Goal: Task Accomplishment & Management: Use online tool/utility

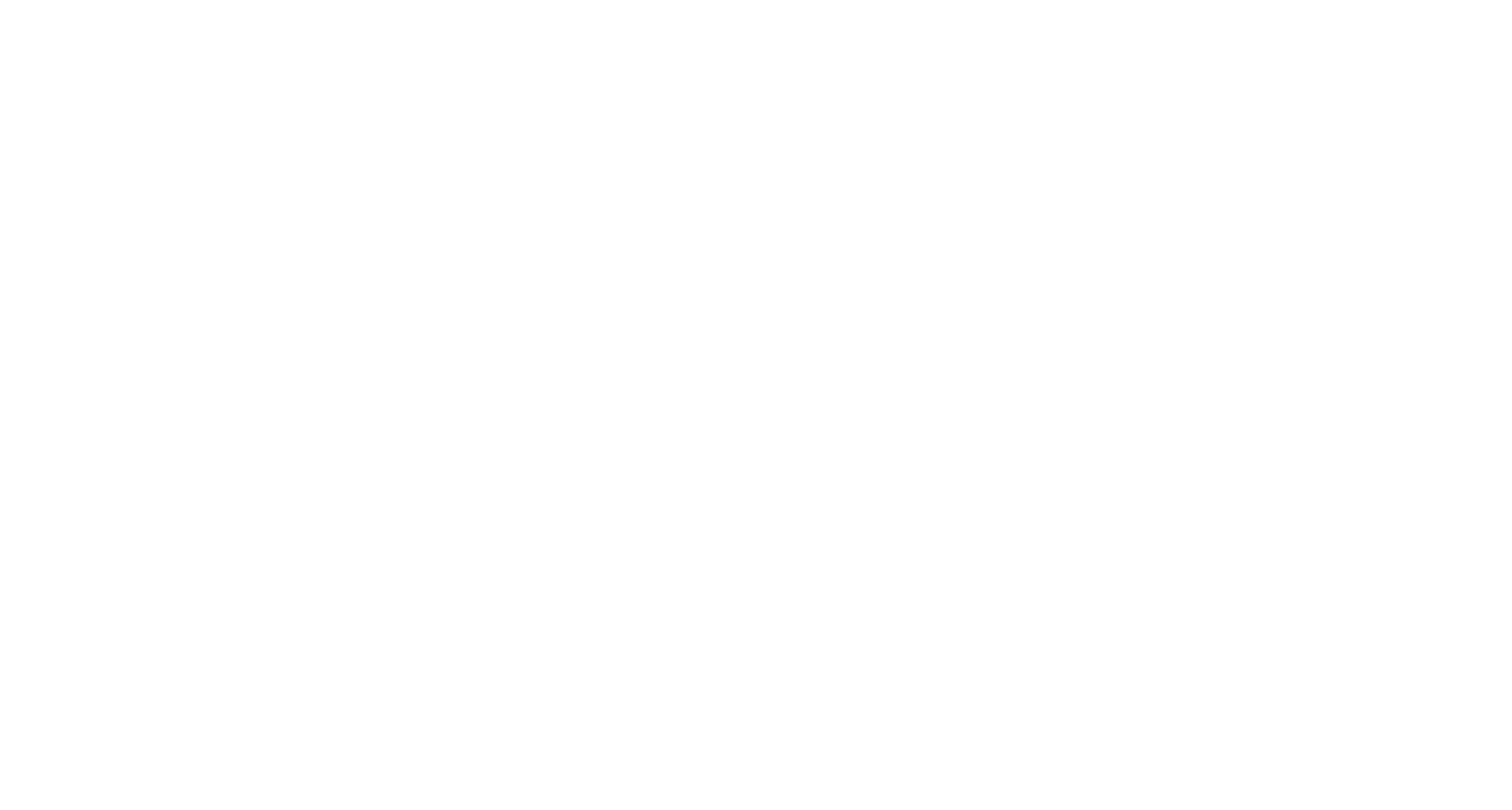
click at [320, 49] on body at bounding box center [756, 405] width 1512 height 810
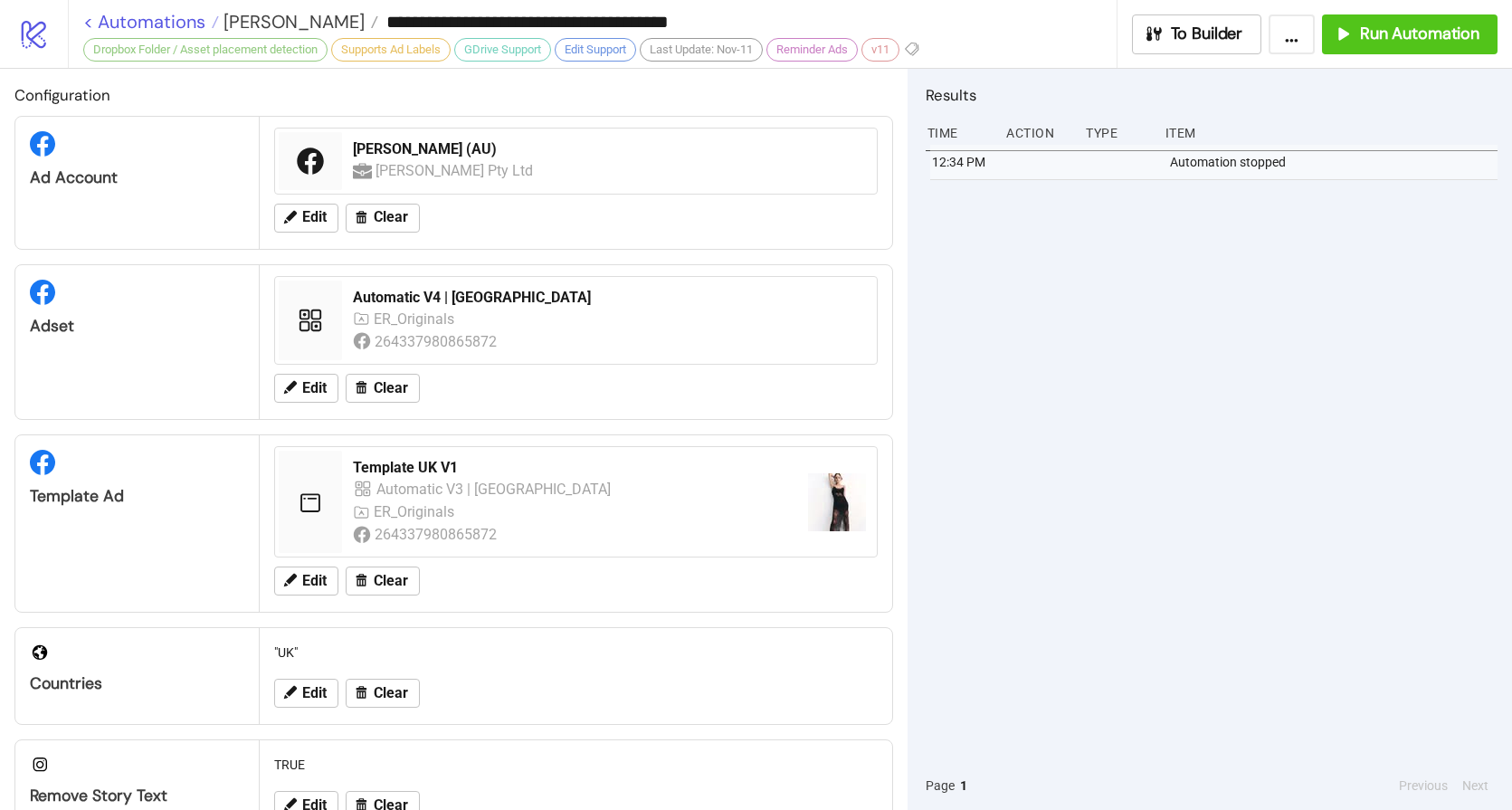
click at [171, 25] on link "< Automations" at bounding box center [151, 21] width 136 height 18
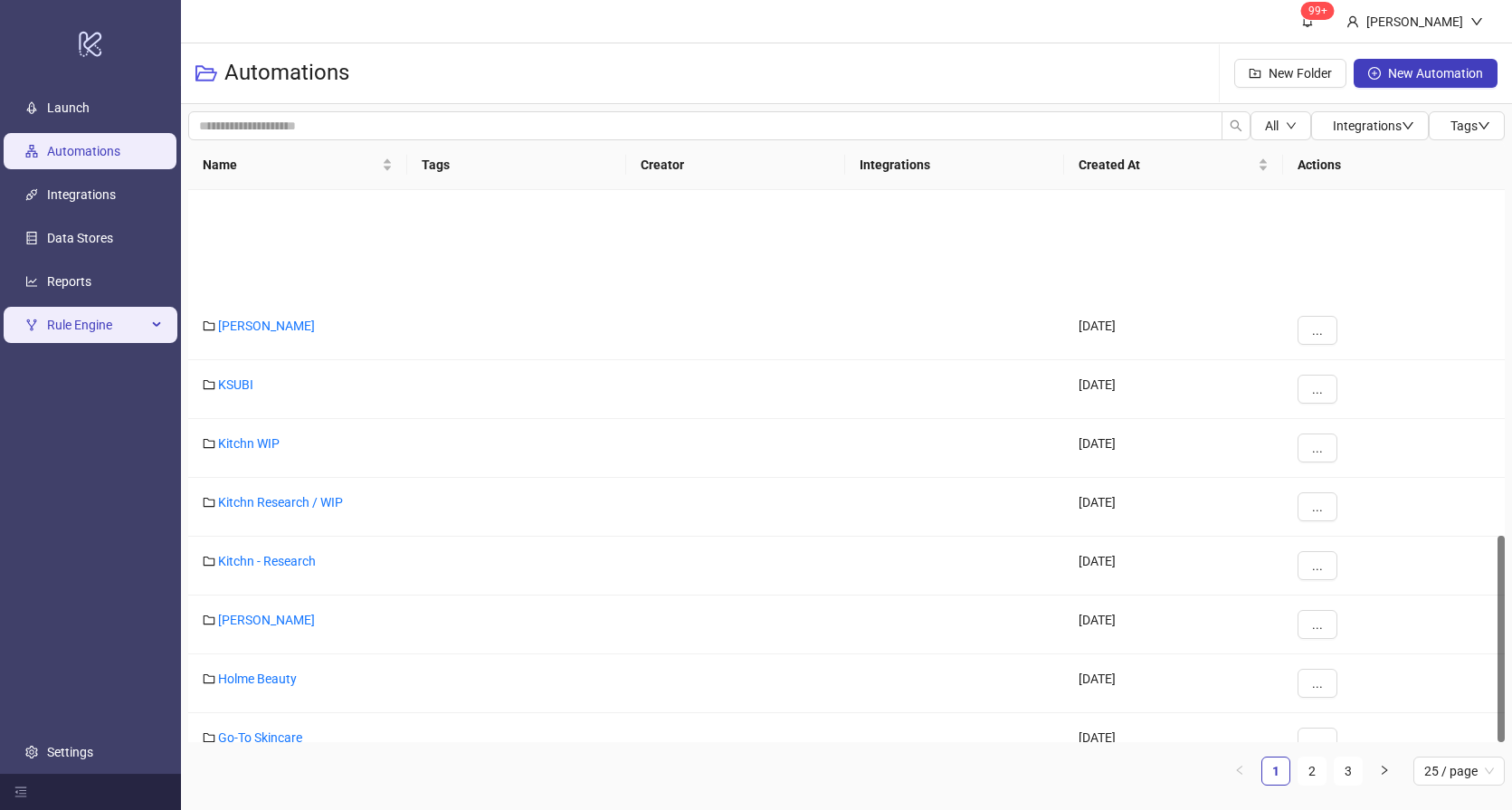
scroll to position [918, 0]
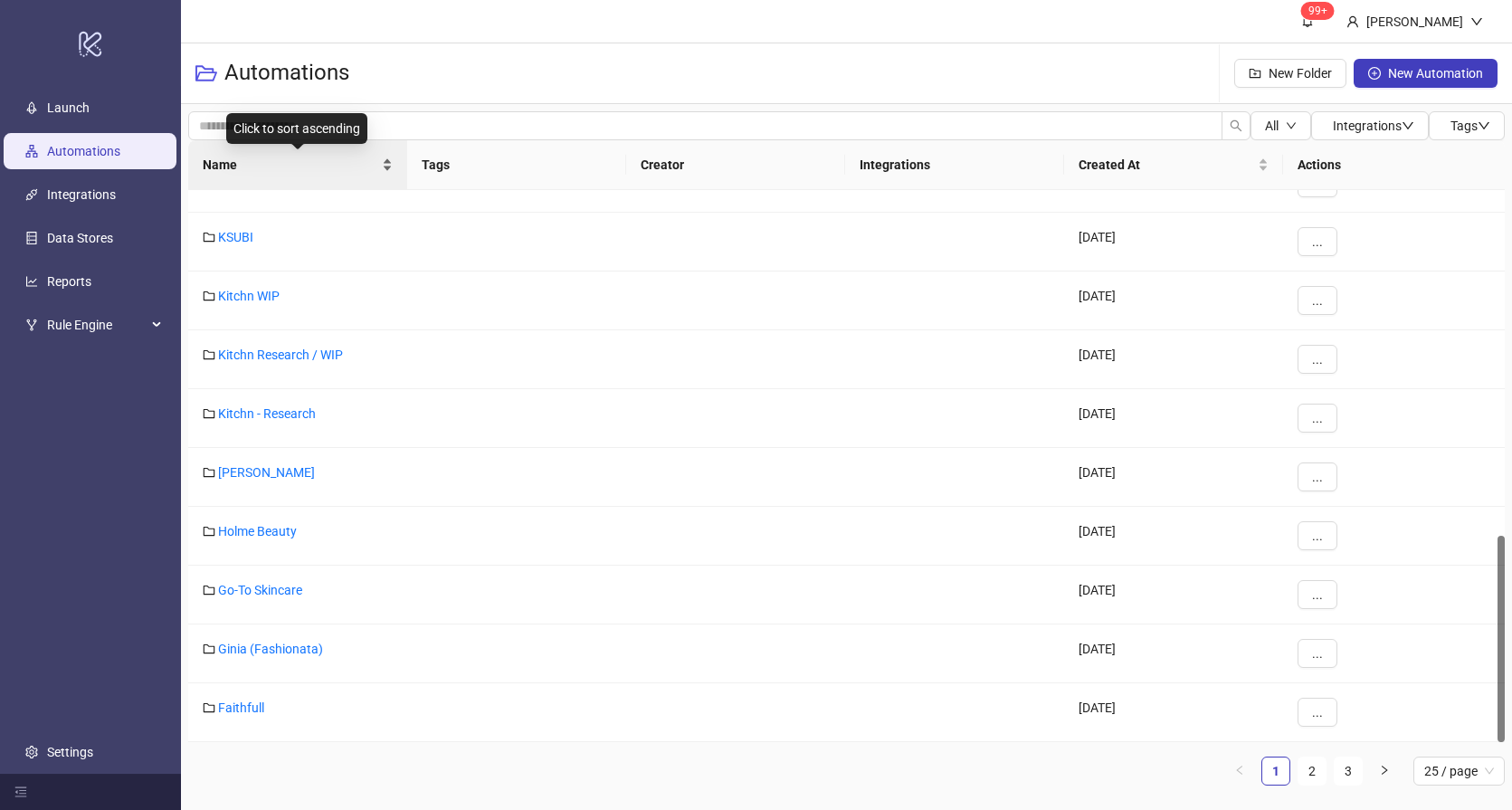
click at [274, 168] on span "Name" at bounding box center [289, 165] width 175 height 20
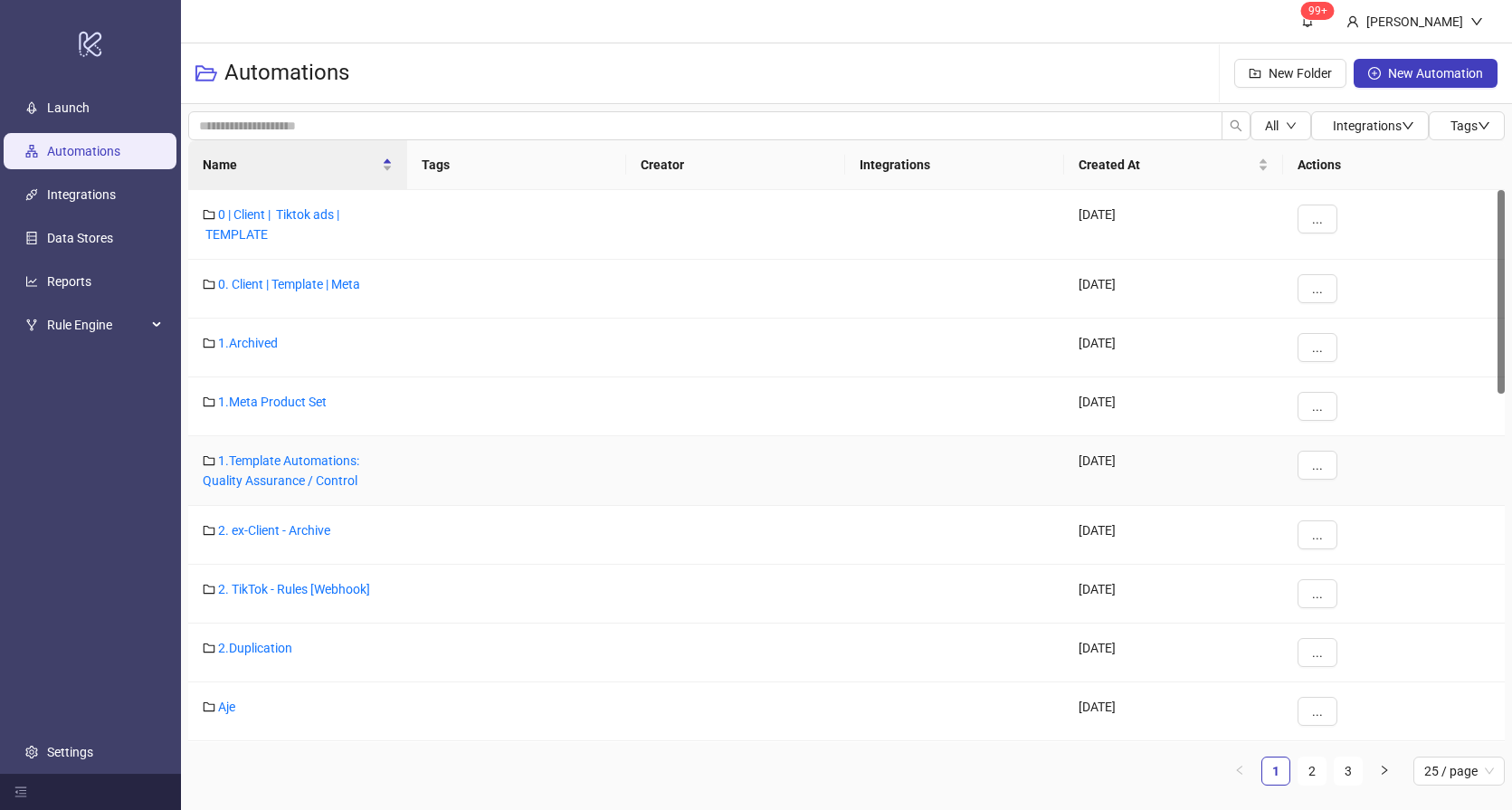
scroll to position [169, 0]
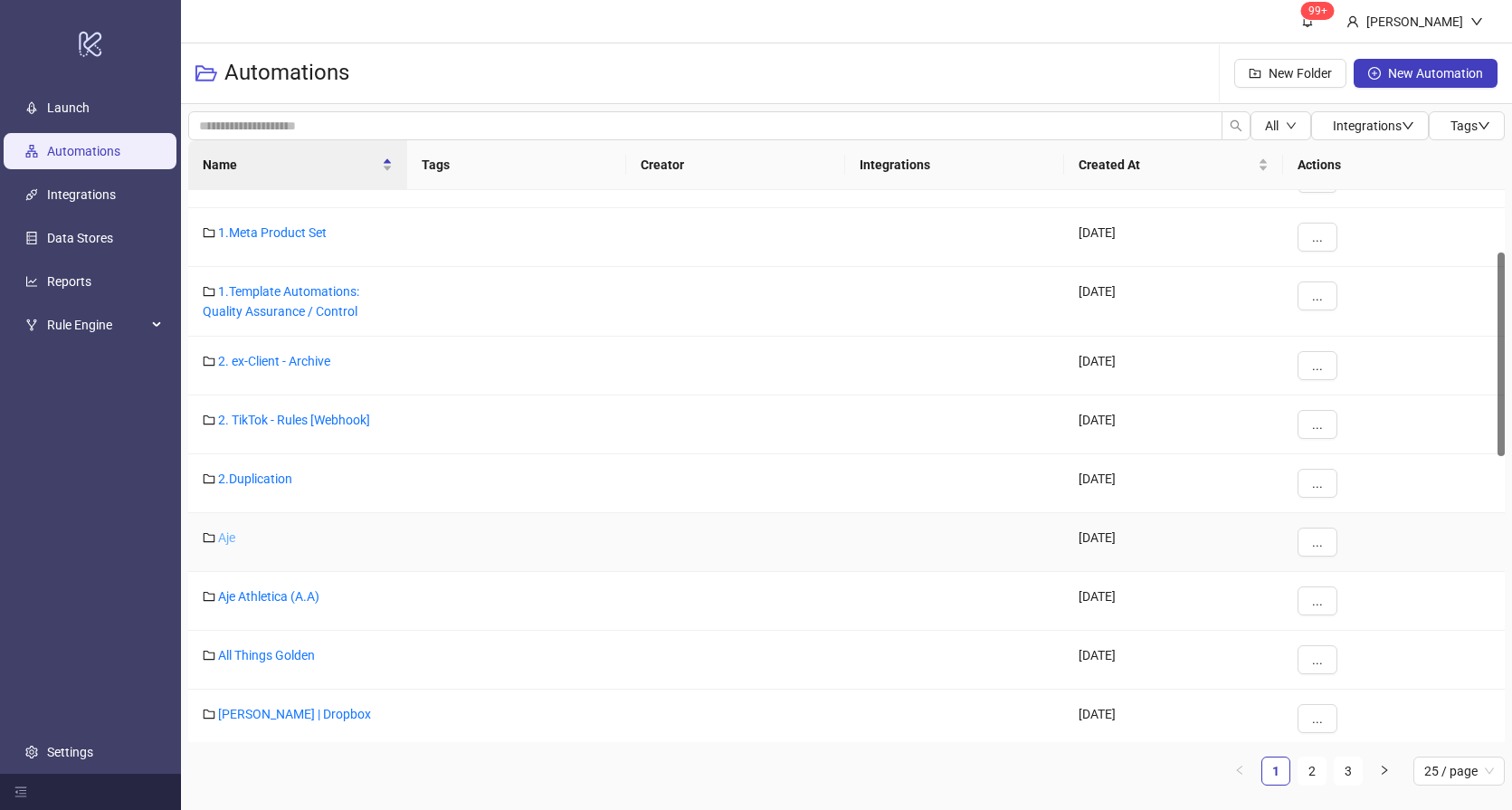
click at [225, 534] on link "Aje" at bounding box center [227, 537] width 17 height 15
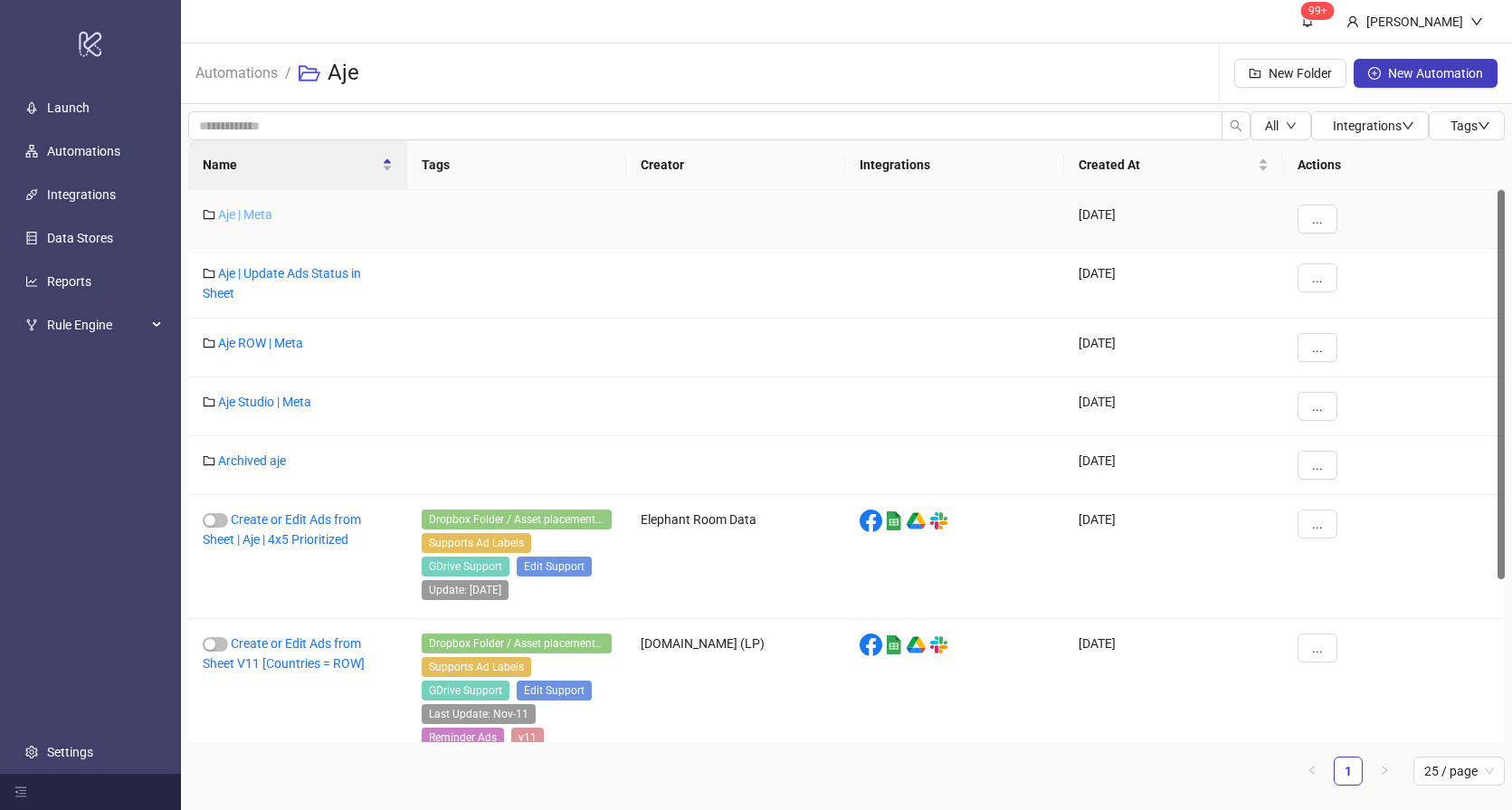
click at [257, 213] on link "Aje | Meta" at bounding box center [245, 214] width 54 height 15
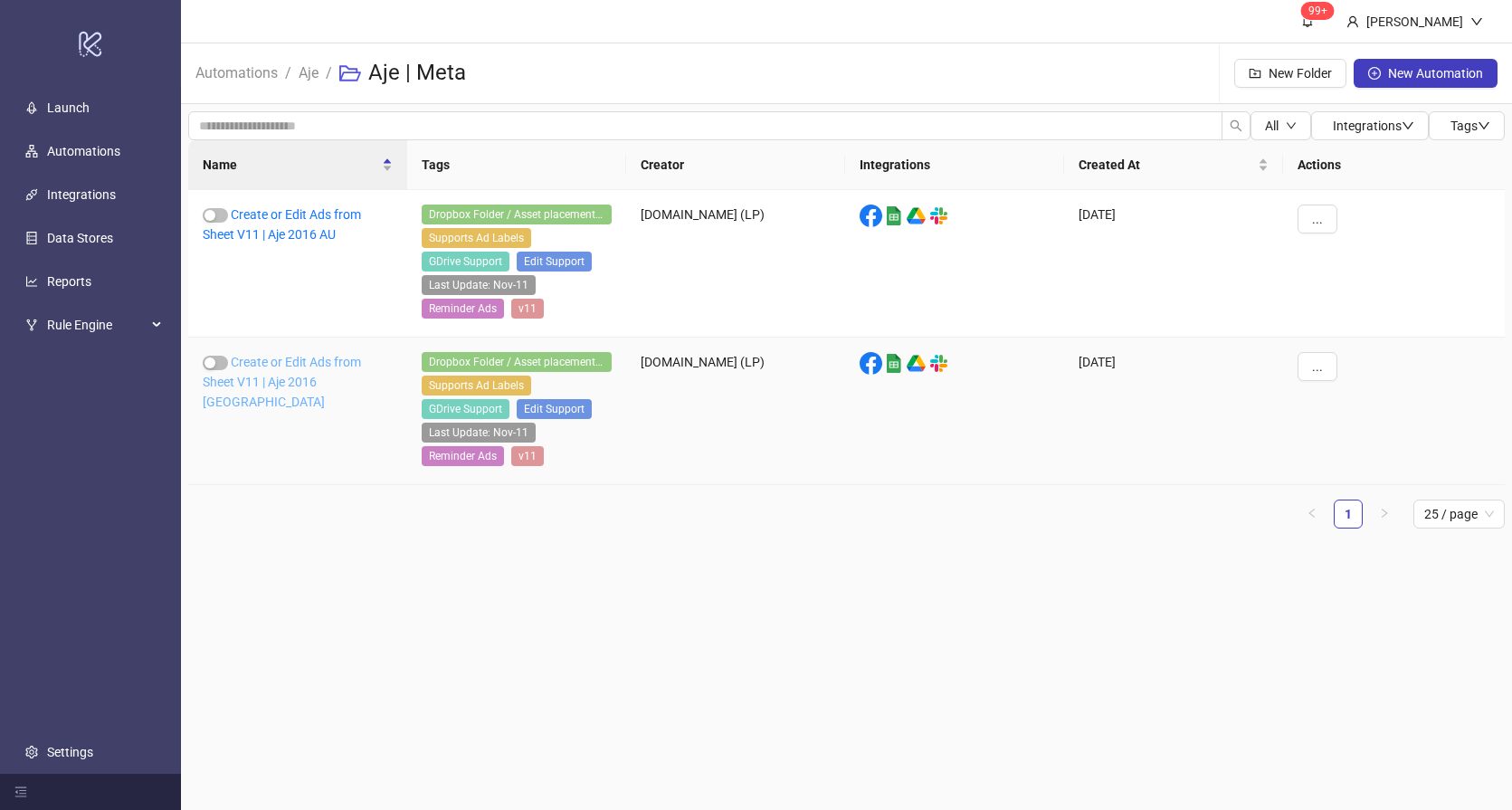
click at [324, 362] on link "Create or Edit Ads from Sheet V11 | Aje 2016 [GEOGRAPHIC_DATA]" at bounding box center [282, 382] width 159 height 54
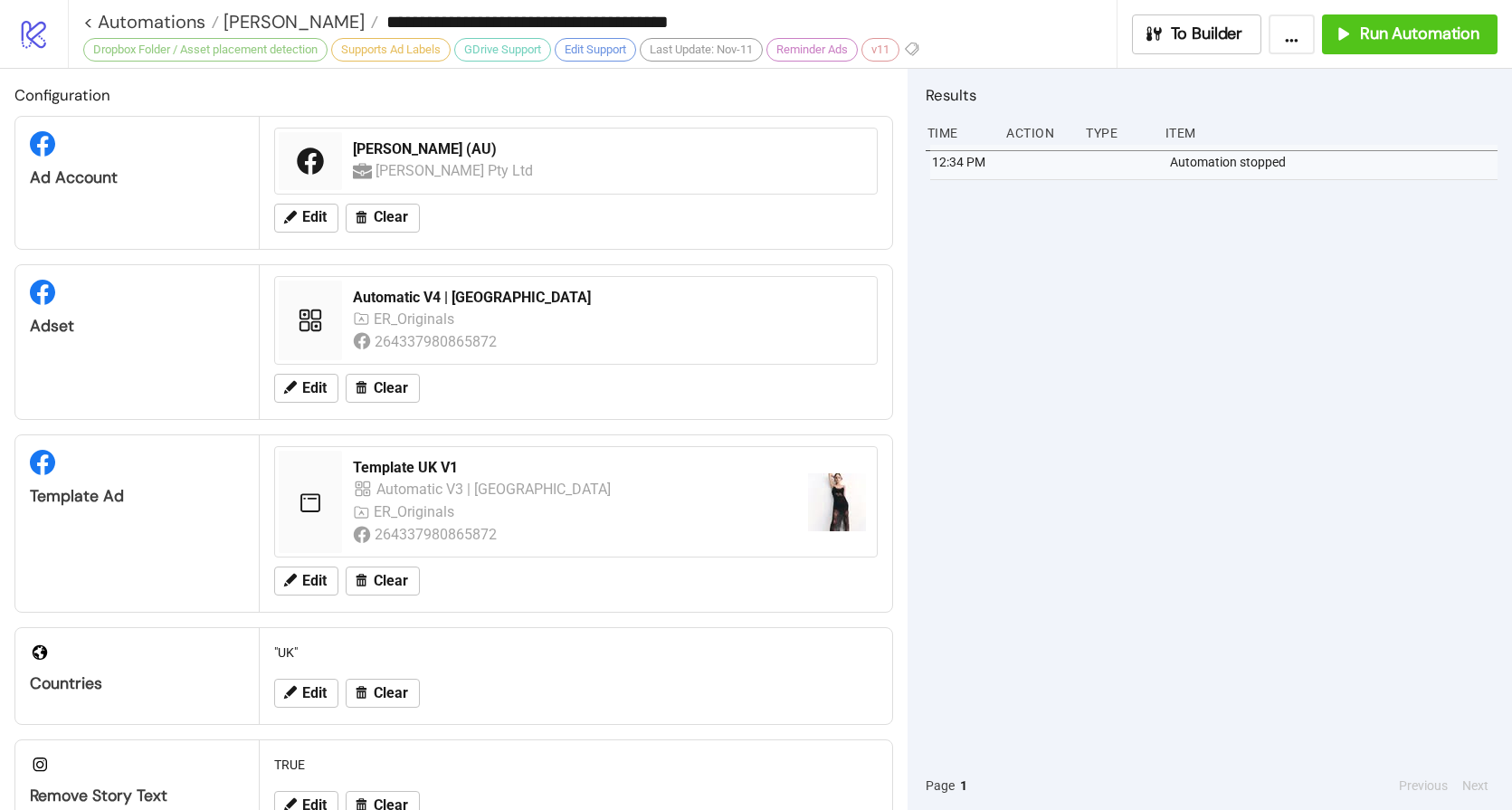
type input "**********"
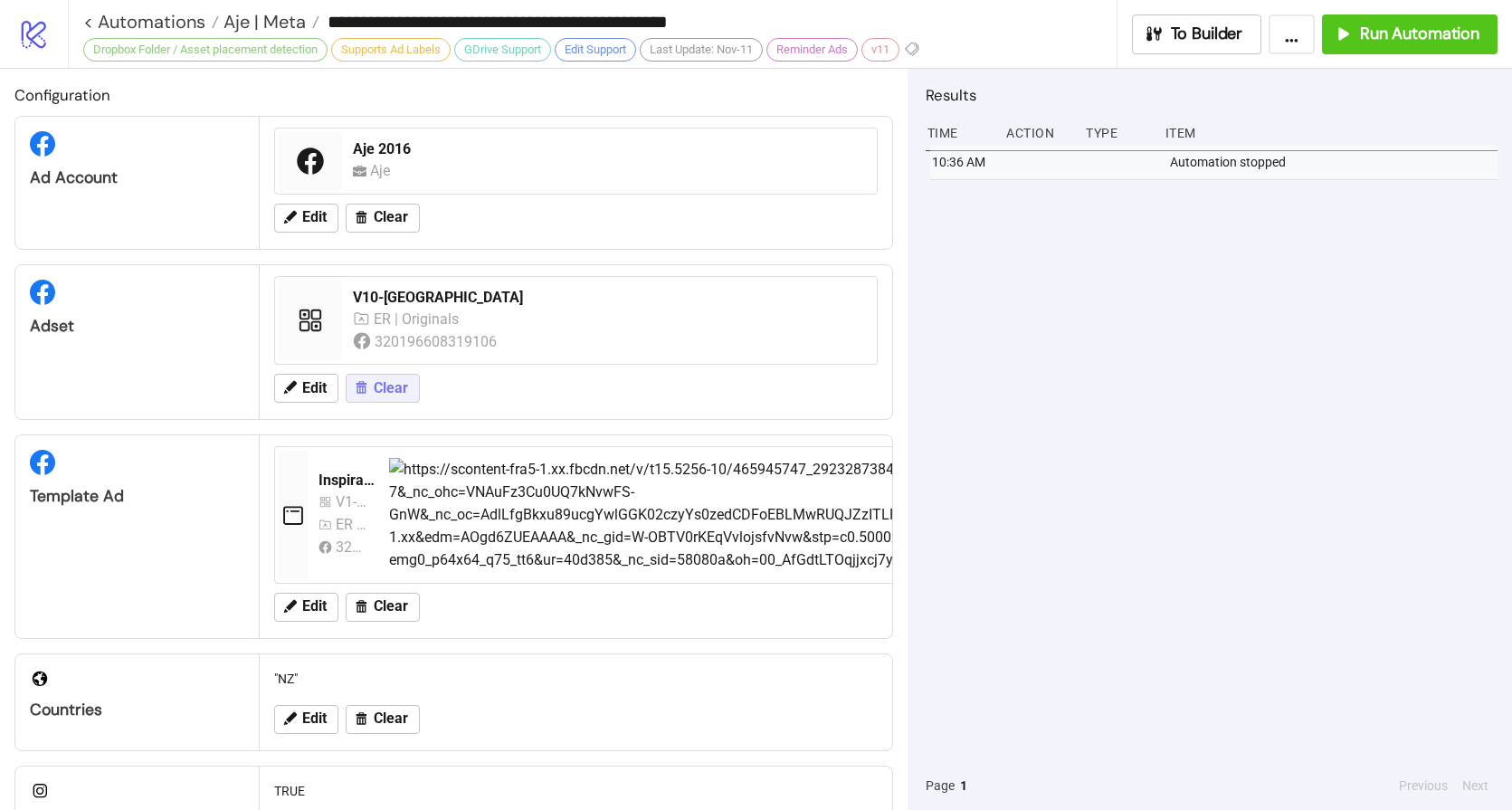
click at [394, 394] on span "Clear" at bounding box center [391, 388] width 35 height 16
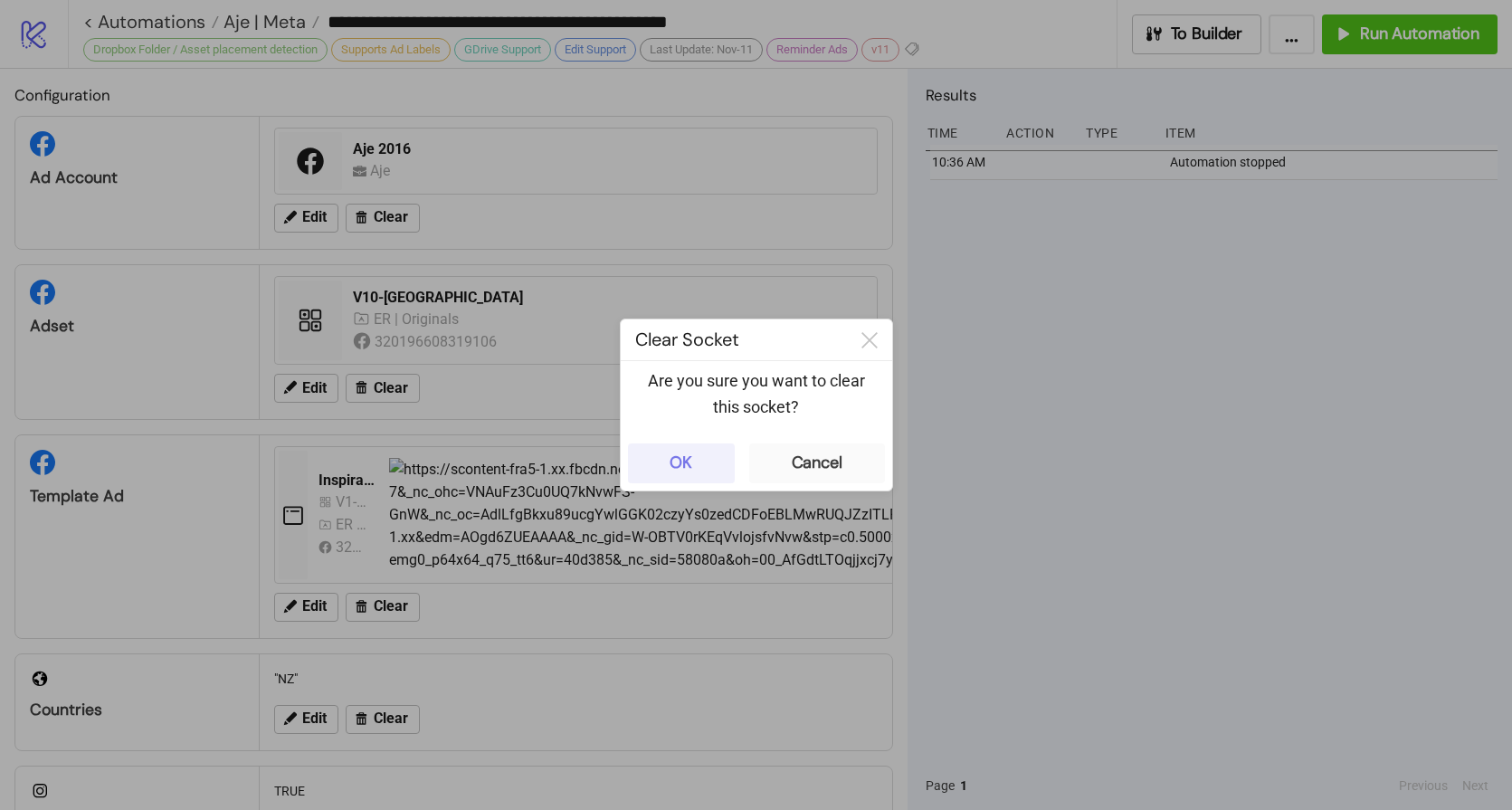
click at [675, 454] on div "OK" at bounding box center [680, 464] width 22 height 21
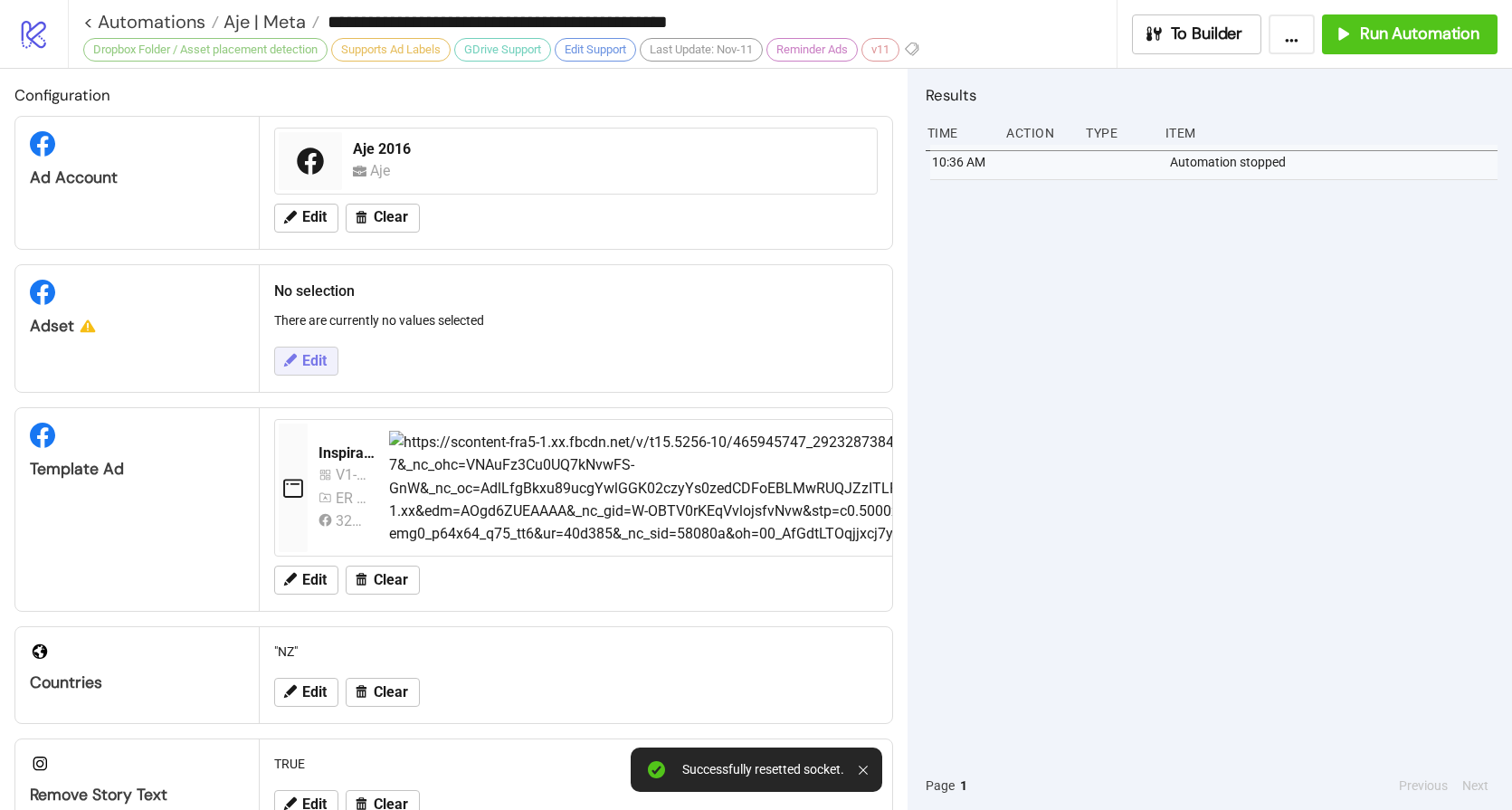
click at [317, 350] on button "Edit" at bounding box center [306, 361] width 64 height 29
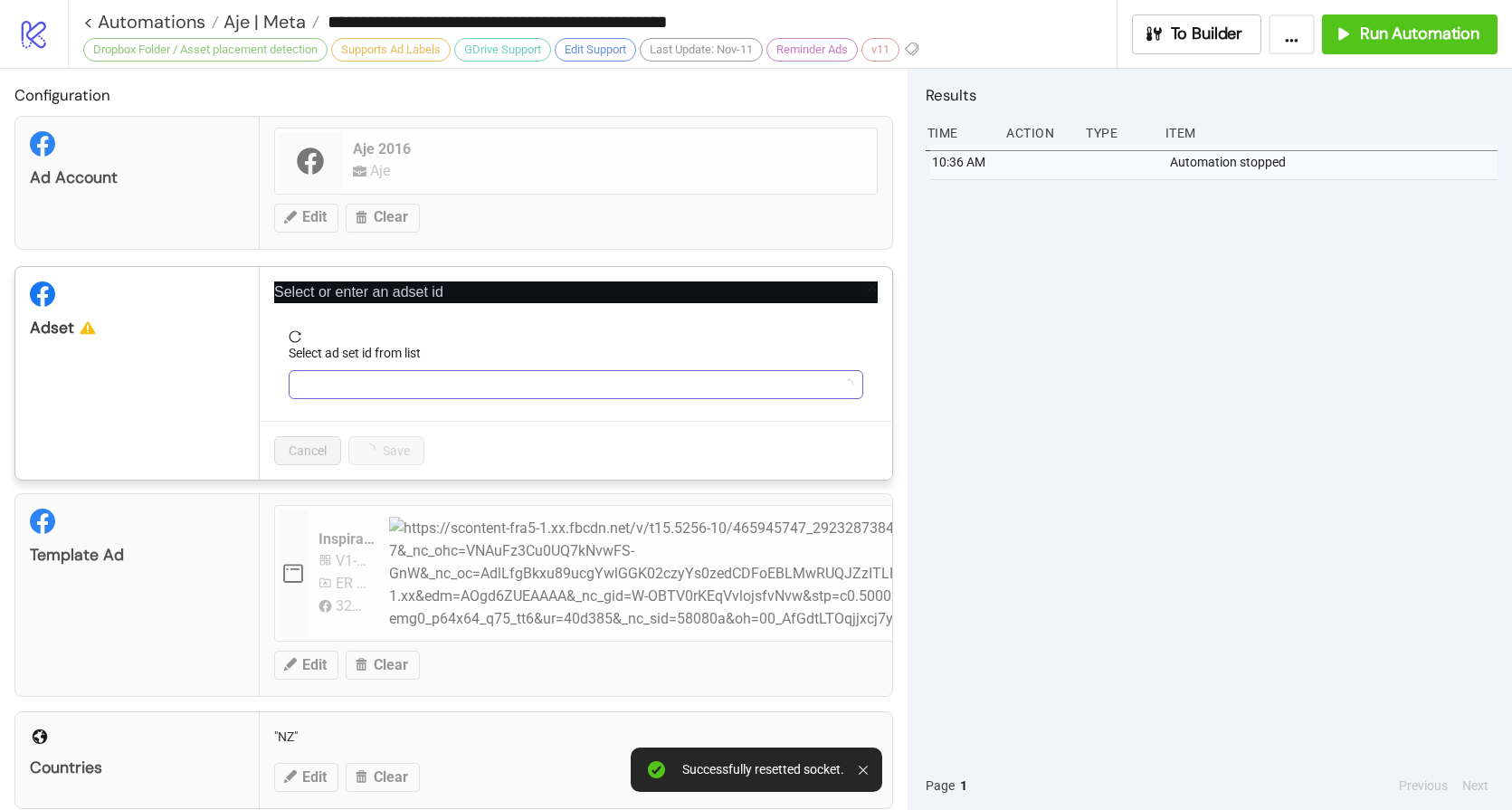
click at [397, 379] on input "Select ad set id from list" at bounding box center [567, 384] width 536 height 27
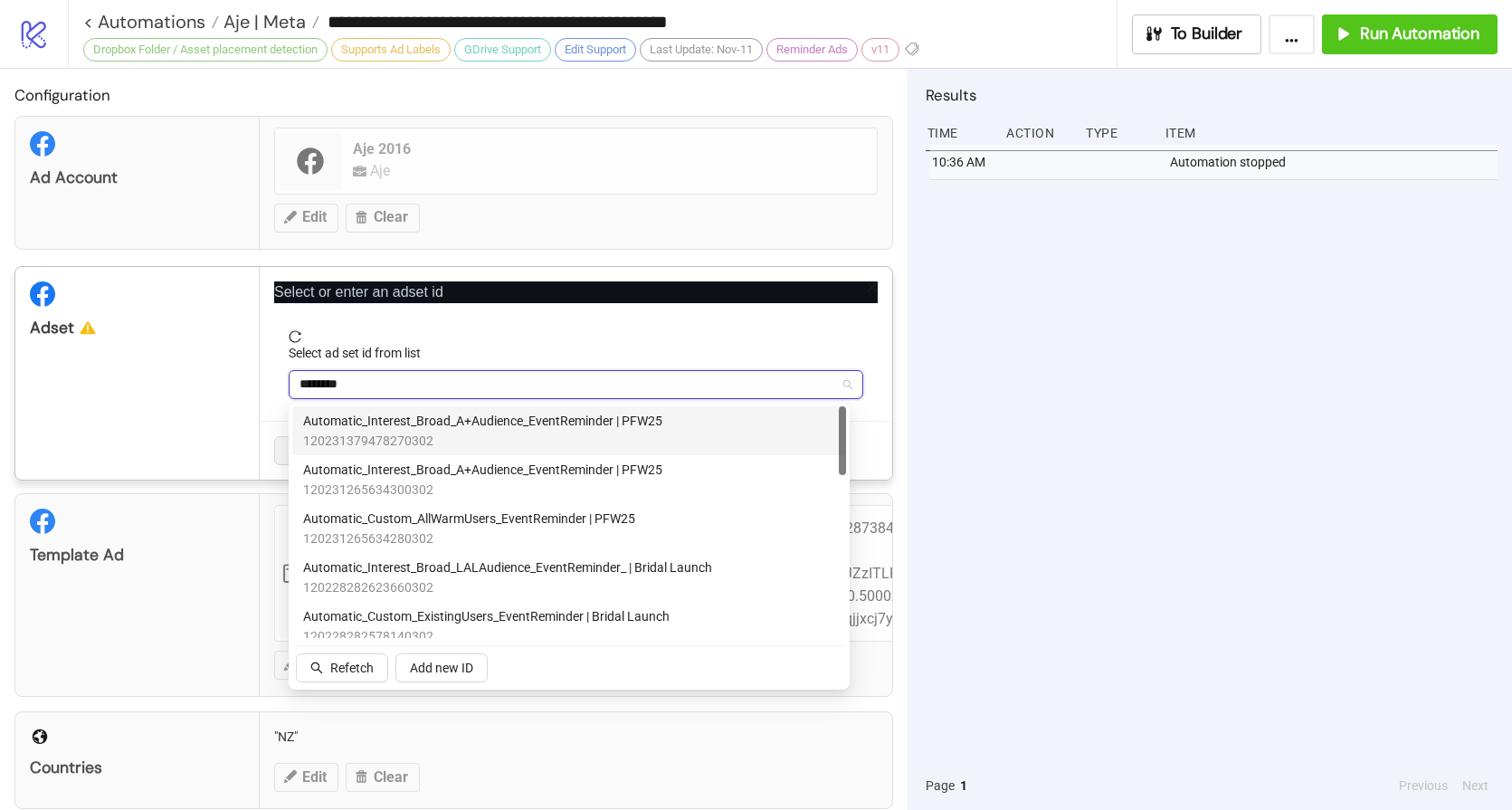
type input "*********"
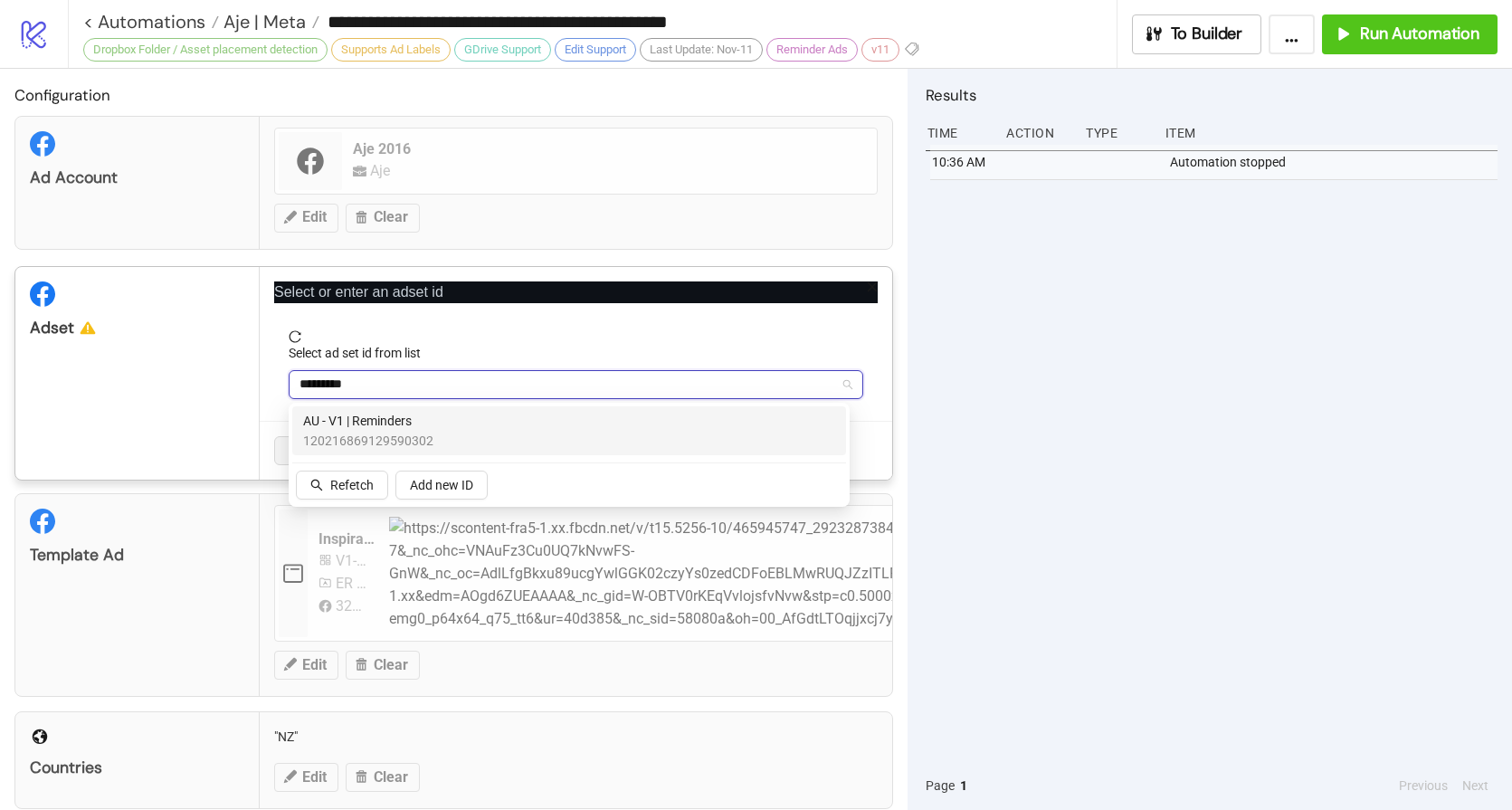
click at [377, 424] on span "AU - V1 | Reminders" at bounding box center [368, 421] width 131 height 20
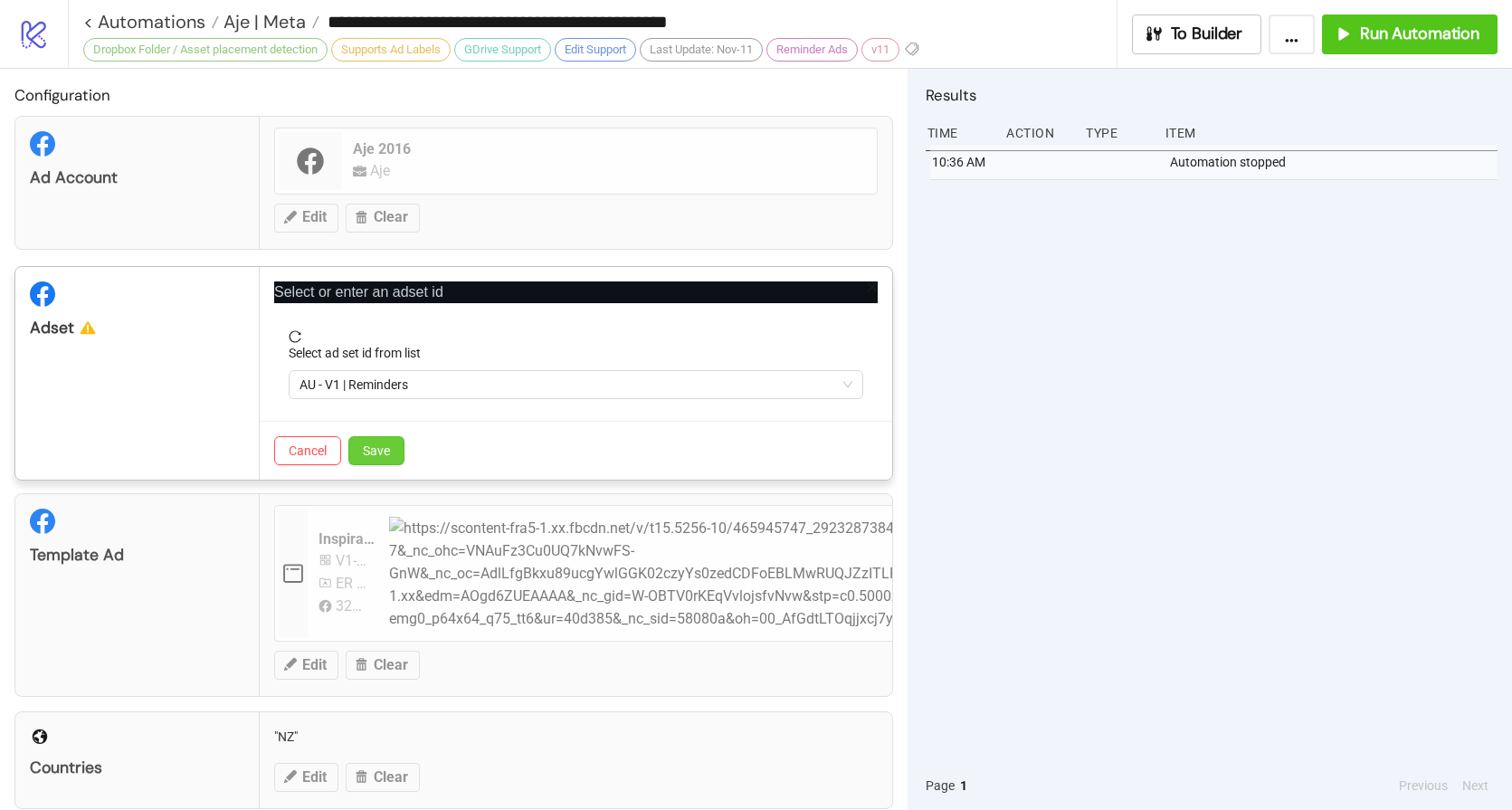
click at [383, 448] on span "Save" at bounding box center [377, 450] width 27 height 15
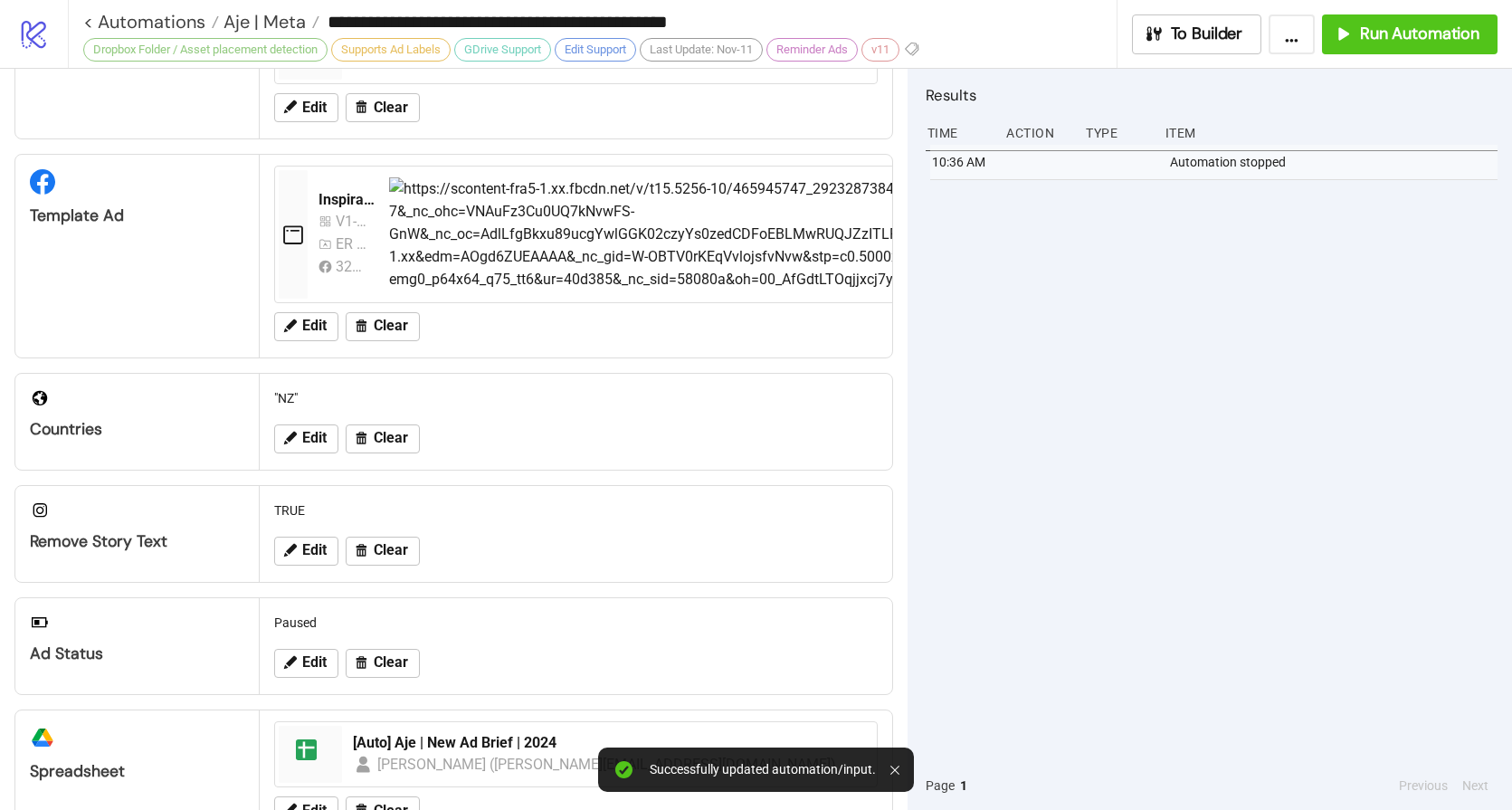
scroll to position [280, 0]
click at [385, 325] on span "Clear" at bounding box center [391, 326] width 35 height 16
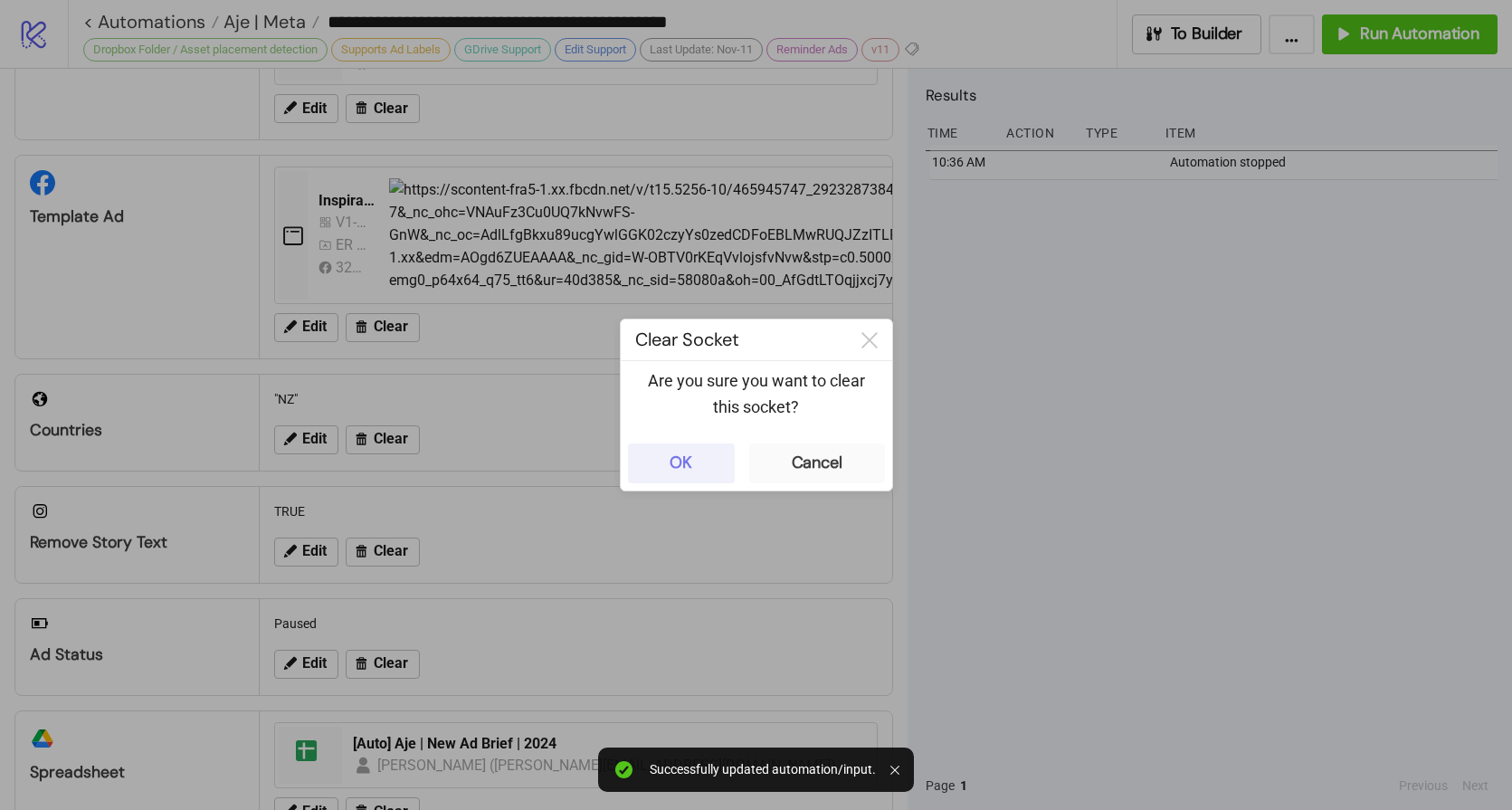
click at [706, 467] on button "OK" at bounding box center [681, 463] width 106 height 40
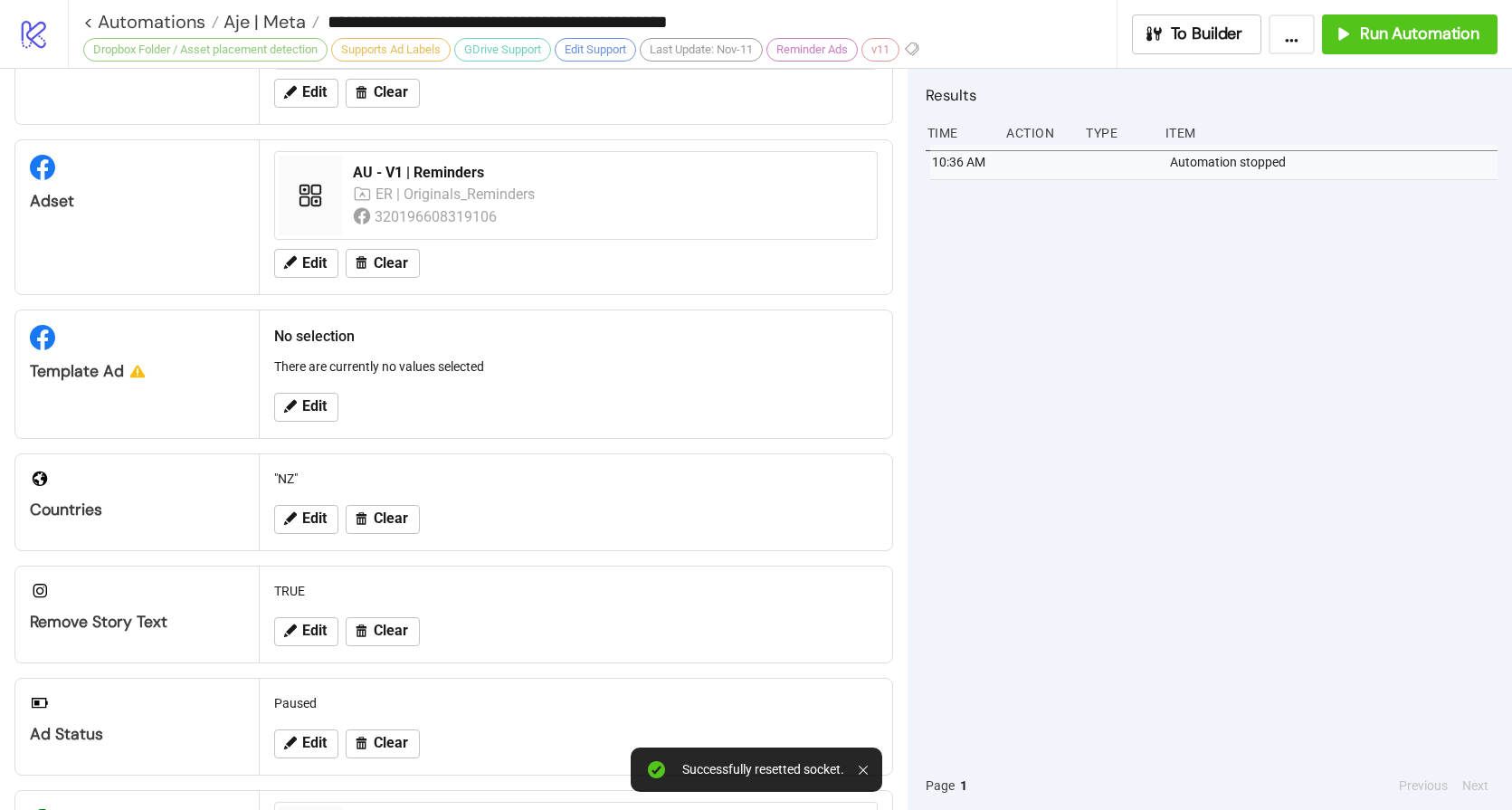
scroll to position [109, 0]
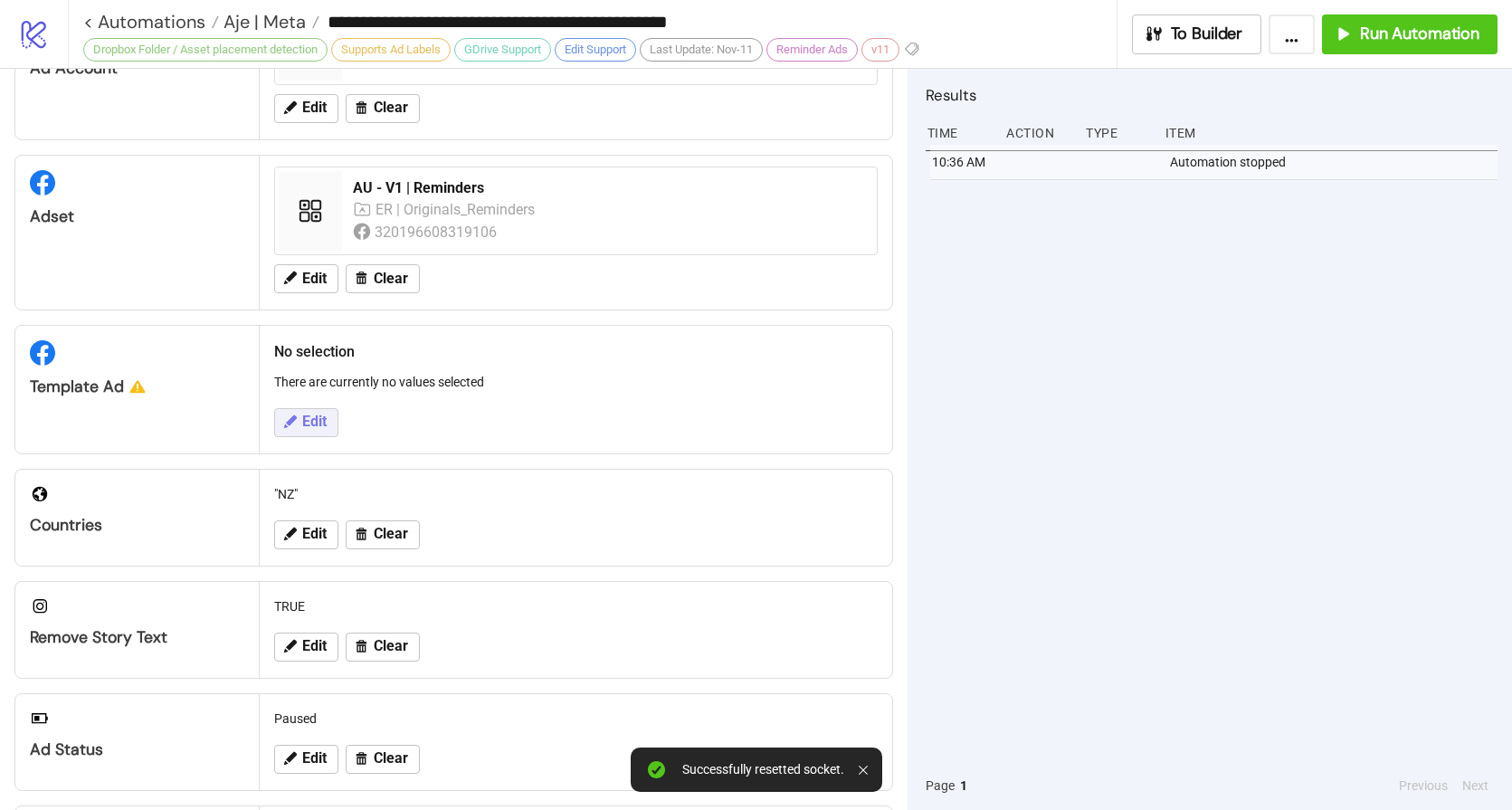
click at [302, 417] on span "Edit" at bounding box center [314, 421] width 24 height 16
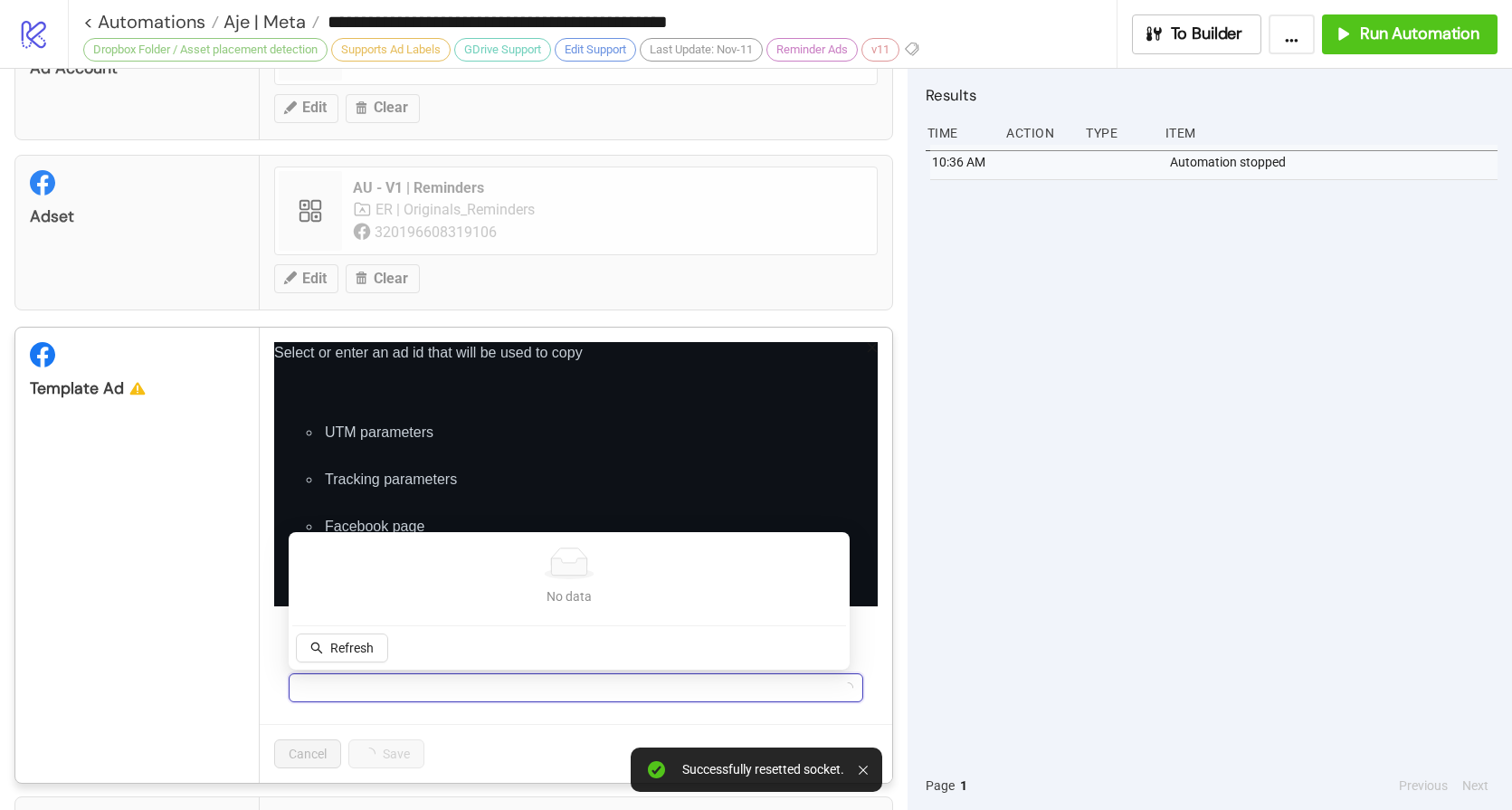
click at [360, 684] on input "Select ad id from list" at bounding box center [567, 688] width 536 height 27
paste input "**********"
type input "**********"
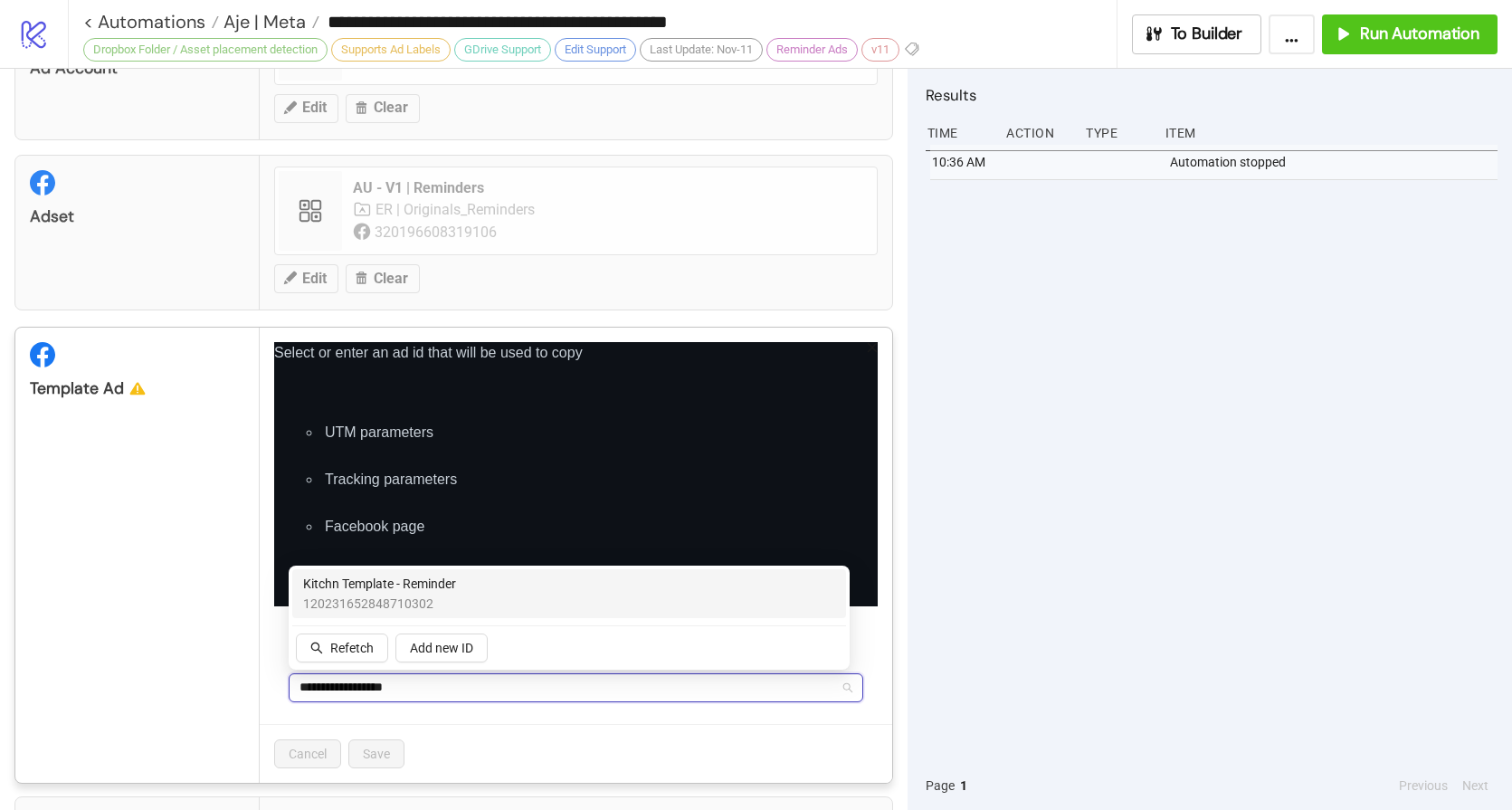
click at [463, 583] on div "Kitchn Template - Reminder 120231652848710302" at bounding box center [569, 593] width 532 height 40
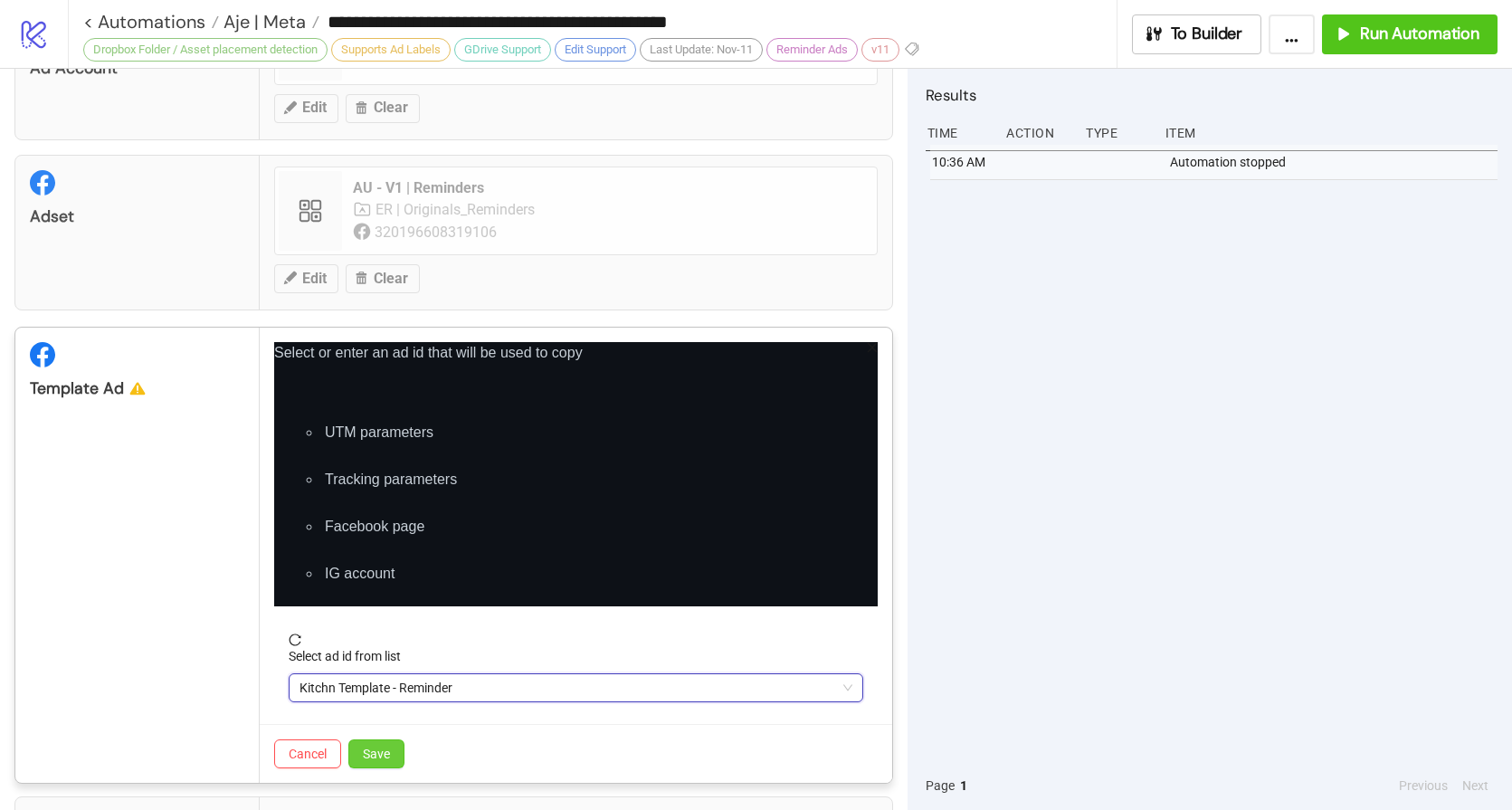
click at [366, 748] on span "Save" at bounding box center [377, 753] width 27 height 15
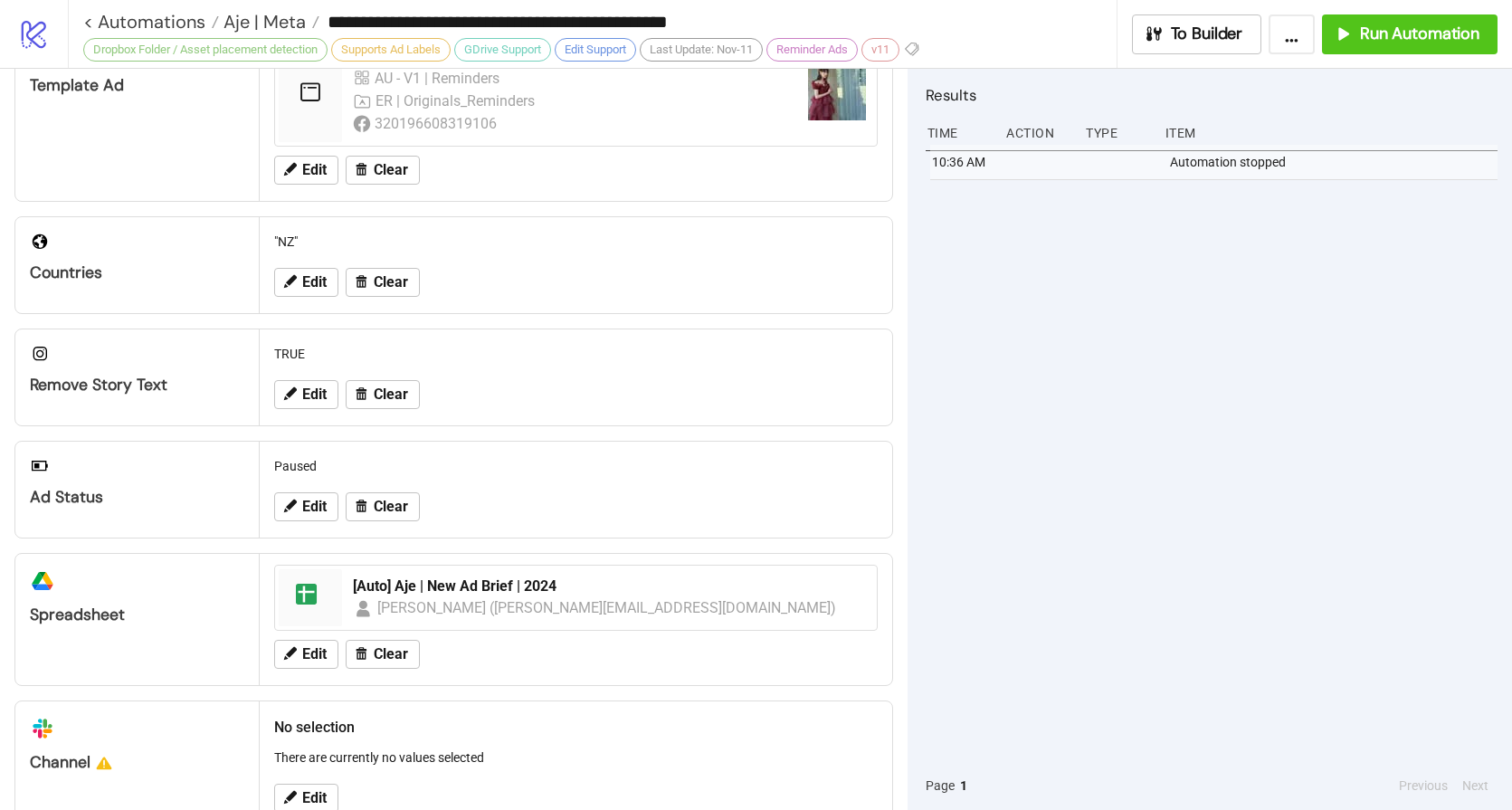
scroll to position [0, 0]
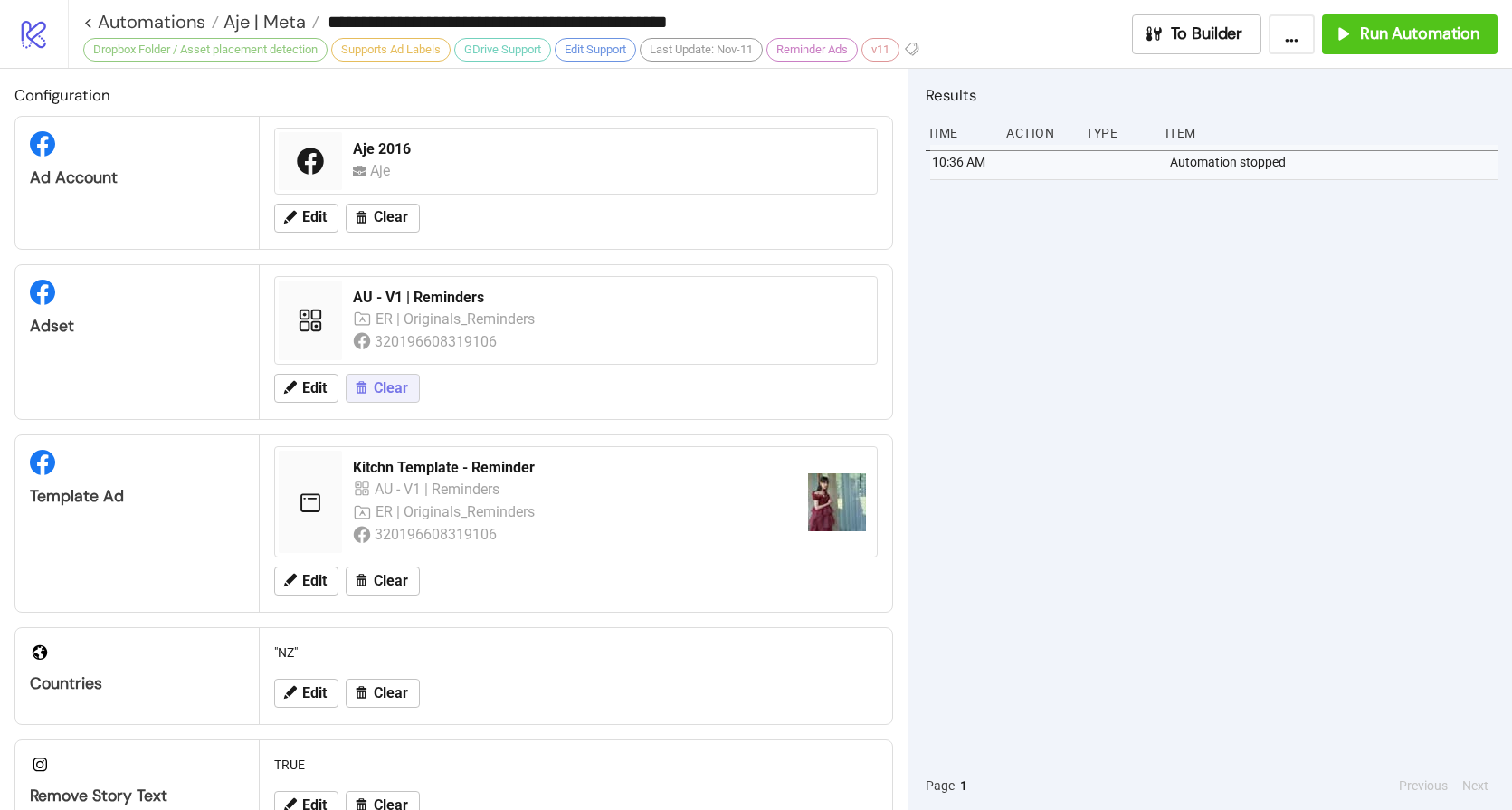
click at [390, 383] on span "Clear" at bounding box center [391, 388] width 35 height 16
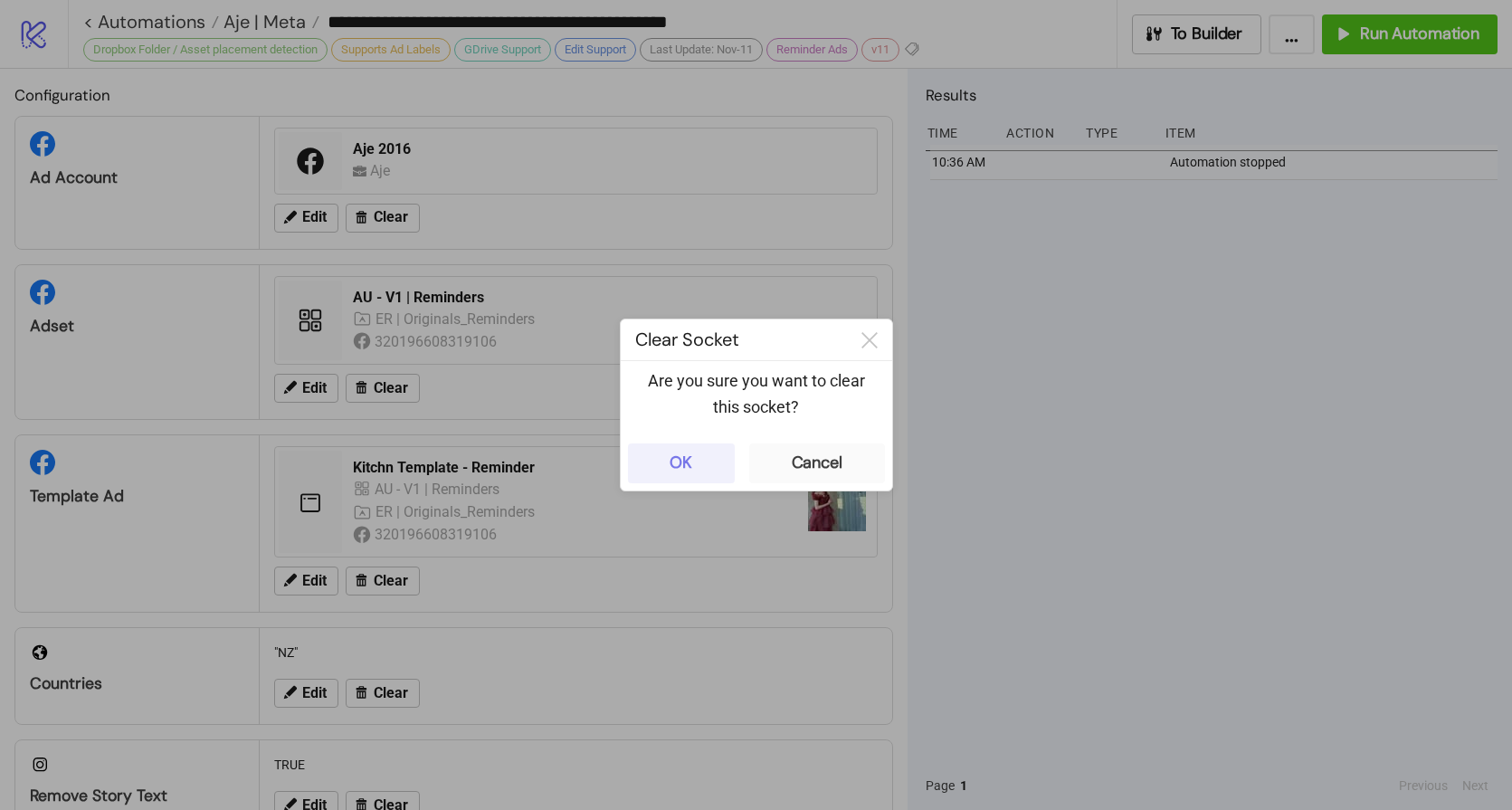
click at [668, 465] on button "OK" at bounding box center [681, 463] width 106 height 40
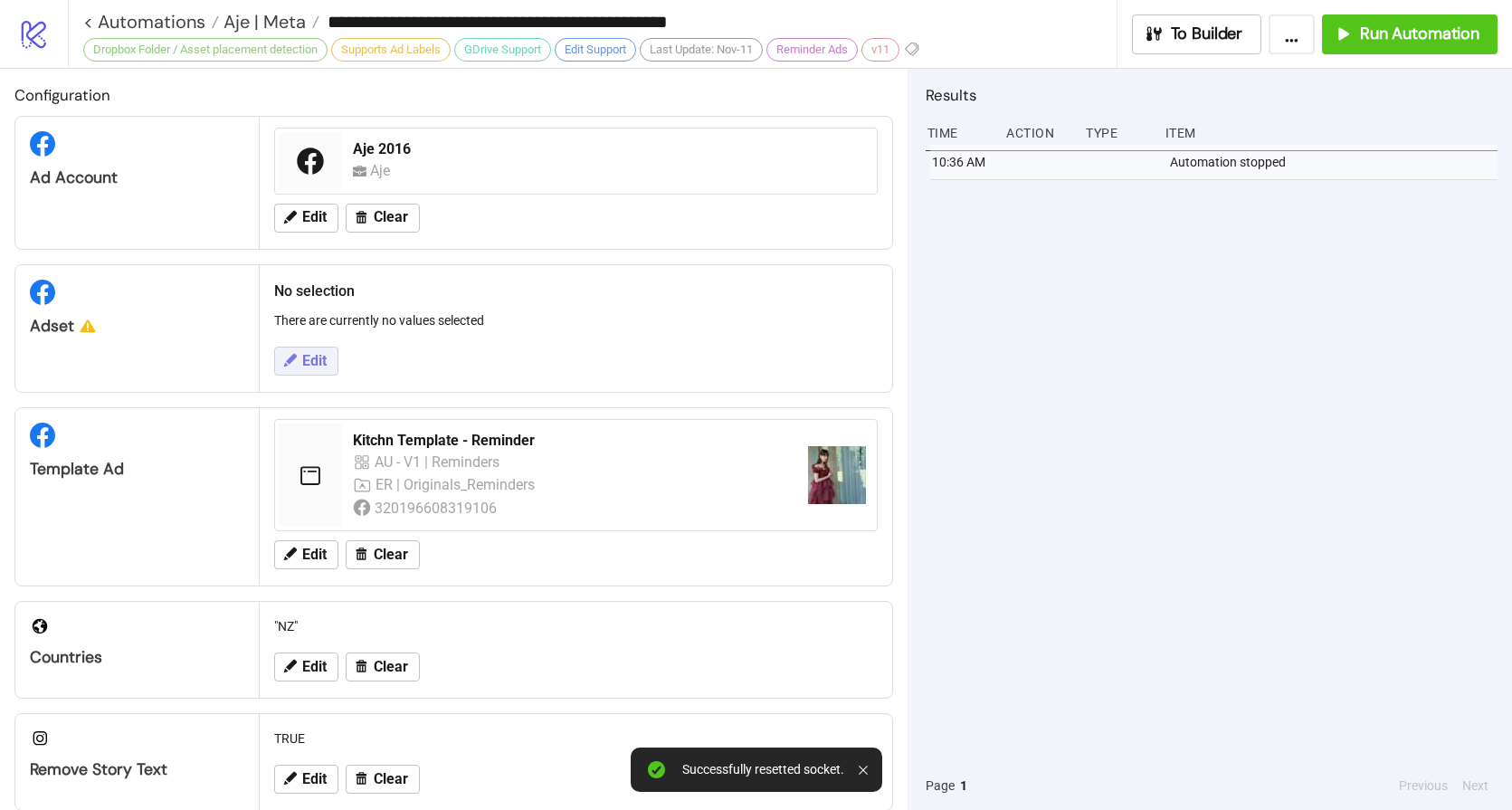
click at [309, 353] on span "Edit" at bounding box center [314, 361] width 24 height 16
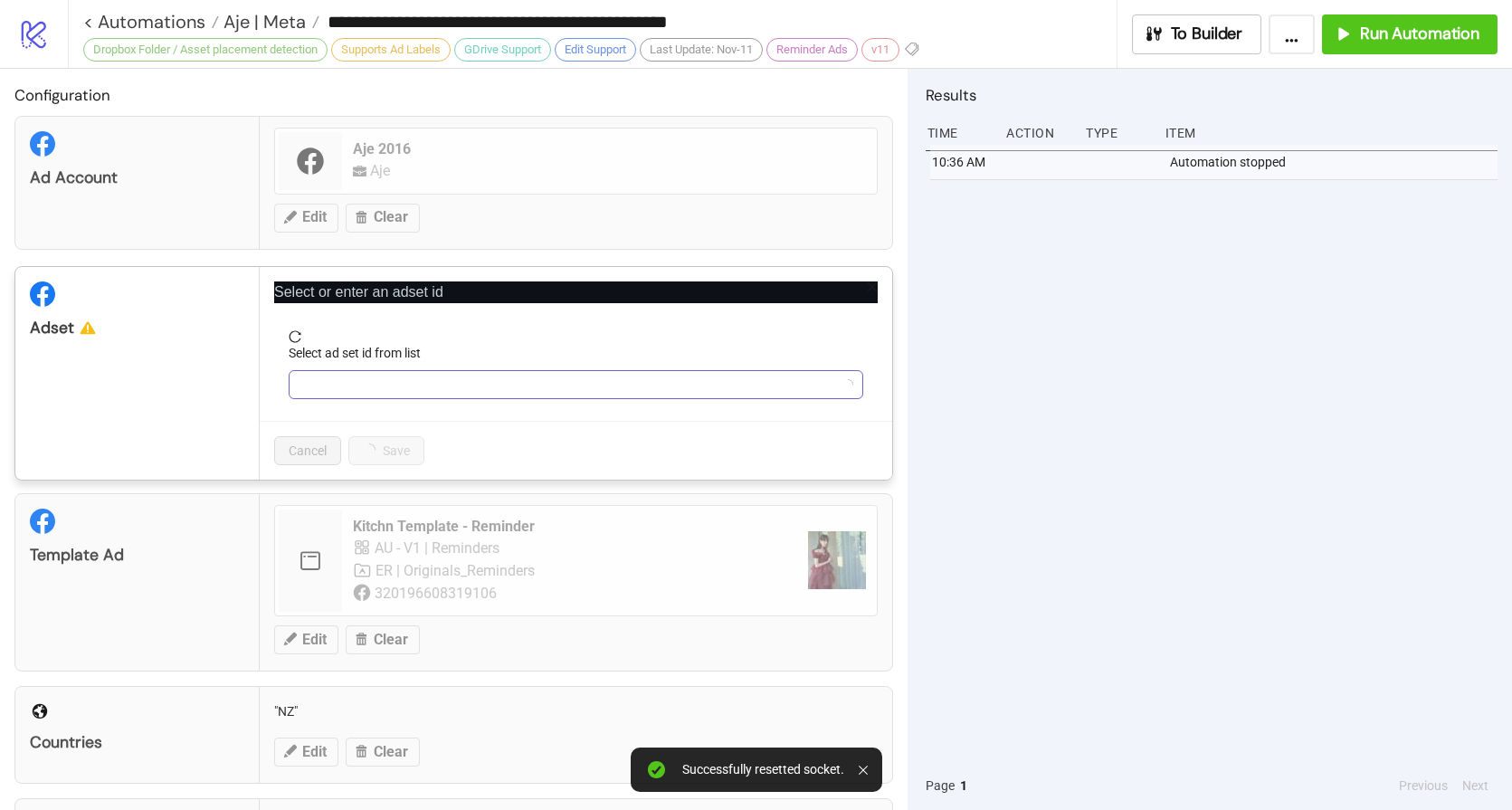
click at [421, 383] on input "Select ad set id from list" at bounding box center [567, 384] width 536 height 27
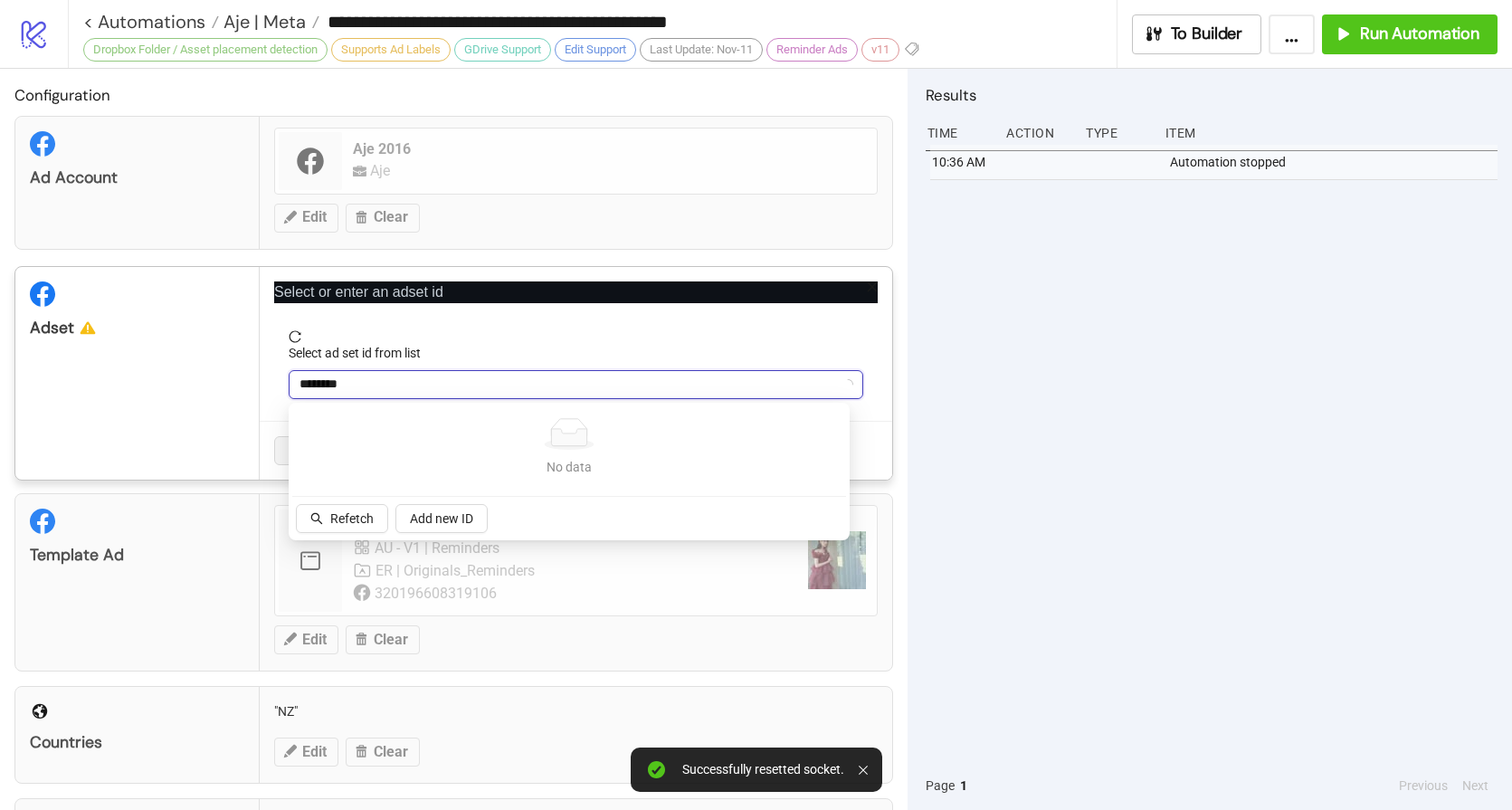
type input "*********"
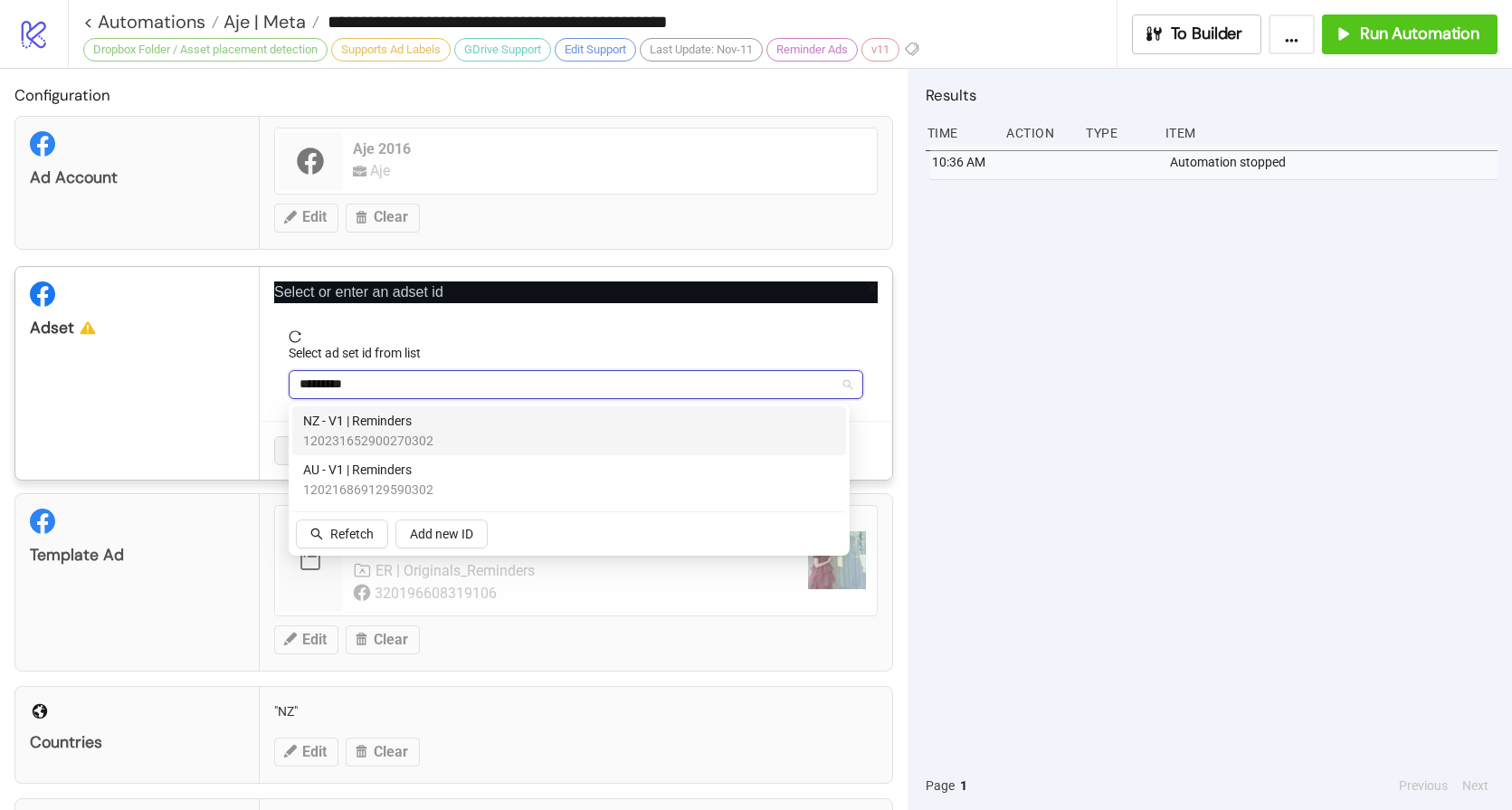
click at [388, 425] on span "NZ - V1 | Reminders" at bounding box center [368, 421] width 131 height 20
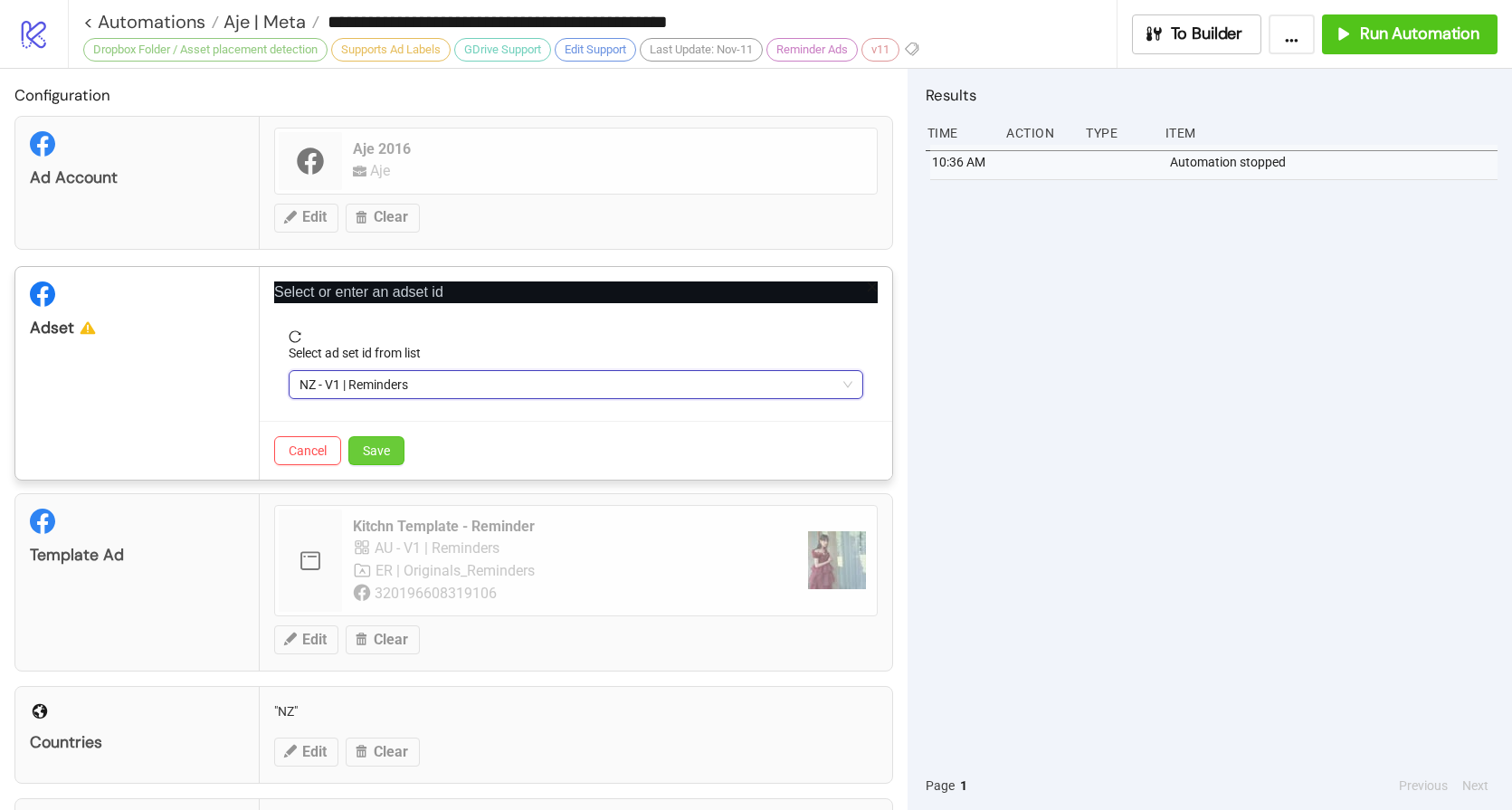
click at [387, 454] on span "Save" at bounding box center [377, 450] width 27 height 15
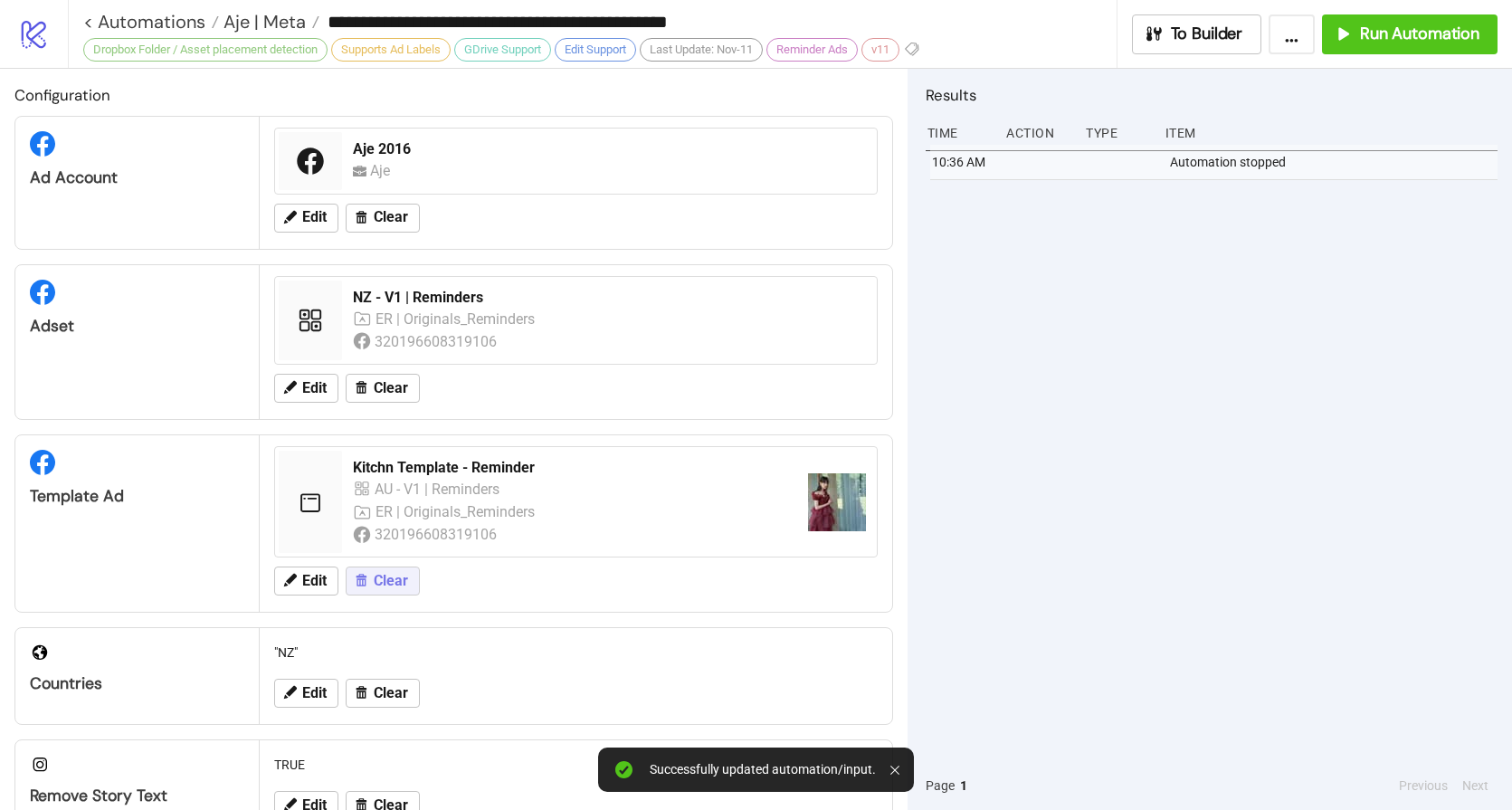
click at [393, 569] on button "Clear" at bounding box center [382, 581] width 75 height 29
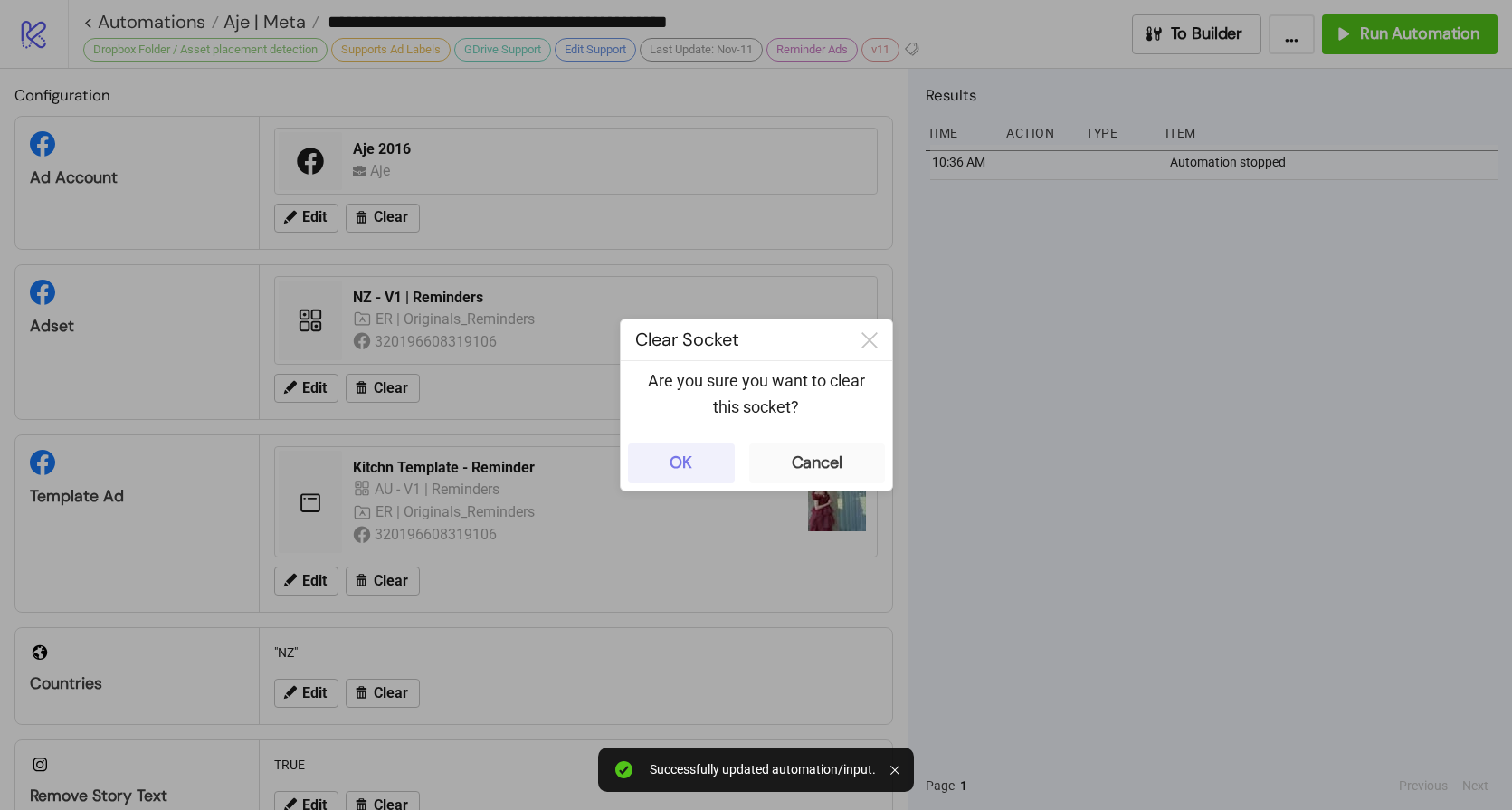
click at [685, 460] on div "OK" at bounding box center [680, 464] width 22 height 21
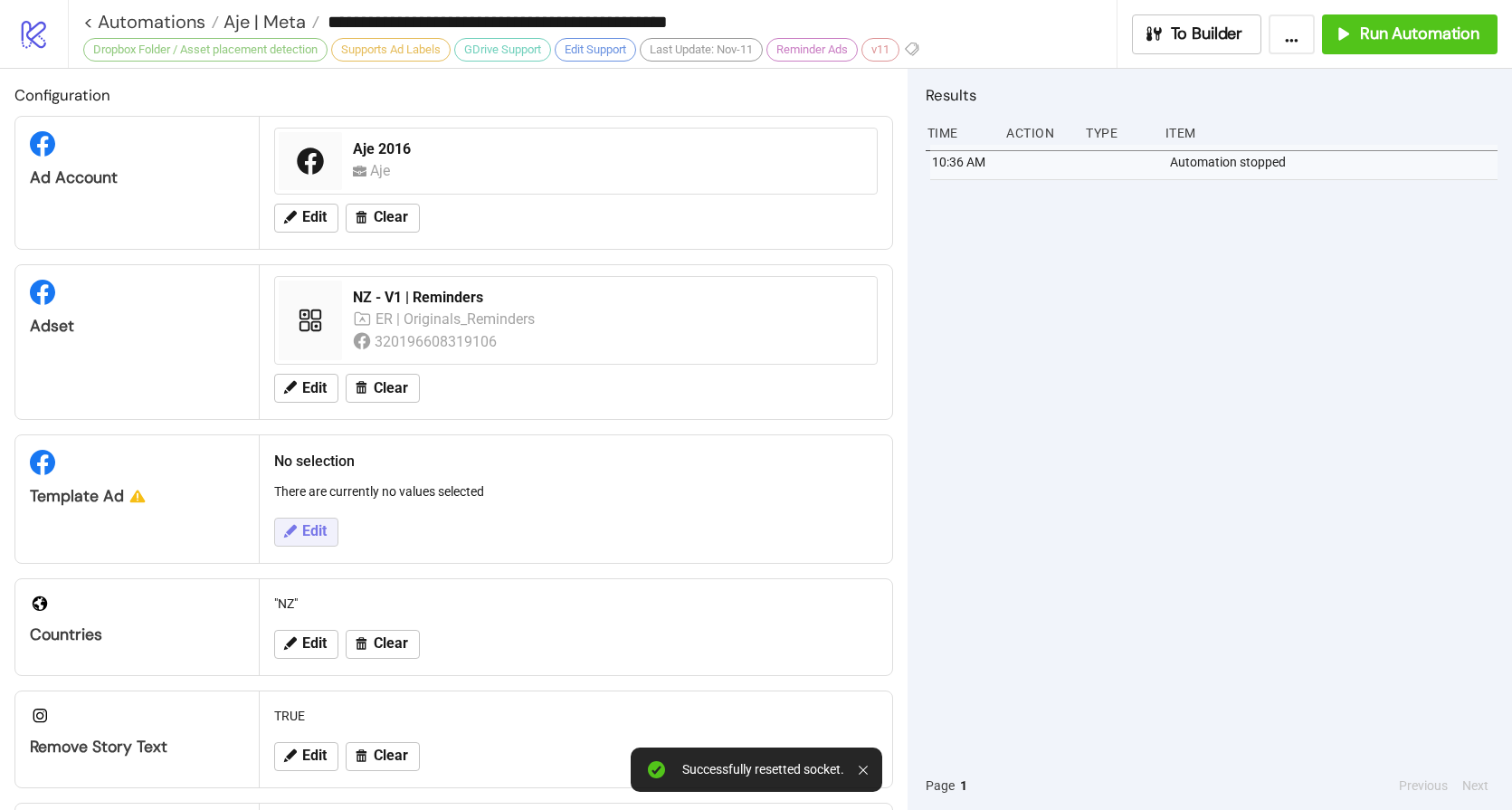
click at [325, 538] on span "Edit" at bounding box center [314, 530] width 24 height 16
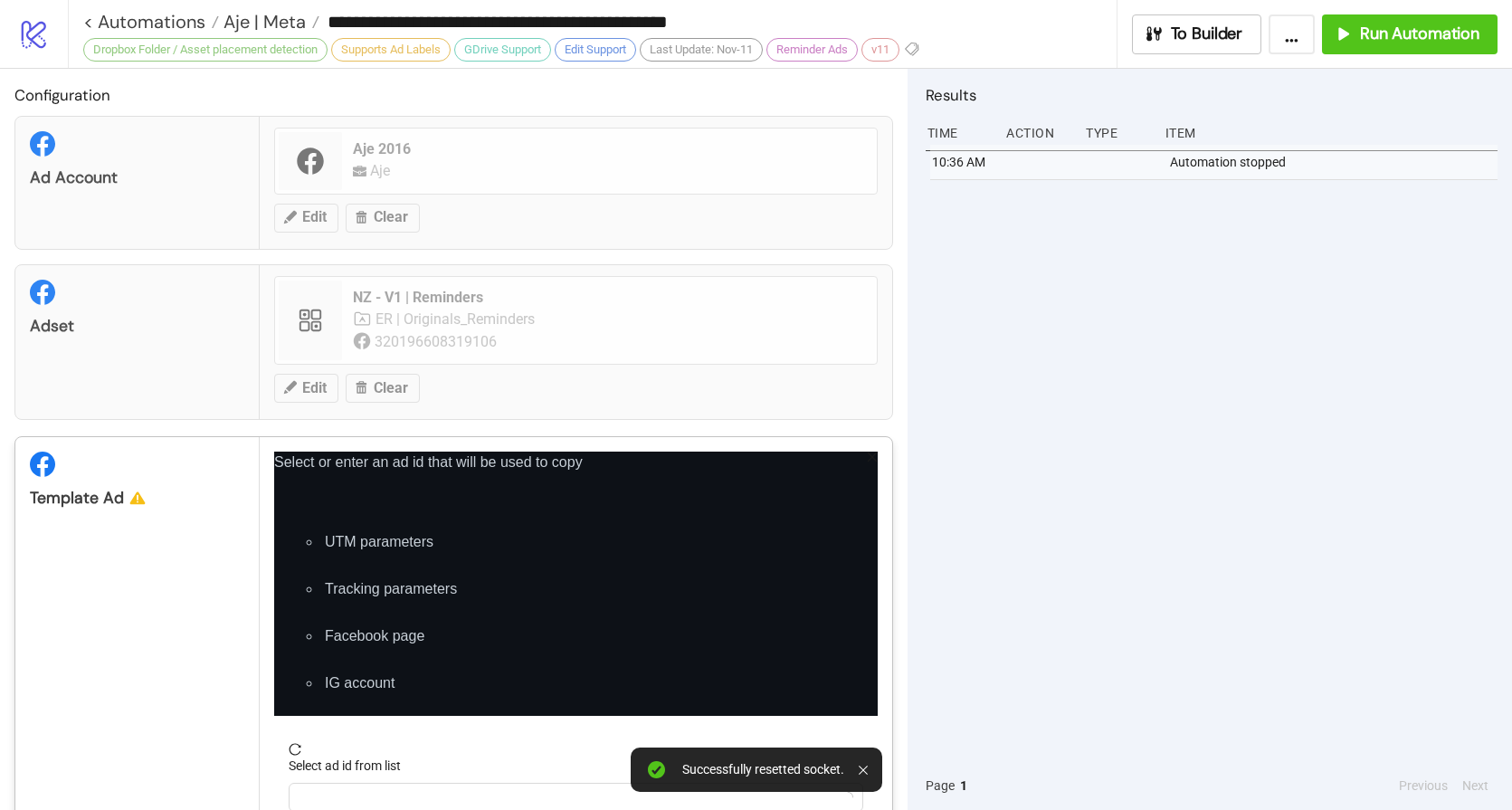
scroll to position [400, 0]
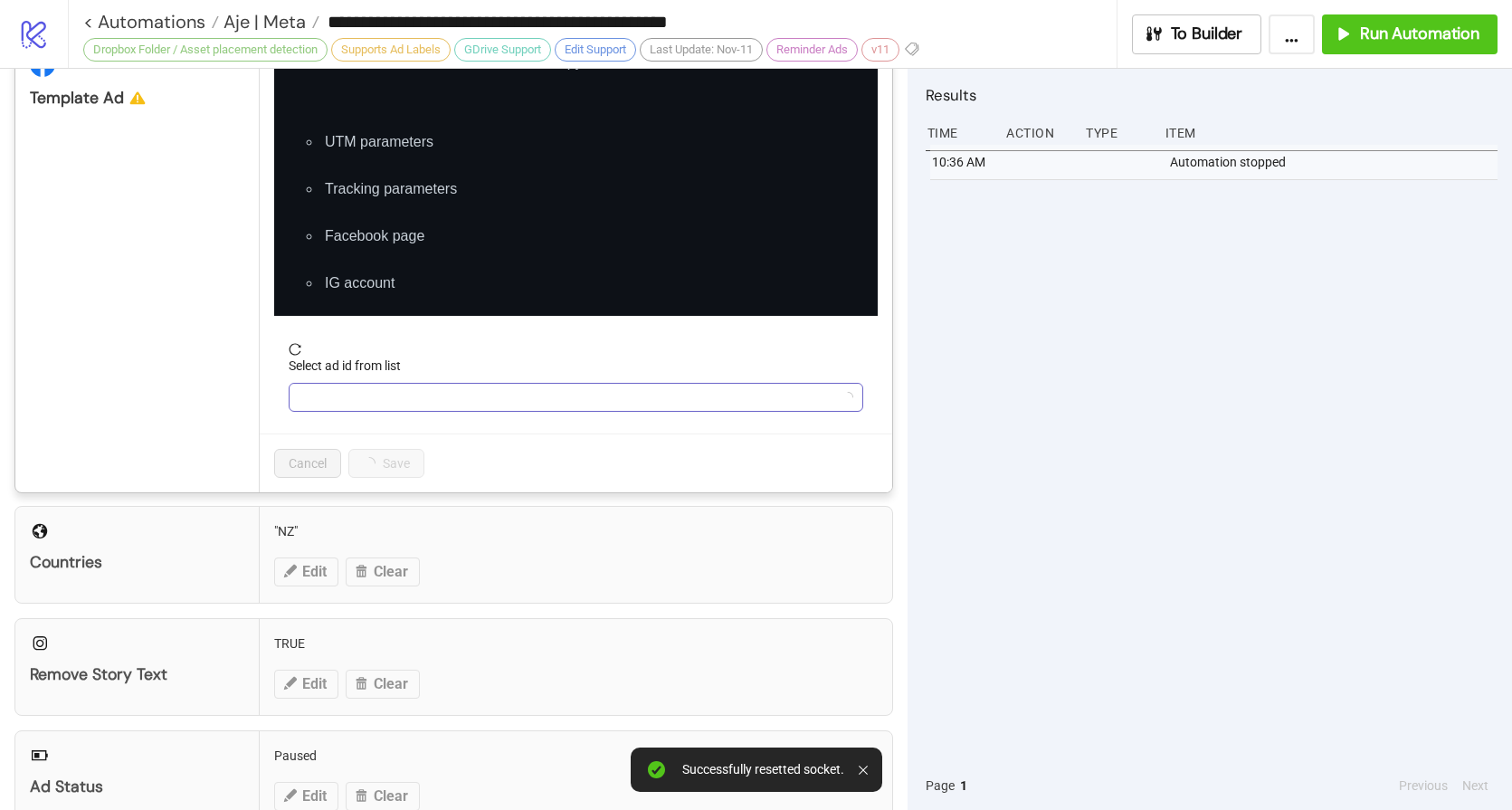
click at [411, 395] on input "Select ad id from list" at bounding box center [567, 397] width 536 height 27
paste input "**********"
type input "**********"
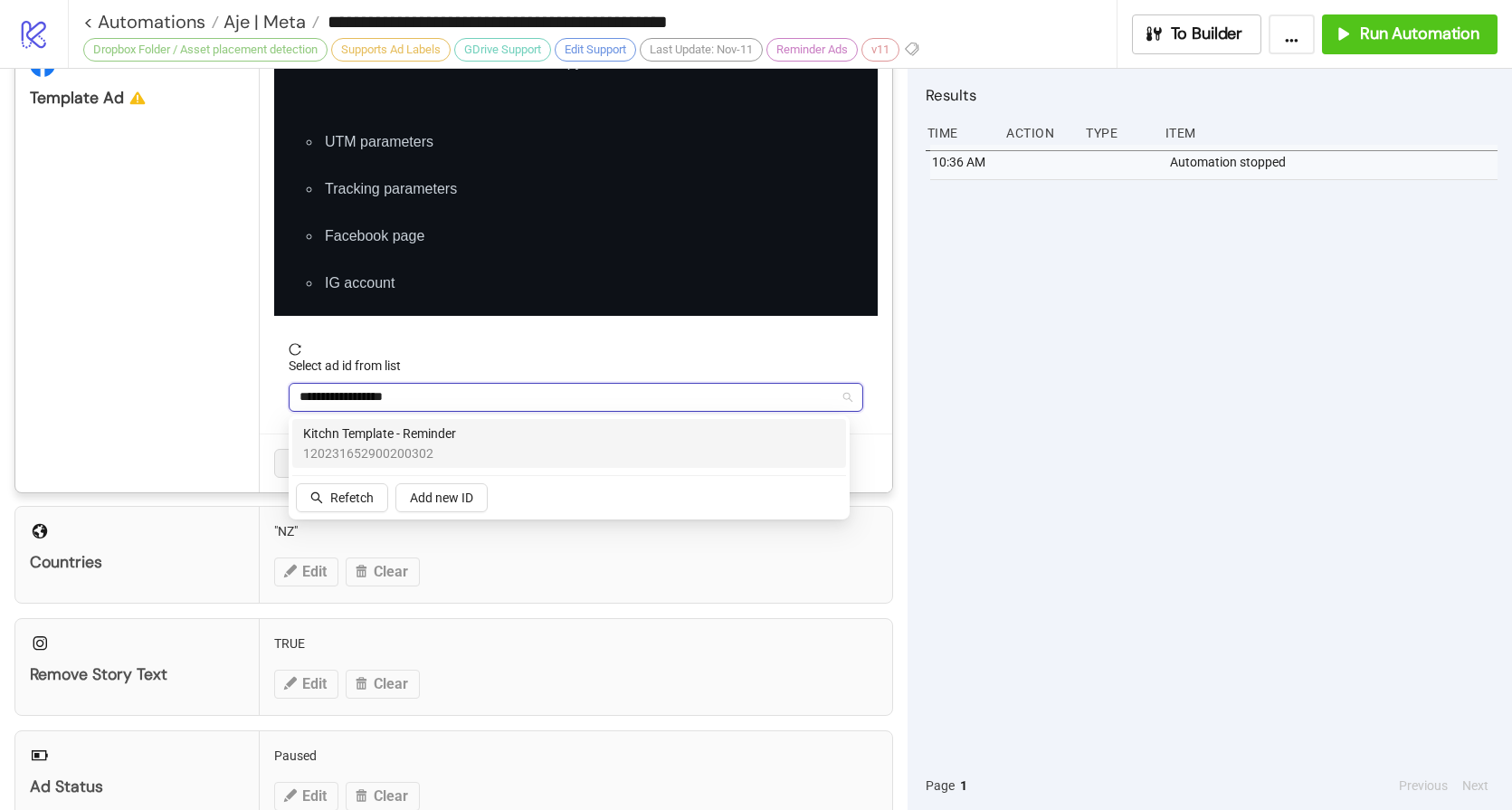
click at [397, 436] on span "Kitchn Template - Reminder" at bounding box center [379, 434] width 153 height 20
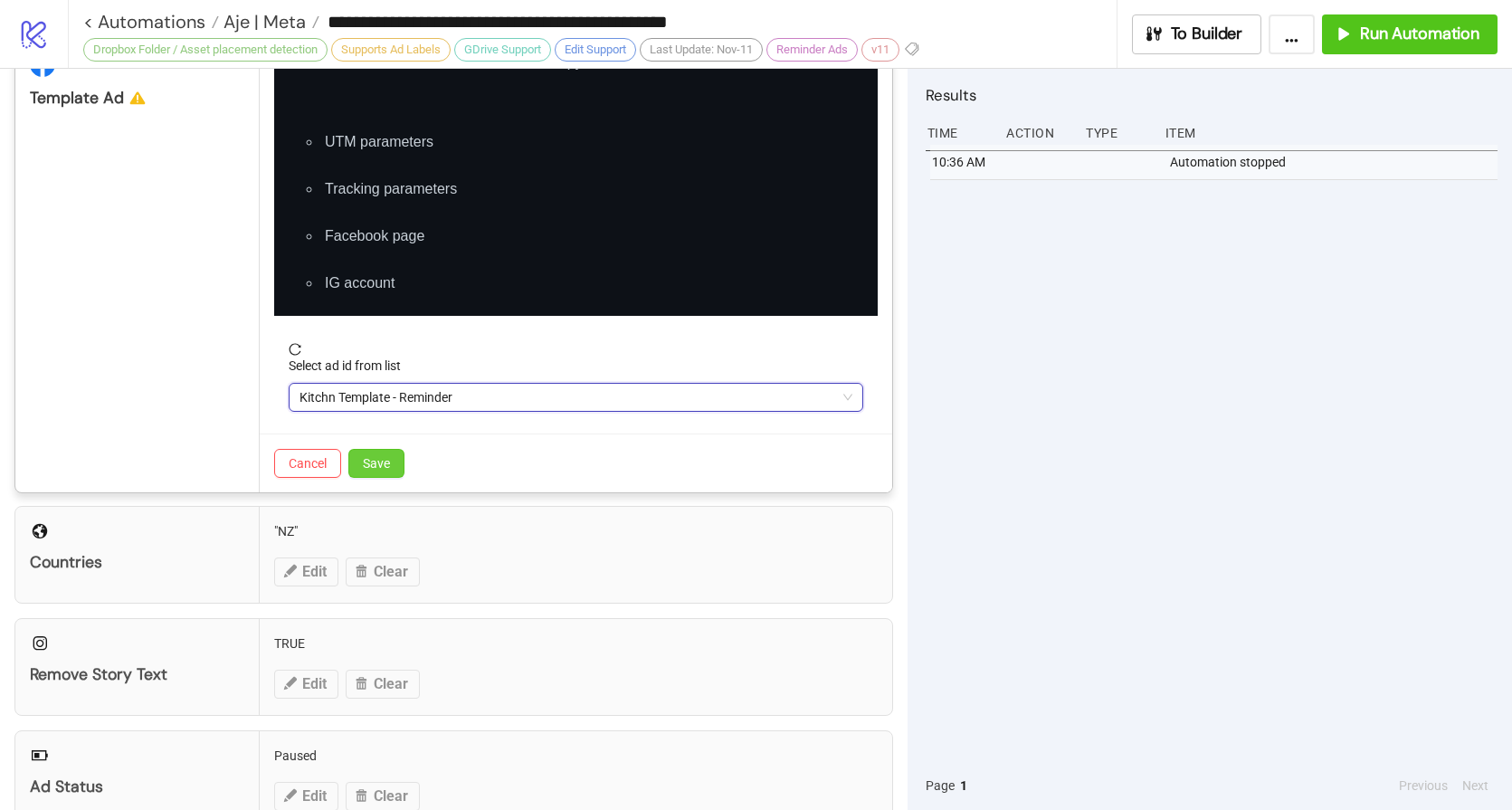
click at [392, 466] on button "Save" at bounding box center [377, 464] width 56 height 29
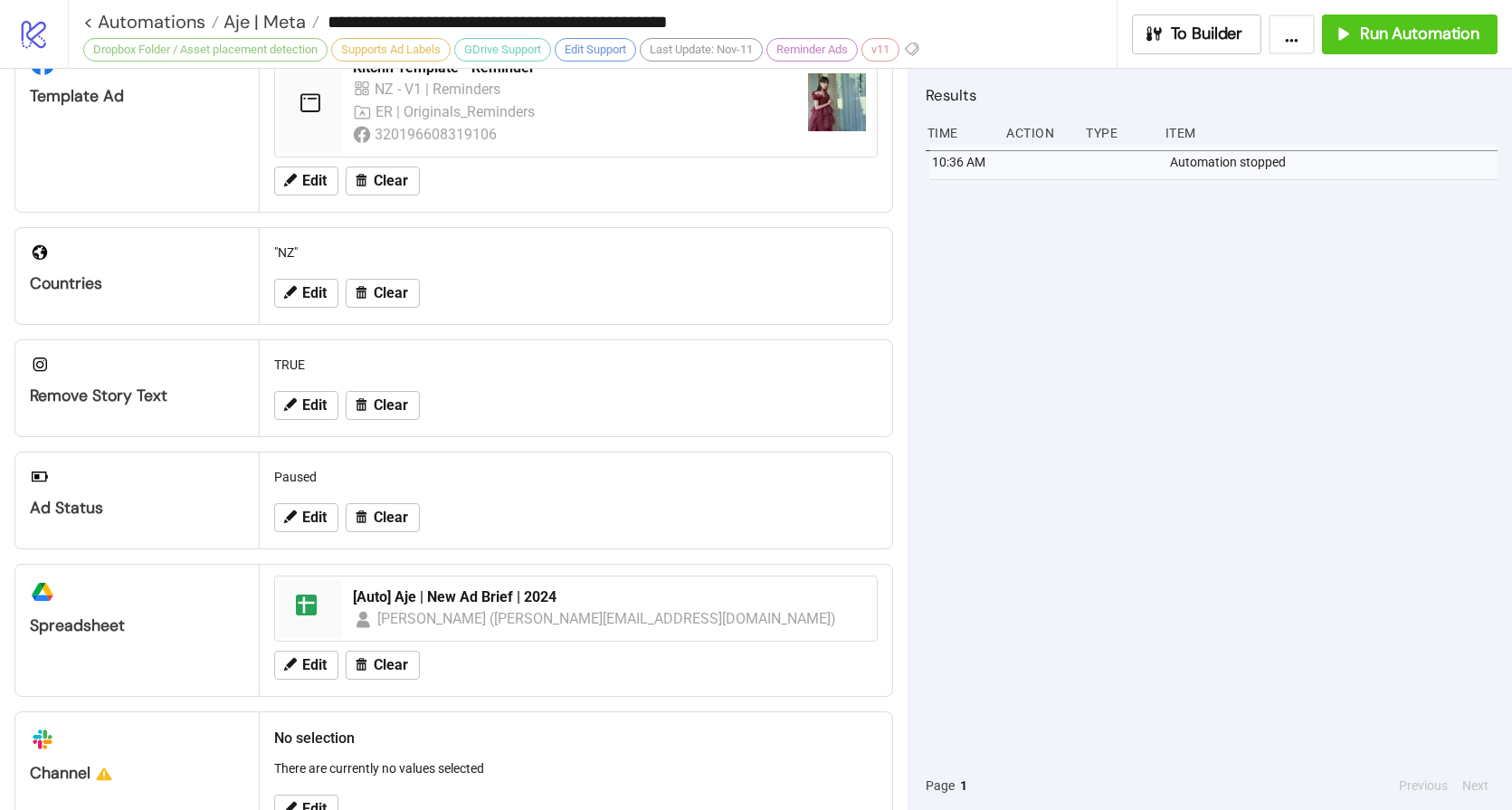
click at [1172, 330] on div "10:36 AM Automation stopped" at bounding box center [1212, 453] width 572 height 616
click at [1365, 28] on span "Run Automation" at bounding box center [1419, 34] width 119 height 21
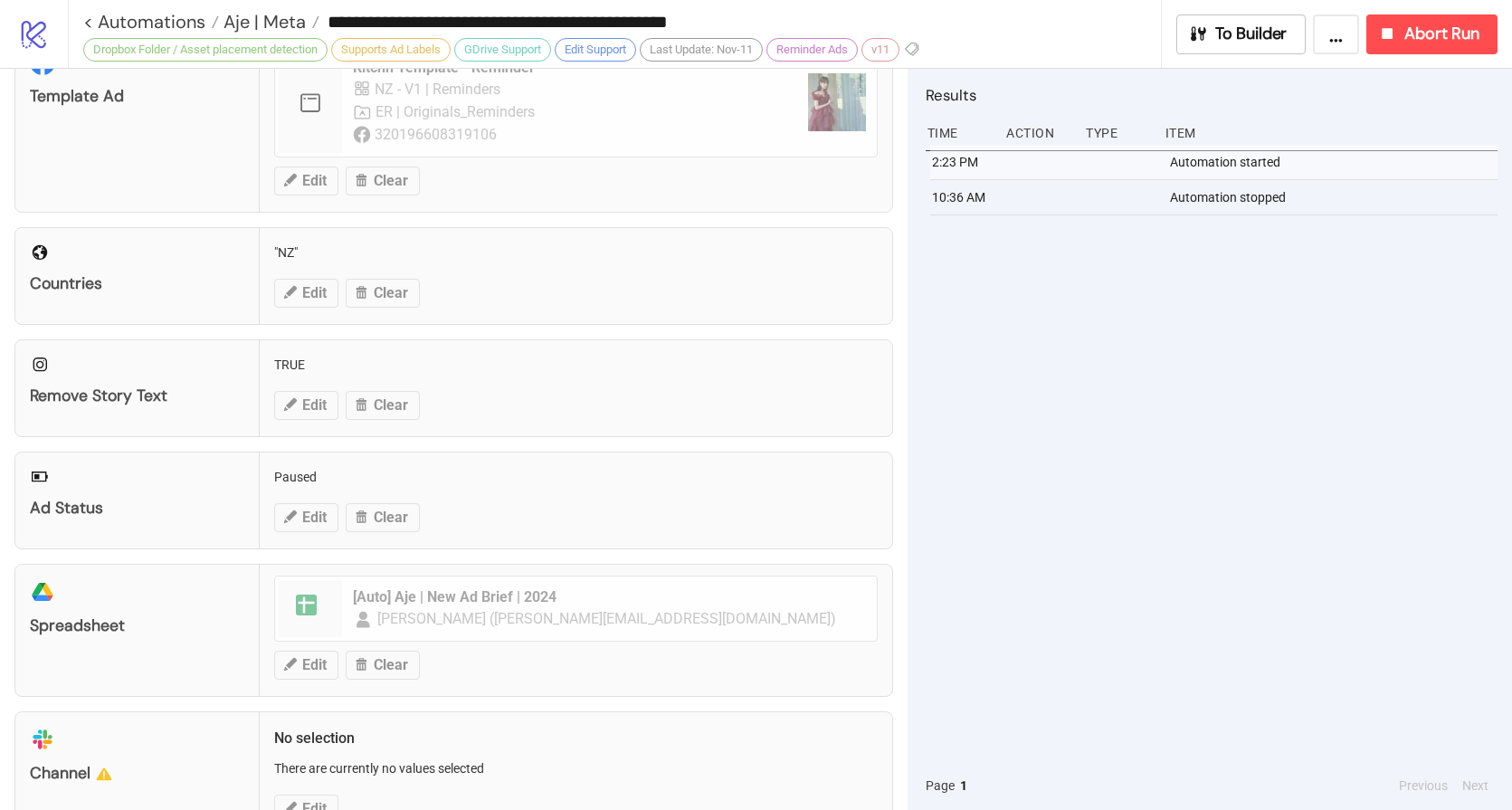
scroll to position [0, 0]
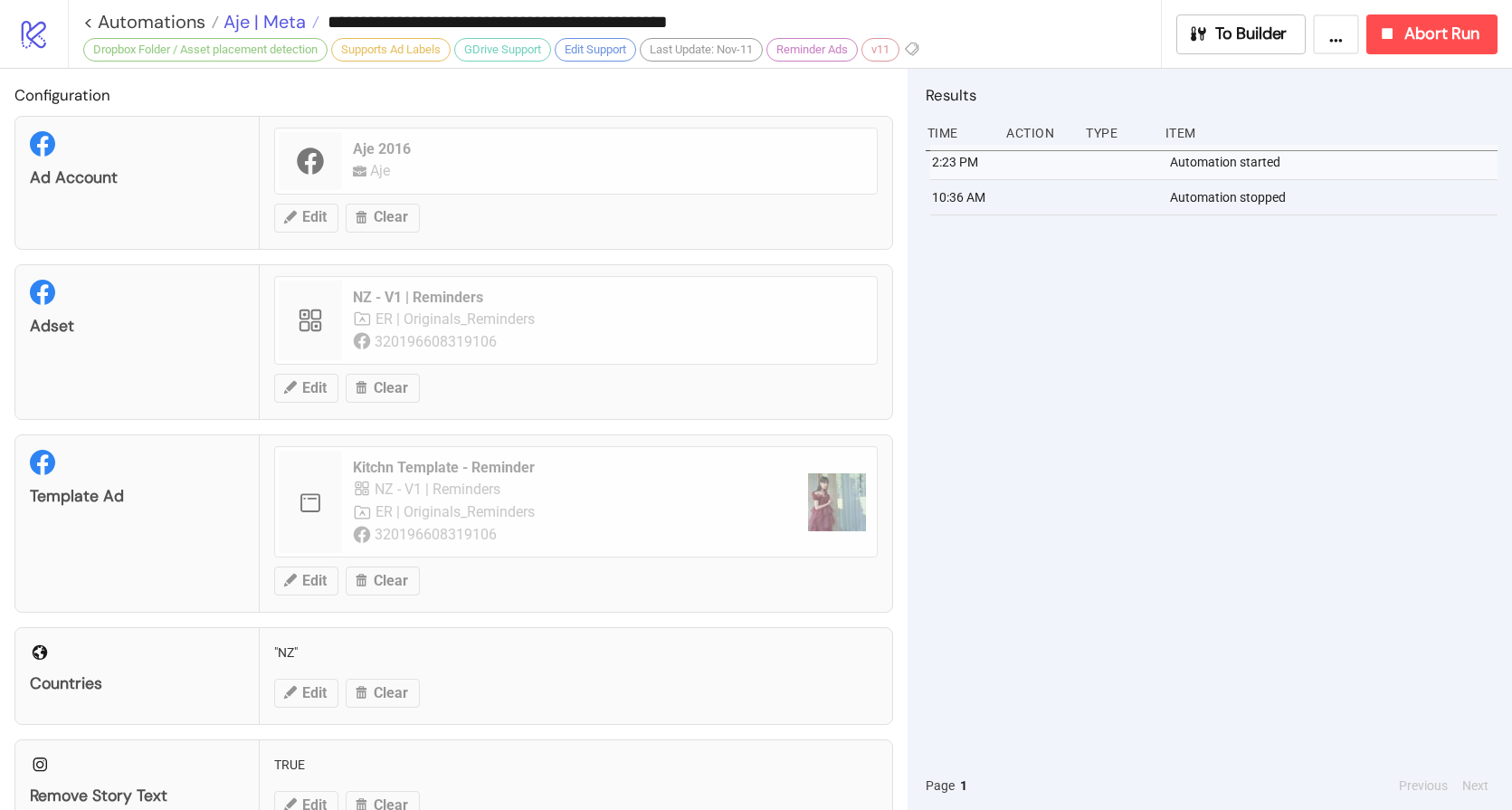
click at [260, 21] on span "Aje | Meta" at bounding box center [262, 21] width 87 height 23
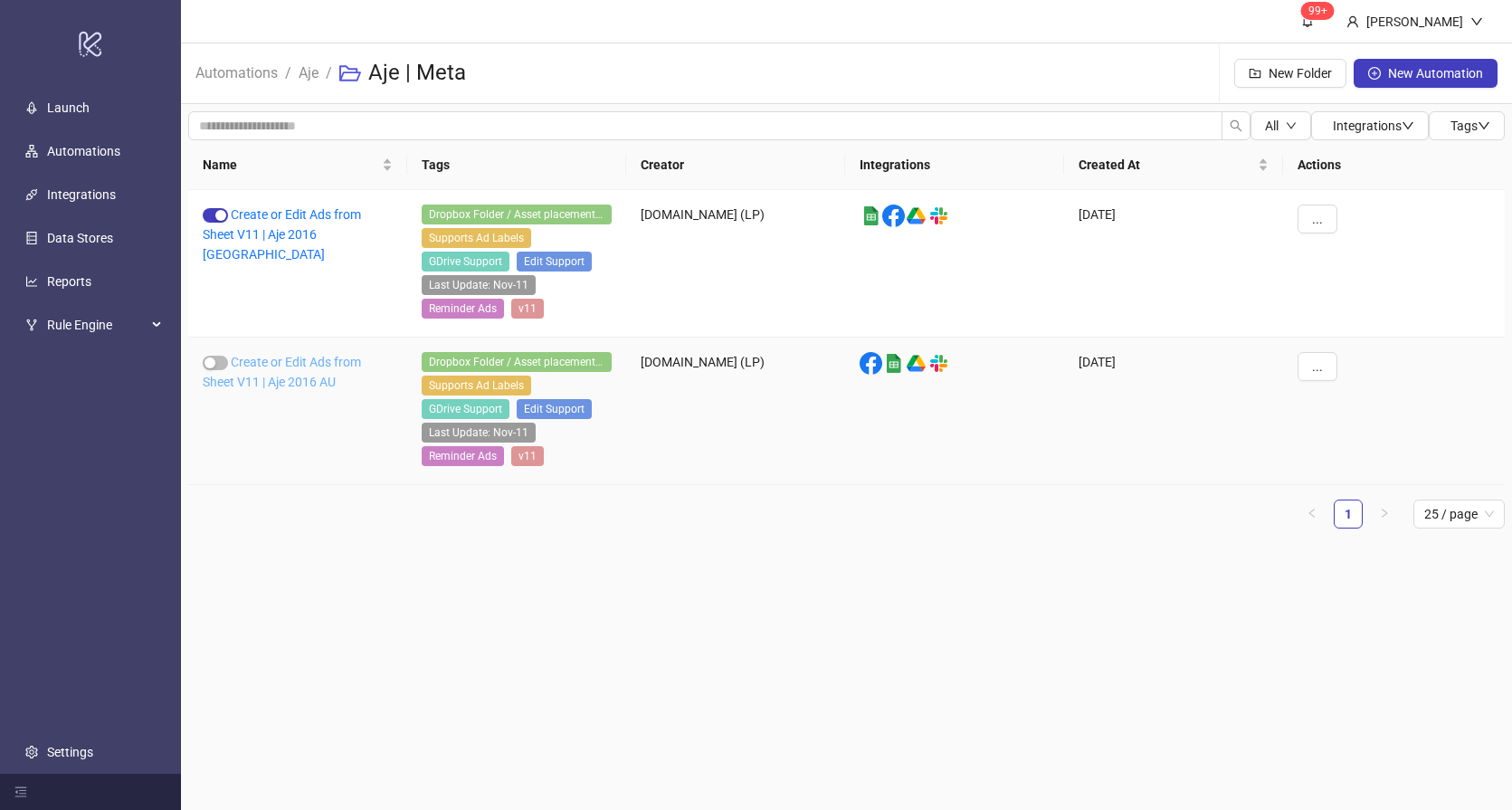
click at [274, 382] on link "Create or Edit Ads from Sheet V11 | Aje 2016 AU" at bounding box center [282, 373] width 159 height 35
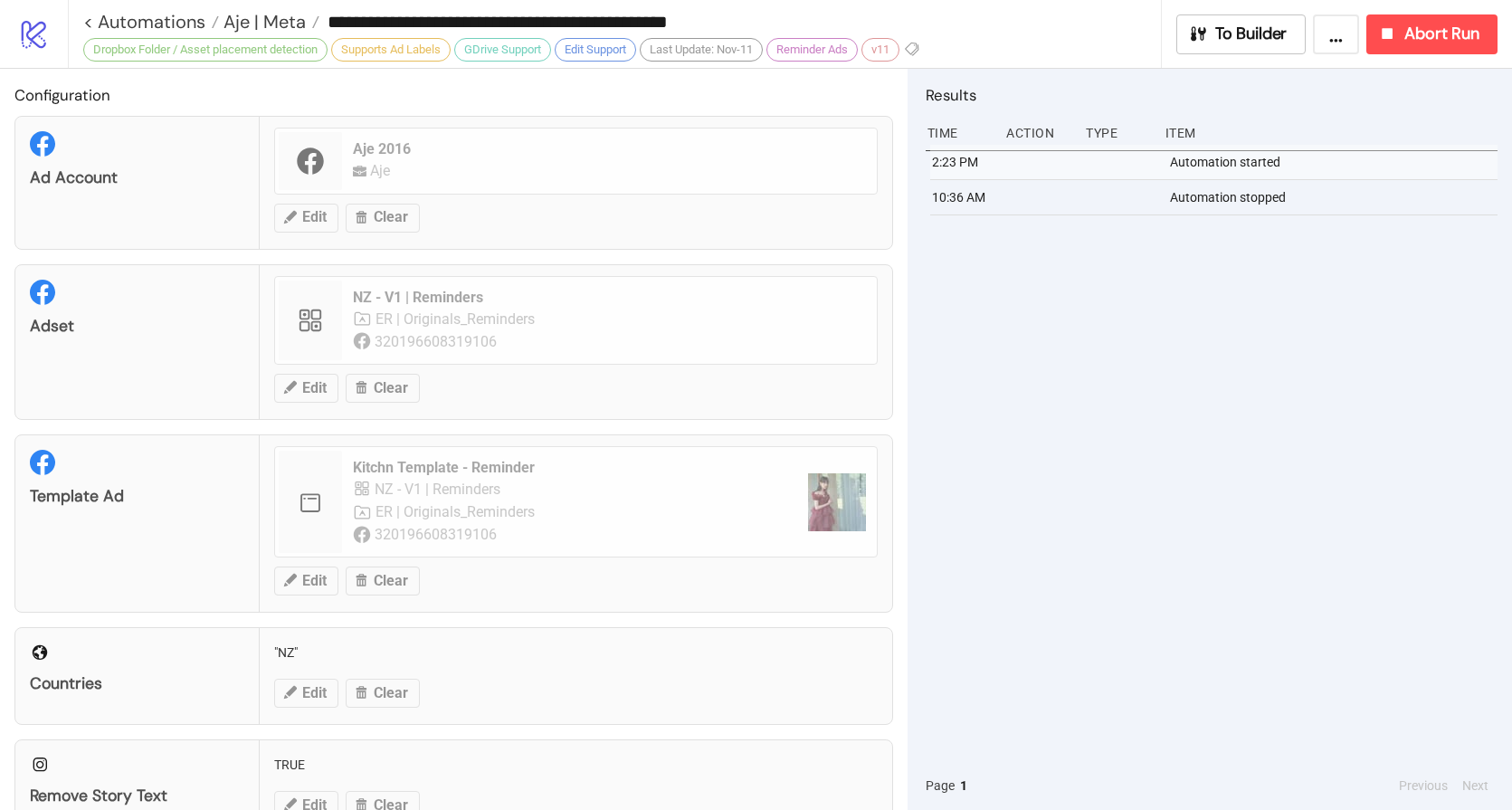
type input "**********"
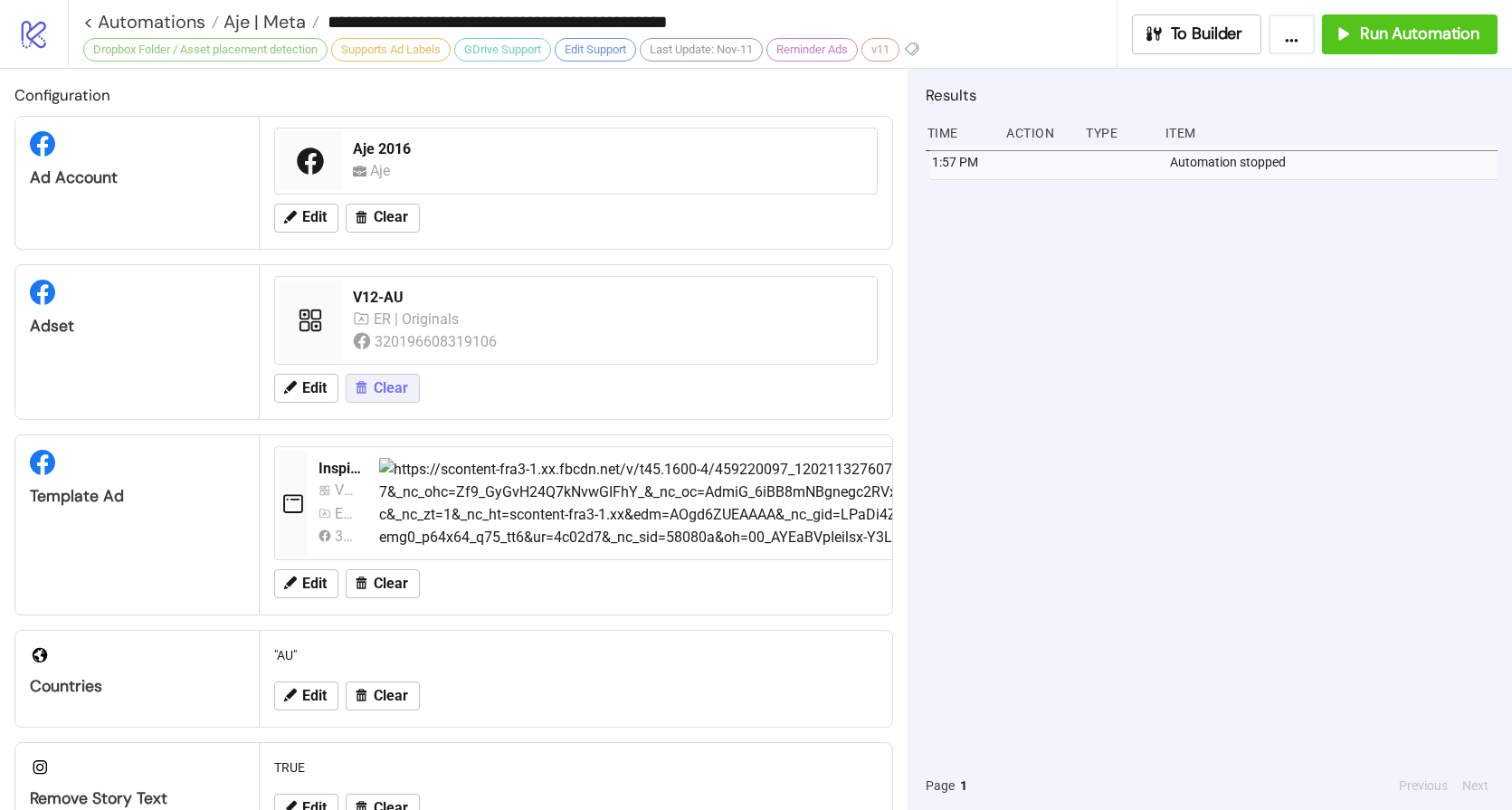
click at [398, 390] on span "Clear" at bounding box center [391, 388] width 35 height 16
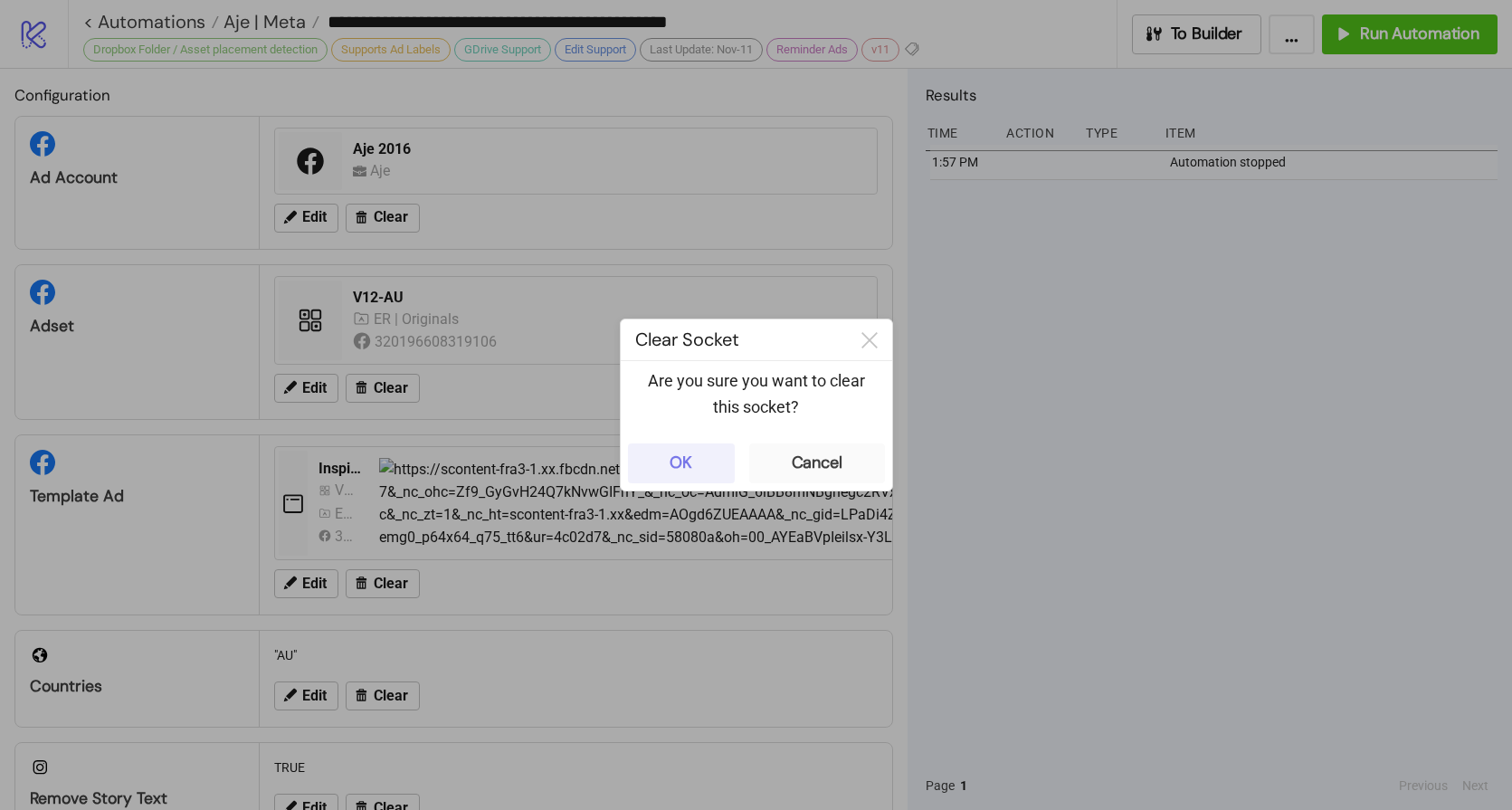
click at [681, 457] on div "OK" at bounding box center [680, 464] width 22 height 21
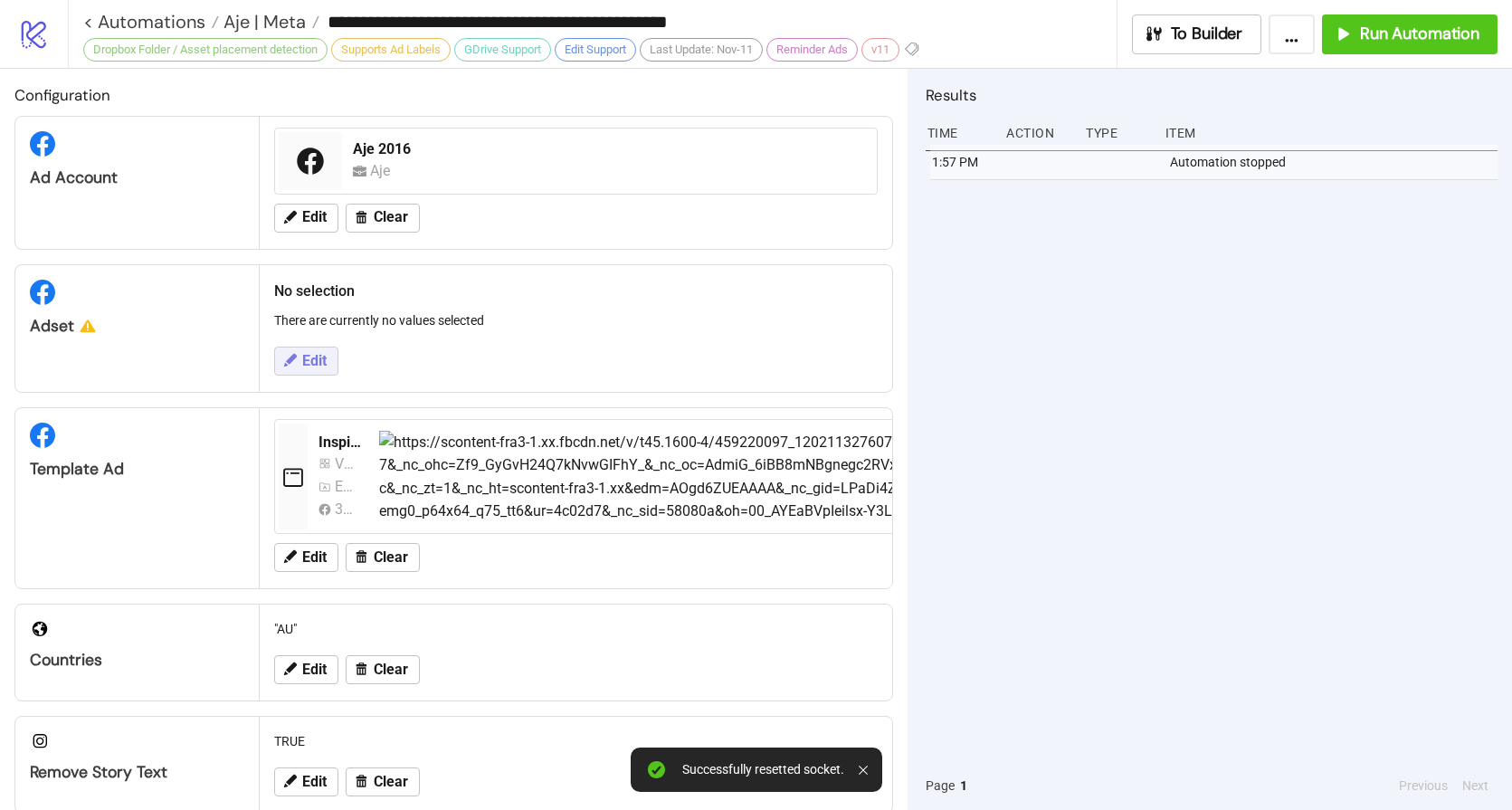
click at [318, 366] on span "Edit" at bounding box center [314, 361] width 24 height 16
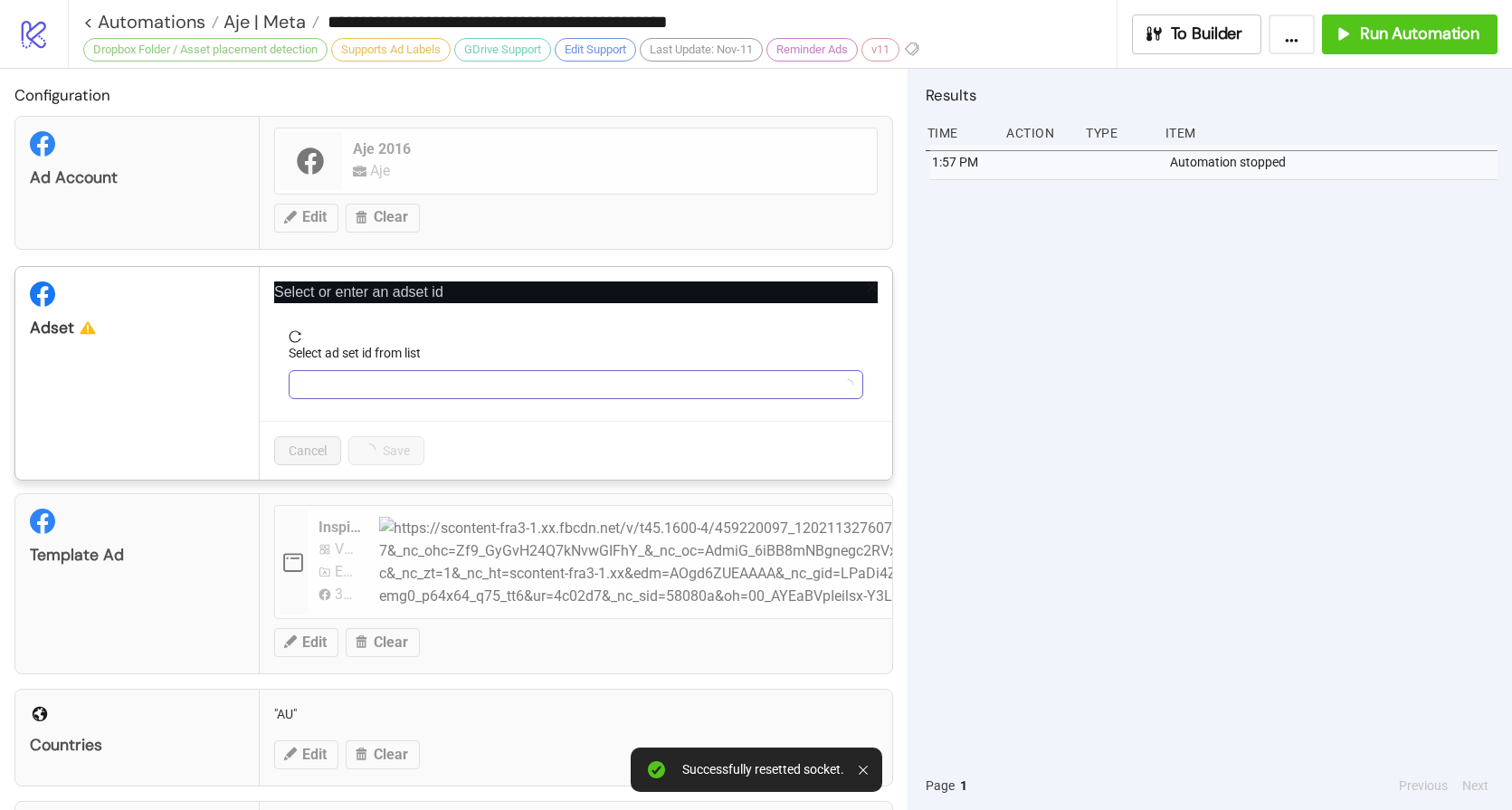
click at [436, 389] on input "Select ad set id from list" at bounding box center [567, 384] width 536 height 27
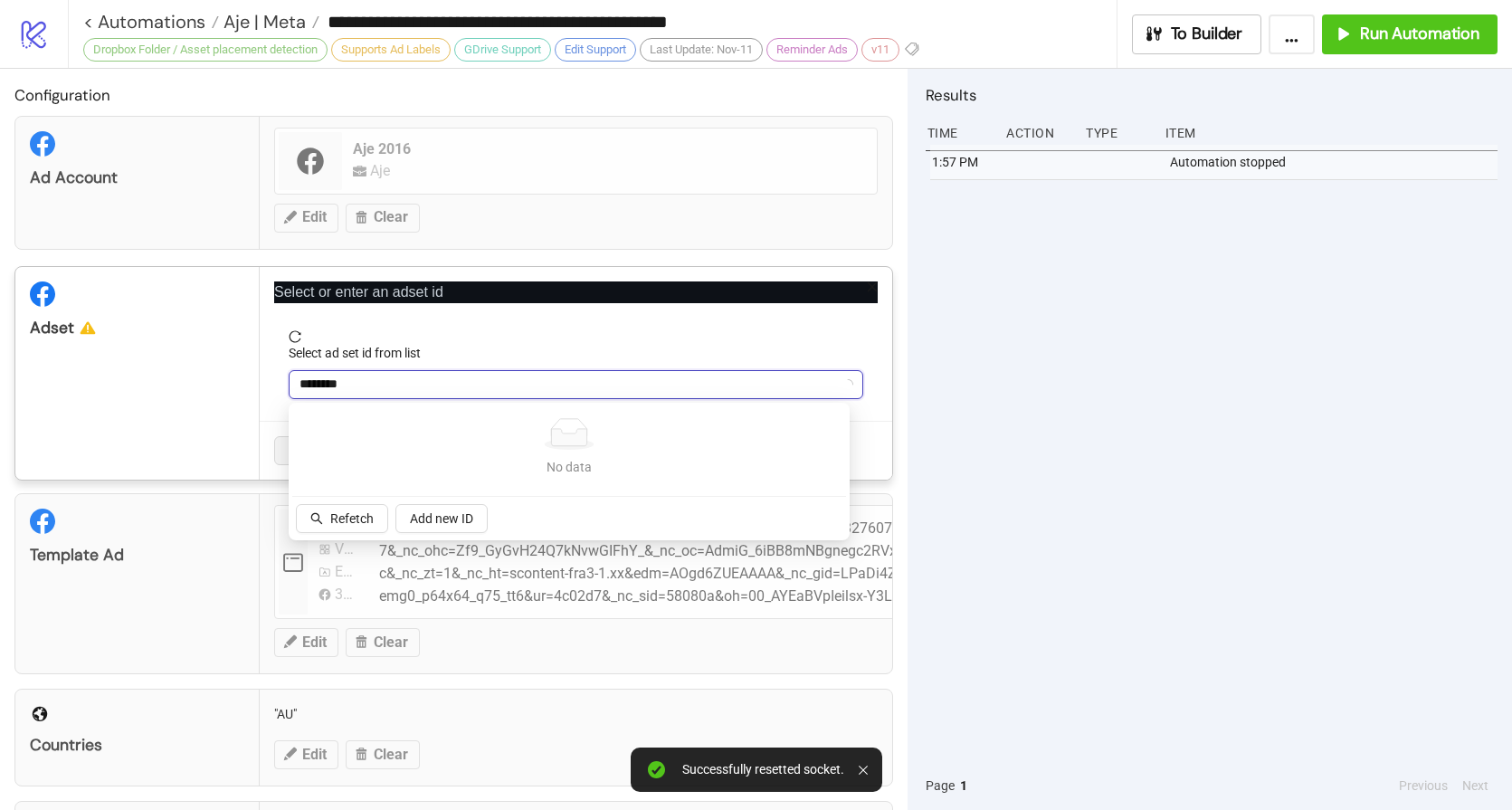
type input "*********"
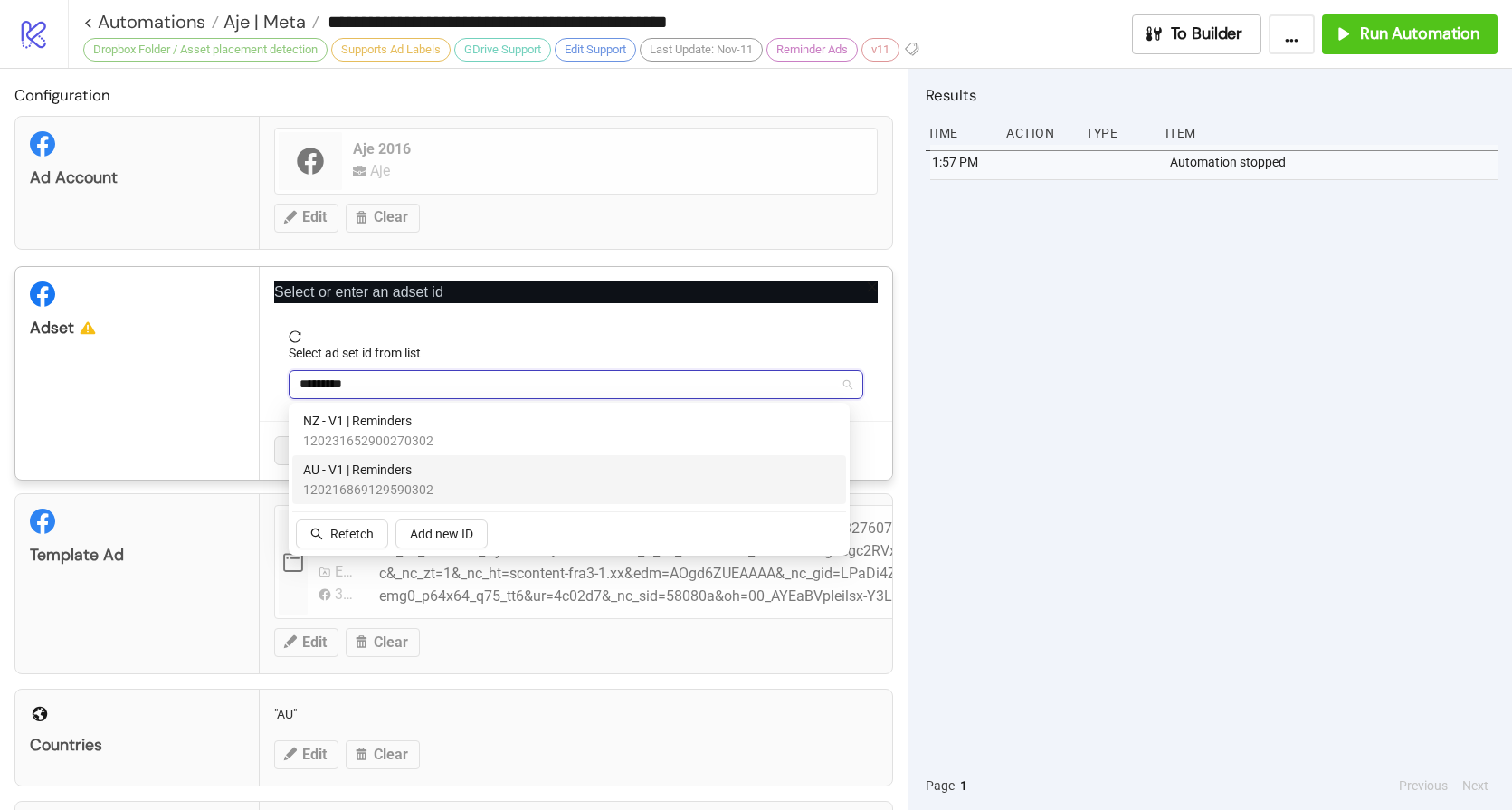
click at [404, 466] on span "AU - V1 | Reminders" at bounding box center [368, 469] width 131 height 20
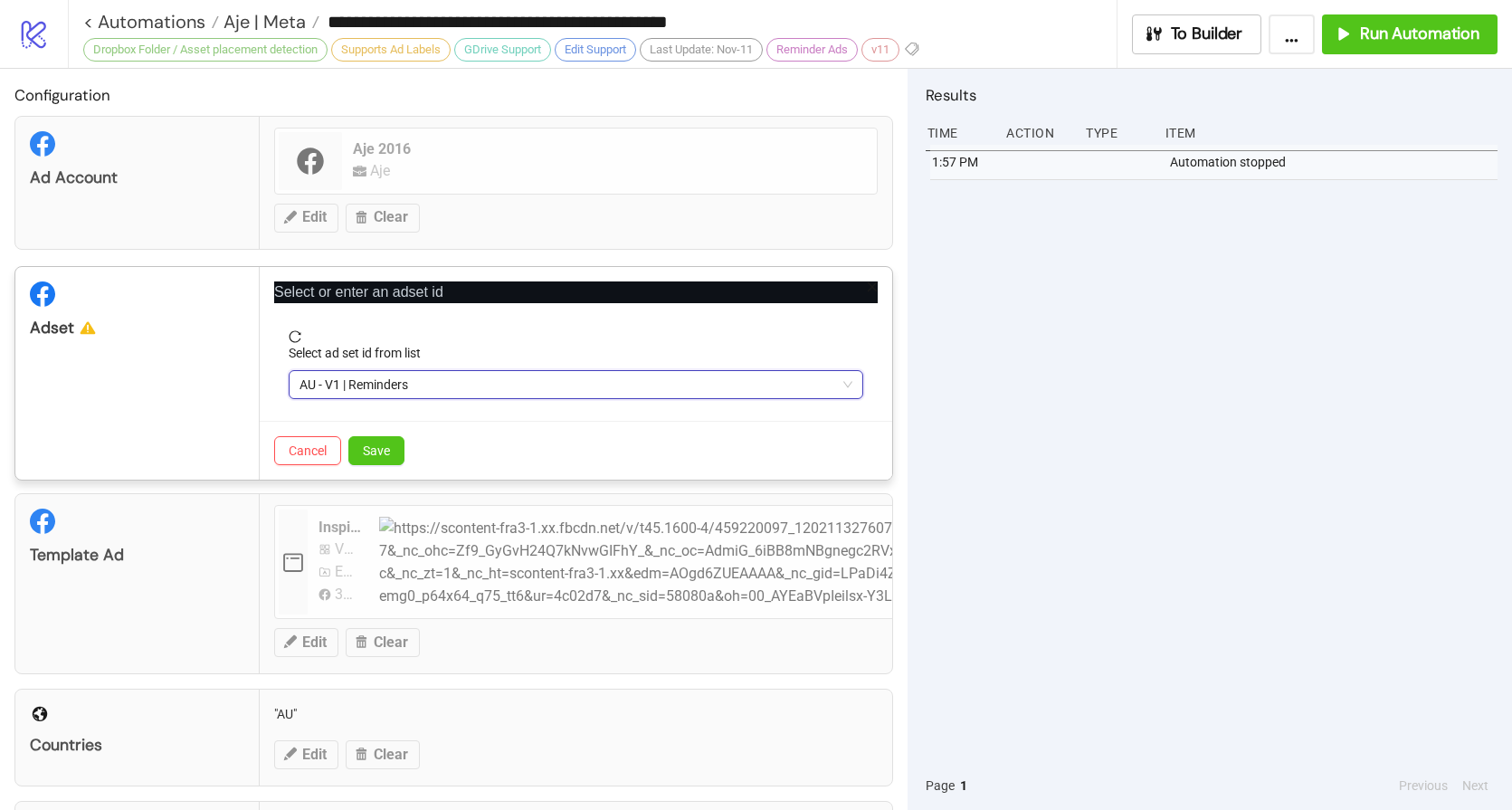
drag, startPoint x: 391, startPoint y: 449, endPoint x: 453, endPoint y: 421, distance: 68.0
click at [391, 449] on button "Save" at bounding box center [377, 451] width 56 height 29
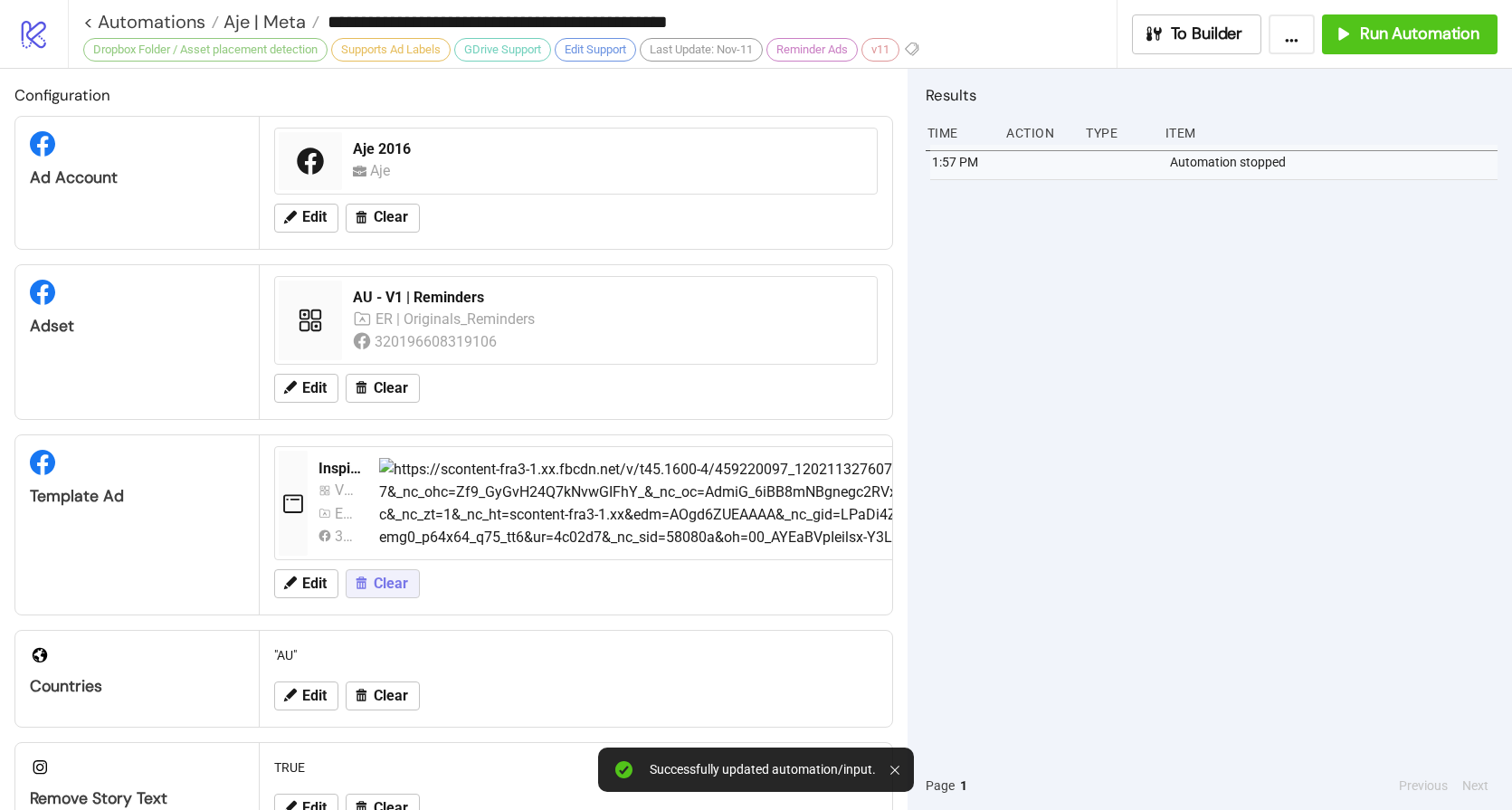
click at [383, 580] on span "Clear" at bounding box center [391, 584] width 35 height 16
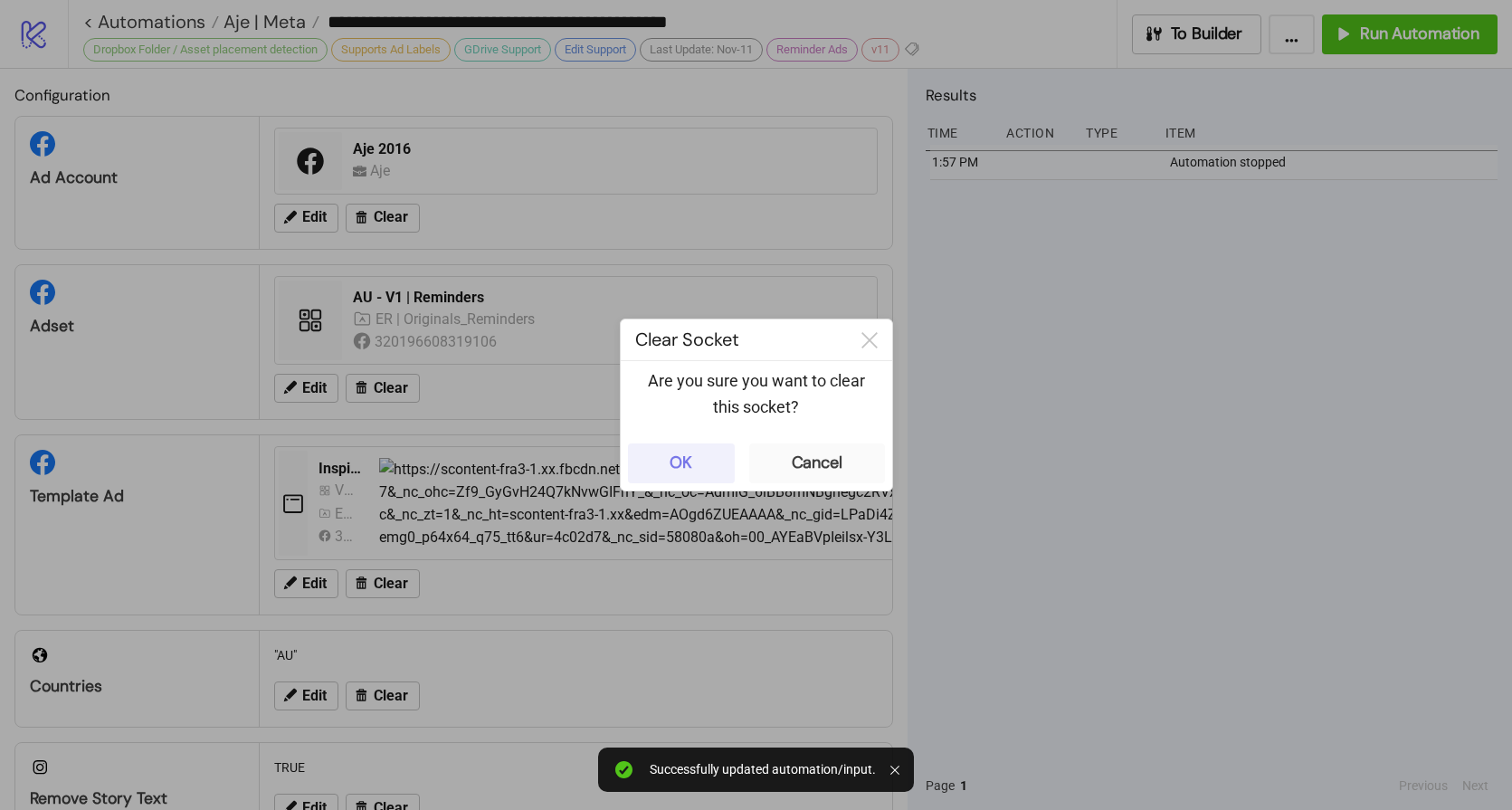
click at [692, 448] on button "OK" at bounding box center [681, 463] width 106 height 40
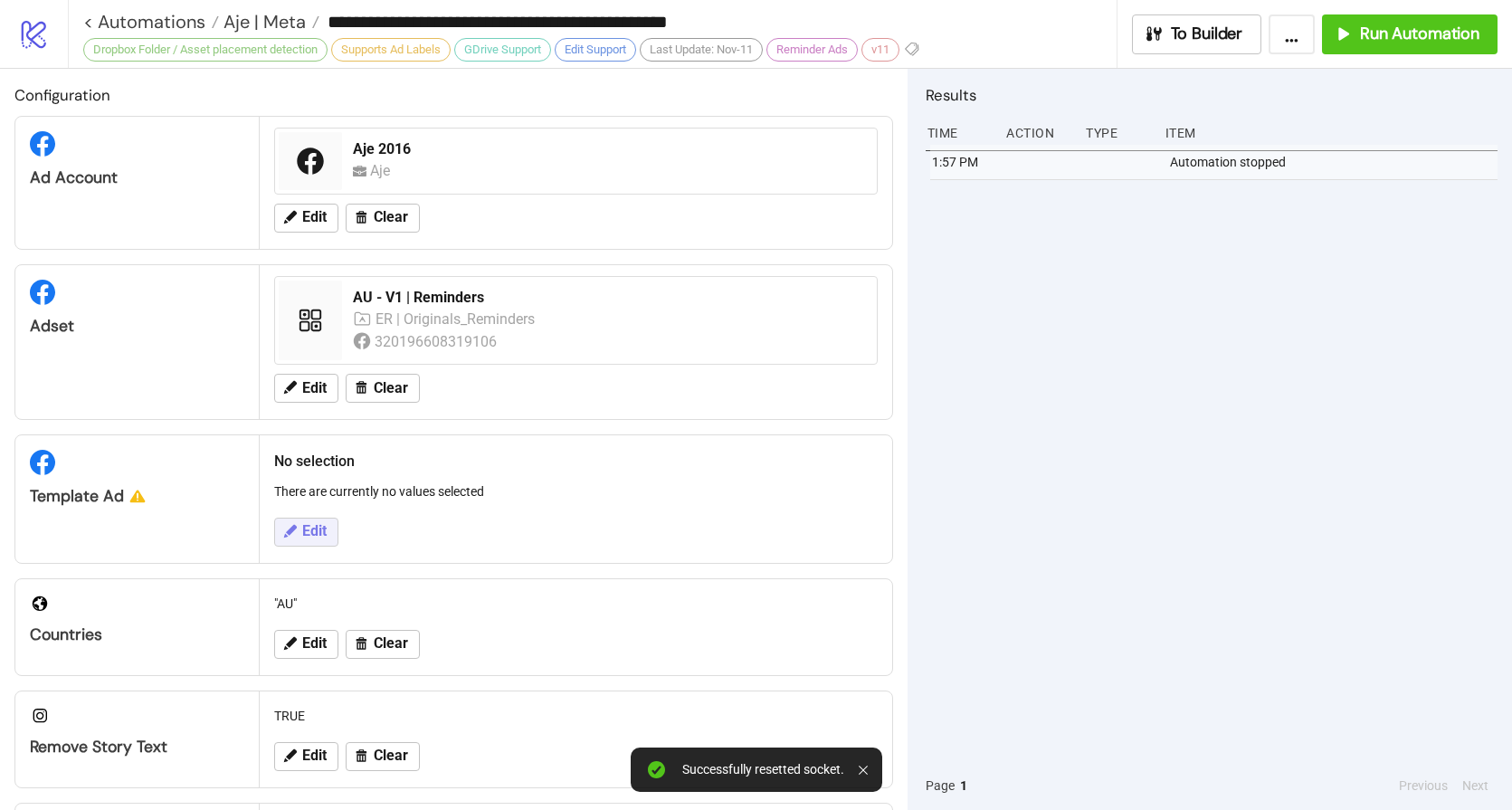
click at [310, 536] on span "Edit" at bounding box center [314, 530] width 24 height 16
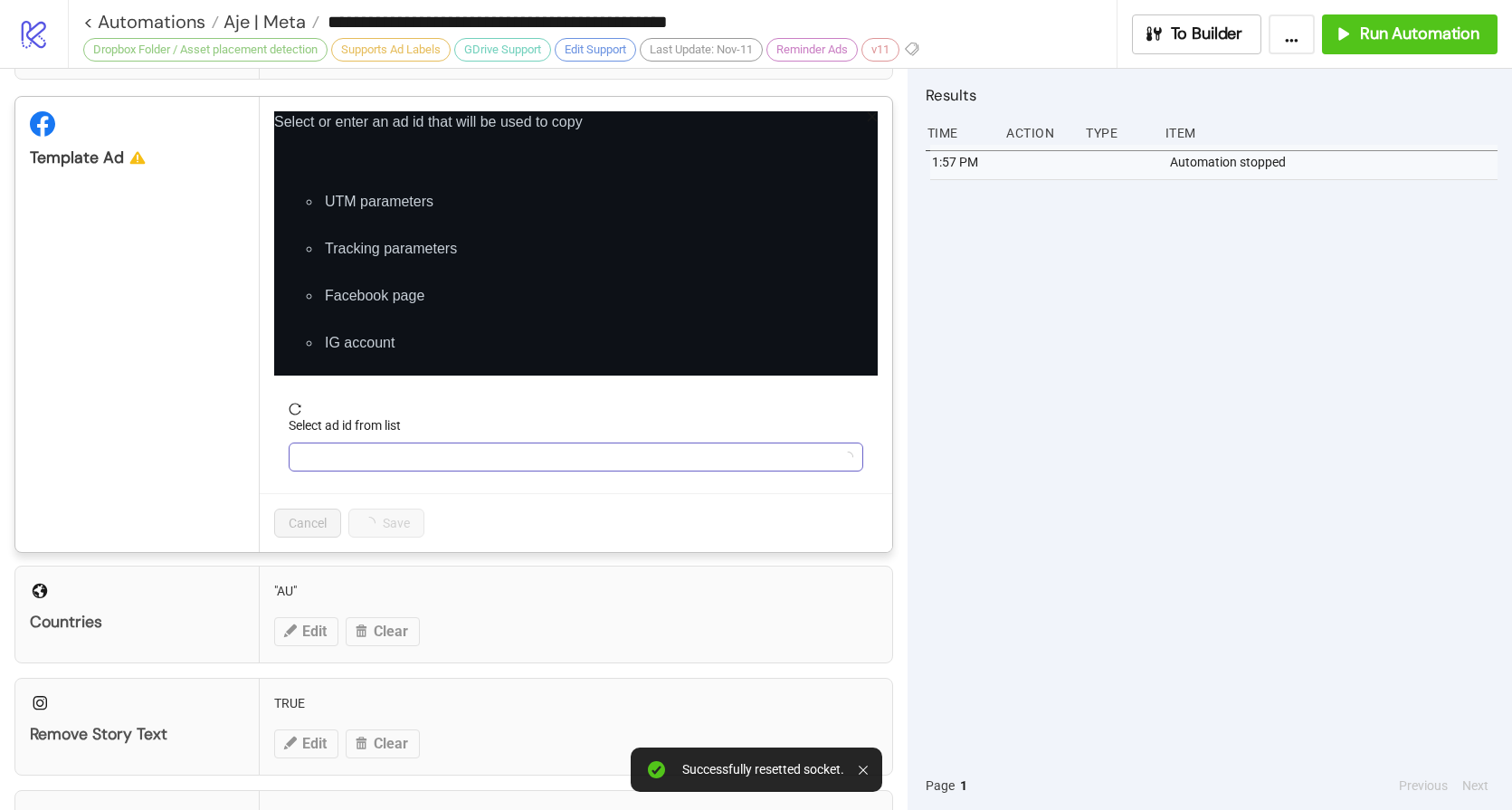
scroll to position [335, 0]
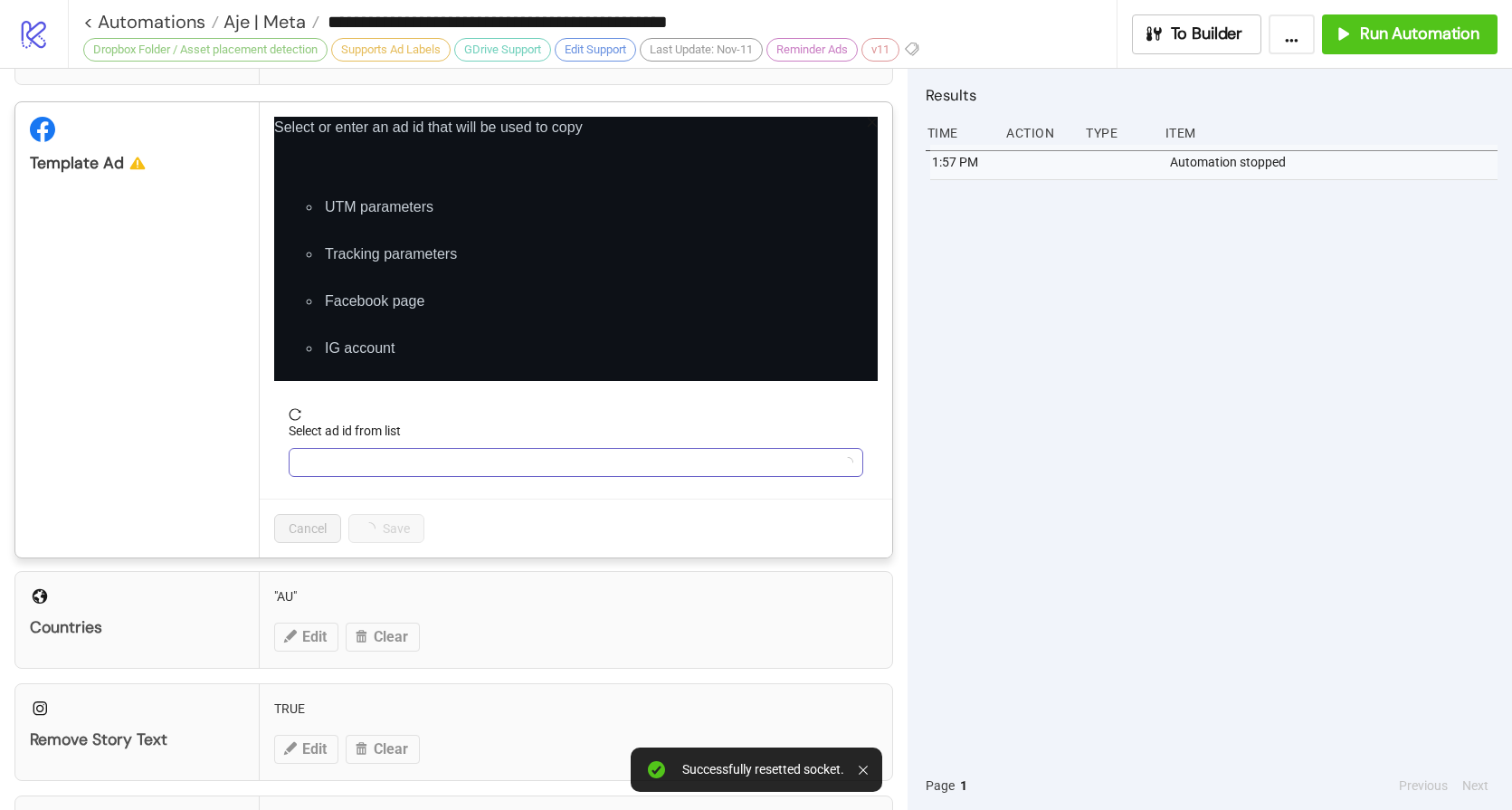
click at [360, 466] on input "Select ad id from list" at bounding box center [567, 463] width 536 height 27
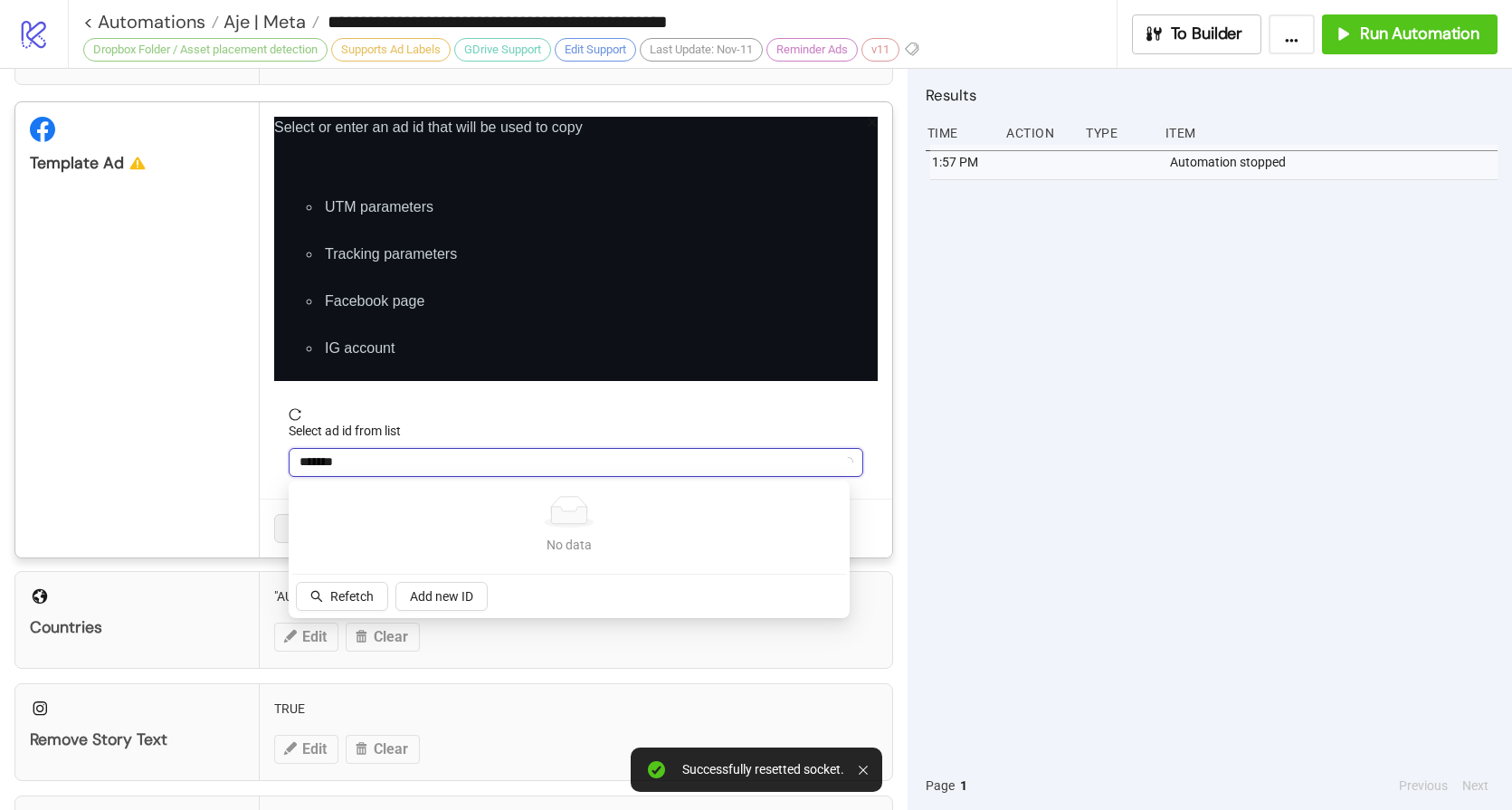
type input "********"
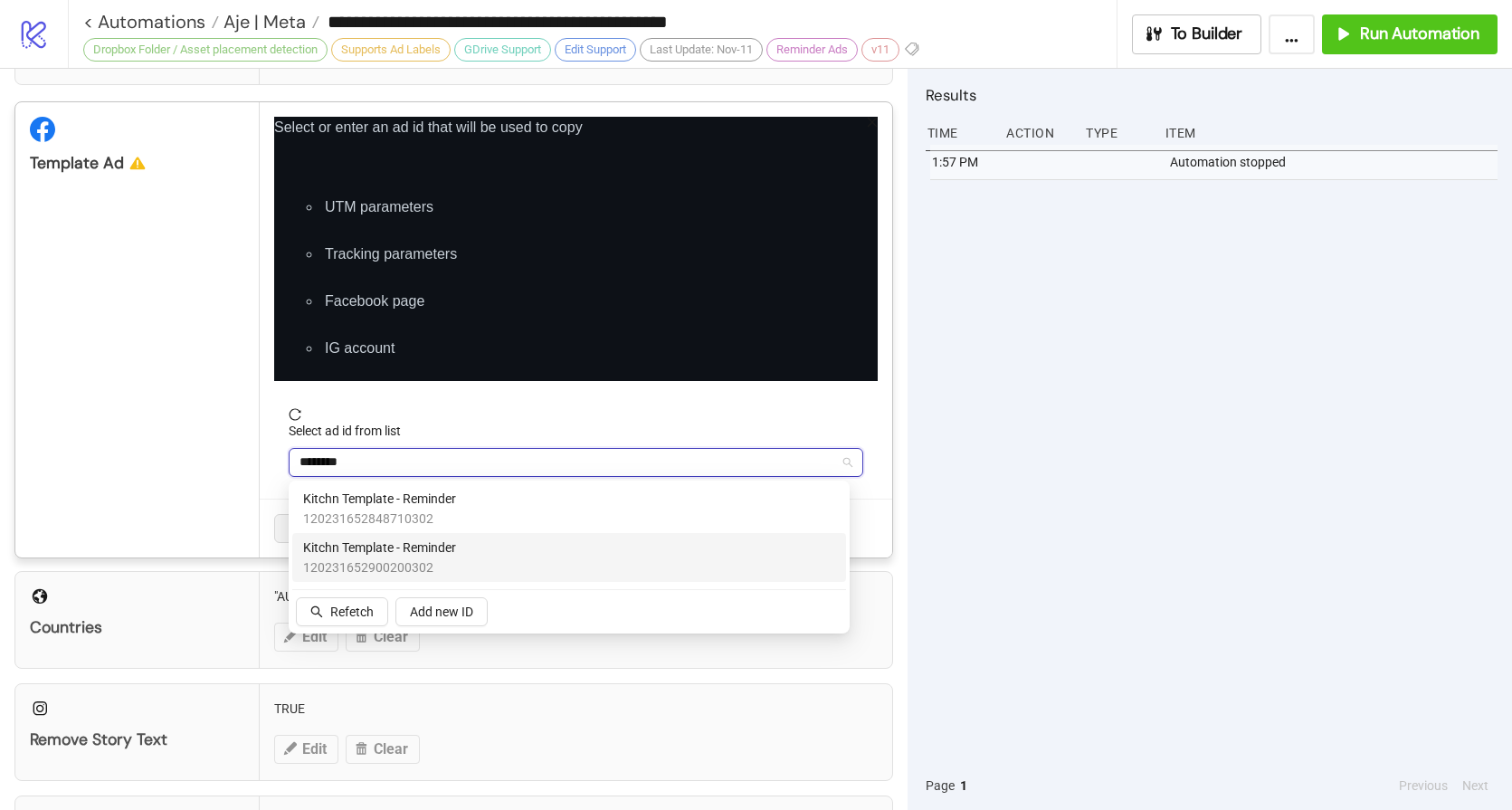
click at [397, 574] on span "120231652900200302" at bounding box center [379, 567] width 153 height 20
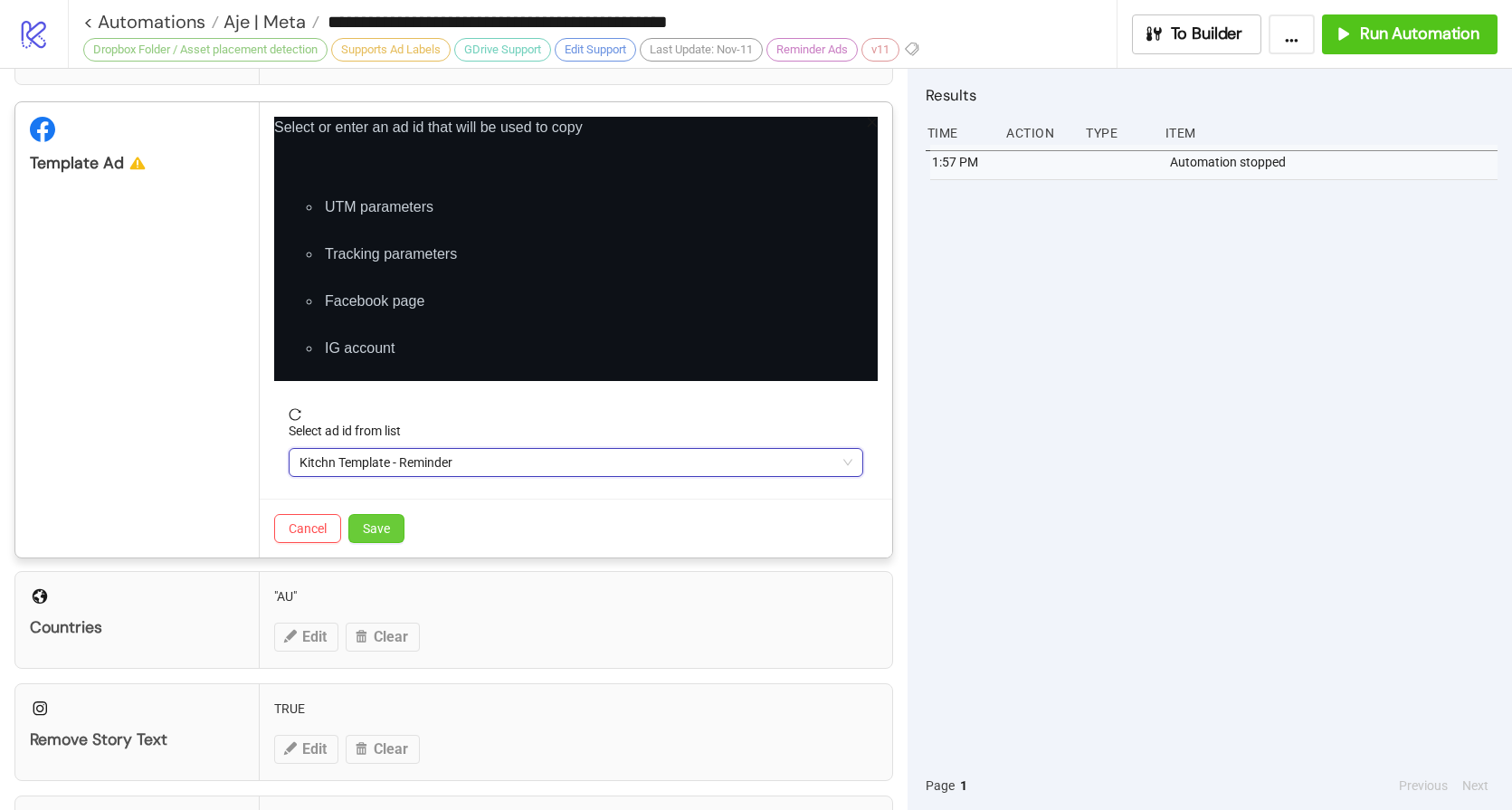
click at [384, 533] on span "Save" at bounding box center [377, 528] width 27 height 15
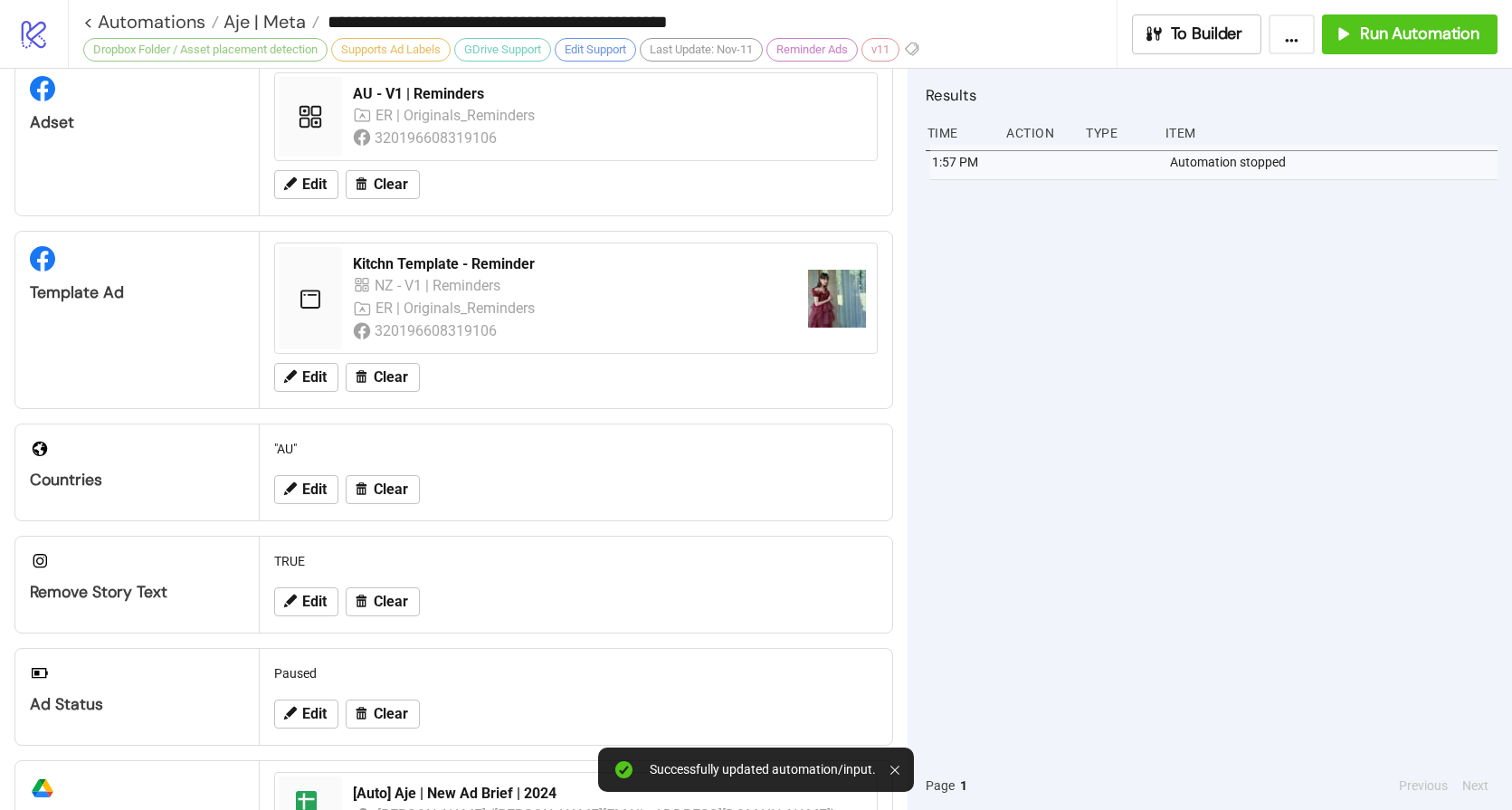
scroll to position [0, 0]
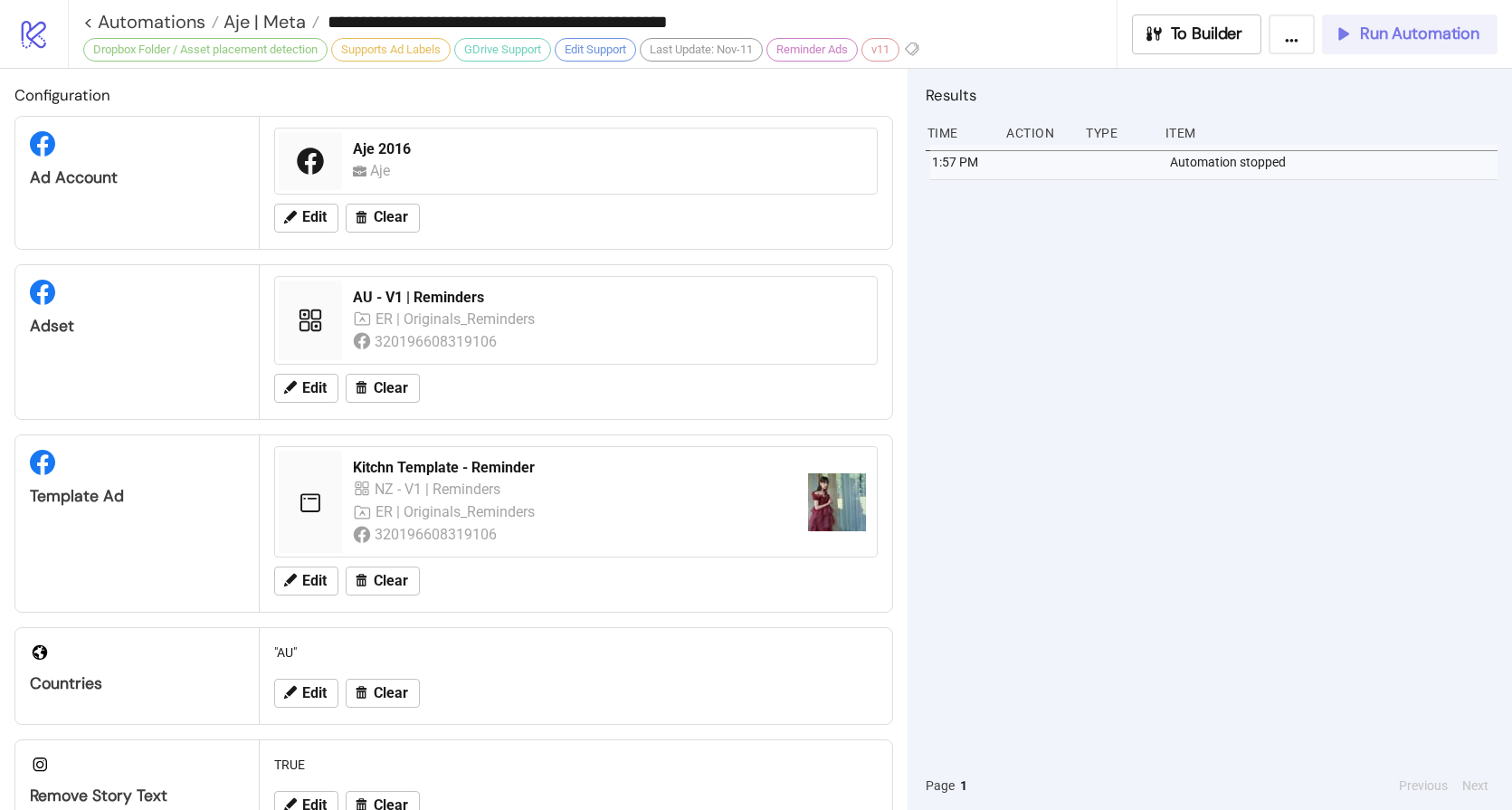
click at [1427, 33] on span "Run Automation" at bounding box center [1419, 34] width 119 height 21
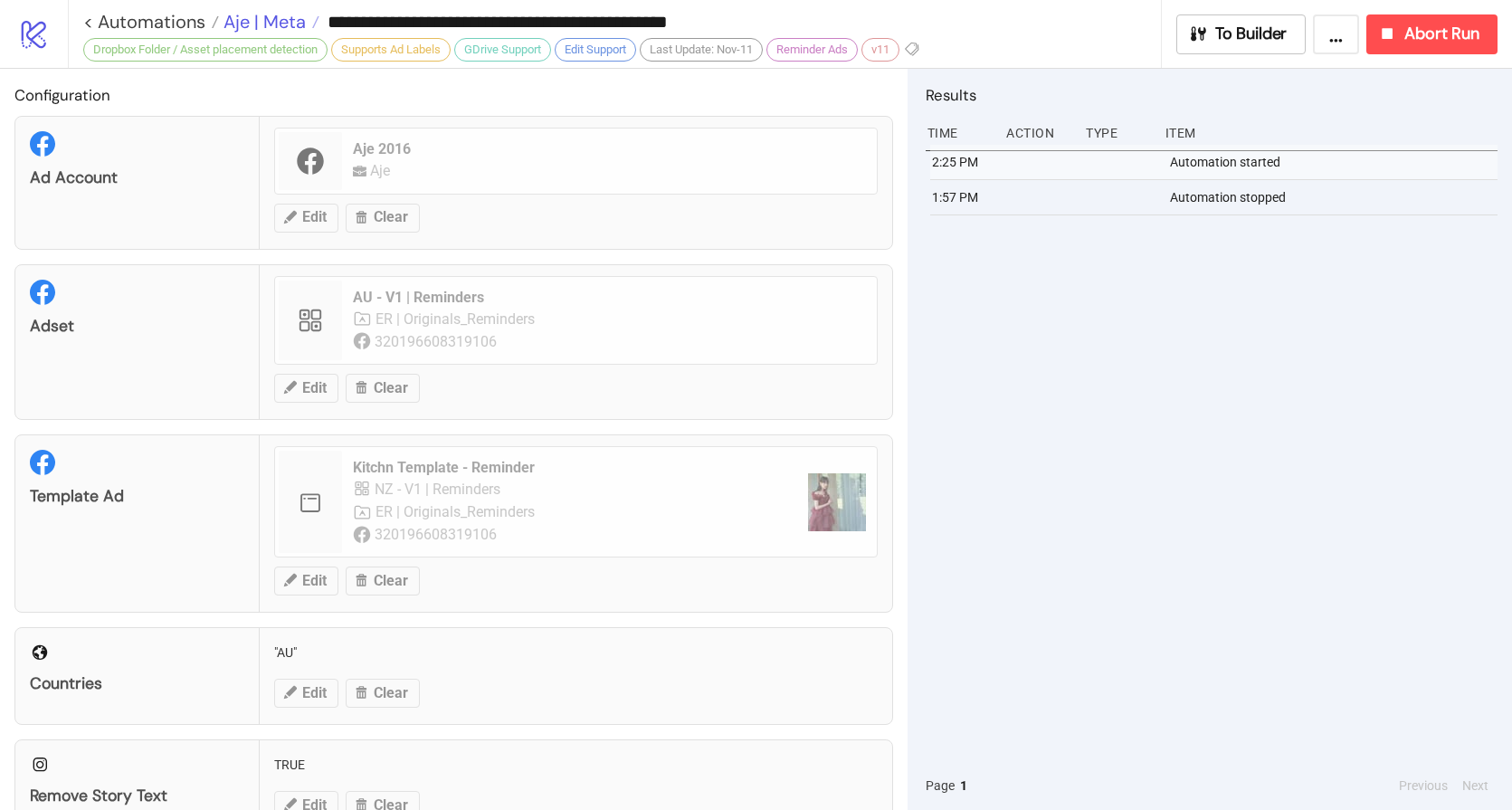
click at [271, 21] on span "Aje | Meta" at bounding box center [262, 21] width 87 height 23
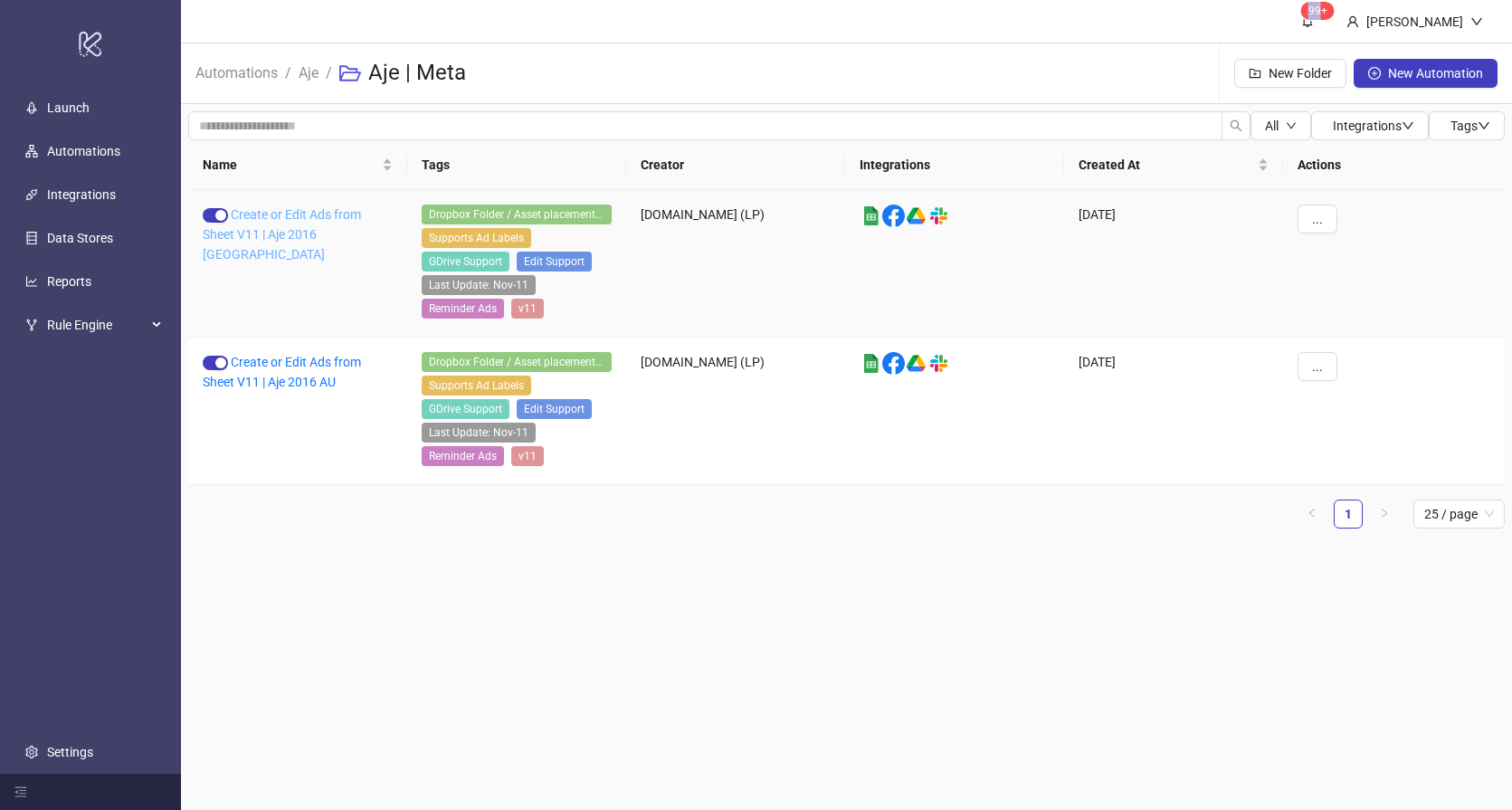
click at [321, 240] on link "Create or Edit Ads from Sheet V11 | Aje 2016 NZ" at bounding box center [282, 234] width 159 height 54
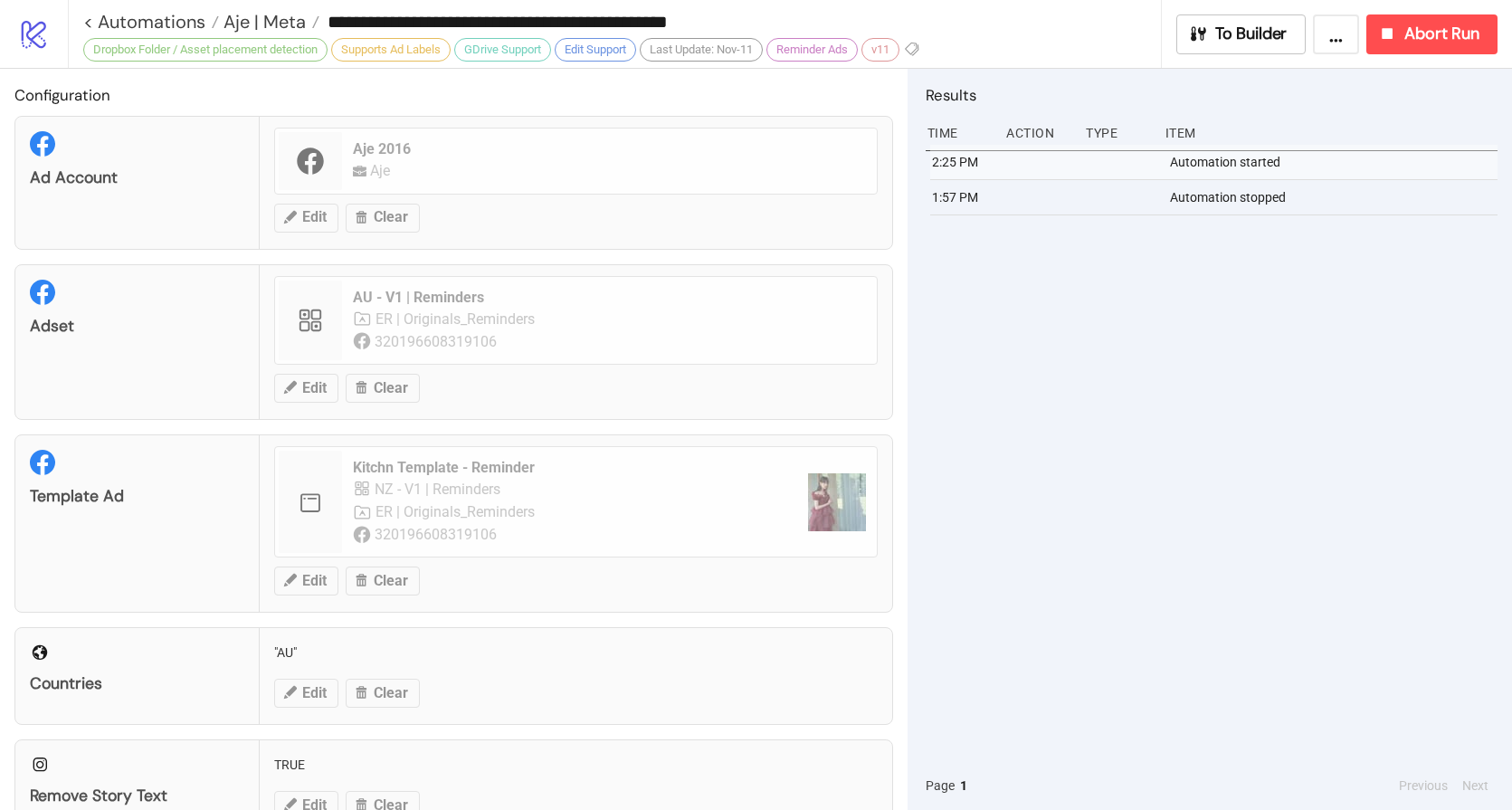
type input "**********"
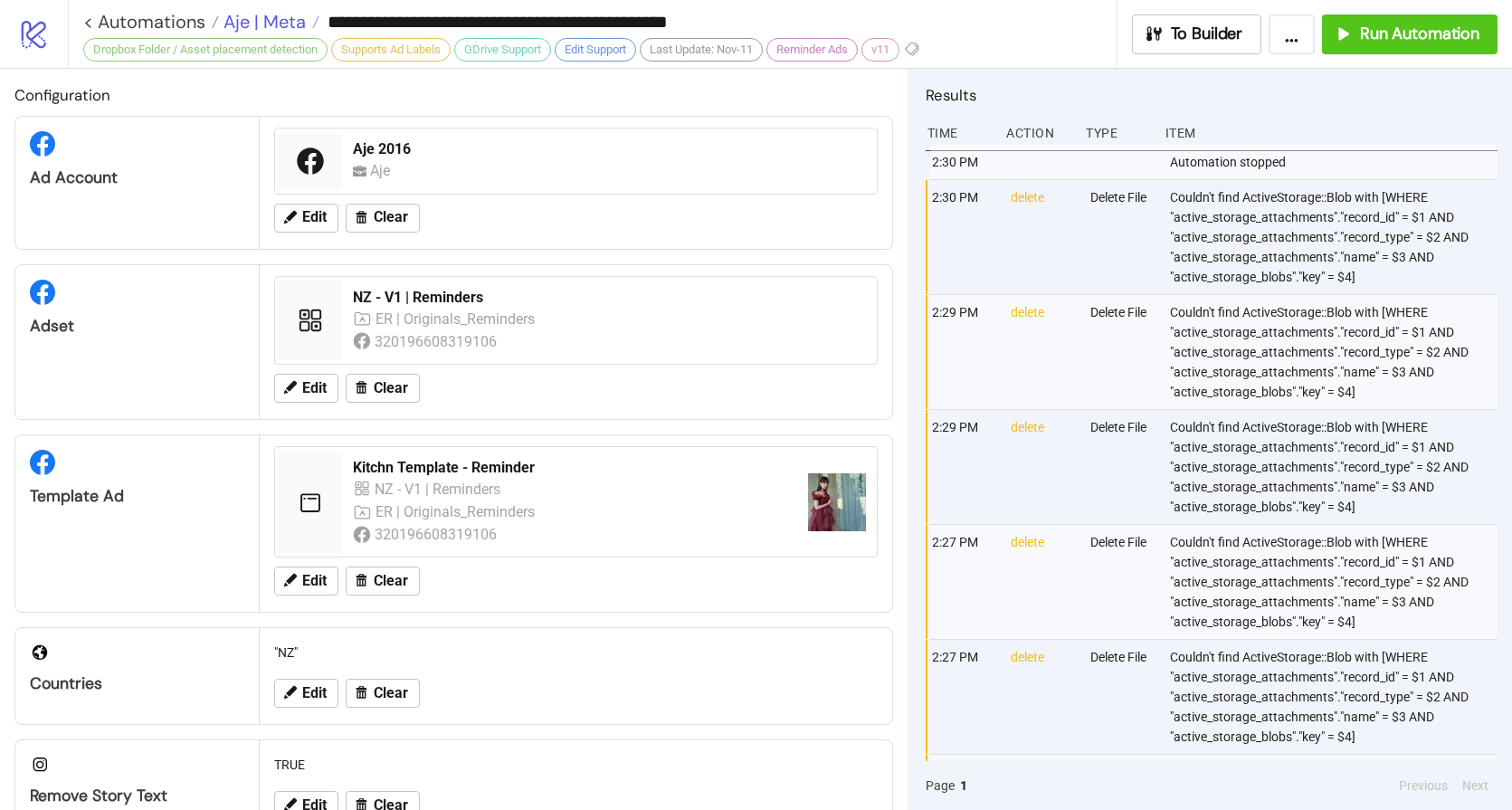
click at [269, 28] on span "Aje | Meta" at bounding box center [262, 21] width 87 height 23
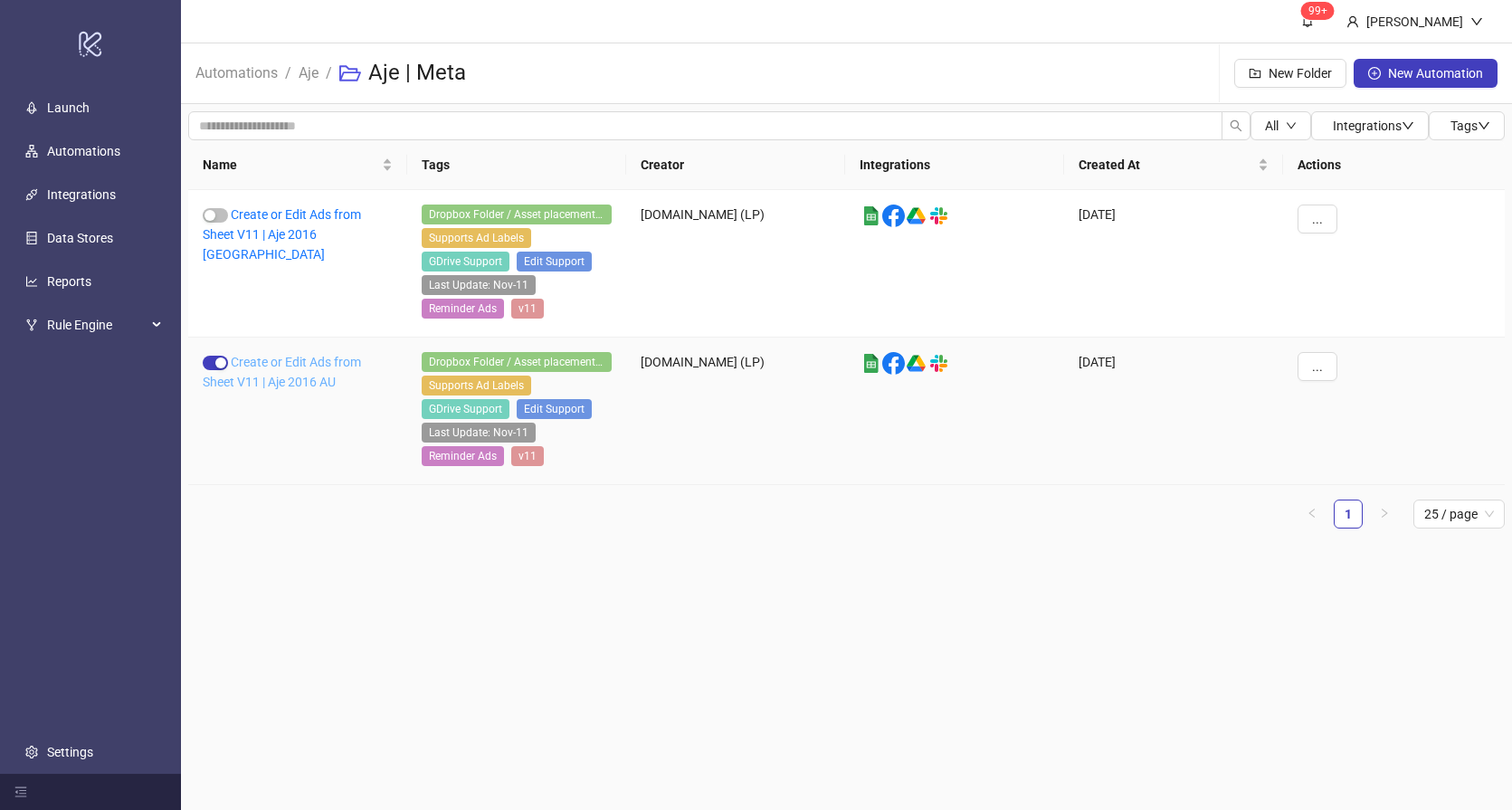
click at [257, 382] on link "Create or Edit Ads from Sheet V11 | Aje 2016 AU" at bounding box center [282, 373] width 159 height 35
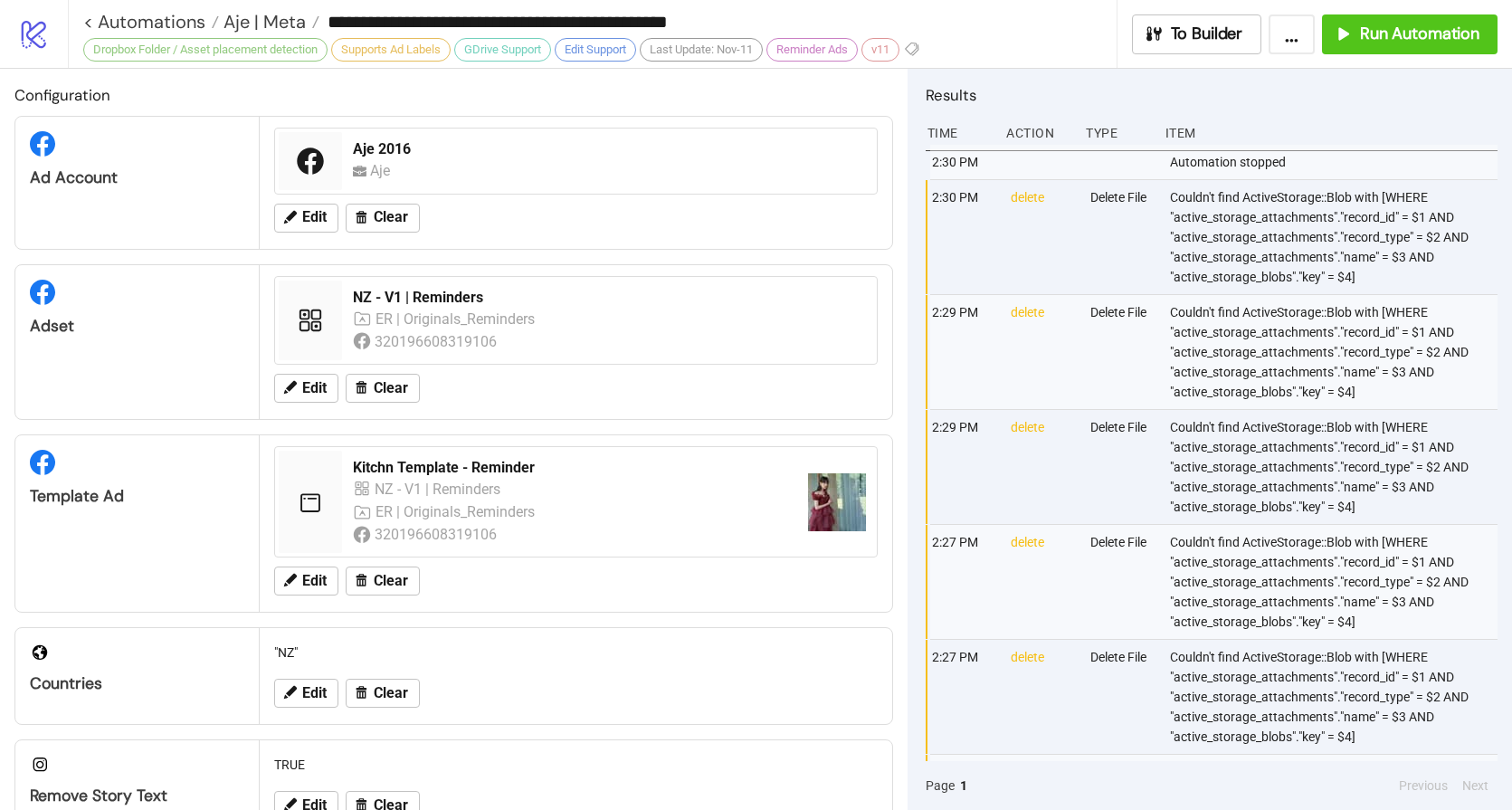
type input "**********"
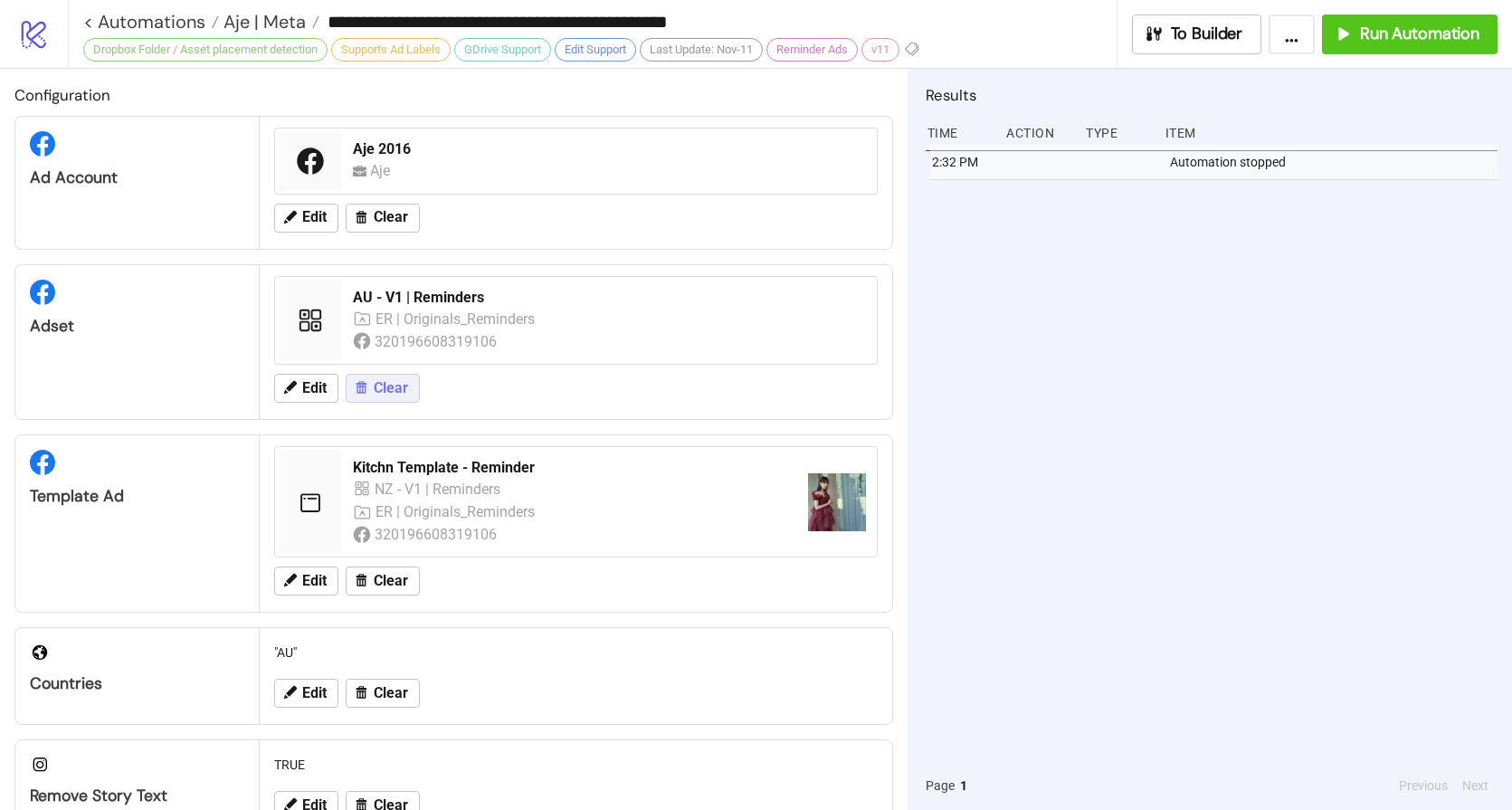
click at [378, 383] on span "Clear" at bounding box center [391, 388] width 35 height 16
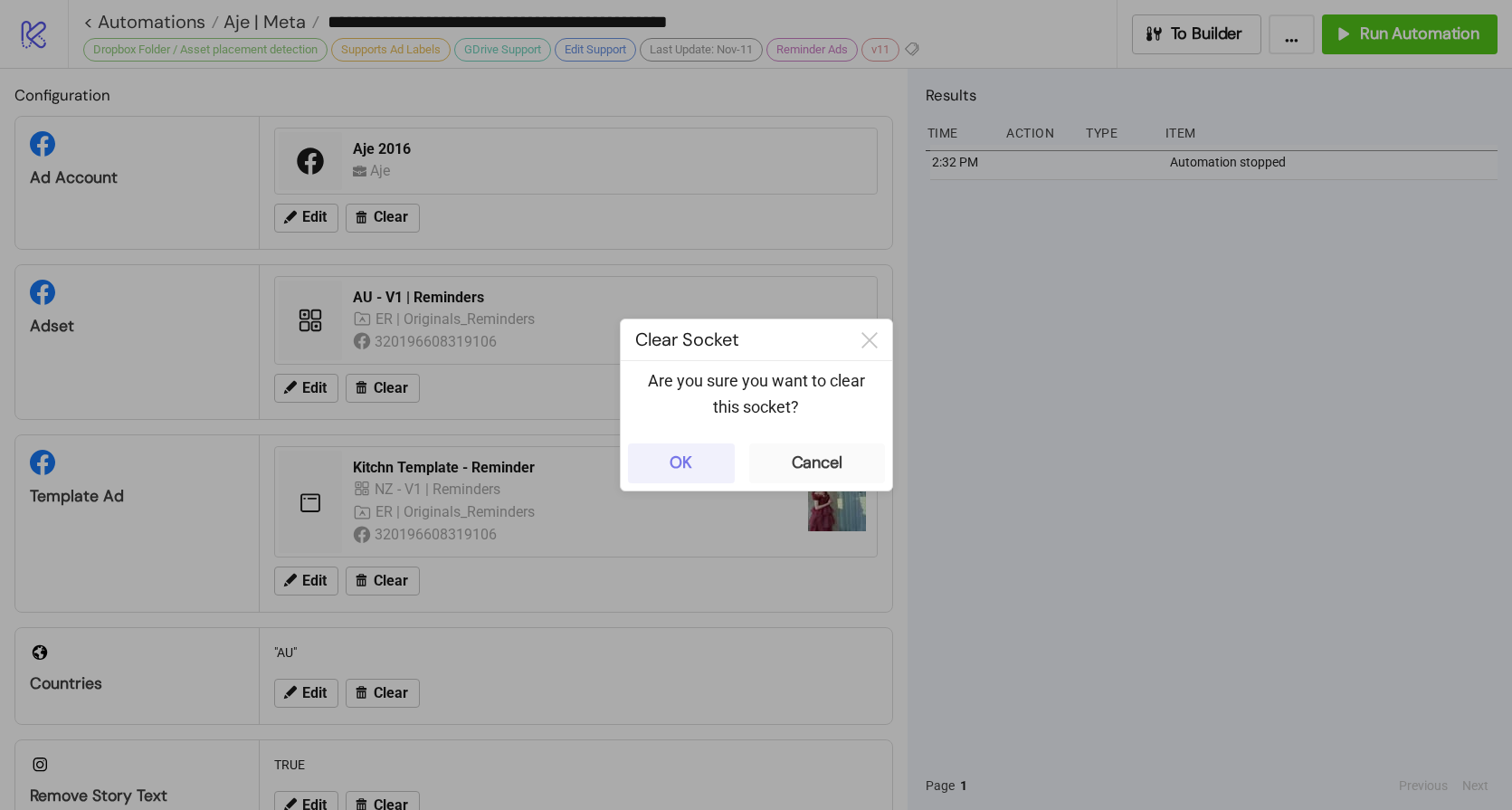
click at [740, 460] on div "OK Cancel" at bounding box center [756, 464] width 272 height 54
drag, startPoint x: 709, startPoint y: 464, endPoint x: 677, endPoint y: 453, distance: 33.8
click at [708, 464] on button "OK" at bounding box center [681, 463] width 106 height 40
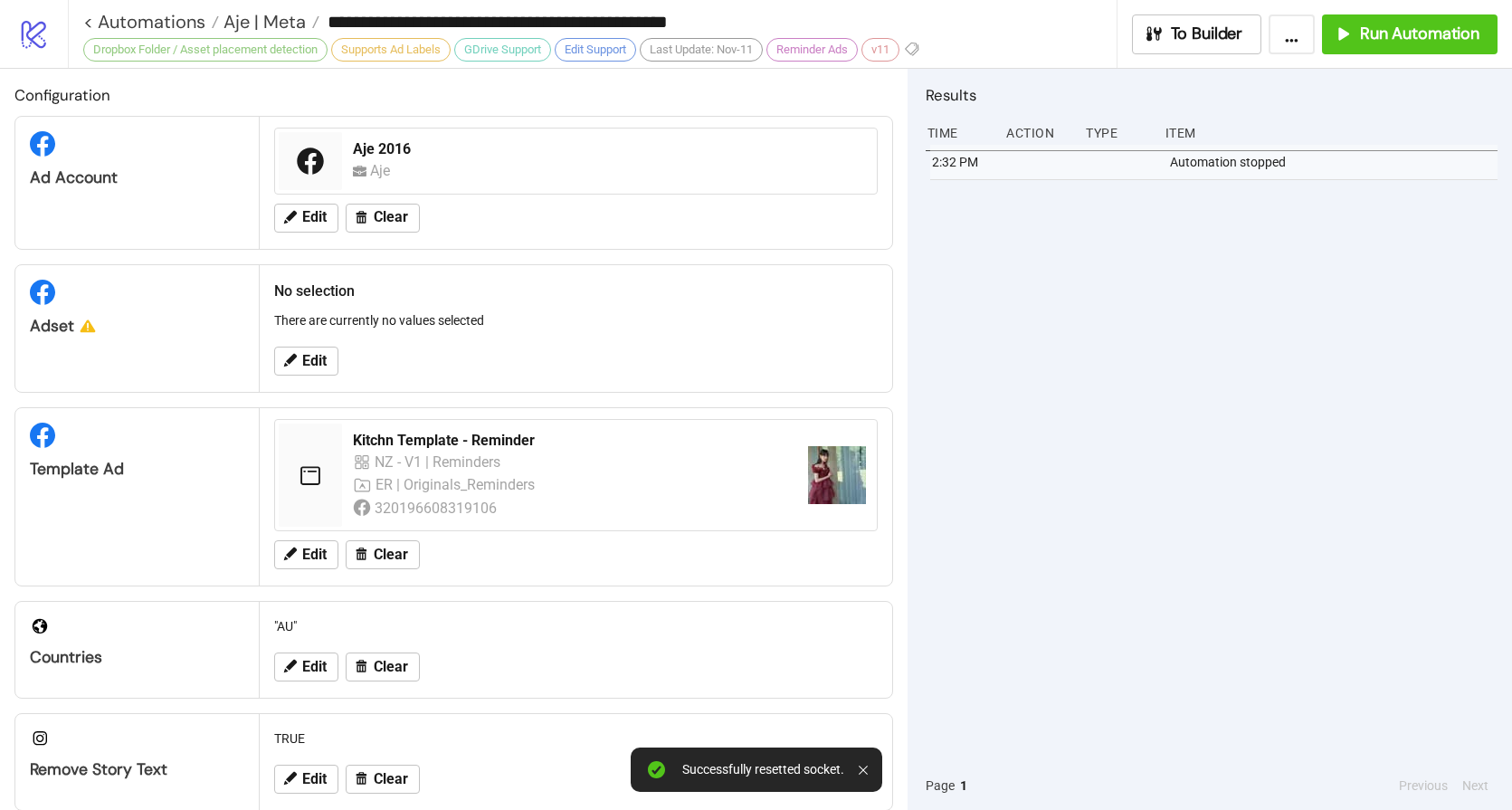
click at [334, 379] on div "Edit" at bounding box center [576, 361] width 619 height 47
click at [328, 371] on button "Edit" at bounding box center [306, 361] width 64 height 29
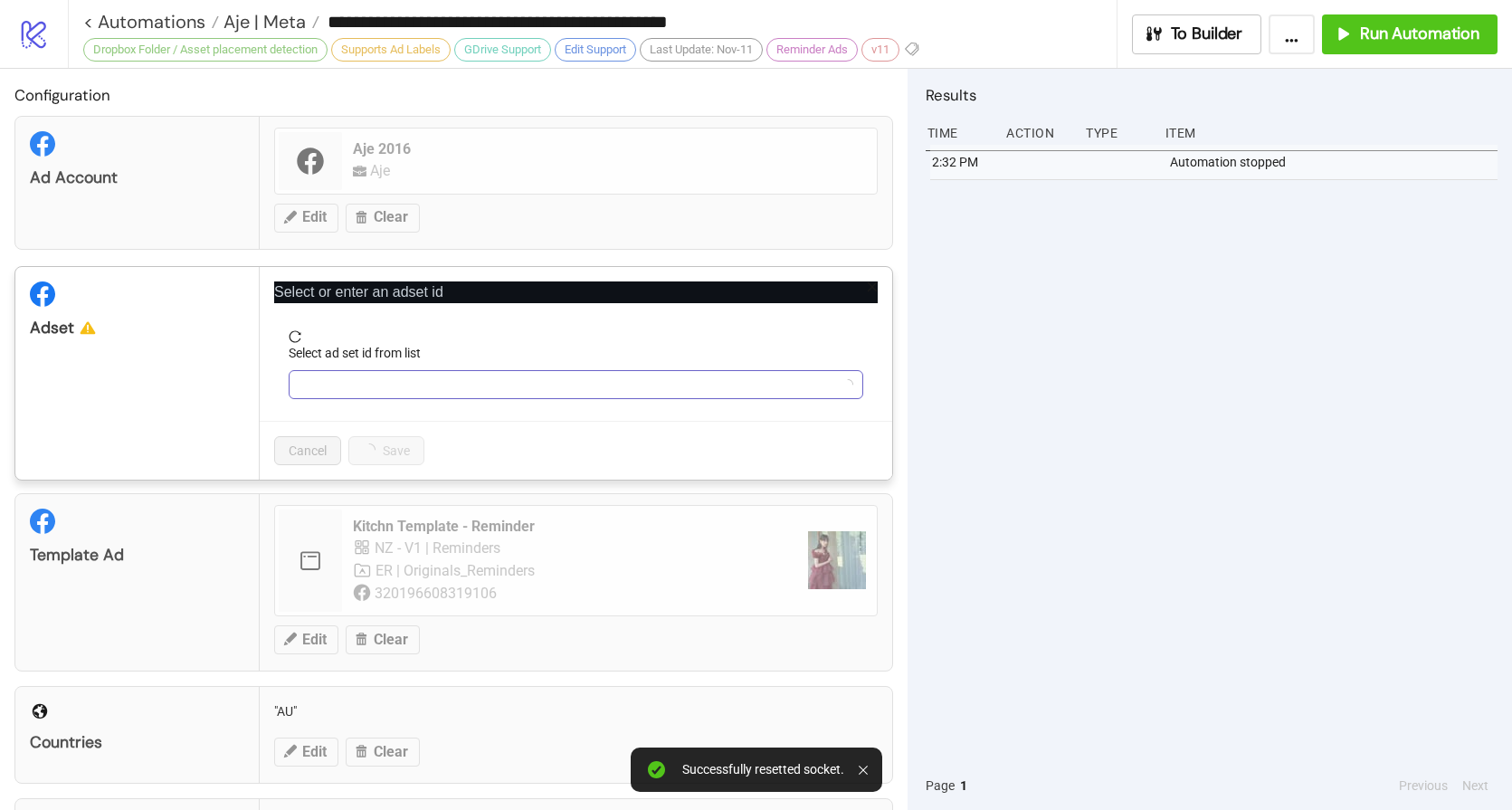
click at [442, 391] on input "Select ad set id from list" at bounding box center [567, 384] width 536 height 27
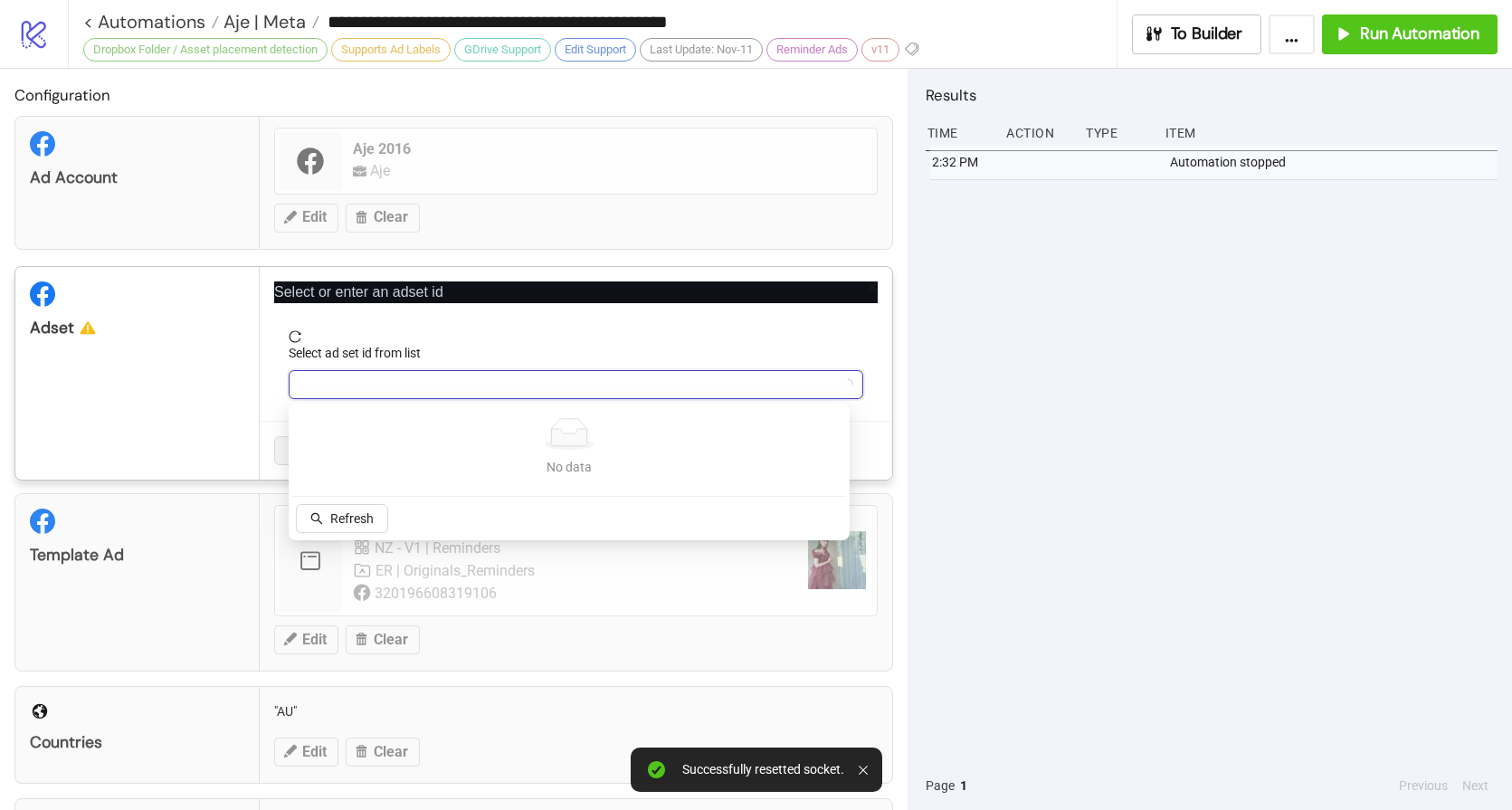
paste input "**********"
type input "**********"
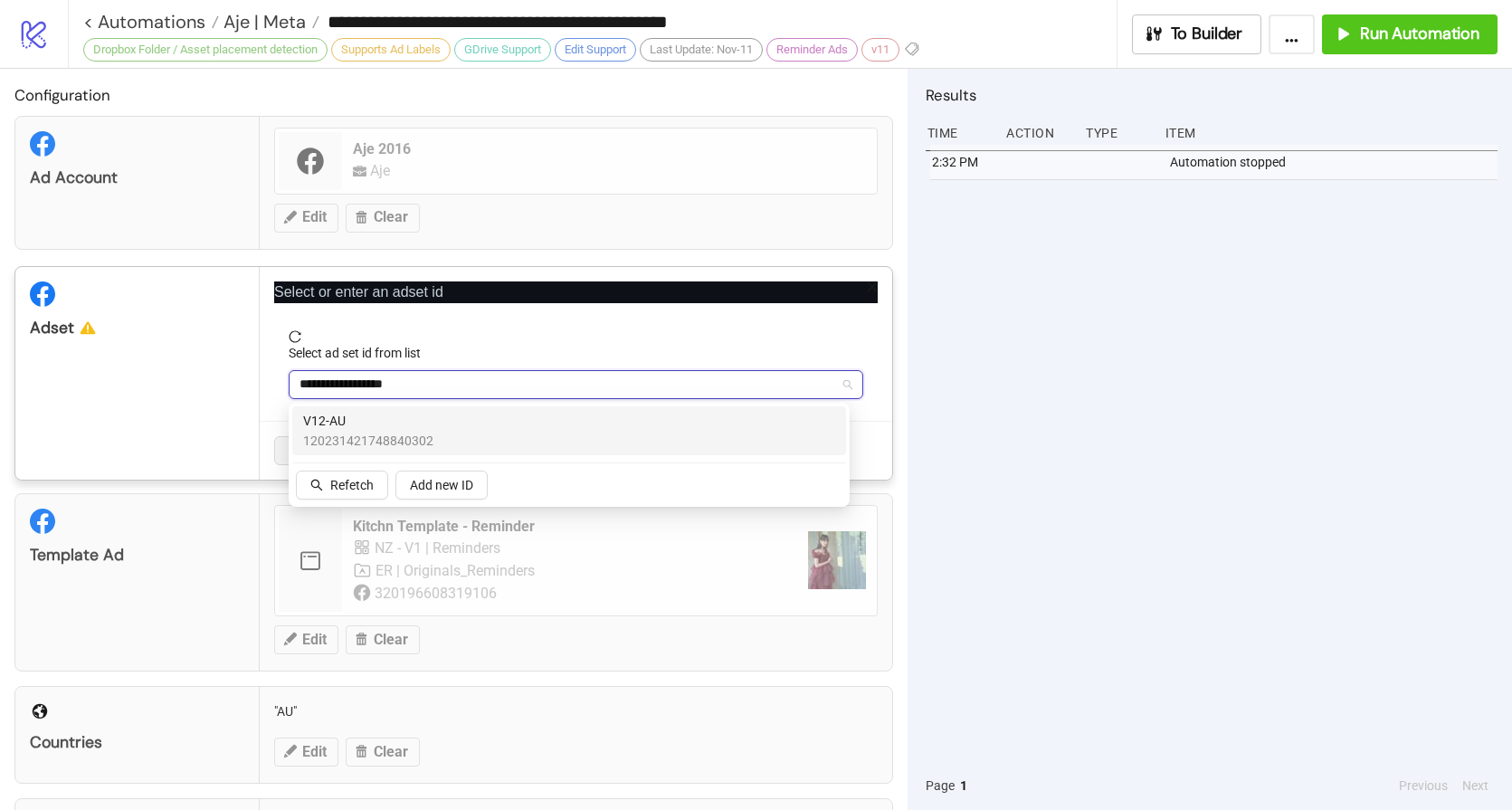
click at [376, 435] on span "120231421748840302" at bounding box center [368, 440] width 131 height 20
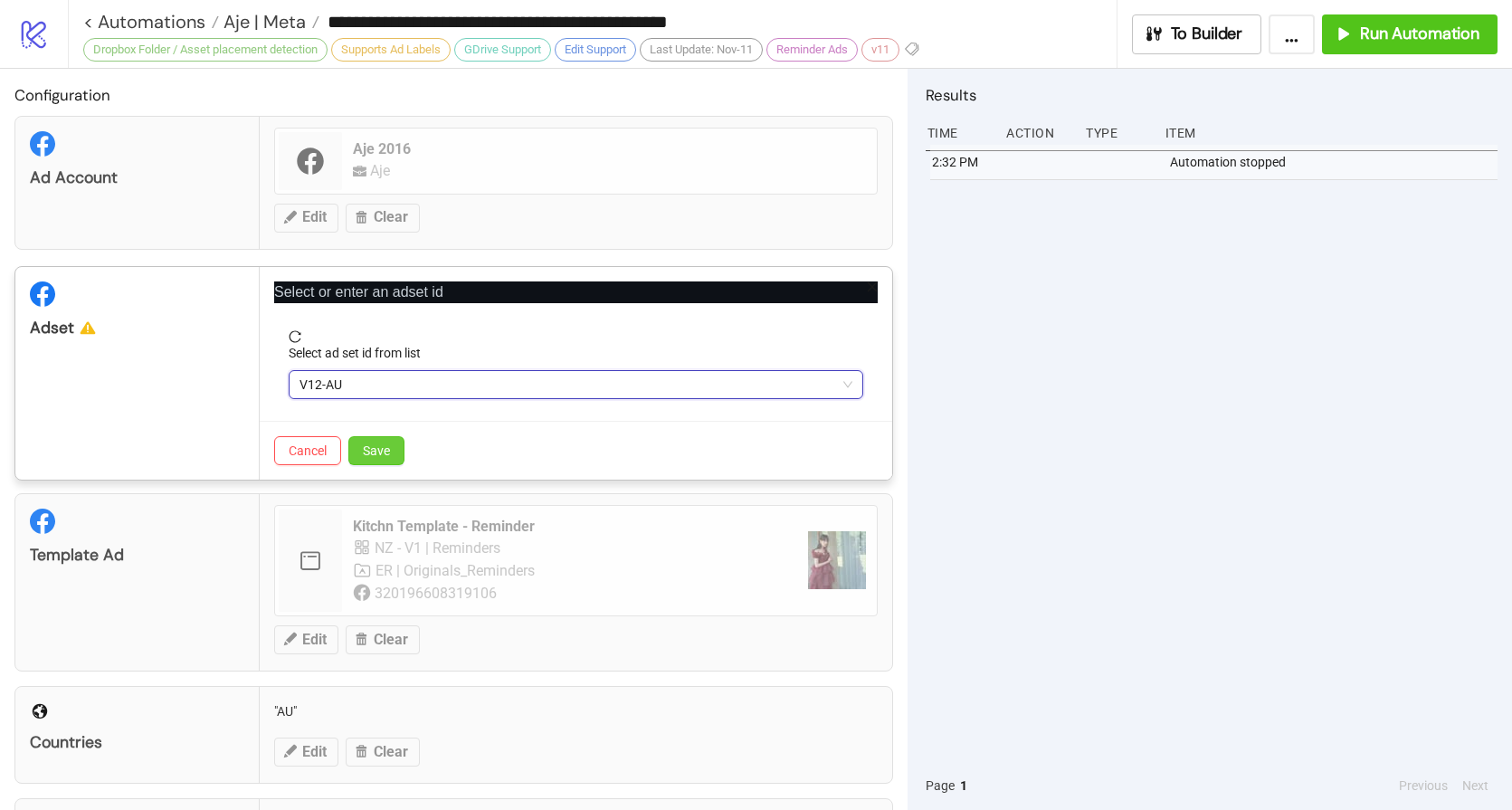
click at [378, 453] on span "Save" at bounding box center [377, 450] width 27 height 15
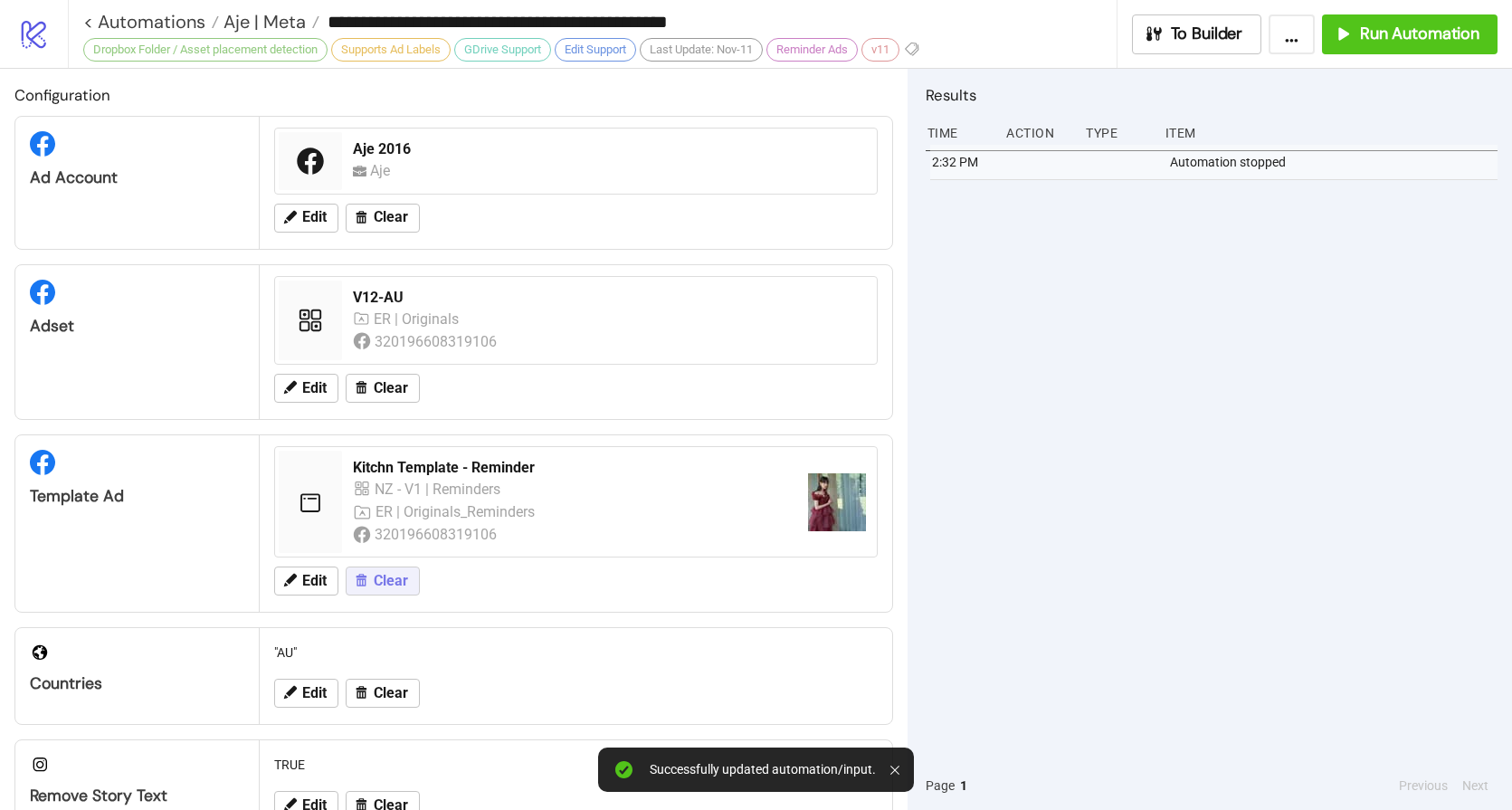
click at [394, 585] on span "Clear" at bounding box center [391, 581] width 35 height 16
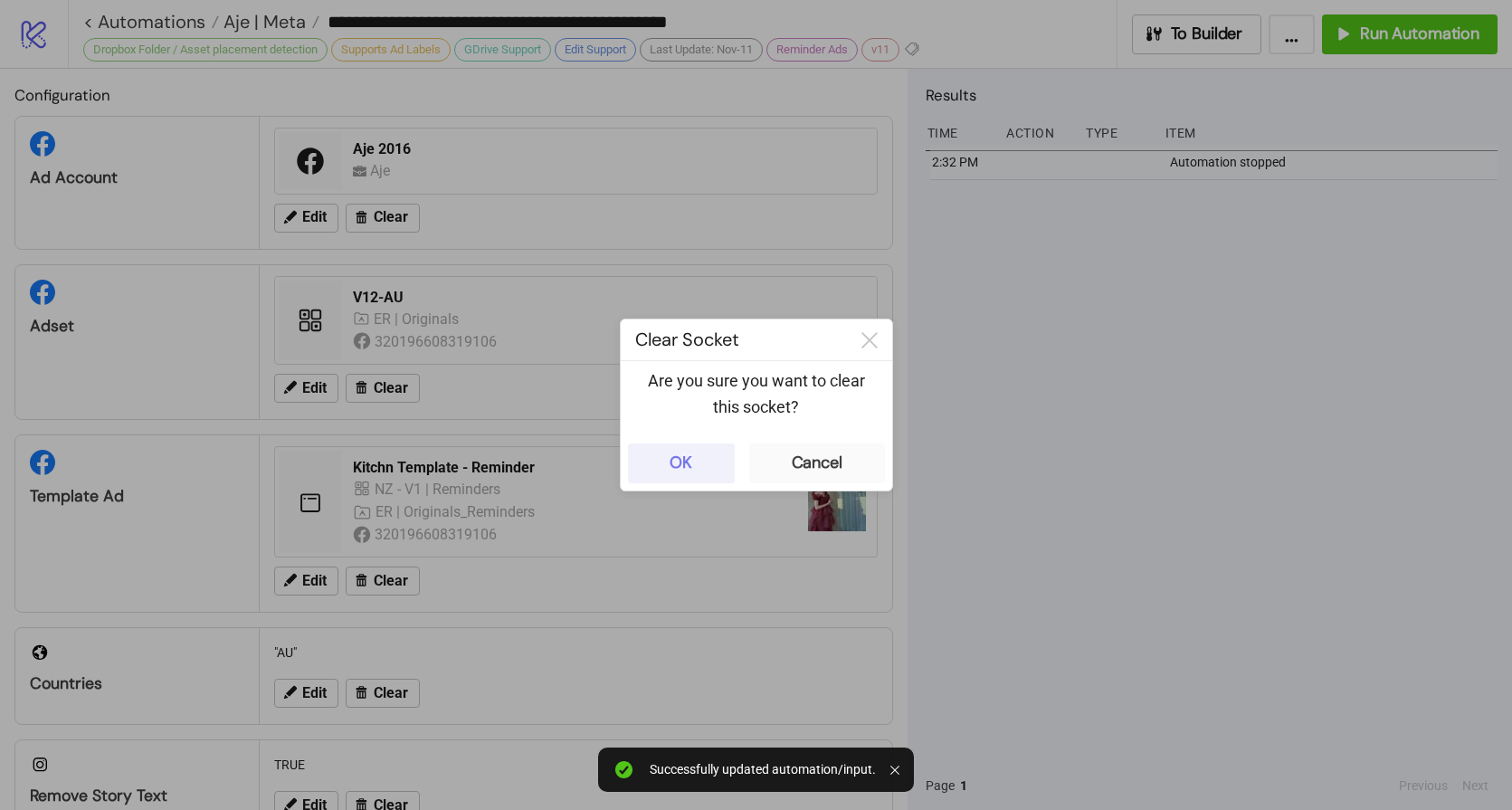
click at [659, 460] on button "OK" at bounding box center [681, 463] width 106 height 40
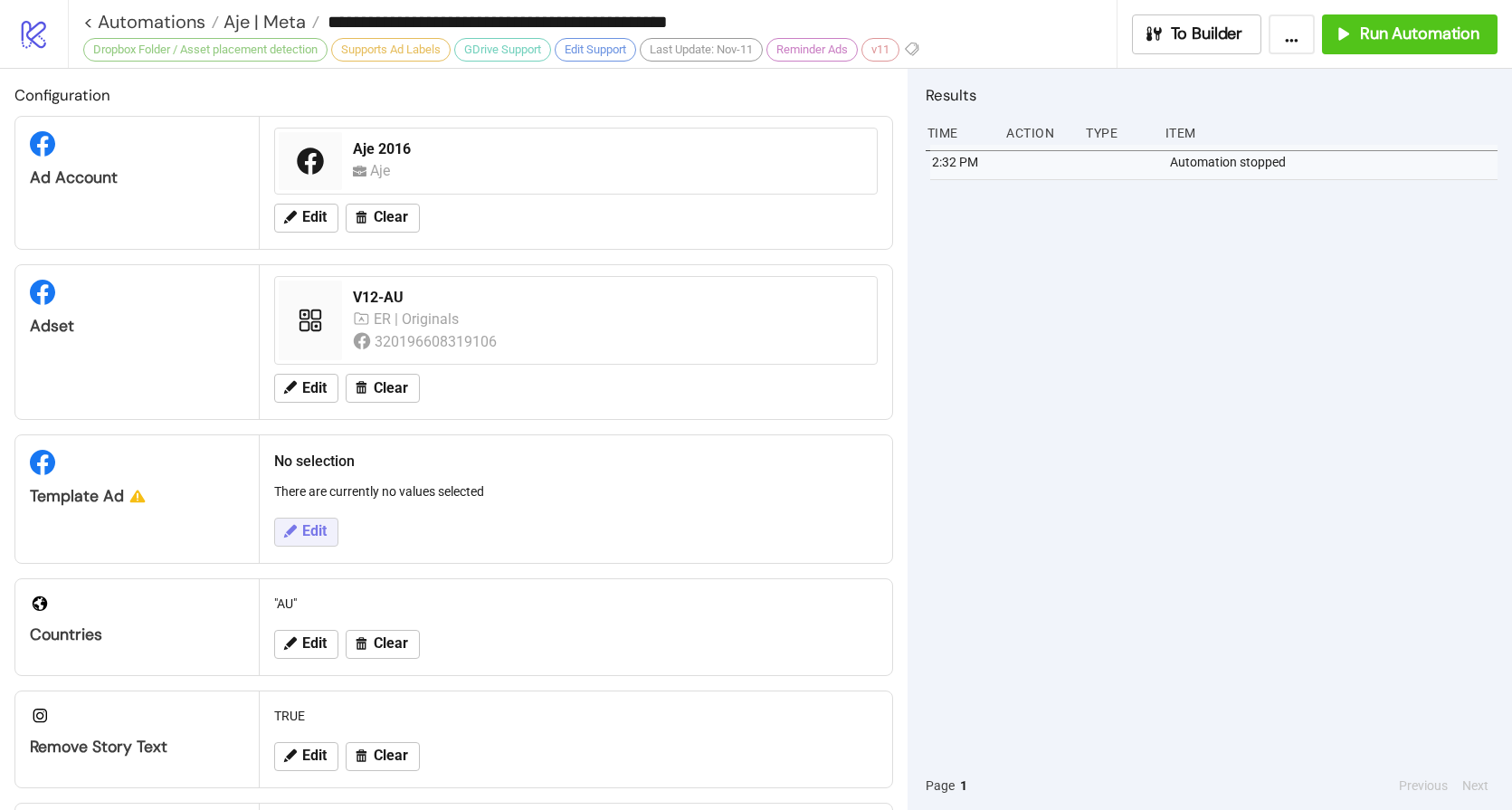
click at [314, 534] on span "Edit" at bounding box center [314, 530] width 24 height 16
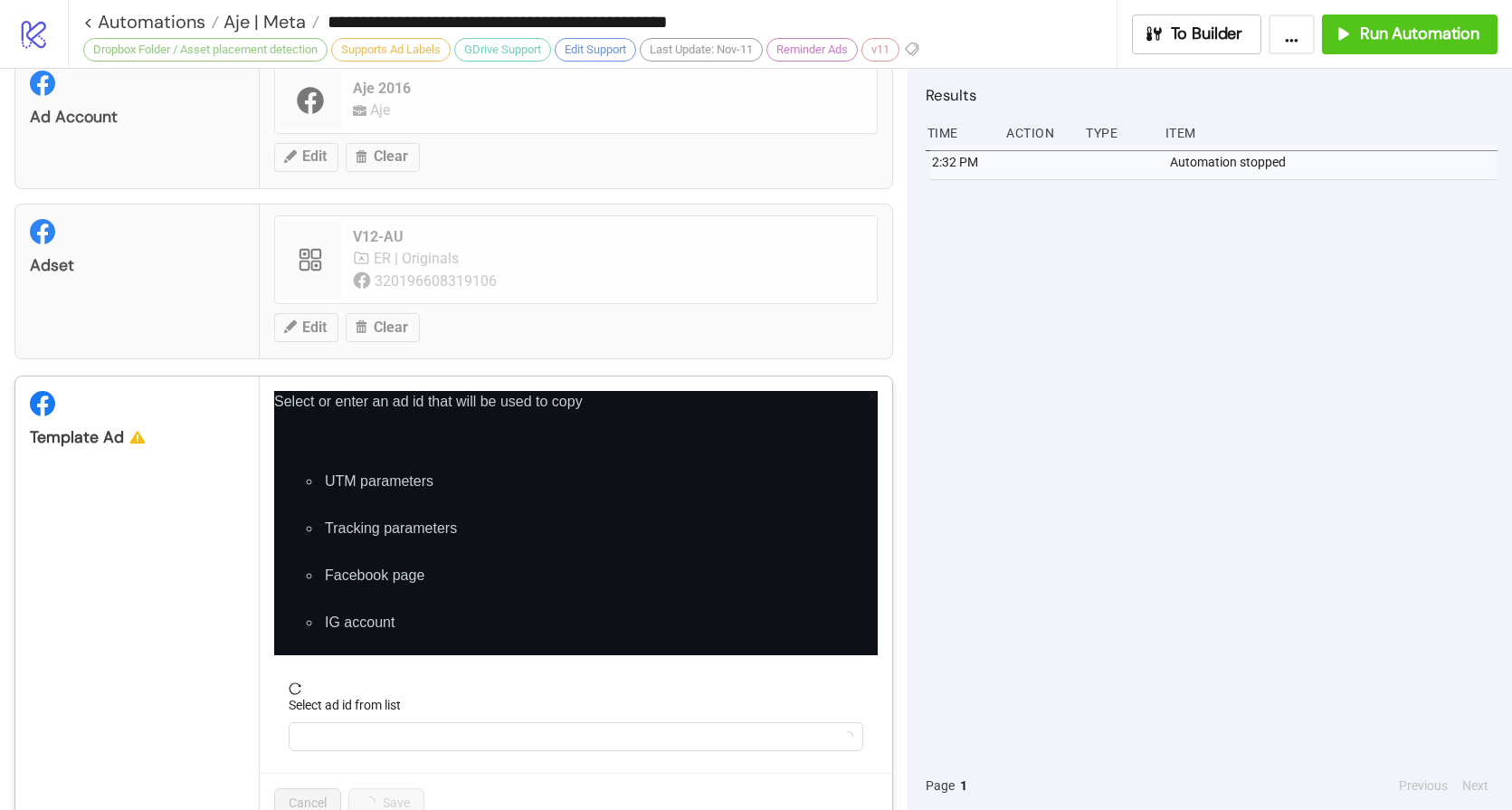
scroll to position [185, 0]
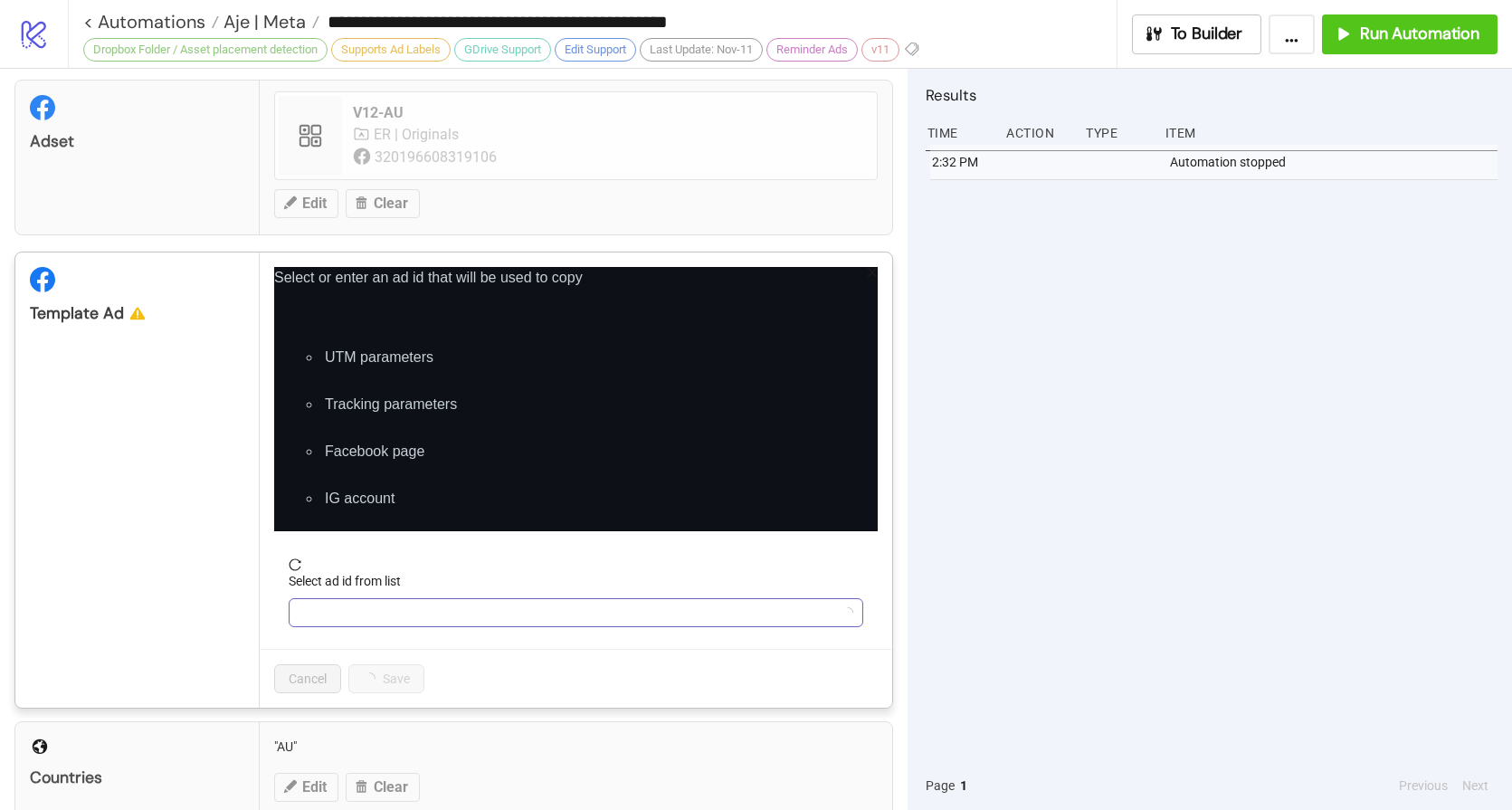
click at [375, 623] on input "Select ad id from list" at bounding box center [567, 613] width 536 height 27
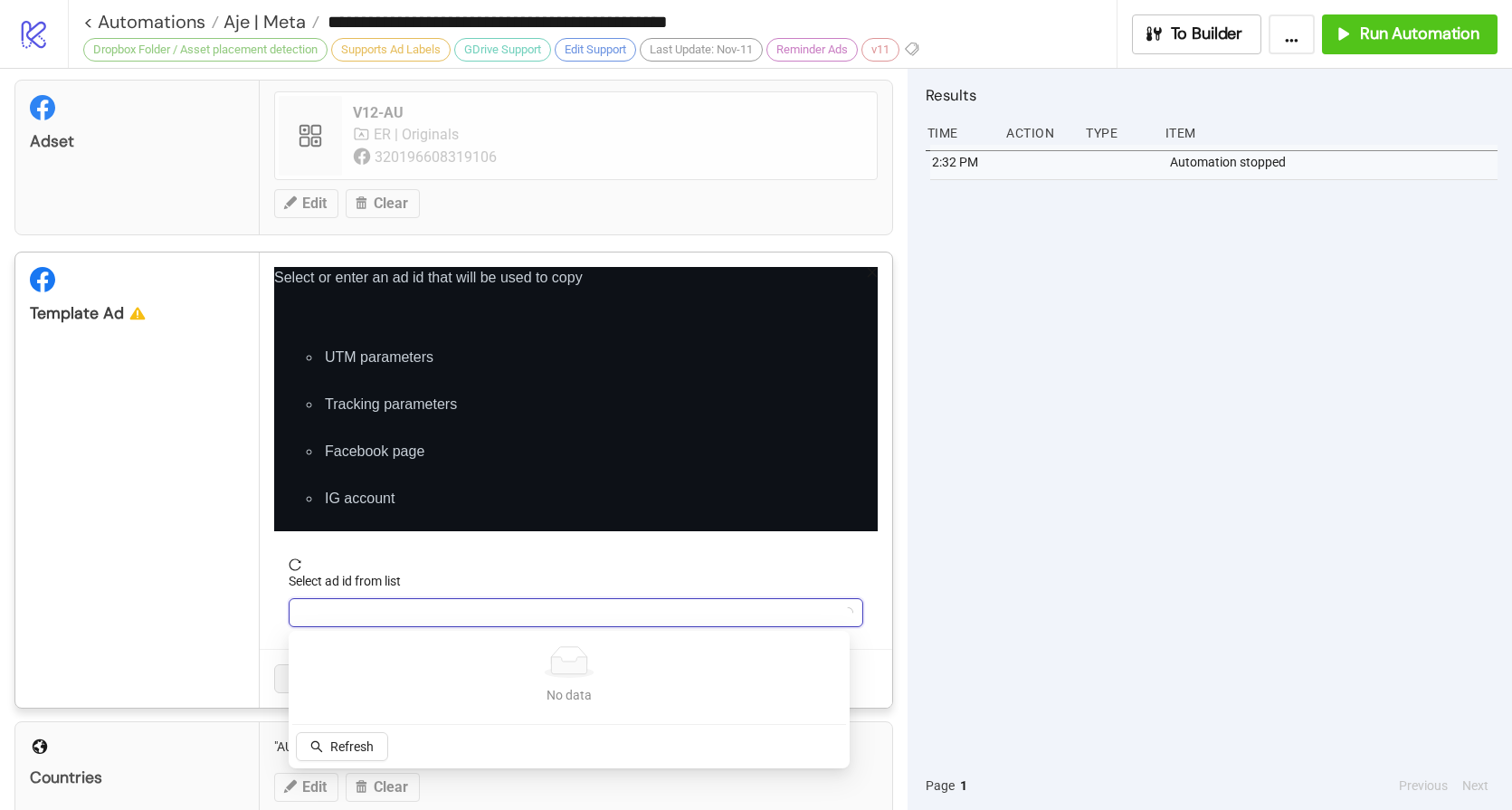
paste input "**********"
type input "**********"
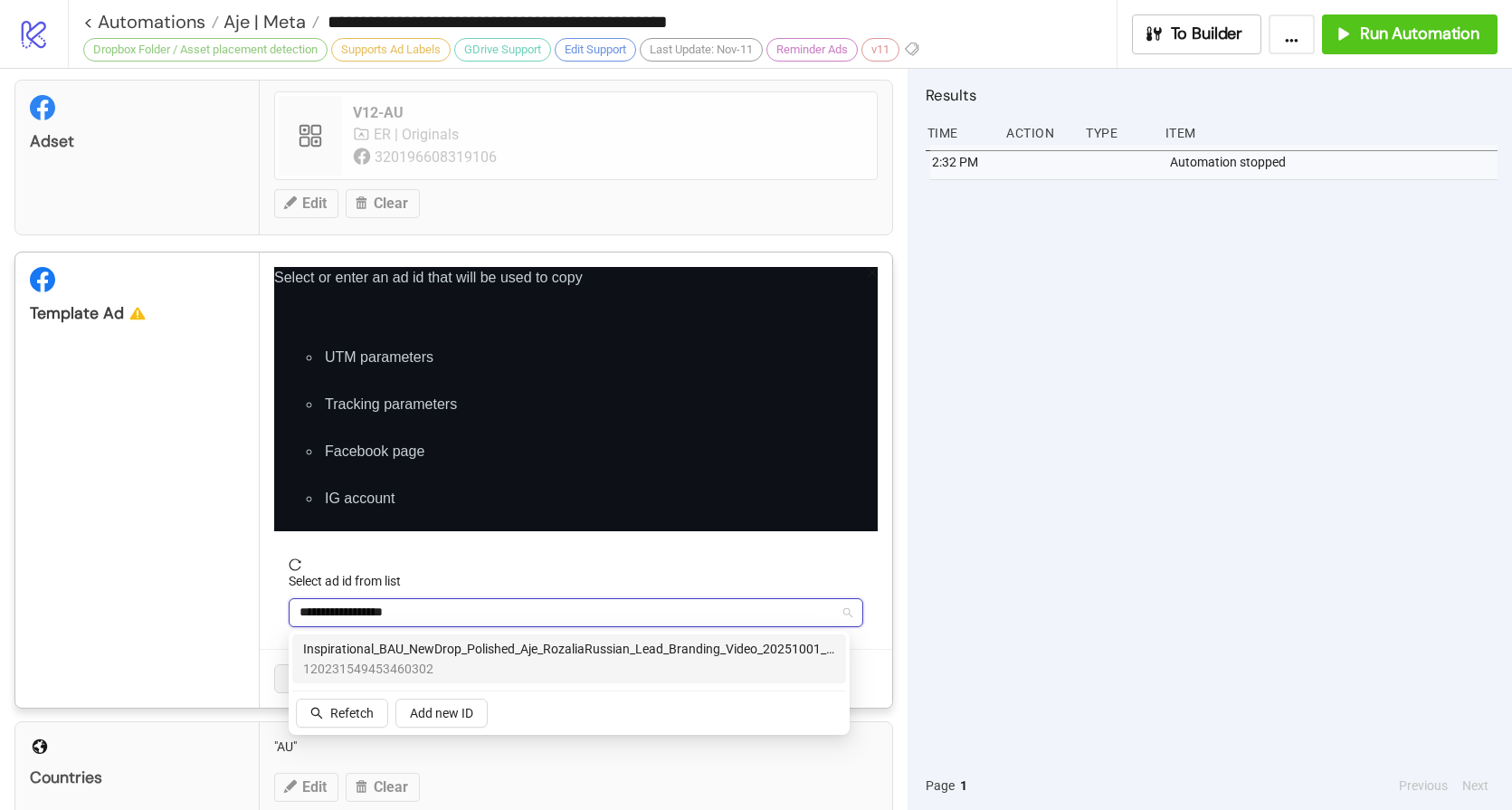
click at [444, 647] on span "Inspirational_BAU_NewDrop_Polished_Aje_RozaliaRussian_Lead_Branding_Video_20251…" at bounding box center [569, 648] width 532 height 20
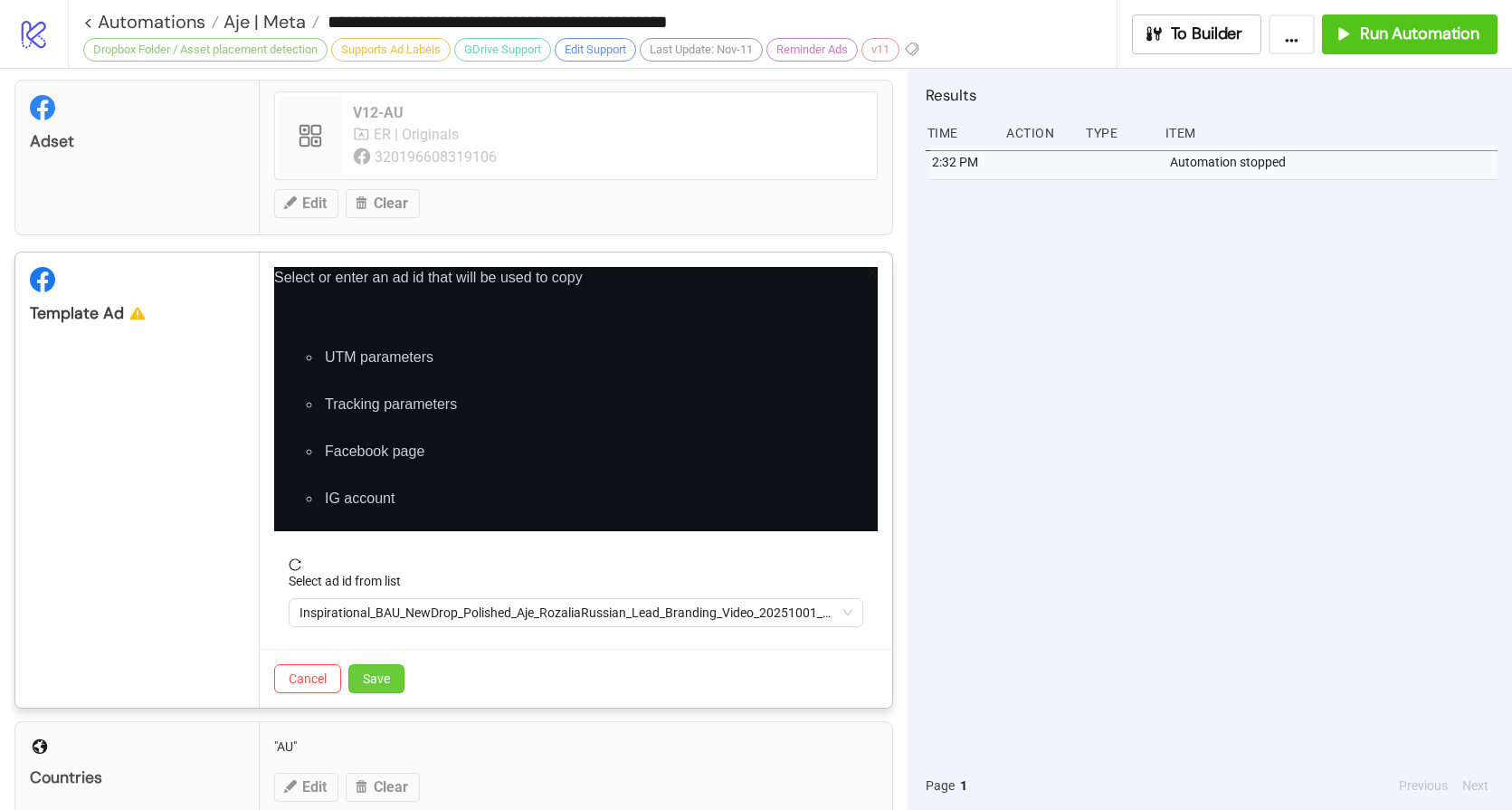
click at [401, 676] on button "Save" at bounding box center [377, 678] width 56 height 29
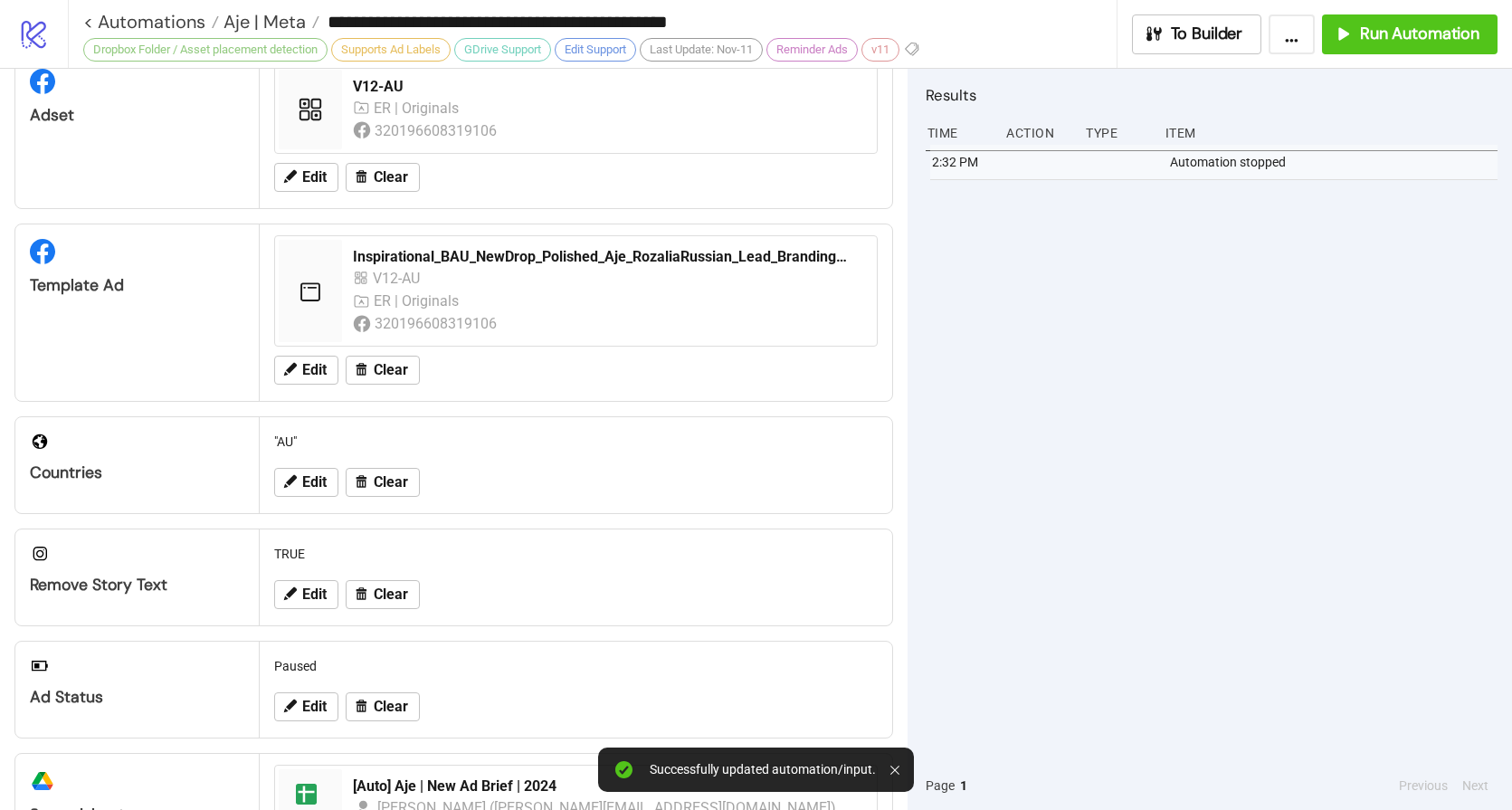
scroll to position [0, 0]
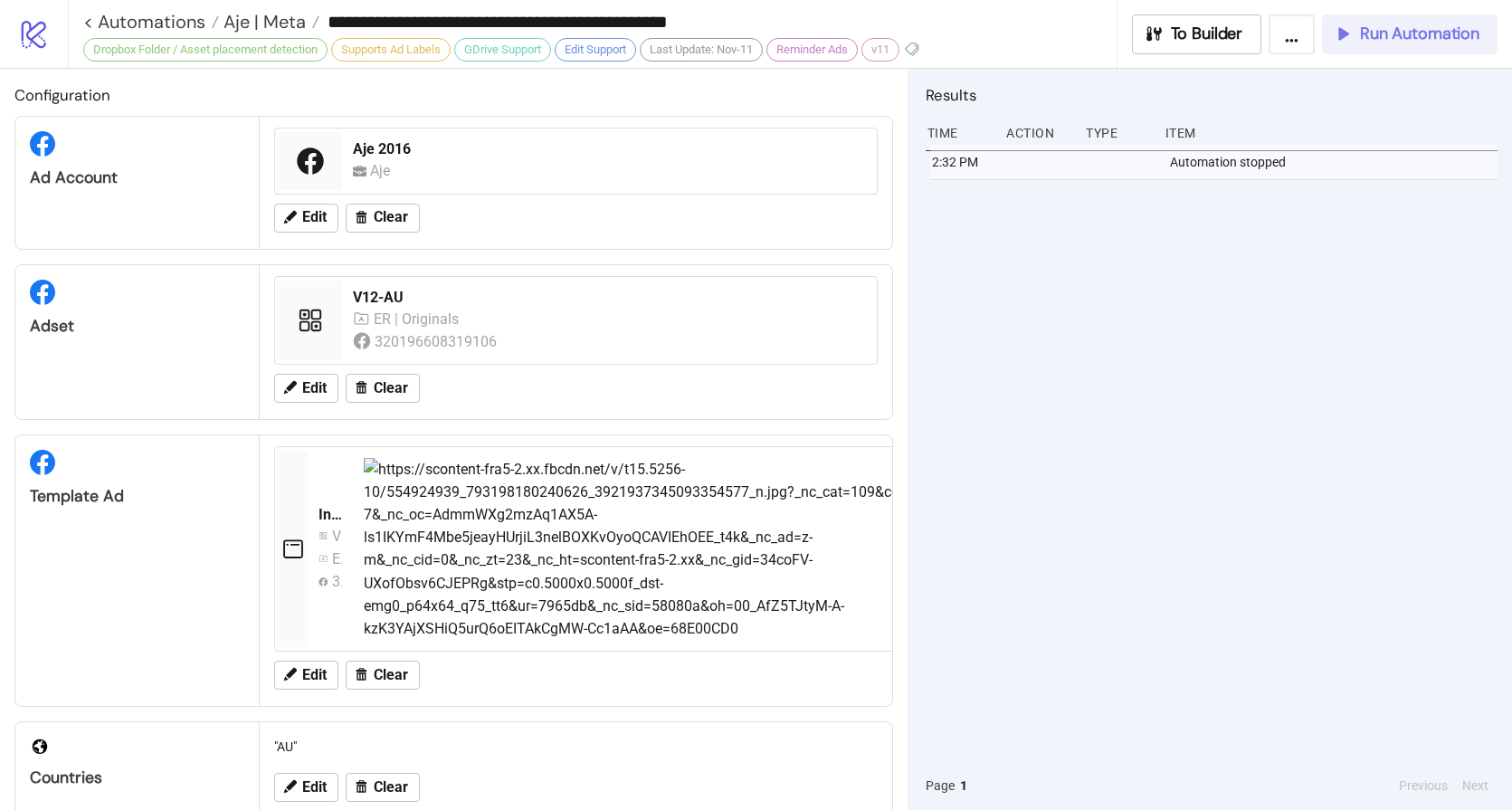
click at [1375, 38] on span "Run Automation" at bounding box center [1419, 34] width 119 height 21
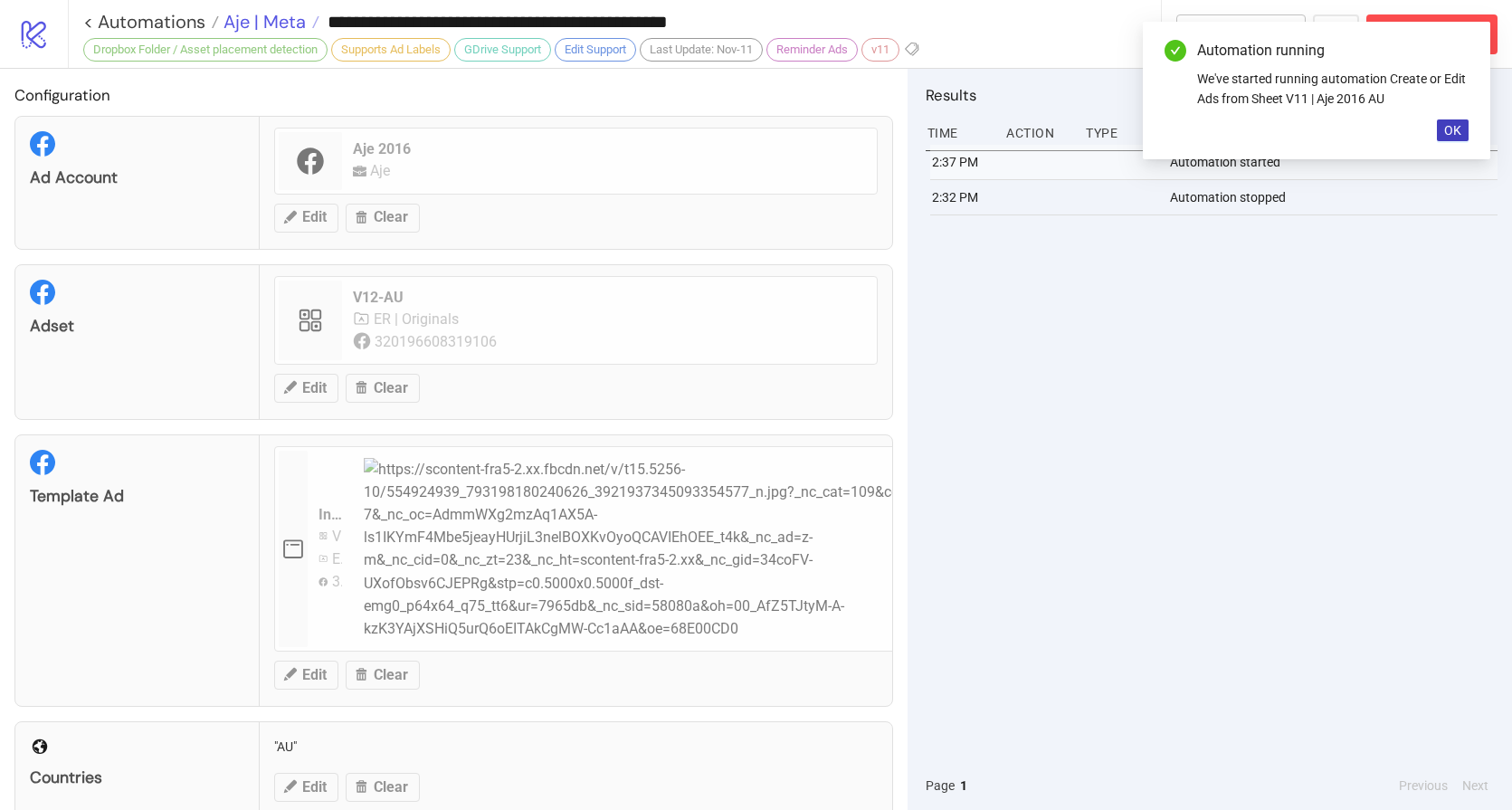
click at [276, 19] on span "Aje | Meta" at bounding box center [262, 21] width 87 height 23
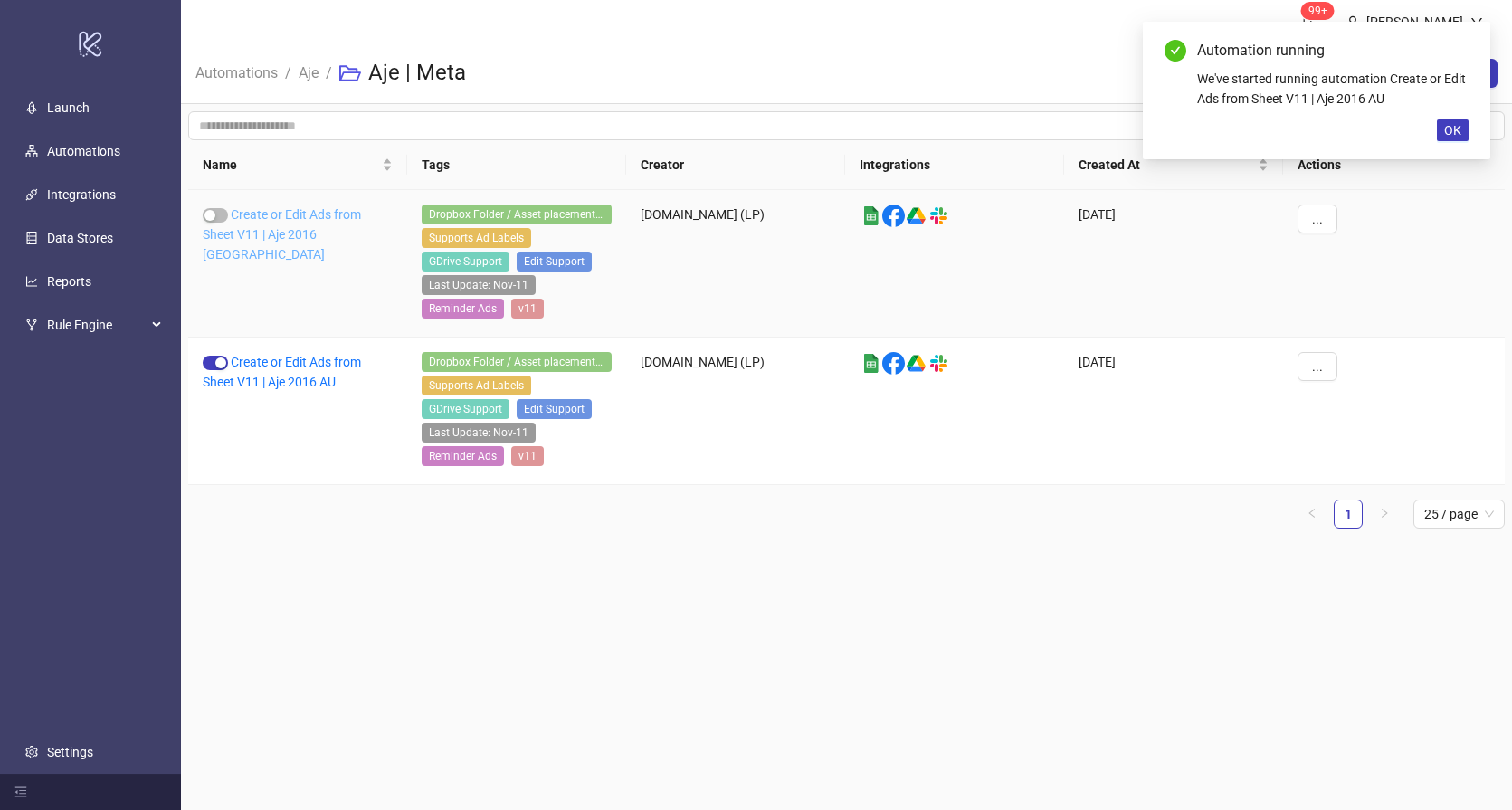
click at [287, 217] on link "Create or Edit Ads from Sheet V11 | Aje 2016 NZ" at bounding box center [282, 234] width 159 height 54
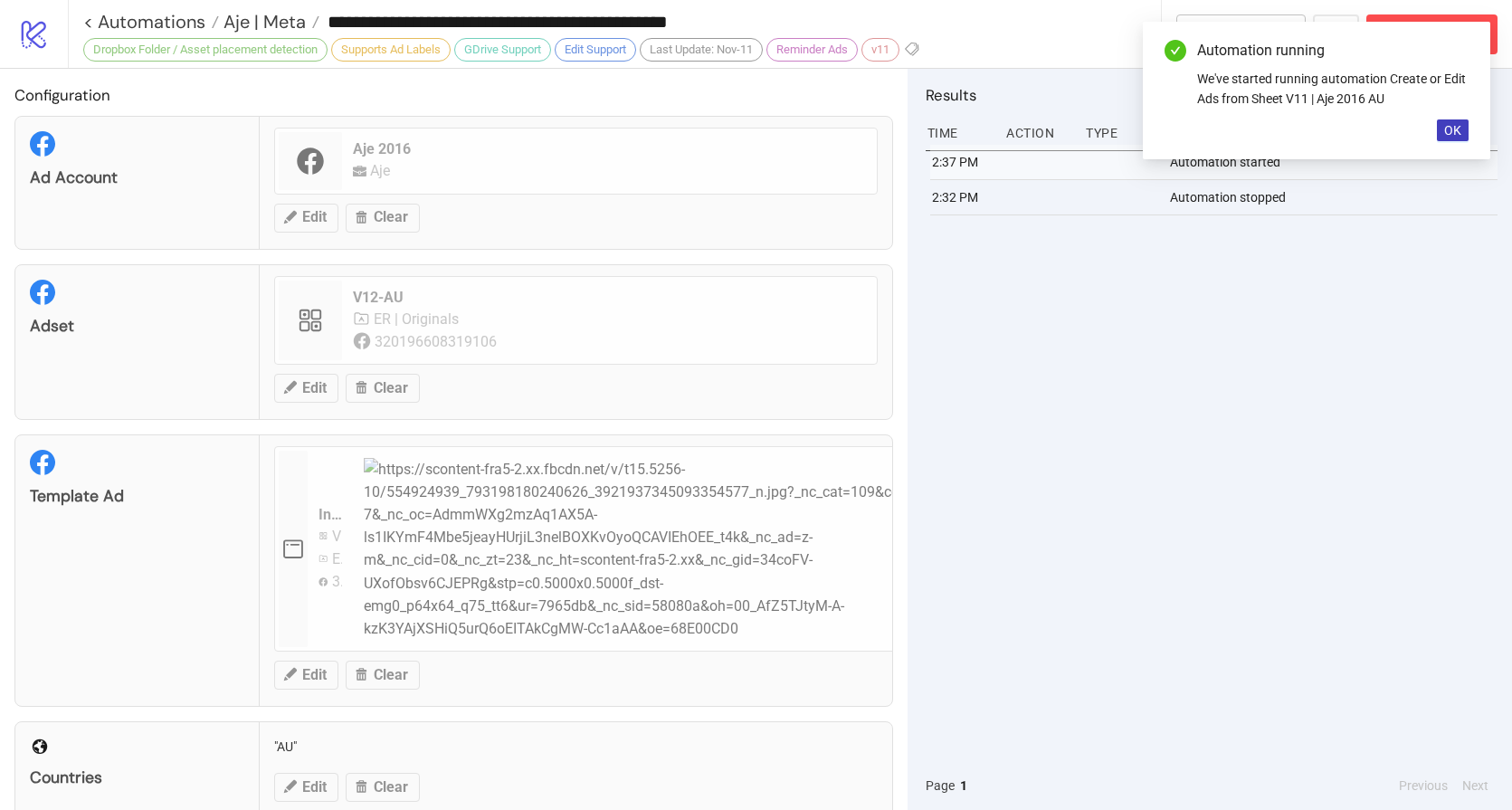
type input "**********"
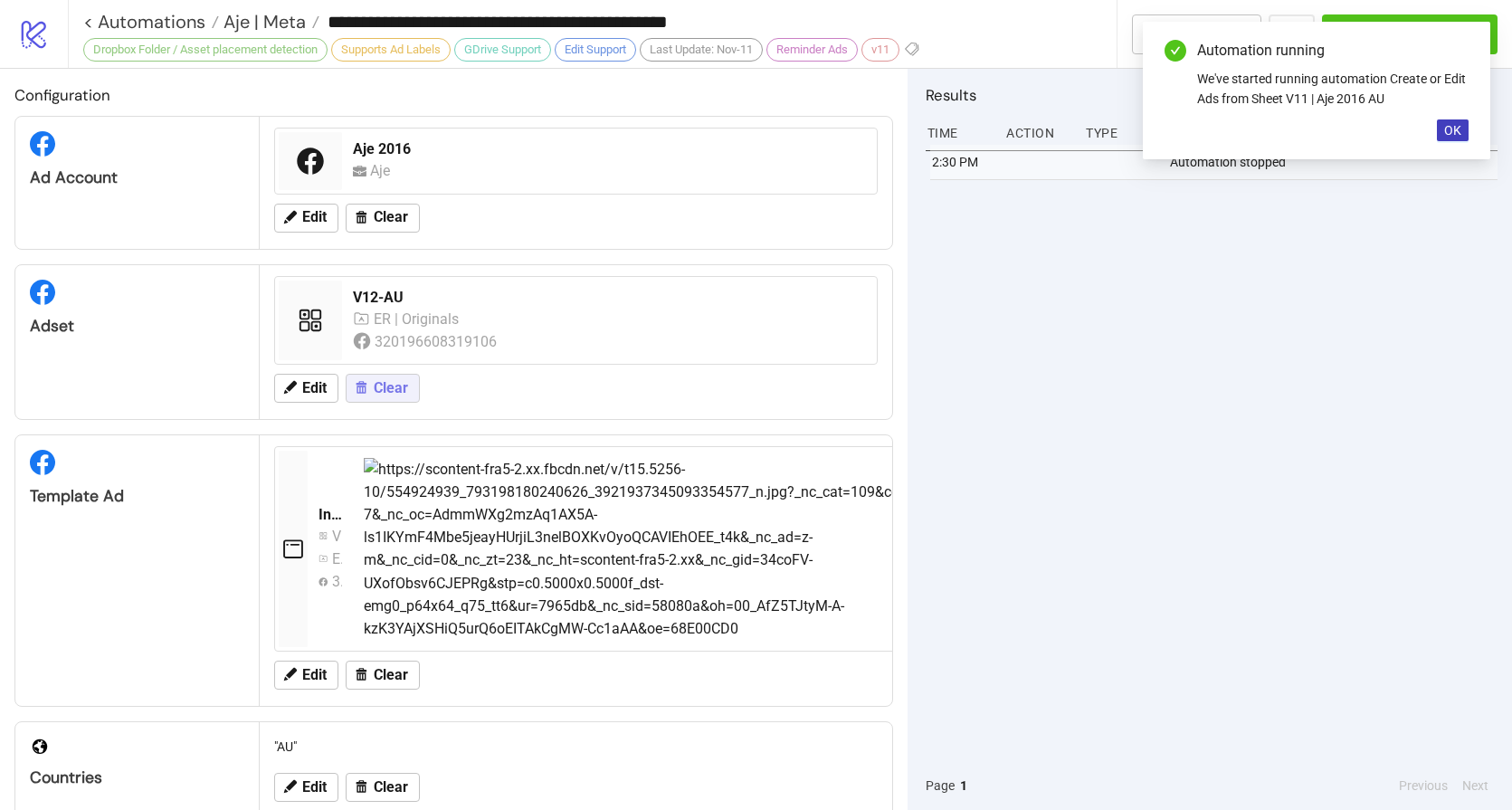
click at [389, 384] on span "Clear" at bounding box center [391, 388] width 35 height 16
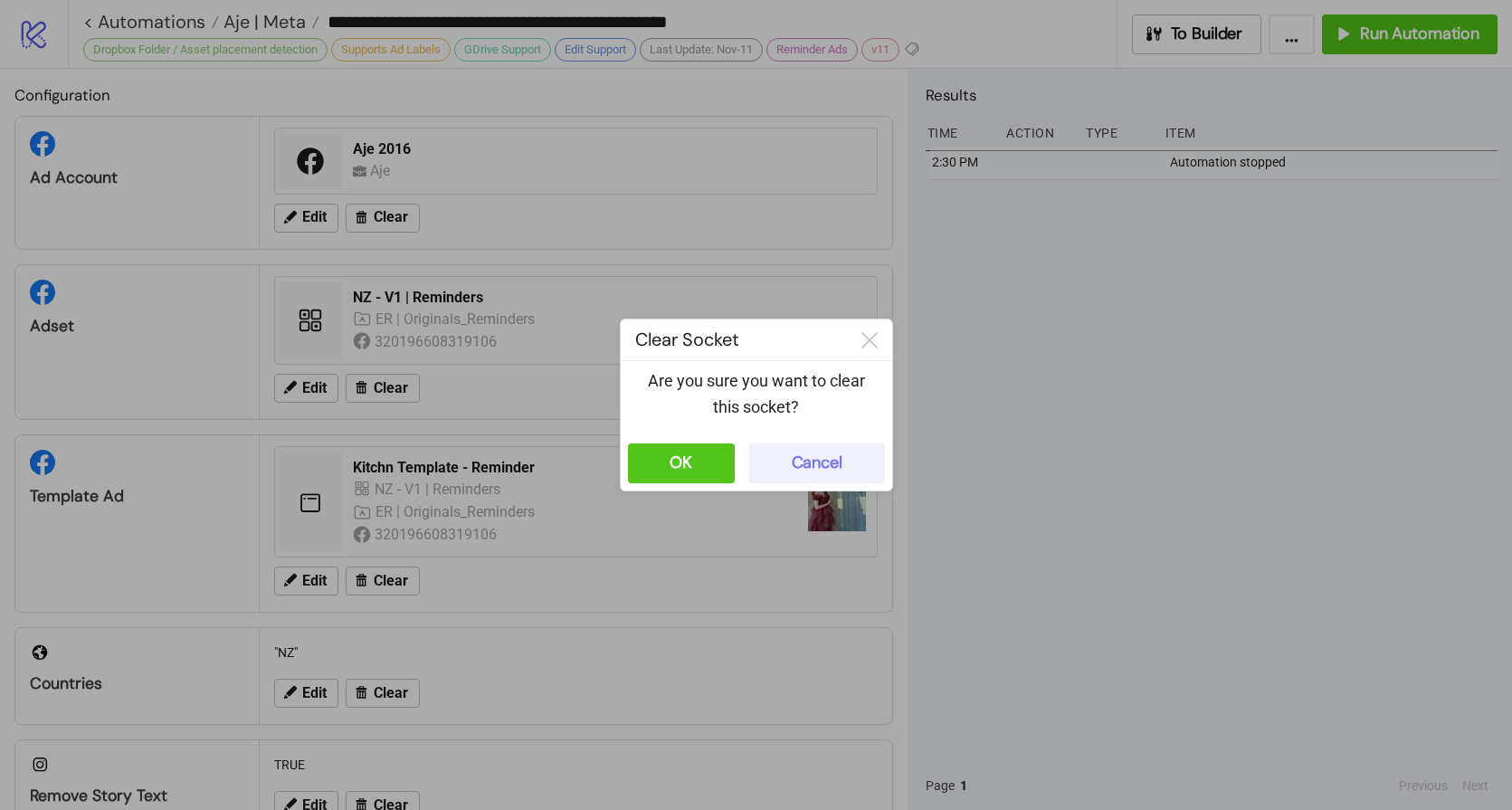
click at [786, 462] on button "Cancel" at bounding box center [817, 463] width 136 height 40
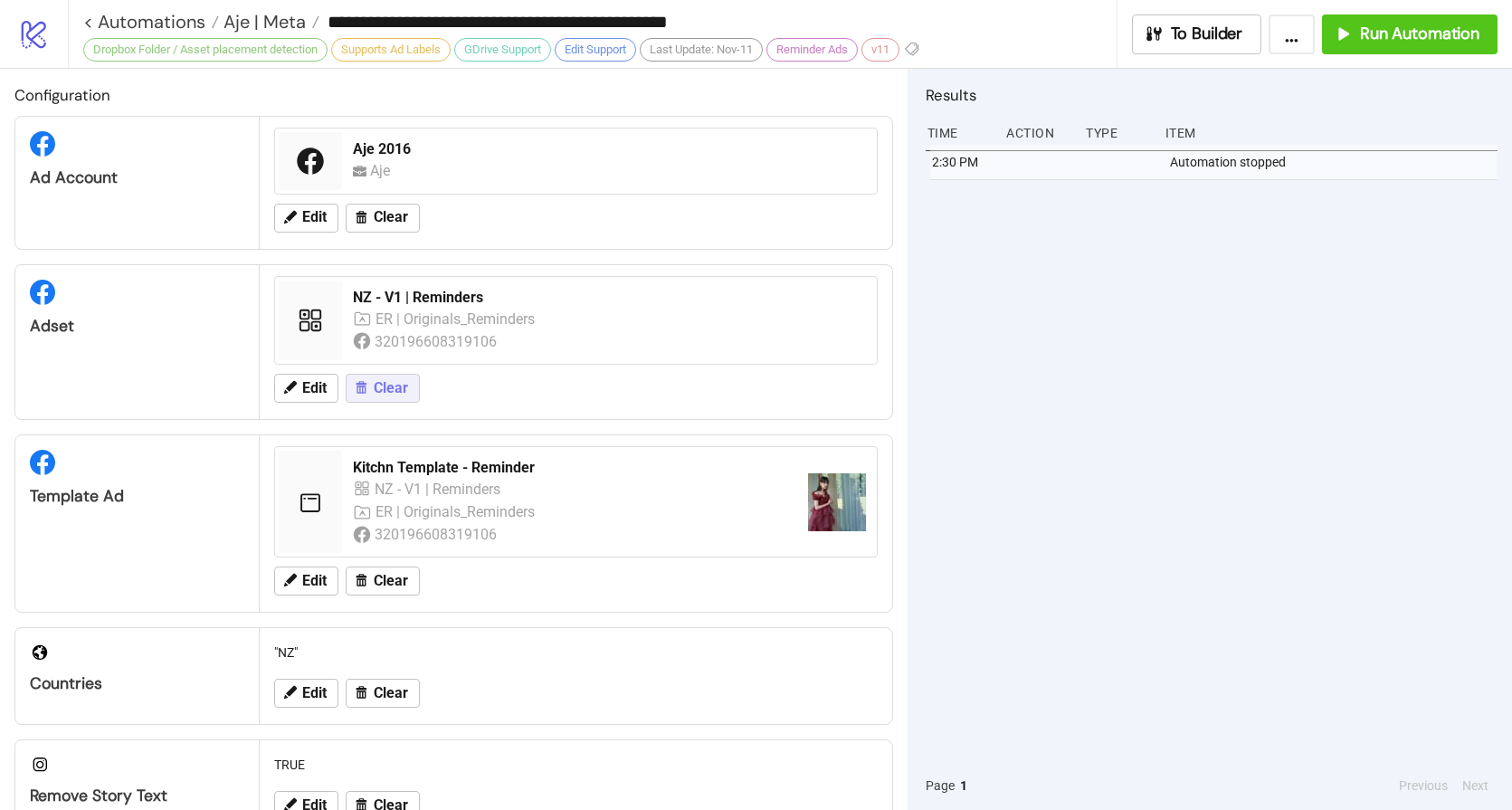
click at [387, 382] on span "Clear" at bounding box center [391, 388] width 35 height 16
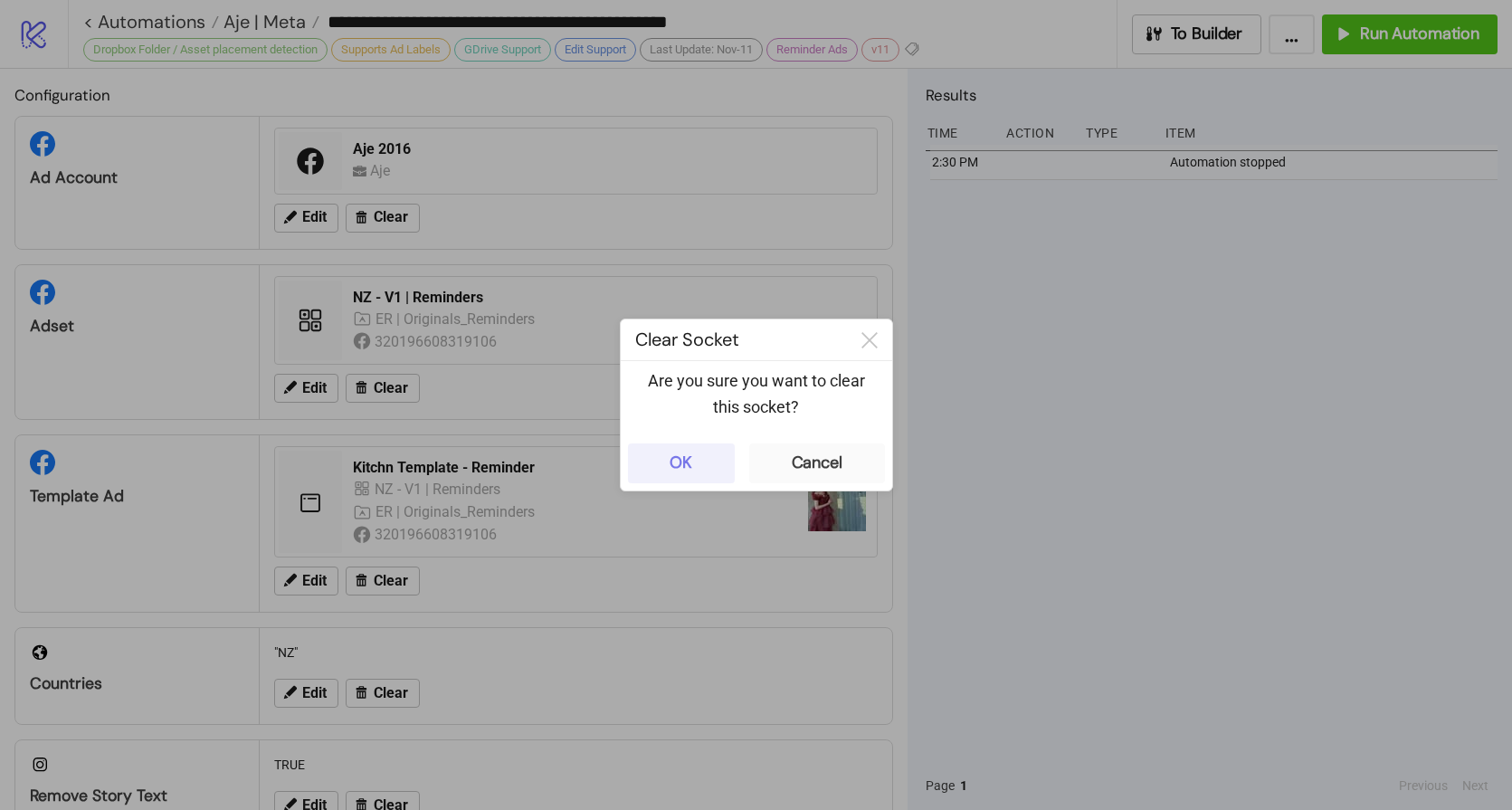
click at [680, 466] on div "OK" at bounding box center [680, 464] width 22 height 21
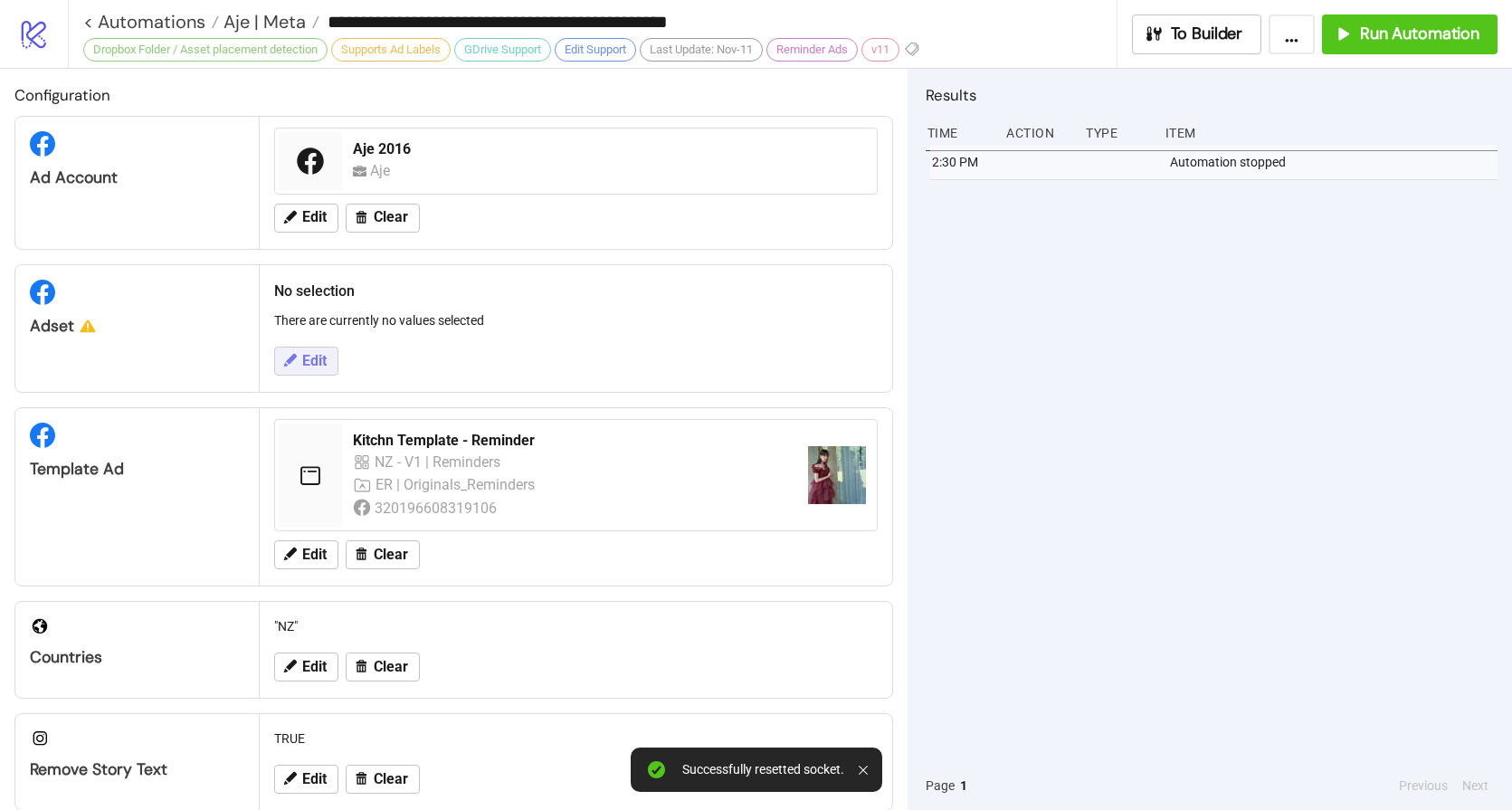
click at [318, 355] on span "Edit" at bounding box center [314, 361] width 24 height 16
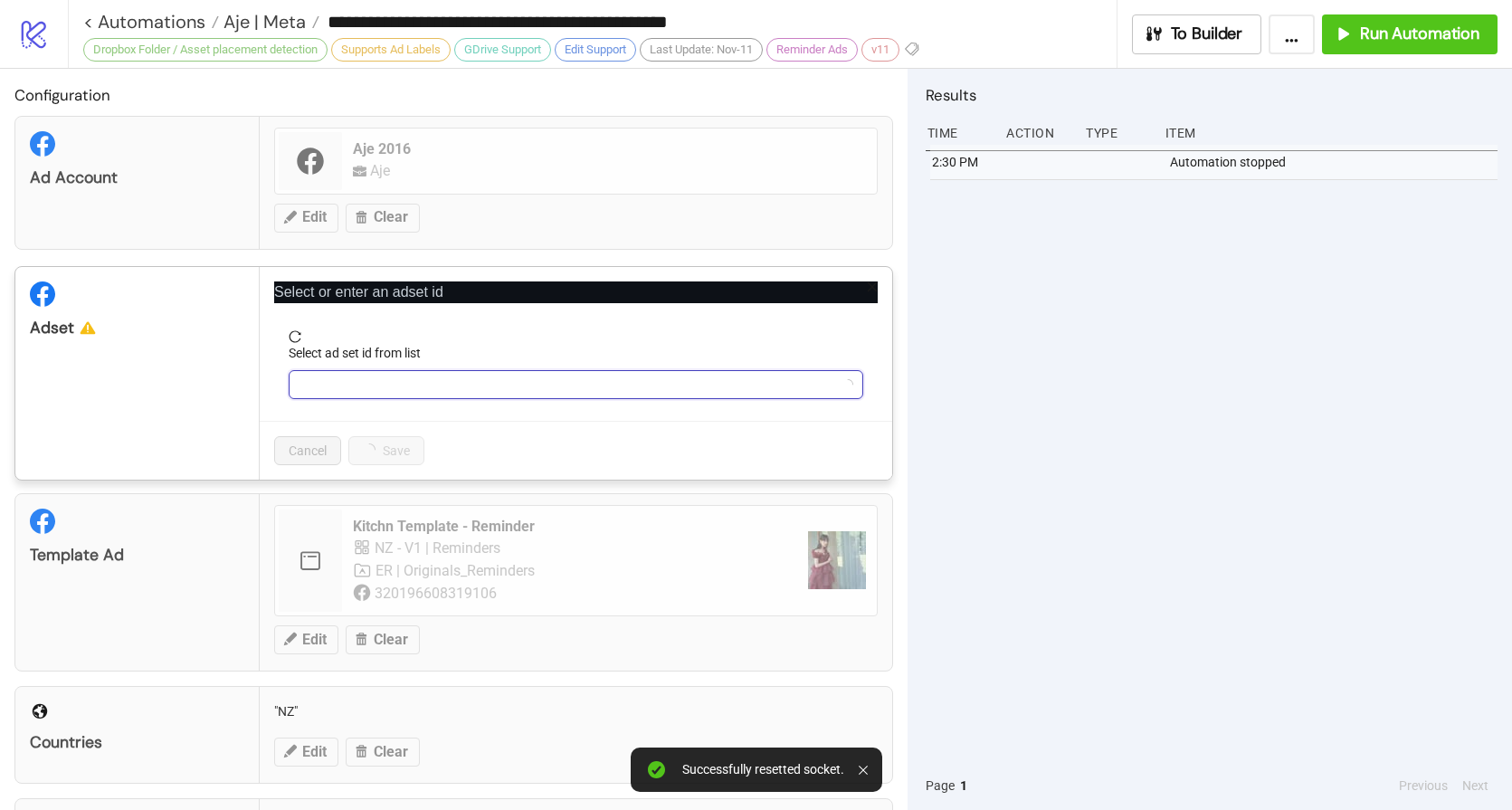
click at [408, 391] on input "Select ad set id from list" at bounding box center [567, 384] width 536 height 27
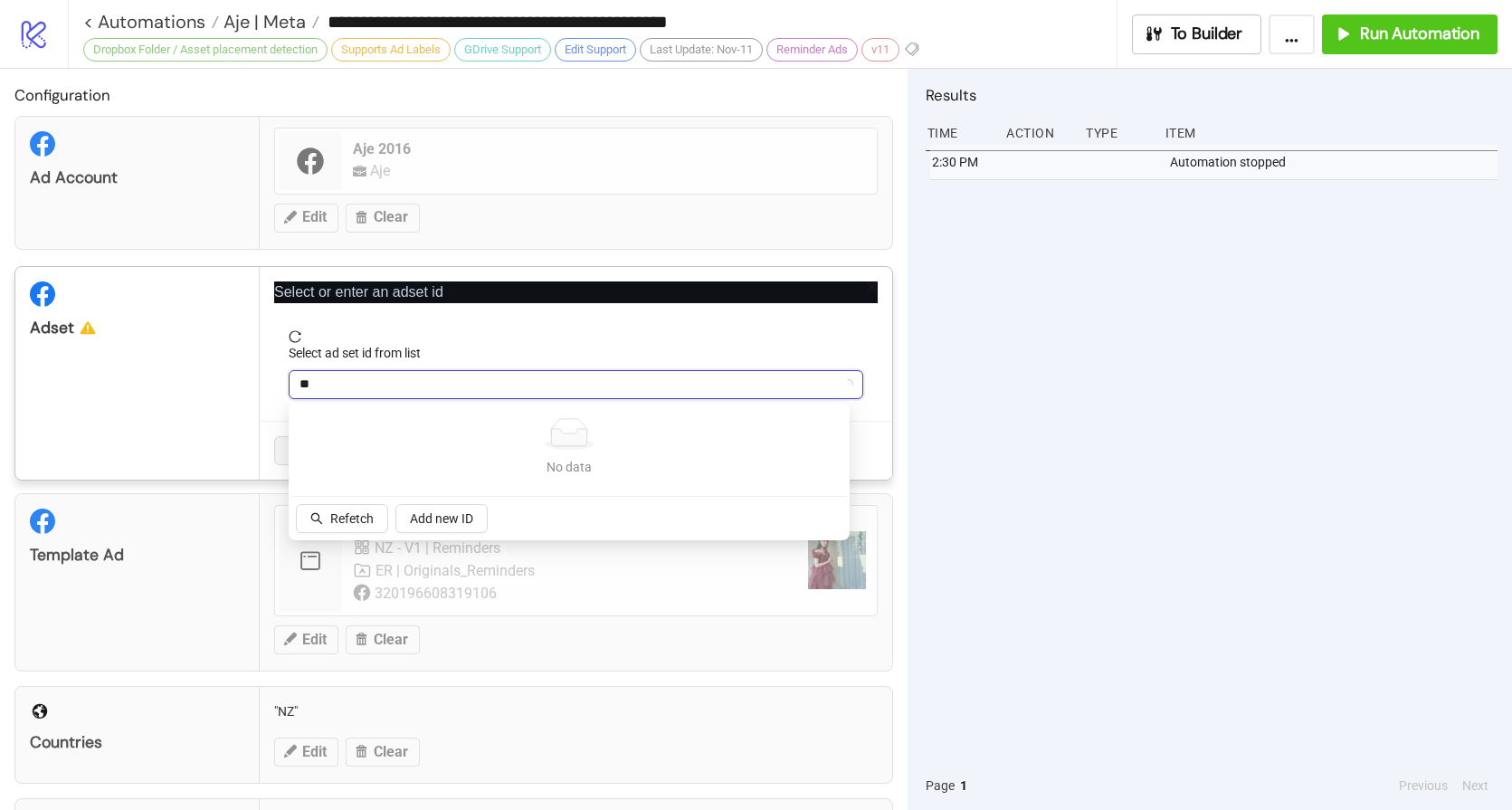
type input "***"
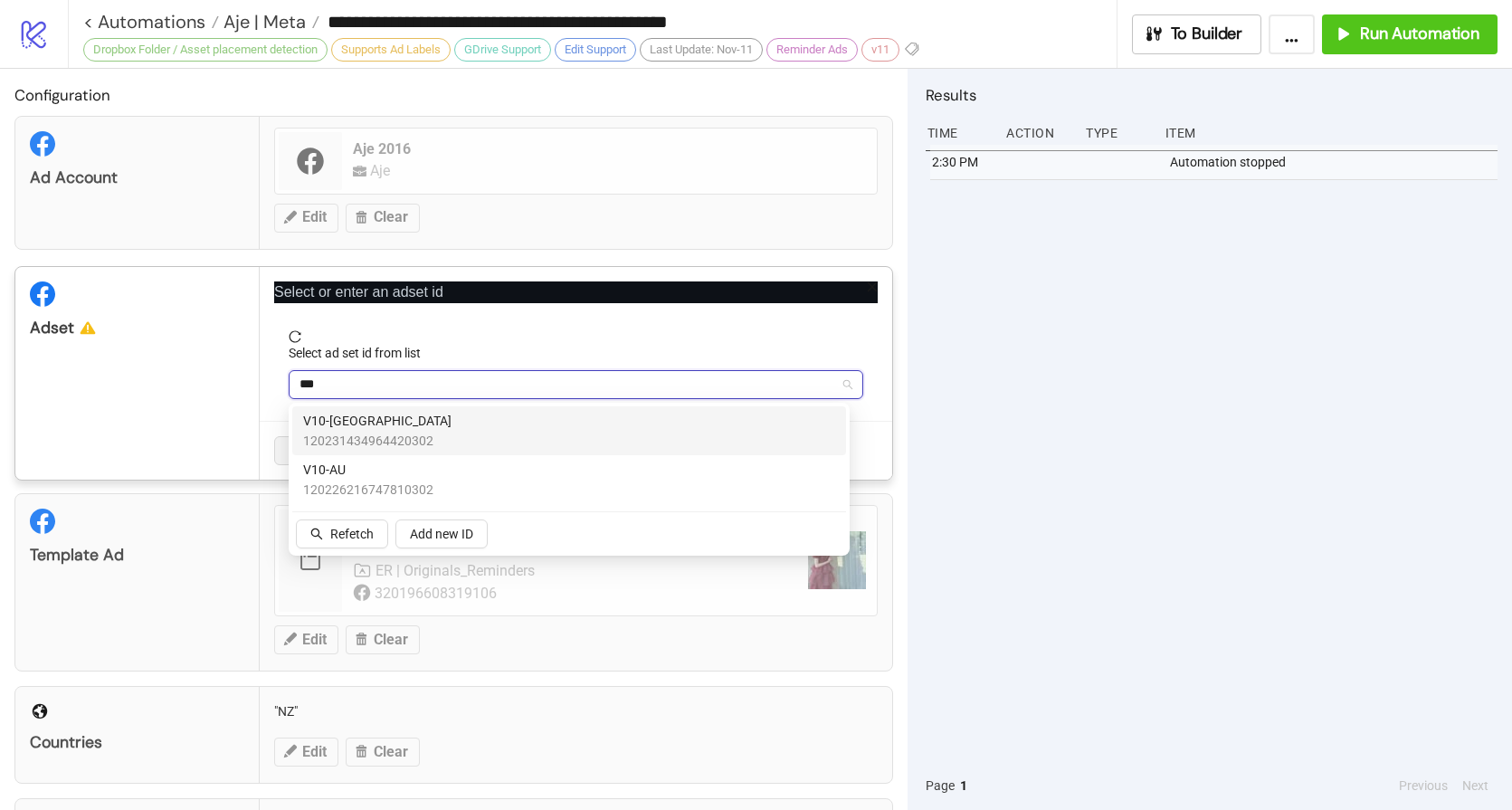
click at [337, 426] on span "V10-NZ" at bounding box center [377, 421] width 148 height 20
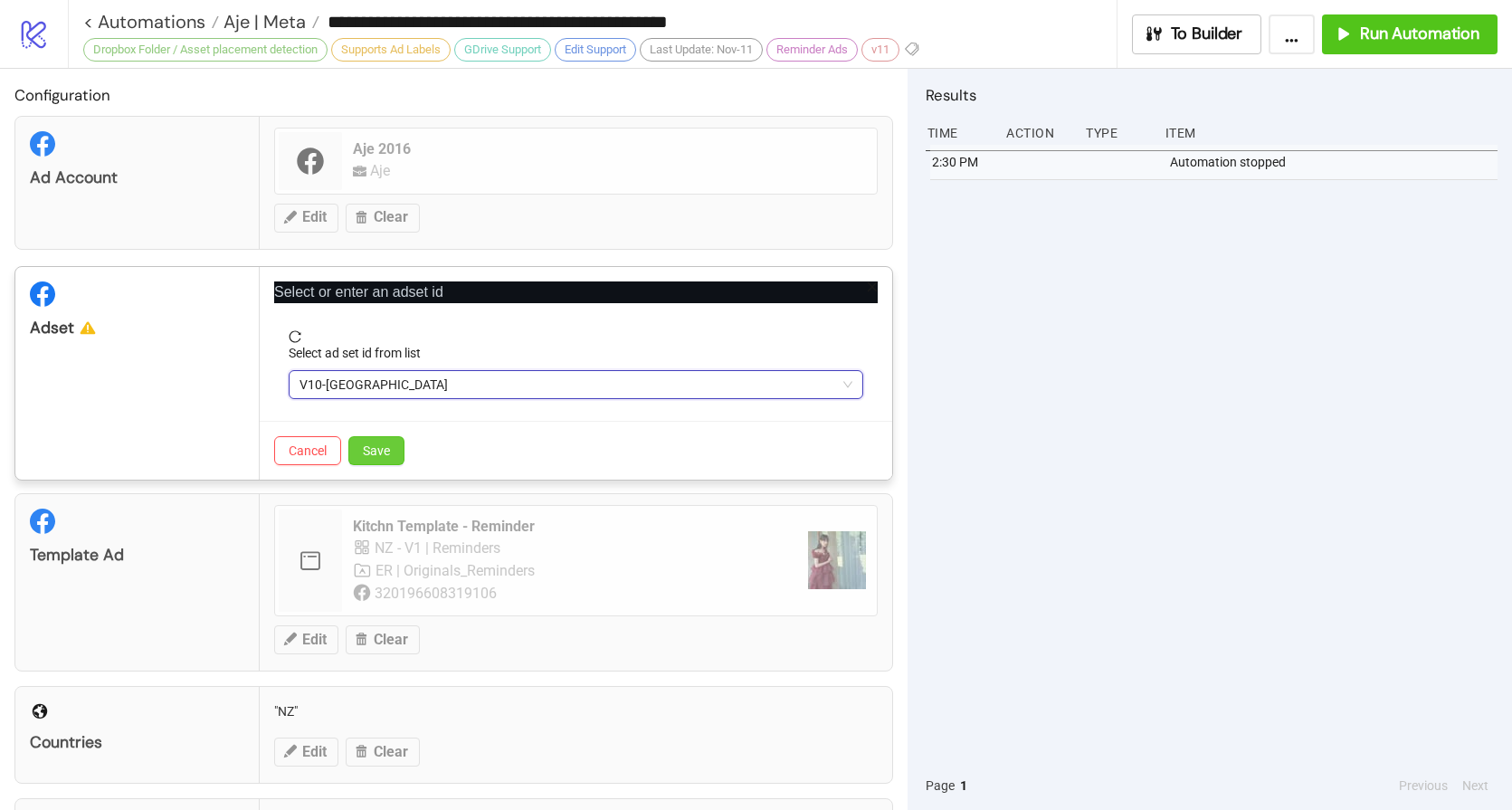
click at [396, 448] on button "Save" at bounding box center [377, 451] width 56 height 29
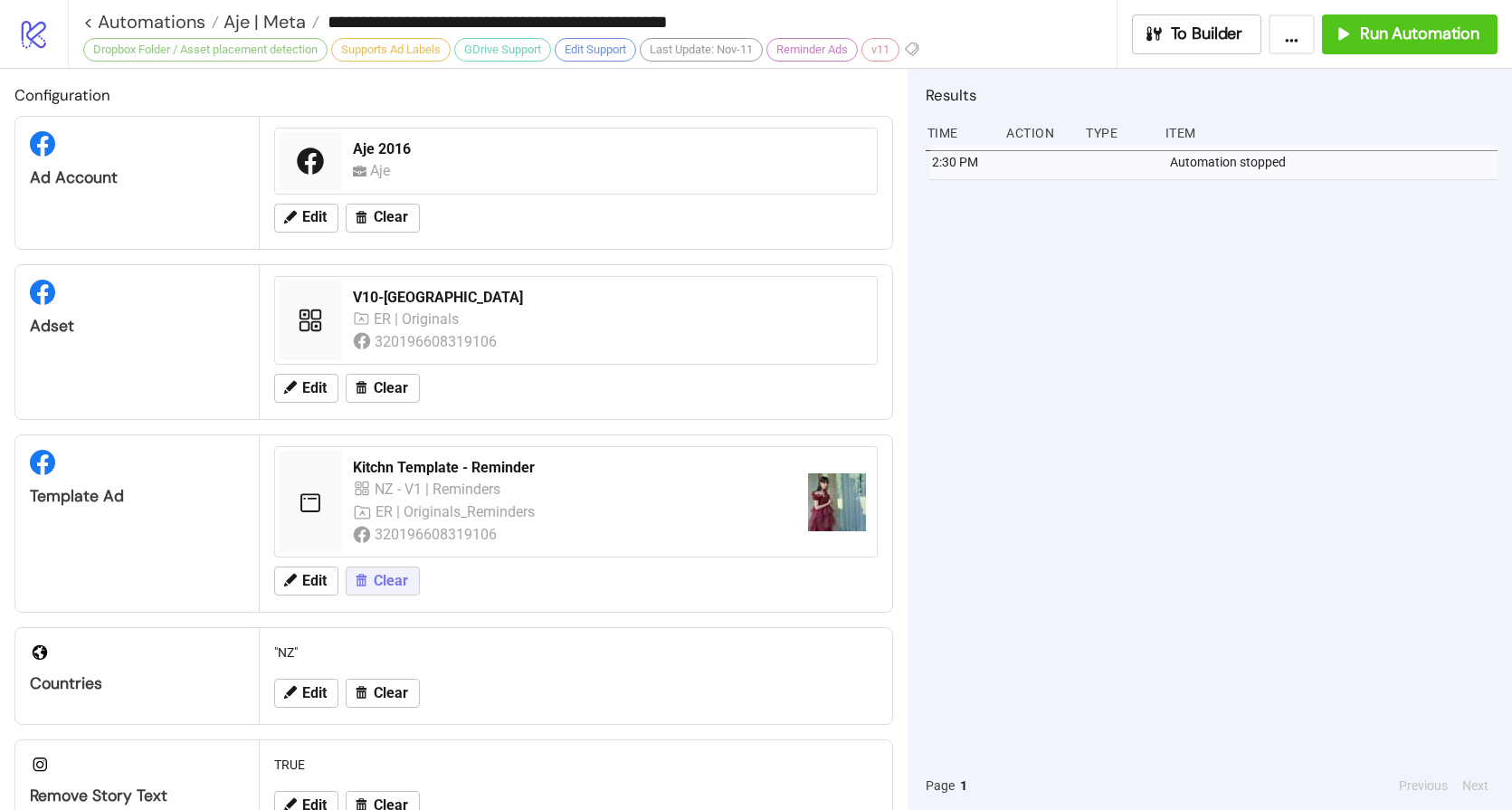
click at [397, 582] on span "Clear" at bounding box center [391, 581] width 35 height 16
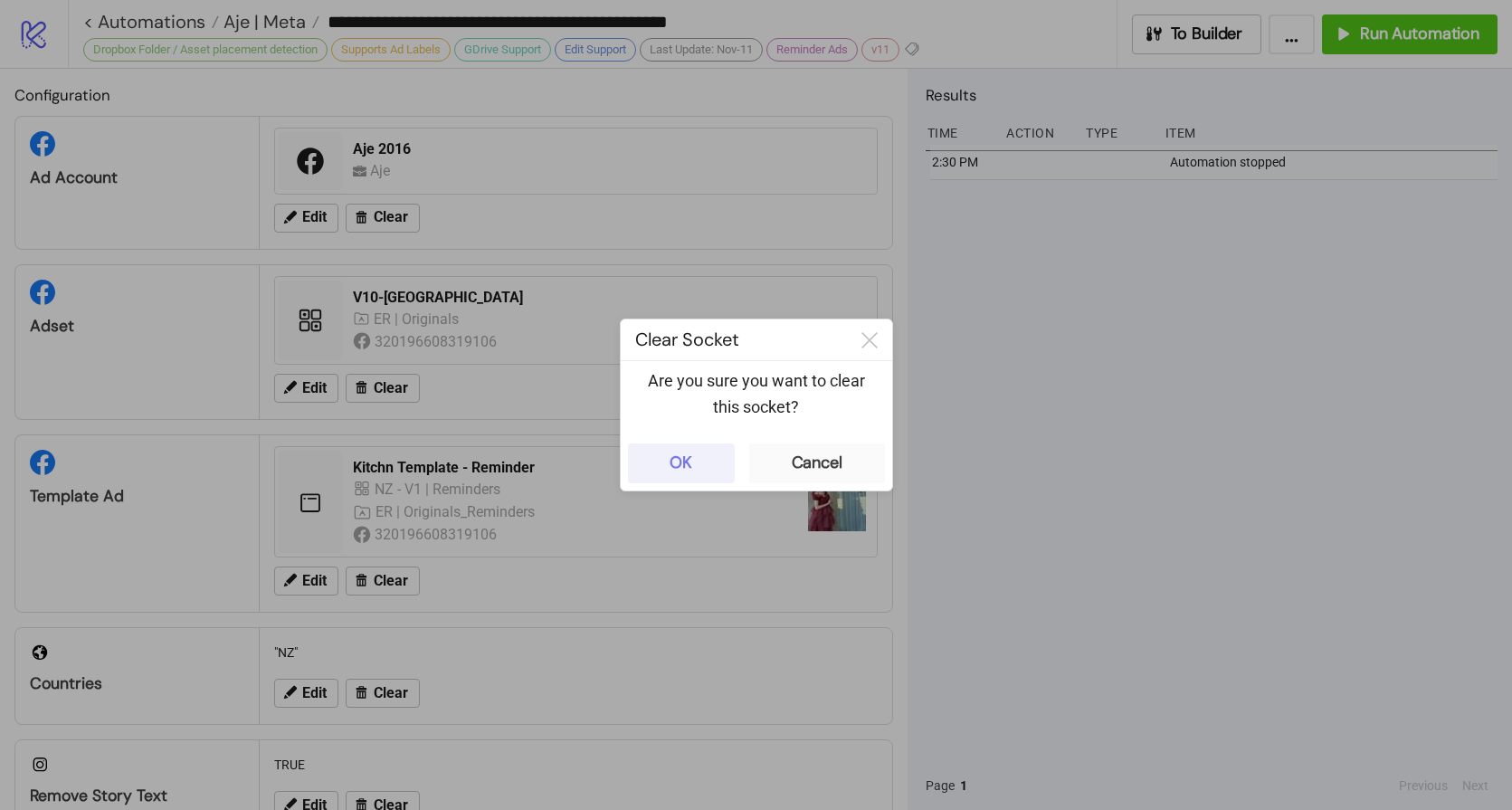
click at [668, 466] on button "OK" at bounding box center [681, 463] width 106 height 40
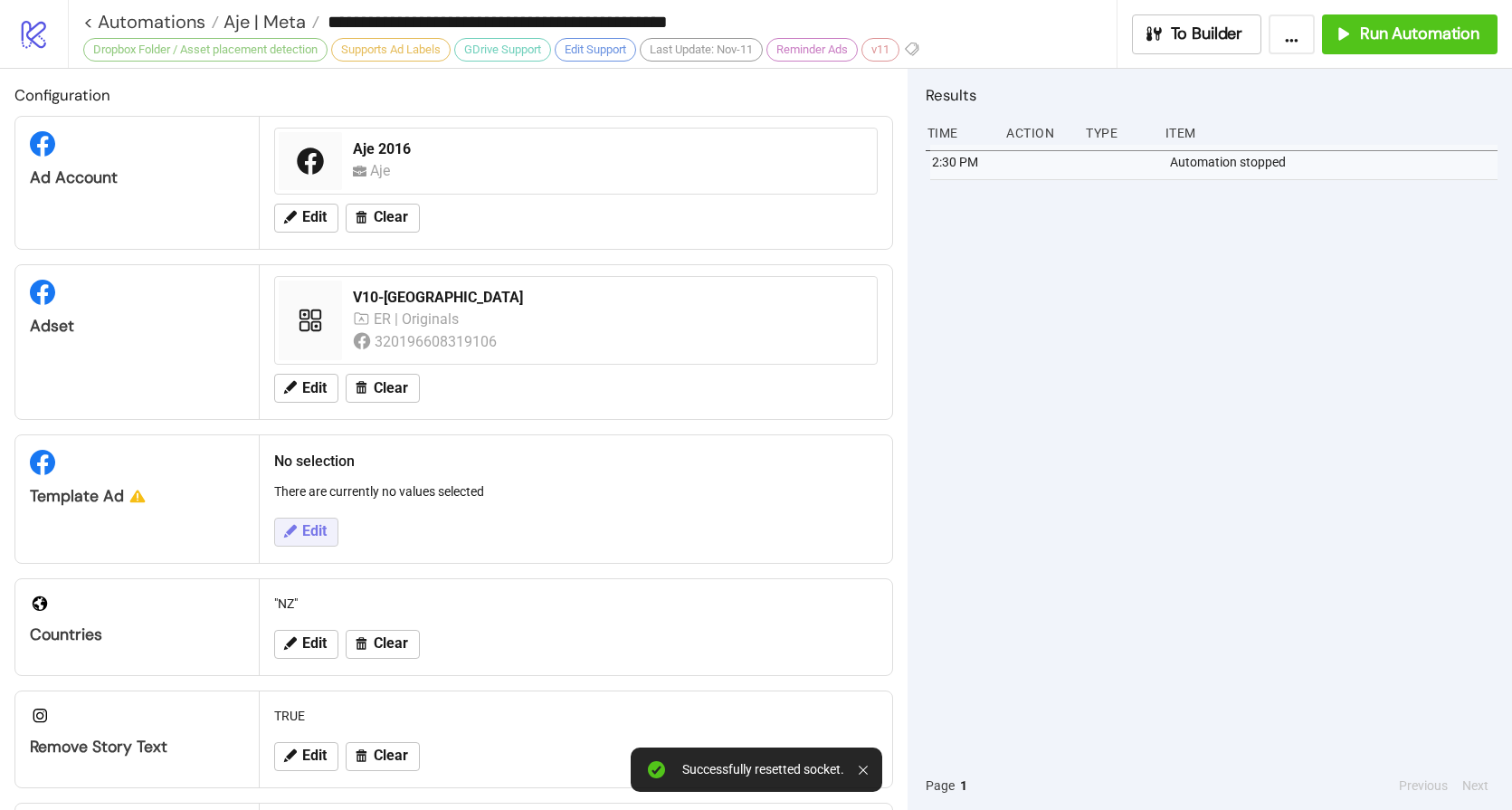
click at [316, 531] on span "Edit" at bounding box center [314, 530] width 24 height 16
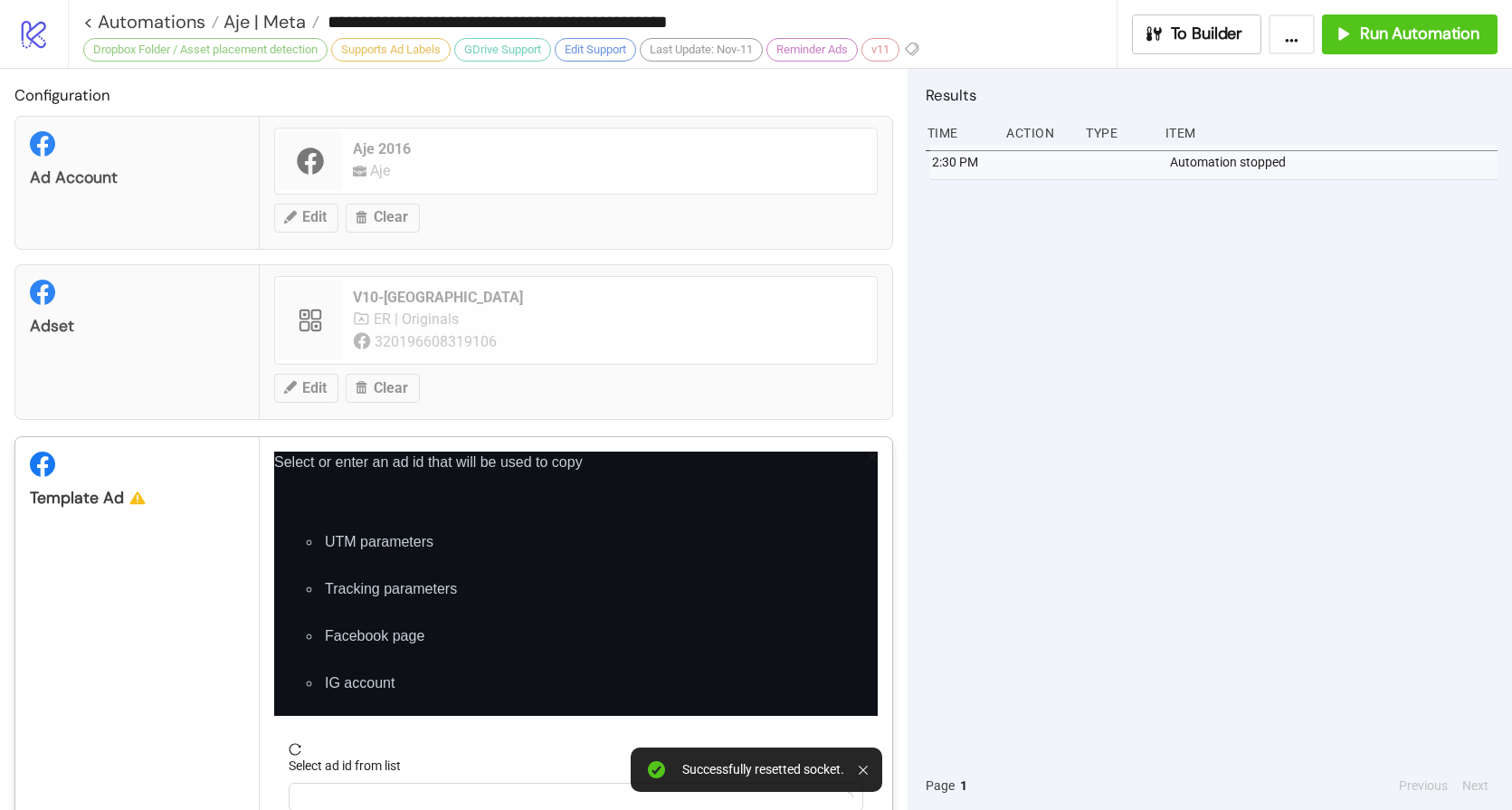
scroll to position [195, 0]
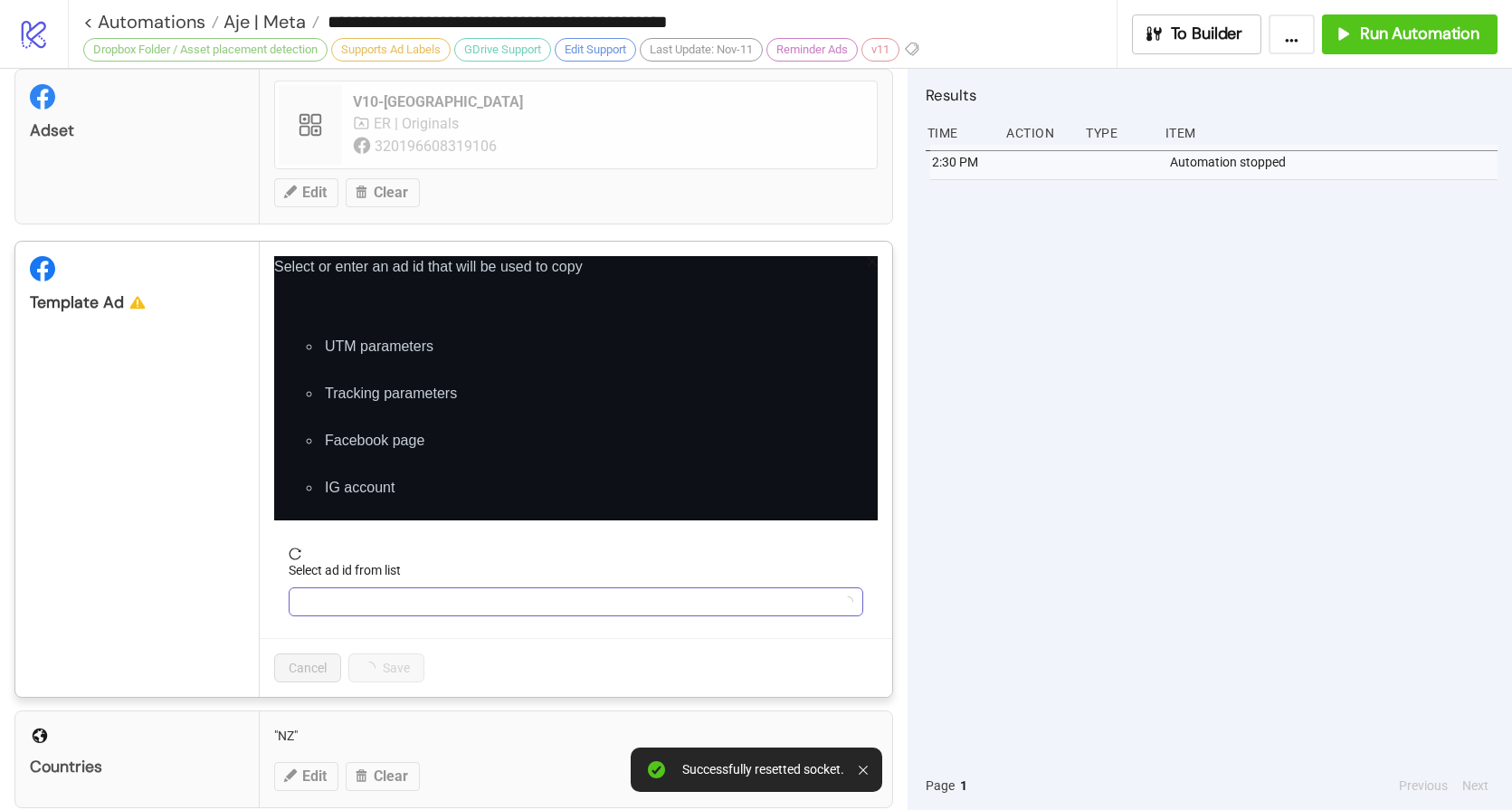
click at [385, 605] on input "Select ad id from list" at bounding box center [567, 602] width 536 height 27
paste input "**********"
type input "**********"
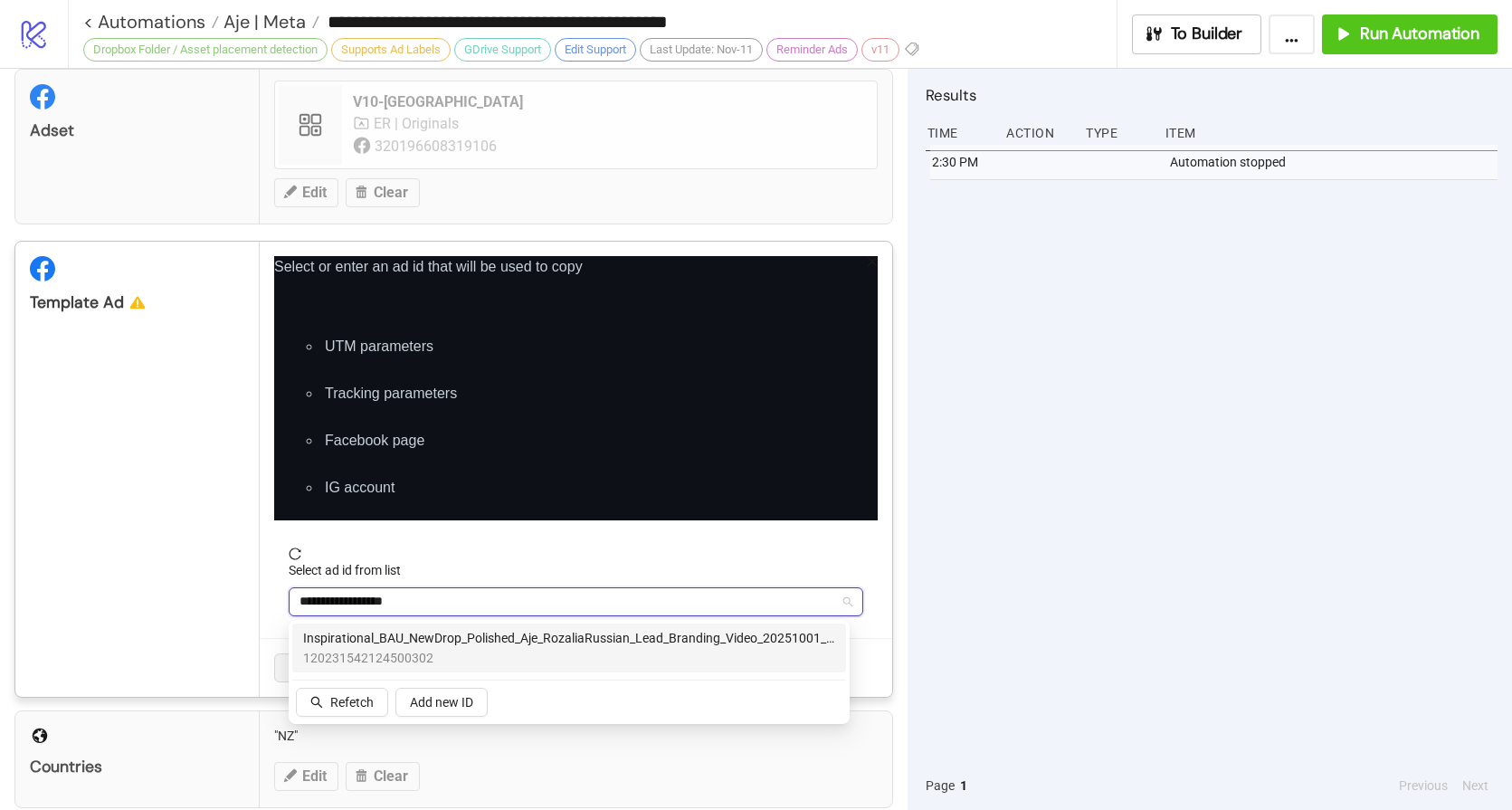
click at [425, 640] on span "Inspirational_BAU_NewDrop_Polished_Aje_RozaliaRussian_Lead_Branding_Video_20251…" at bounding box center [569, 638] width 532 height 20
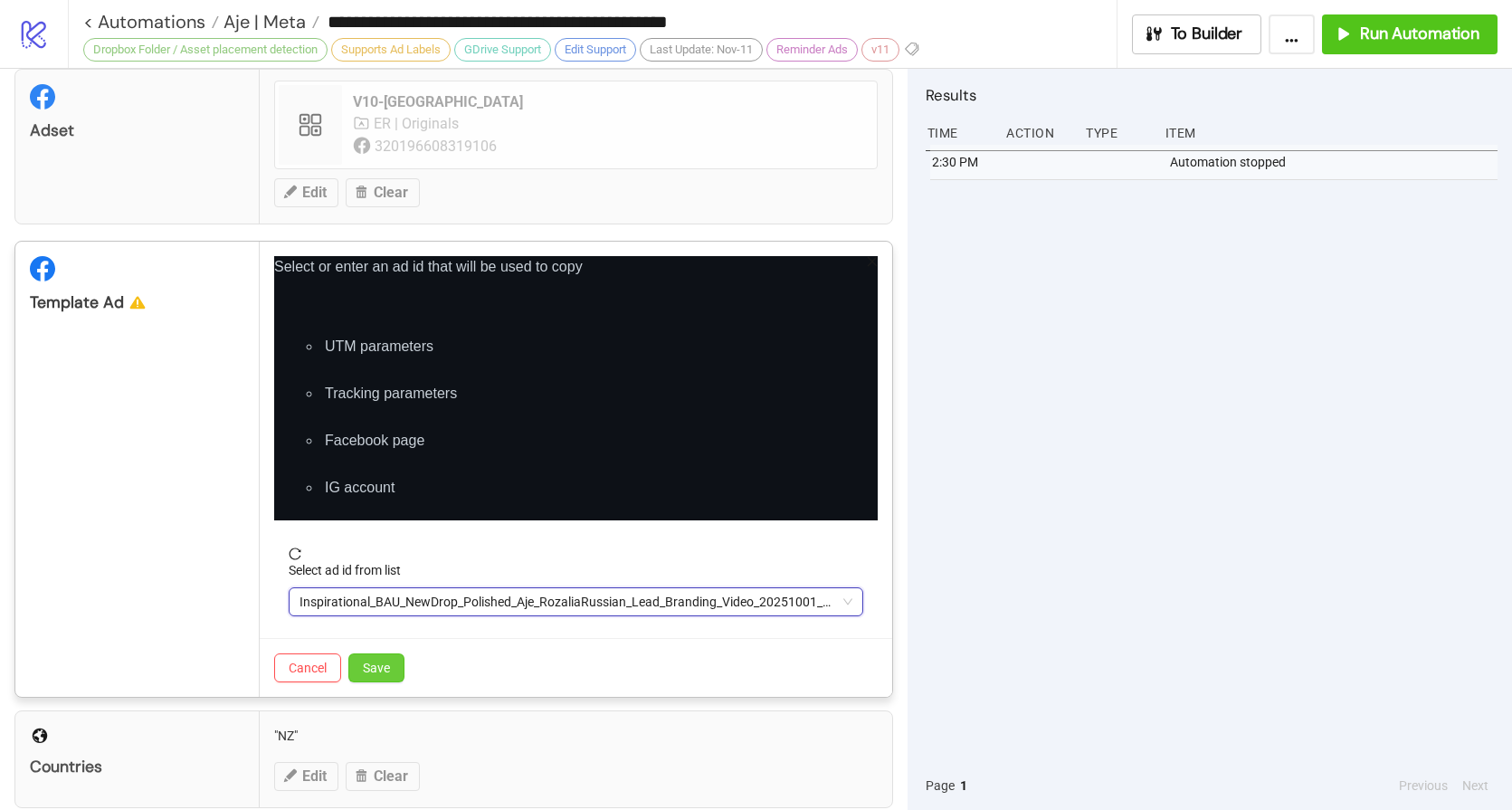
click at [380, 669] on span "Save" at bounding box center [377, 668] width 27 height 15
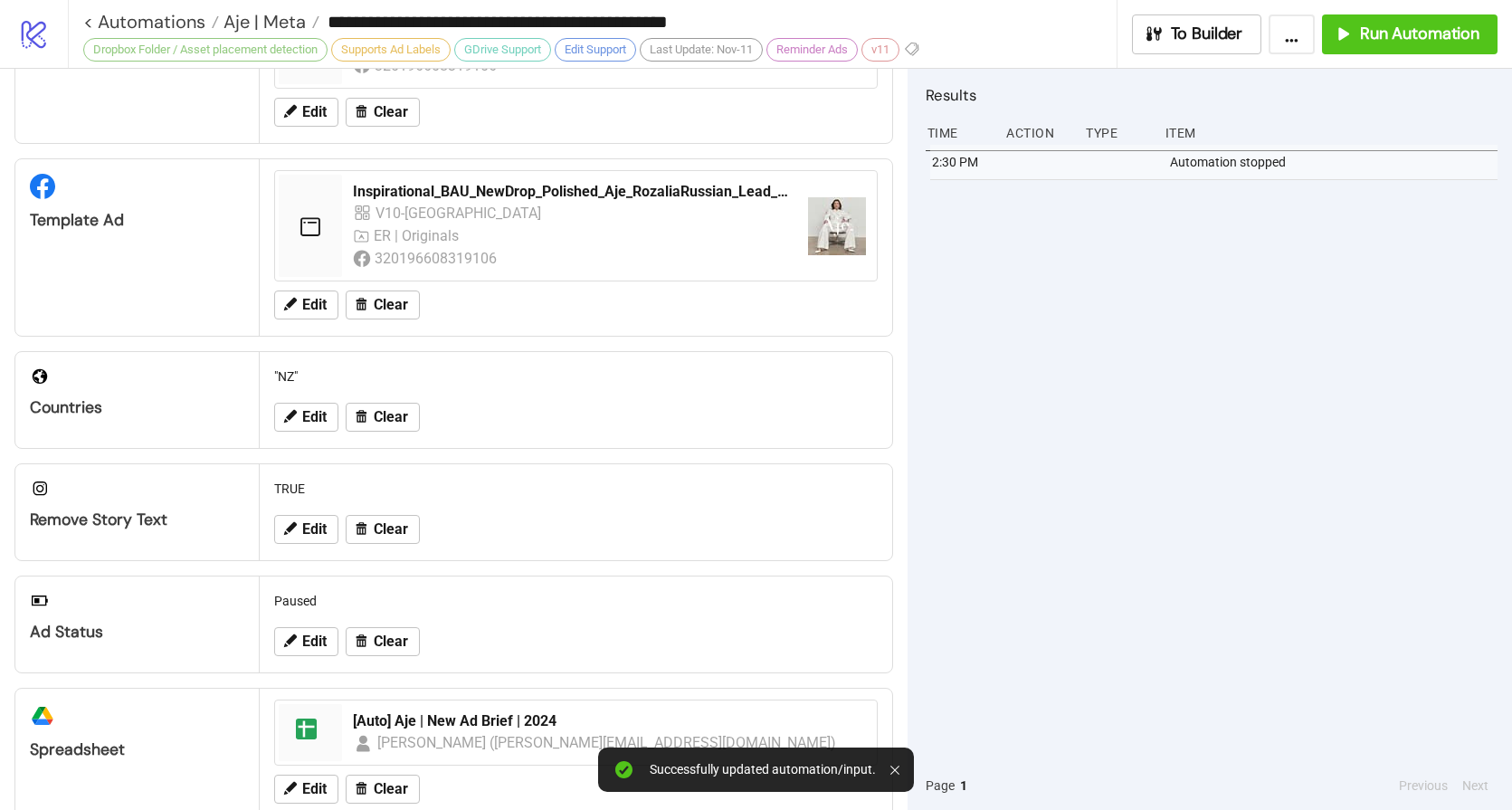
scroll to position [0, 0]
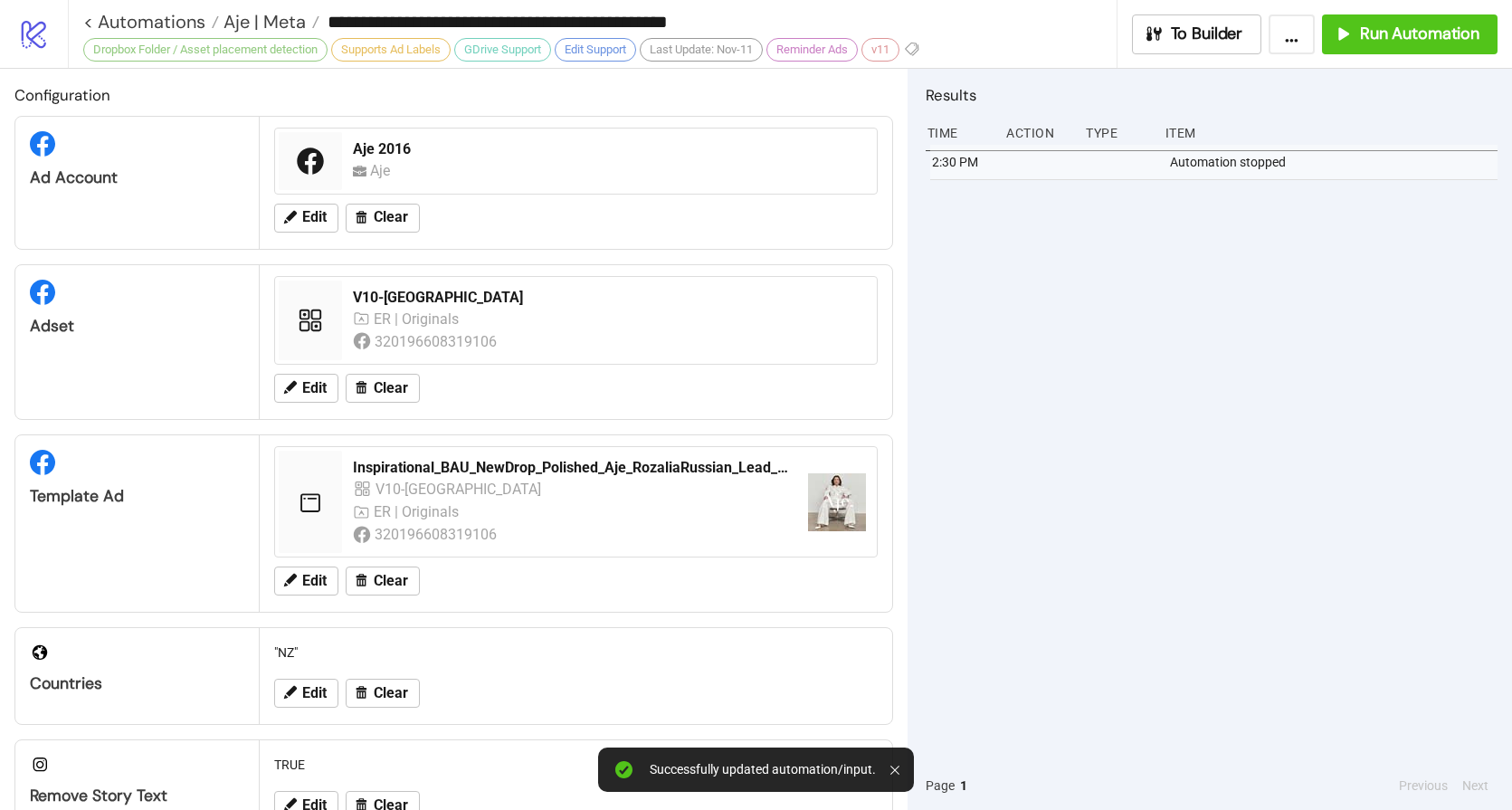
click at [1159, 345] on div "2:30 PM Automation stopped" at bounding box center [1212, 453] width 572 height 616
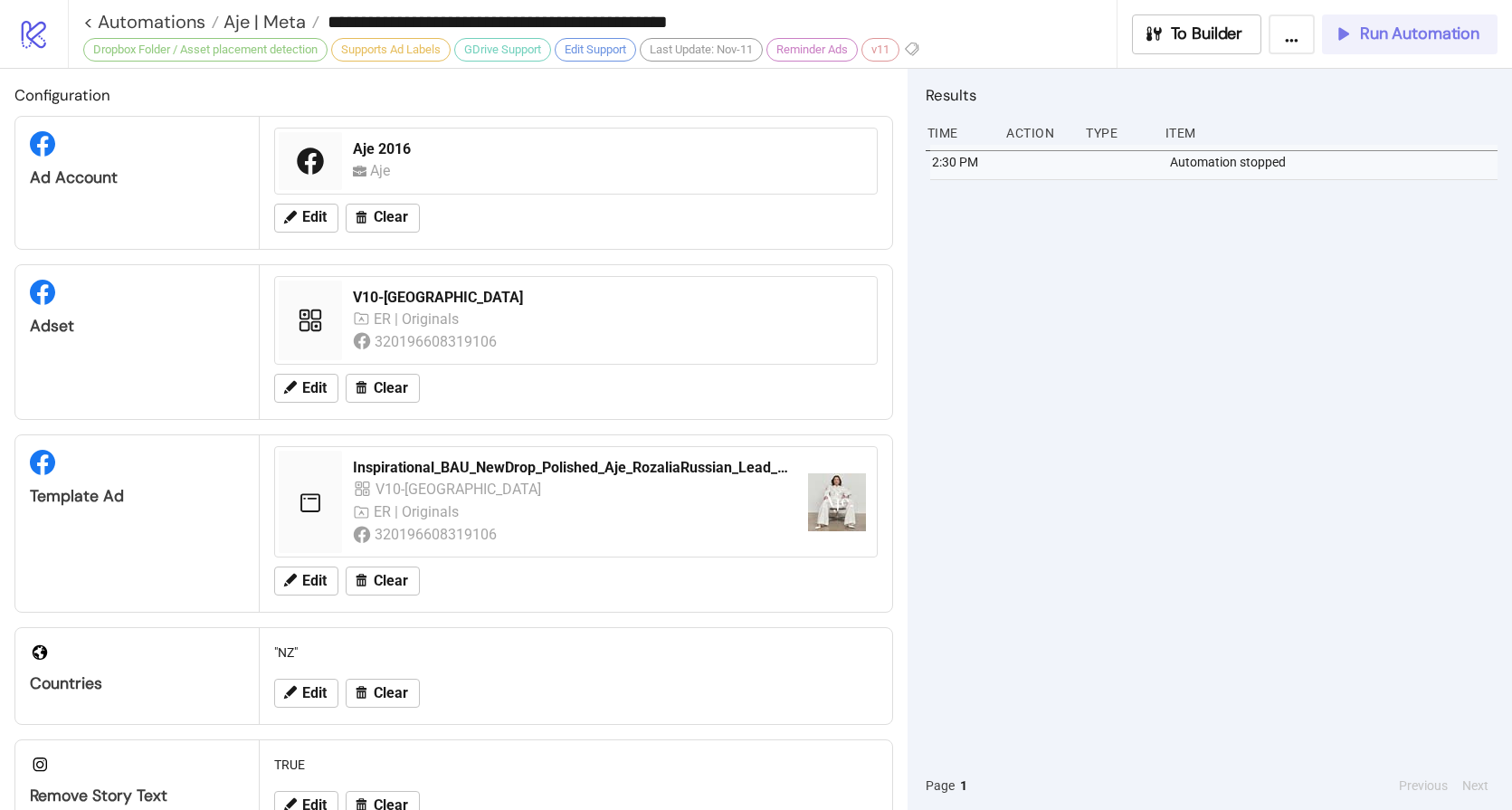
click at [1377, 38] on span "Run Automation" at bounding box center [1419, 34] width 119 height 21
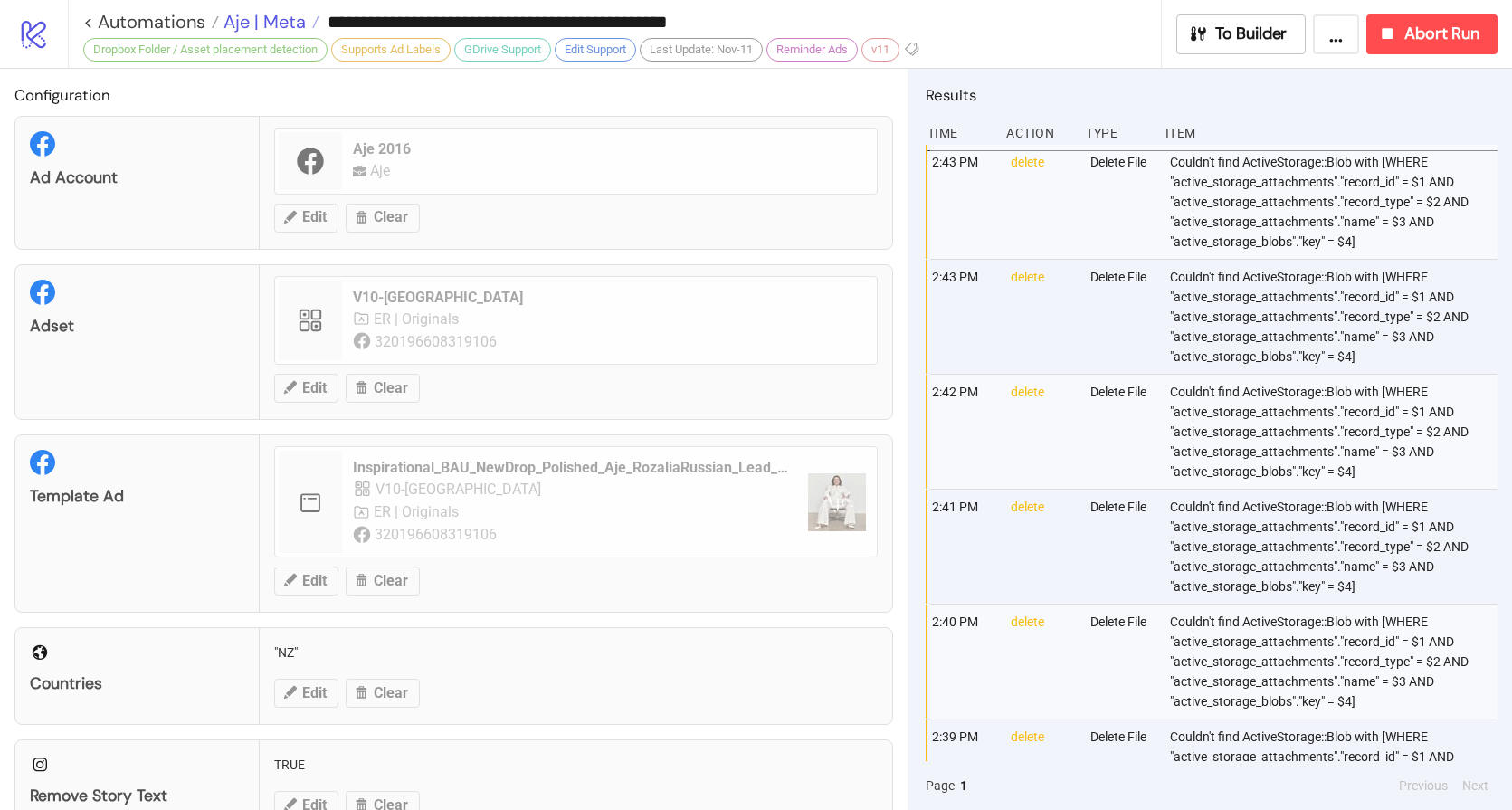
click at [276, 20] on span "Aje | Meta" at bounding box center [262, 21] width 87 height 23
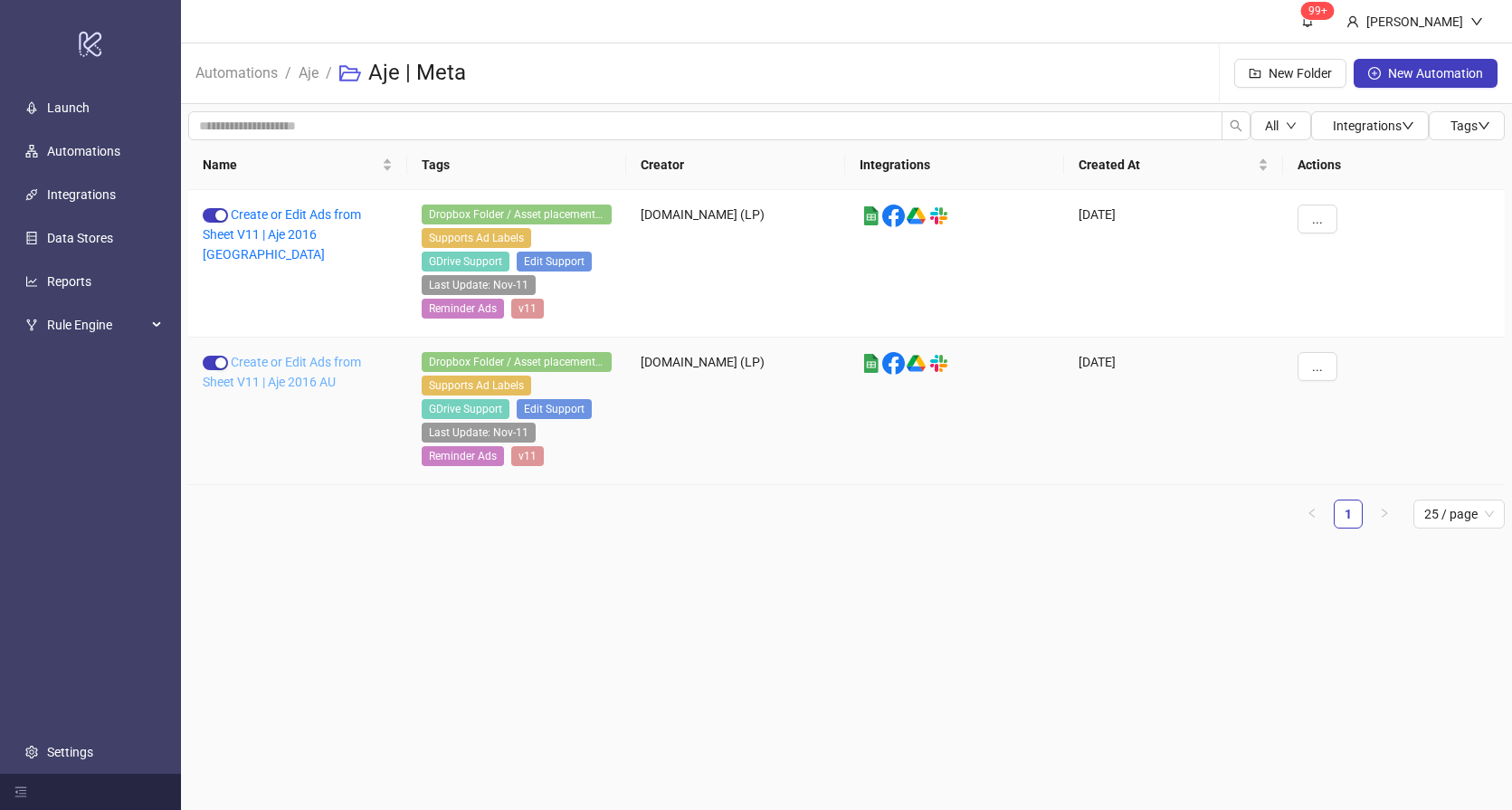
click at [294, 360] on link "Create or Edit Ads from Sheet V11 | Aje 2016 AU" at bounding box center [282, 373] width 159 height 35
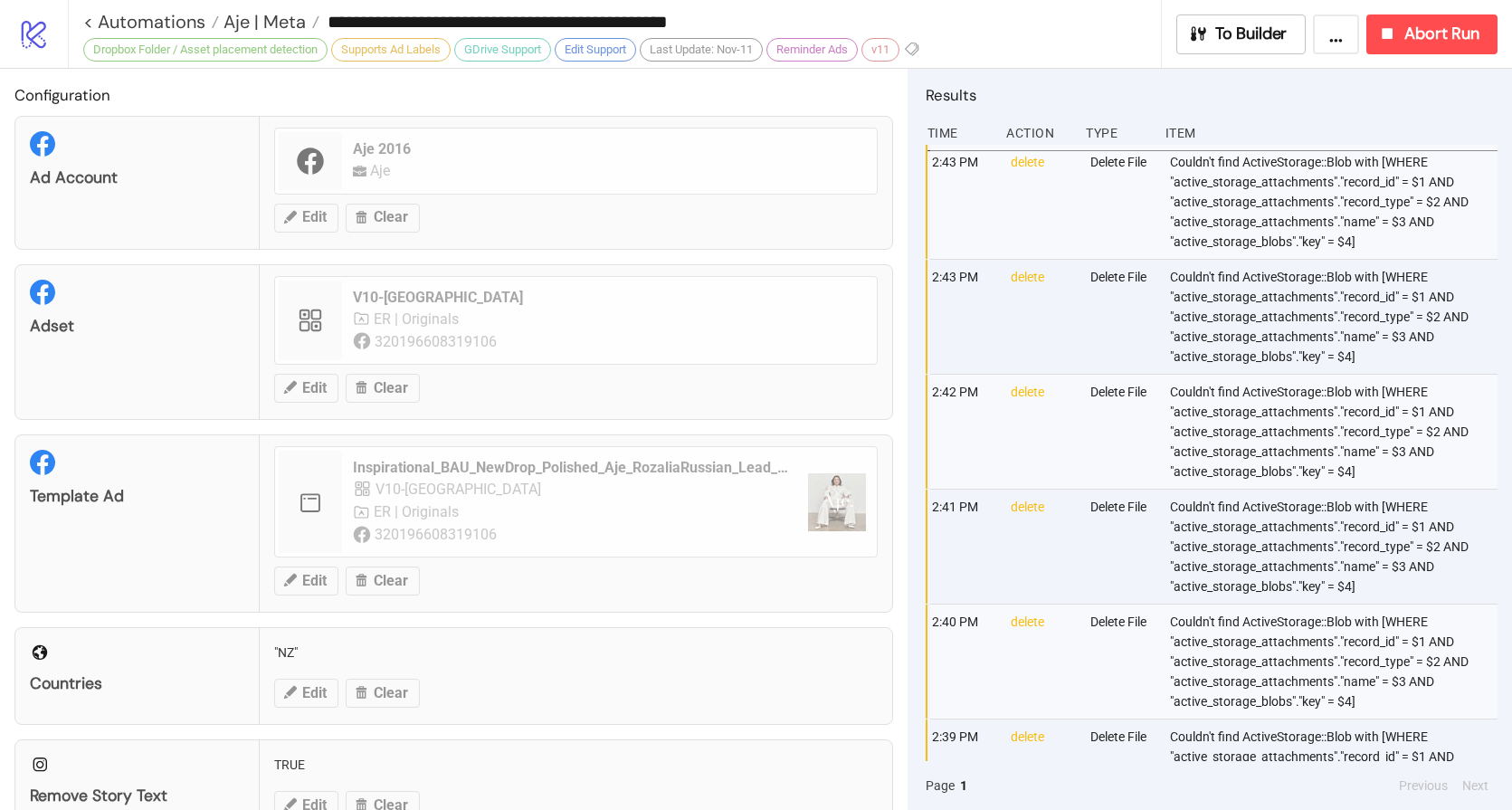
type input "**********"
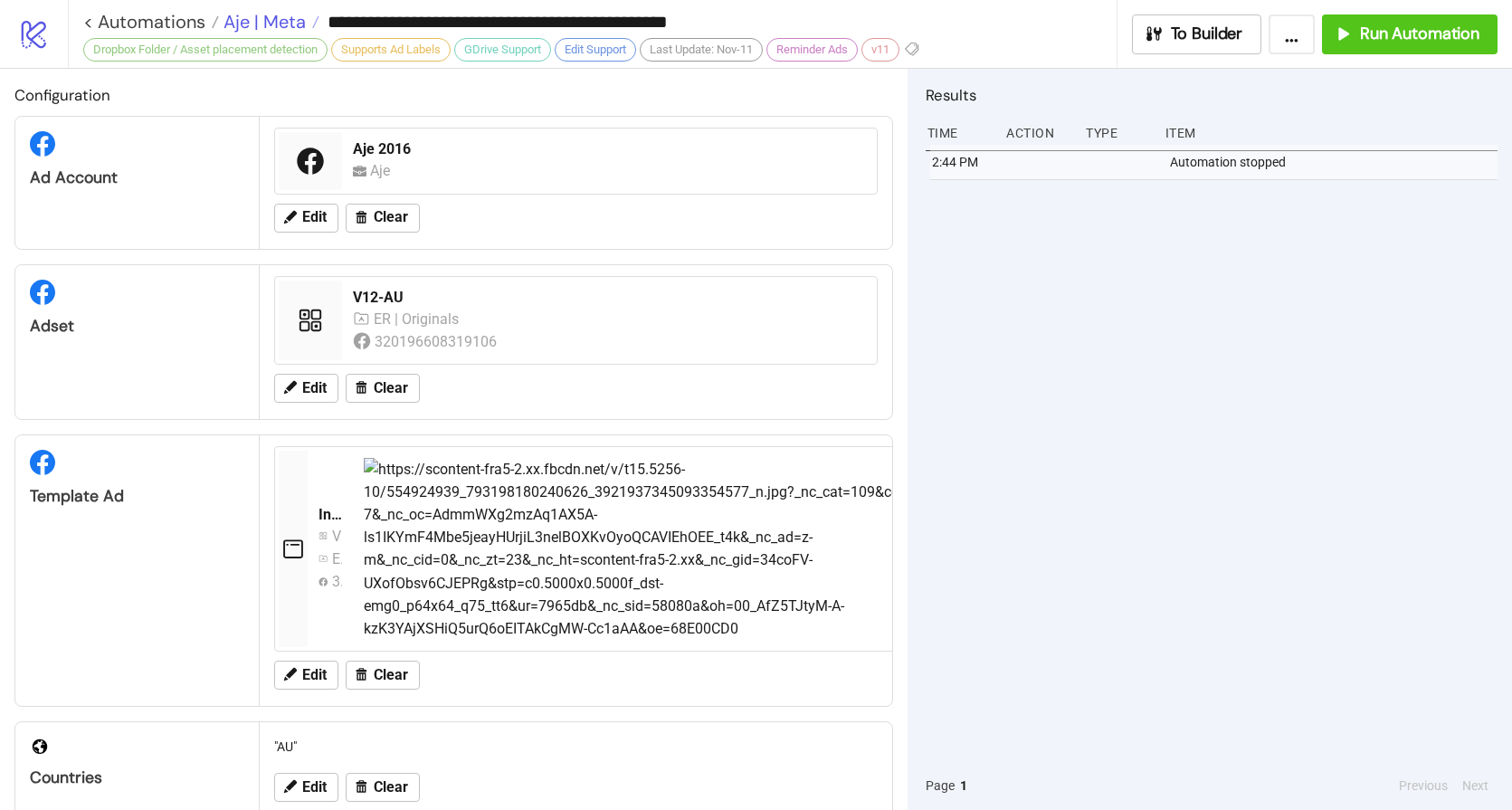
click at [278, 22] on span "Aje | Meta" at bounding box center [262, 21] width 87 height 23
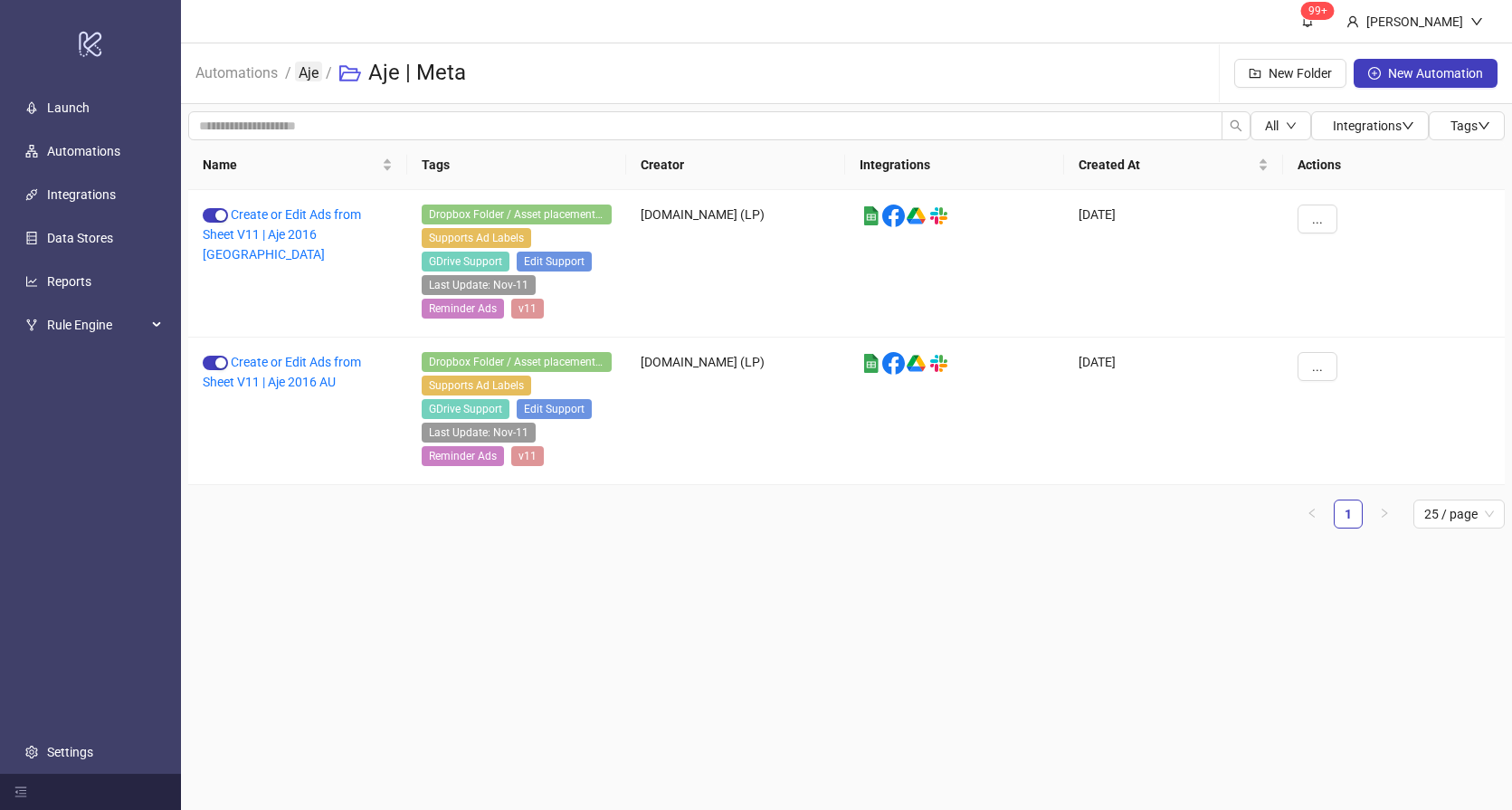
click at [305, 71] on link "Aje" at bounding box center [309, 72] width 27 height 20
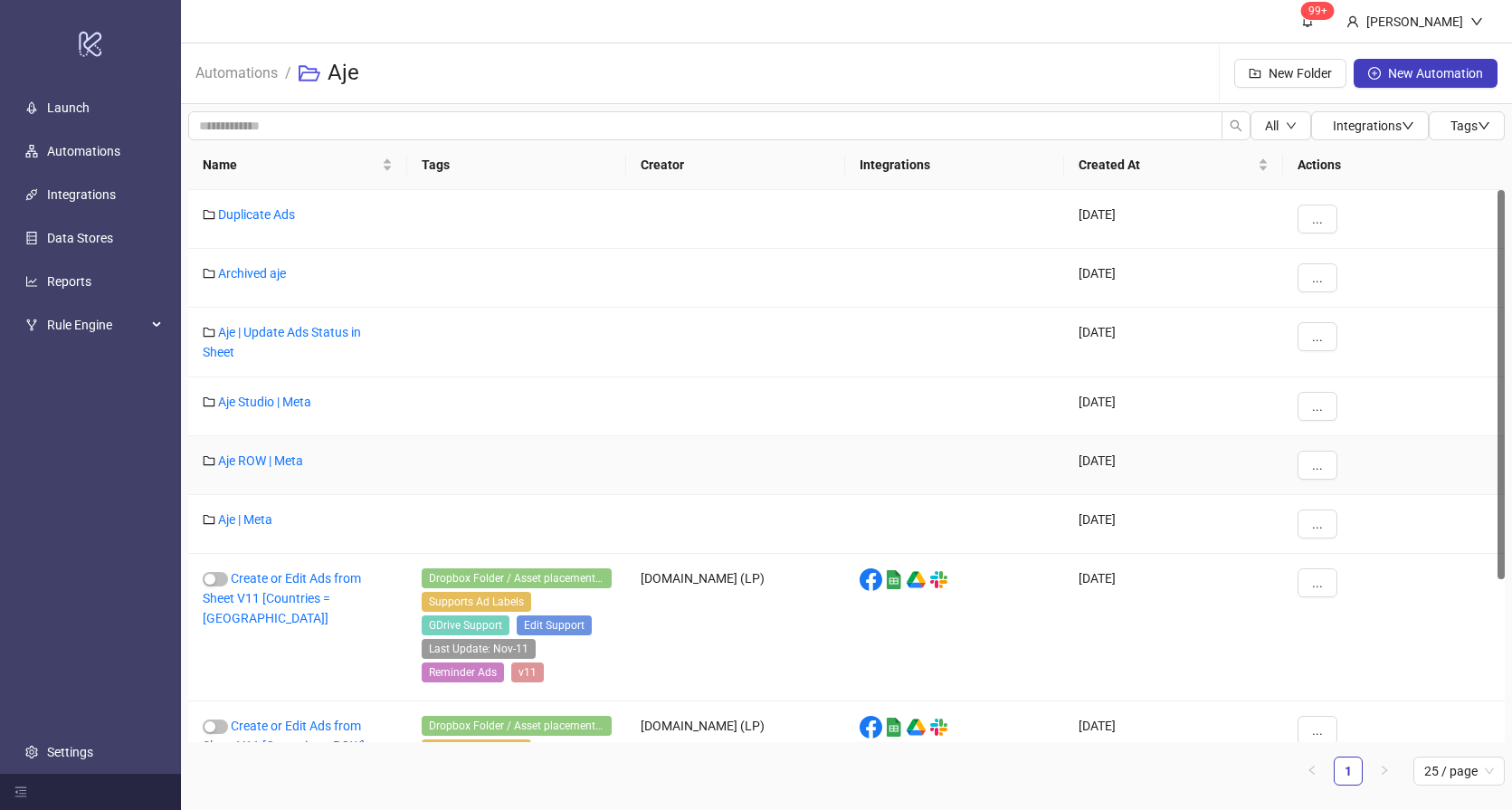
click at [260, 458] on link "Aje ROW | Meta" at bounding box center [260, 460] width 85 height 15
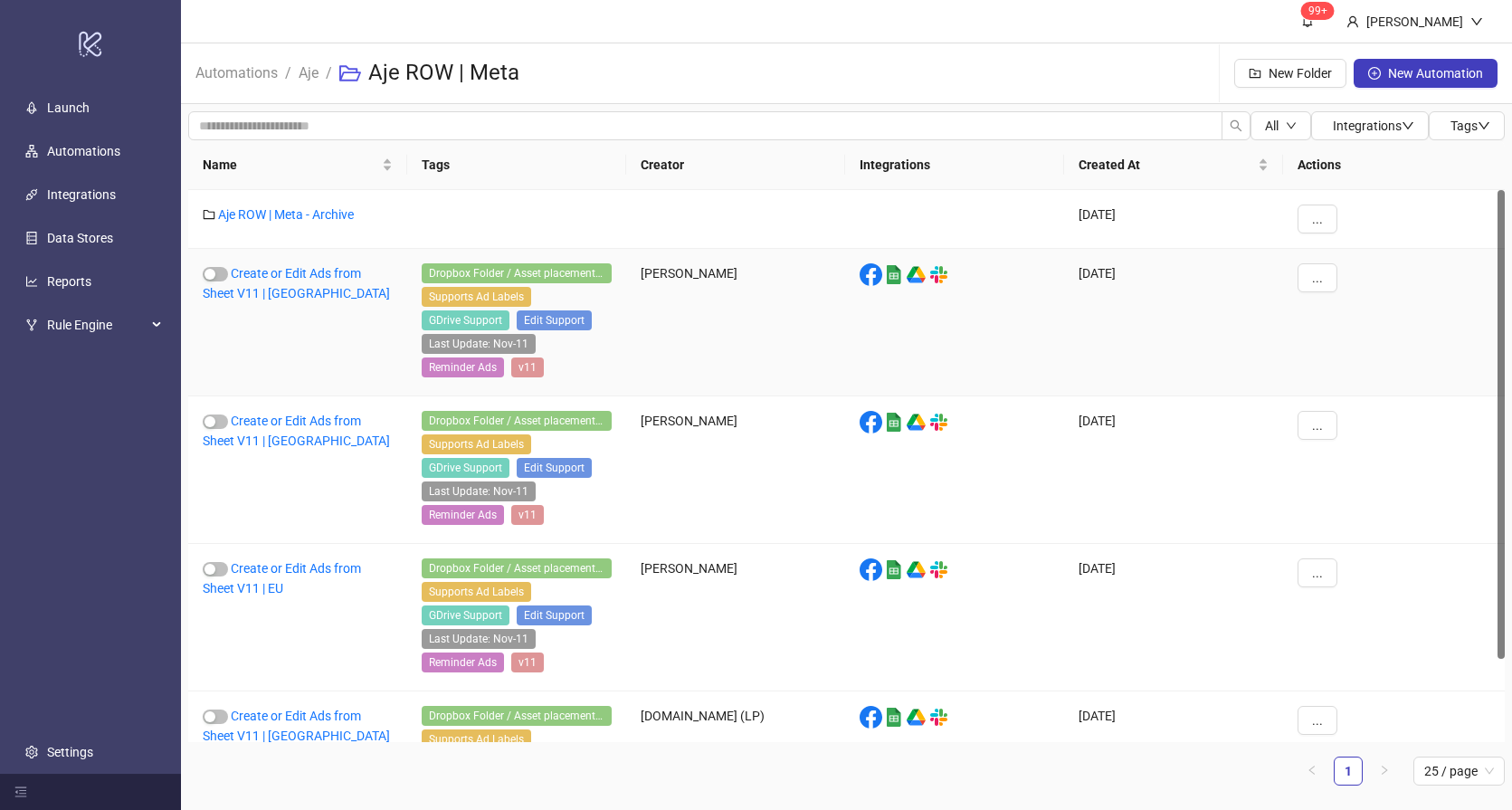
click at [278, 285] on div "Create or Edit Ads from Sheet V11 | US" at bounding box center [297, 322] width 219 height 147
click at [289, 261] on div "Create or Edit Ads from Sheet V11 | US" at bounding box center [297, 322] width 219 height 147
click at [285, 271] on link "Create or Edit Ads from Sheet V11 | US" at bounding box center [296, 284] width 188 height 35
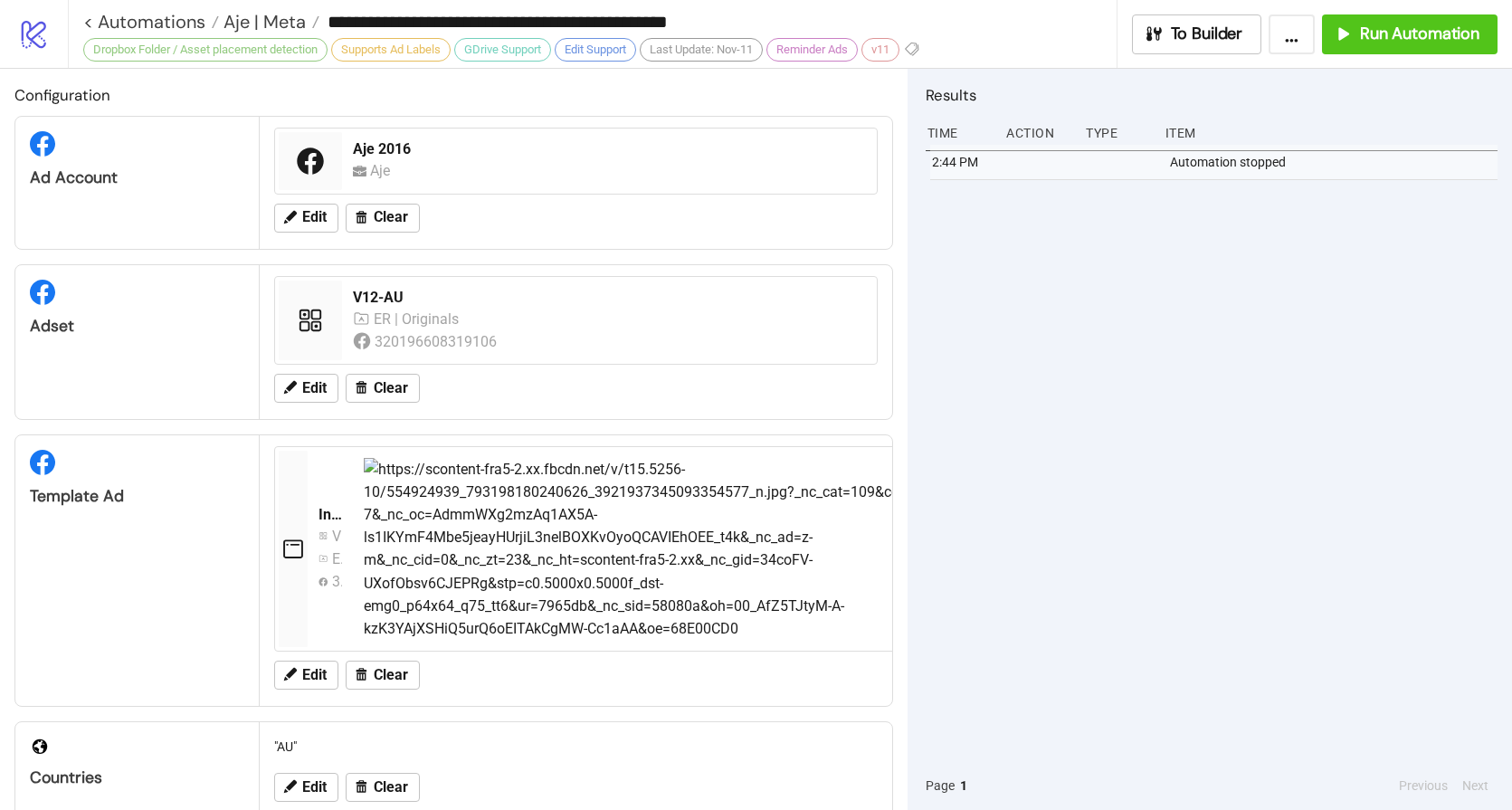
type input "**********"
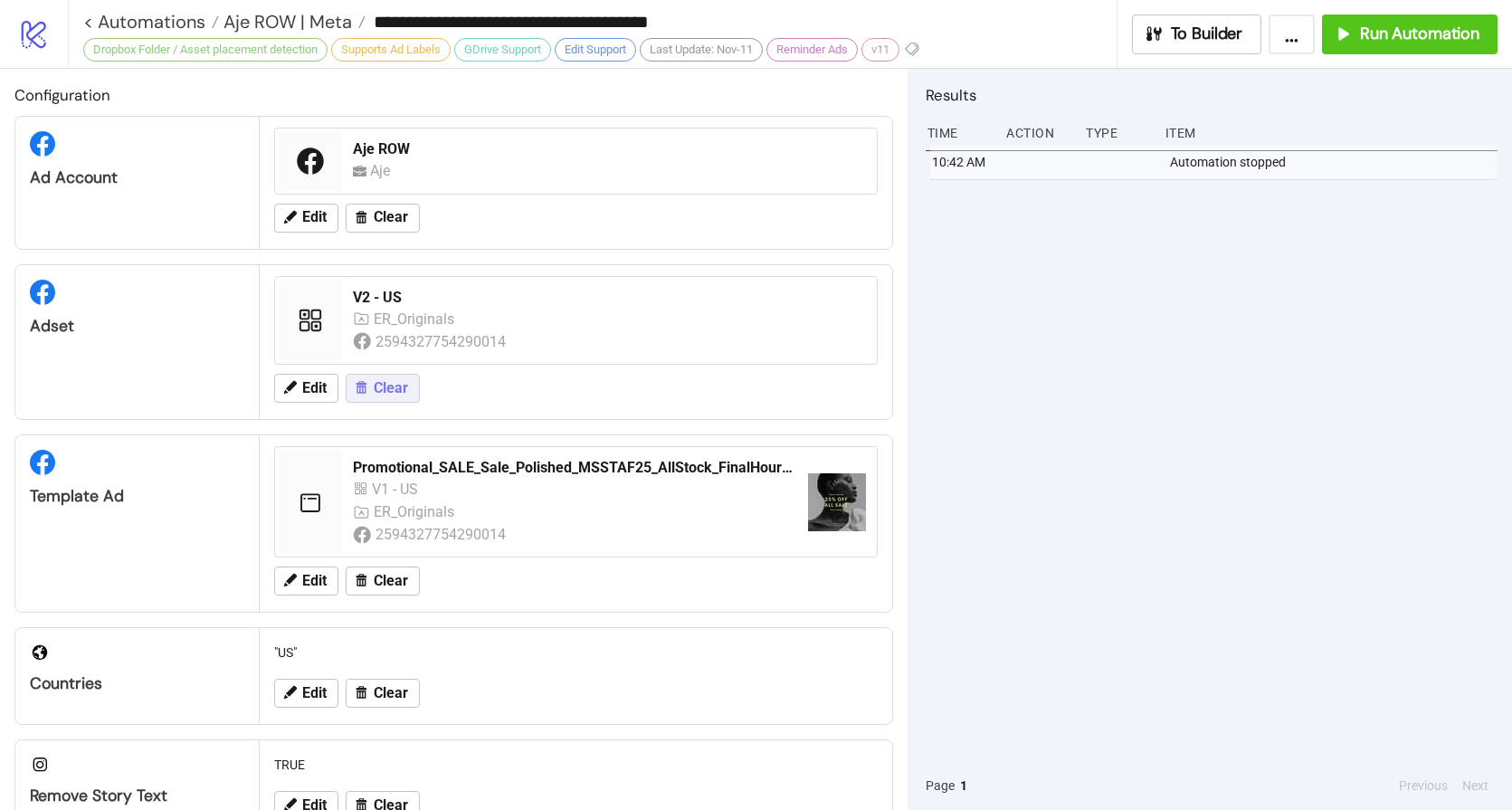
click at [388, 384] on span "Clear" at bounding box center [391, 388] width 35 height 16
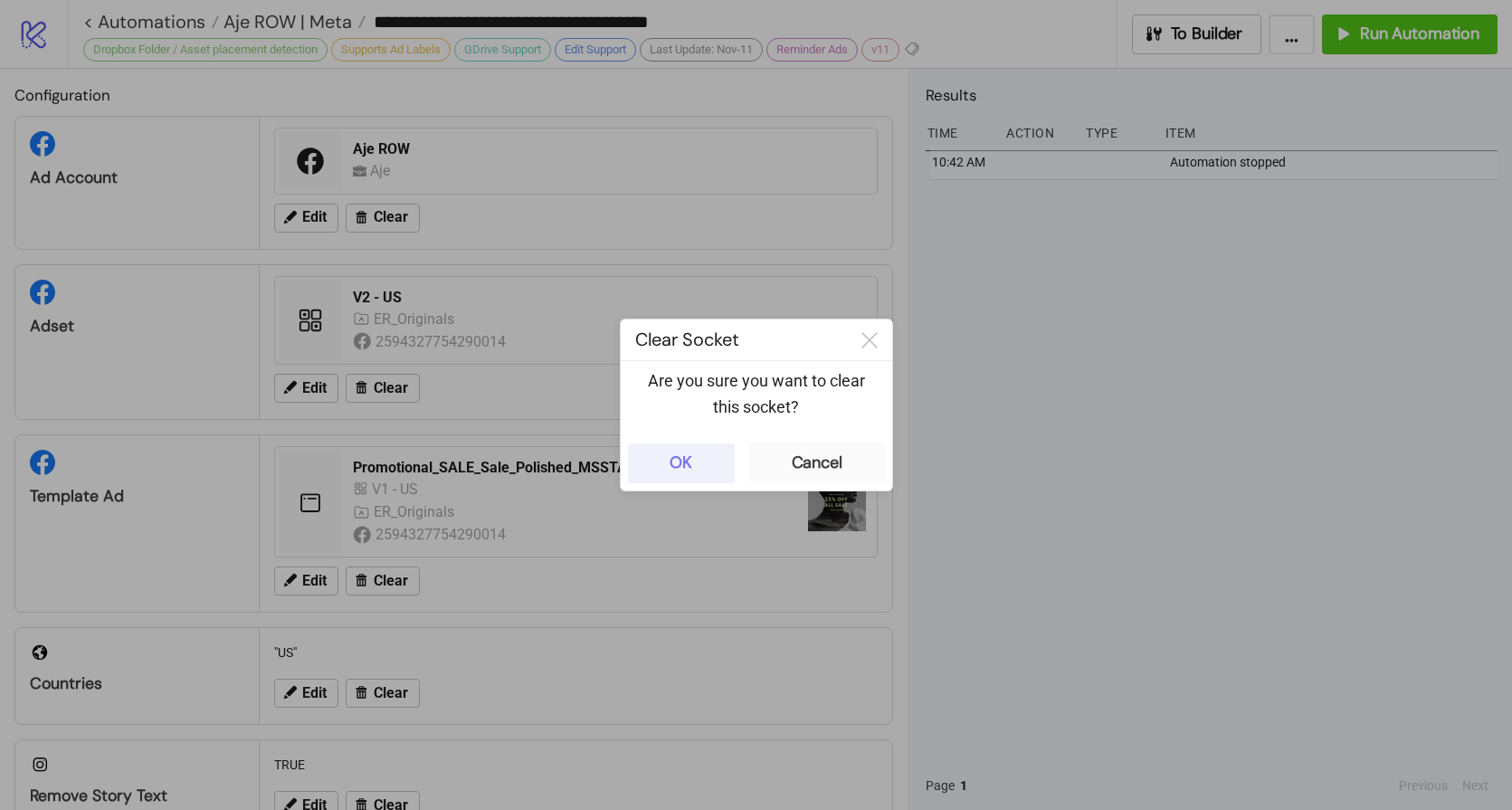
click at [710, 468] on button "OK" at bounding box center [681, 463] width 106 height 40
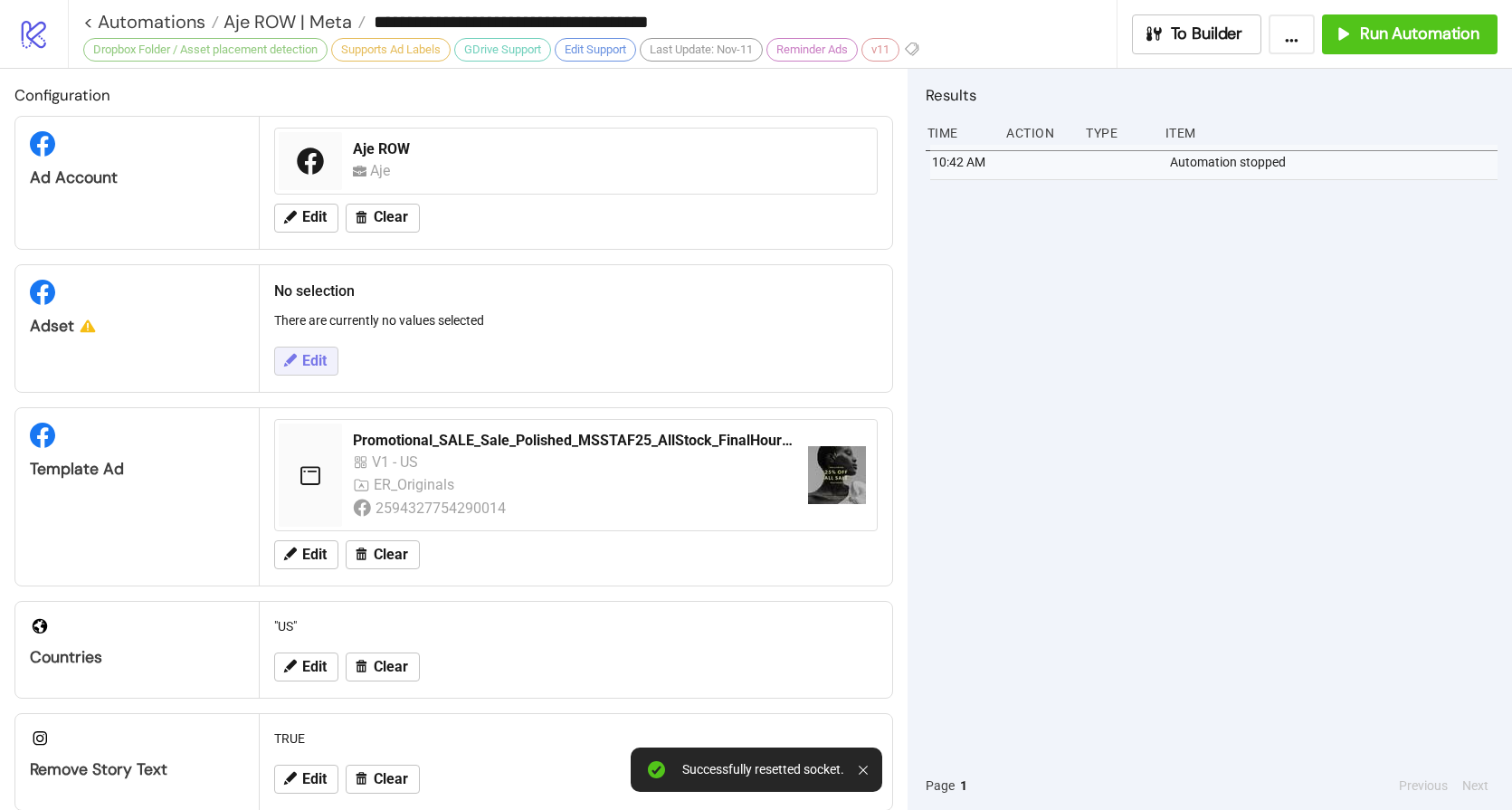
click at [307, 360] on span "Edit" at bounding box center [314, 361] width 24 height 16
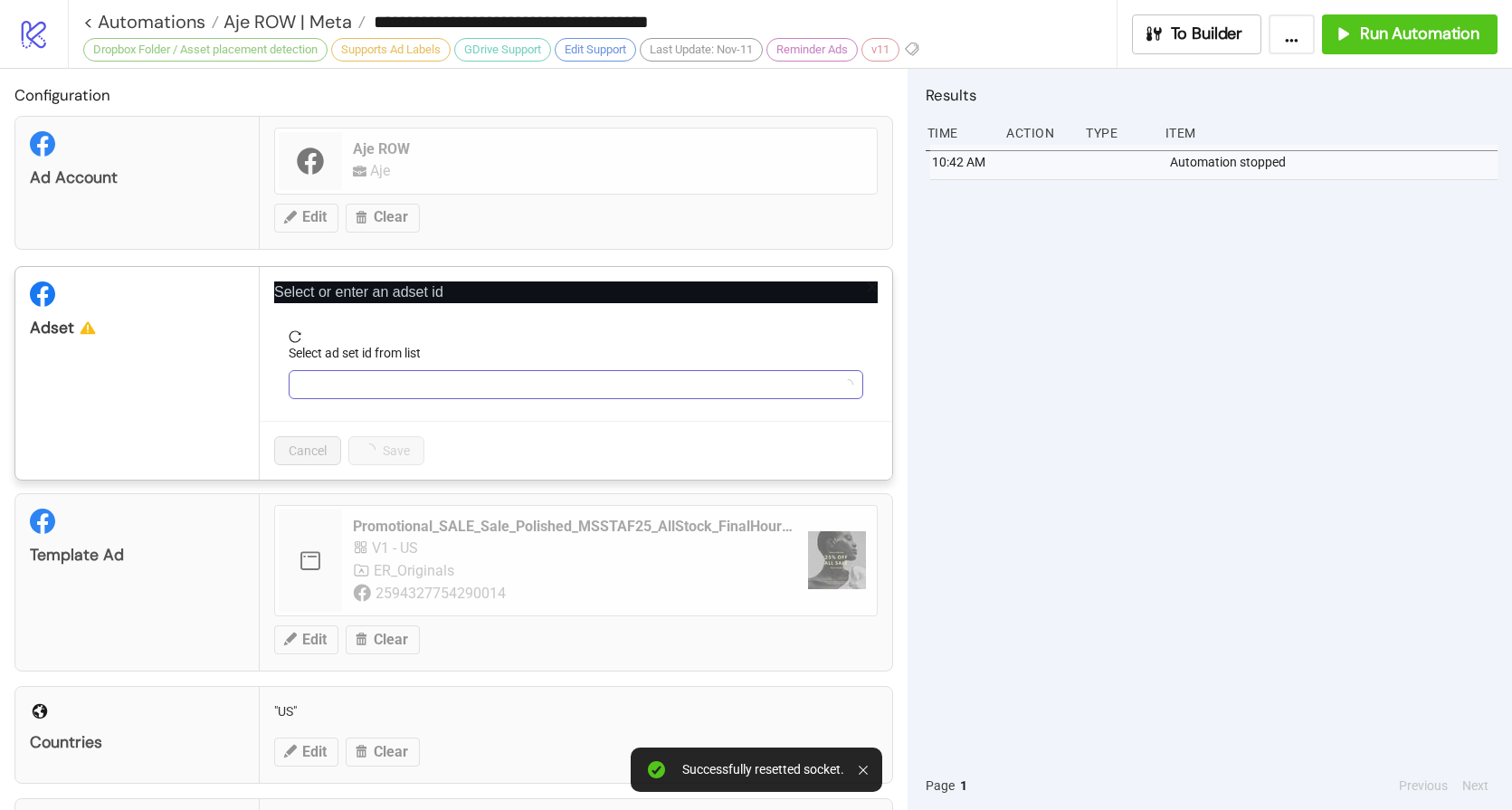
click at [448, 390] on input "Select ad set id from list" at bounding box center [567, 384] width 536 height 27
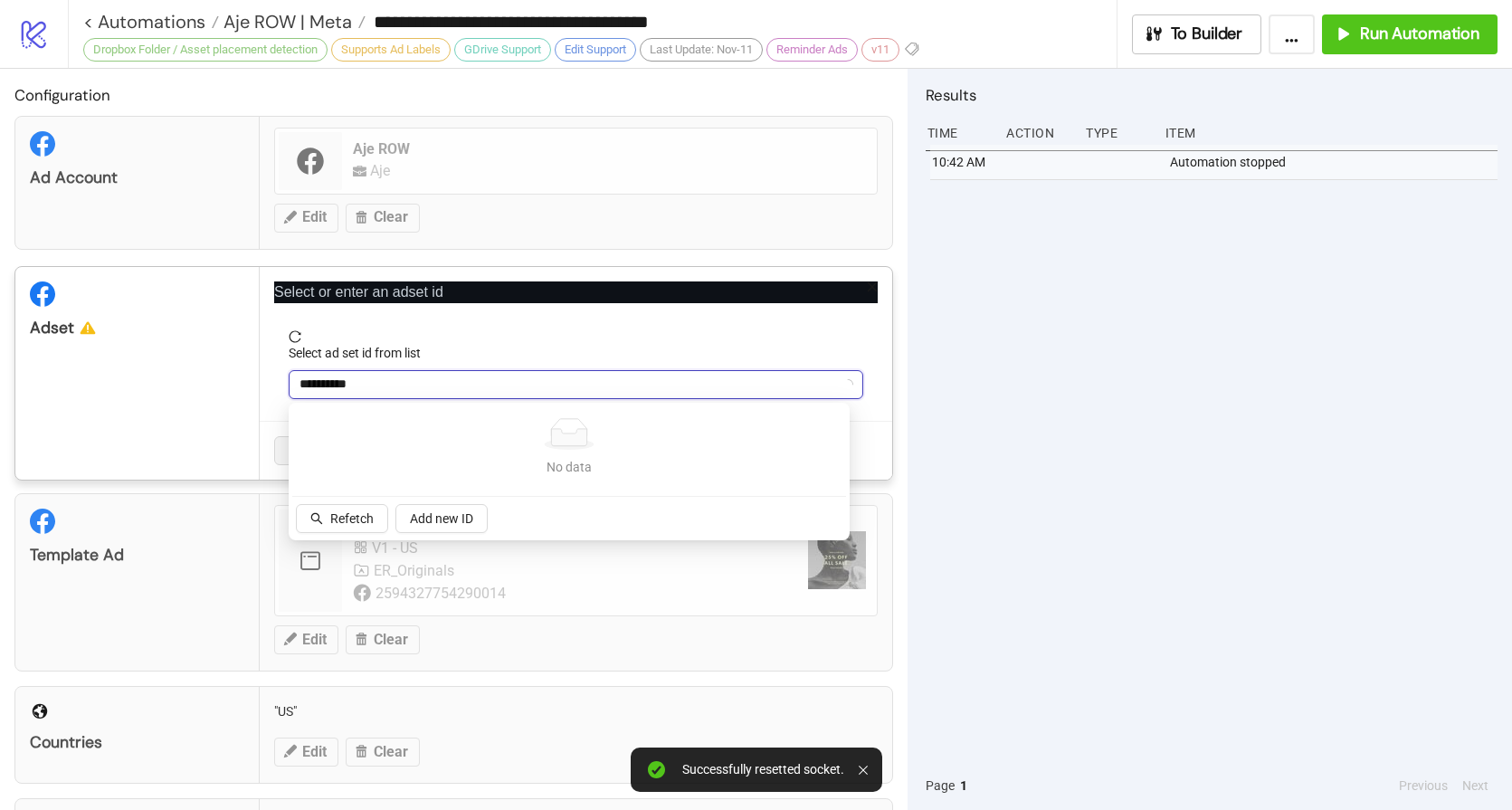
type input "**********"
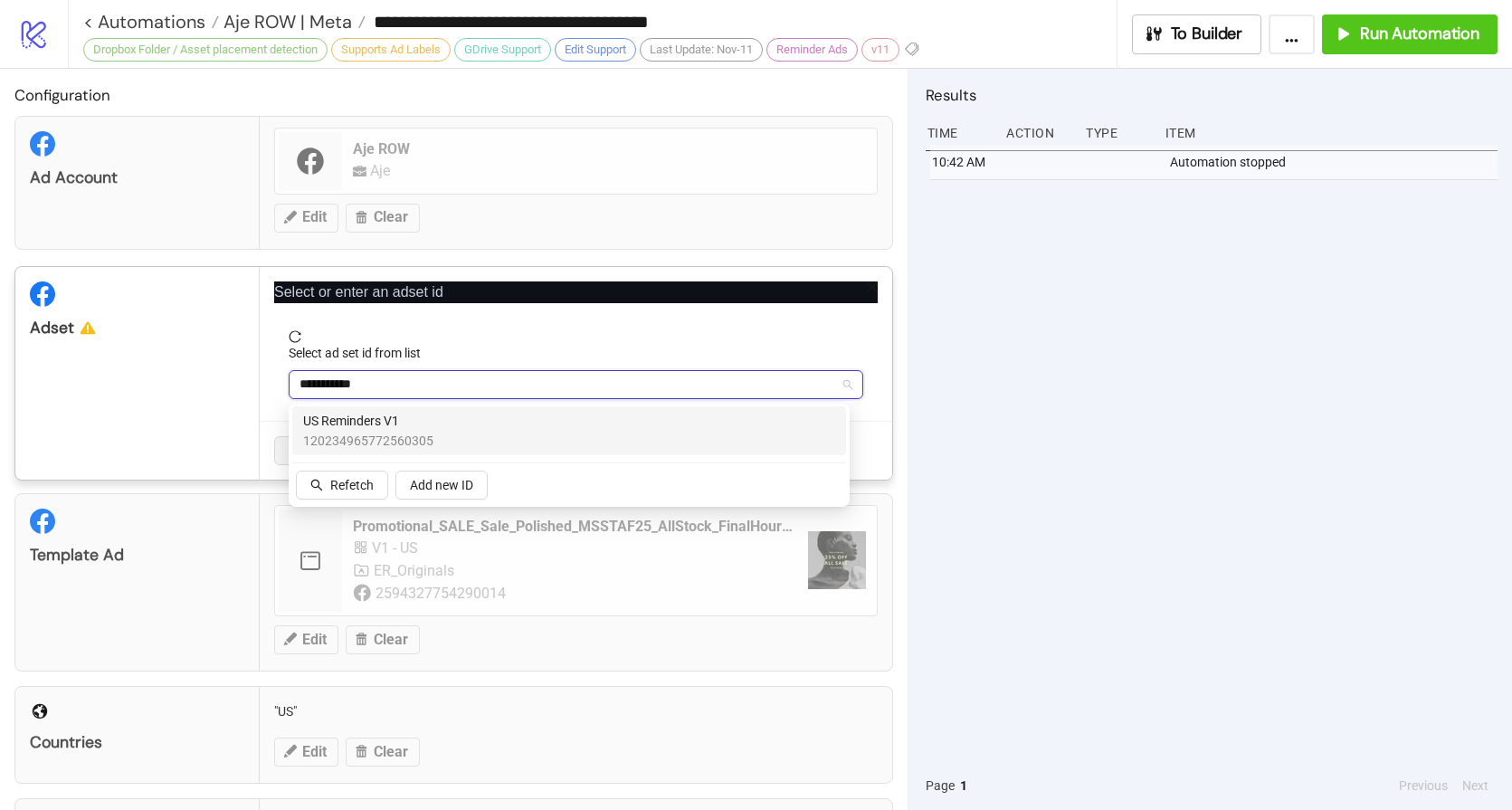
click at [395, 425] on span "US Reminders V1" at bounding box center [368, 421] width 131 height 20
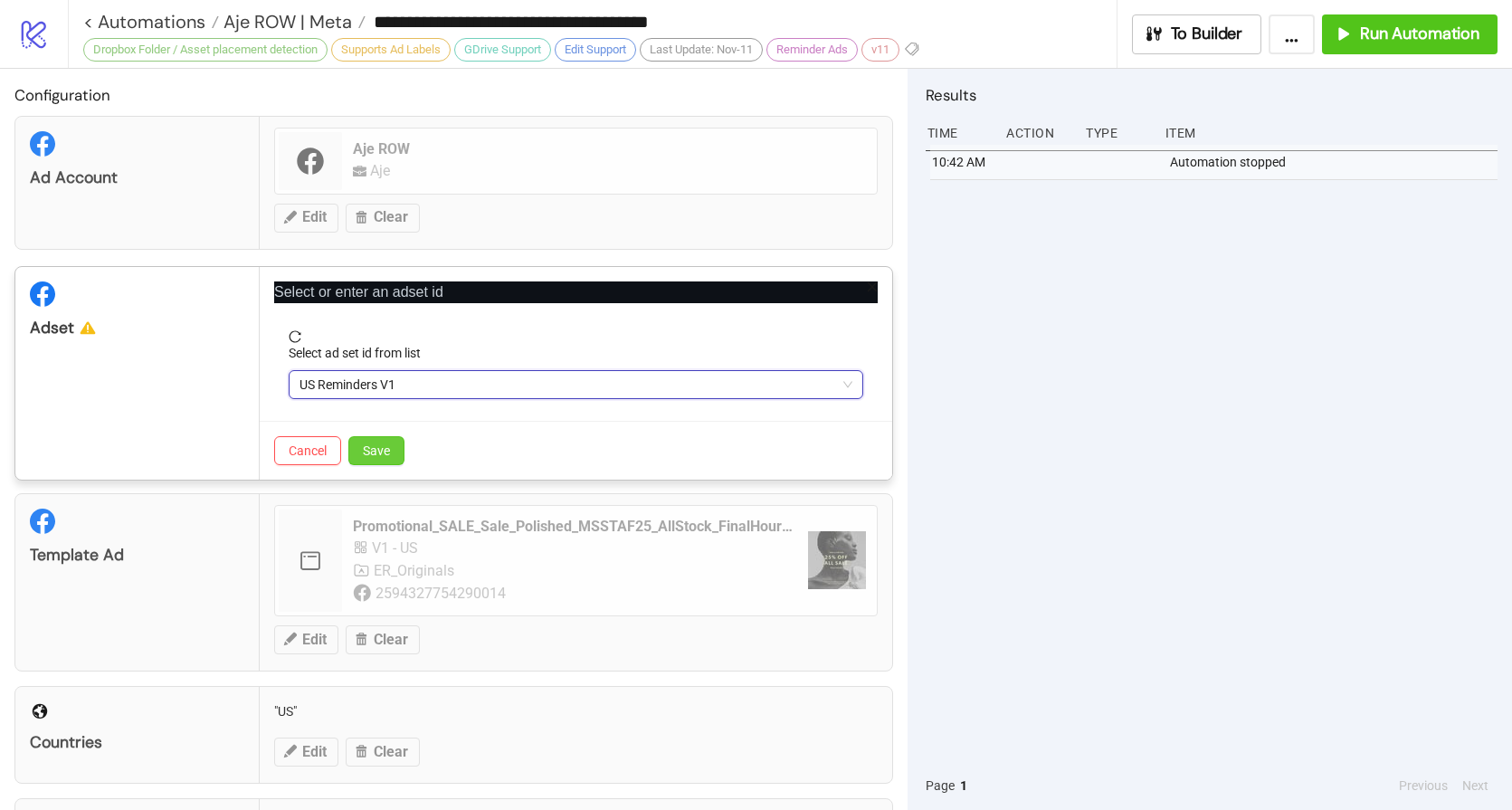
click at [397, 454] on button "Save" at bounding box center [377, 451] width 56 height 29
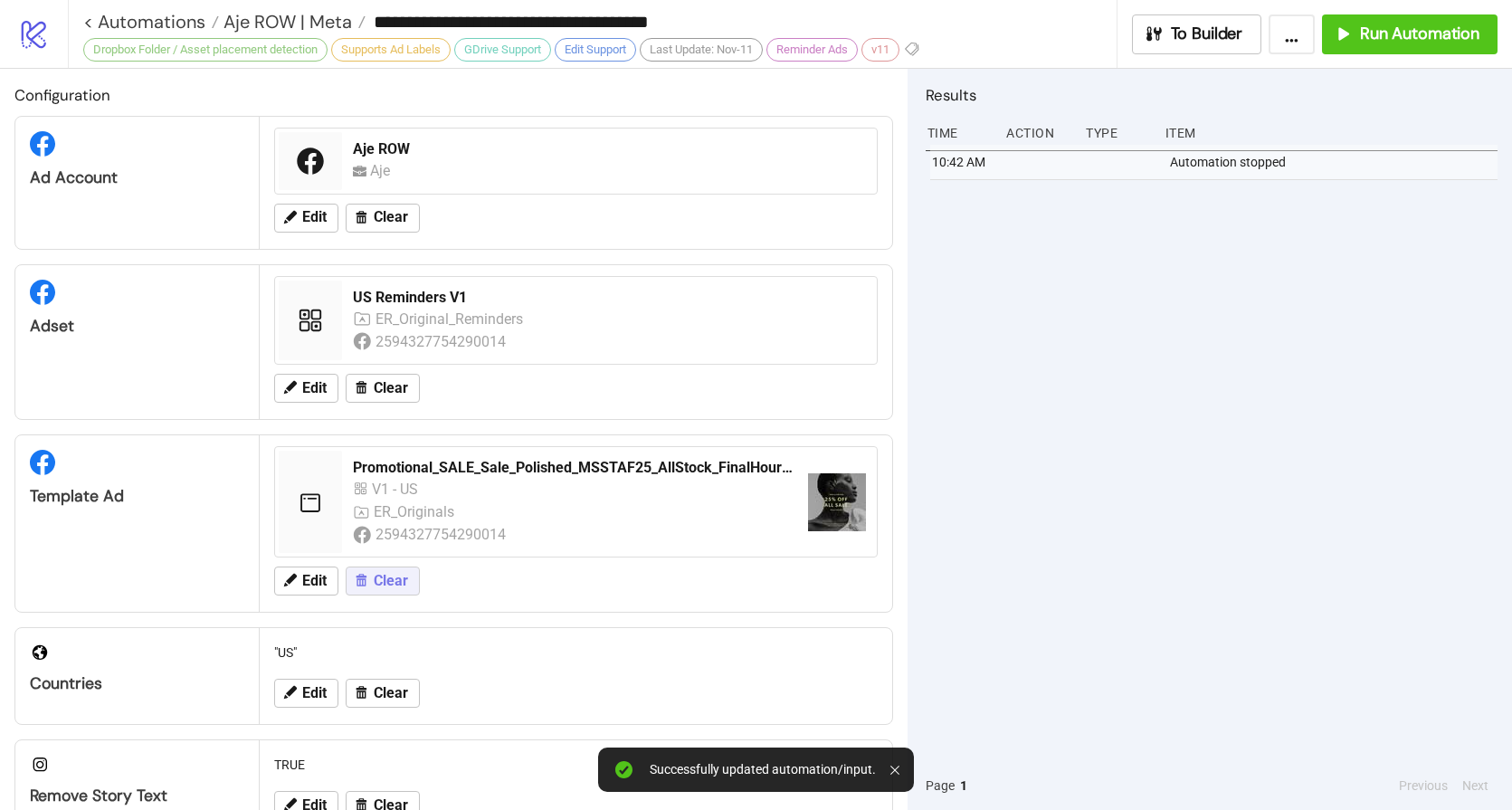
click at [396, 588] on span "Clear" at bounding box center [391, 581] width 35 height 16
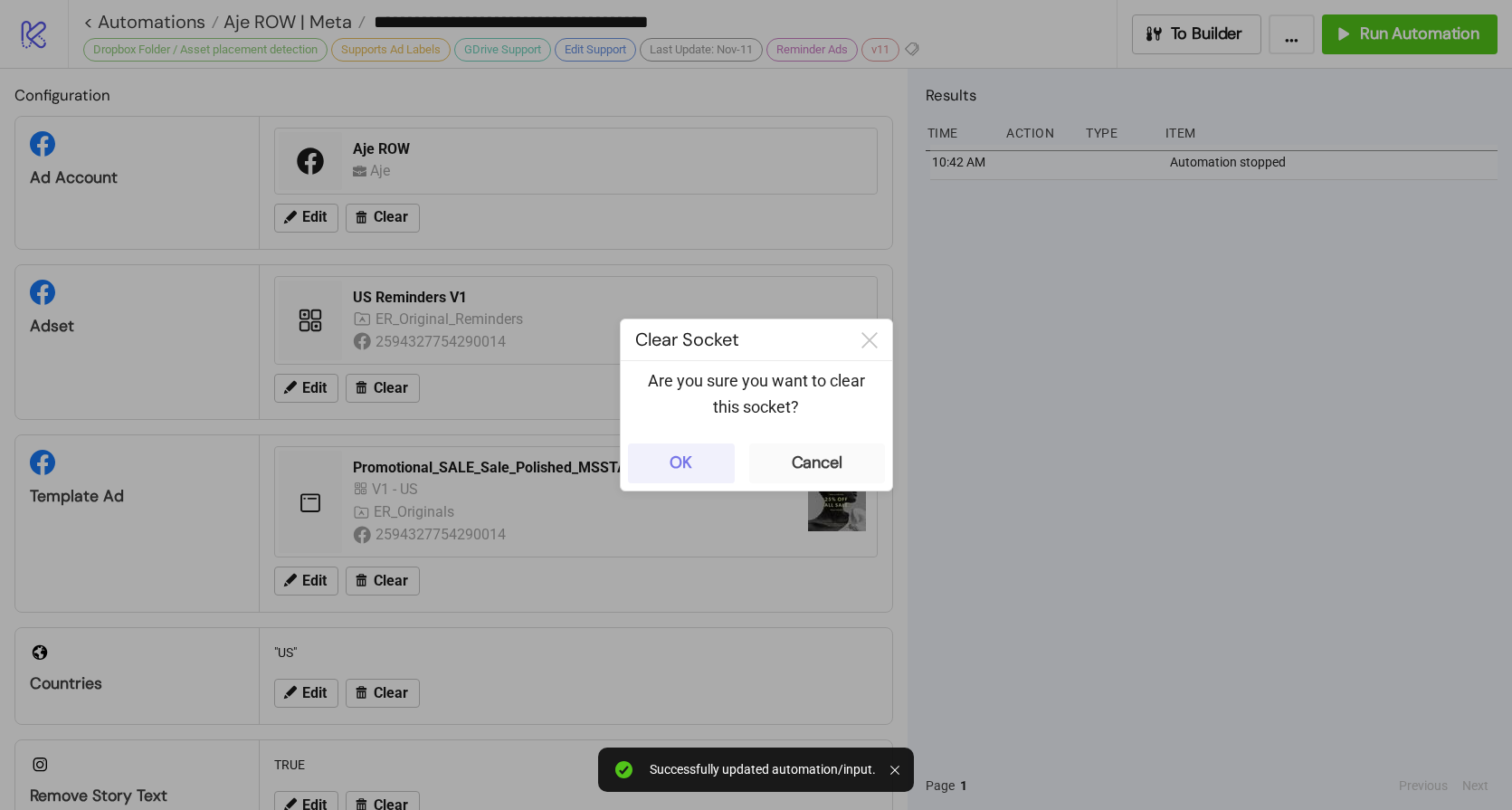
click at [700, 460] on button "OK" at bounding box center [681, 463] width 106 height 40
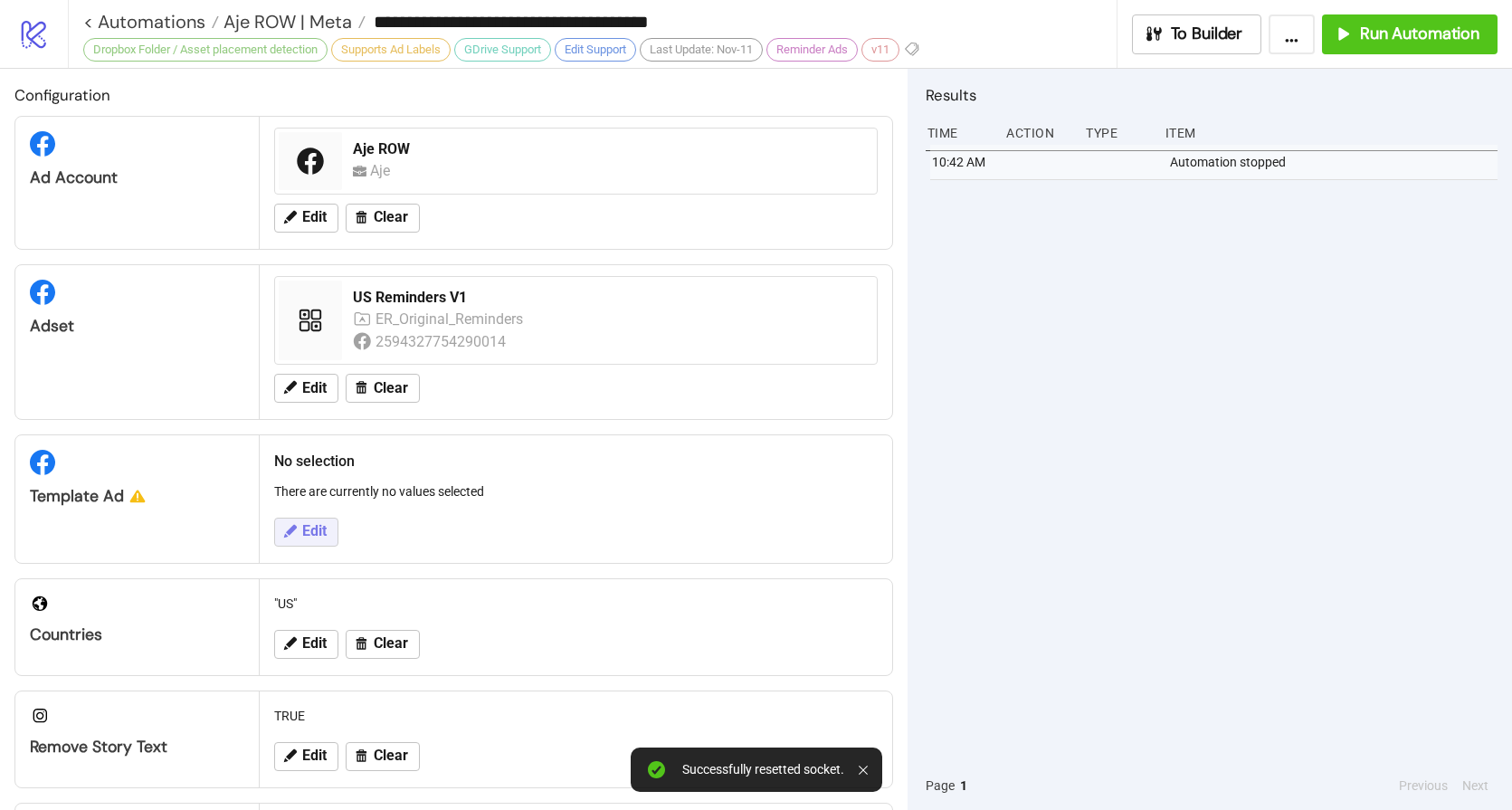
click at [333, 532] on button "Edit" at bounding box center [306, 532] width 64 height 29
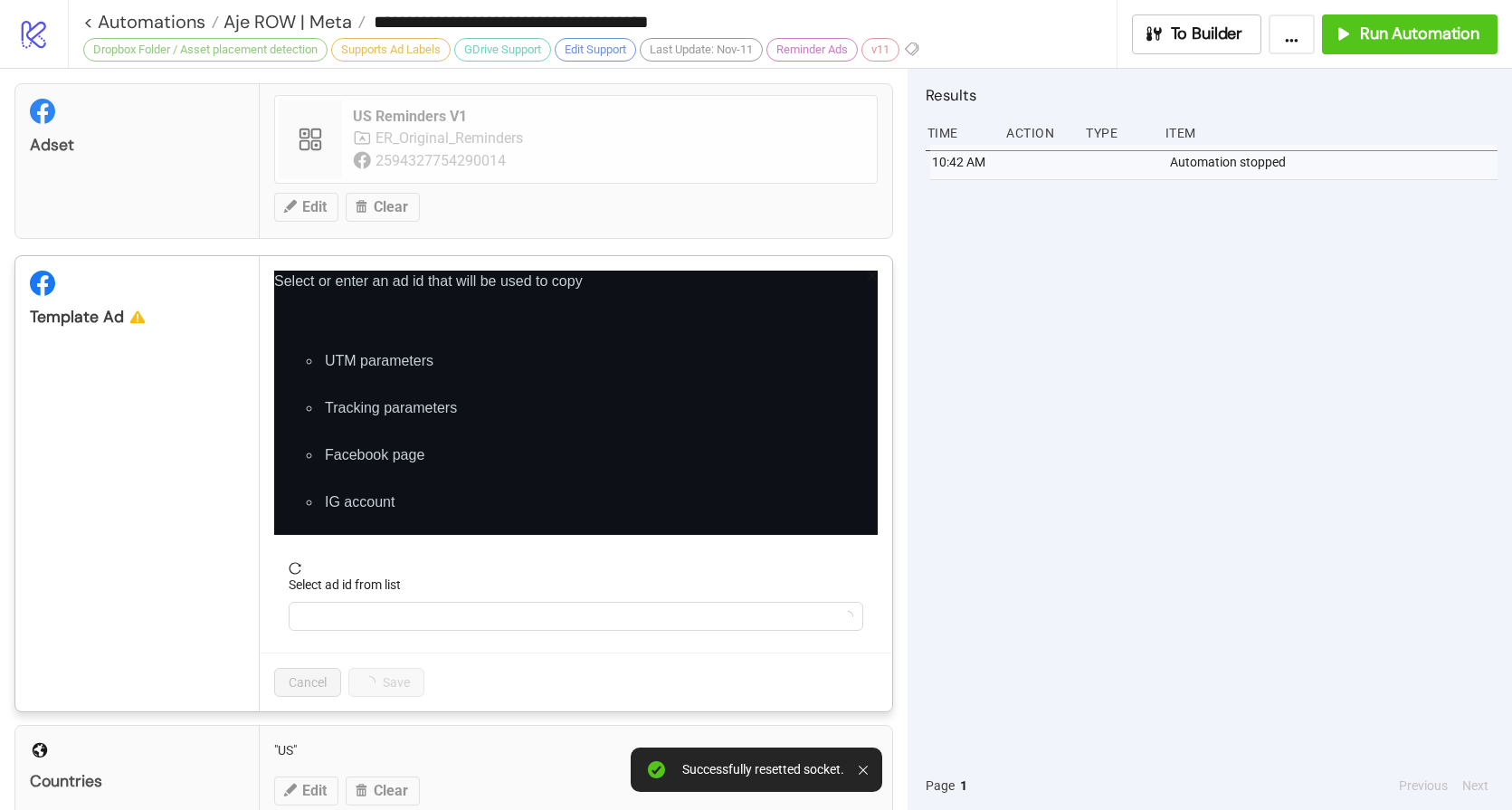
scroll to position [185, 0]
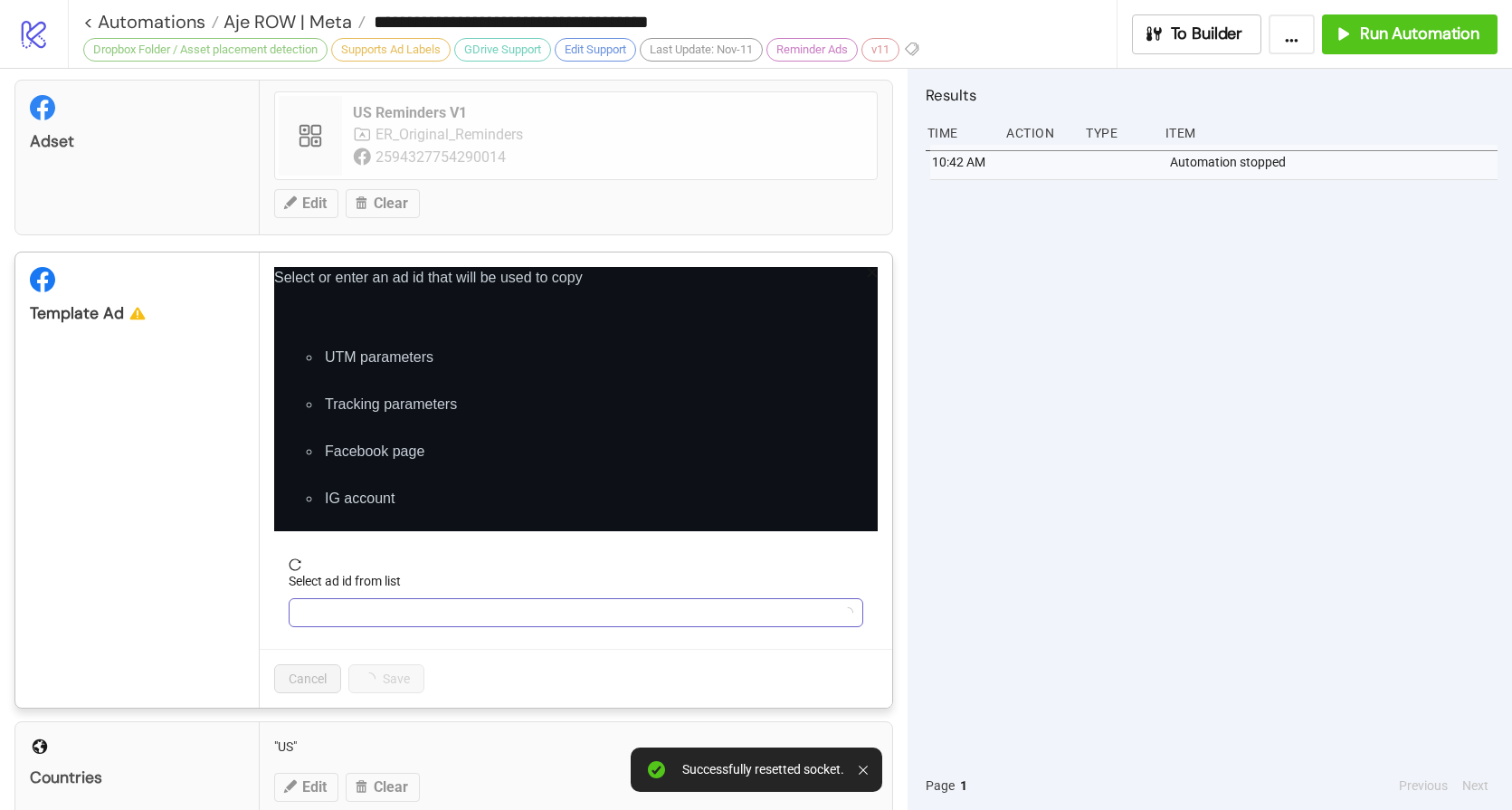
click at [392, 609] on input "Select ad id from list" at bounding box center [567, 613] width 536 height 27
paste input "**********"
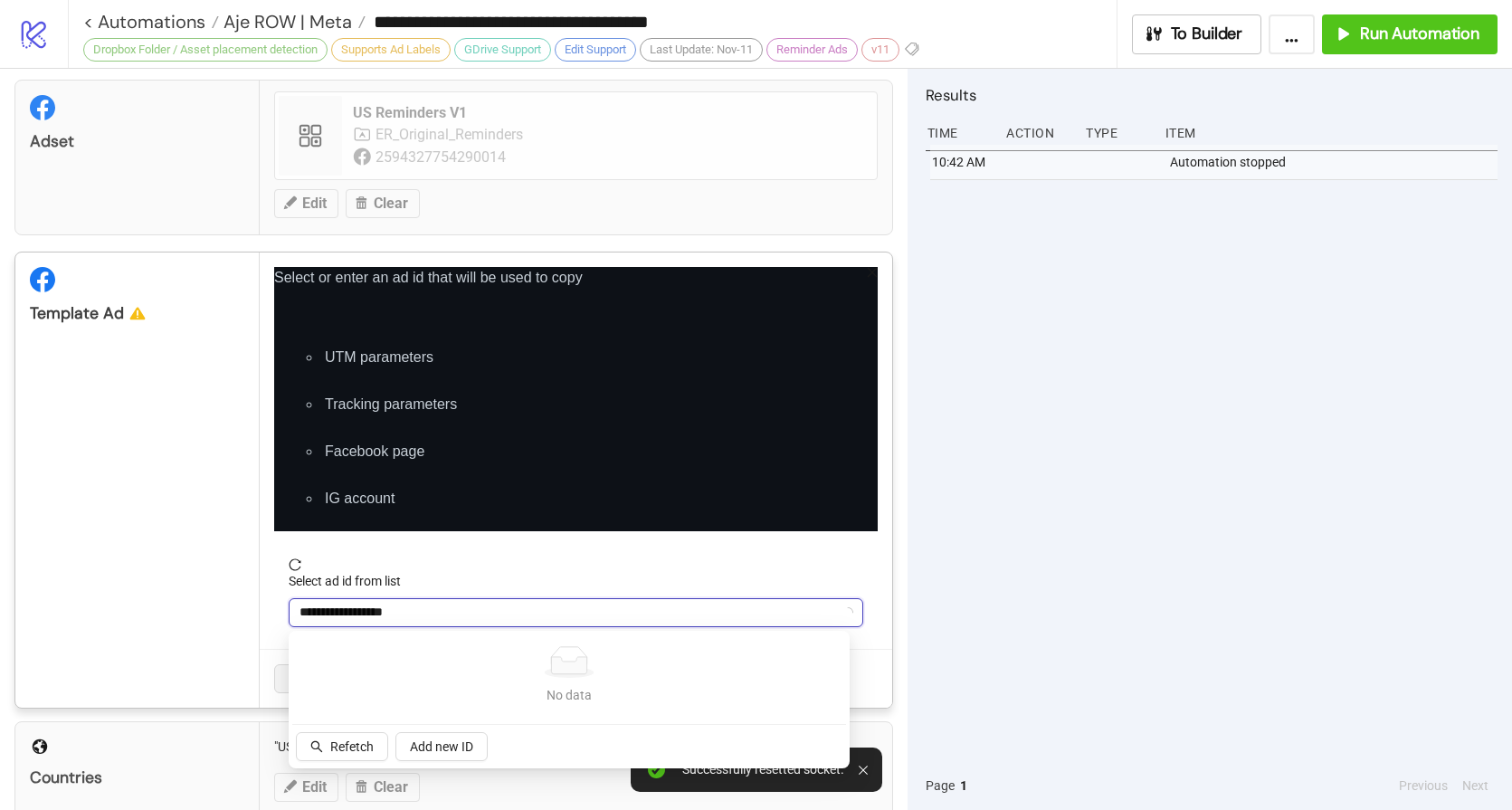
type input "**********"
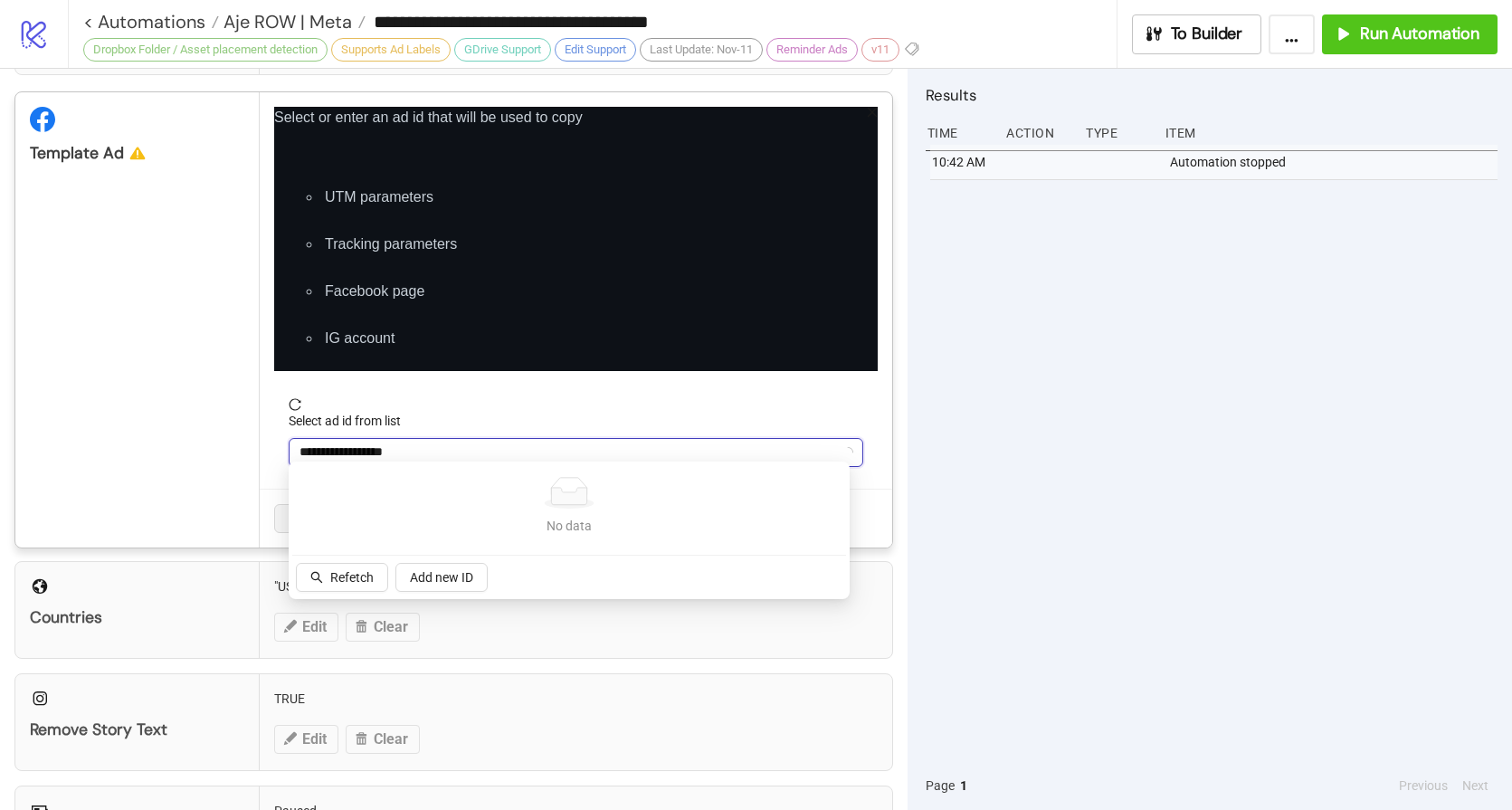
scroll to position [354, 0]
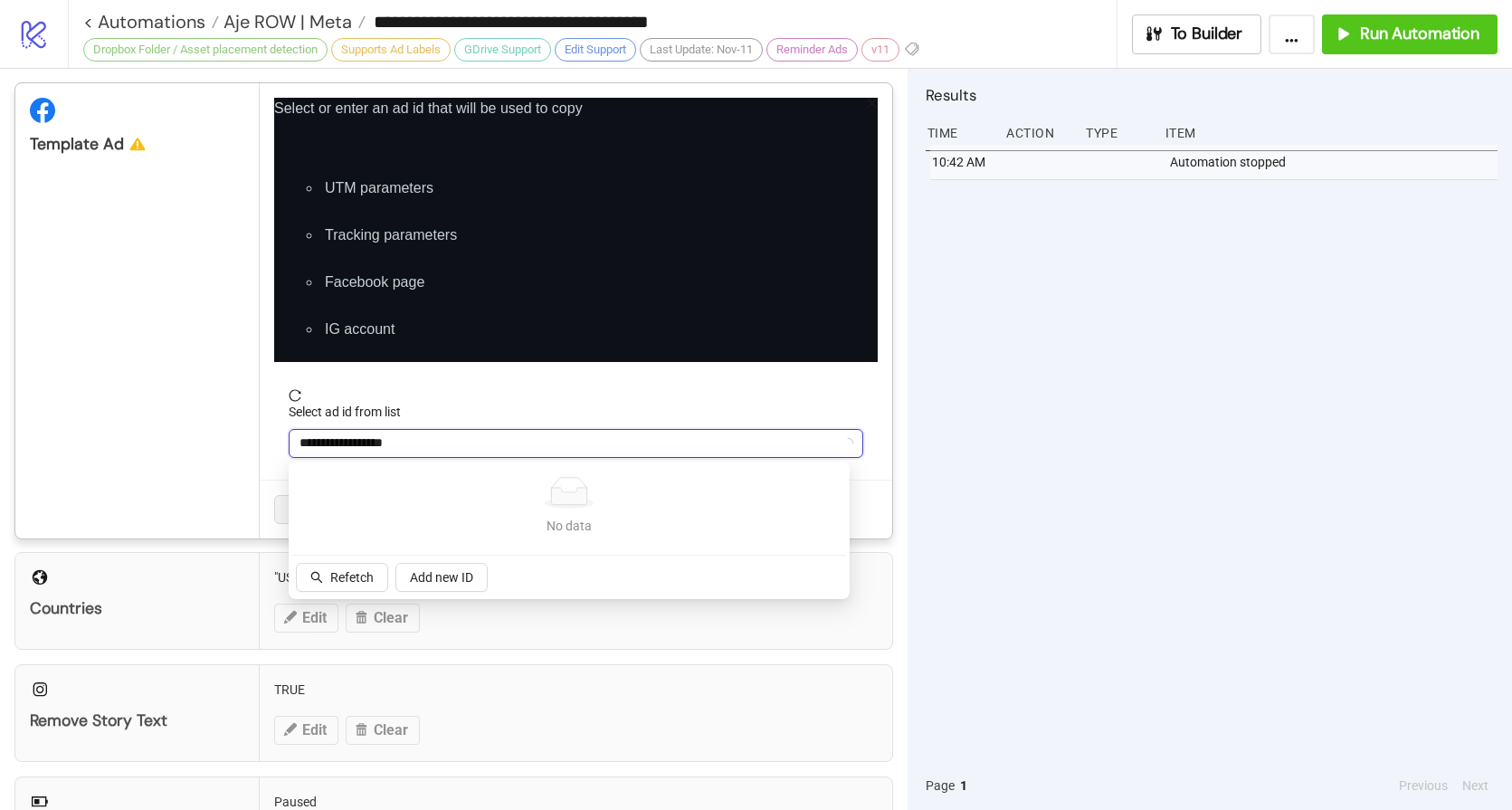
click at [469, 437] on input "**********" at bounding box center [567, 443] width 536 height 27
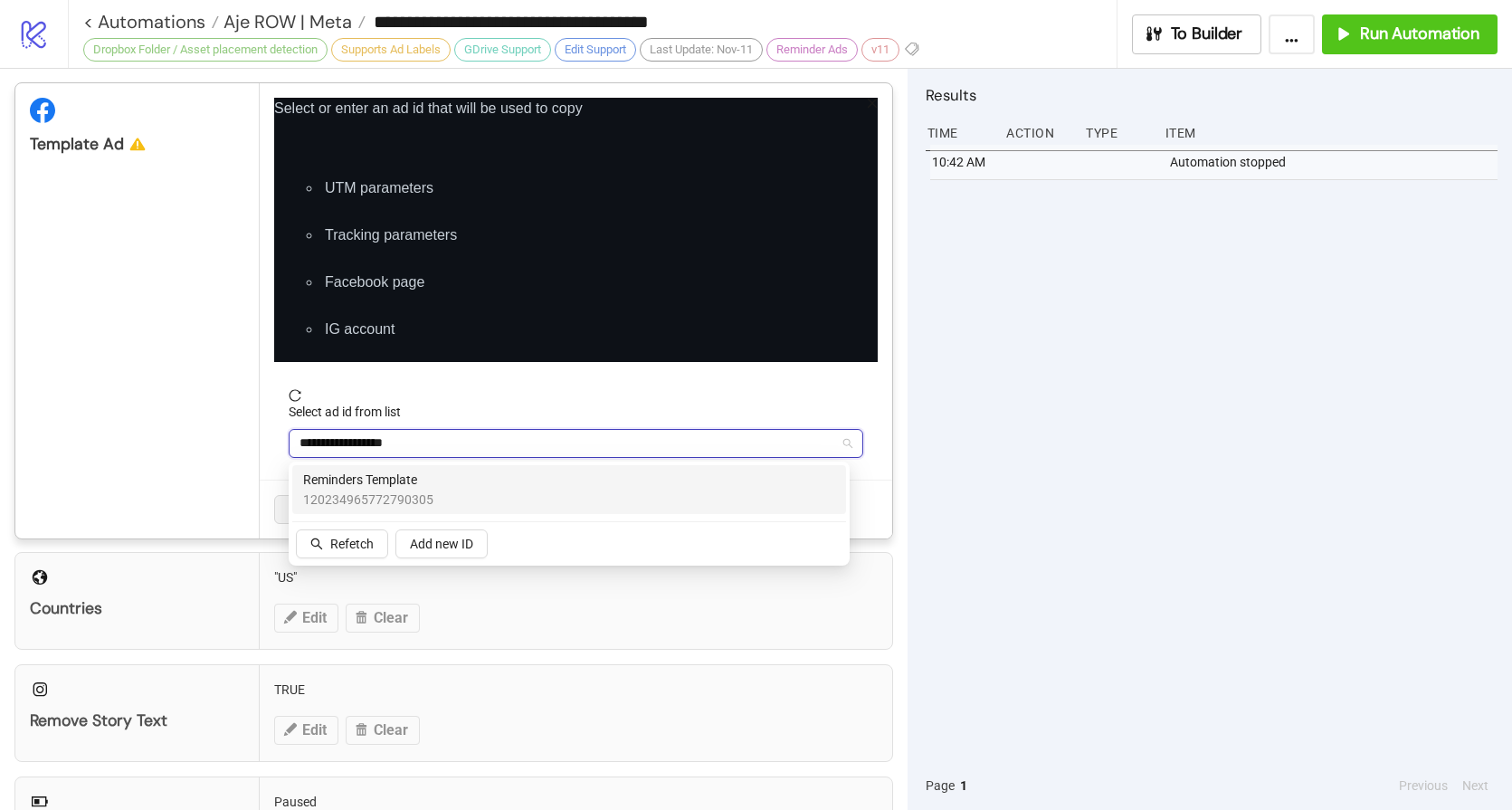
click at [438, 469] on div "Reminders Template 120234965772790305" at bounding box center [569, 489] width 532 height 40
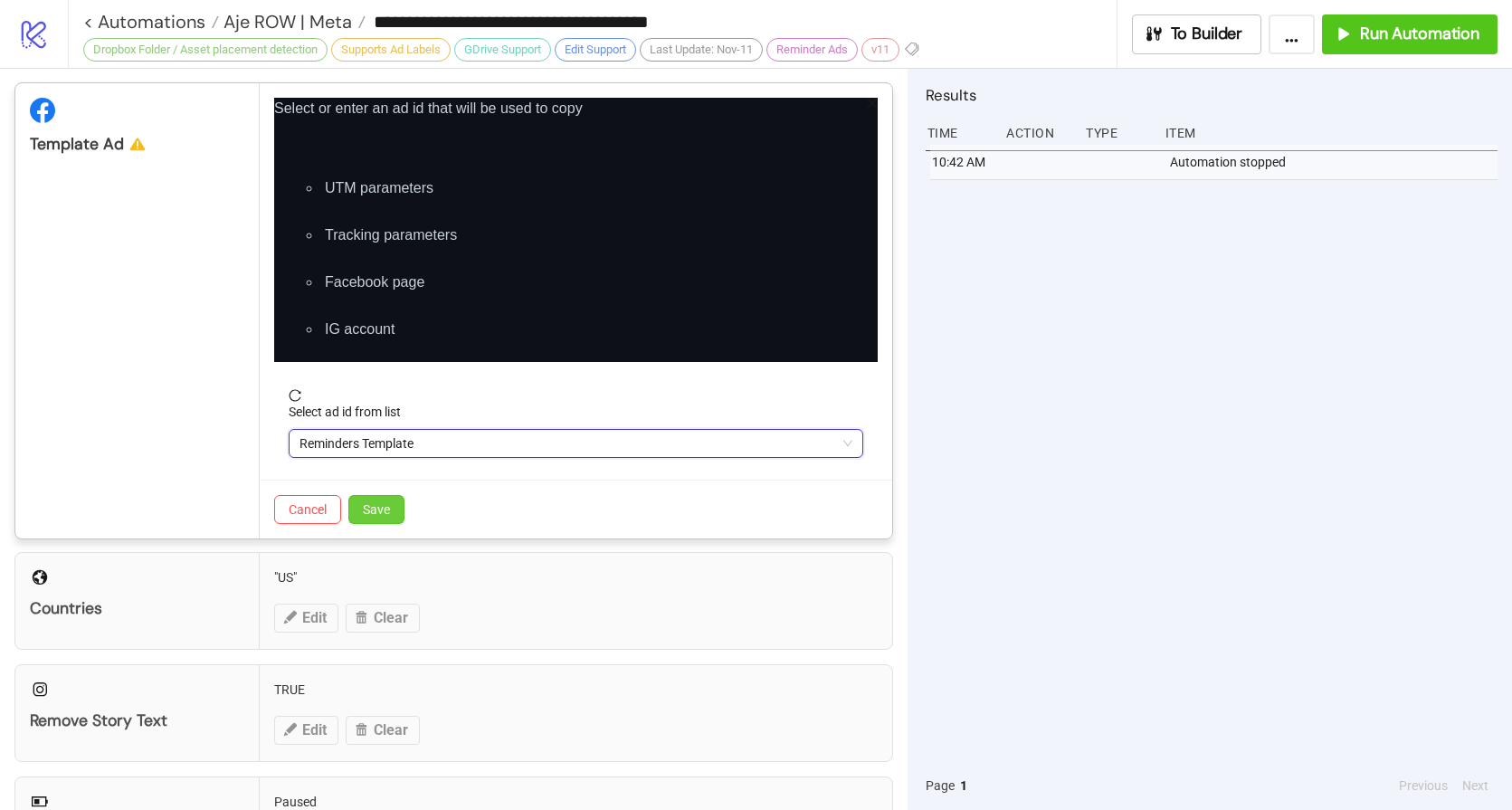
click at [392, 502] on button "Save" at bounding box center [377, 509] width 56 height 29
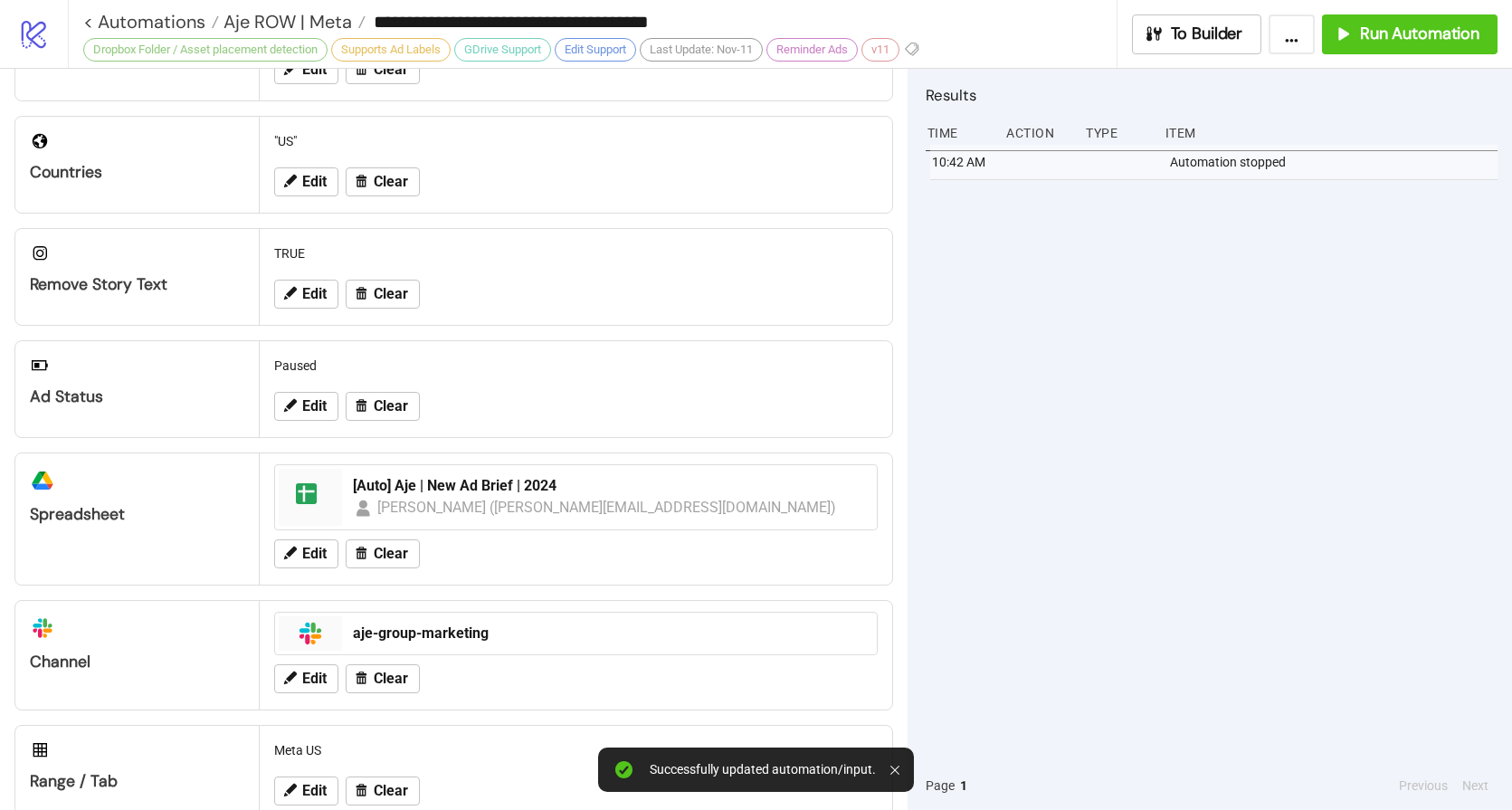
scroll to position [553, 0]
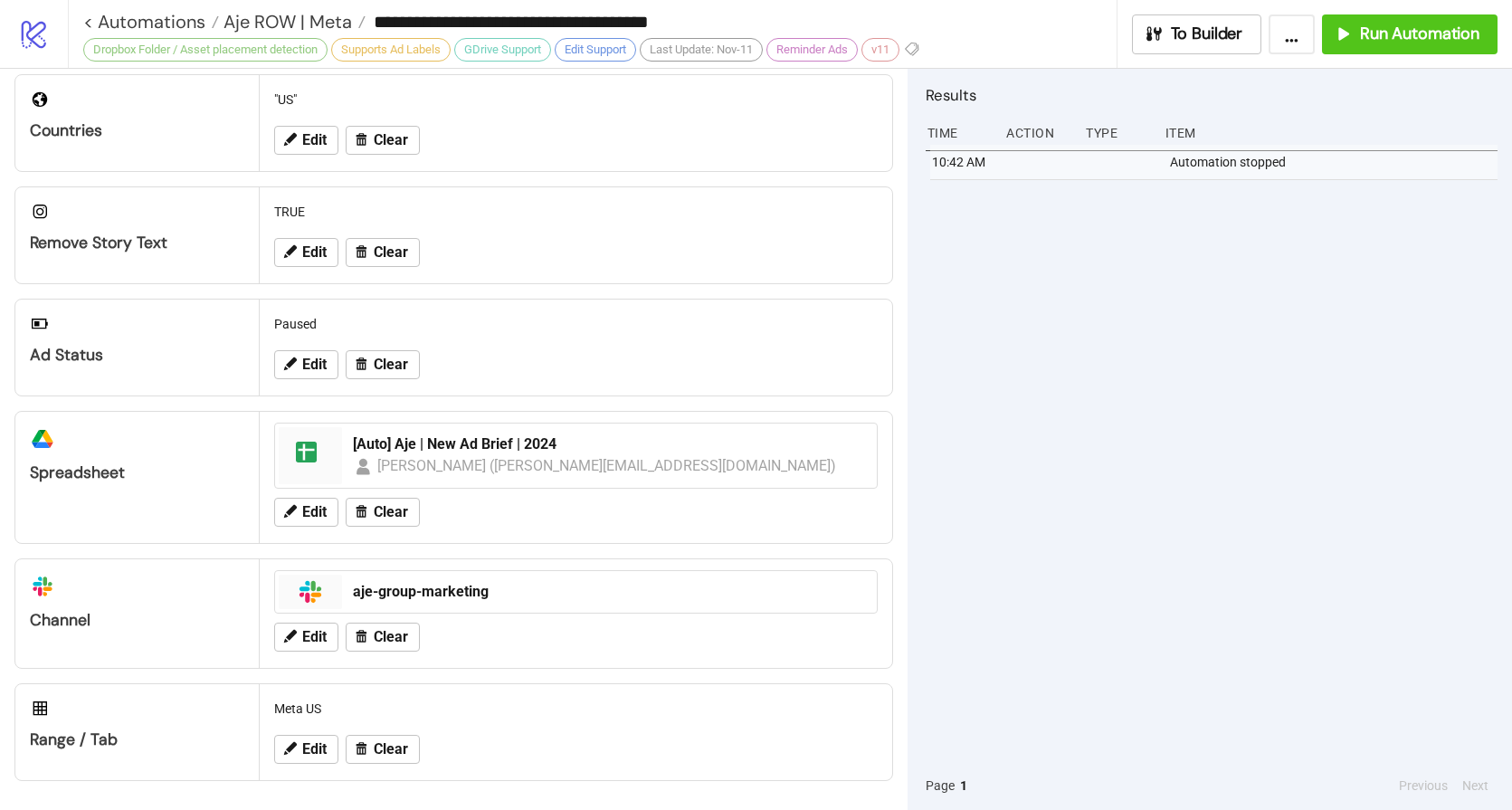
click at [1216, 262] on div "10:42 AM Automation stopped" at bounding box center [1212, 453] width 572 height 616
click at [1434, 40] on span "Run Automation" at bounding box center [1419, 34] width 119 height 21
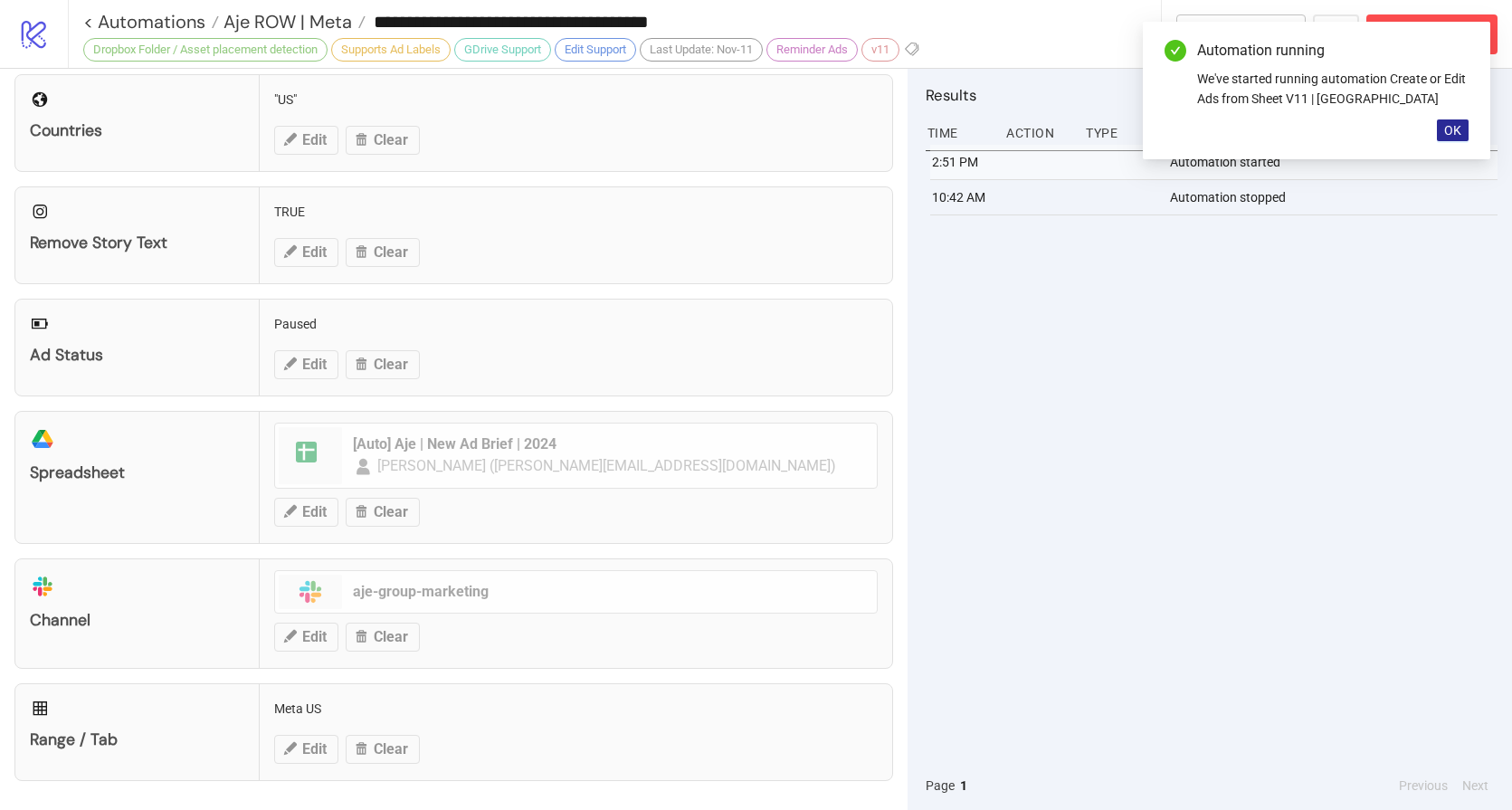
click at [1453, 128] on span "OK" at bounding box center [1453, 130] width 17 height 15
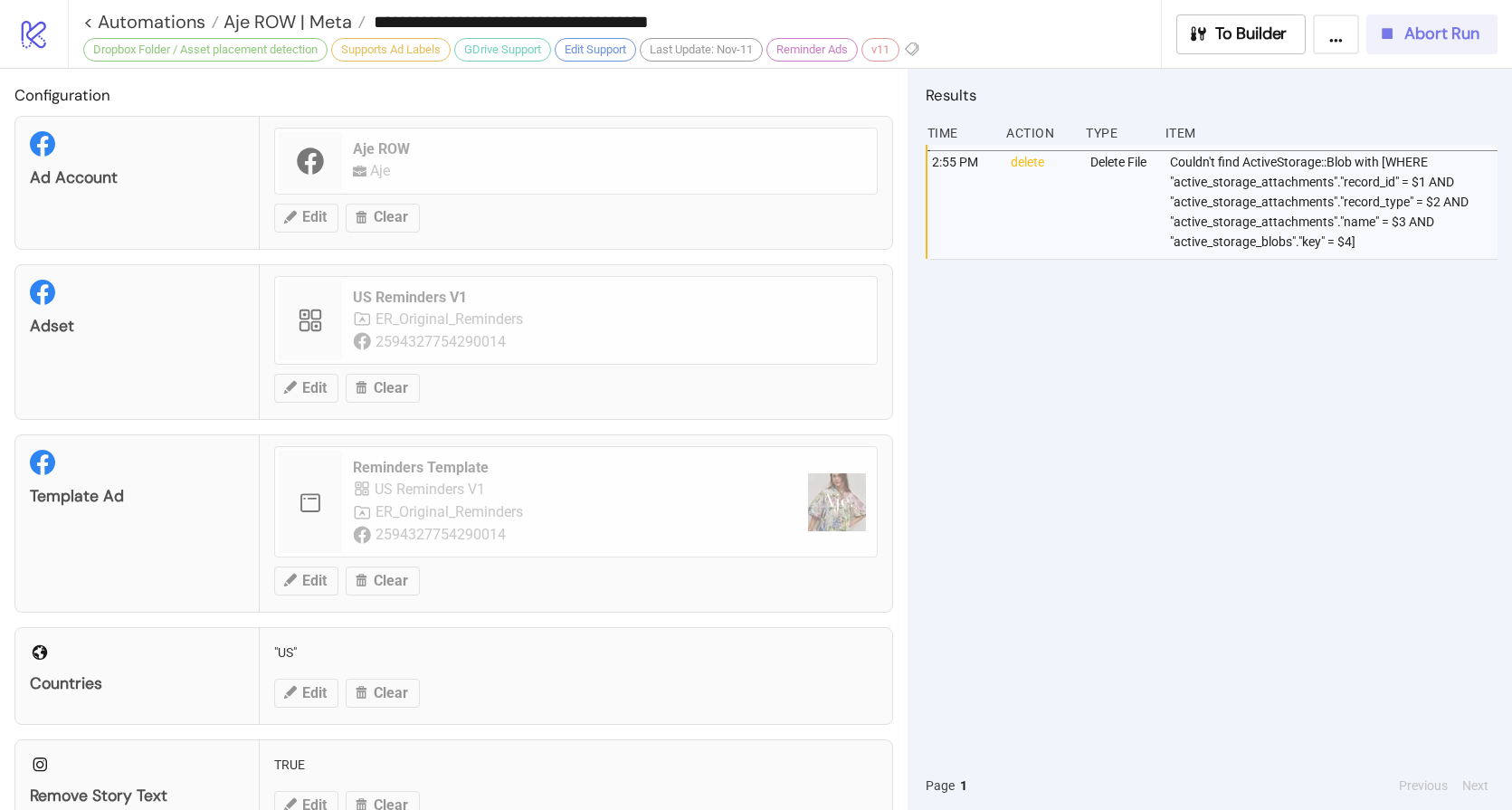
click at [1431, 37] on span "Abort Run" at bounding box center [1442, 34] width 76 height 21
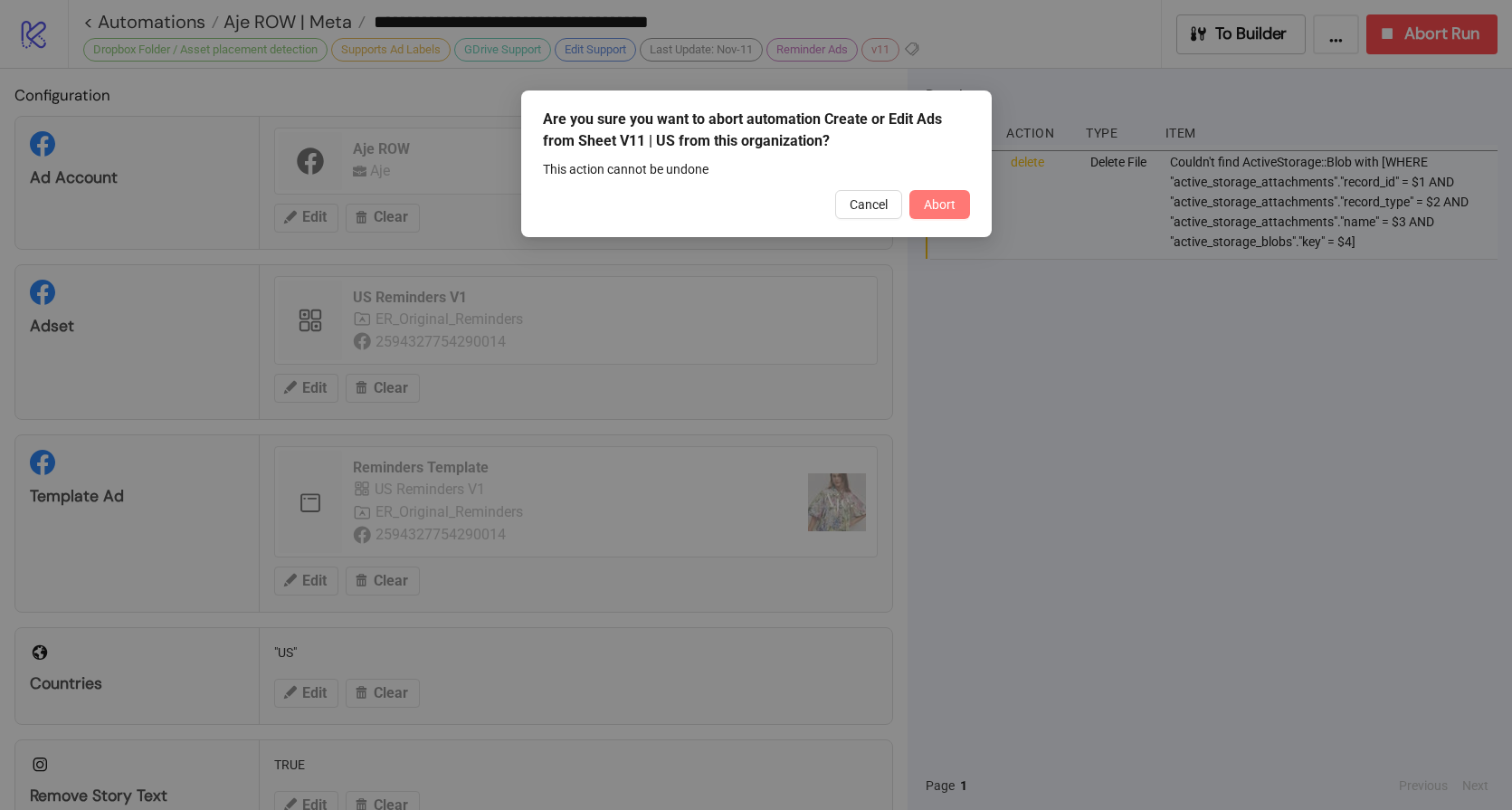
click at [947, 197] on span "Abort" at bounding box center [940, 204] width 32 height 15
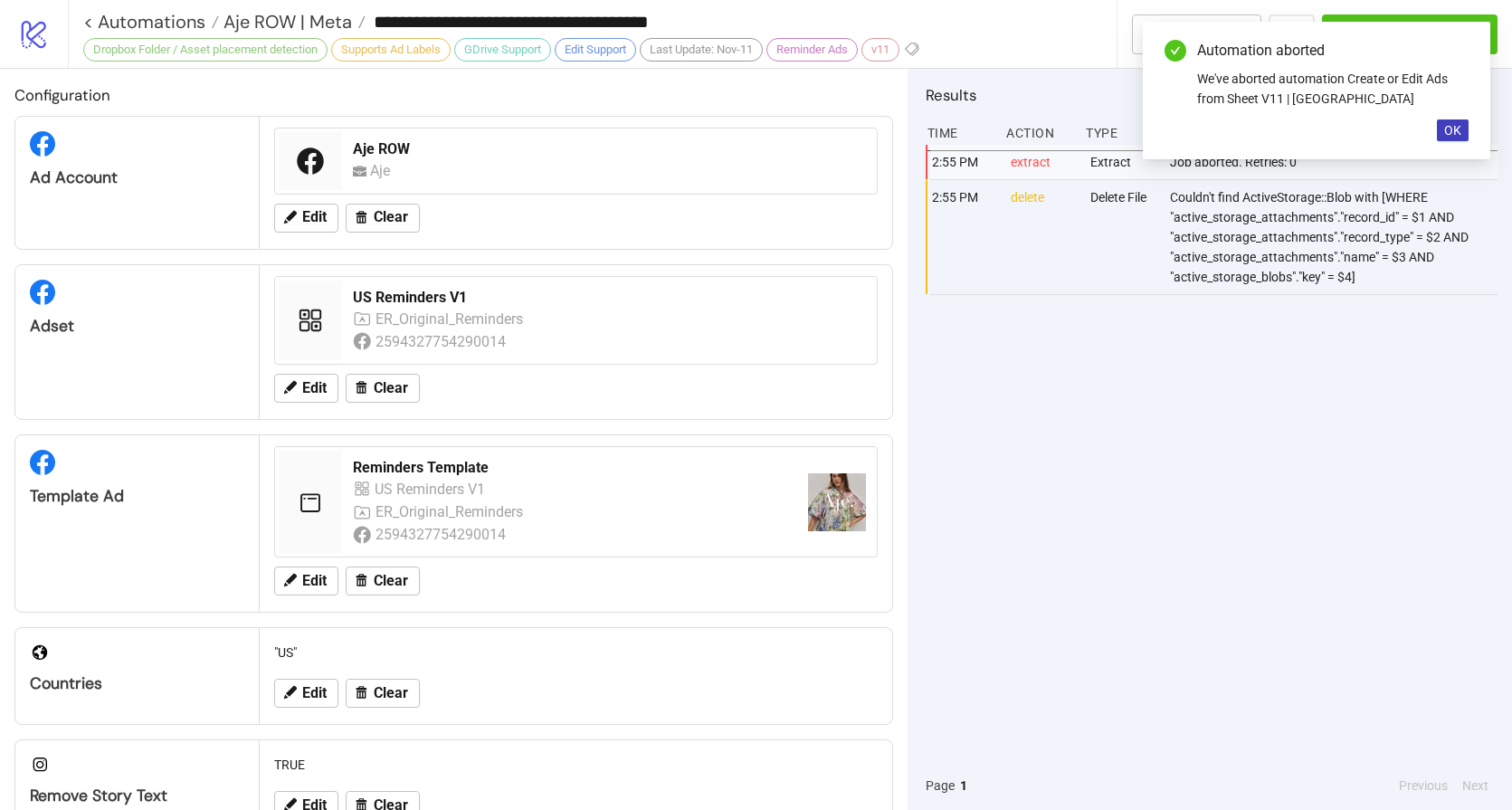
click at [1130, 490] on div "2:55 PM extract Extract Job aborted. Retries: 0 2:55 PM delete Delete File Coul…" at bounding box center [1212, 453] width 572 height 616
click at [1449, 132] on span "OK" at bounding box center [1453, 130] width 17 height 15
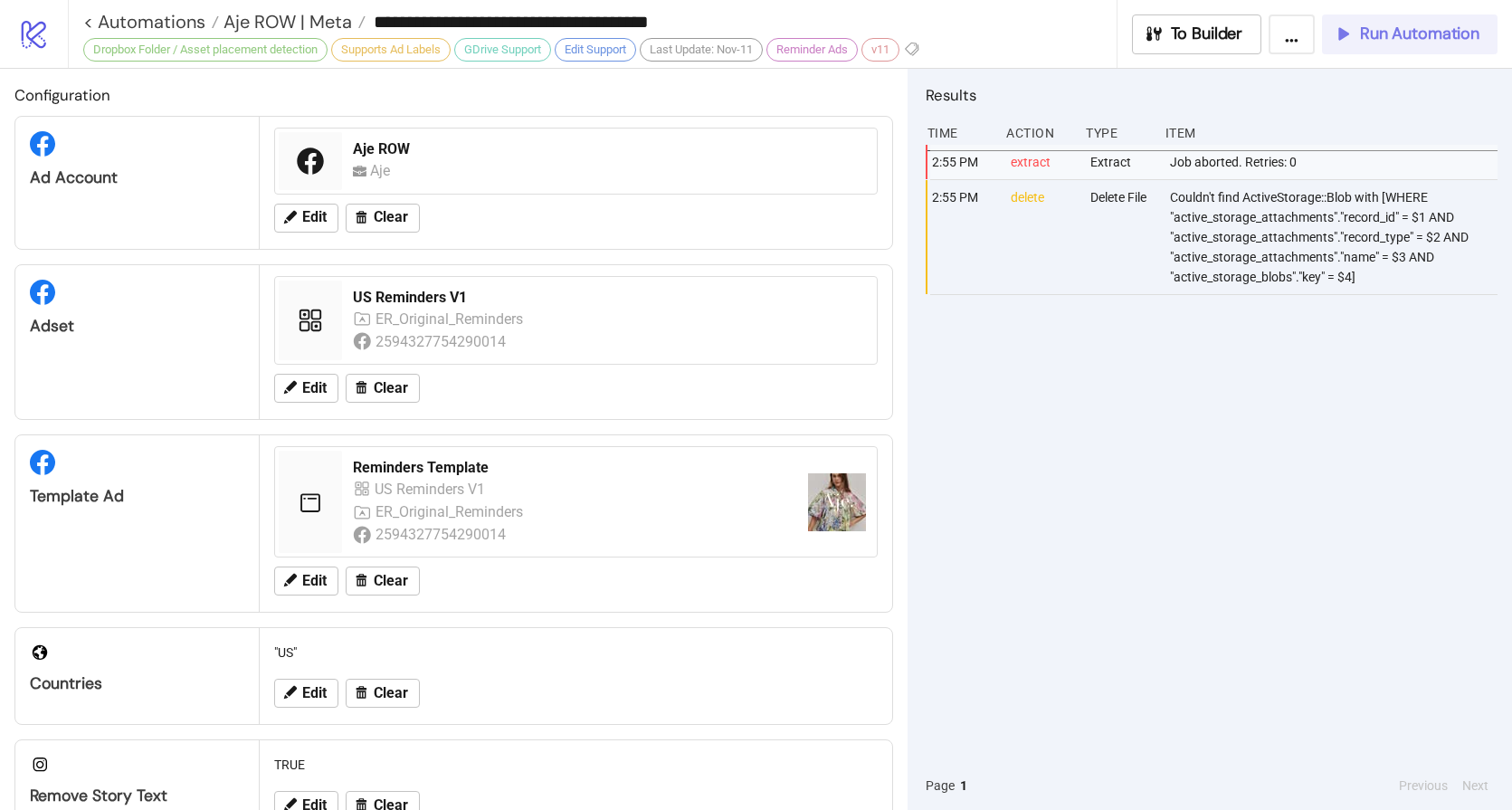
click at [1431, 38] on span "Run Automation" at bounding box center [1419, 34] width 119 height 21
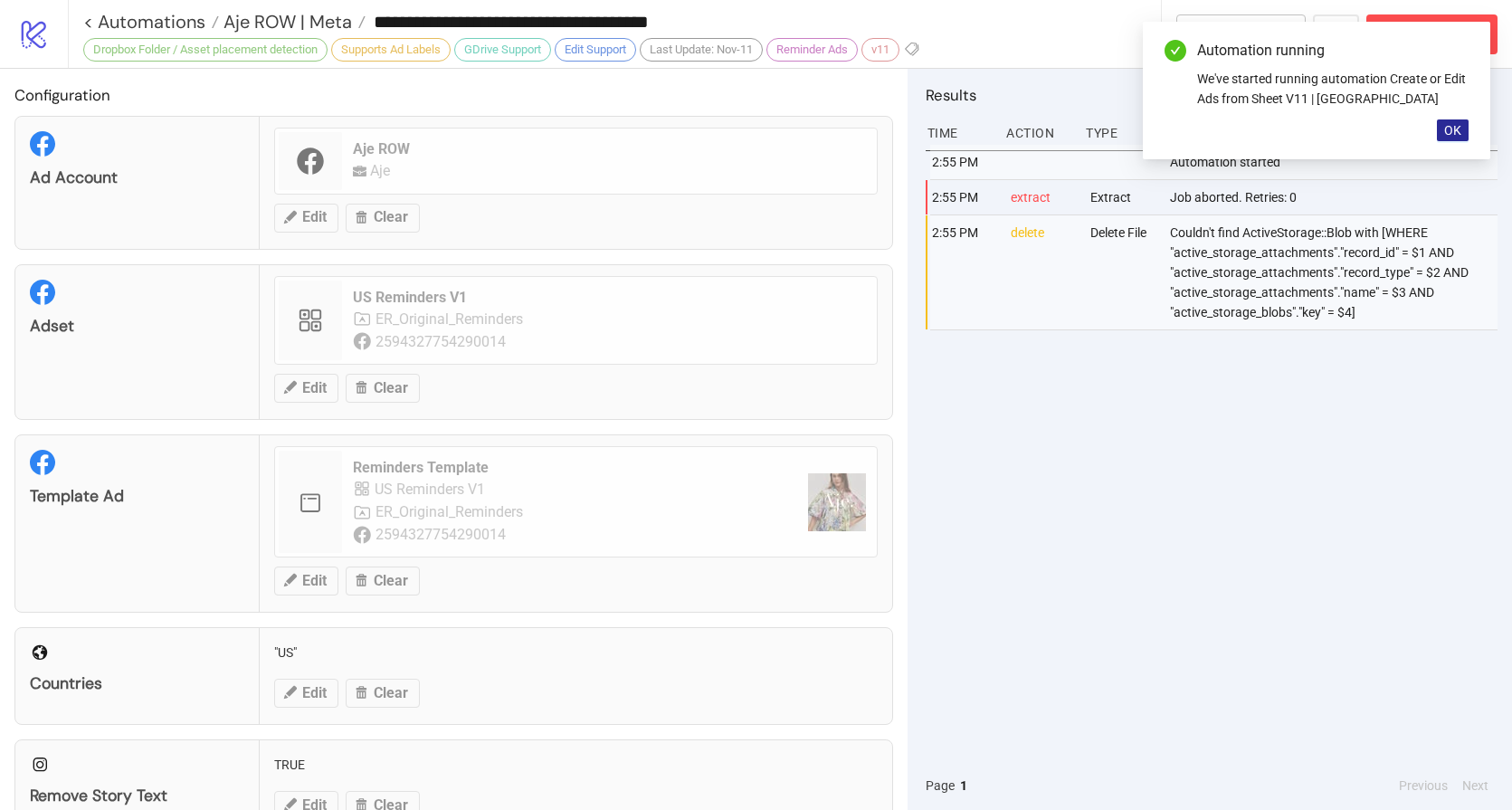
click at [1450, 133] on span "OK" at bounding box center [1453, 130] width 17 height 15
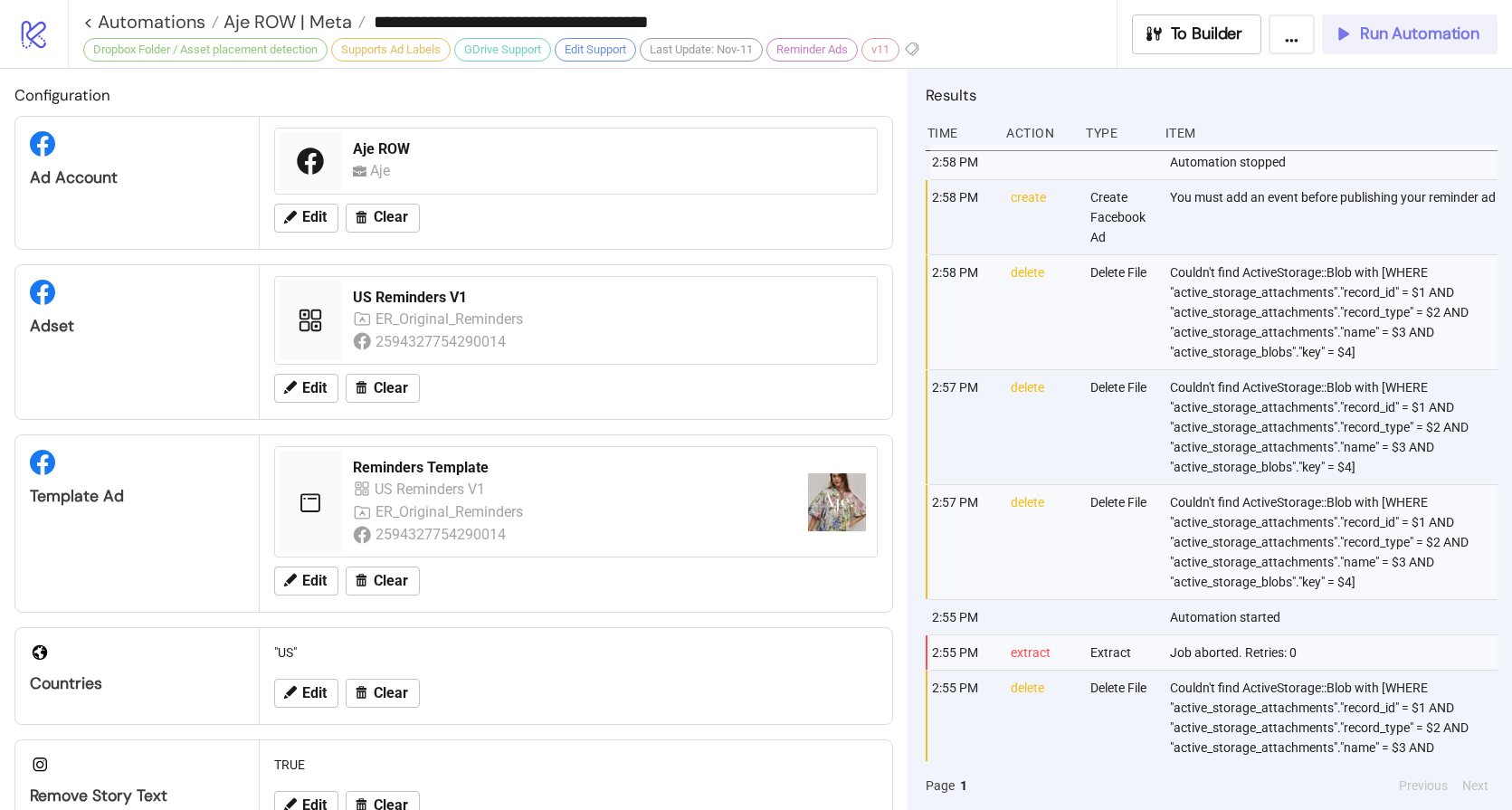
click at [1382, 46] on button "Run Automation" at bounding box center [1409, 34] width 175 height 40
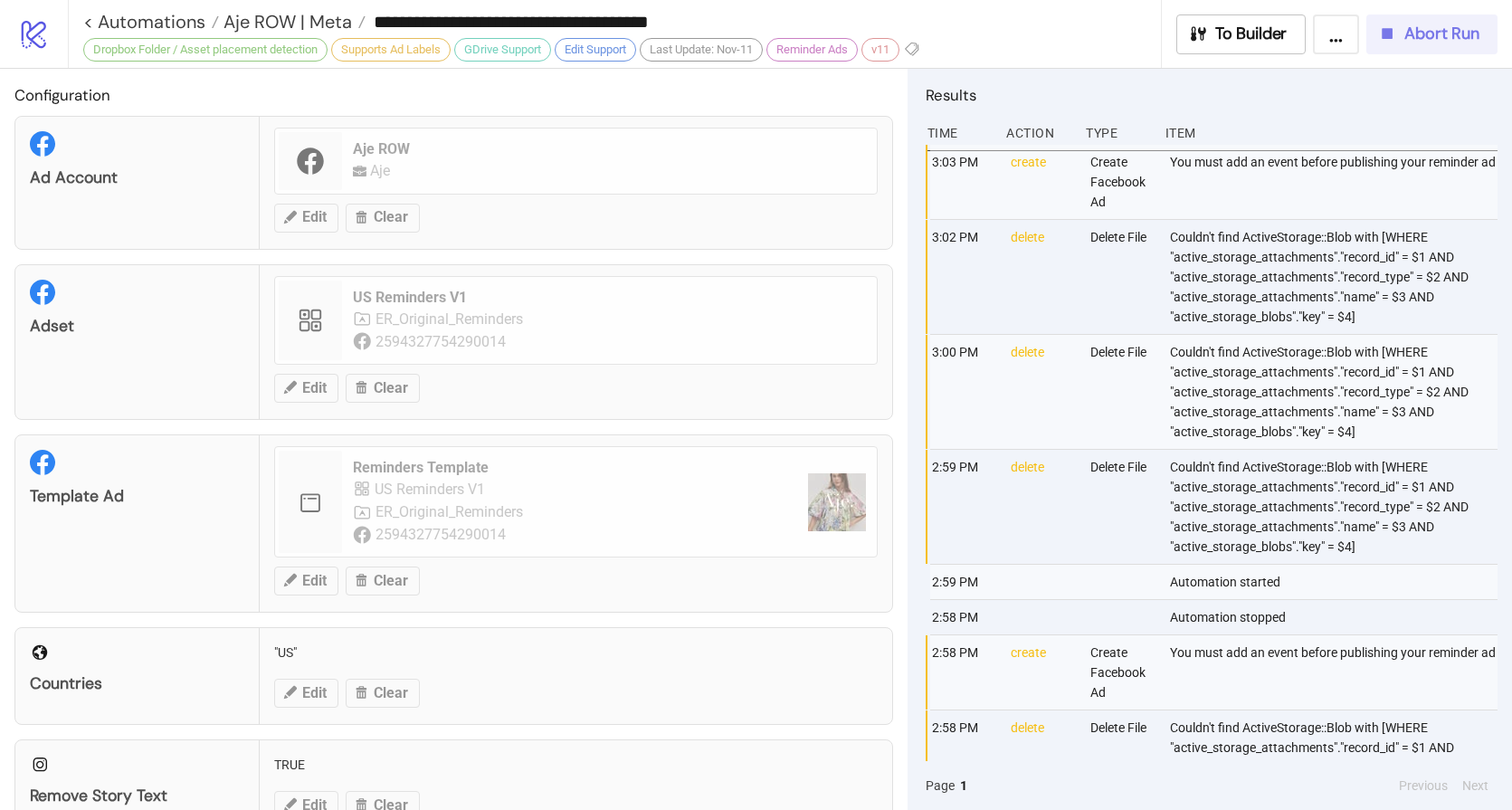
click at [1421, 39] on span "Abort Run" at bounding box center [1442, 34] width 76 height 21
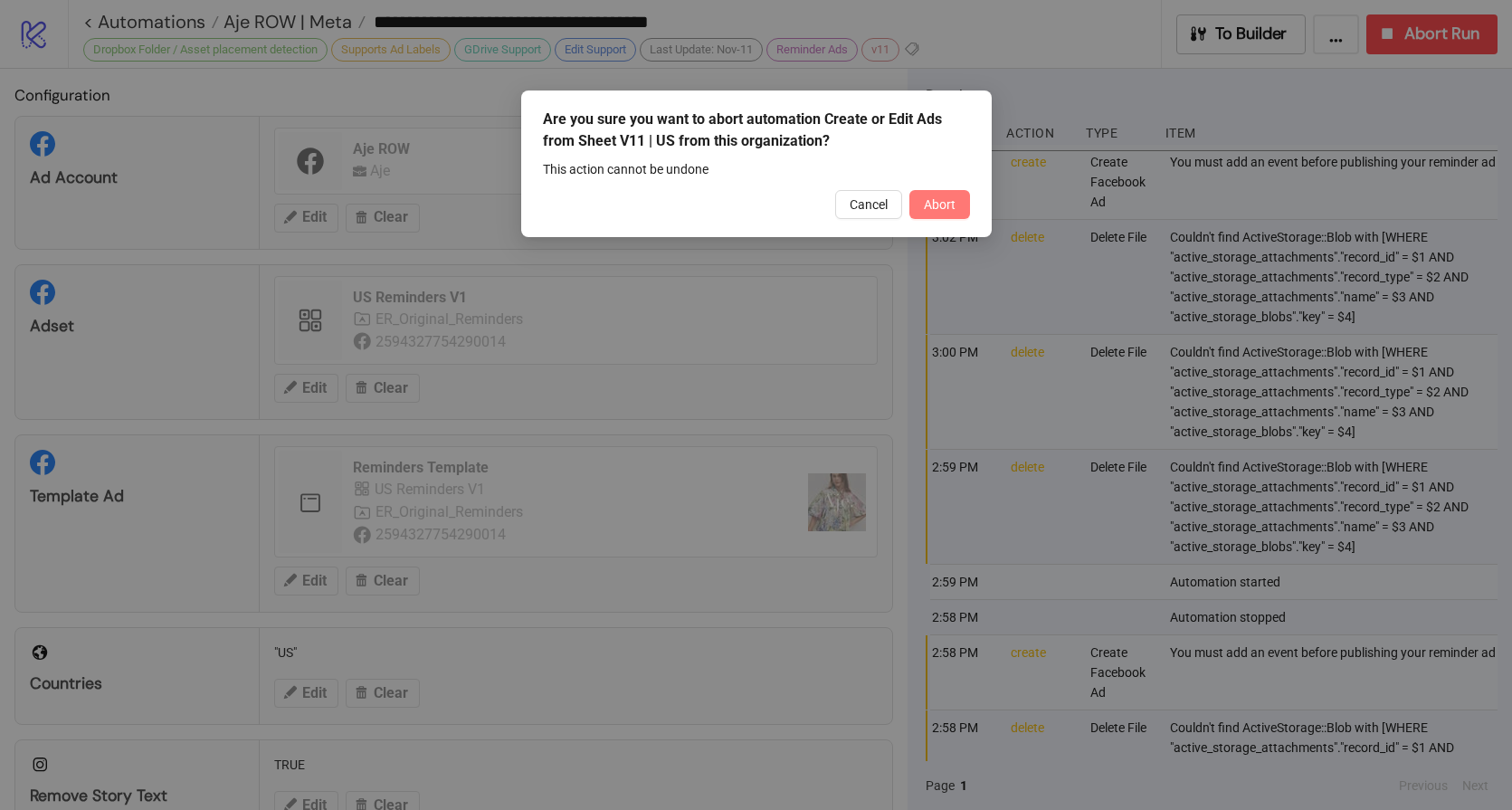
click at [941, 200] on span "Abort" at bounding box center [940, 204] width 32 height 15
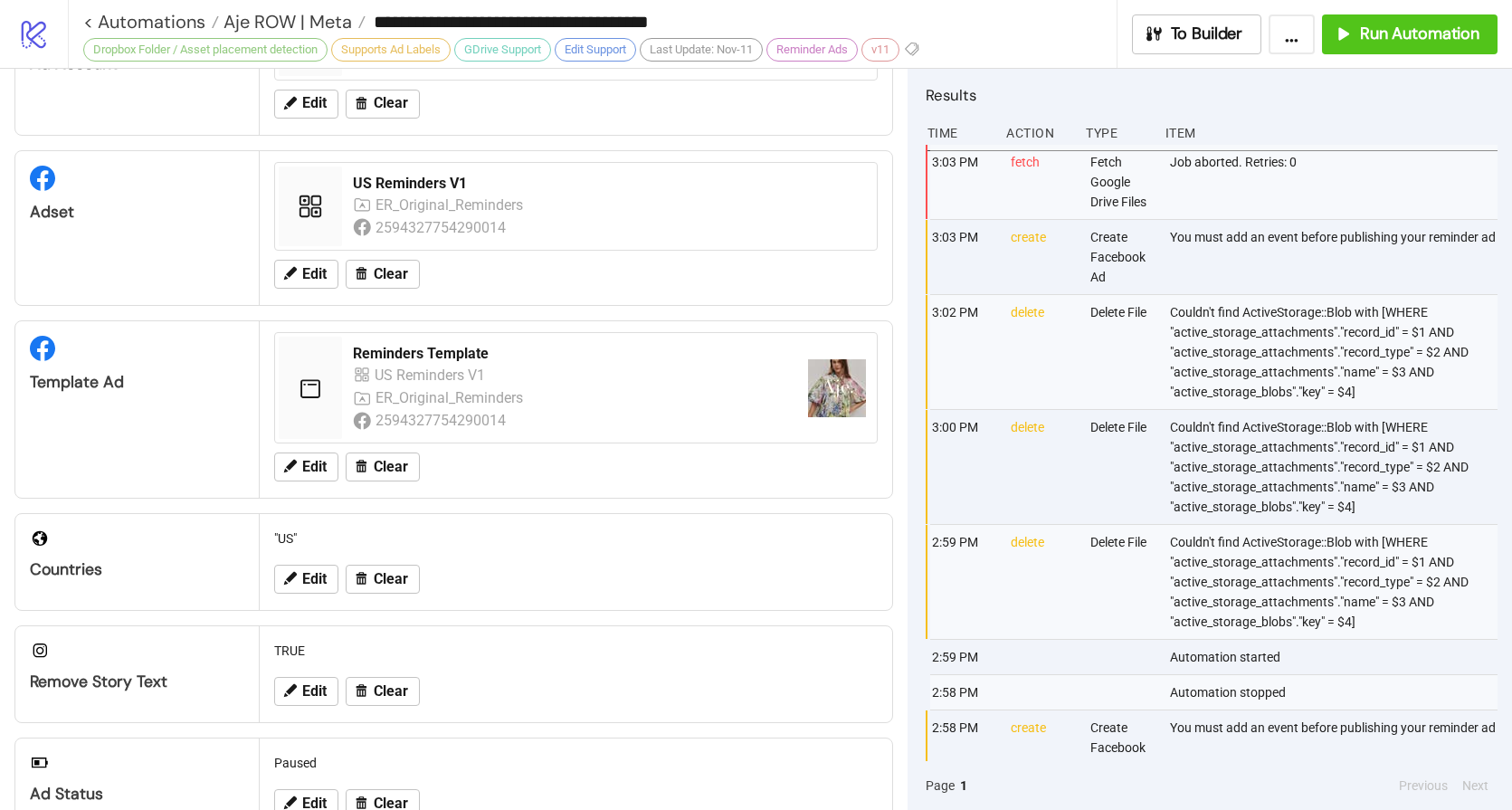
scroll to position [149, 0]
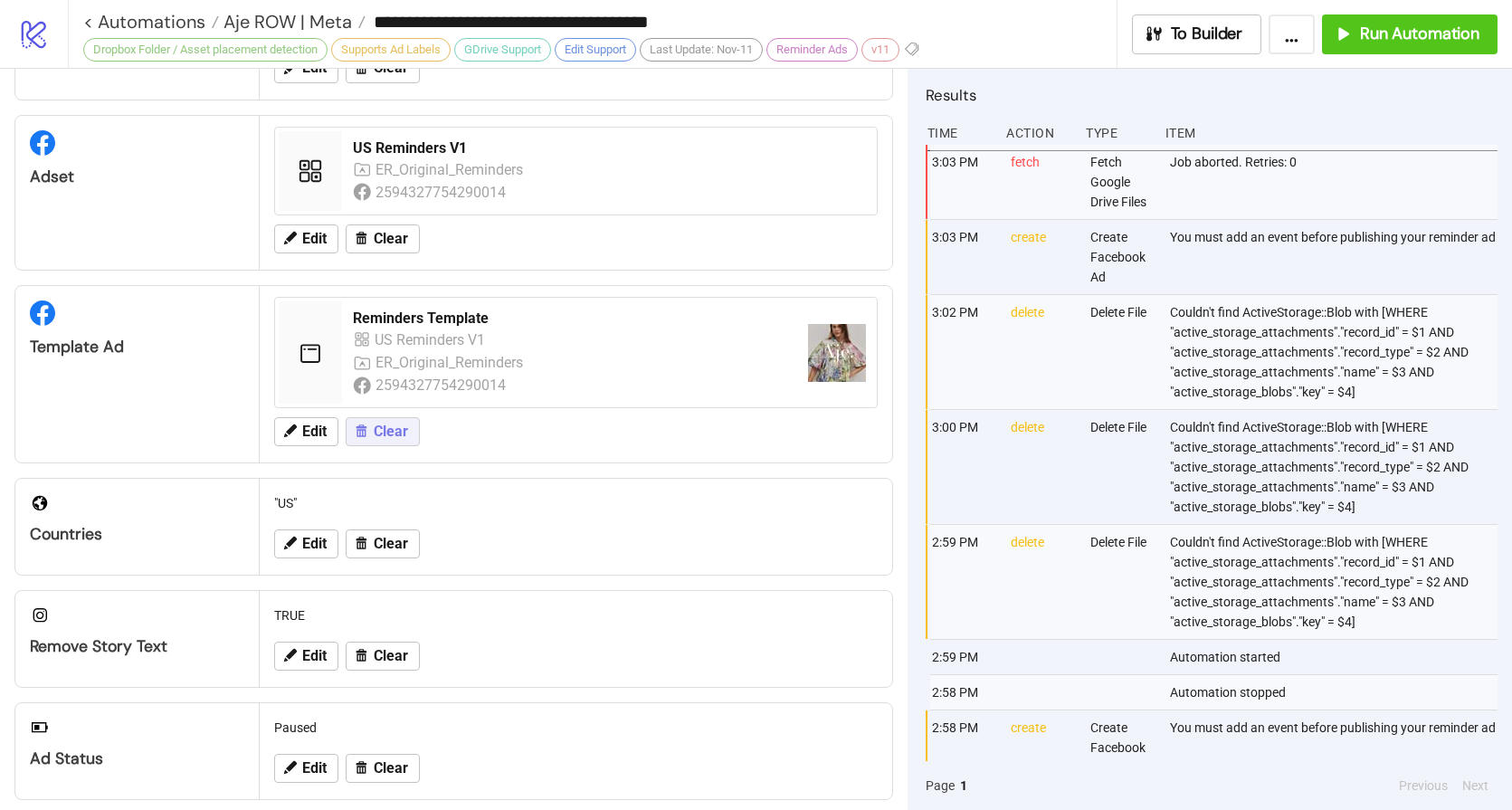
click at [396, 434] on span "Clear" at bounding box center [391, 432] width 35 height 16
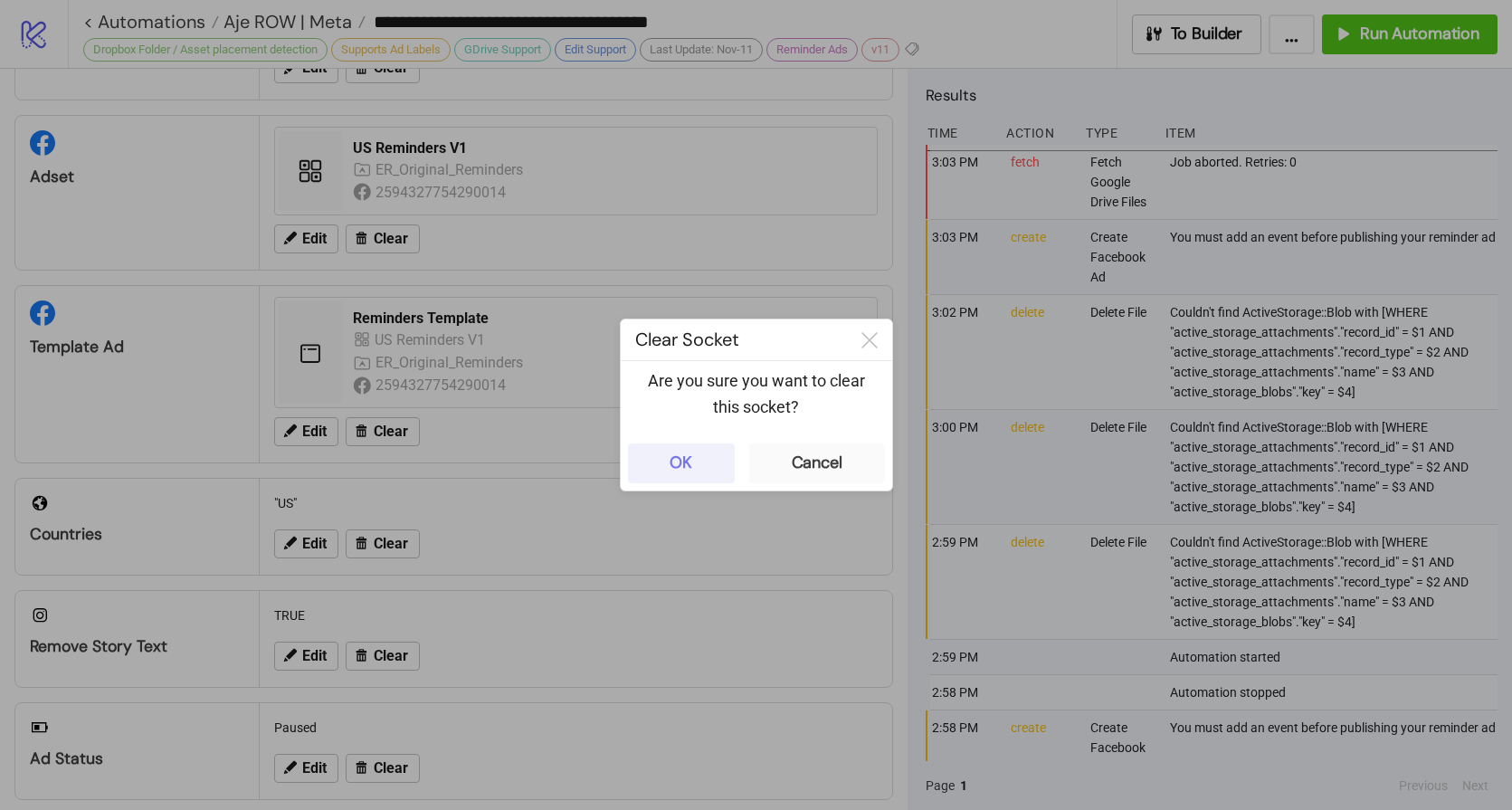
click at [680, 469] on div "OK" at bounding box center [680, 464] width 22 height 21
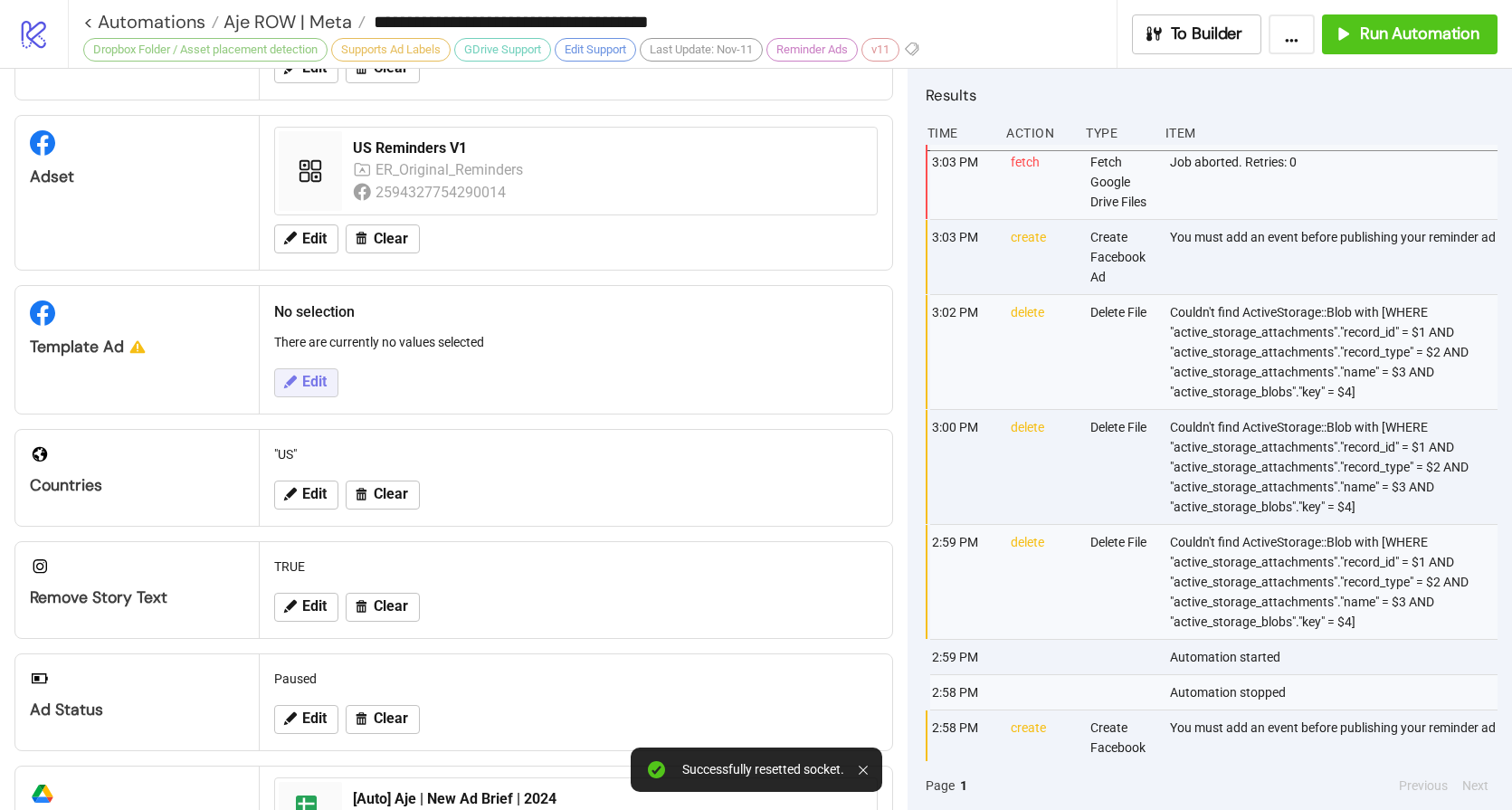
click at [282, 385] on icon at bounding box center [289, 381] width 16 height 16
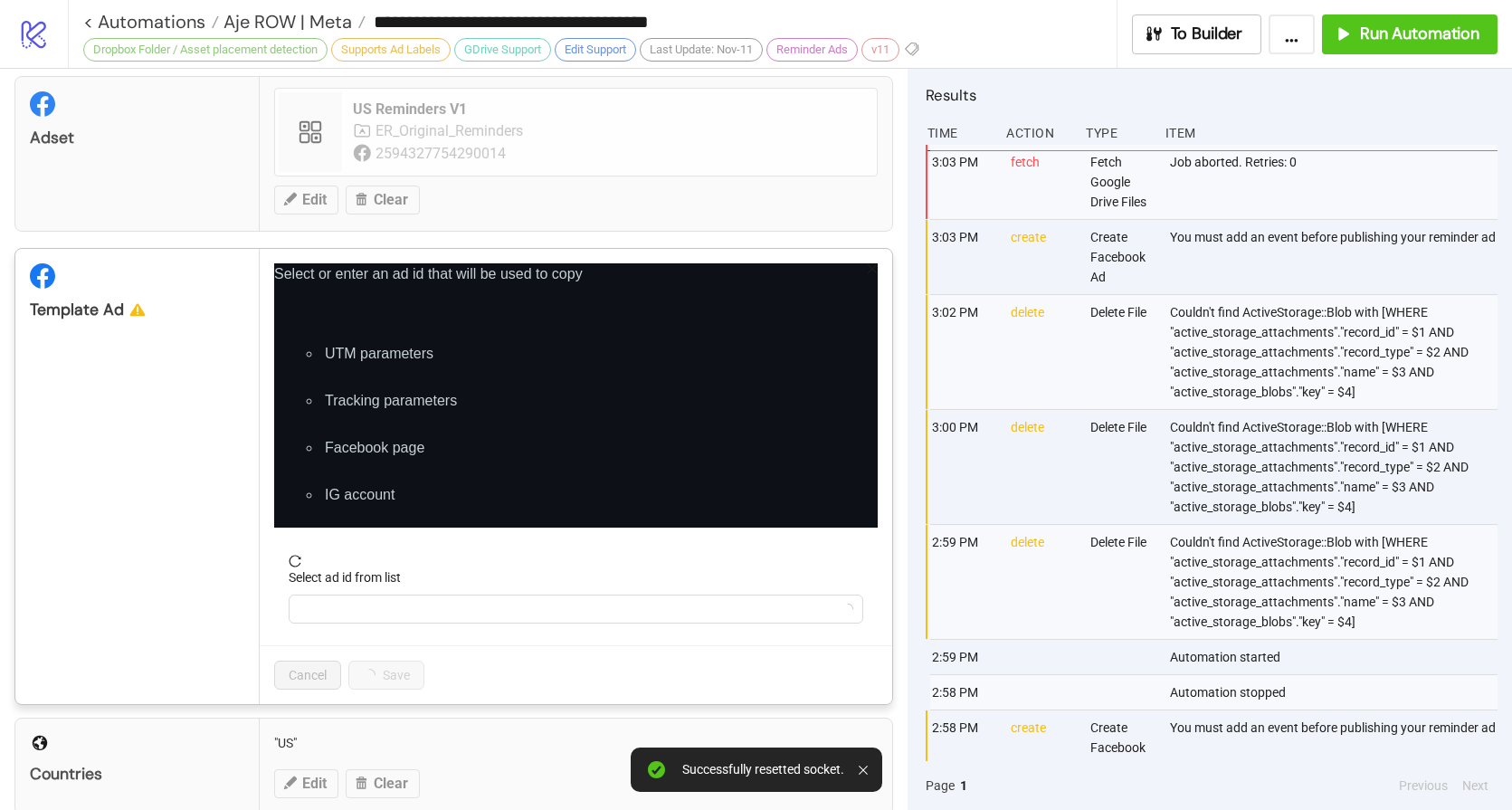
scroll to position [189, 0]
click at [380, 601] on input "Select ad id from list" at bounding box center [567, 608] width 536 height 27
paste input "**********"
type input "**********"
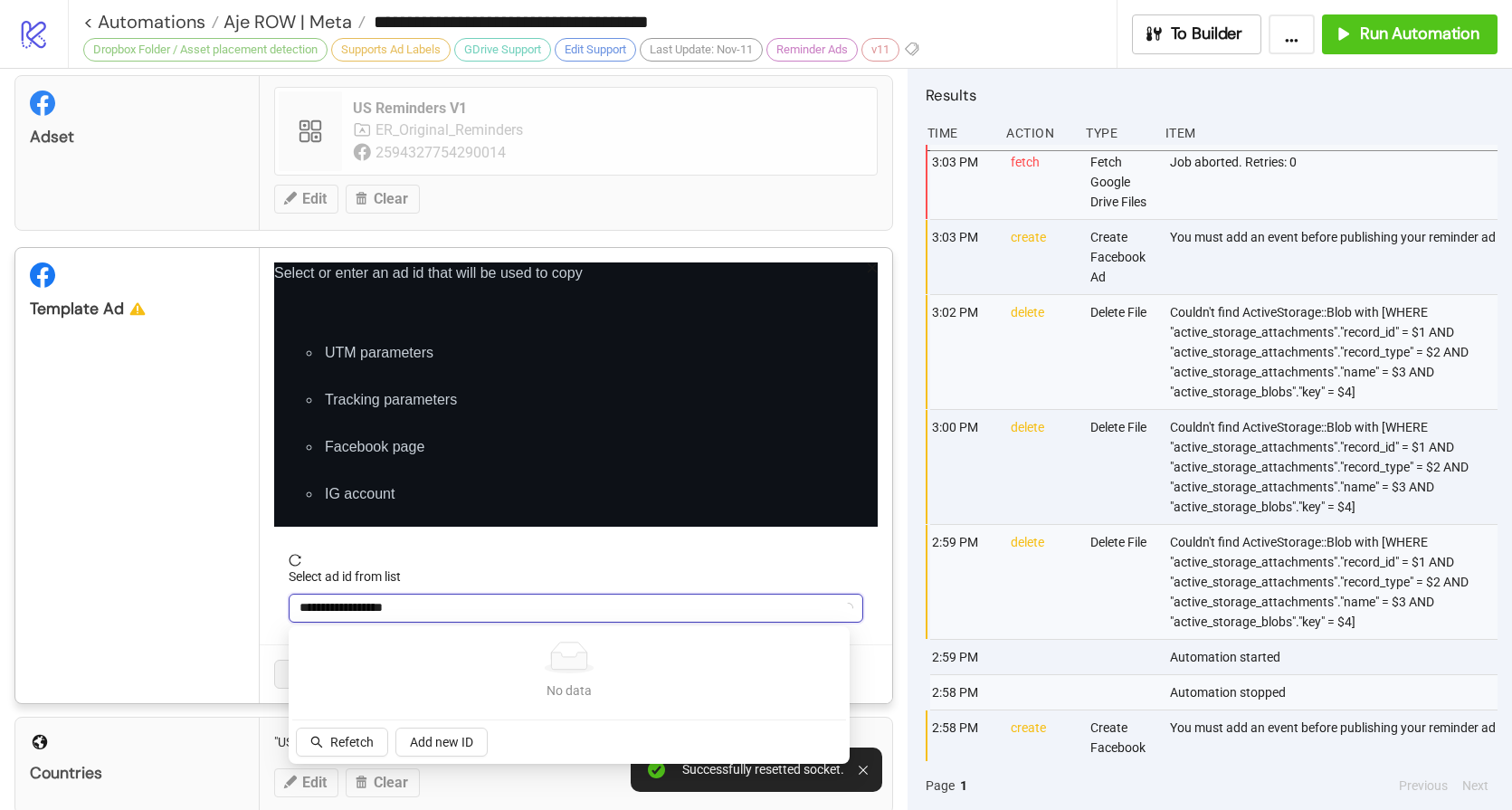
scroll to position [571, 0]
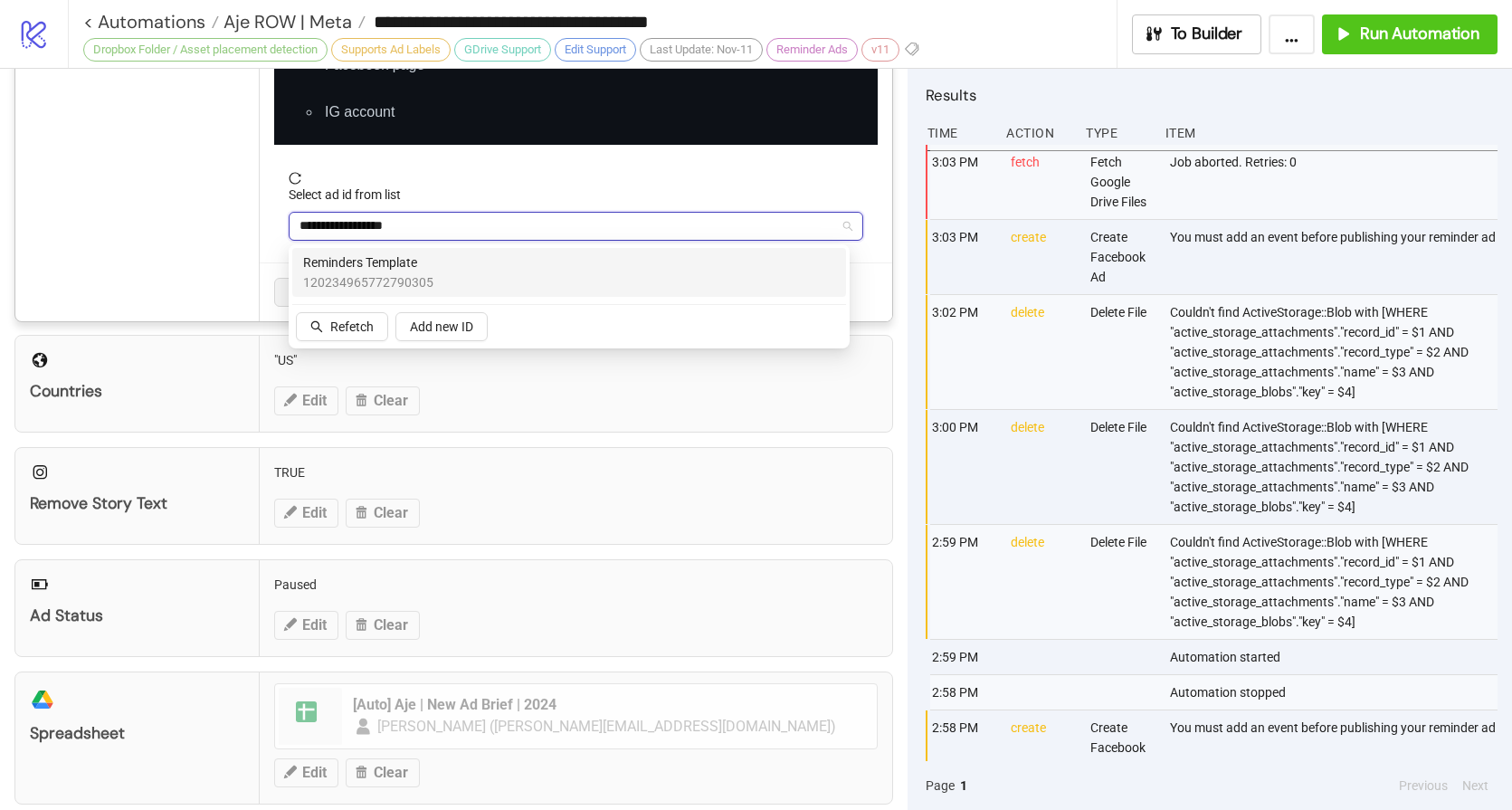
click at [412, 264] on span "Reminders Template" at bounding box center [368, 262] width 131 height 20
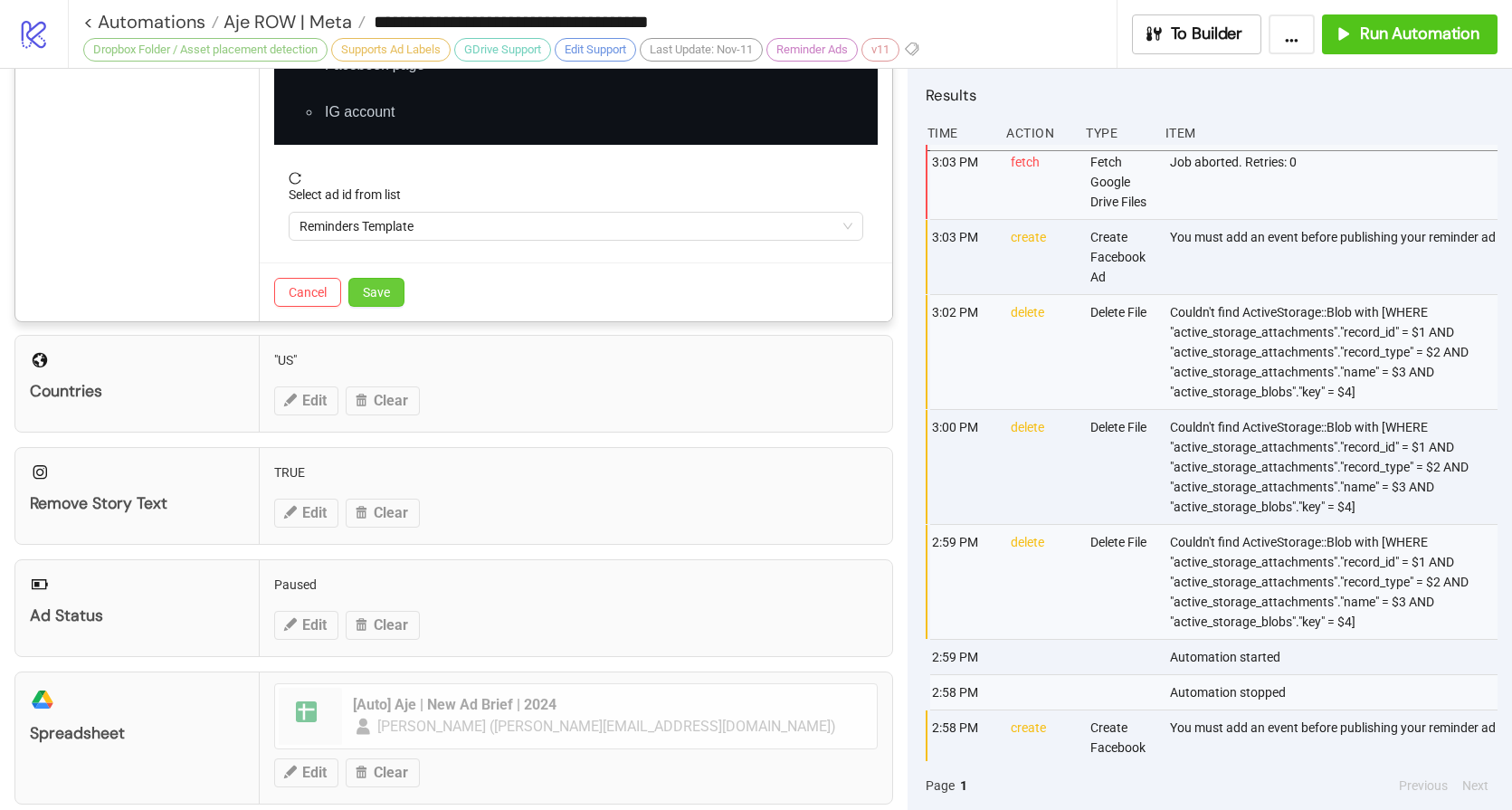
click at [389, 295] on span "Save" at bounding box center [377, 292] width 27 height 15
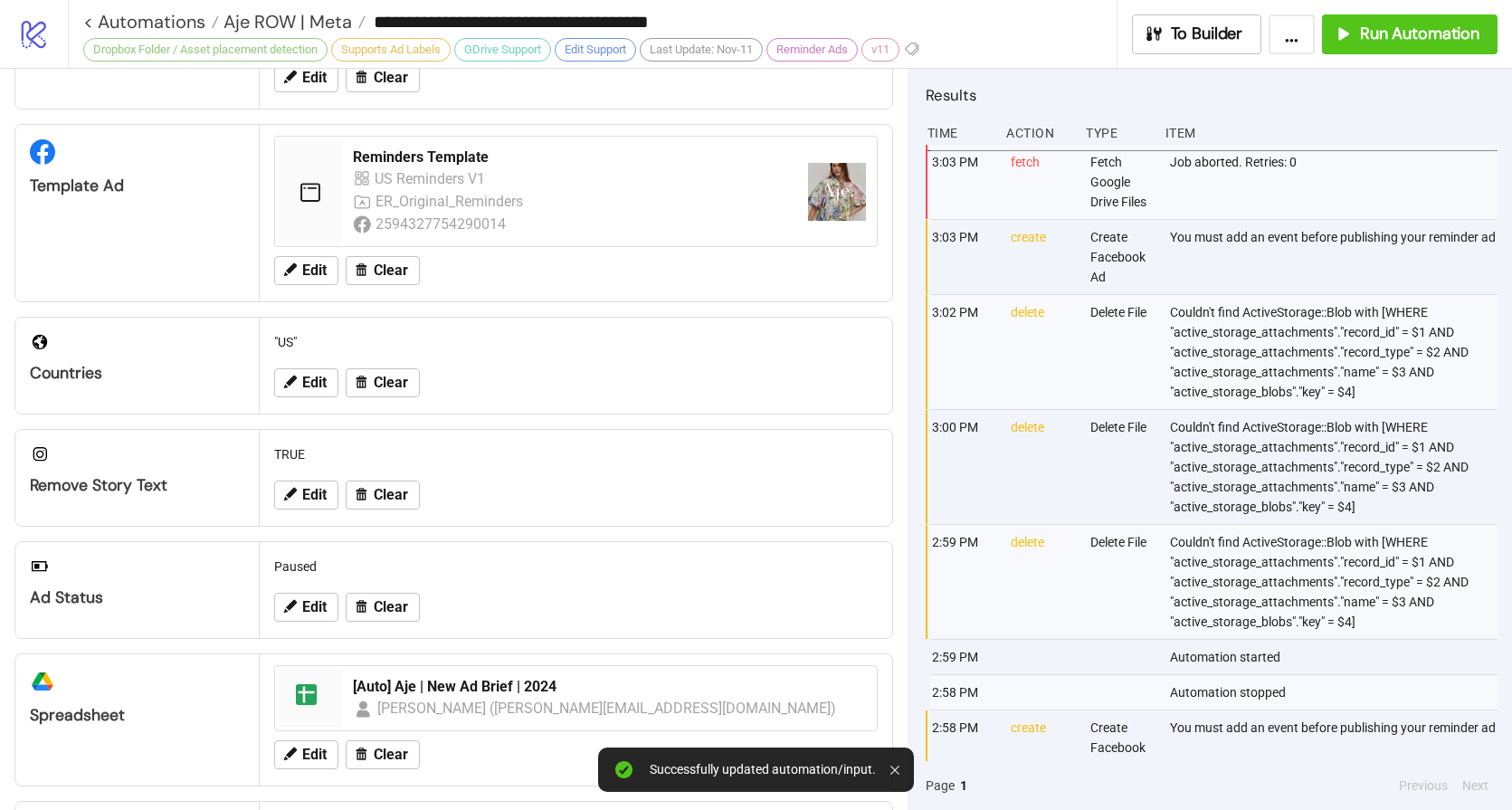
scroll to position [0, 0]
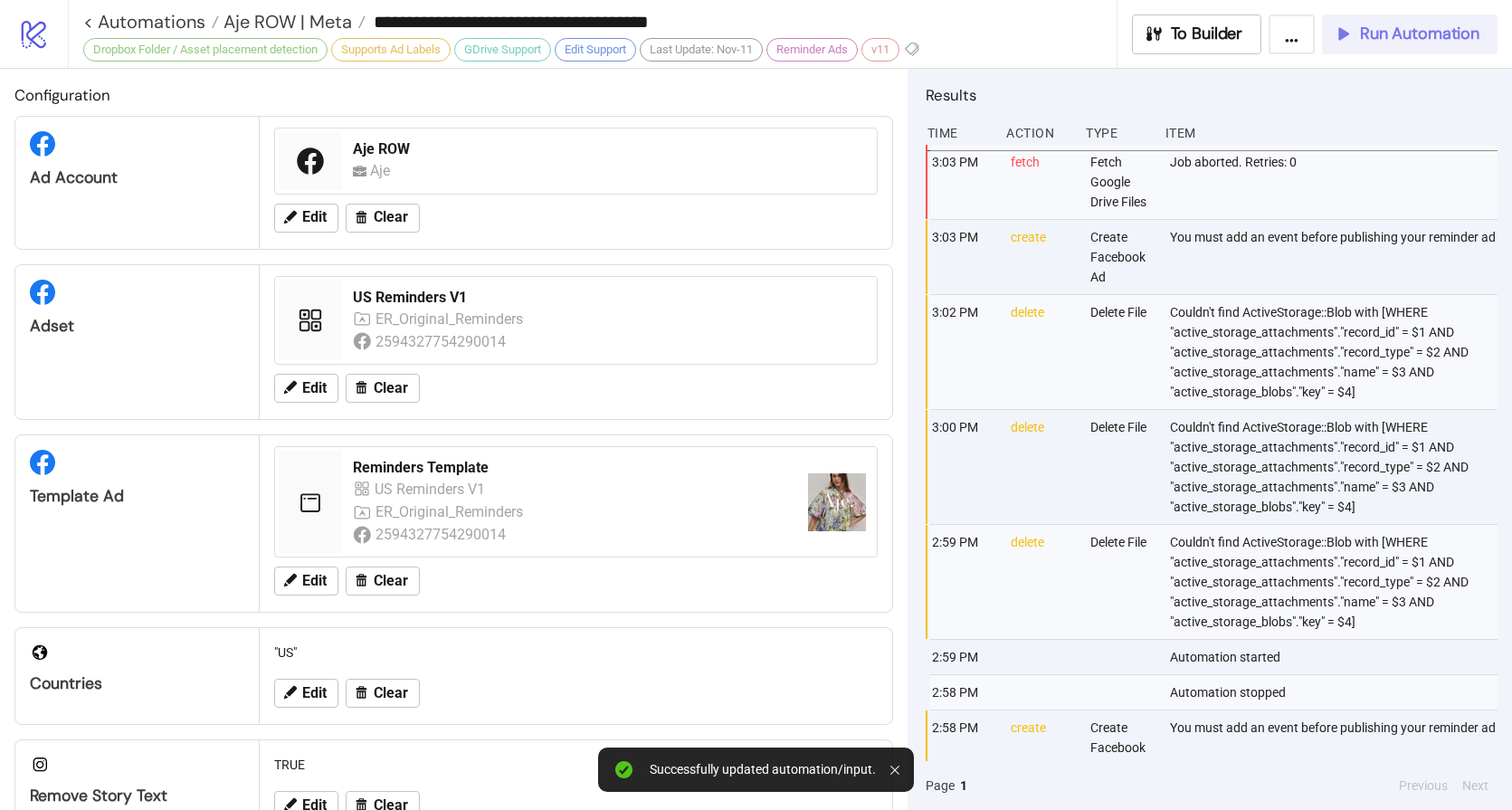
click at [1412, 39] on span "Run Automation" at bounding box center [1419, 34] width 119 height 21
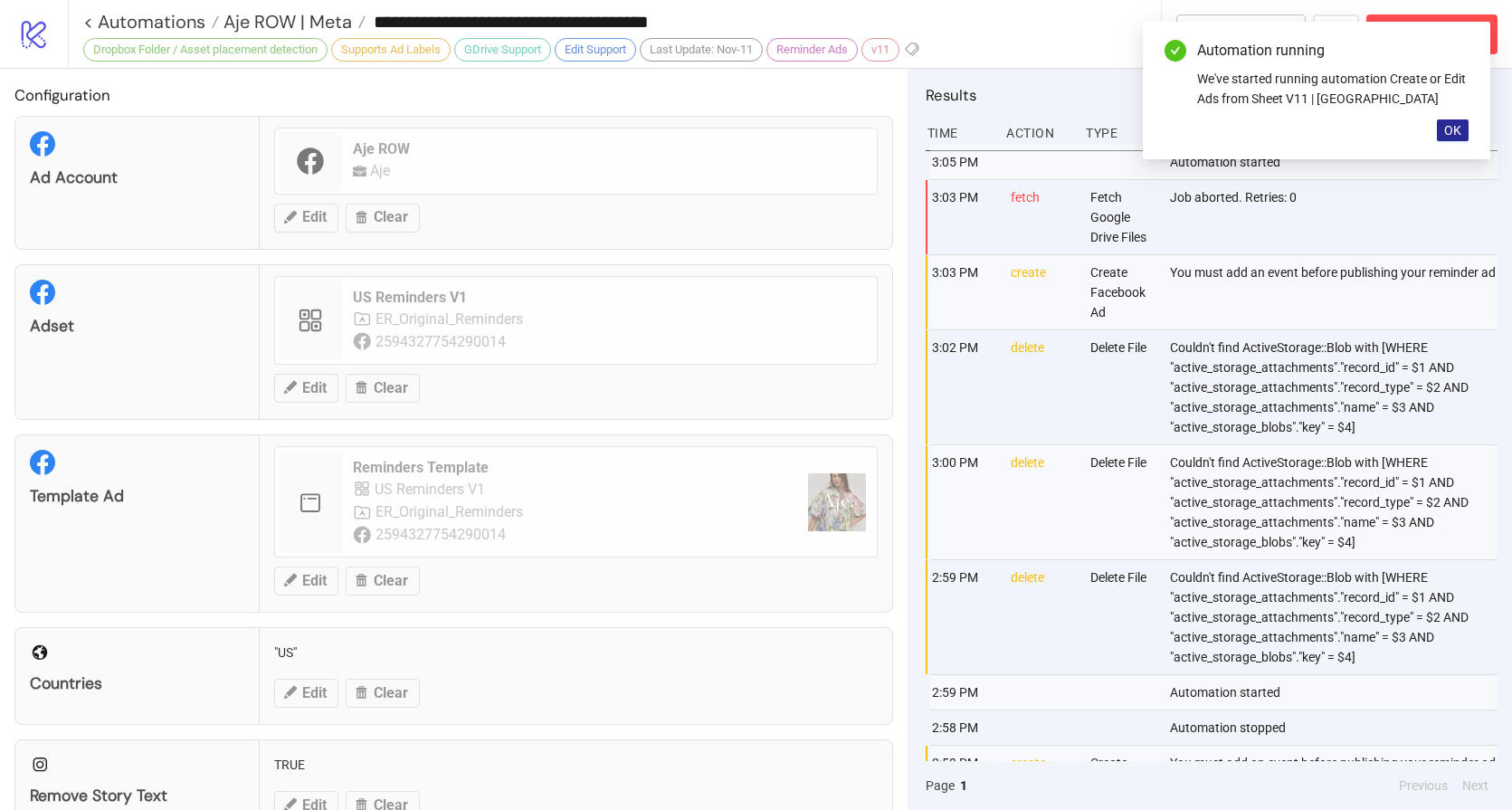
click at [1454, 132] on span "OK" at bounding box center [1453, 130] width 17 height 15
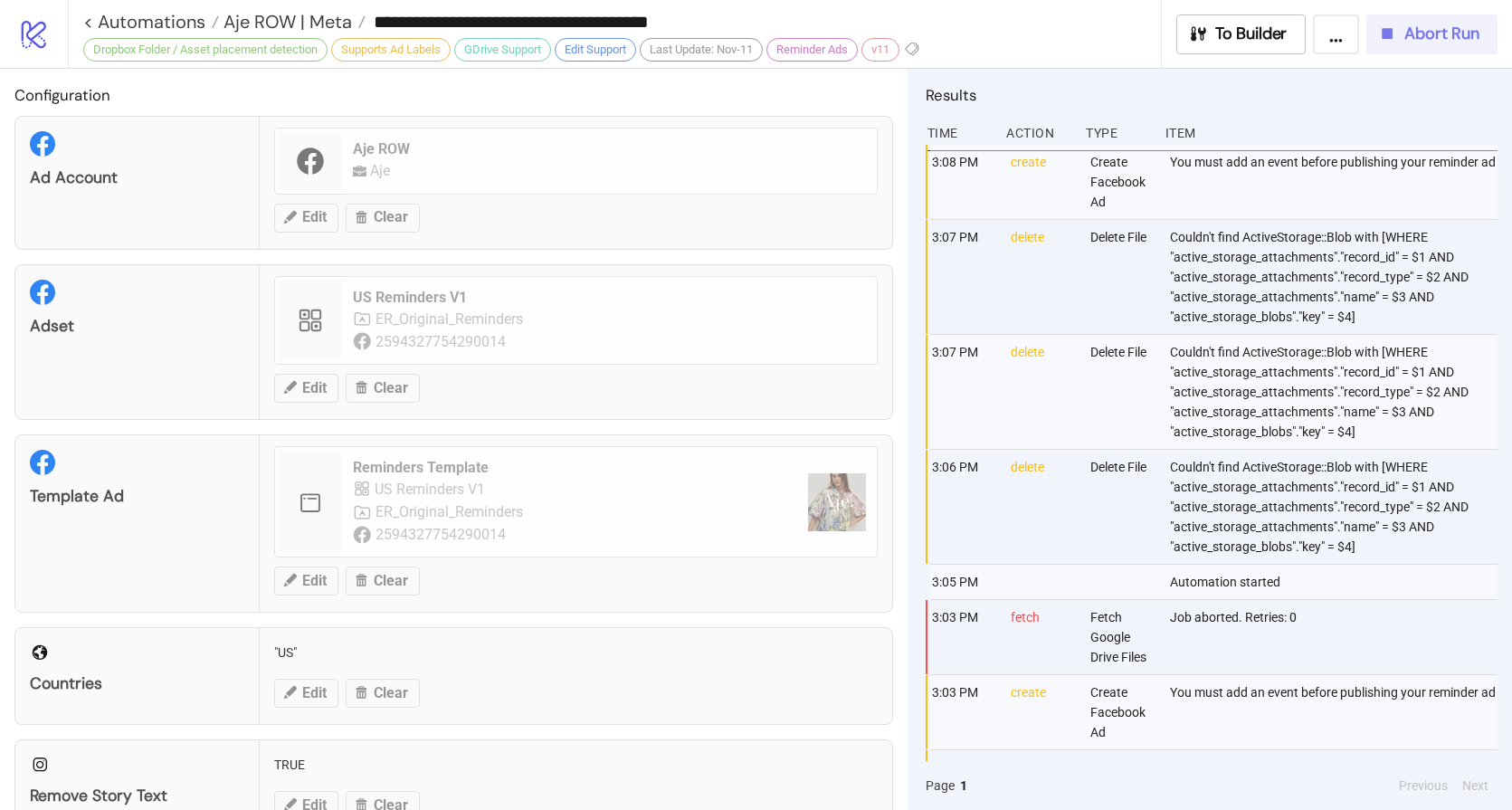
click at [1426, 30] on span "Abort Run" at bounding box center [1442, 34] width 76 height 21
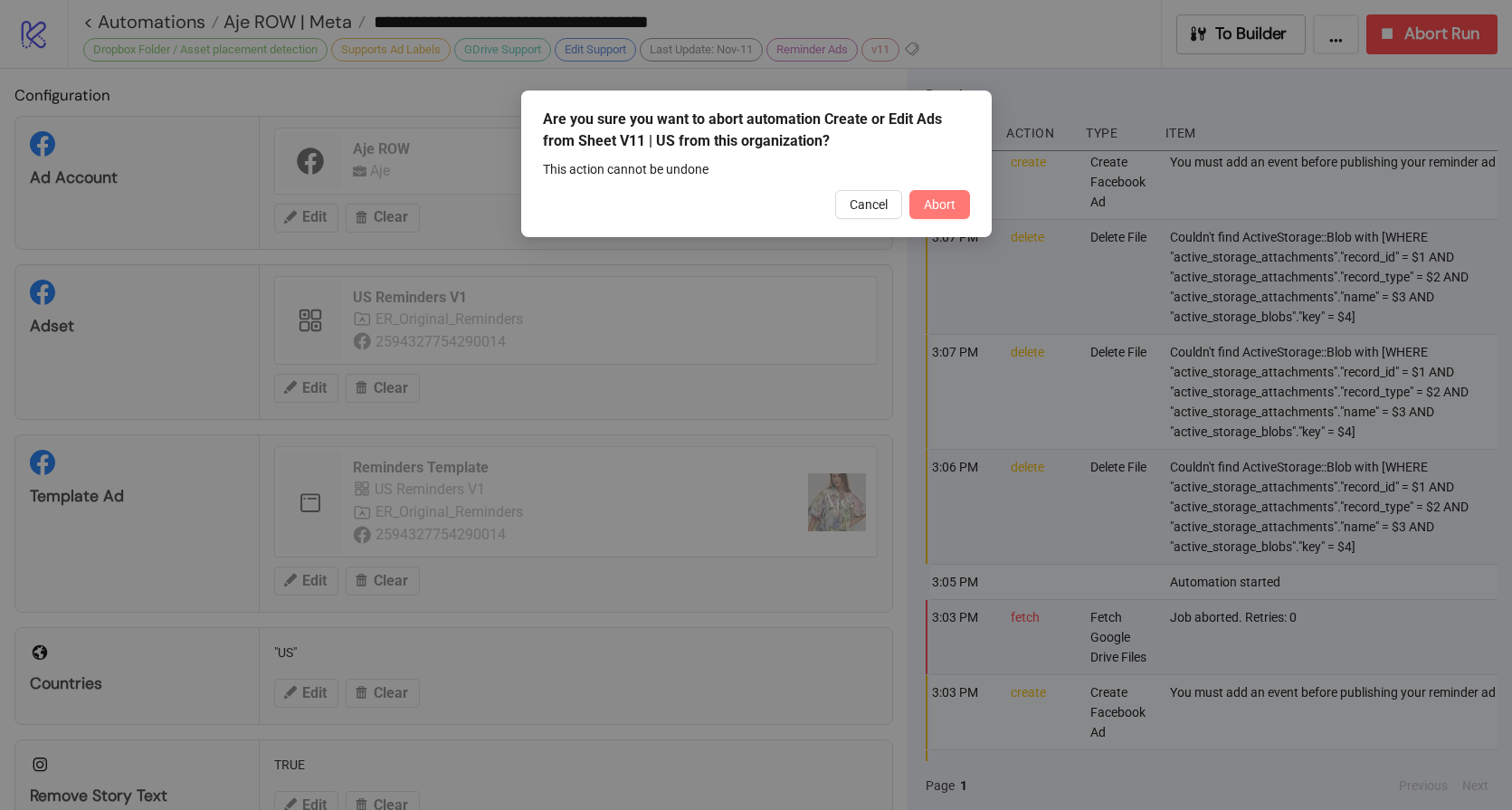
click at [929, 209] on span "Abort" at bounding box center [940, 204] width 32 height 15
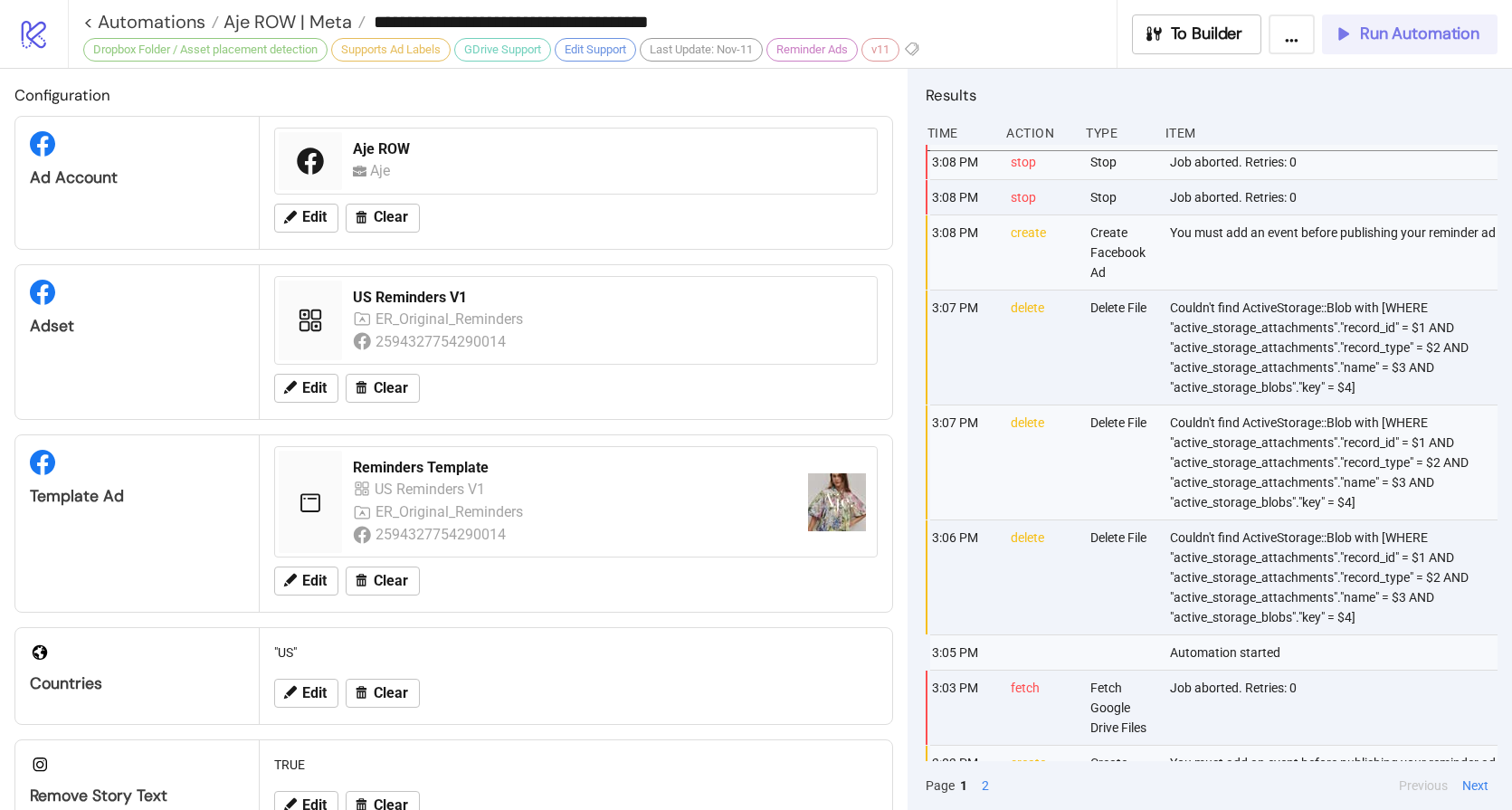
click at [1417, 44] on span "Run Automation" at bounding box center [1419, 34] width 119 height 21
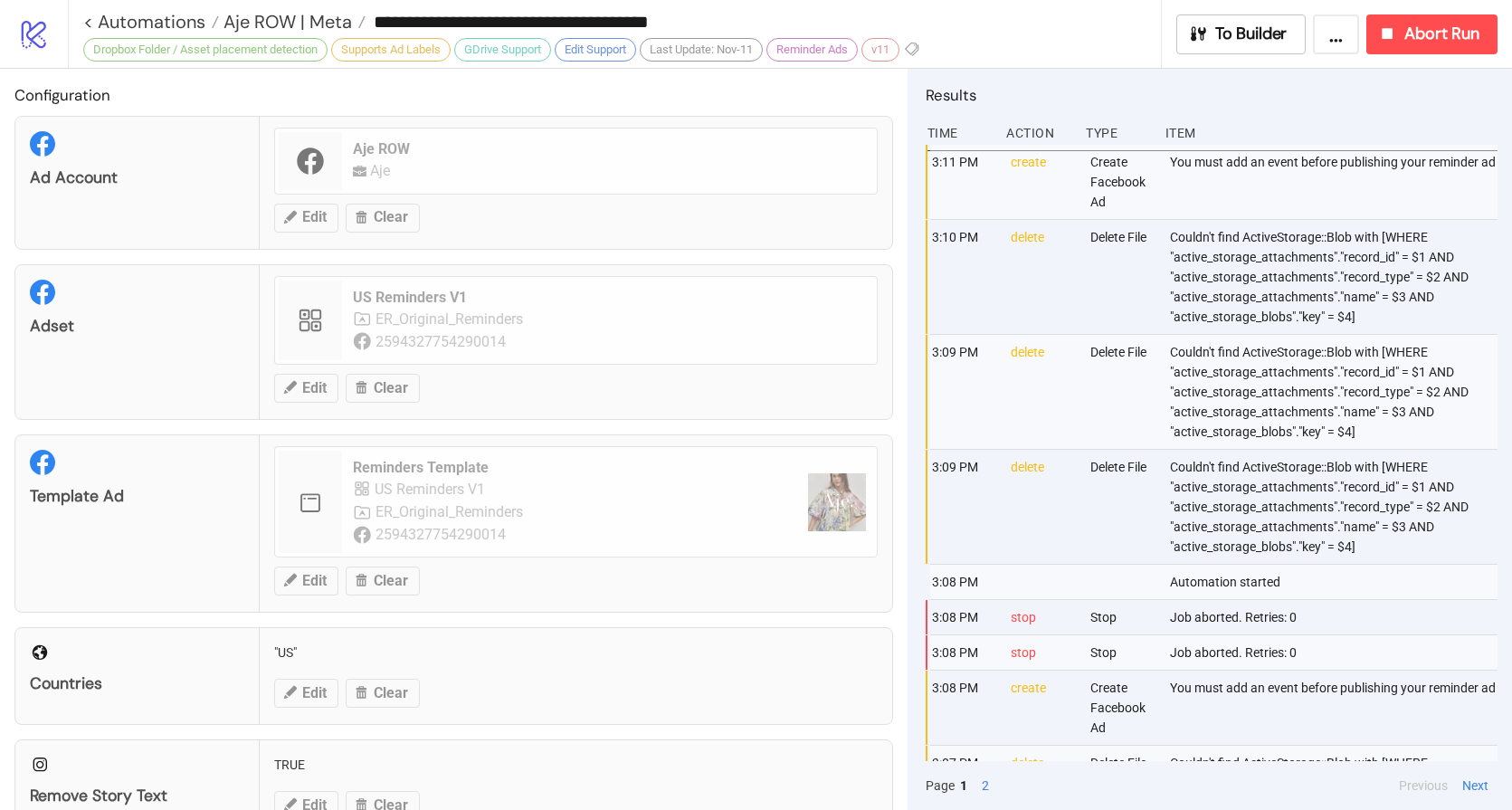
click at [1422, 57] on div "**********" at bounding box center [790, 34] width 1444 height 68
click at [1423, 45] on button "Abort Run" at bounding box center [1433, 34] width 132 height 40
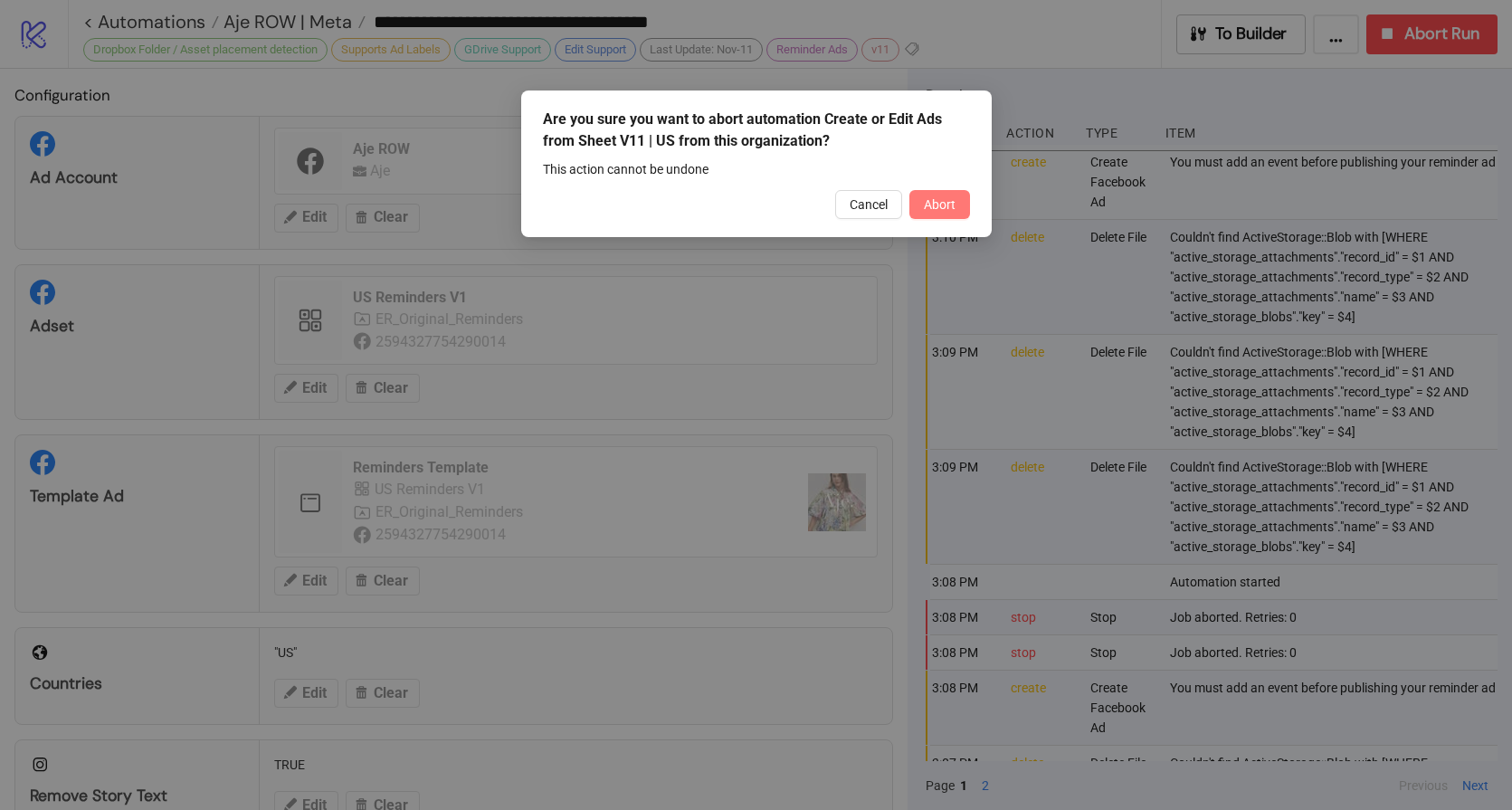
click at [956, 205] on button "Abort" at bounding box center [940, 204] width 61 height 29
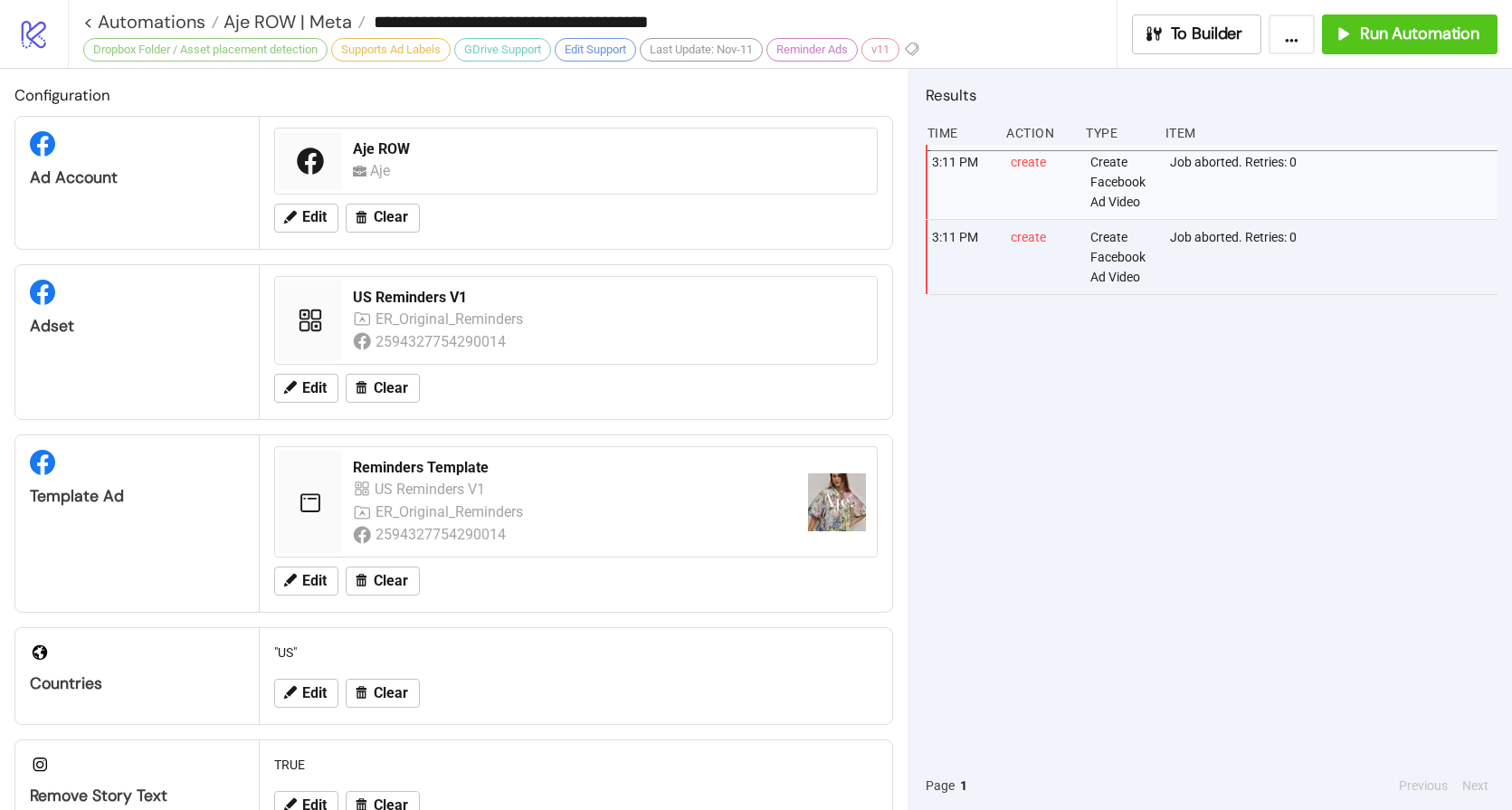
click at [1181, 486] on div "3:11 PM create Create Facebook Ad Video Job aborted. Retries: 0 3:11 PM create …" at bounding box center [1212, 453] width 572 height 616
click at [1414, 27] on span "Run Automation" at bounding box center [1419, 34] width 119 height 21
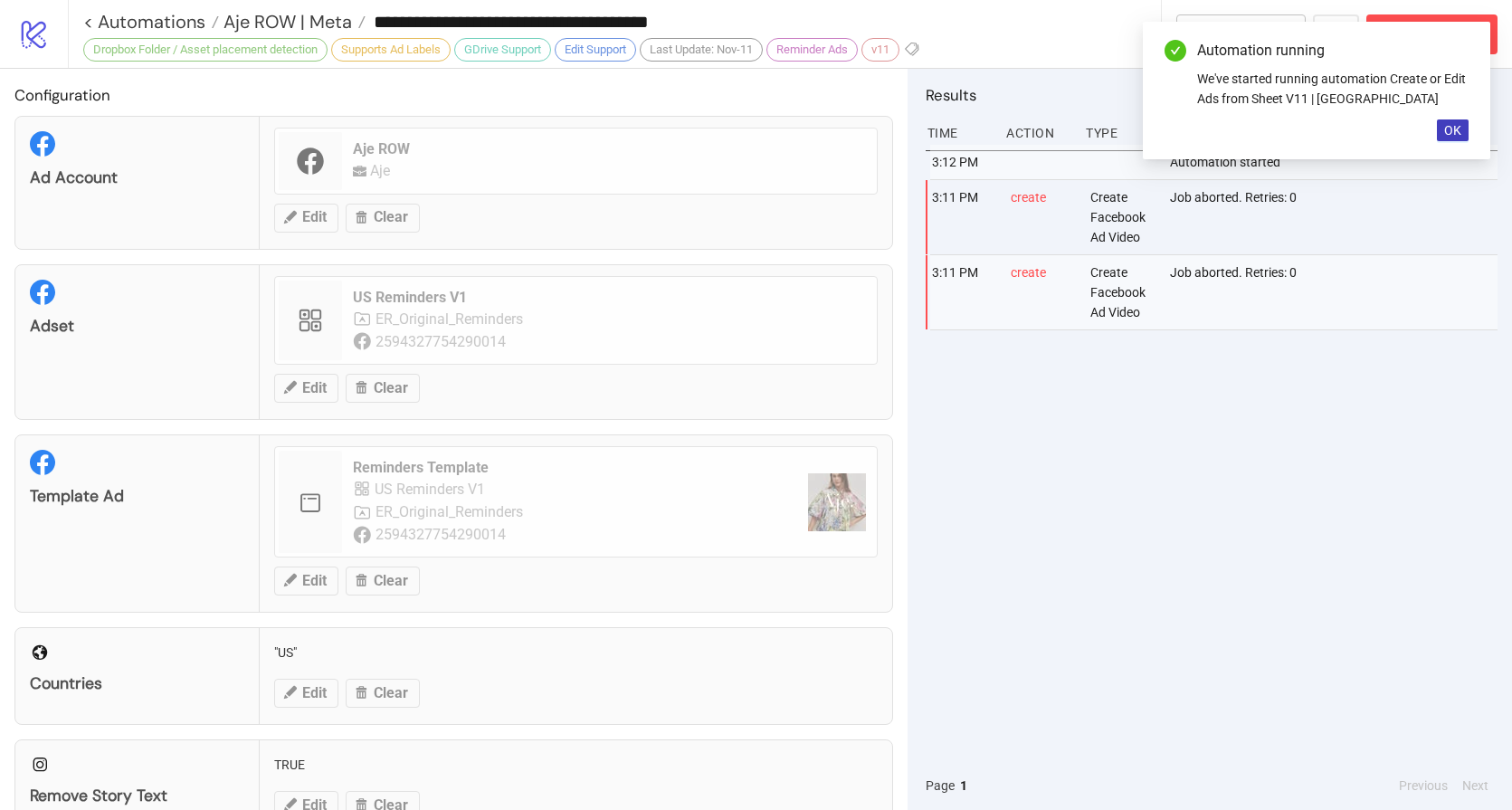
drag, startPoint x: 1457, startPoint y: 136, endPoint x: 1442, endPoint y: 77, distance: 60.9
click at [1456, 135] on span "OK" at bounding box center [1453, 130] width 17 height 15
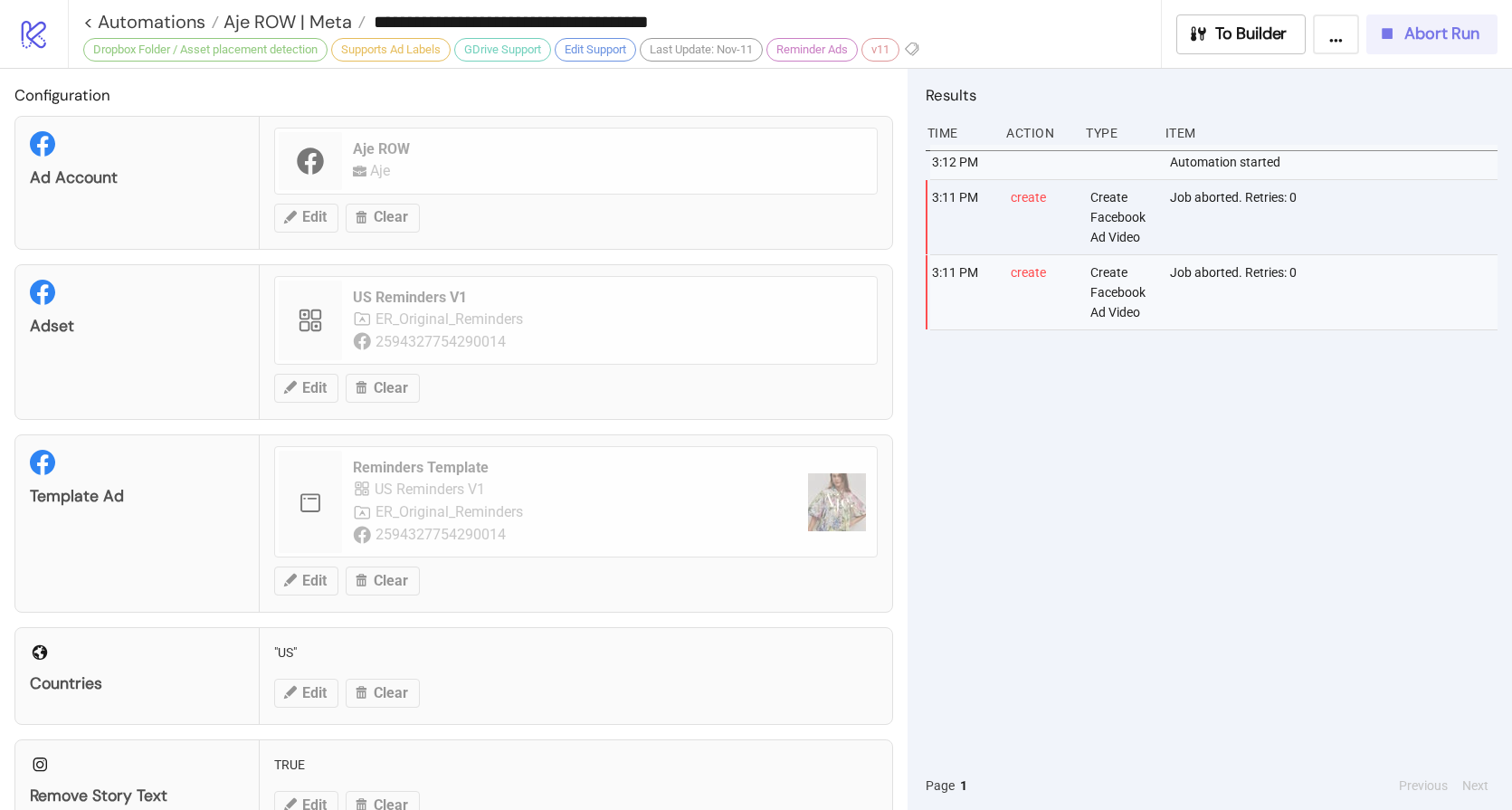
click at [1437, 40] on span "Abort Run" at bounding box center [1442, 34] width 76 height 21
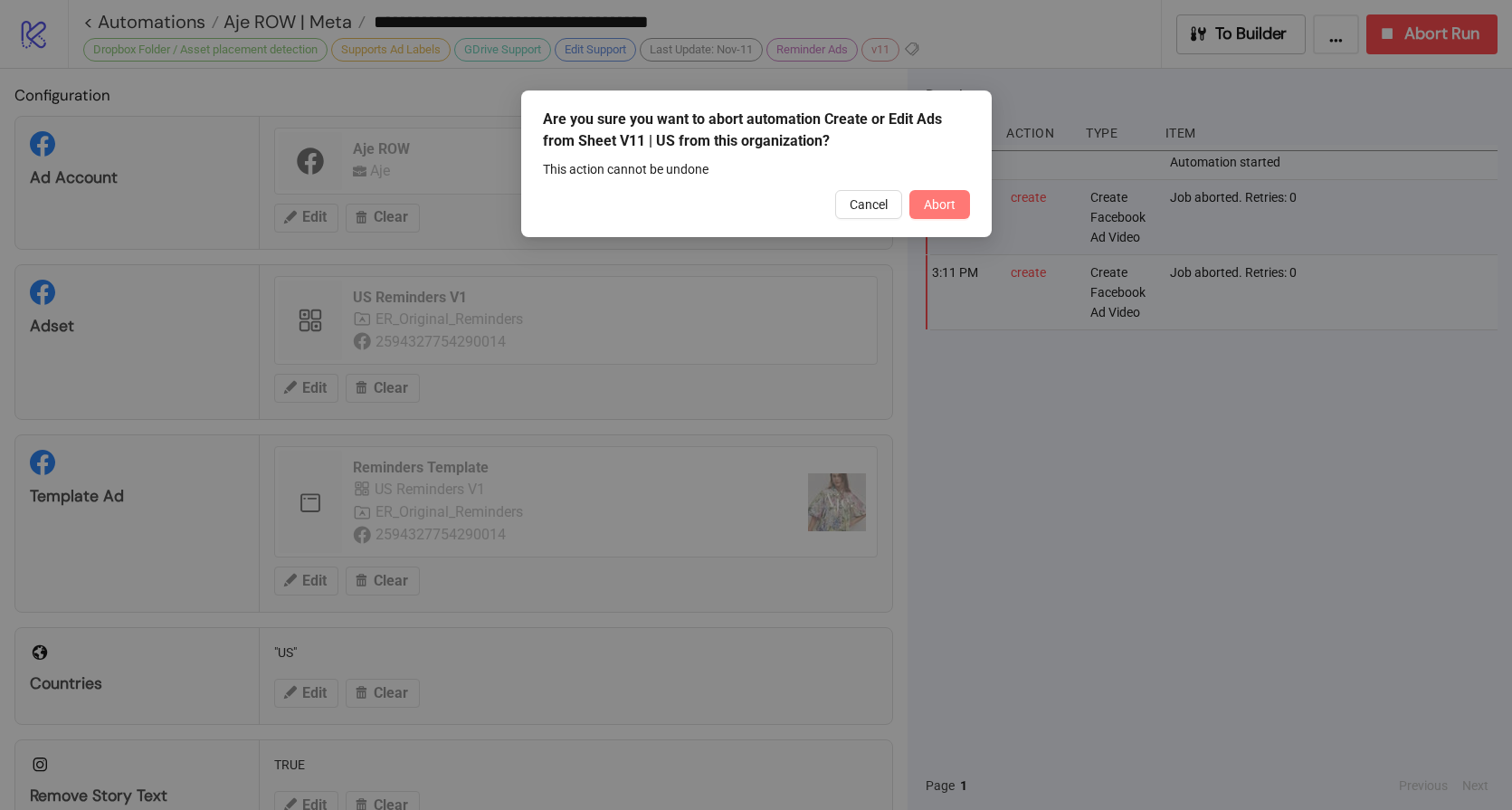
click at [942, 204] on span "Abort" at bounding box center [940, 204] width 32 height 15
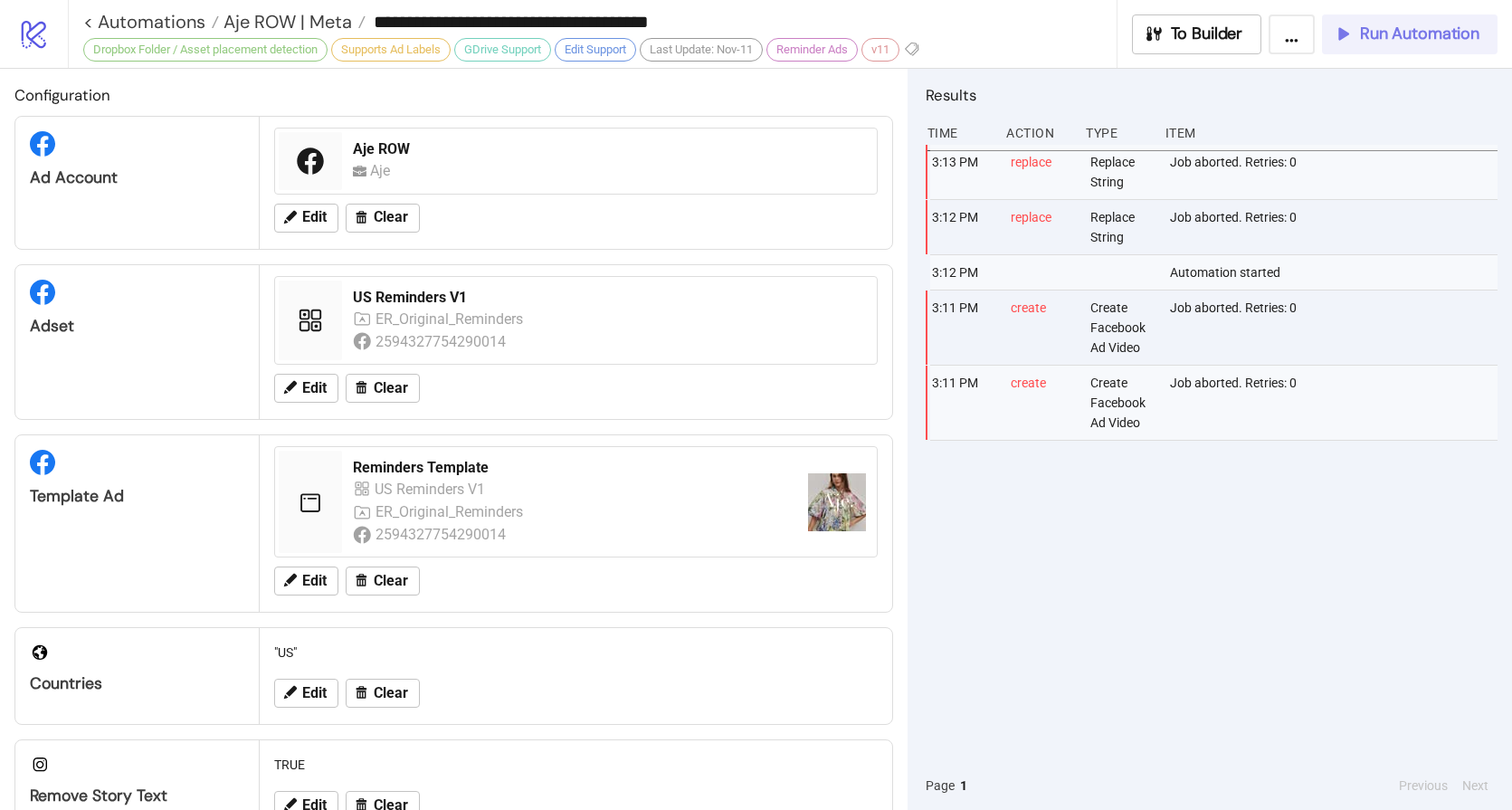
click at [1414, 36] on span "Run Automation" at bounding box center [1419, 34] width 119 height 21
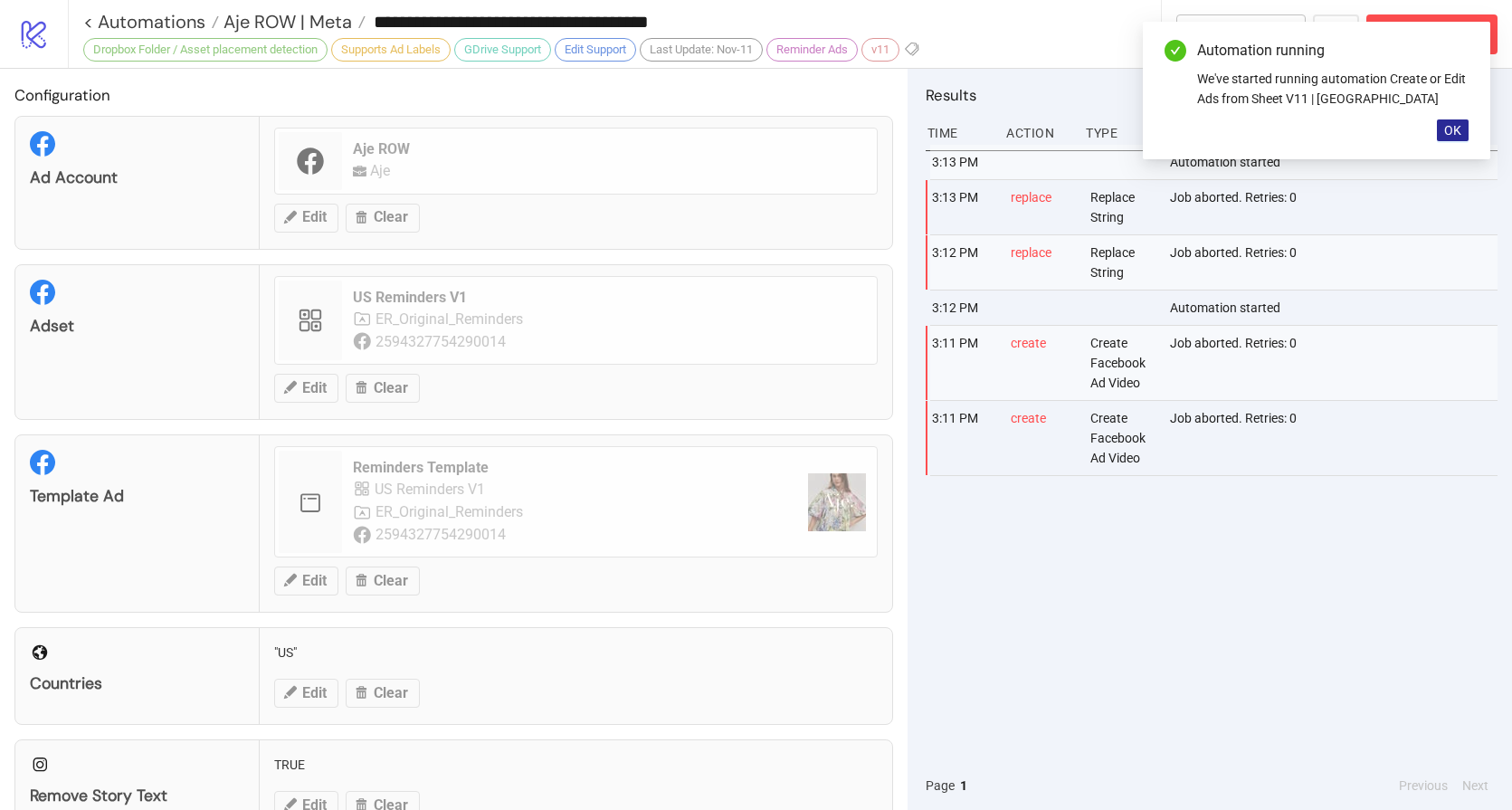
click at [1454, 134] on span "OK" at bounding box center [1453, 130] width 17 height 15
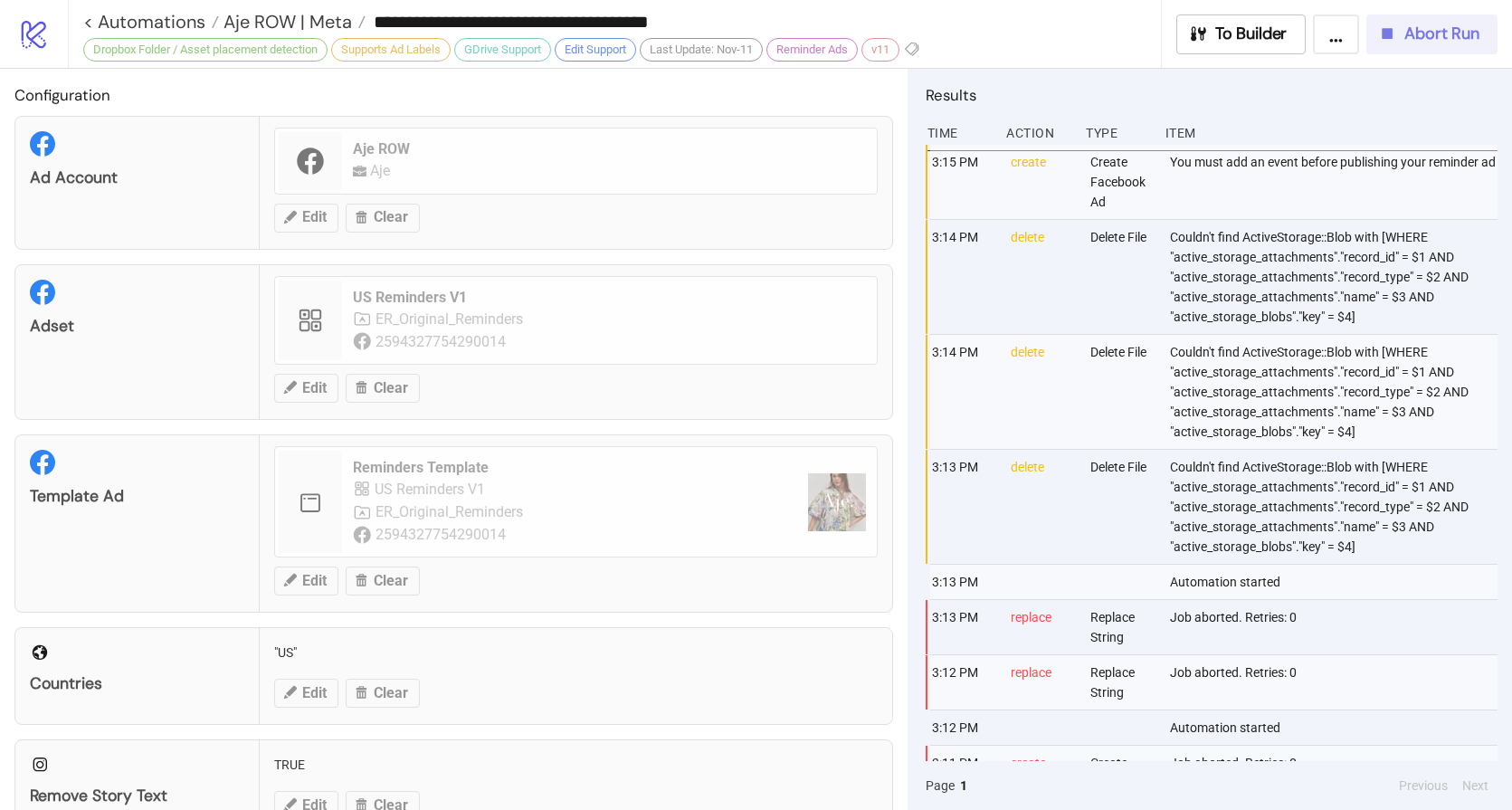
click at [1404, 47] on button "Abort Run" at bounding box center [1433, 34] width 132 height 40
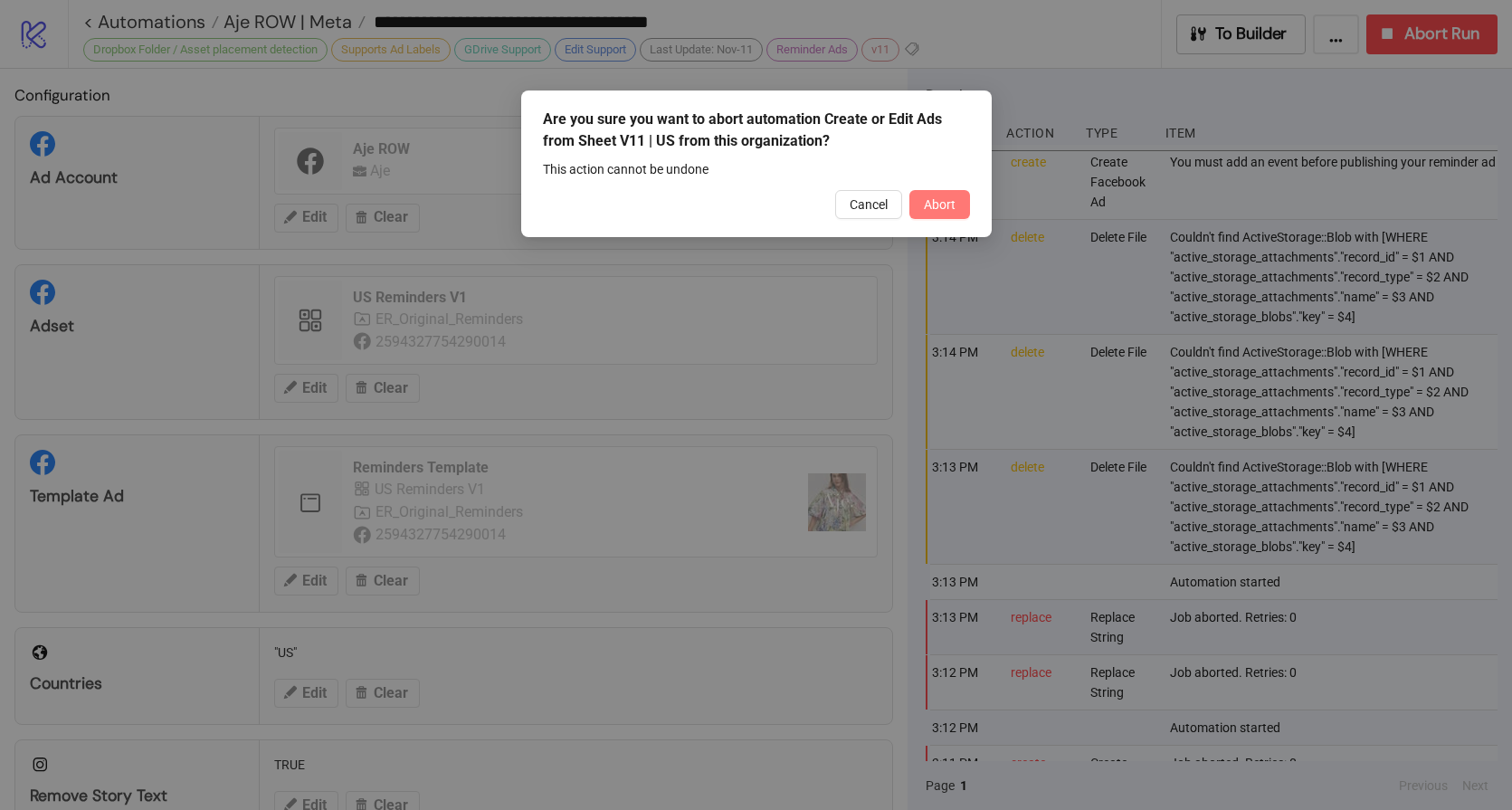
click at [924, 206] on span "Abort" at bounding box center [940, 204] width 32 height 15
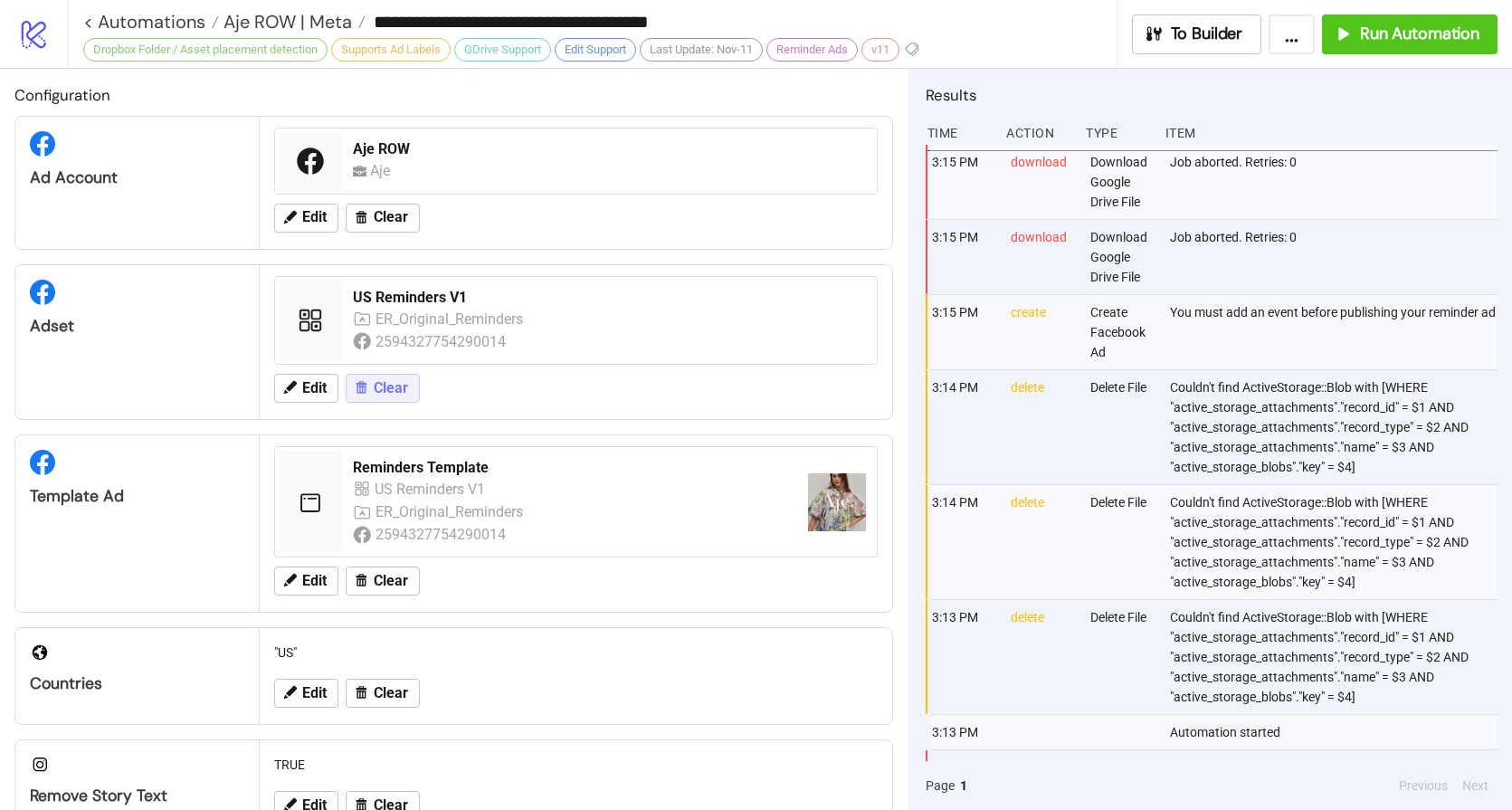
click at [407, 391] on span "Clear" at bounding box center [391, 388] width 35 height 16
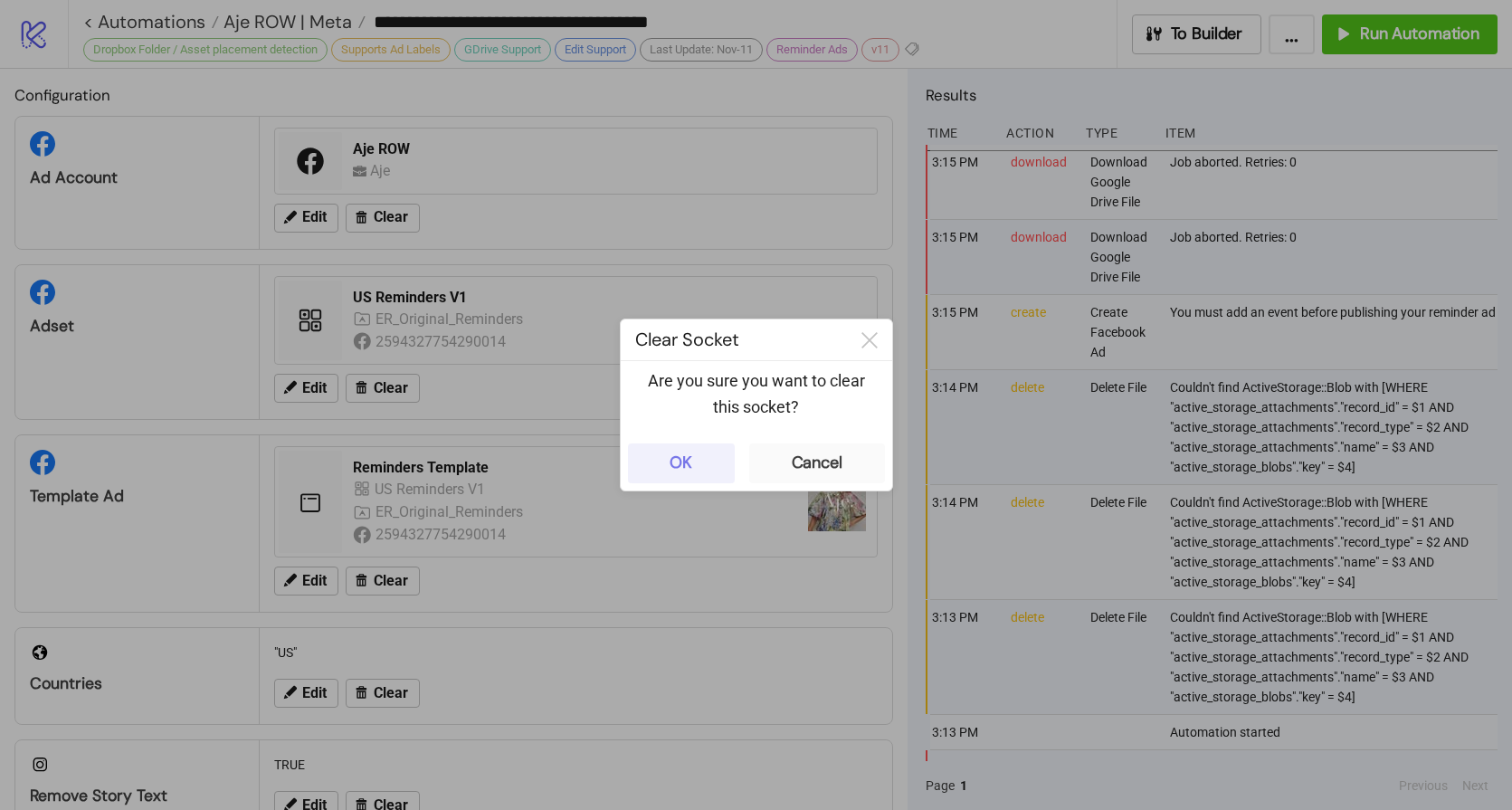
click at [699, 465] on button "OK" at bounding box center [681, 463] width 106 height 40
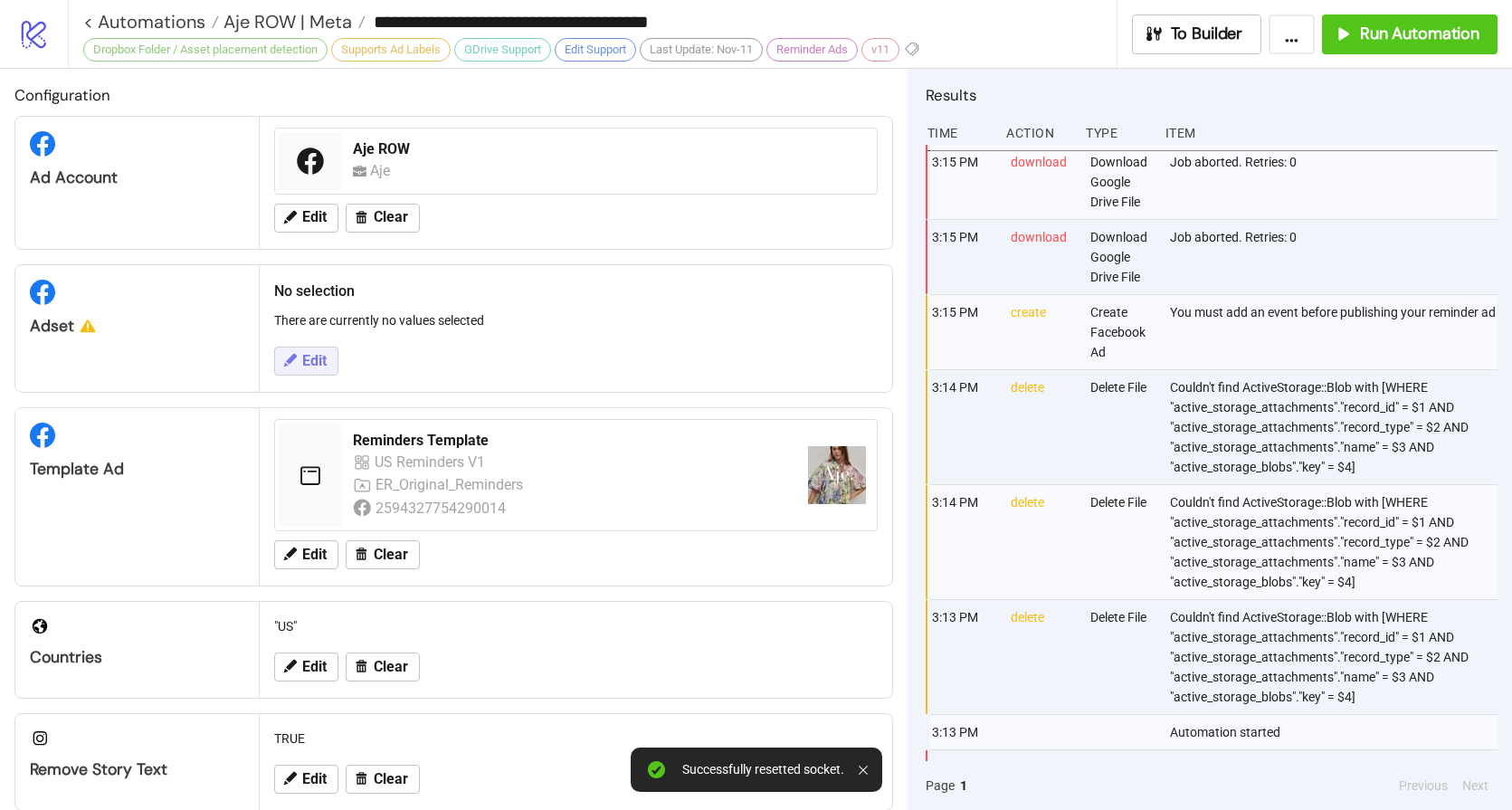
click at [313, 360] on span "Edit" at bounding box center [314, 361] width 24 height 16
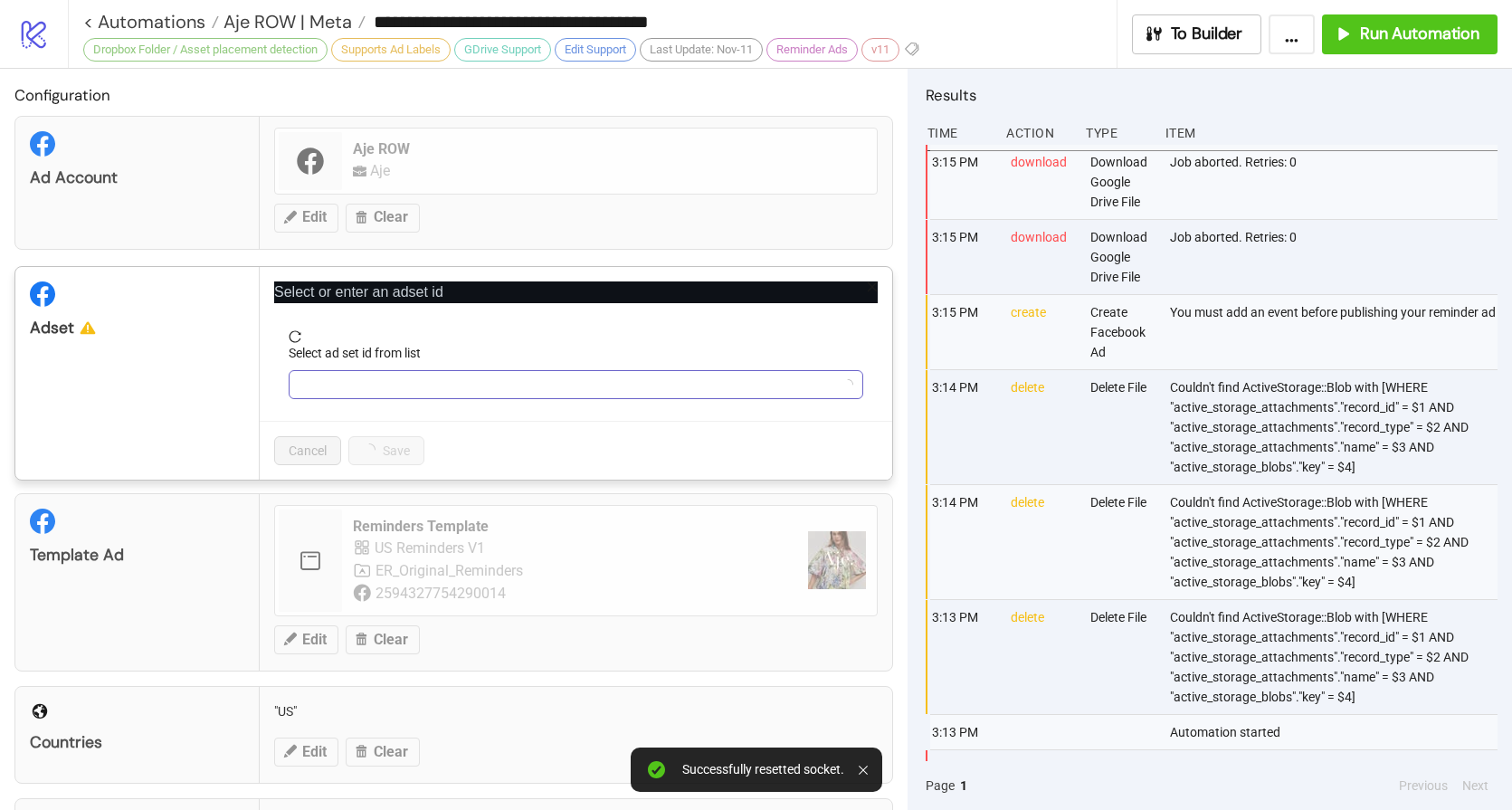
click at [392, 381] on input "Select ad set id from list" at bounding box center [567, 384] width 536 height 27
paste input "**********"
type input "**********"
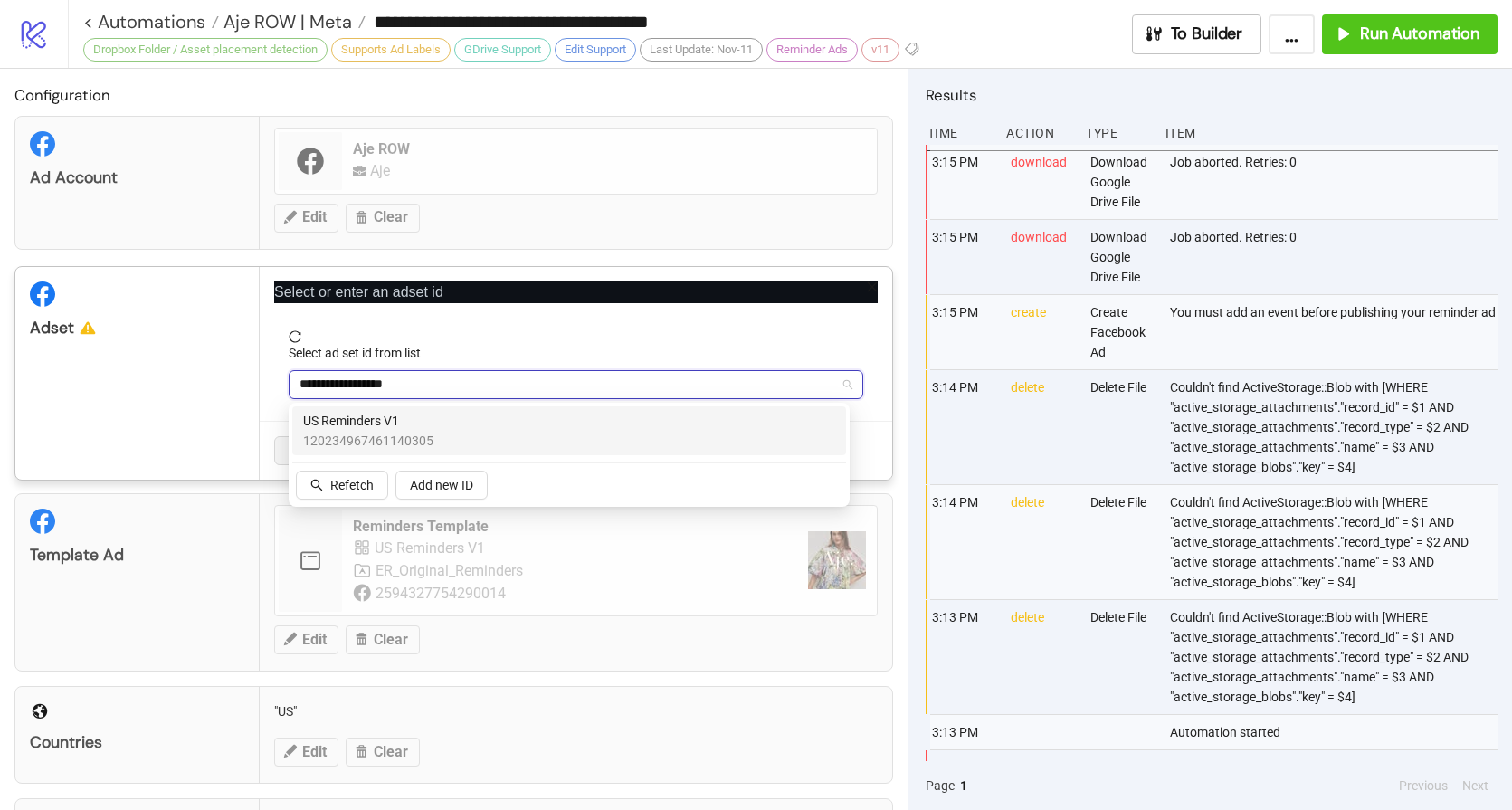
click at [413, 416] on span "US Reminders V1" at bounding box center [368, 421] width 131 height 20
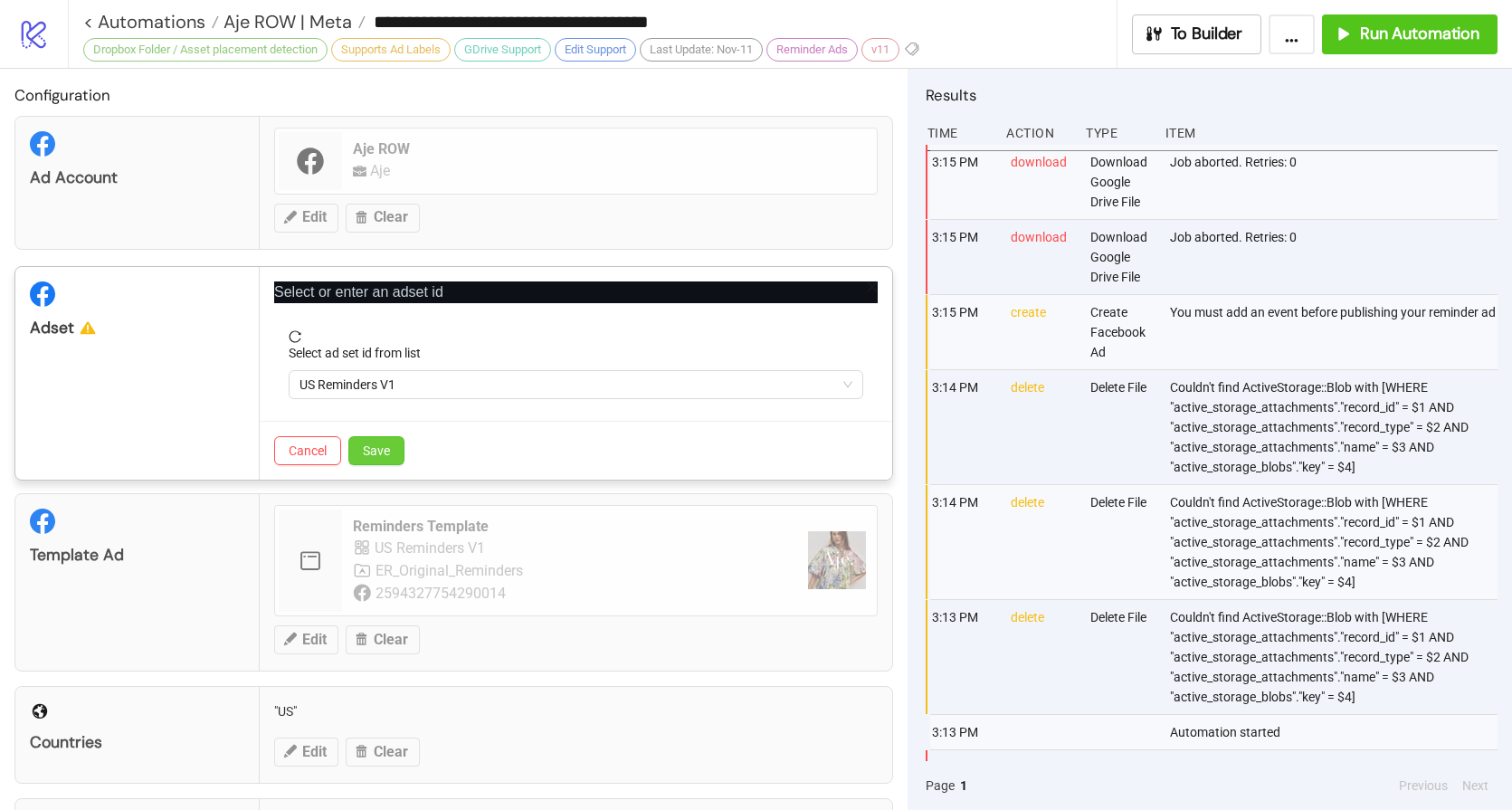
click at [382, 444] on span "Save" at bounding box center [377, 450] width 27 height 15
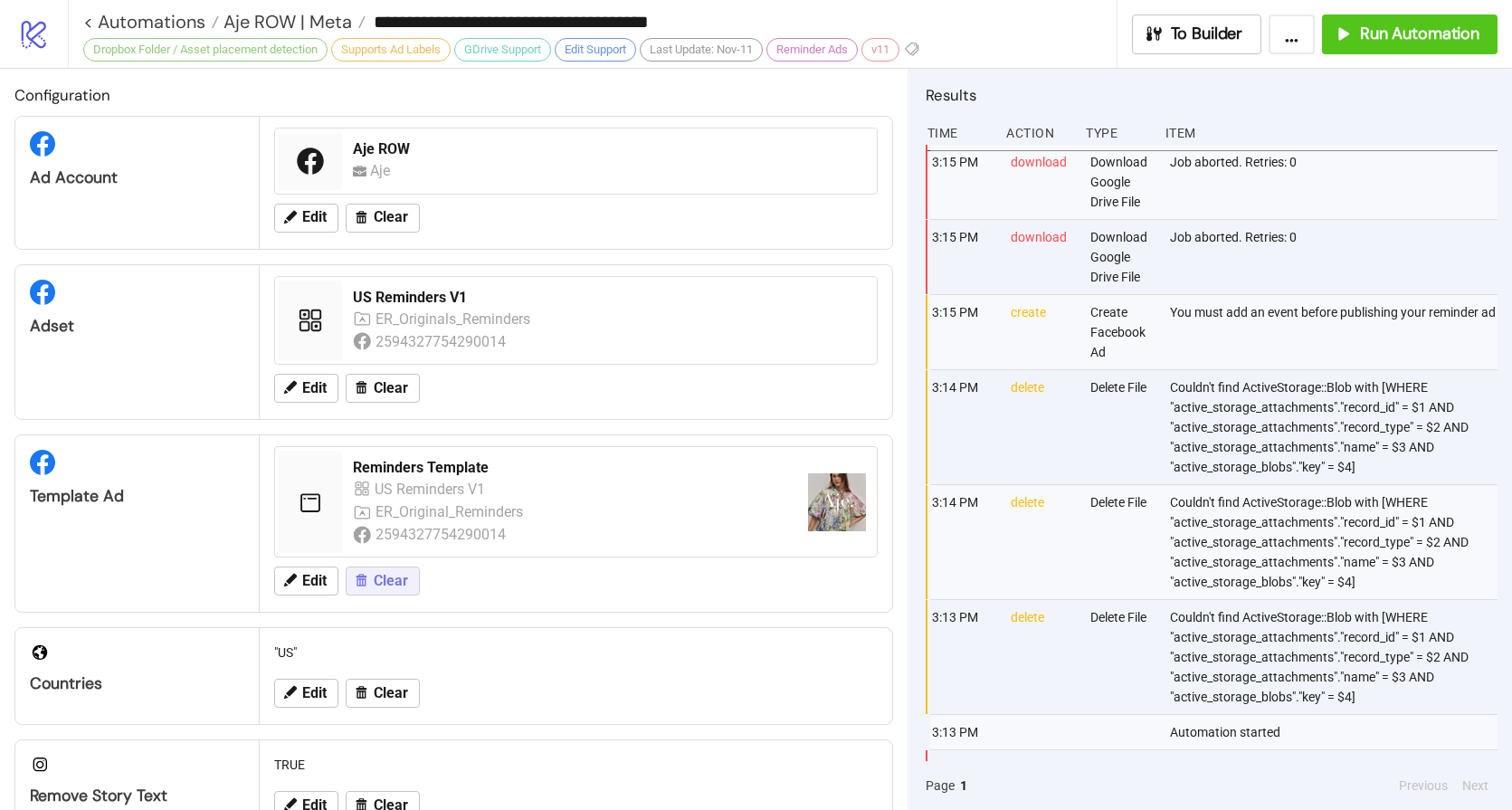
click at [384, 578] on span "Clear" at bounding box center [391, 581] width 35 height 16
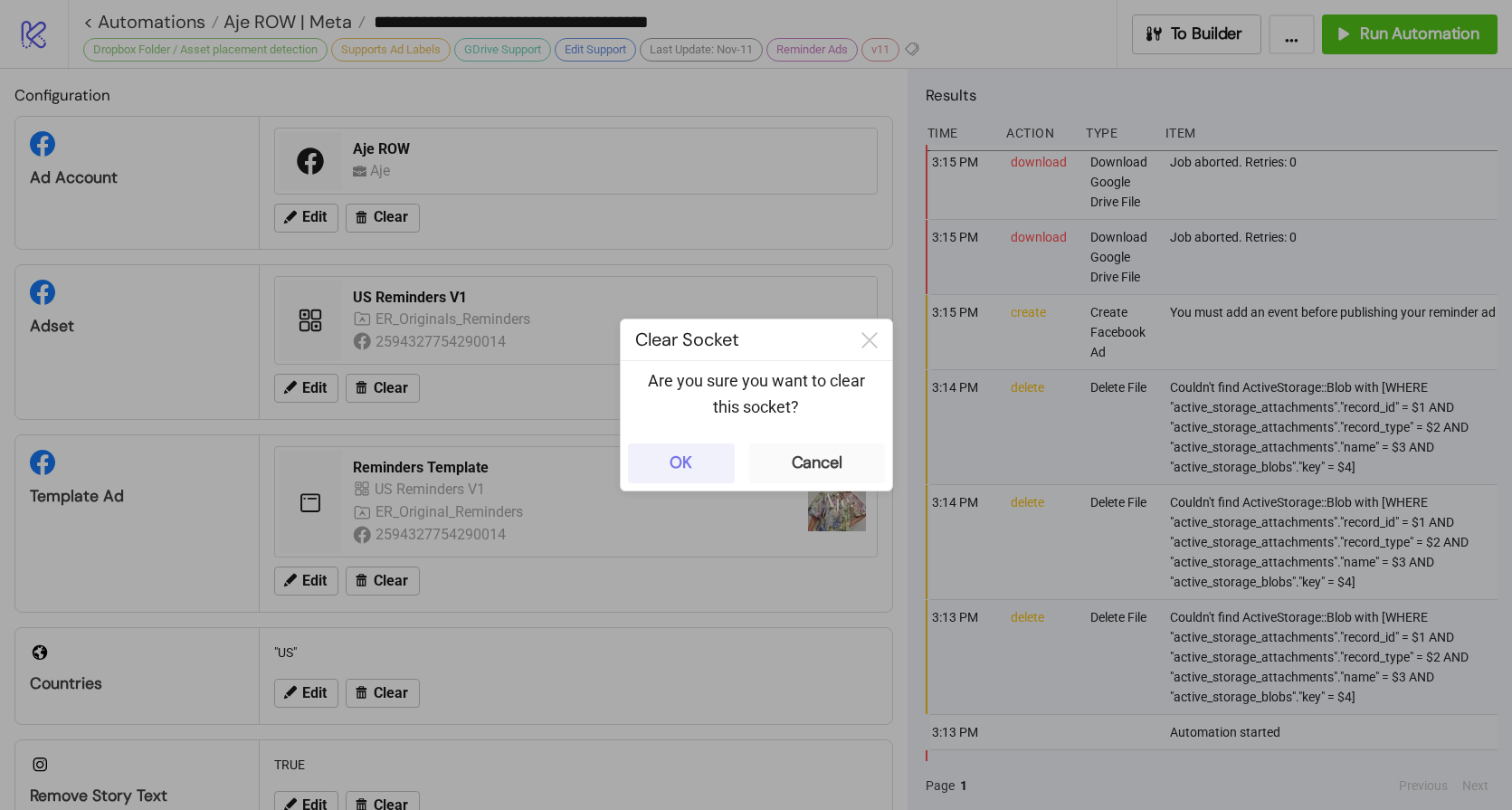
click at [652, 468] on button "OK" at bounding box center [681, 463] width 106 height 40
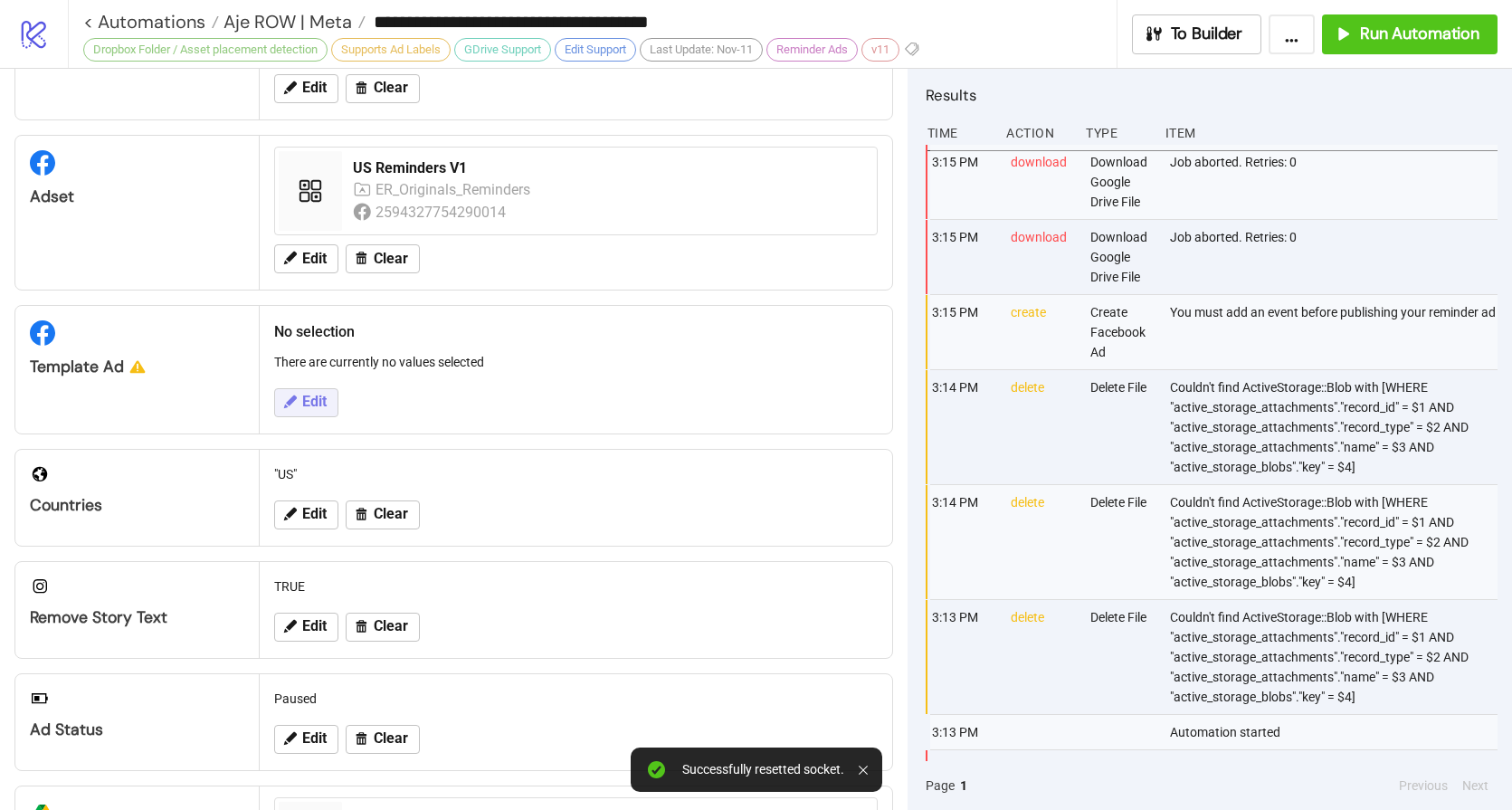
scroll to position [149, 0]
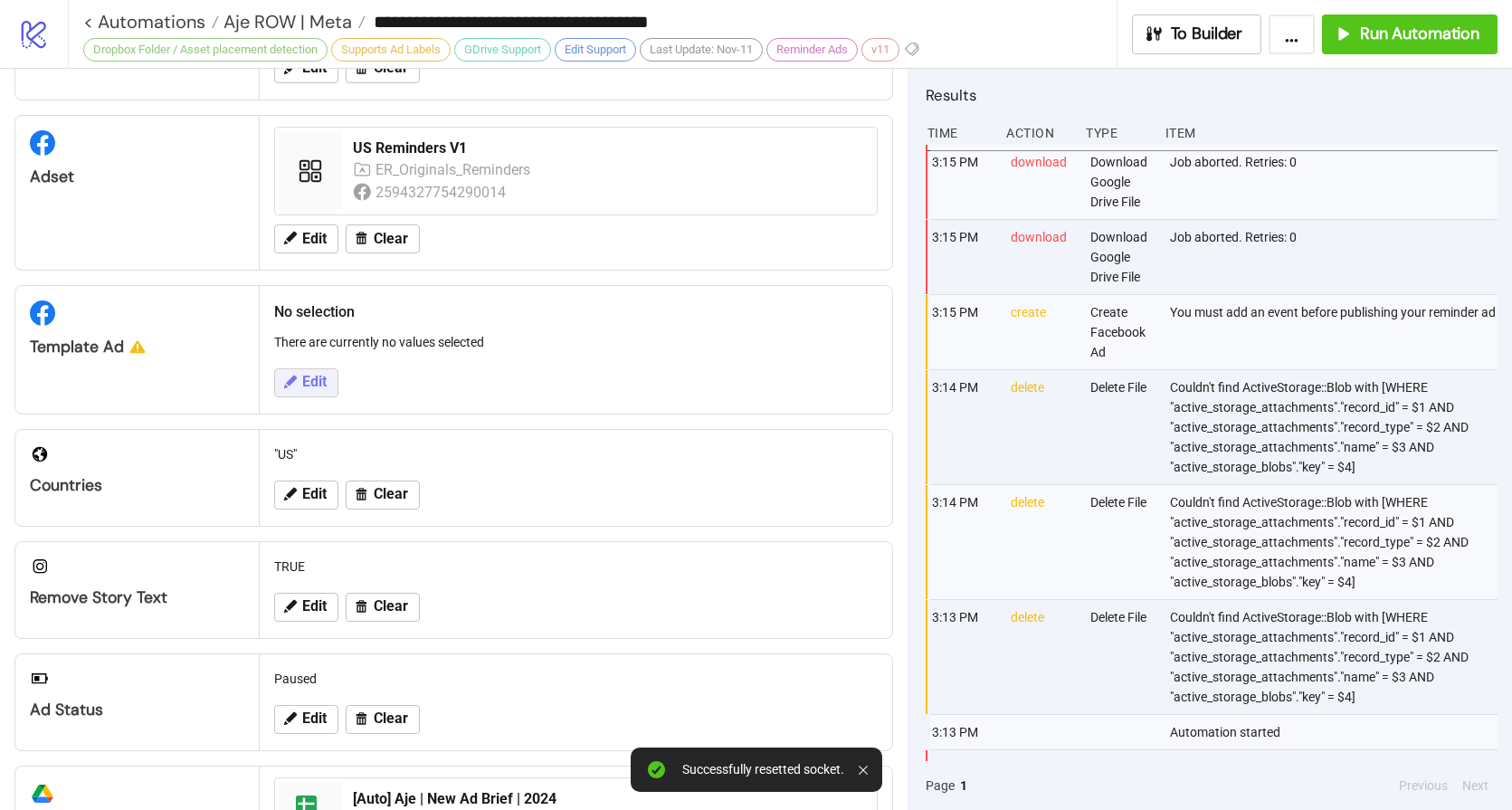
click at [318, 379] on span "Edit" at bounding box center [314, 381] width 24 height 16
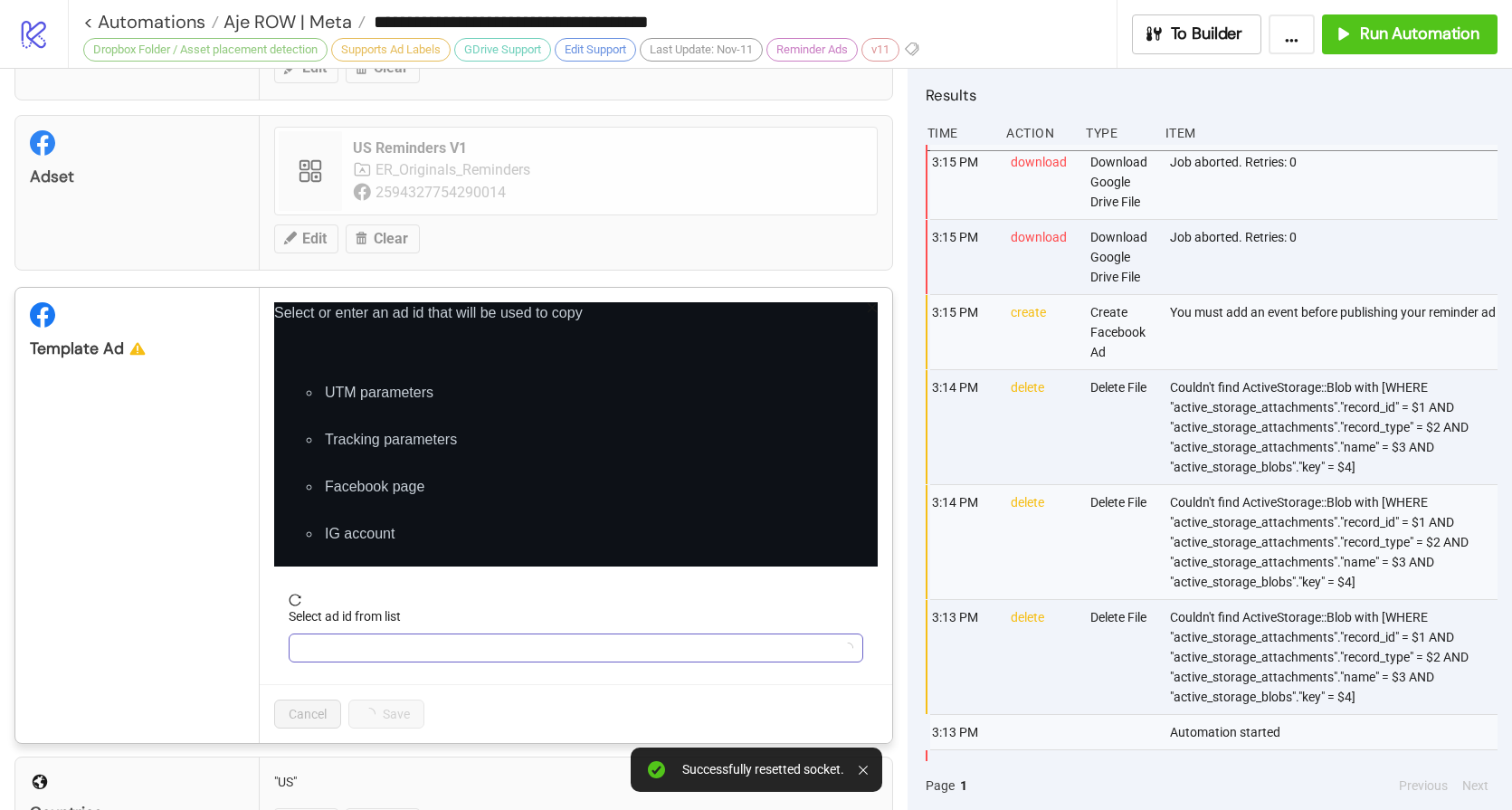
click at [365, 652] on input "Select ad id from list" at bounding box center [567, 647] width 536 height 27
paste input "**********"
type input "**********"
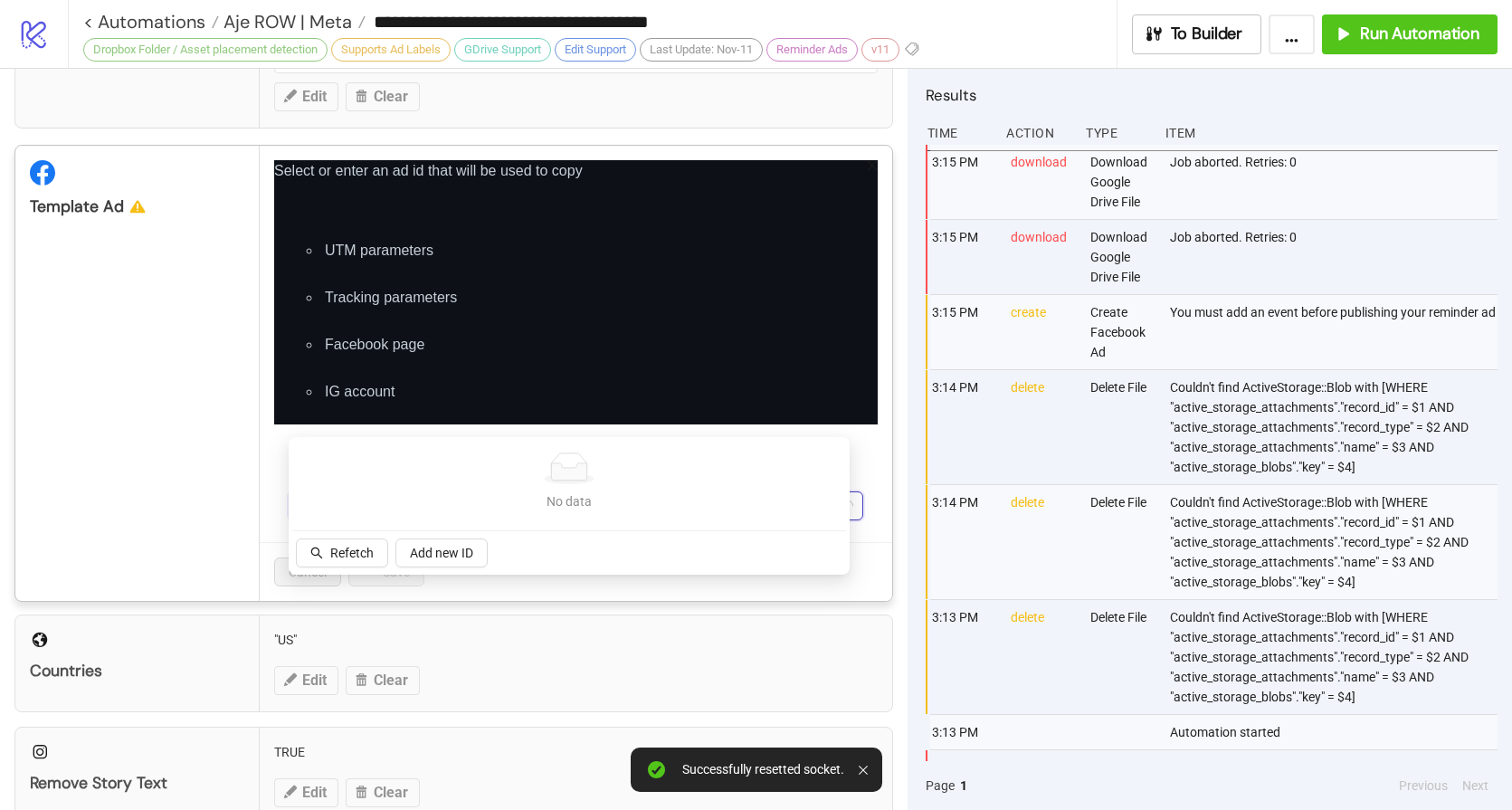
scroll to position [522, 0]
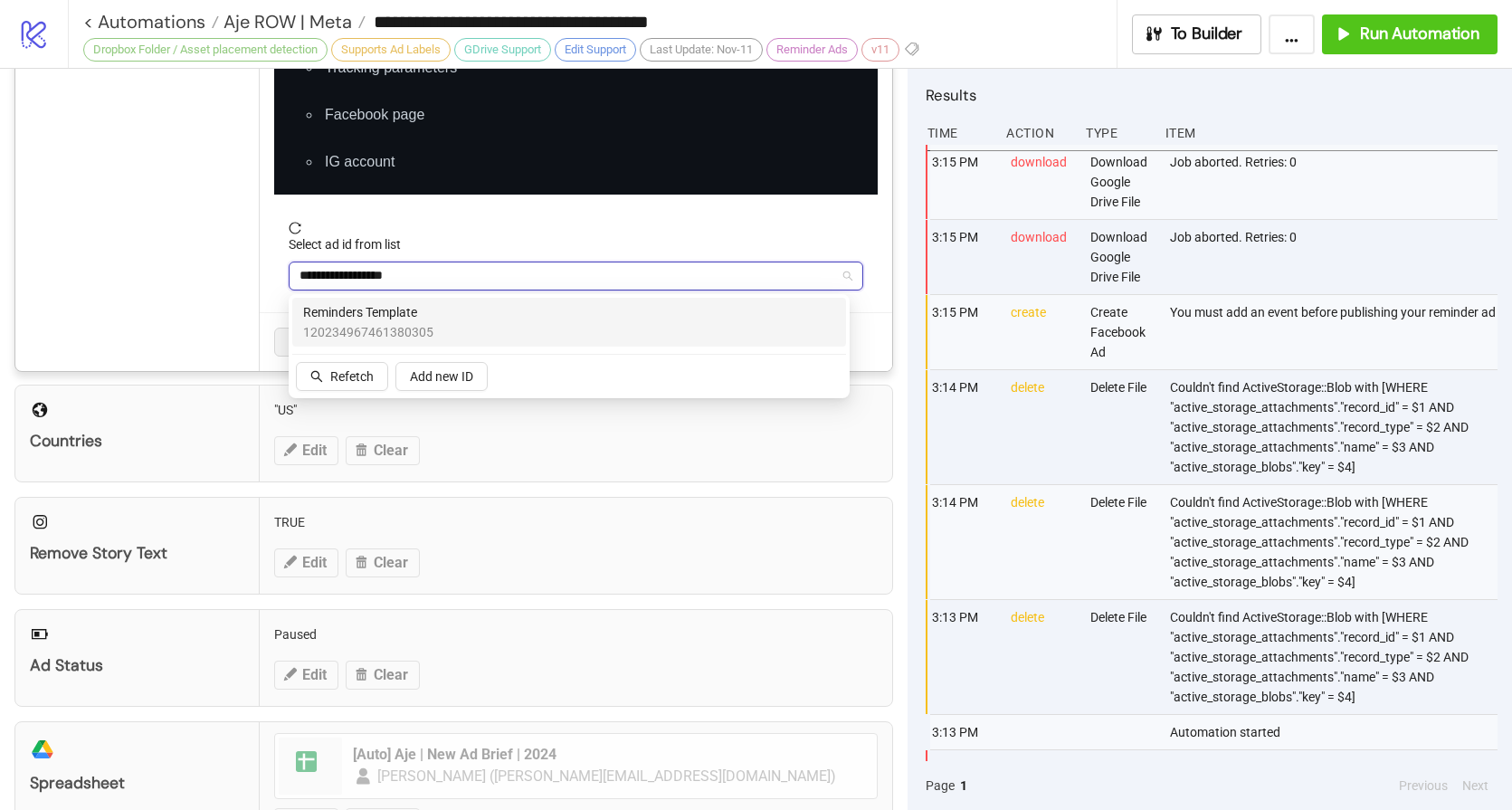
click at [407, 325] on span "120234967461380305" at bounding box center [368, 332] width 131 height 20
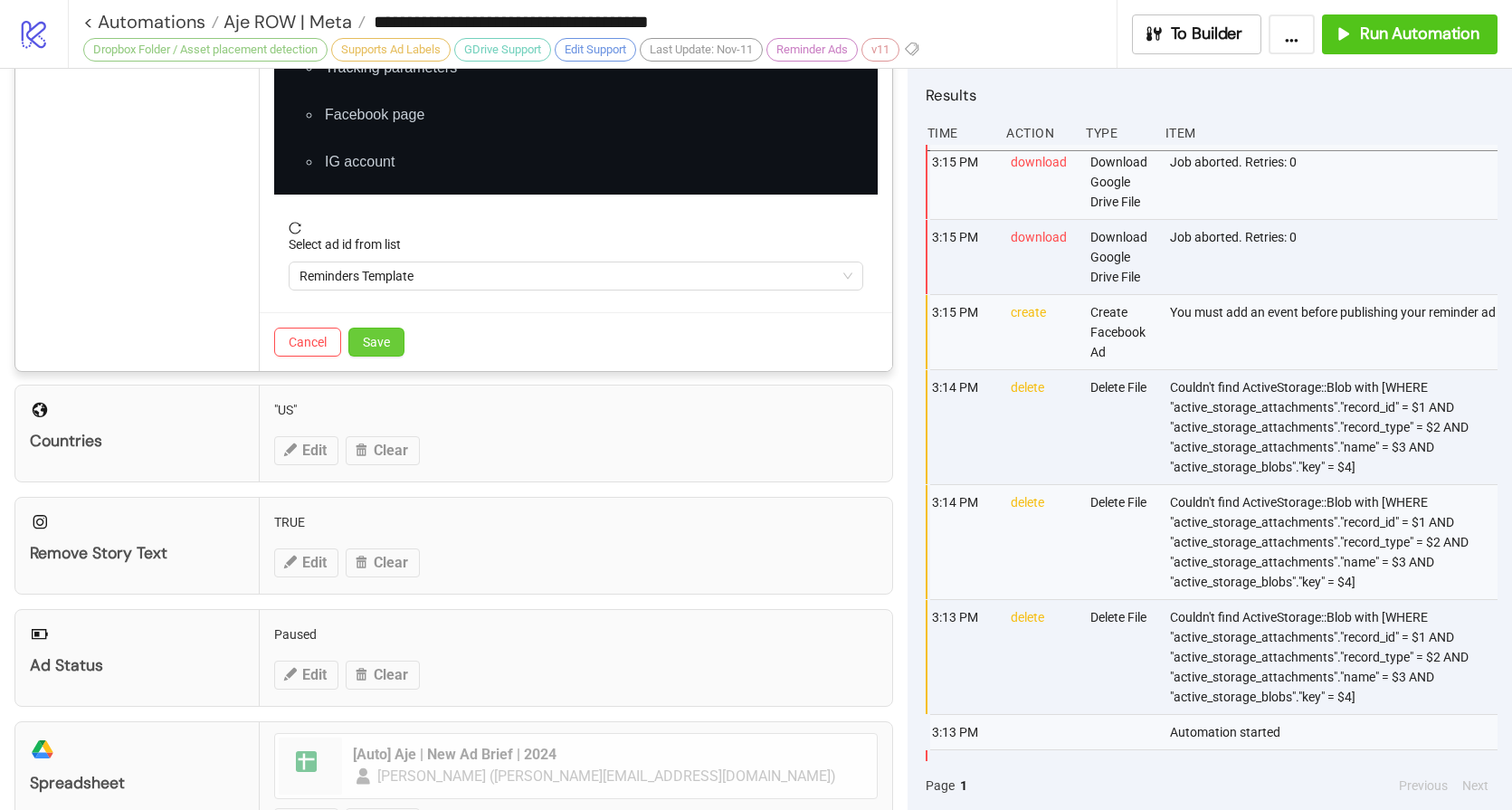
click at [392, 342] on button "Save" at bounding box center [377, 342] width 56 height 29
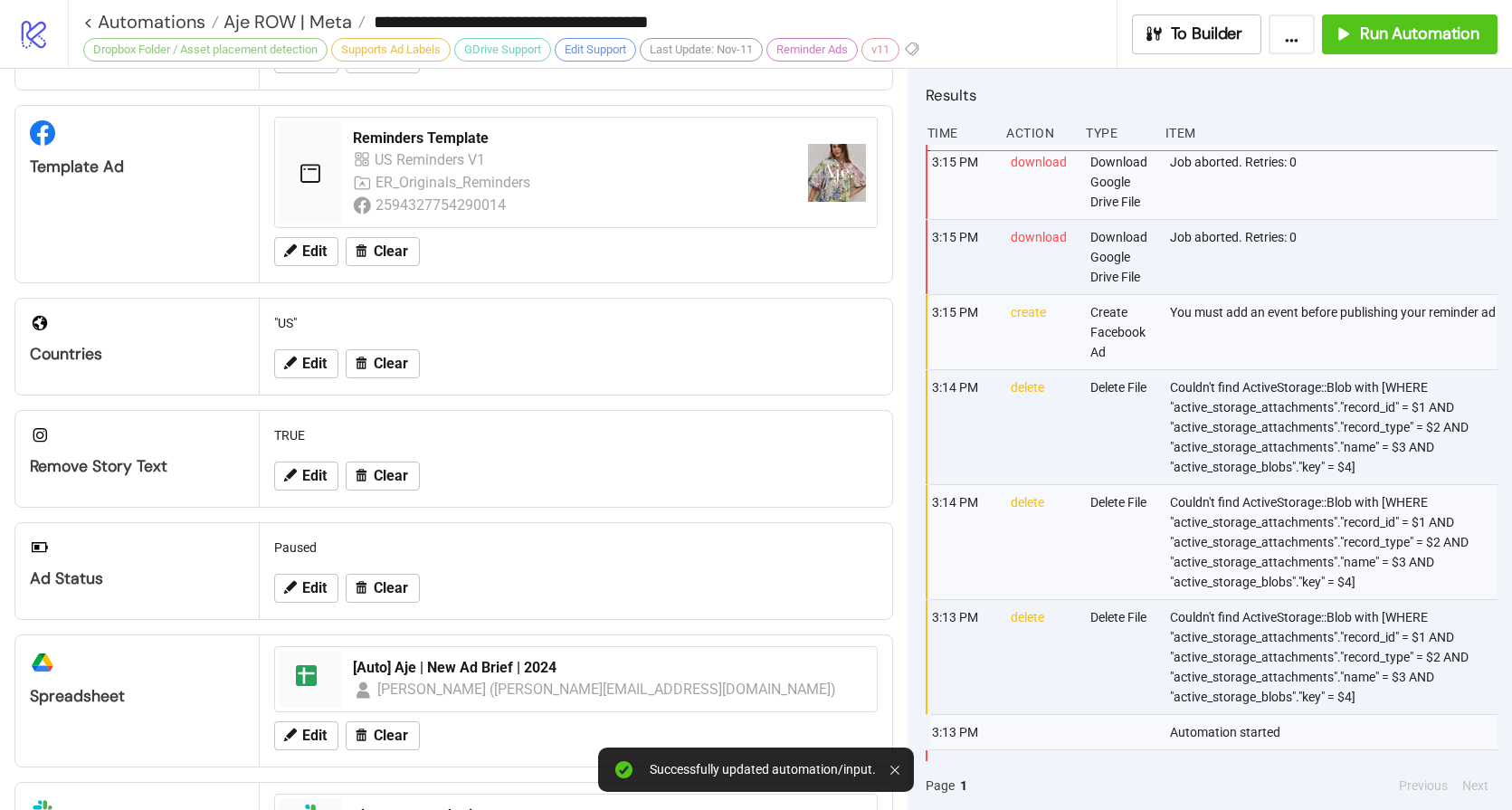
scroll to position [0, 0]
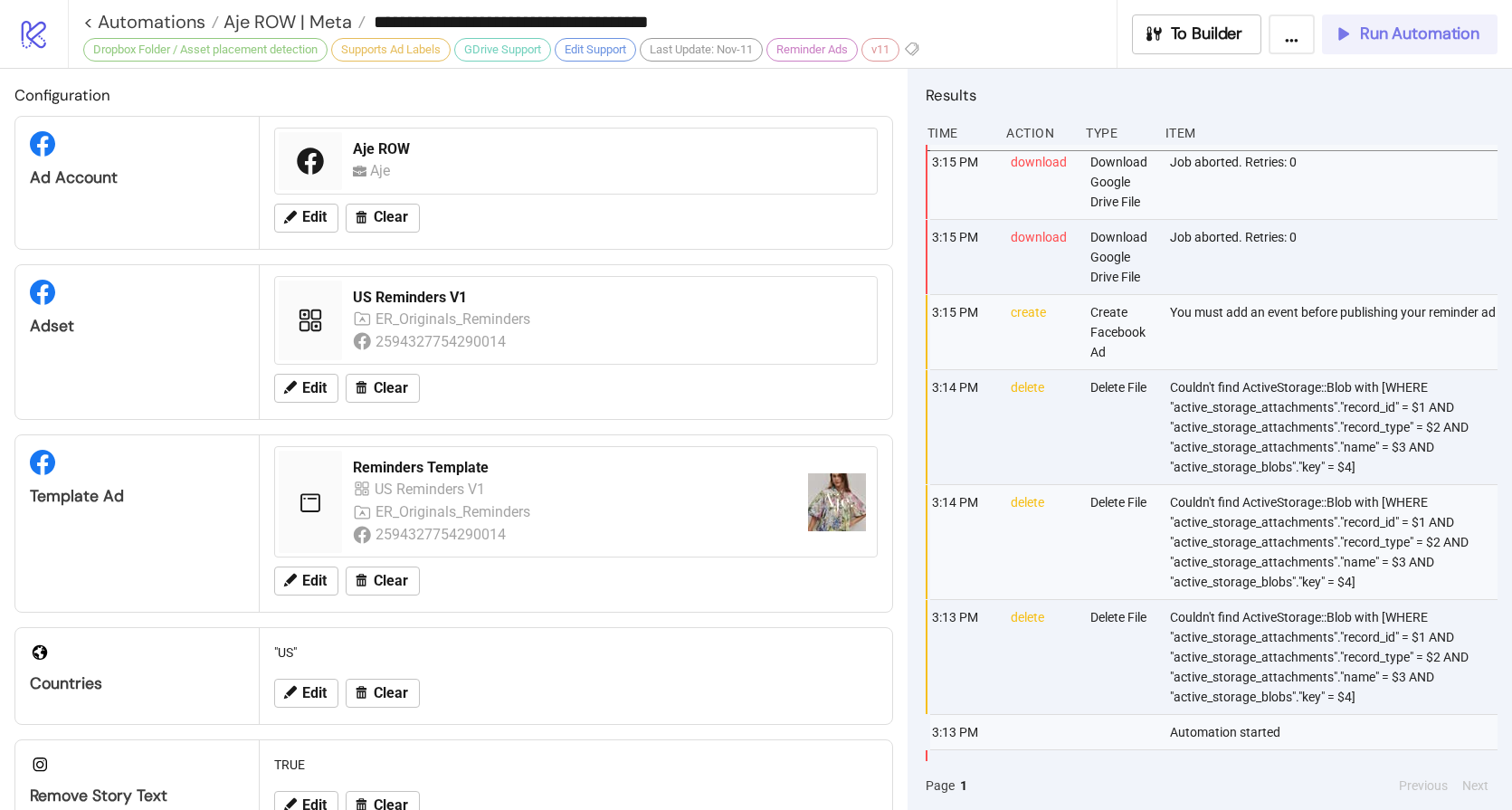
click at [1368, 43] on span "Run Automation" at bounding box center [1419, 34] width 119 height 21
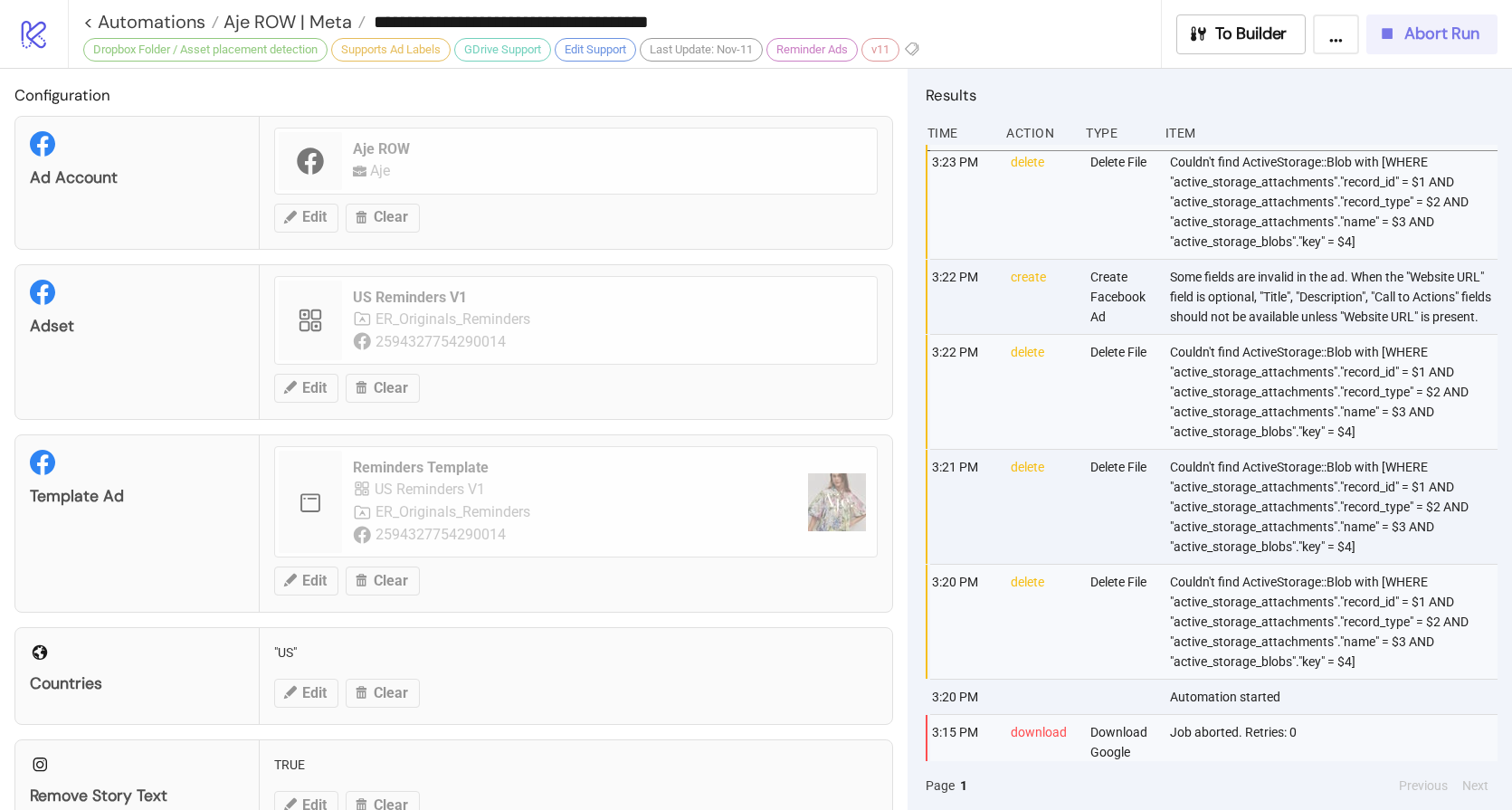
click at [1400, 41] on div "Abort Run" at bounding box center [1429, 34] width 103 height 21
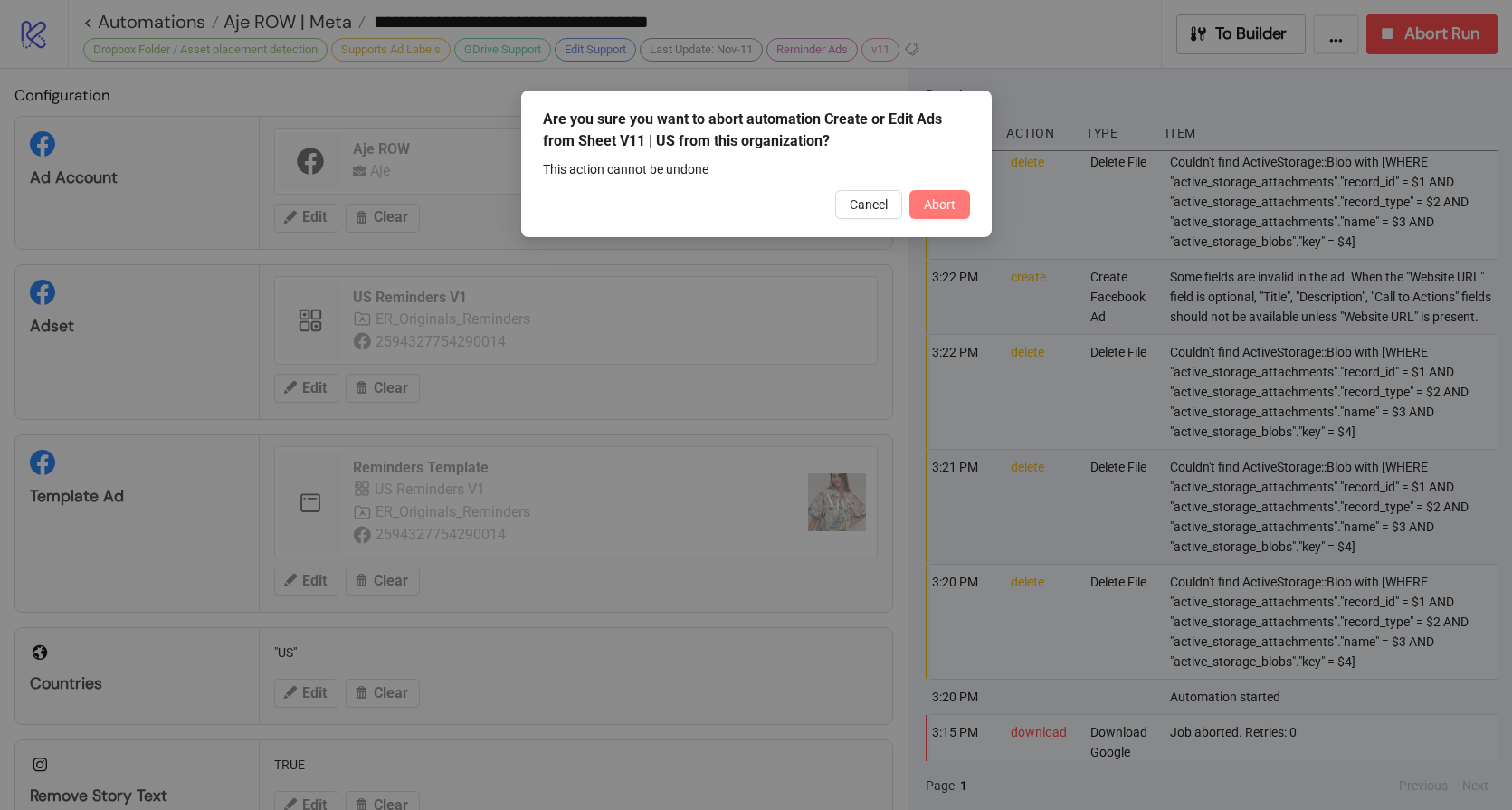
click at [958, 206] on button "Abort" at bounding box center [940, 204] width 61 height 29
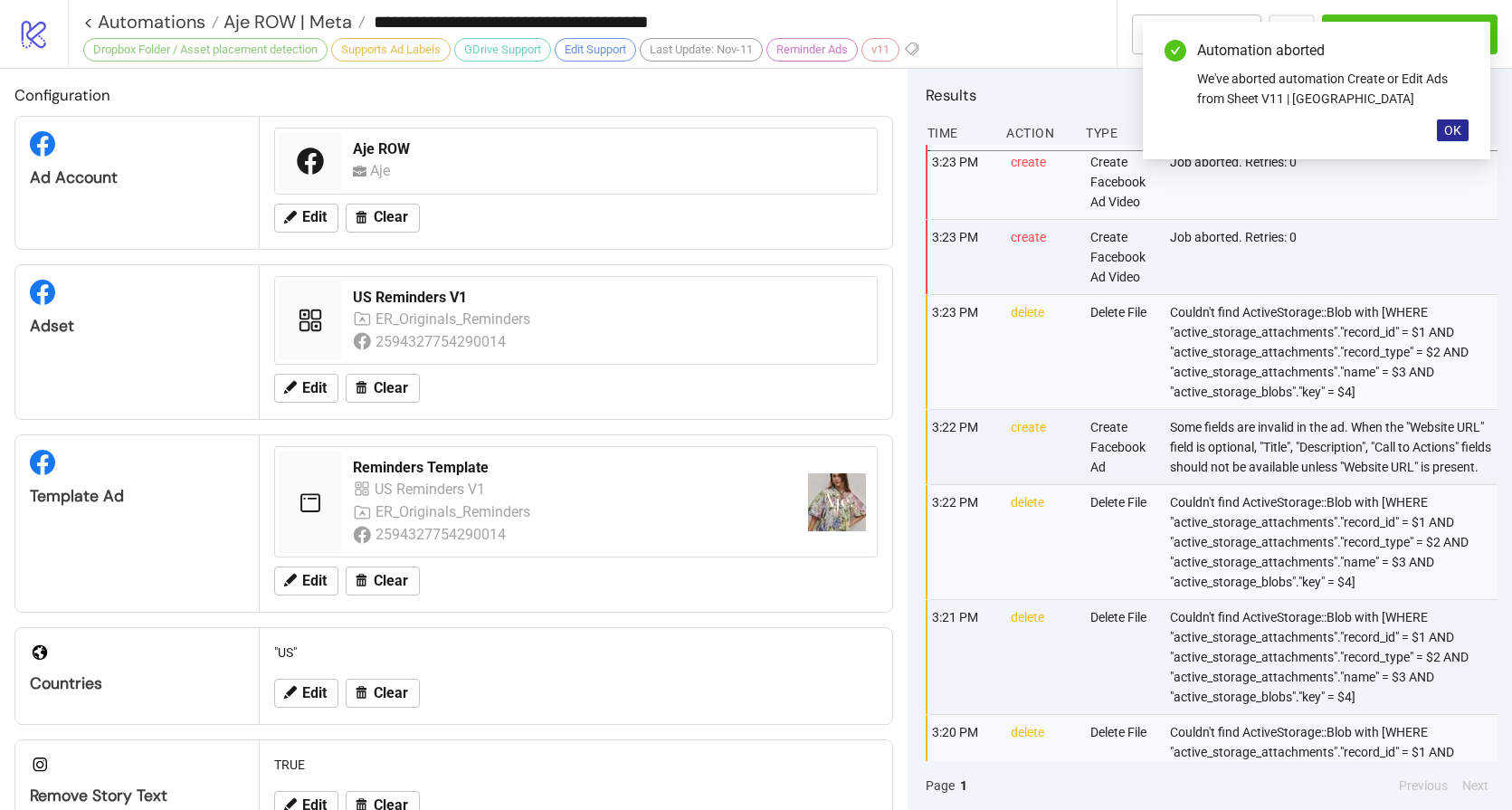
click at [1452, 139] on button "OK" at bounding box center [1453, 130] width 32 height 21
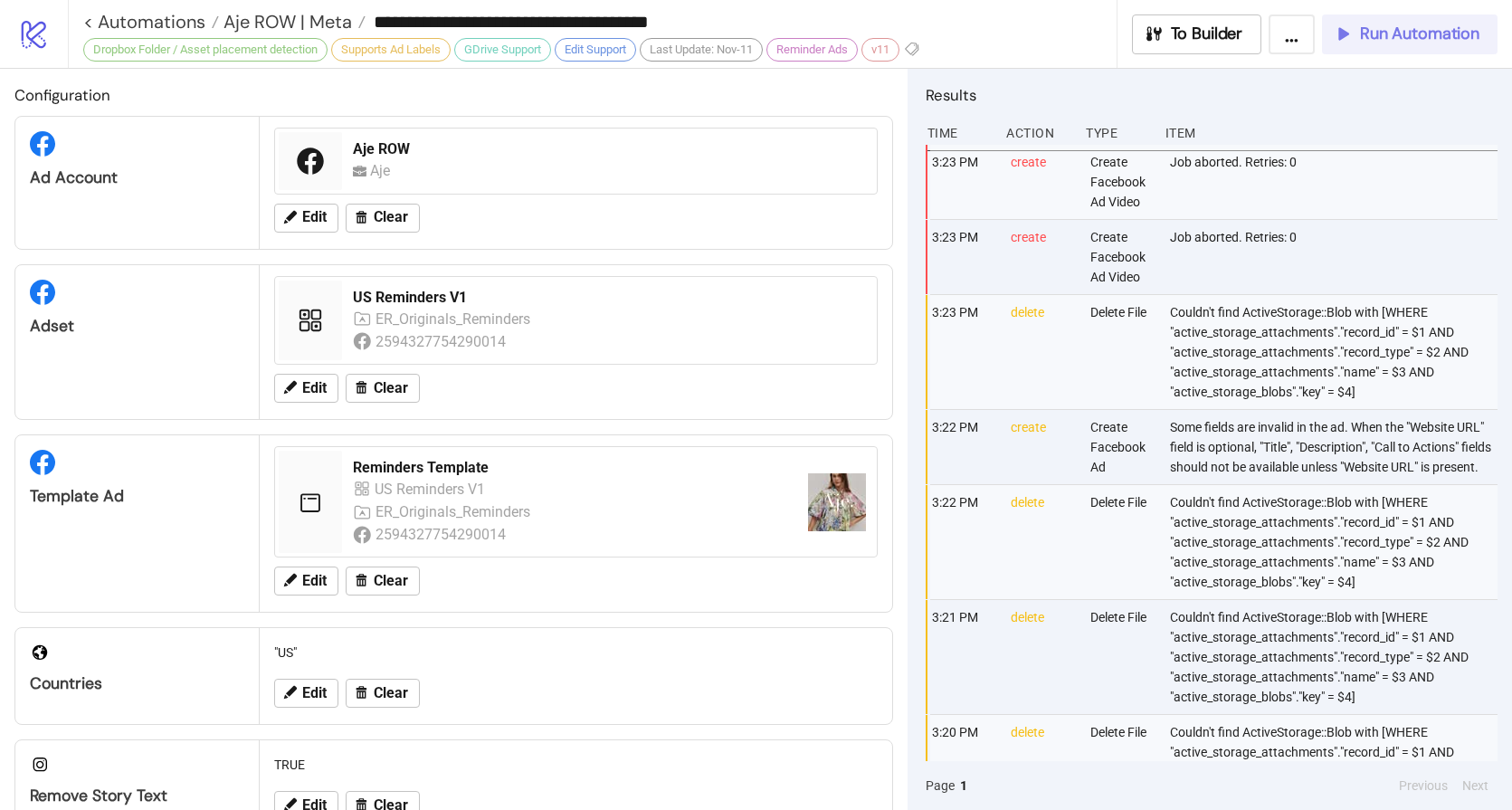
click at [1403, 40] on span "Run Automation" at bounding box center [1419, 34] width 119 height 21
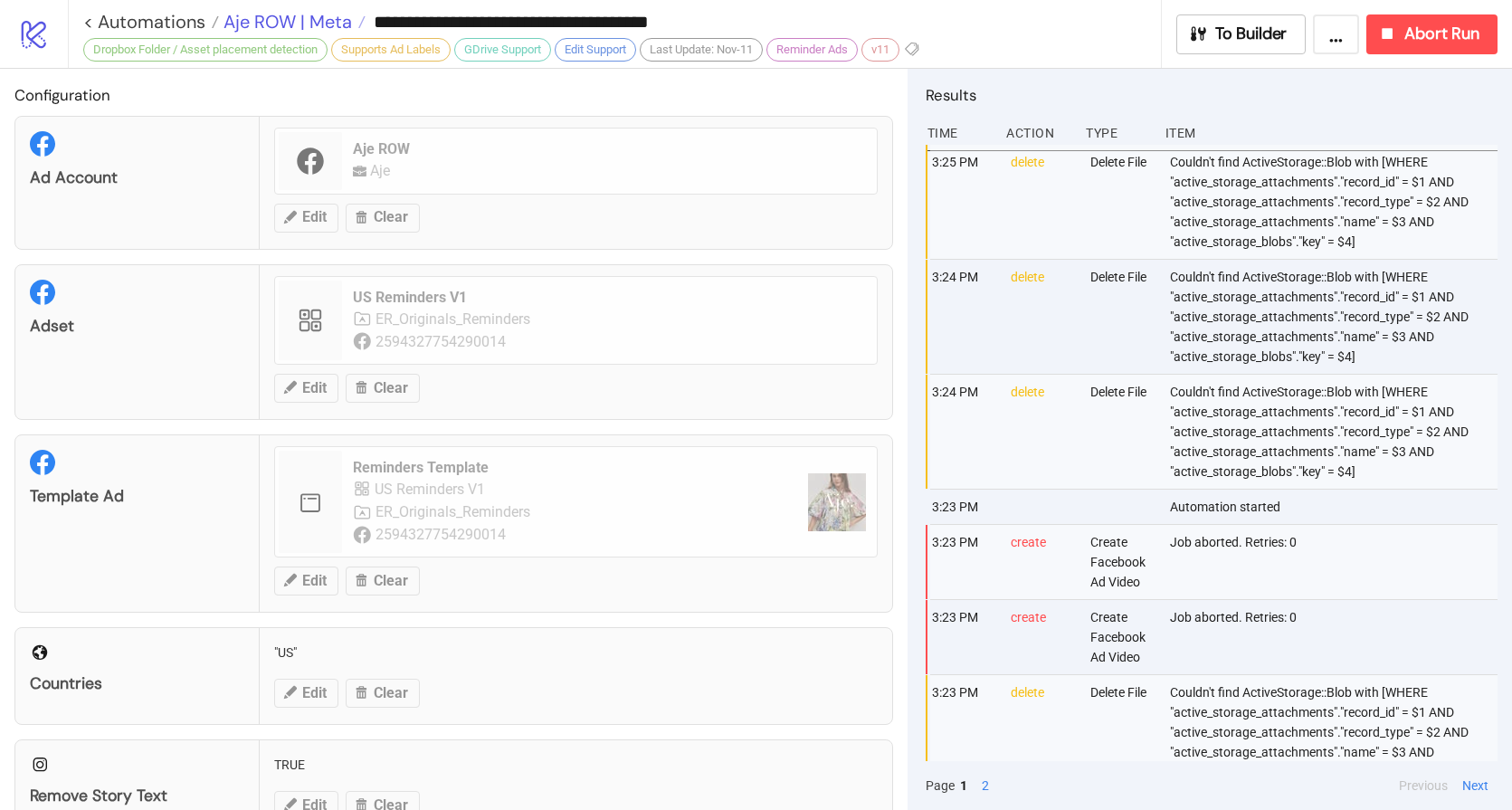
click at [286, 22] on span "Aje ROW | Meta" at bounding box center [285, 21] width 133 height 23
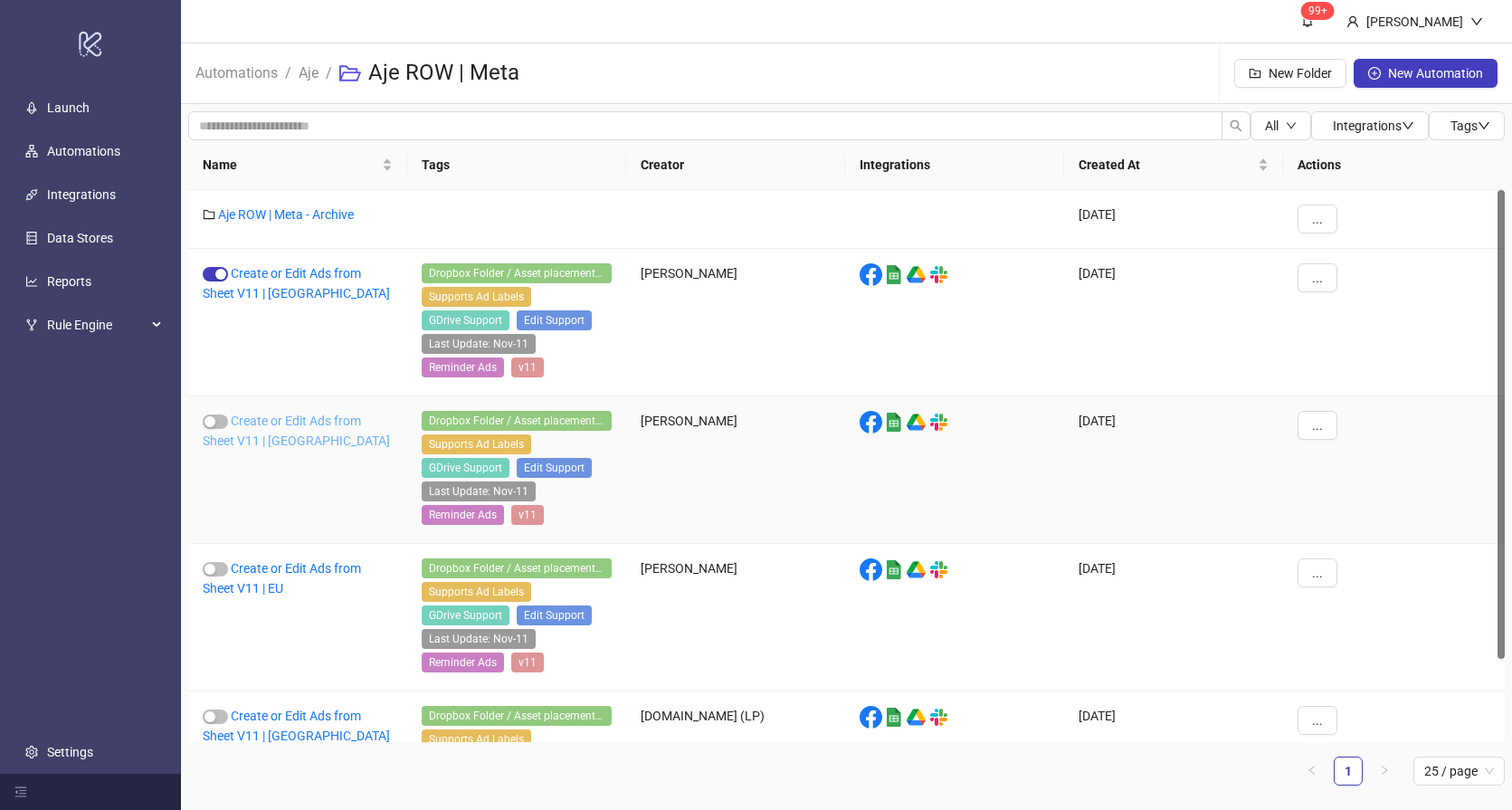
click at [279, 422] on link "Create or Edit Ads from Sheet V11 | UK" at bounding box center [296, 431] width 188 height 35
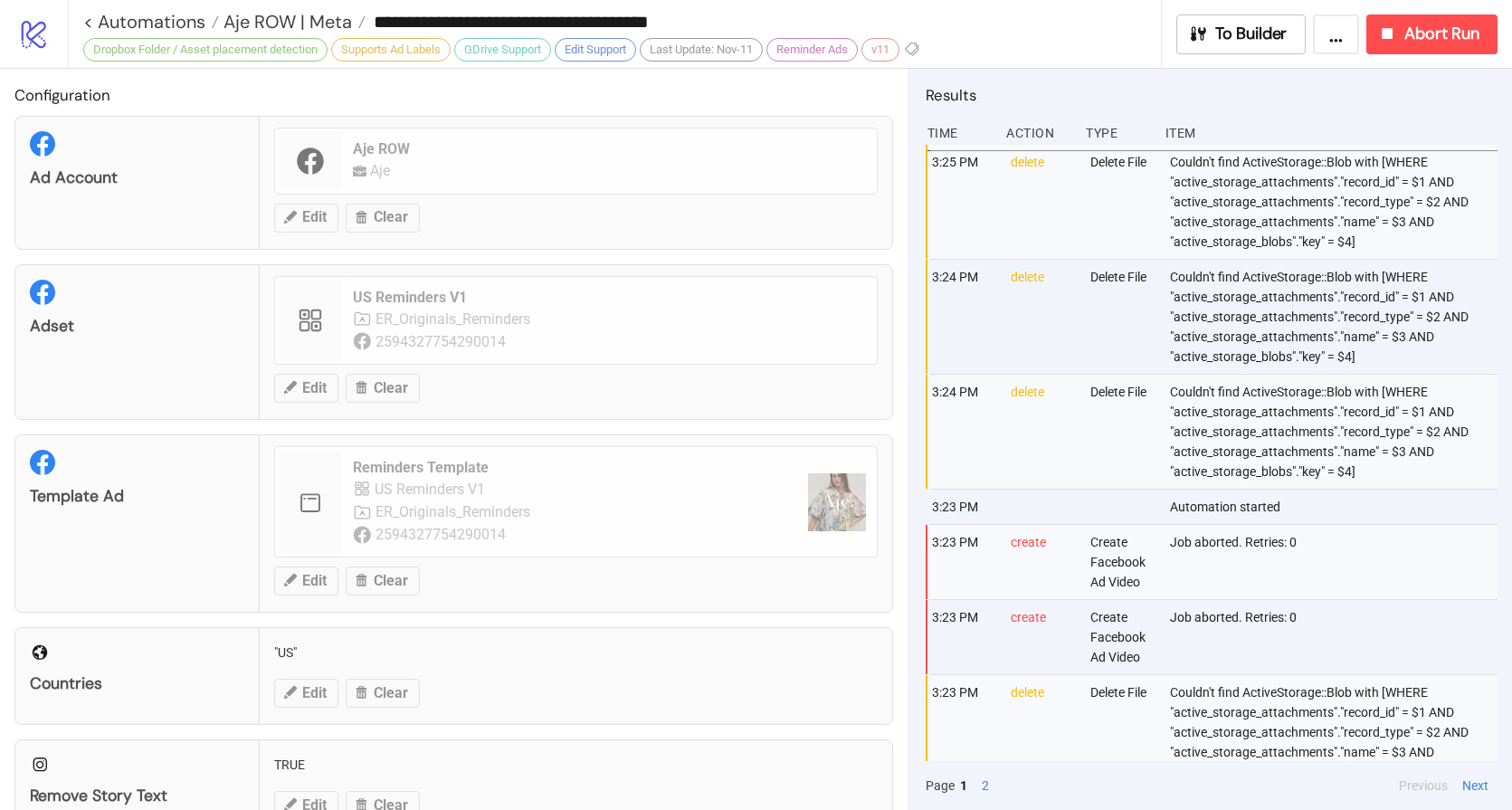
type input "**********"
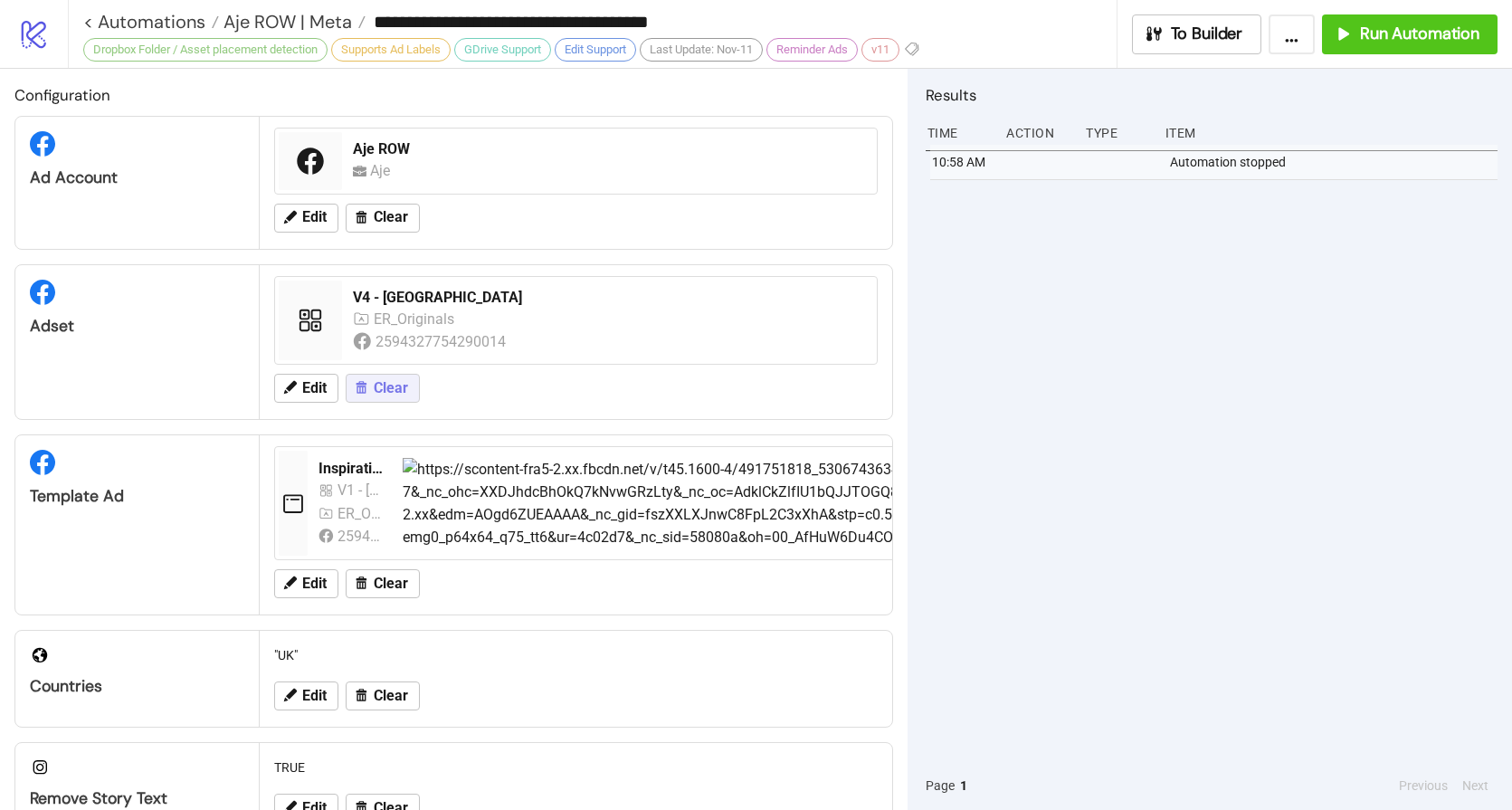
click at [386, 392] on span "Clear" at bounding box center [391, 388] width 35 height 16
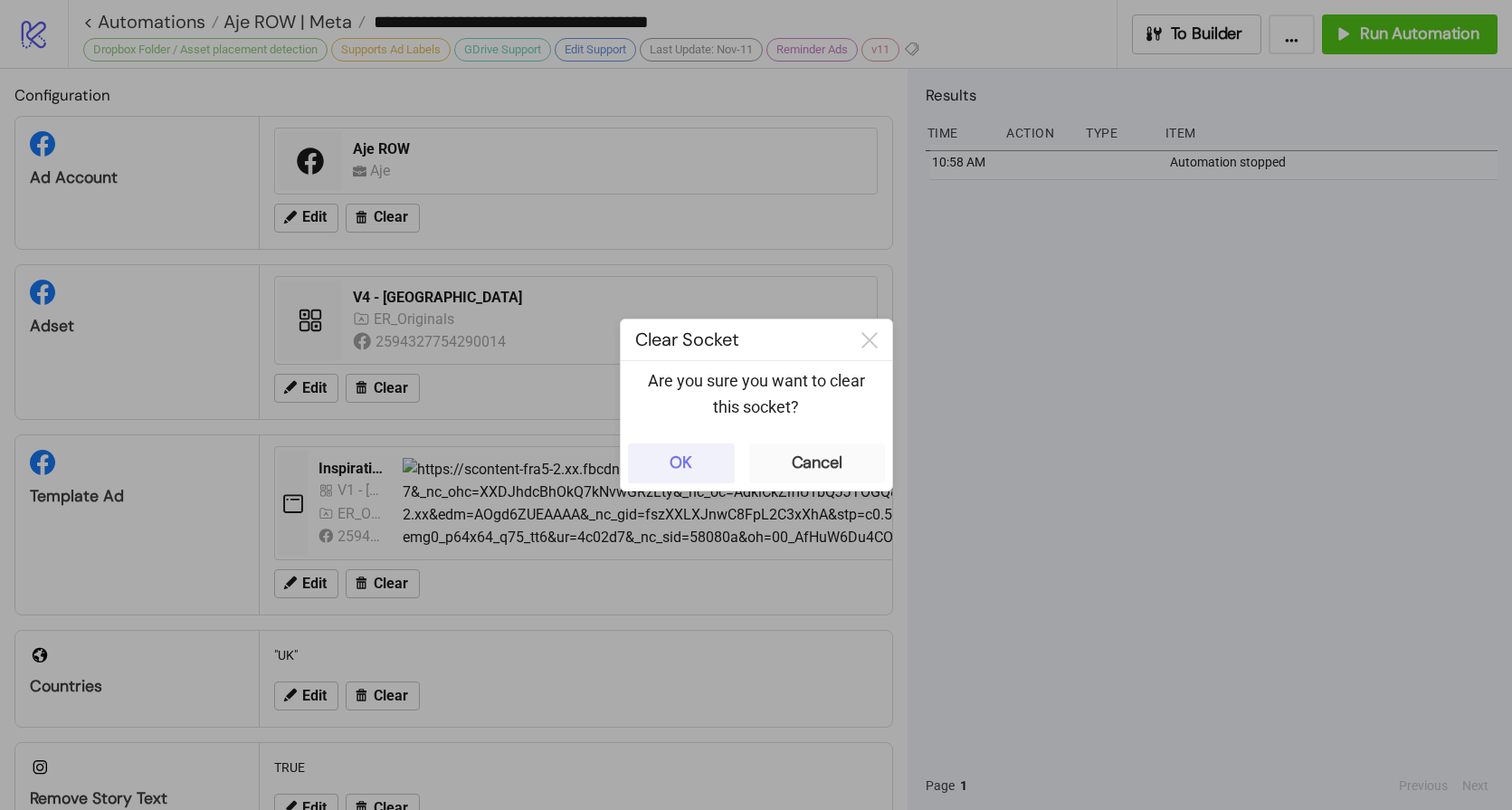
click at [721, 457] on button "OK" at bounding box center [681, 463] width 106 height 40
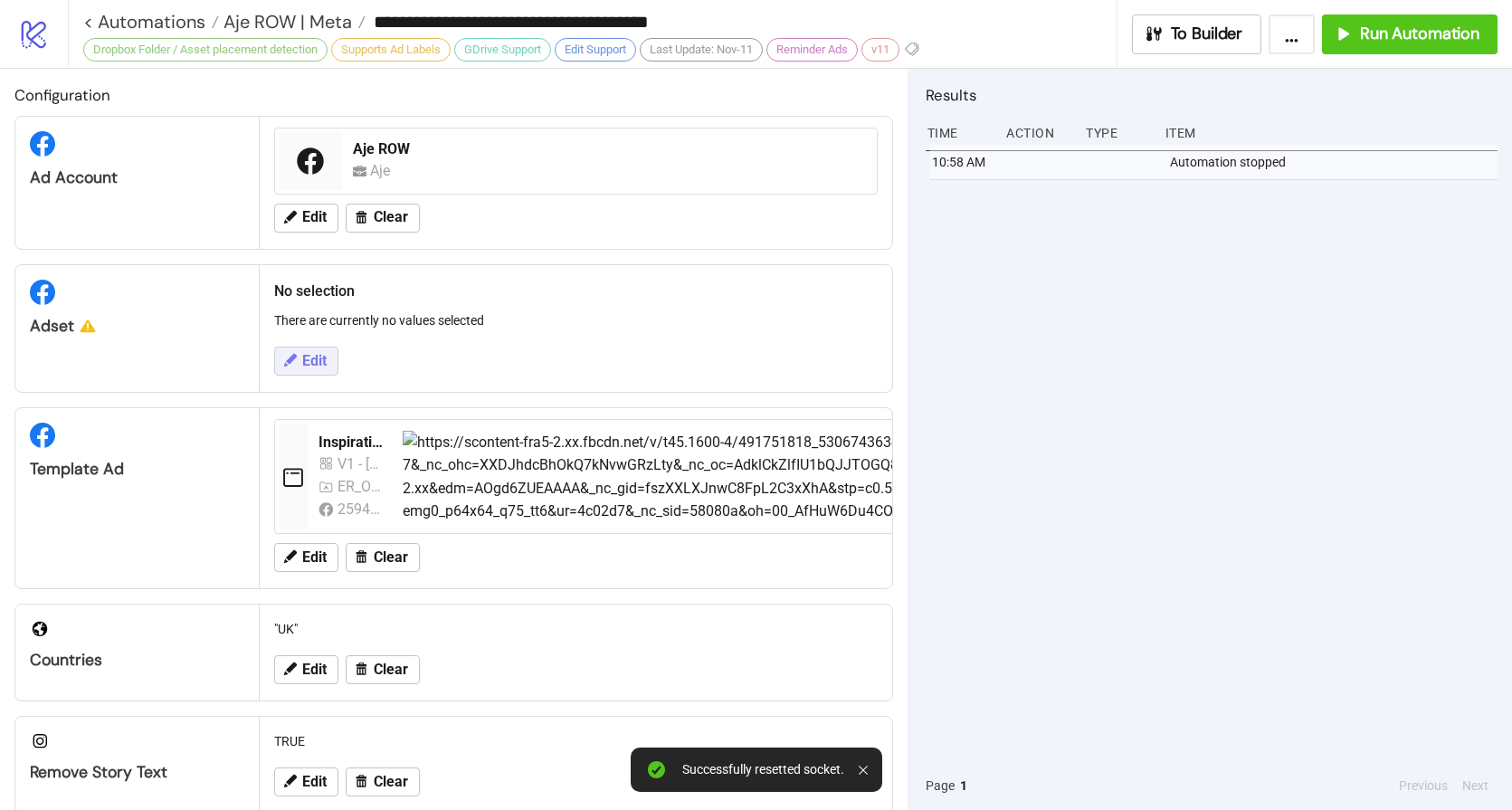
click at [282, 365] on icon at bounding box center [289, 360] width 16 height 16
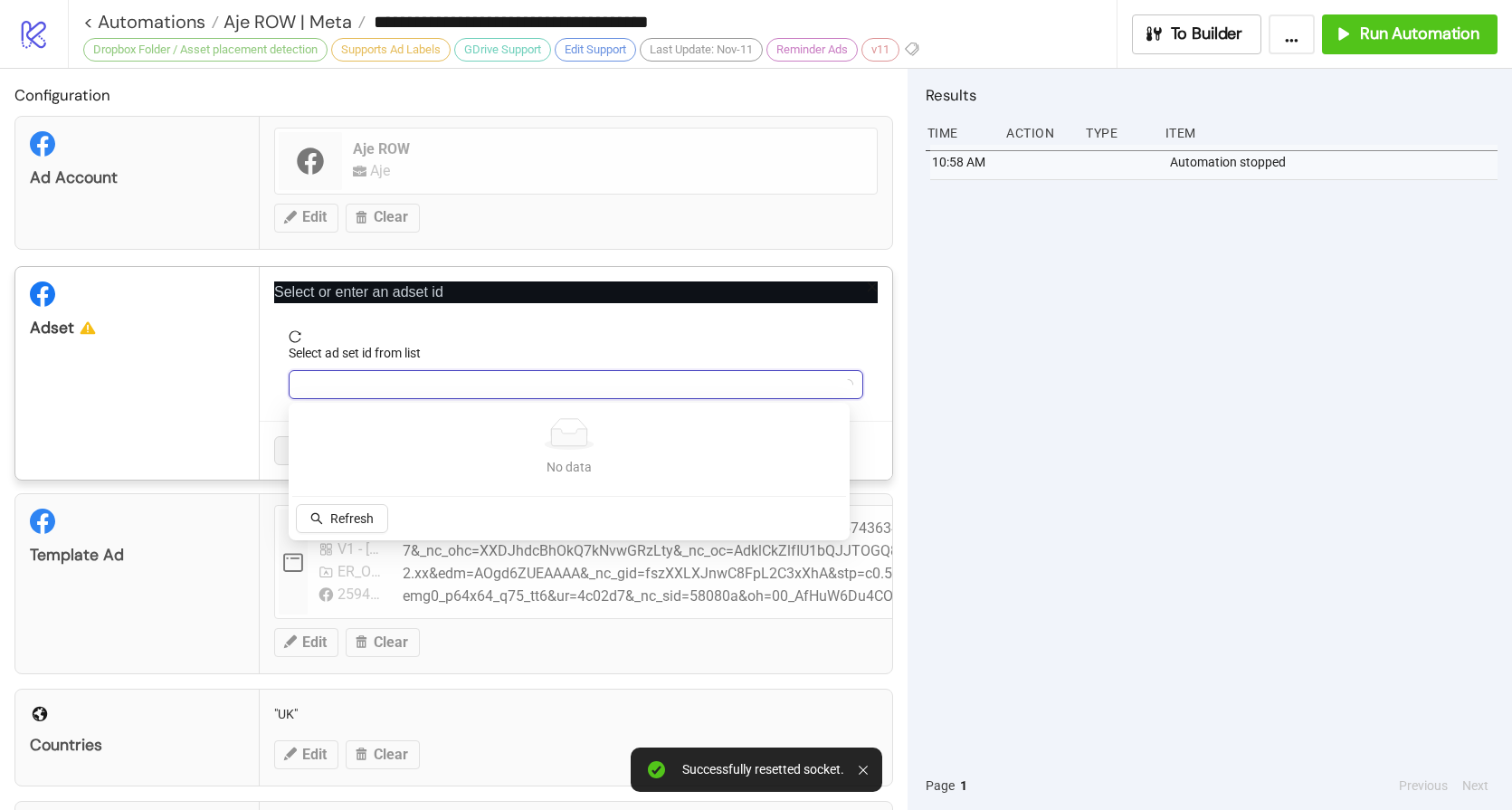
click at [423, 385] on input "Select ad set id from list" at bounding box center [567, 384] width 536 height 27
type input "****"
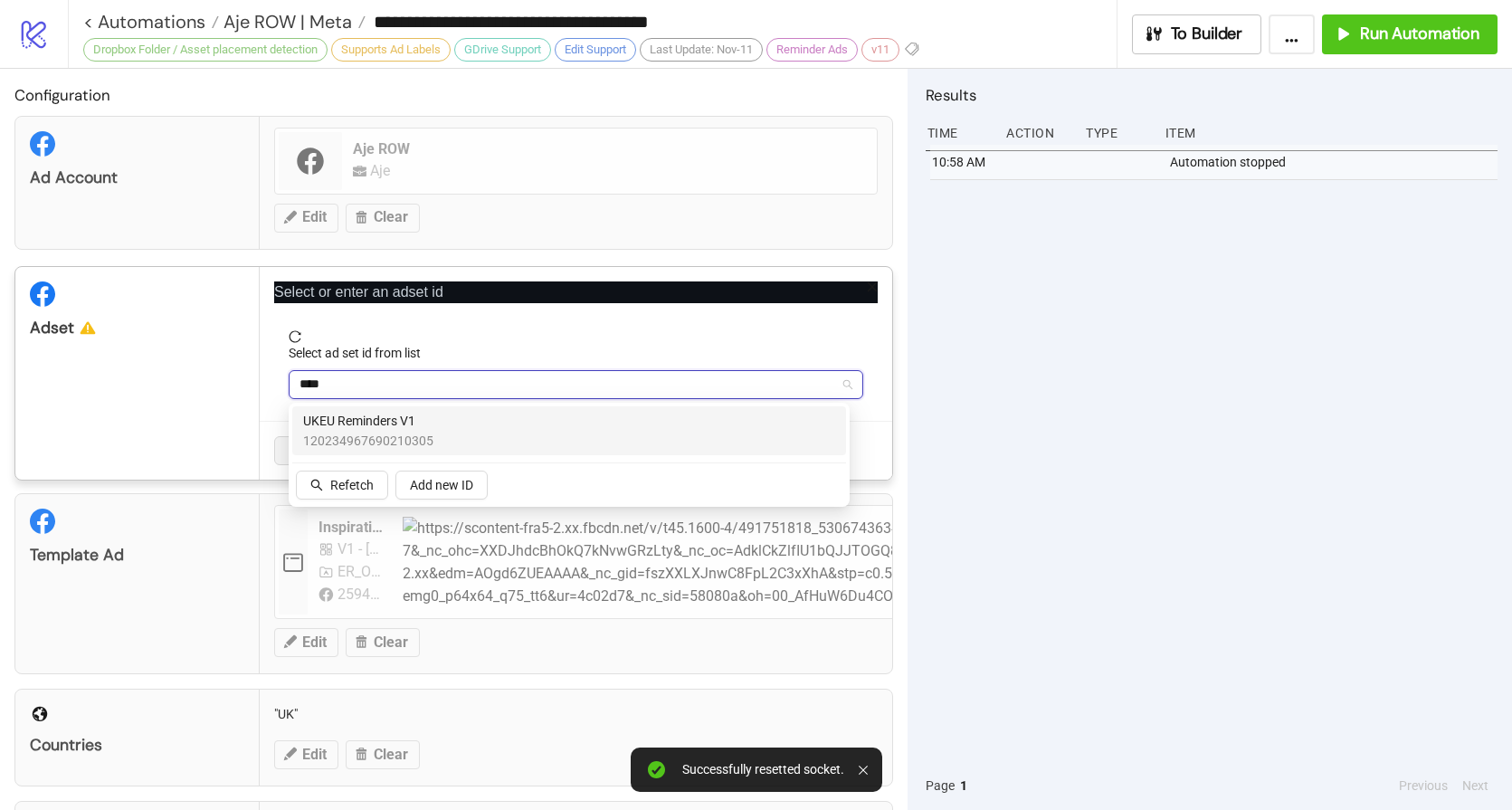
click at [358, 418] on span "UKEU Reminders V1" at bounding box center [368, 421] width 131 height 20
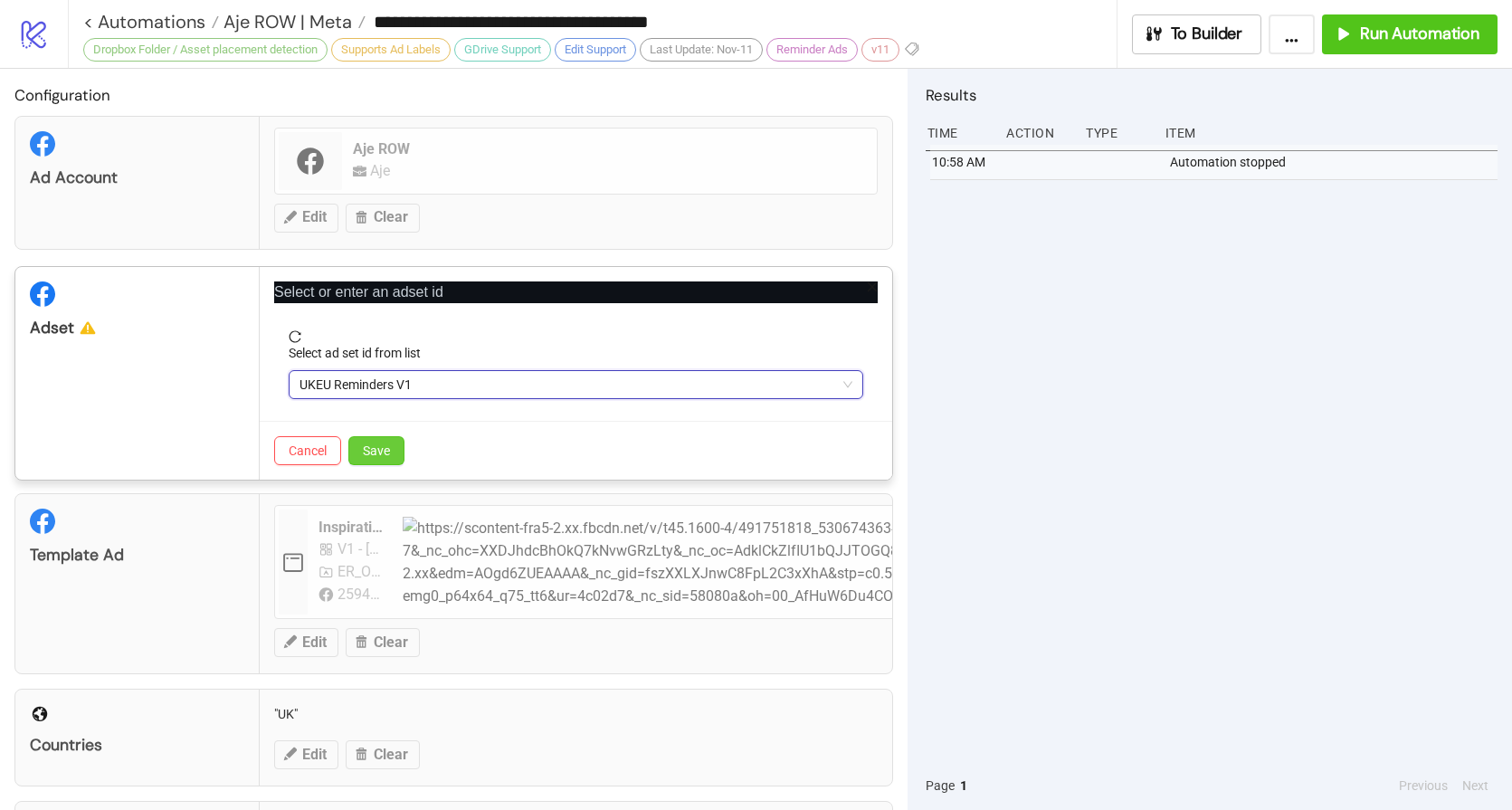
click at [389, 437] on button "Save" at bounding box center [377, 451] width 56 height 29
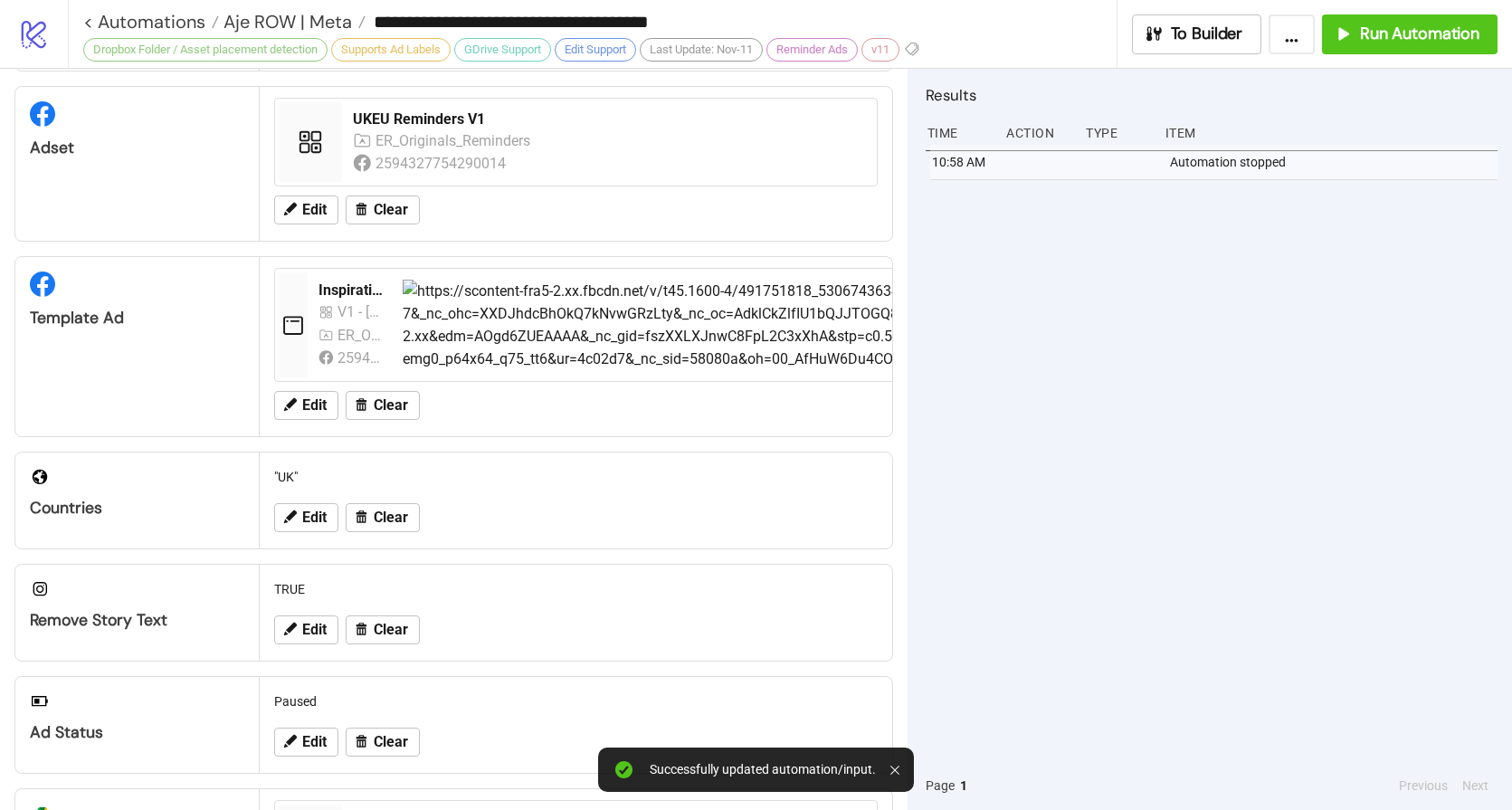
scroll to position [361, 0]
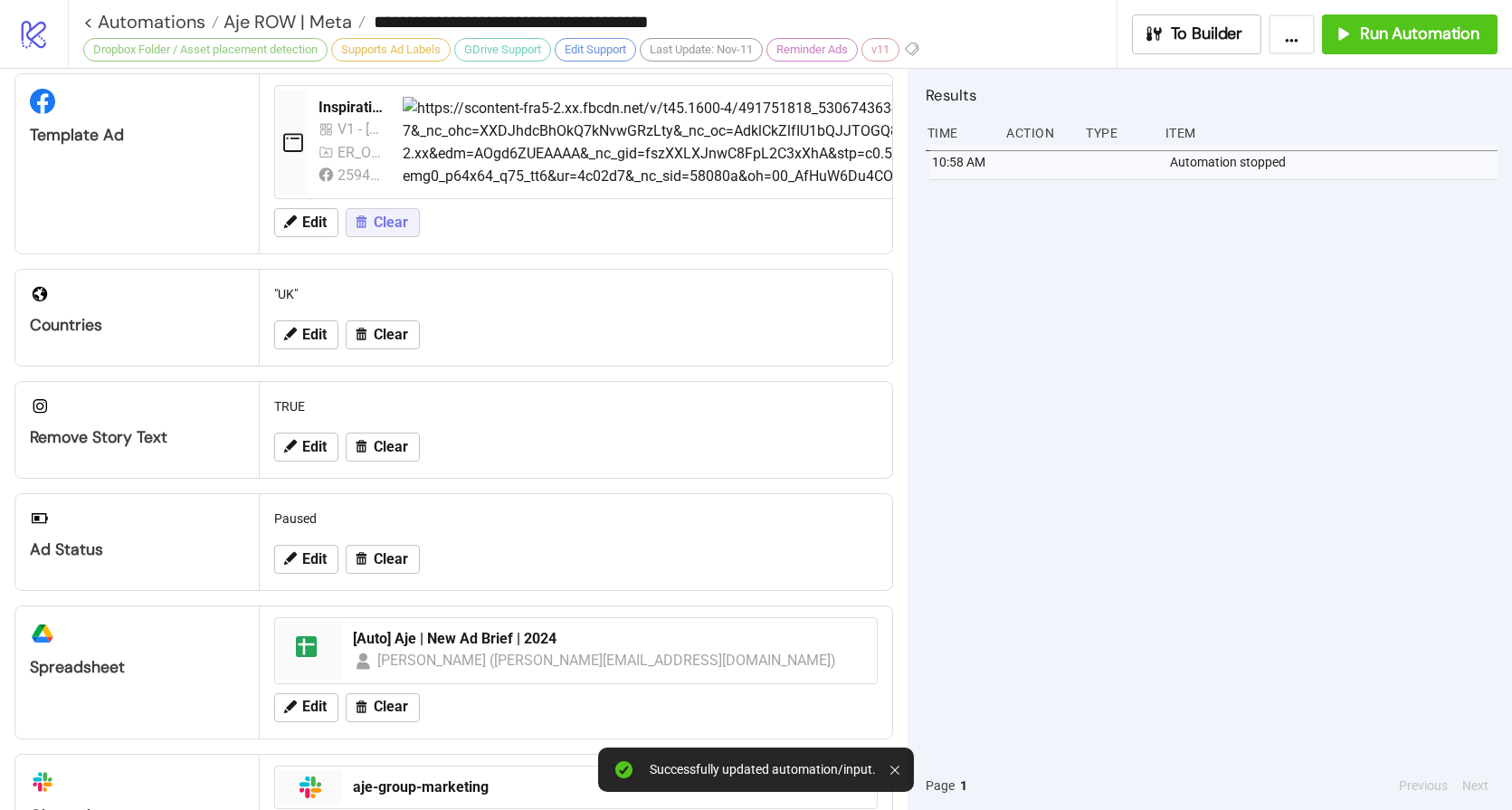
click at [388, 219] on span "Clear" at bounding box center [391, 223] width 35 height 16
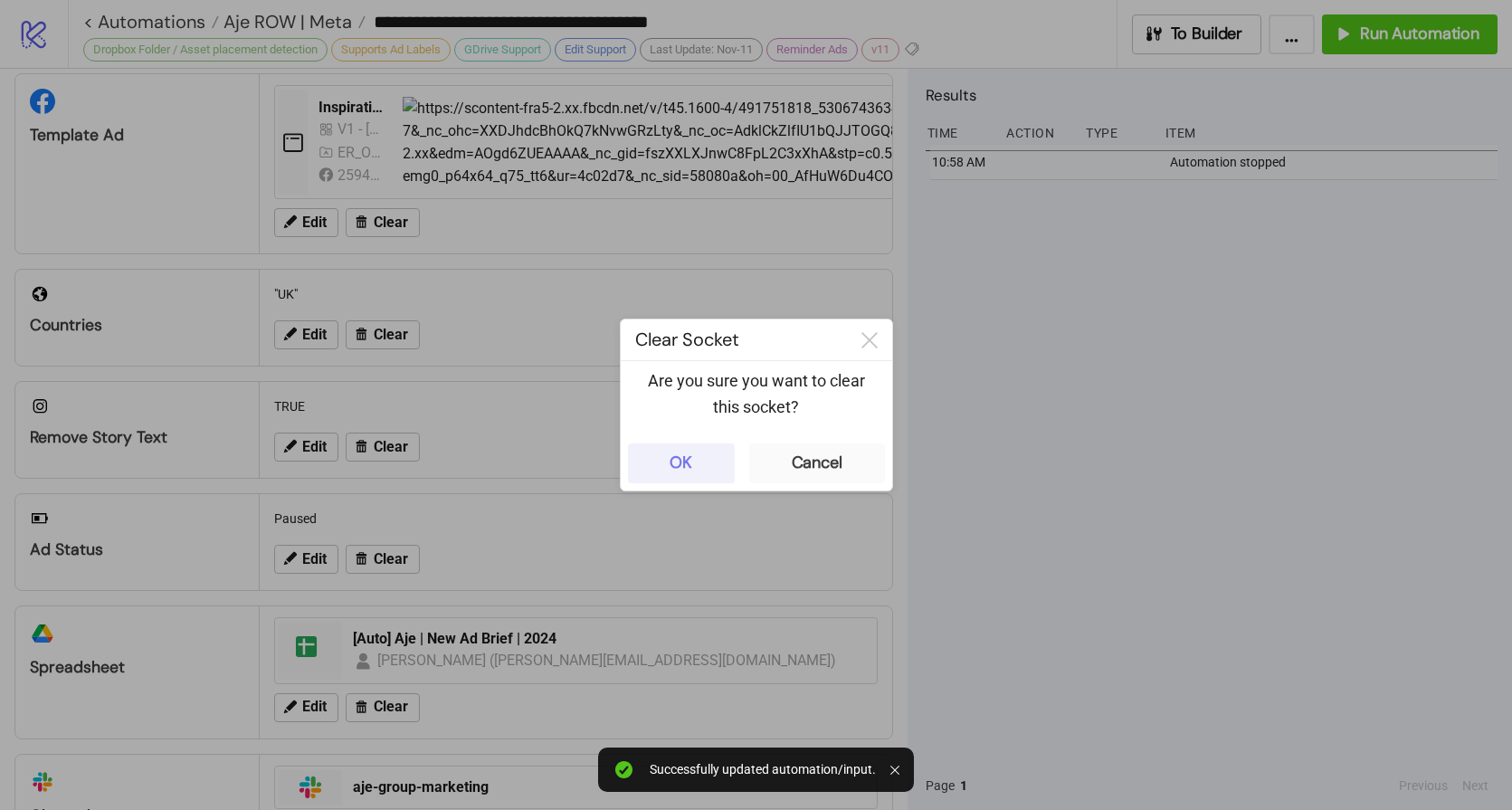
click at [670, 462] on div "OK" at bounding box center [680, 464] width 22 height 21
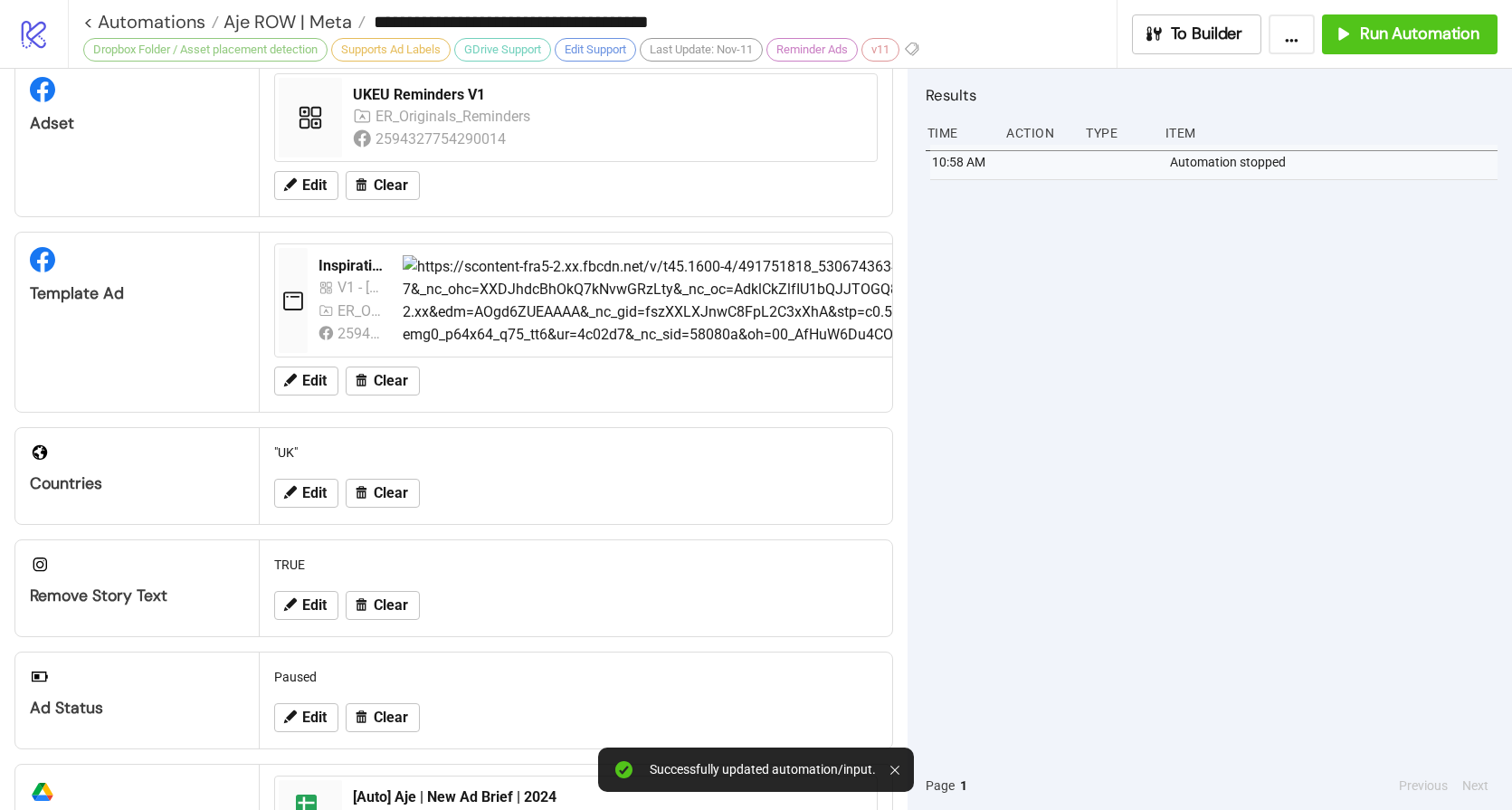
scroll to position [197, 0]
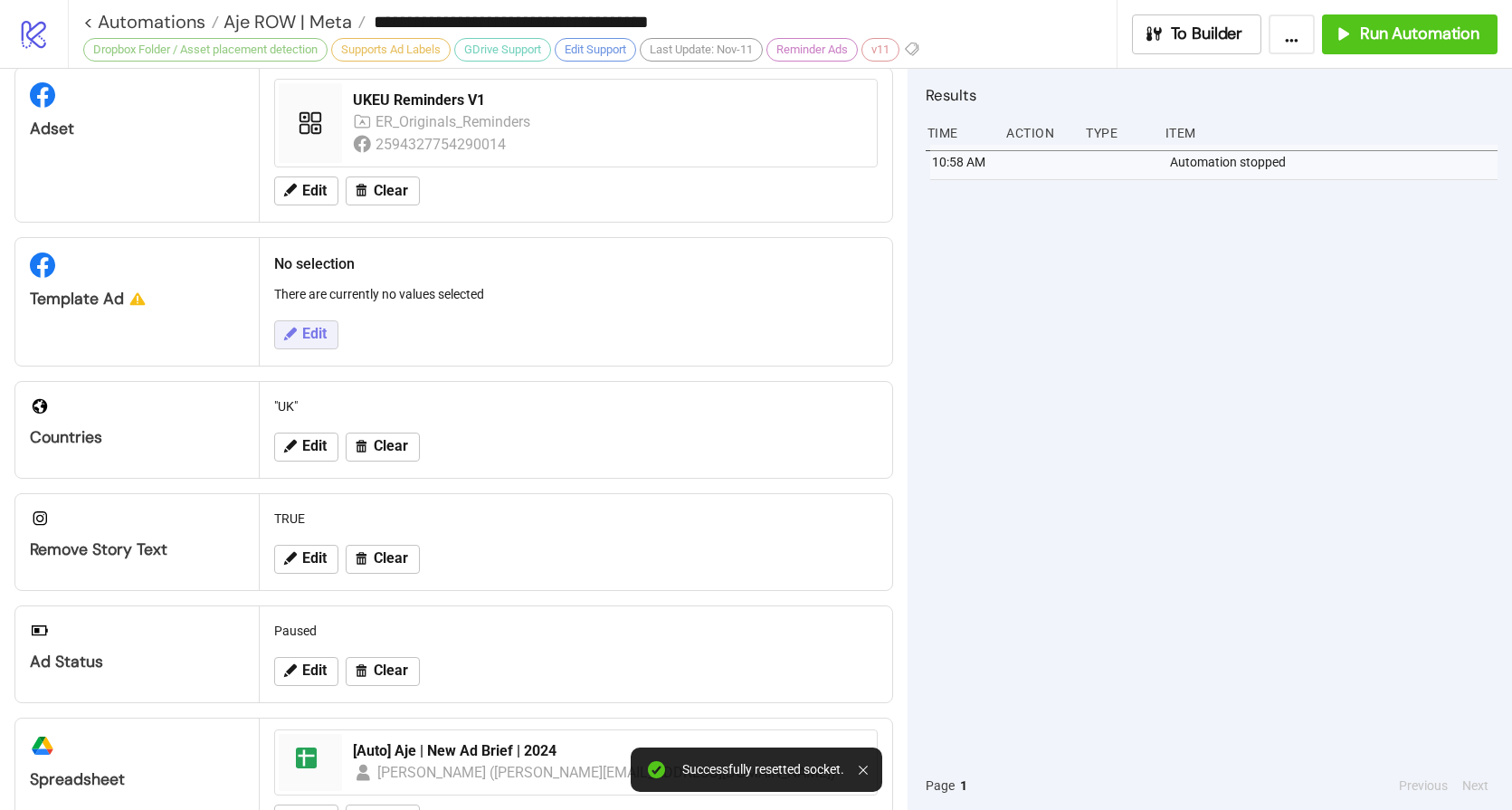
click at [306, 333] on span "Edit" at bounding box center [314, 334] width 24 height 16
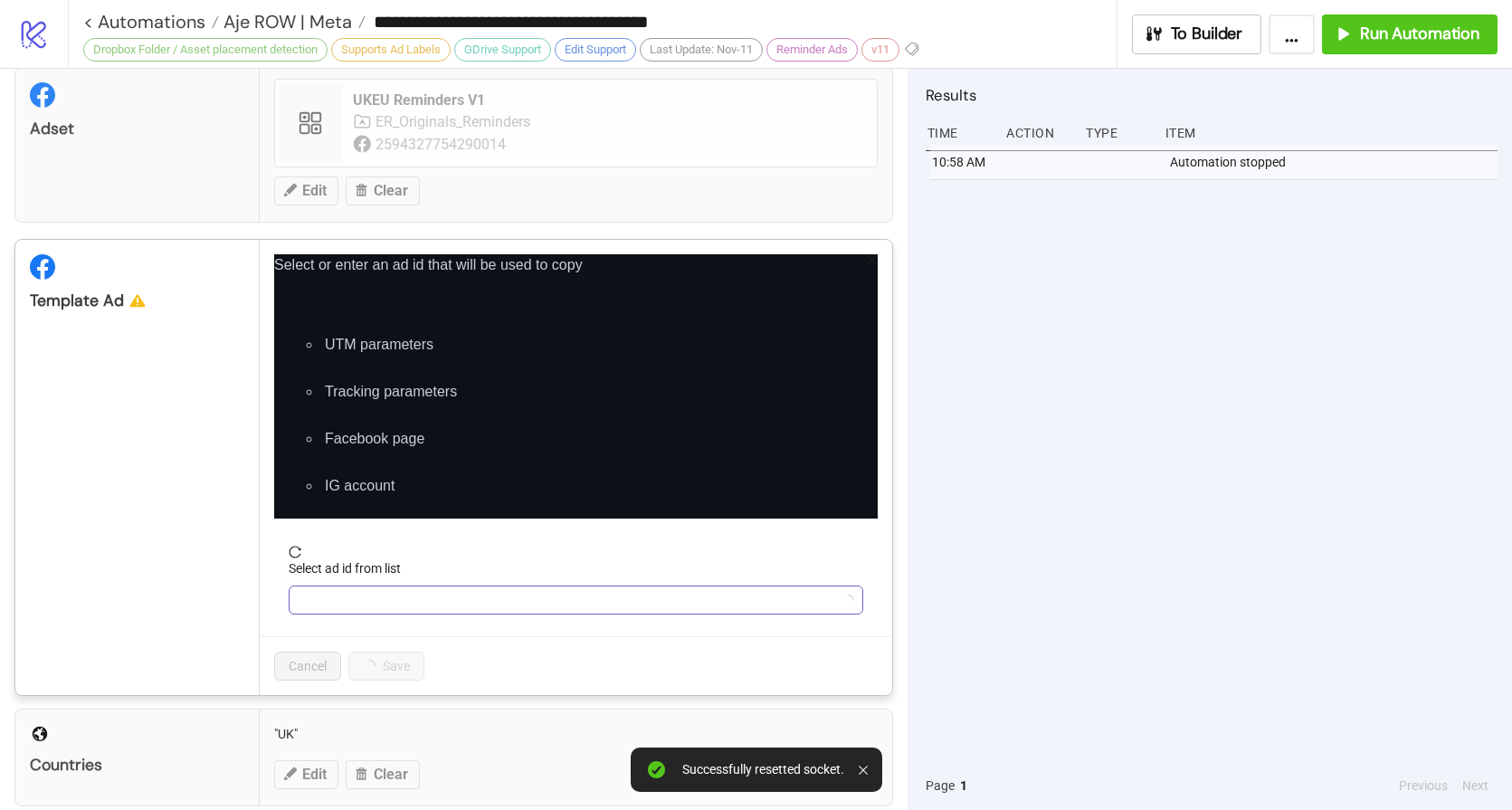
click at [352, 590] on input "Select ad id from list" at bounding box center [567, 600] width 536 height 27
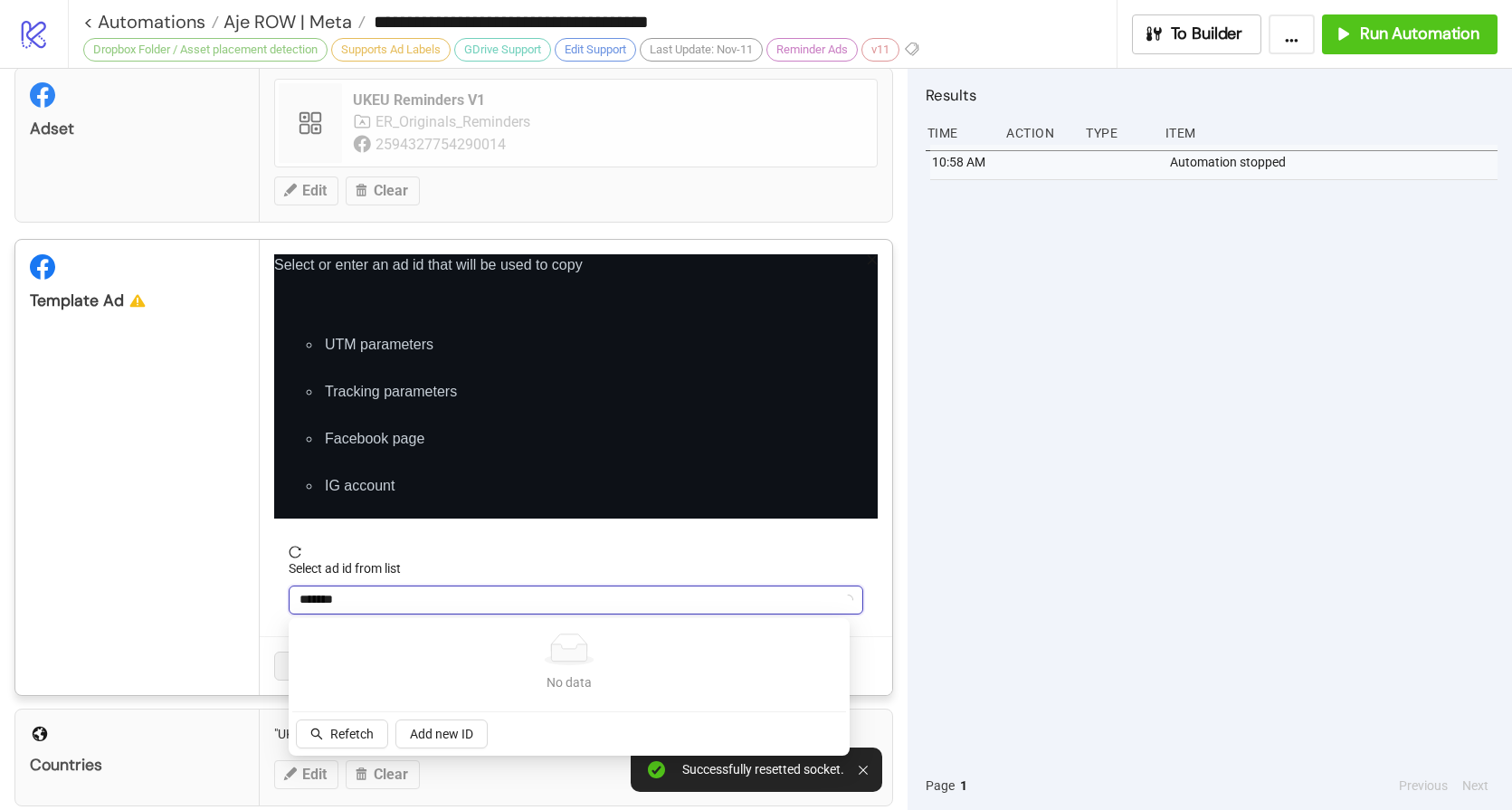
type input "********"
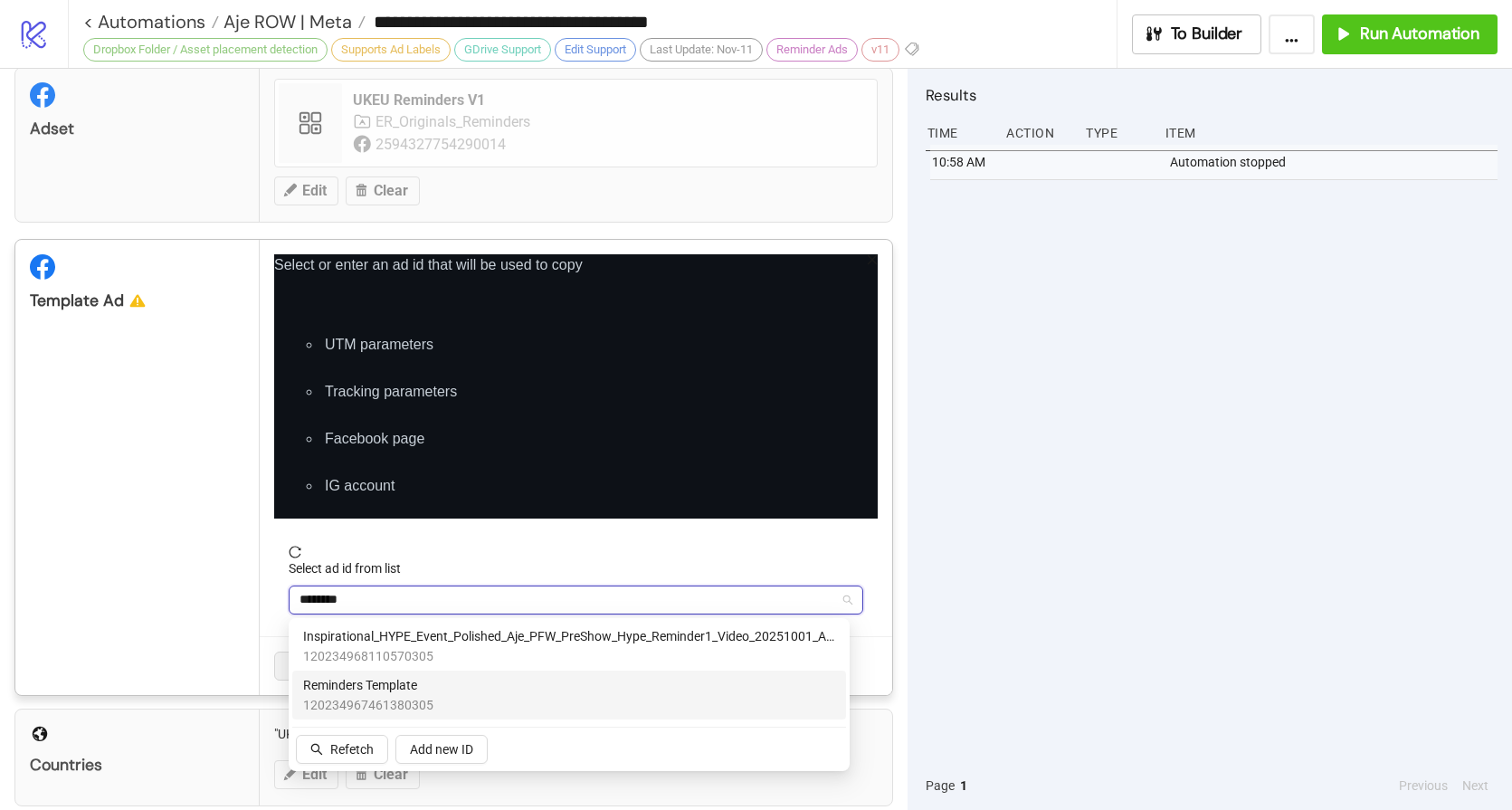
click at [387, 690] on span "Reminders Template" at bounding box center [368, 685] width 131 height 20
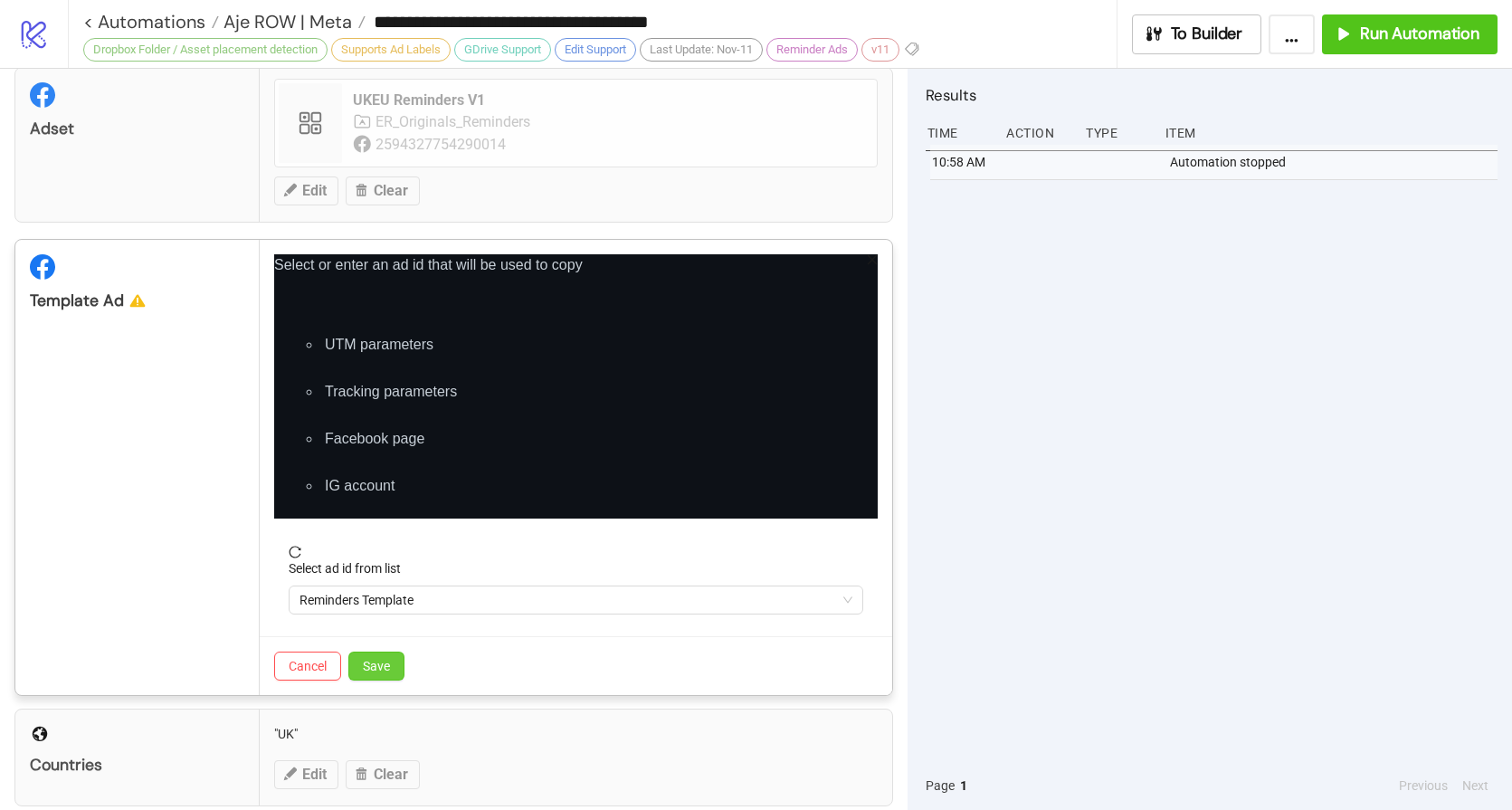
click at [375, 661] on span "Save" at bounding box center [377, 666] width 27 height 15
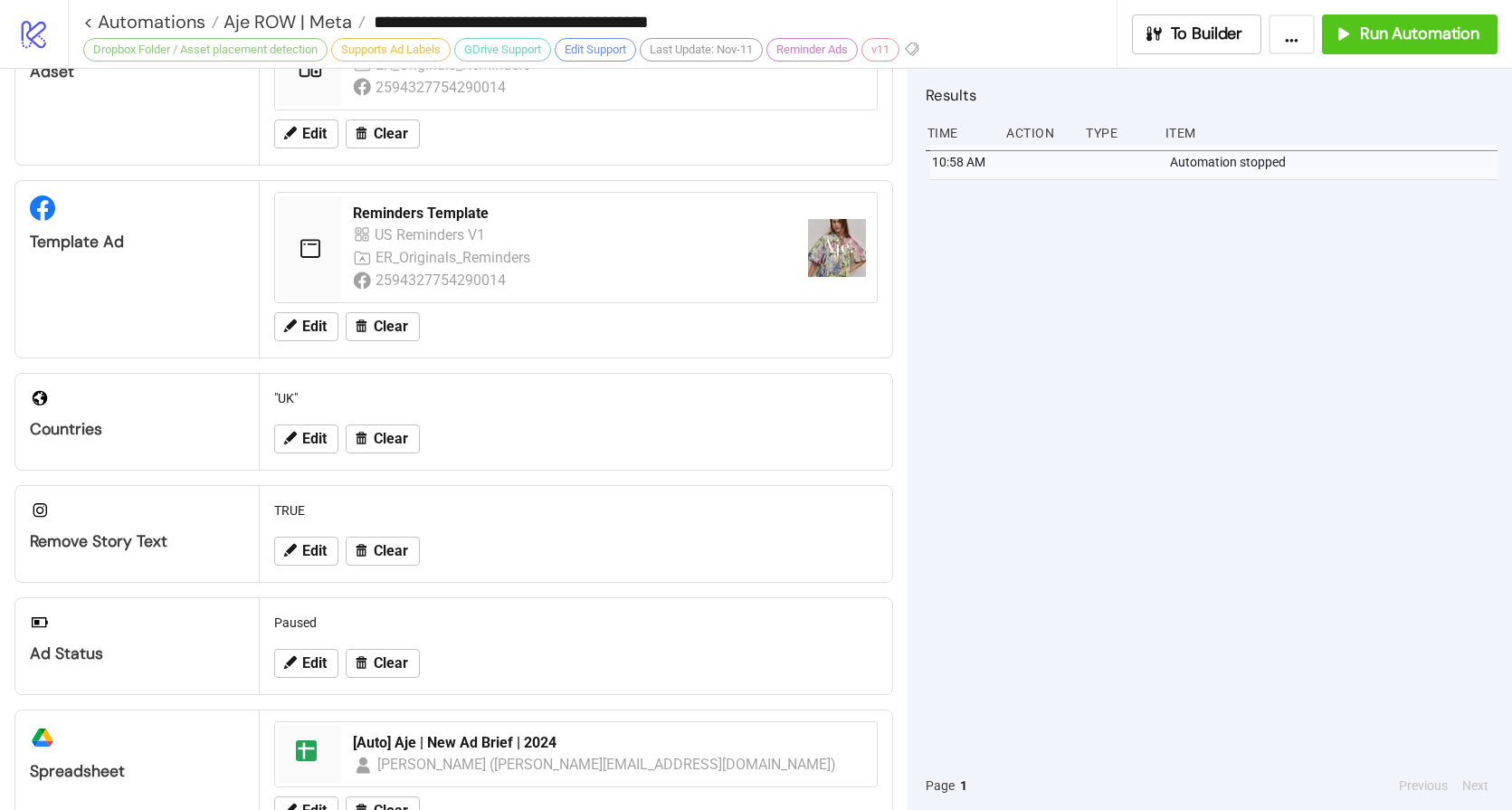
scroll to position [0, 0]
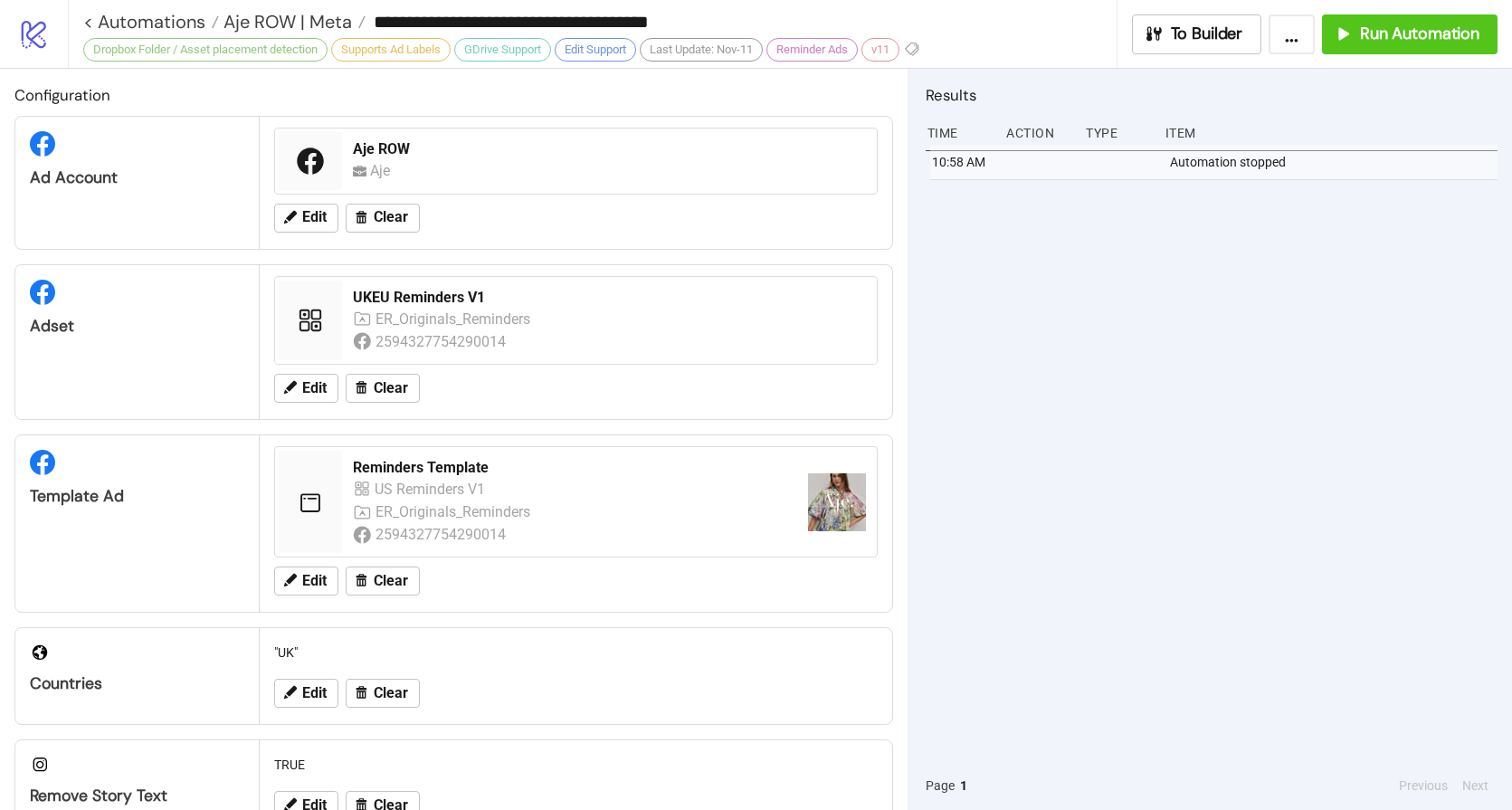
click at [974, 445] on div "10:58 AM Automation stopped" at bounding box center [1212, 453] width 572 height 616
click at [1365, 30] on span "Run Automation" at bounding box center [1419, 34] width 119 height 21
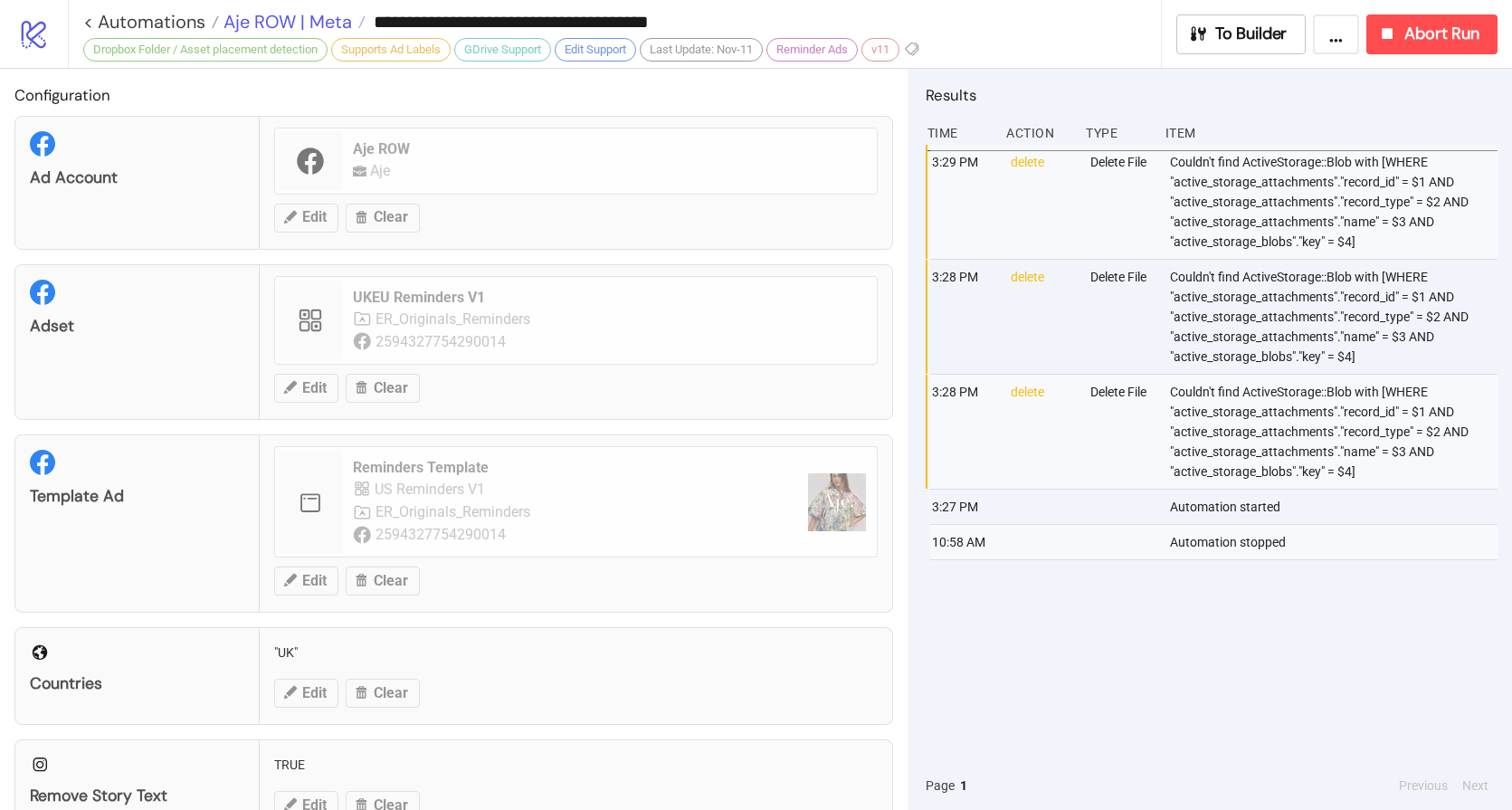
click at [319, 22] on span "Aje ROW | Meta" at bounding box center [285, 21] width 133 height 23
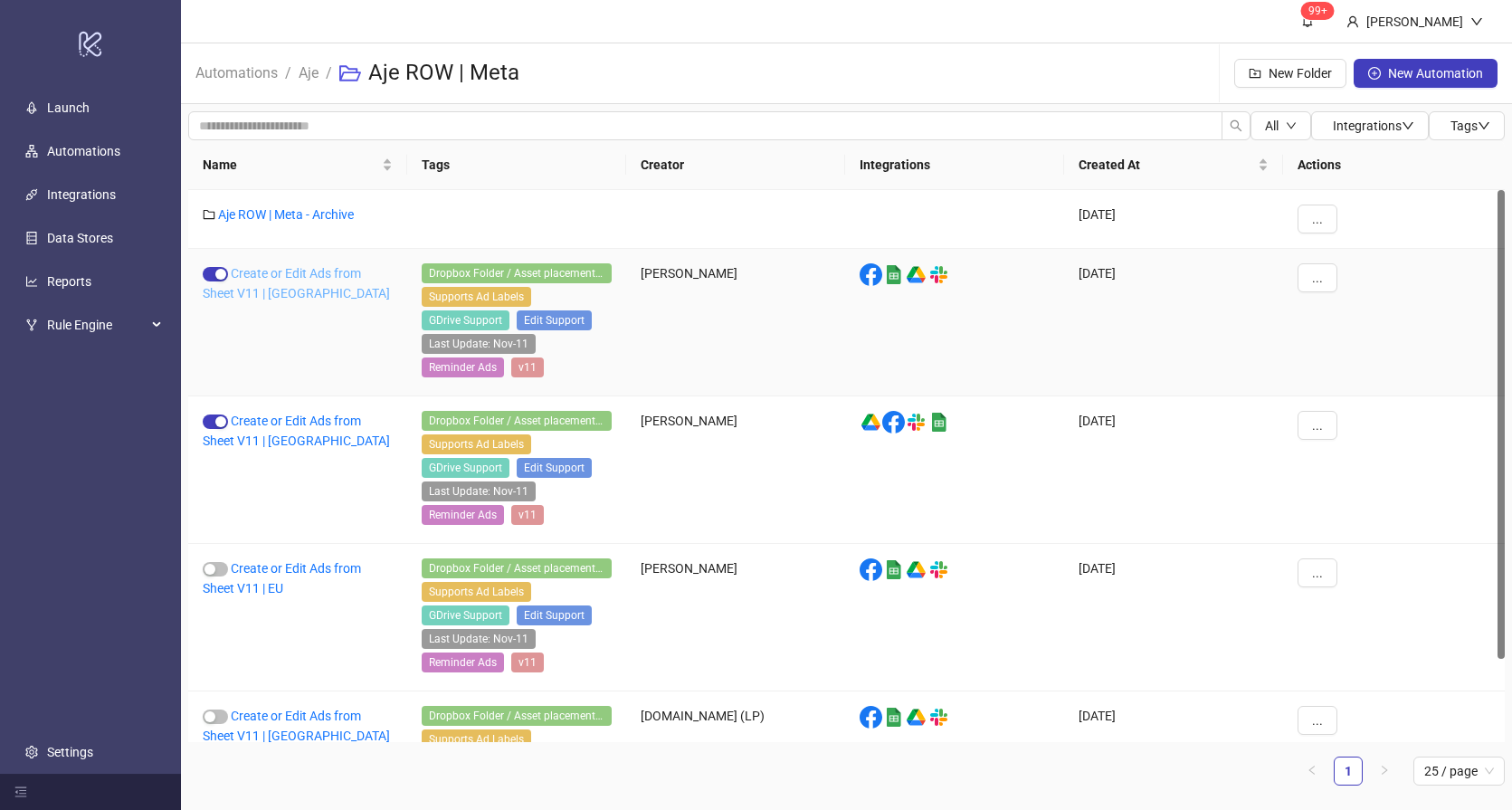
click at [261, 278] on link "Create or Edit Ads from Sheet V11 | US" at bounding box center [296, 284] width 188 height 35
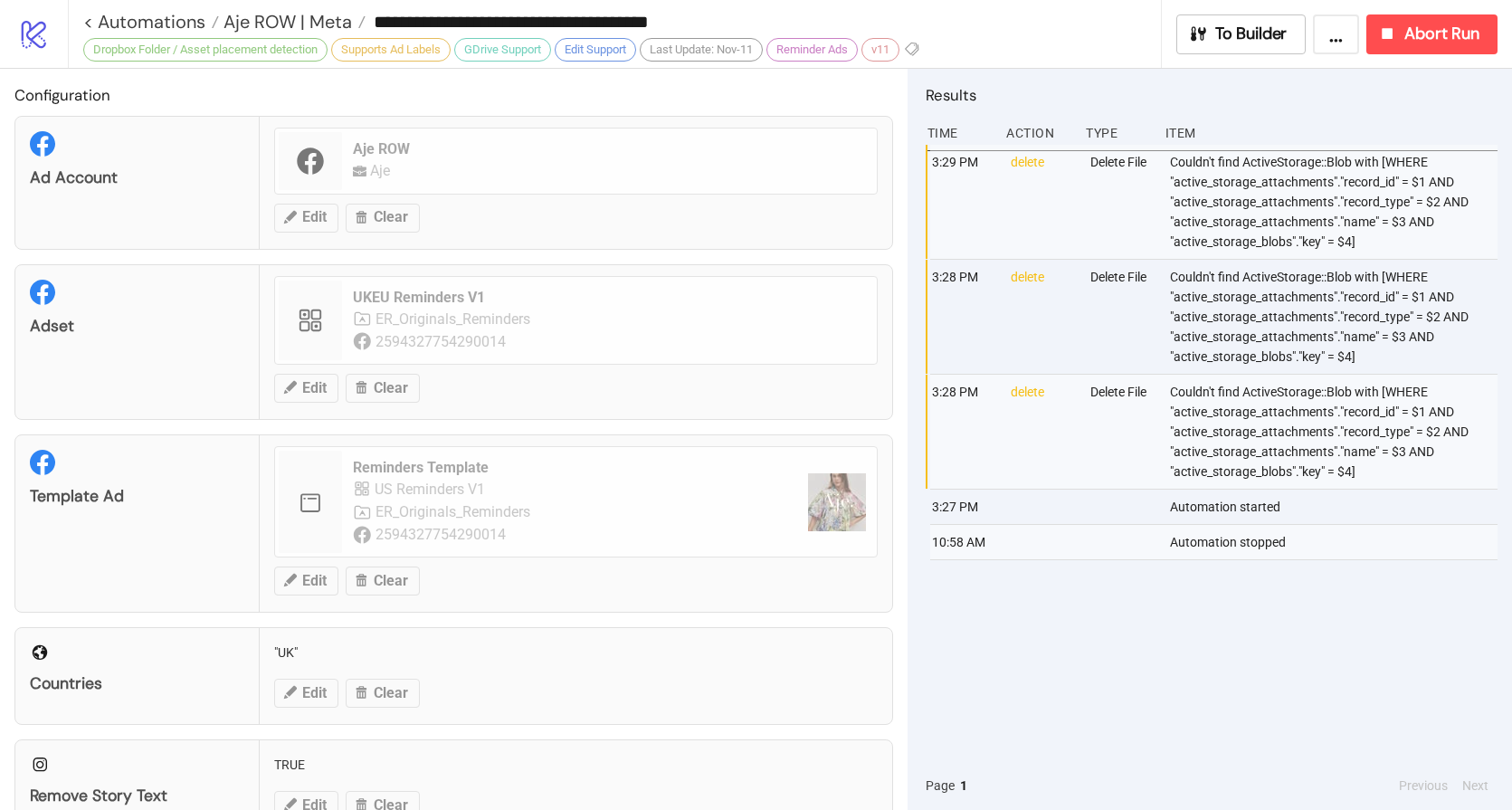
type input "**********"
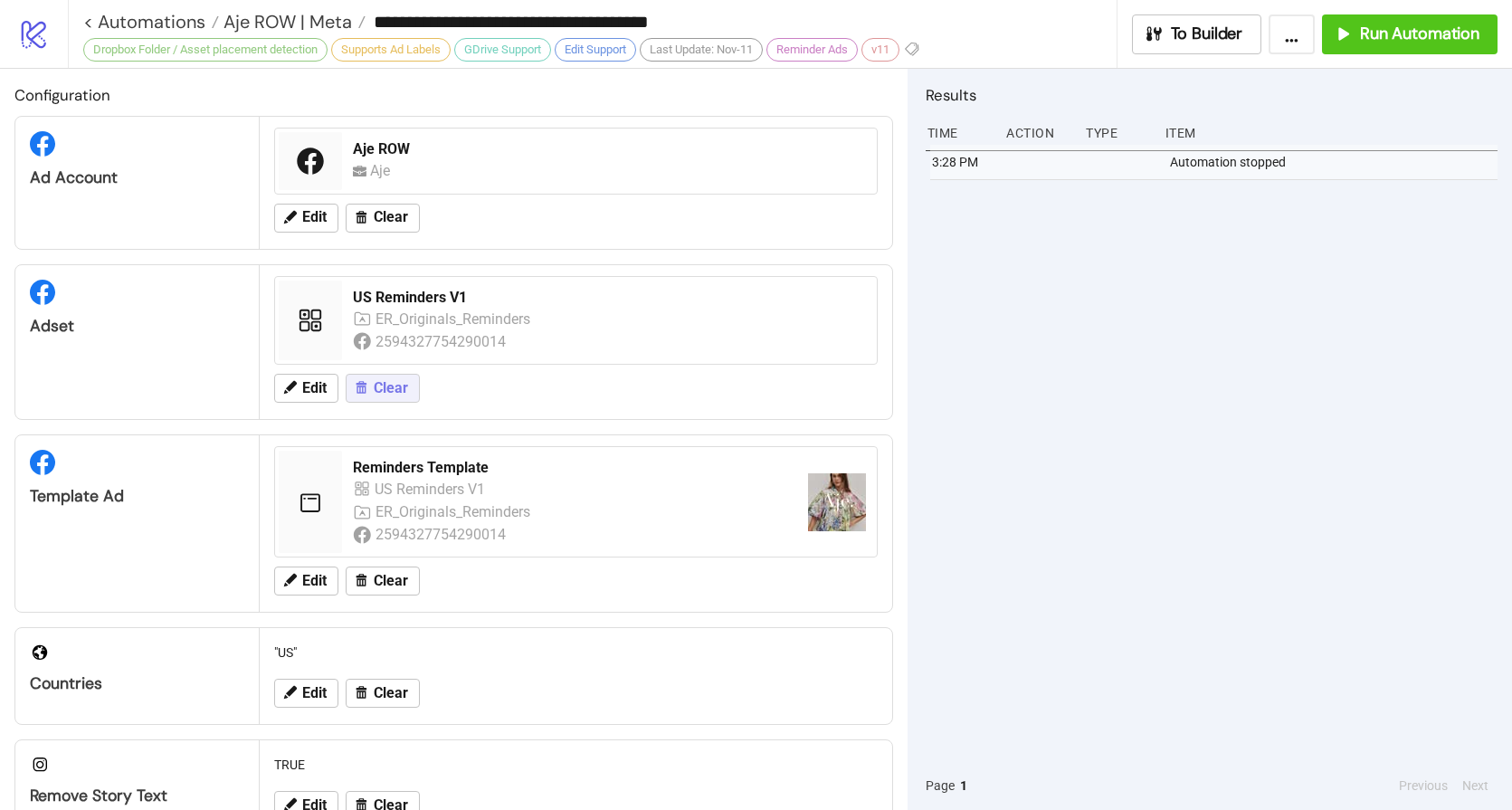
click at [382, 396] on span "Clear" at bounding box center [391, 388] width 35 height 16
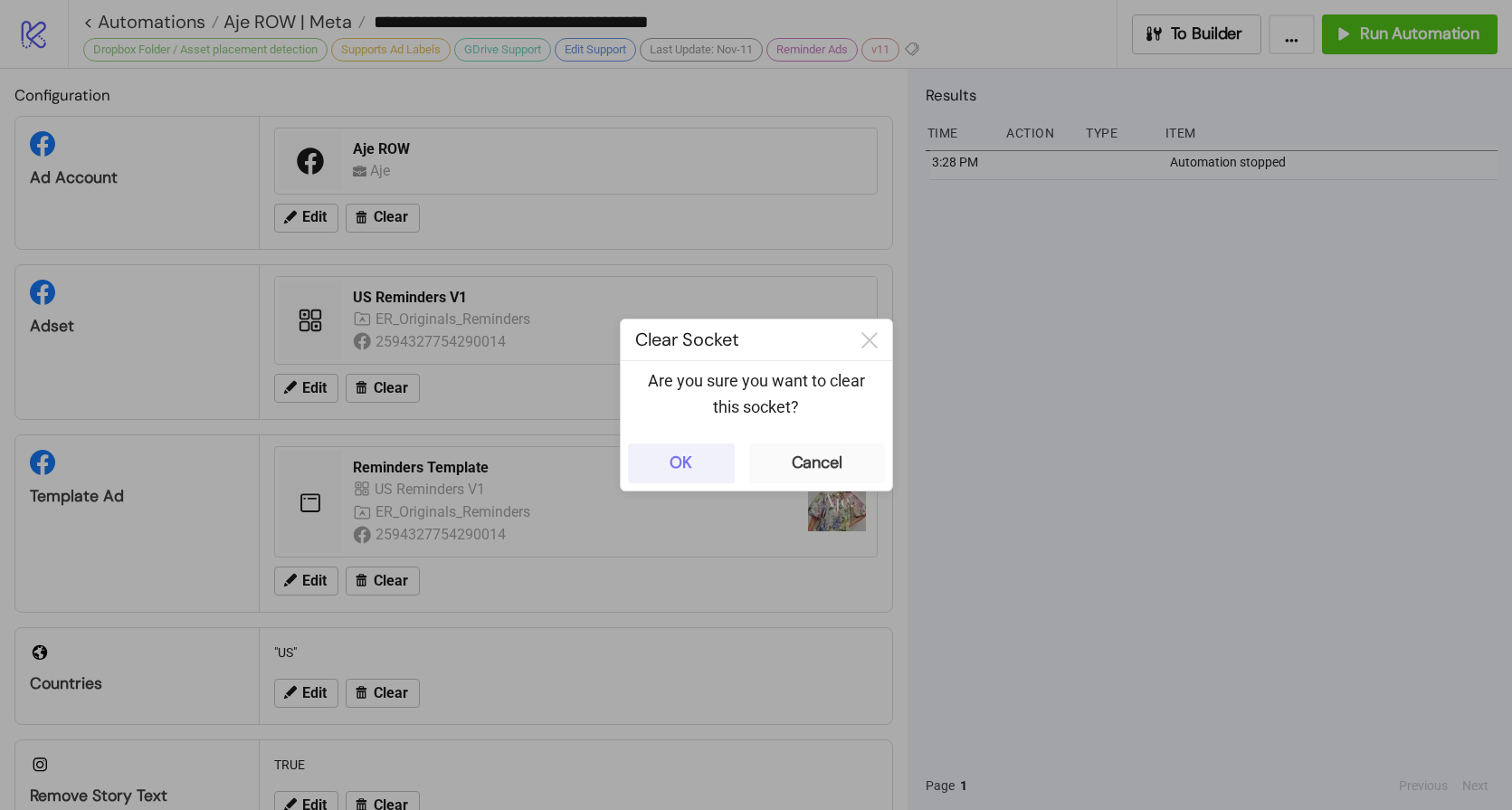
click at [662, 464] on button "OK" at bounding box center [681, 463] width 106 height 40
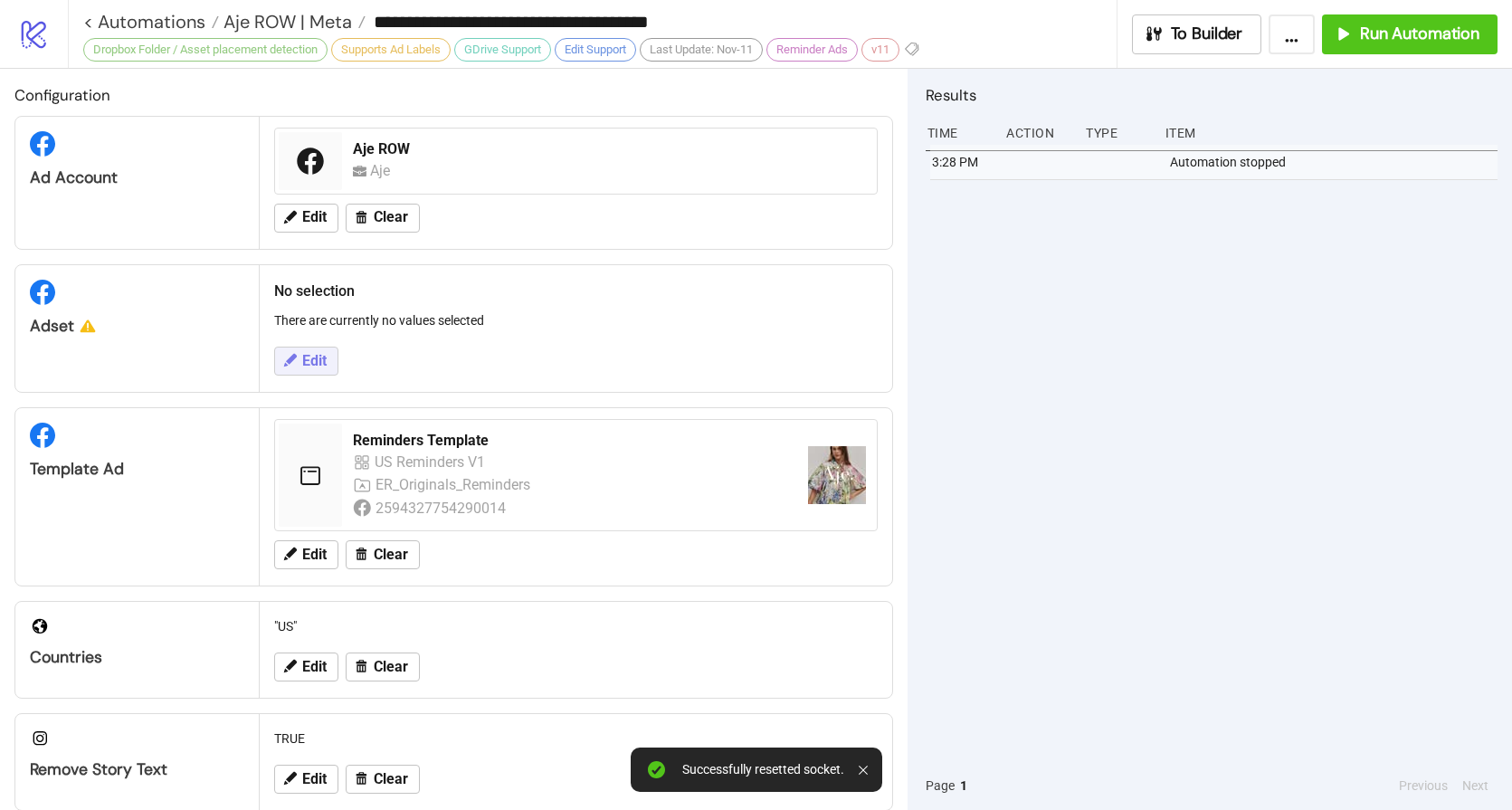
click at [318, 357] on span "Edit" at bounding box center [314, 361] width 24 height 16
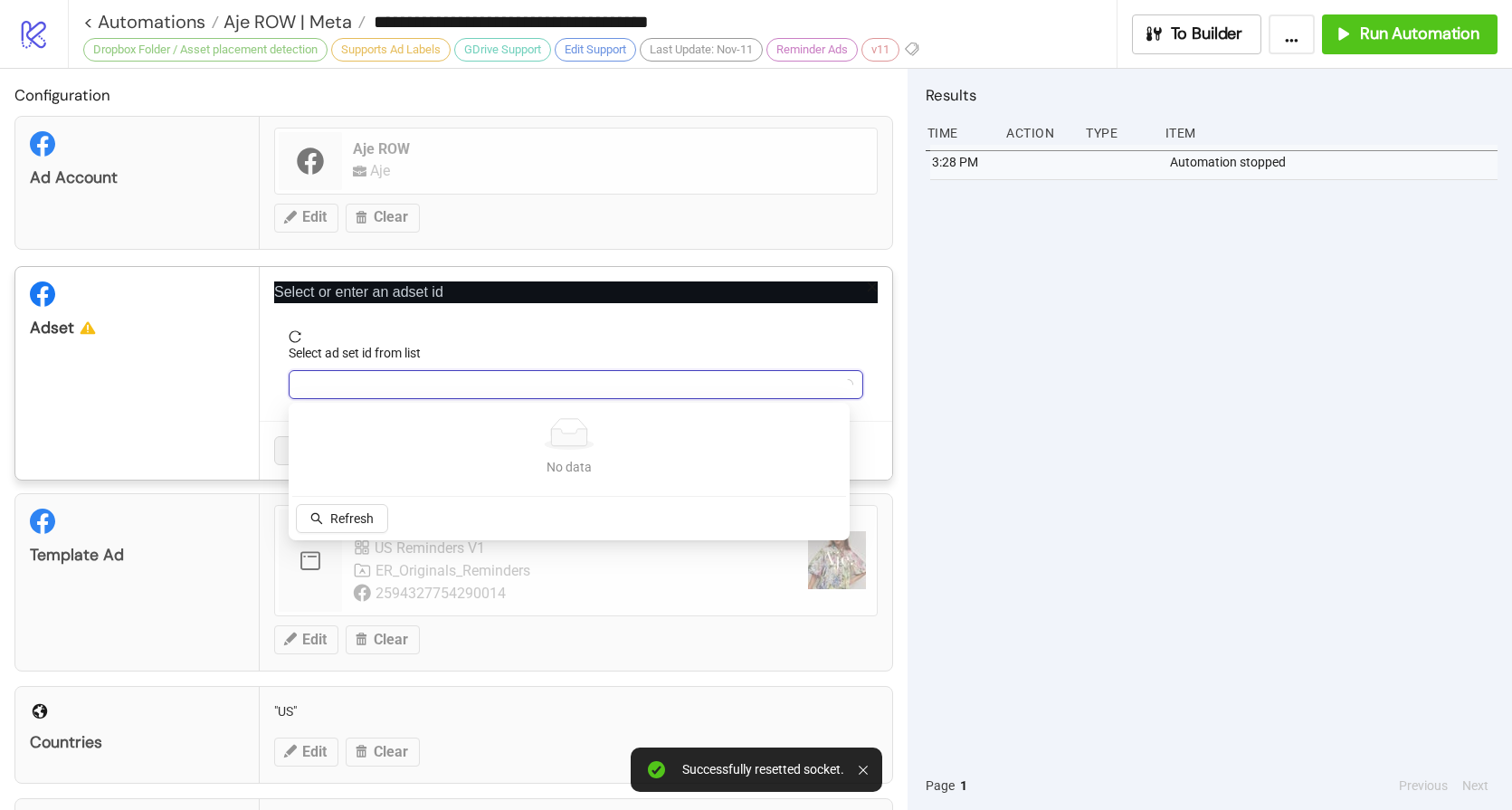
click at [448, 383] on input "Select ad set id from list" at bounding box center [567, 384] width 536 height 27
paste input "**********"
type input "**********"
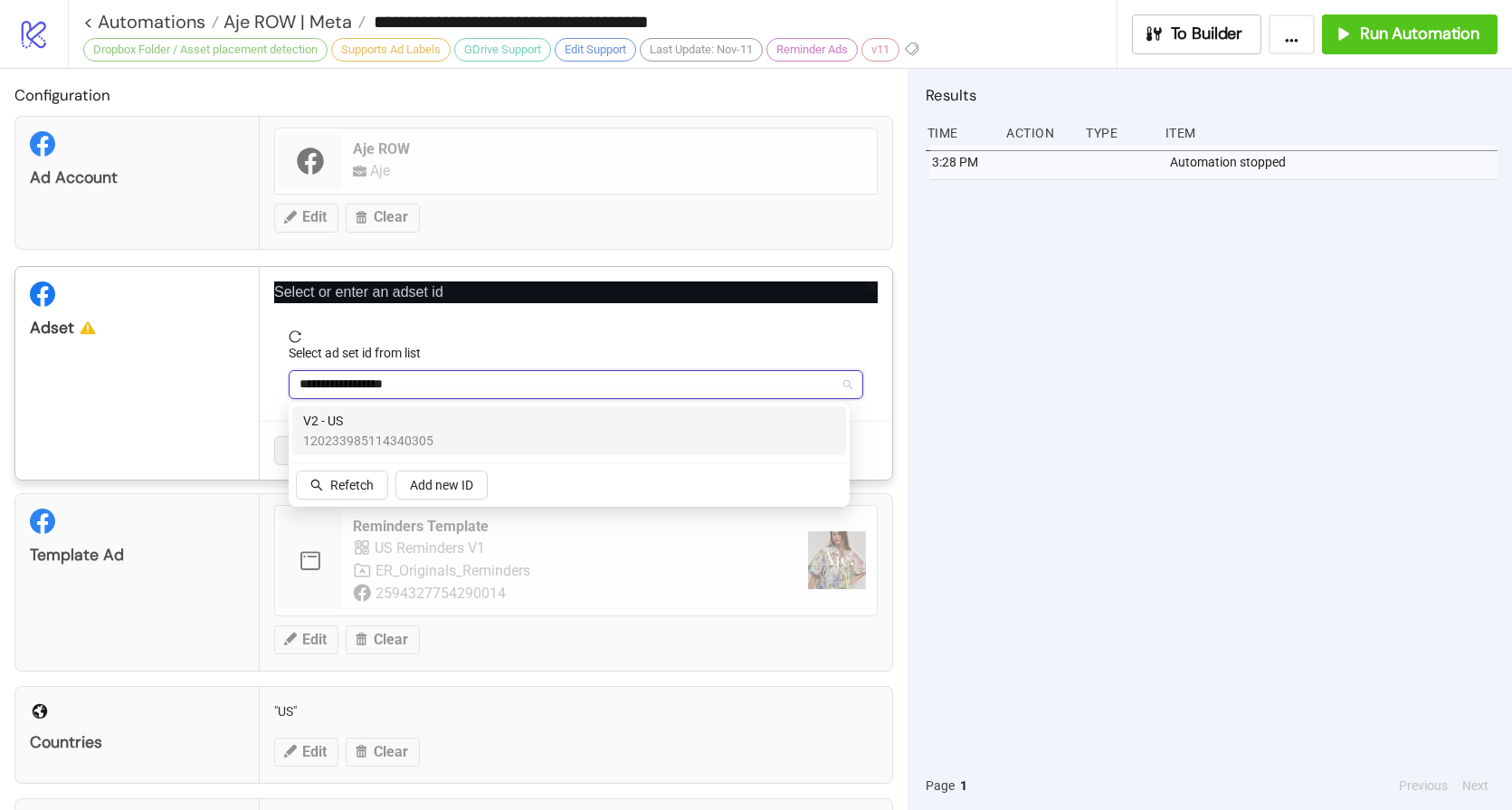
click at [388, 427] on span "V2 - US" at bounding box center [368, 421] width 131 height 20
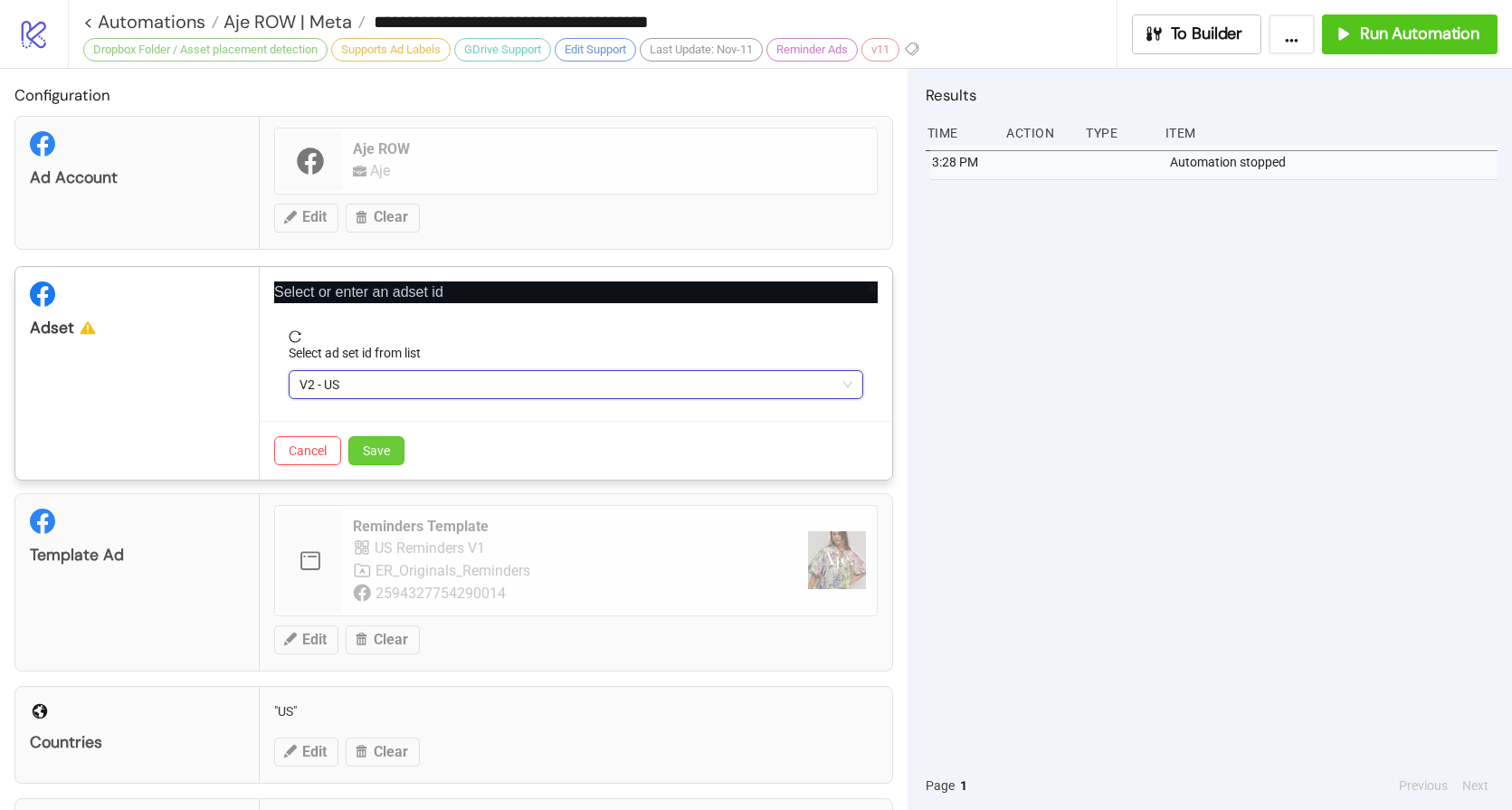
click at [392, 449] on button "Save" at bounding box center [377, 451] width 56 height 29
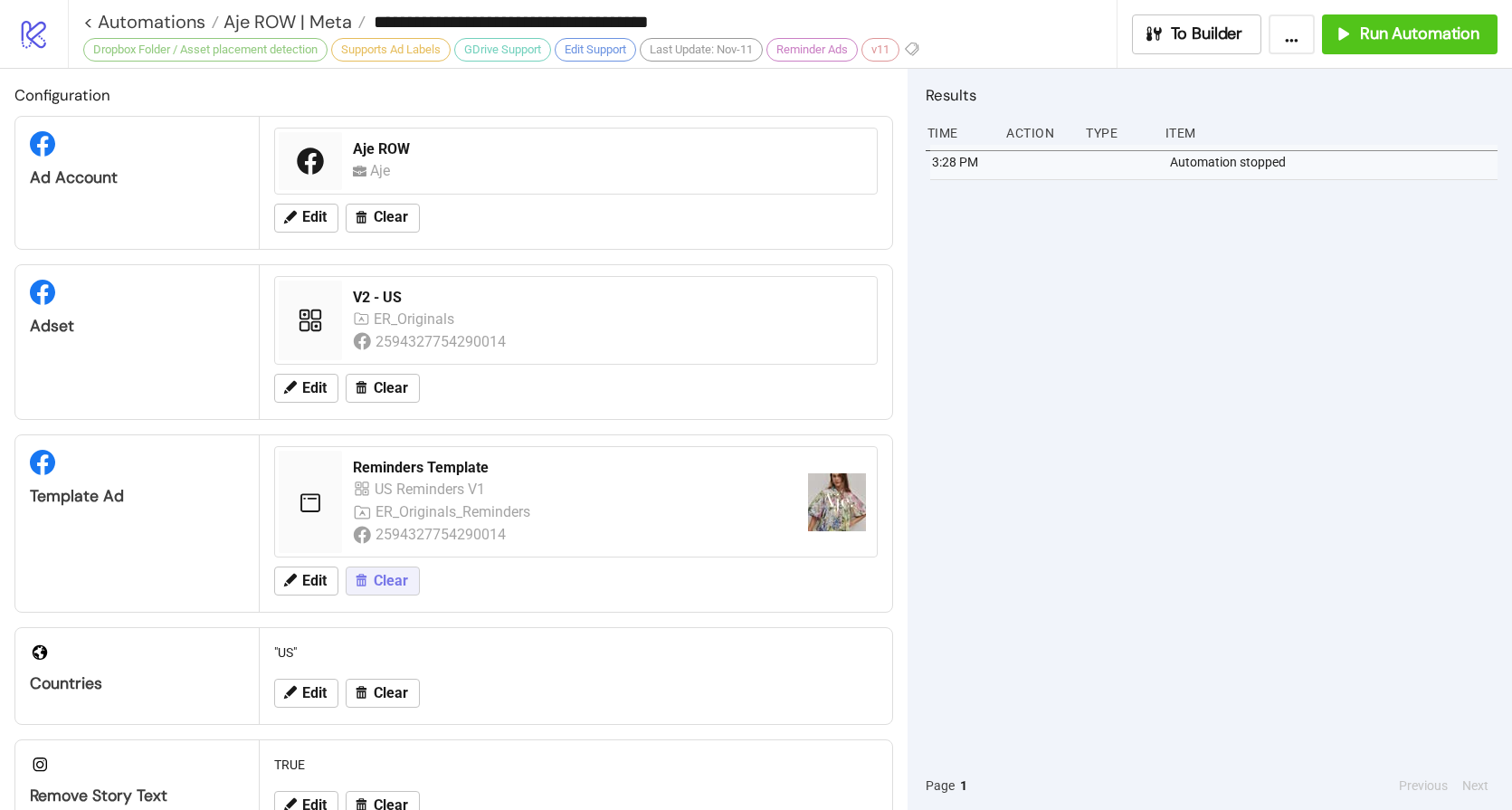
click at [391, 581] on span "Clear" at bounding box center [391, 581] width 35 height 16
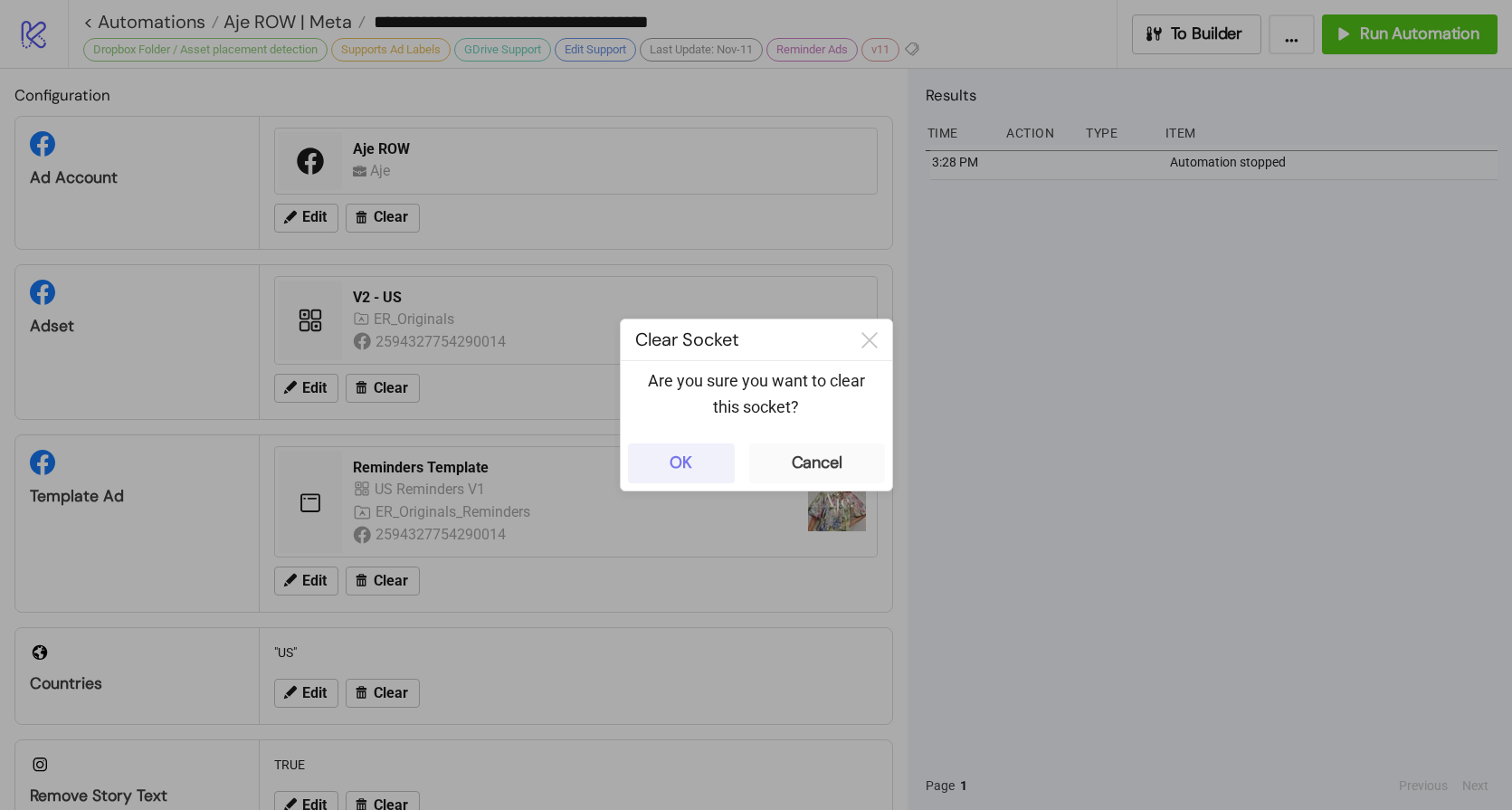
click at [658, 471] on button "OK" at bounding box center [681, 463] width 106 height 40
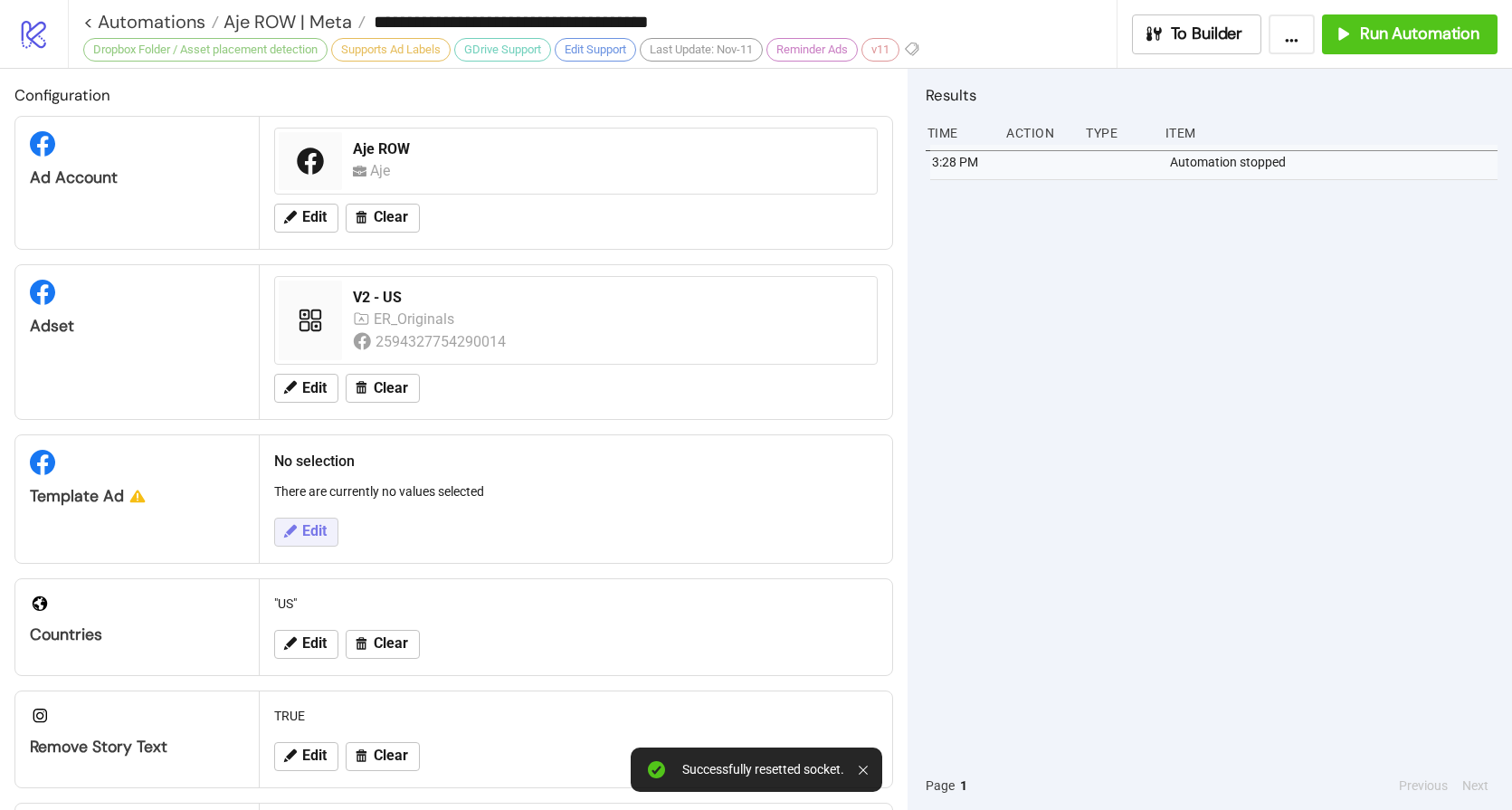
click at [317, 516] on div "Edit" at bounding box center [576, 531] width 619 height 47
click at [313, 524] on span "Edit" at bounding box center [314, 530] width 24 height 16
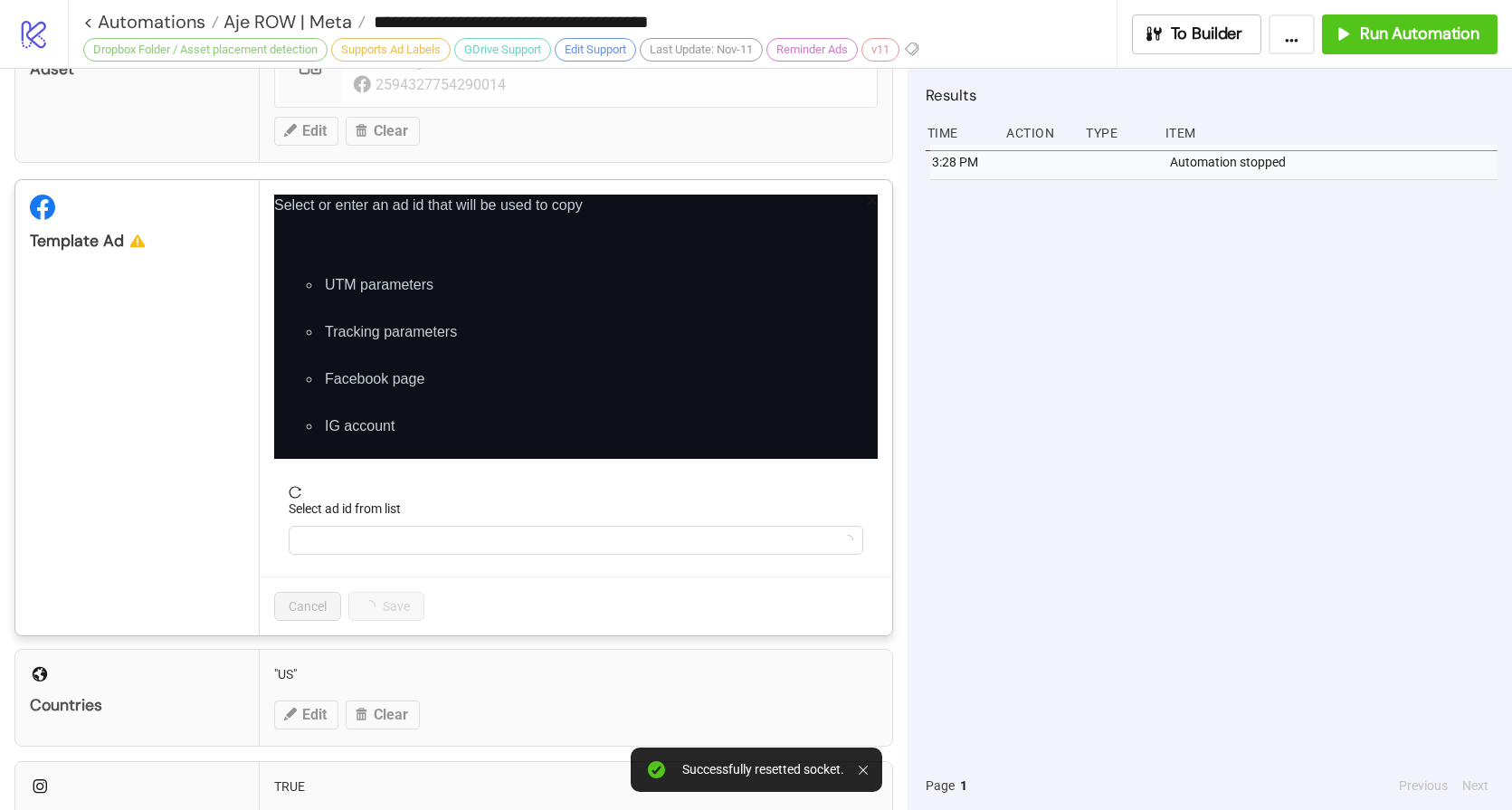
scroll to position [388, 0]
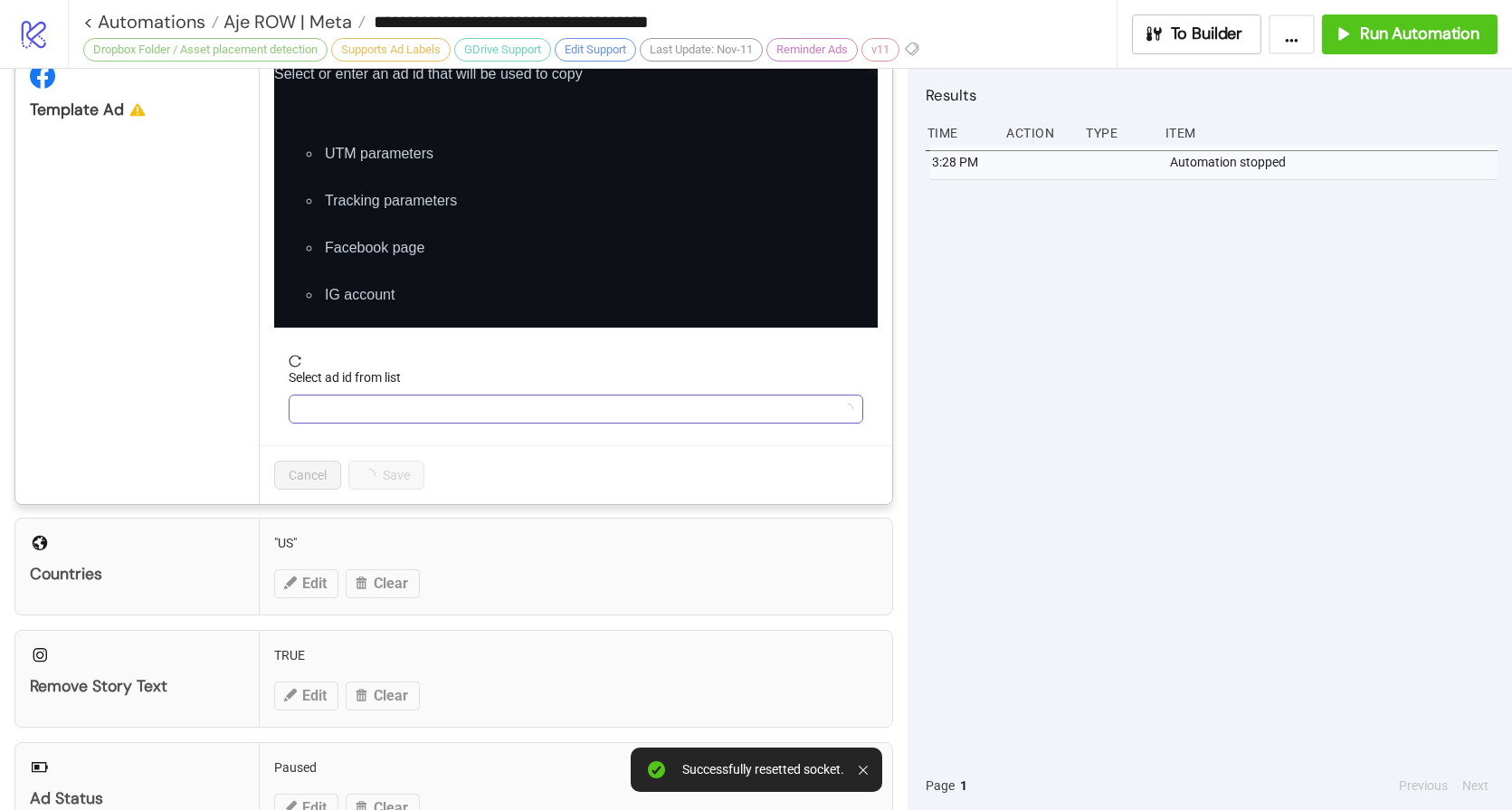
click at [382, 409] on input "Select ad id from list" at bounding box center [567, 409] width 536 height 27
paste input "**********"
type input "**********"
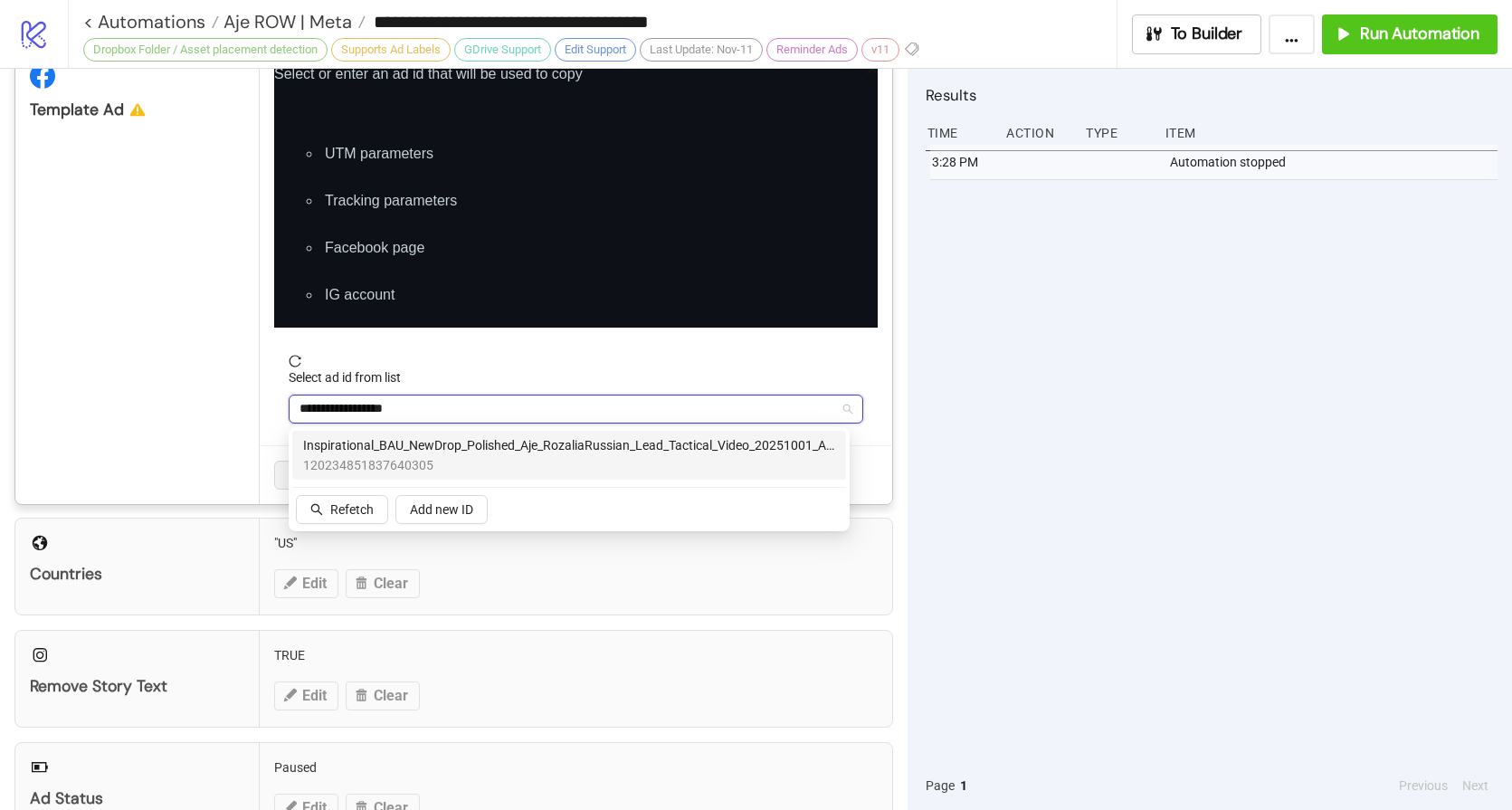
click at [458, 441] on span "Inspirational_BAU_NewDrop_Polished_Aje_RozaliaRussian_Lead_Tactical_Video_20251…" at bounding box center [569, 445] width 532 height 20
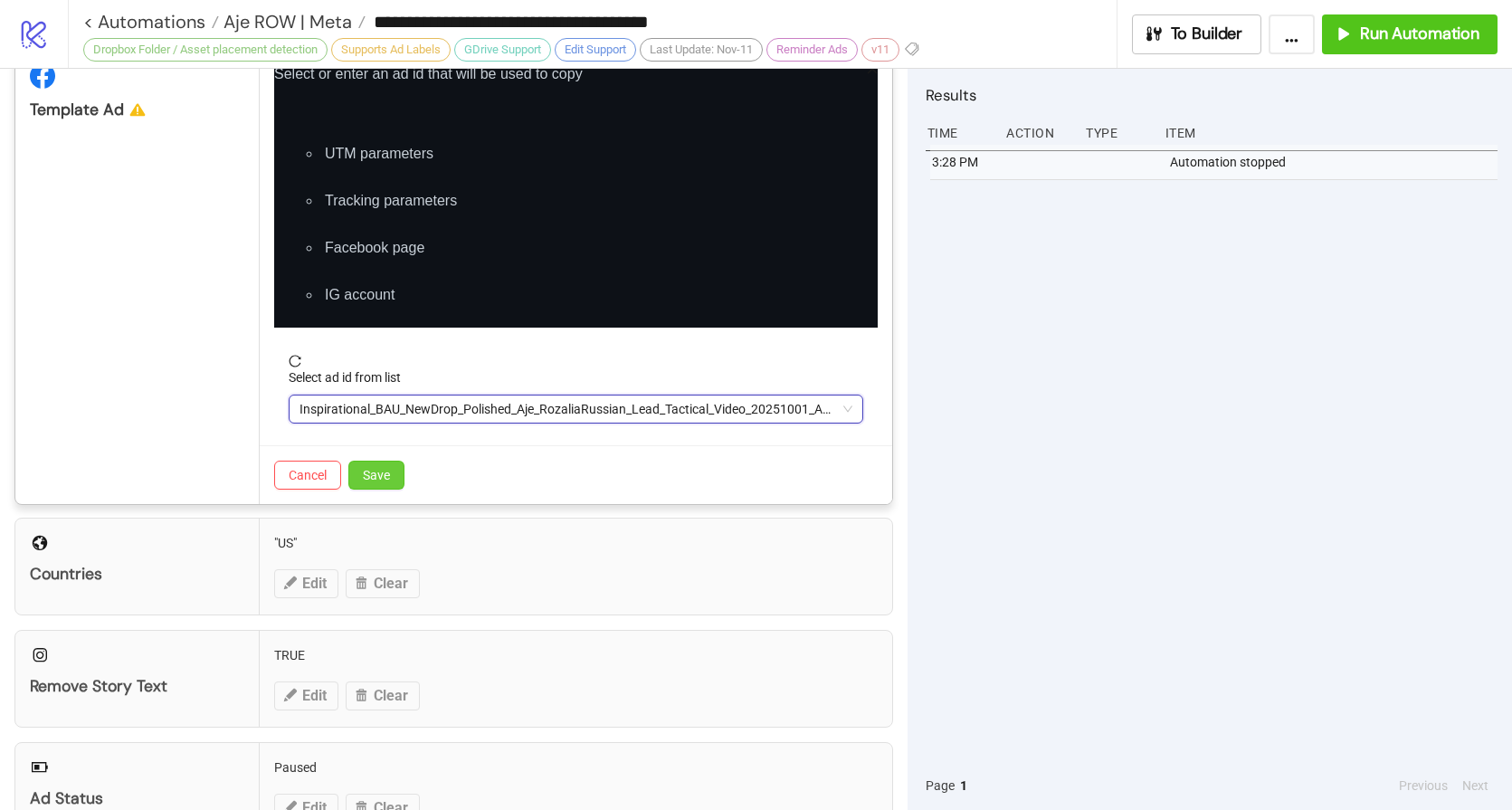
click at [385, 473] on span "Save" at bounding box center [377, 474] width 27 height 15
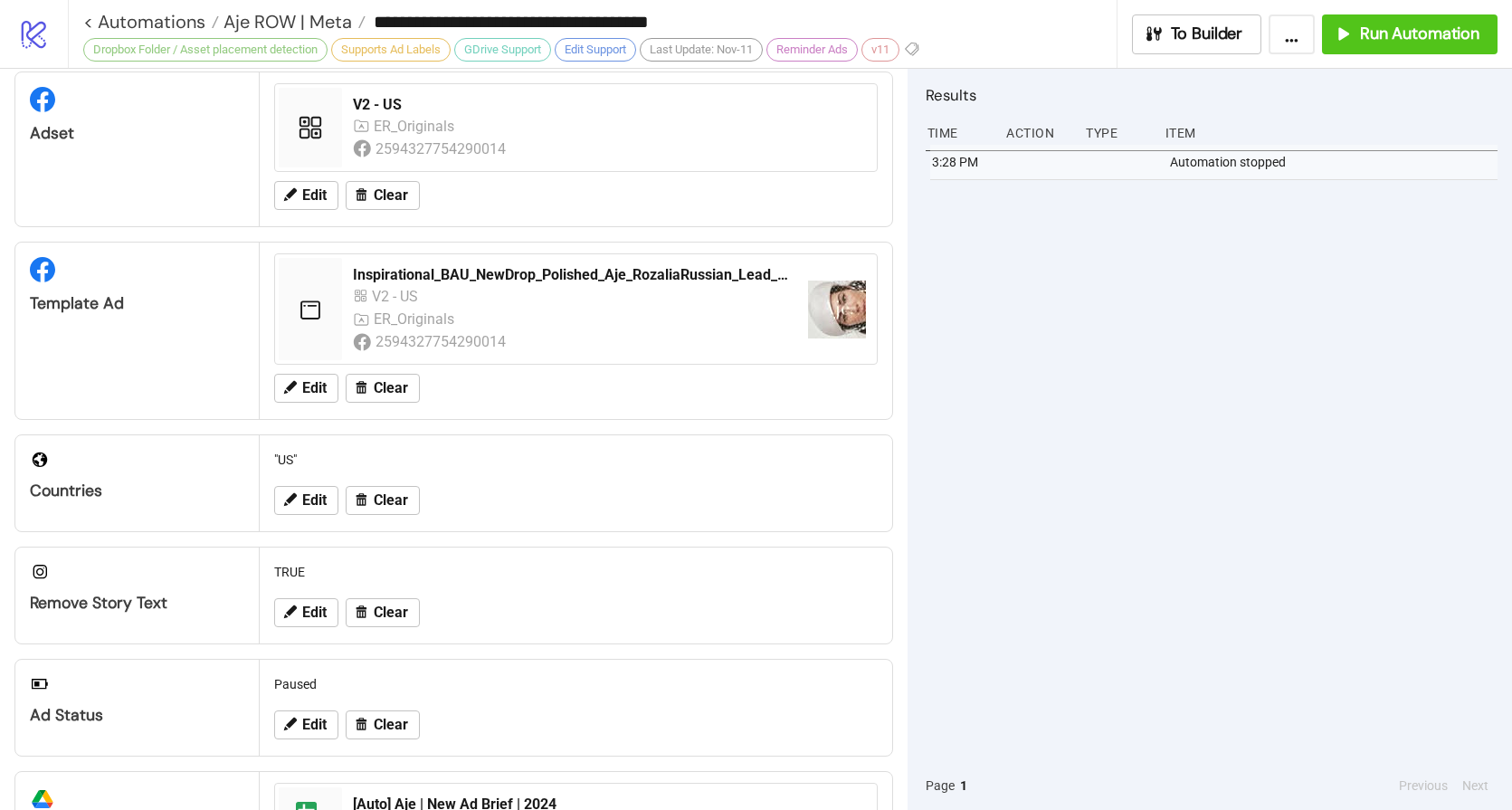
scroll to position [553, 0]
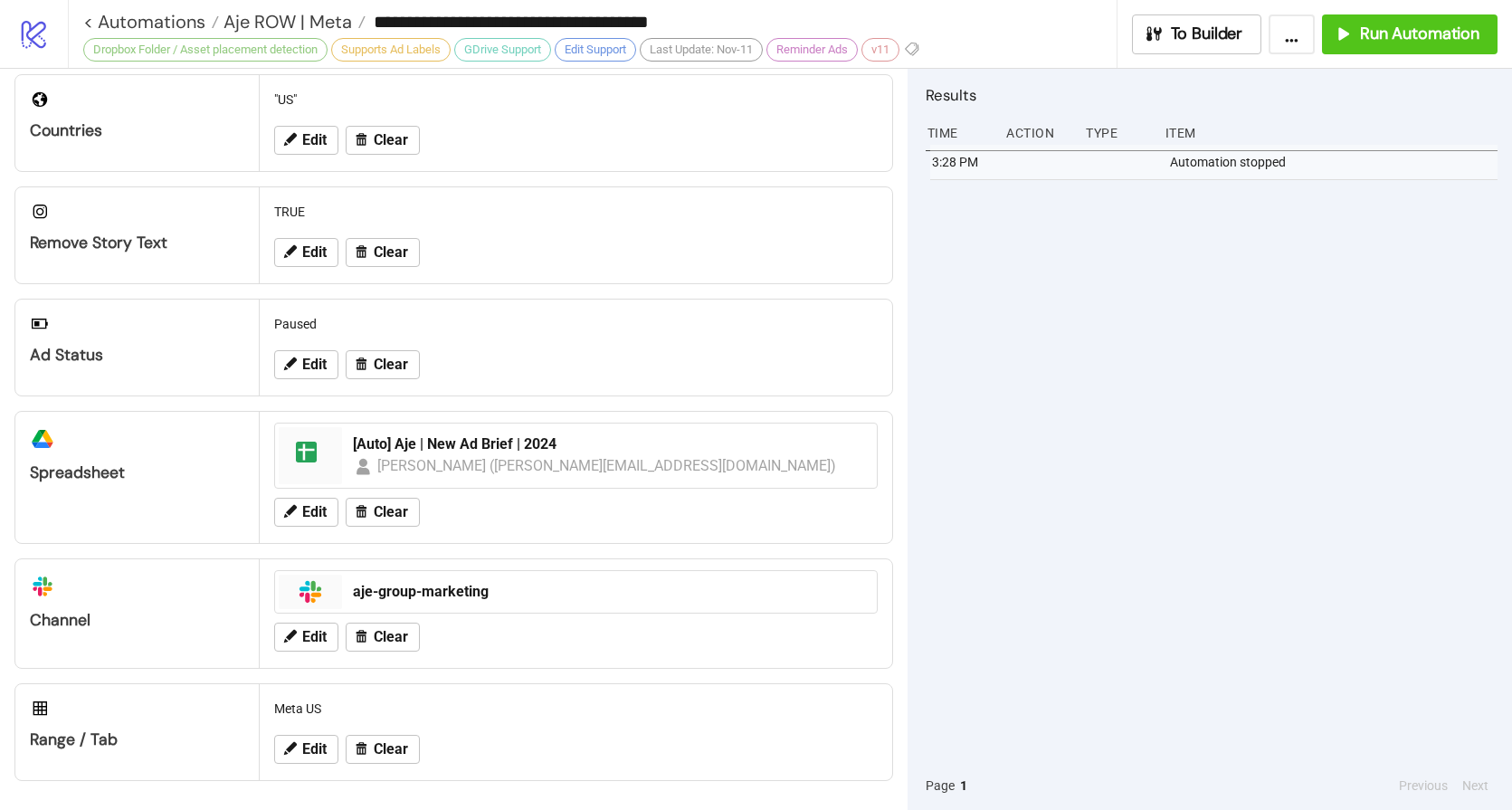
click at [1134, 330] on div "3:28 PM Automation stopped" at bounding box center [1212, 453] width 572 height 616
click at [1396, 37] on span "Run Automation" at bounding box center [1419, 34] width 119 height 21
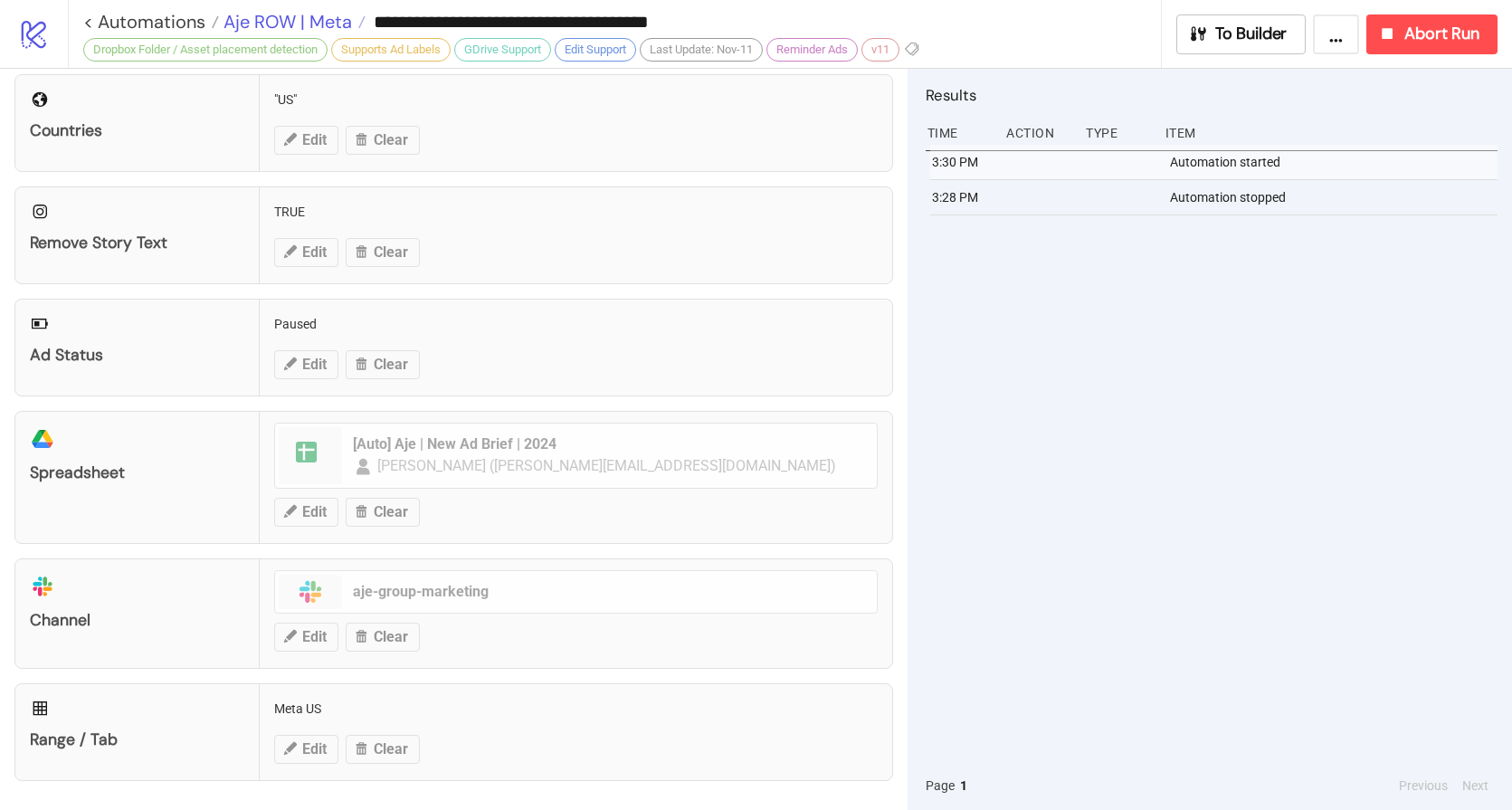
click at [266, 17] on span "Aje ROW | Meta" at bounding box center [285, 21] width 133 height 23
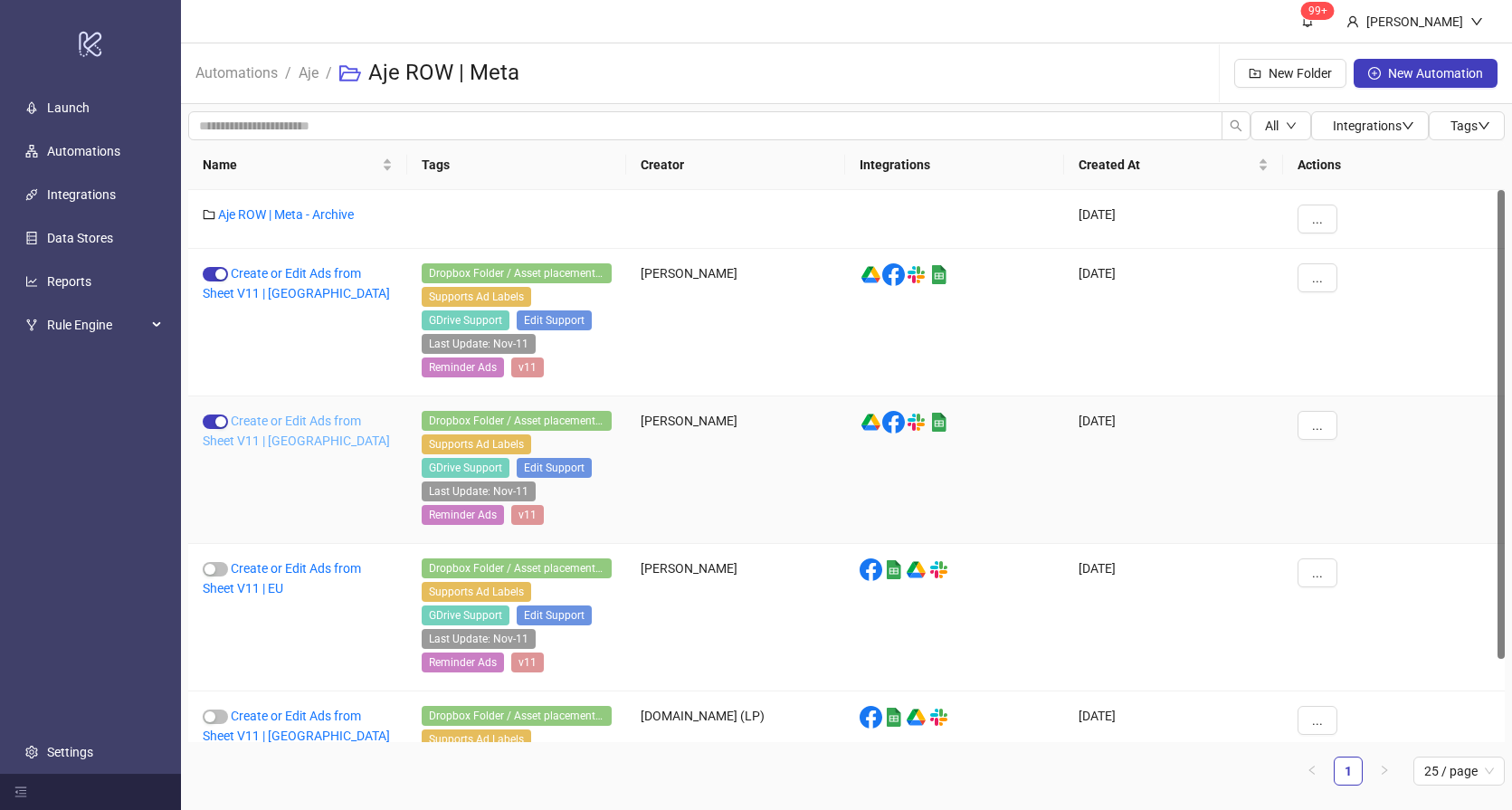
click at [290, 422] on link "Create or Edit Ads from Sheet V11 | UK" at bounding box center [296, 431] width 188 height 35
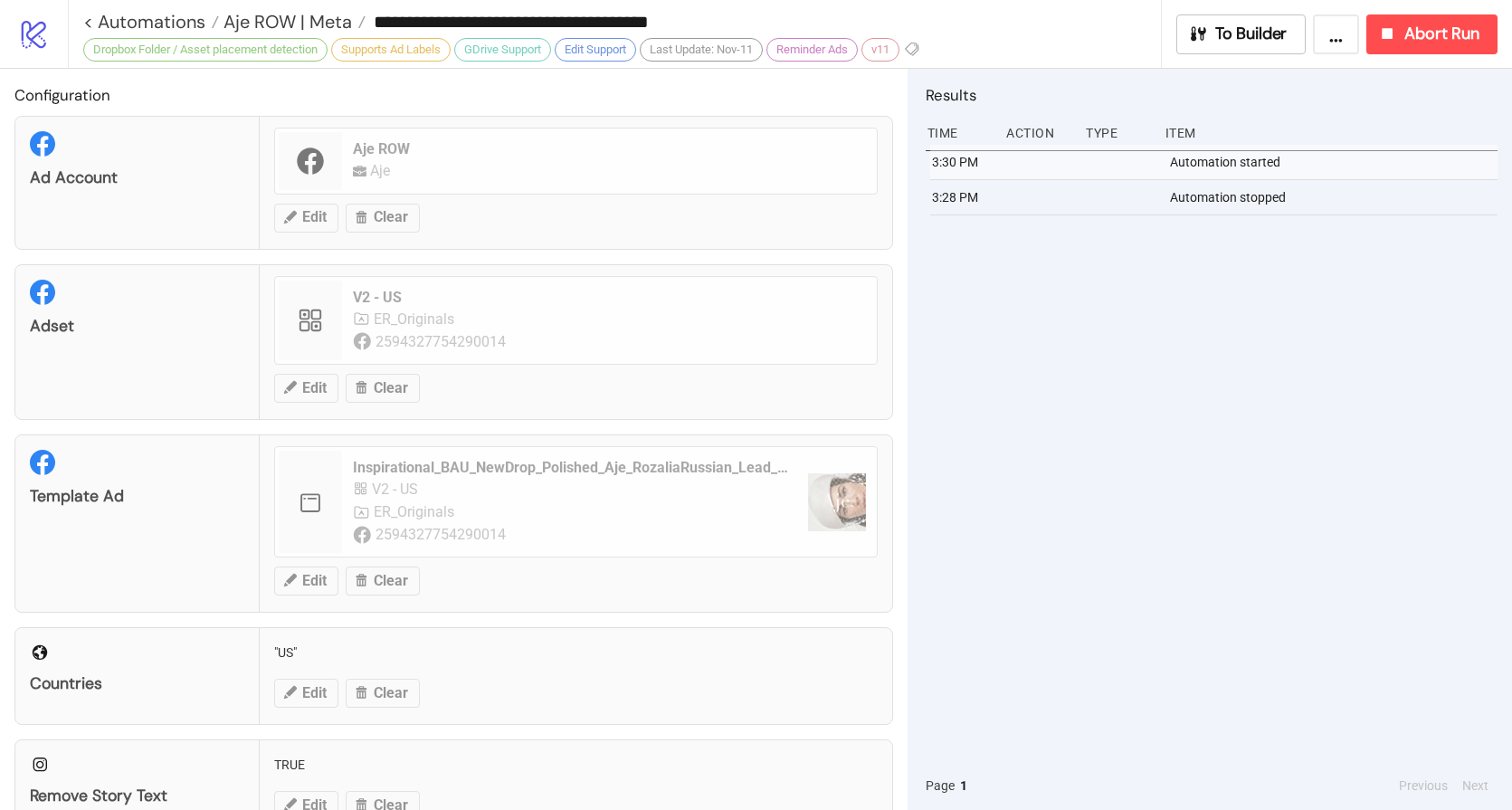
type input "**********"
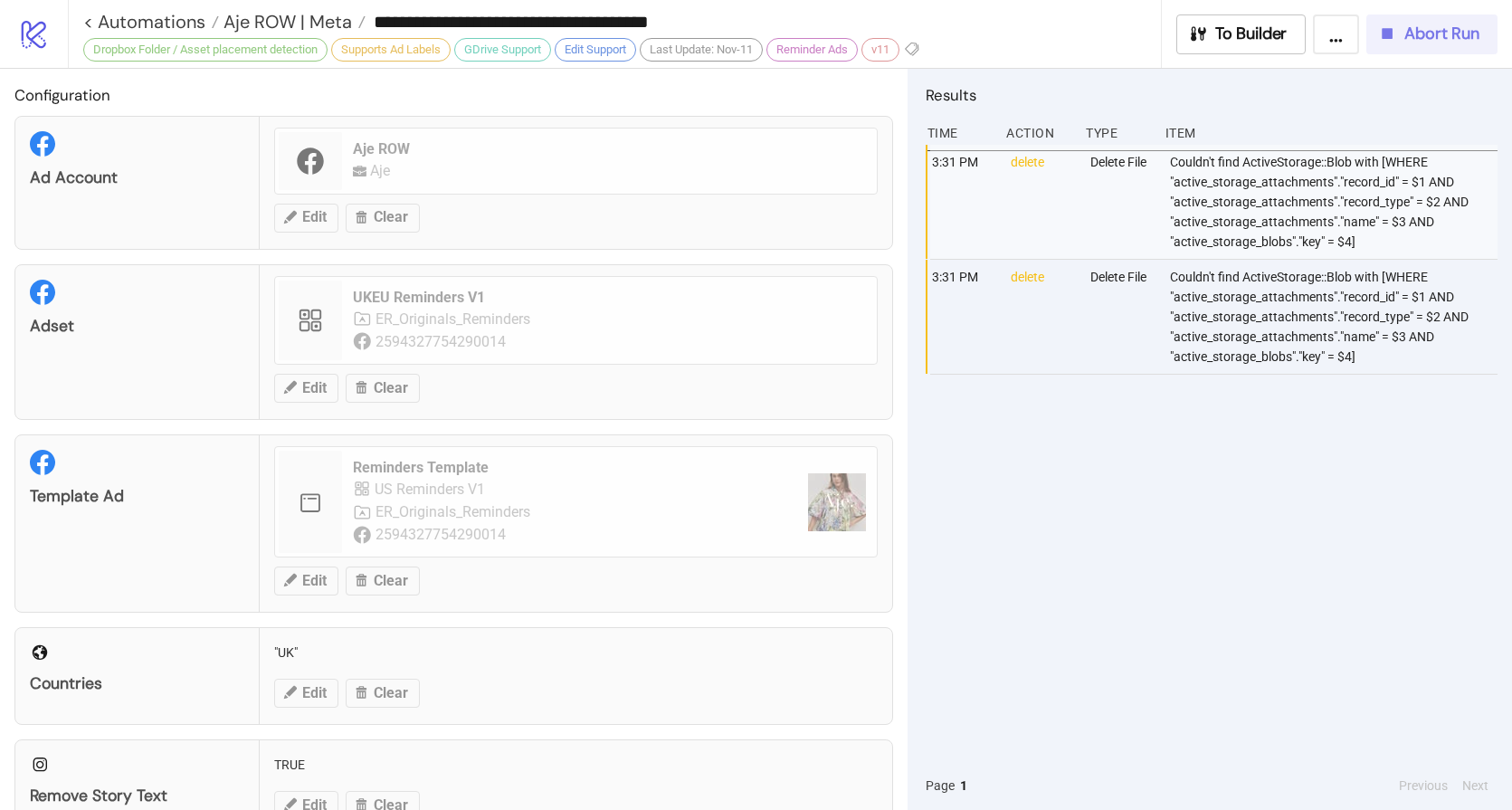
click at [1414, 47] on button "Abort Run" at bounding box center [1433, 34] width 132 height 40
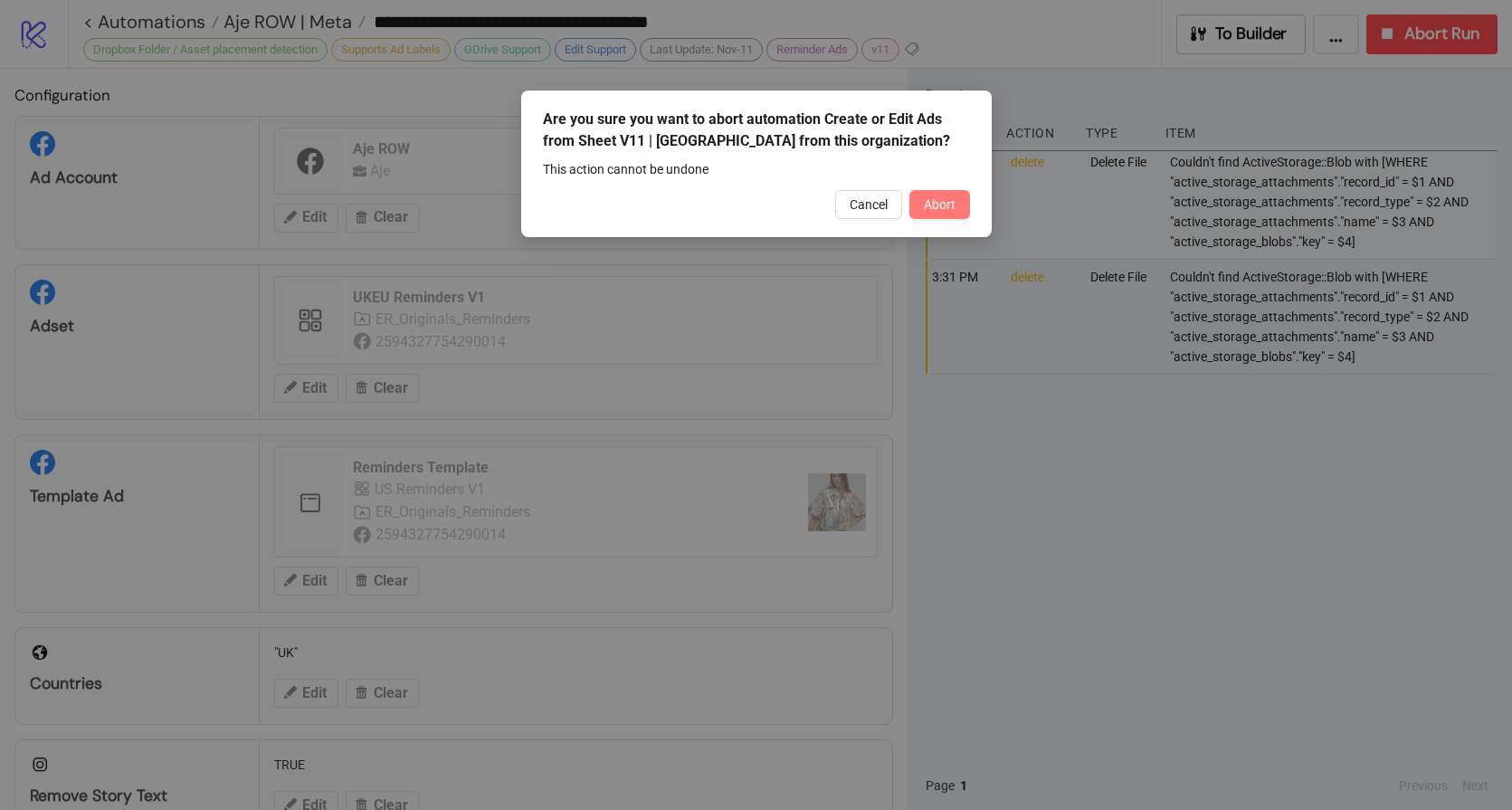
click at [950, 206] on span "Abort" at bounding box center [940, 204] width 32 height 15
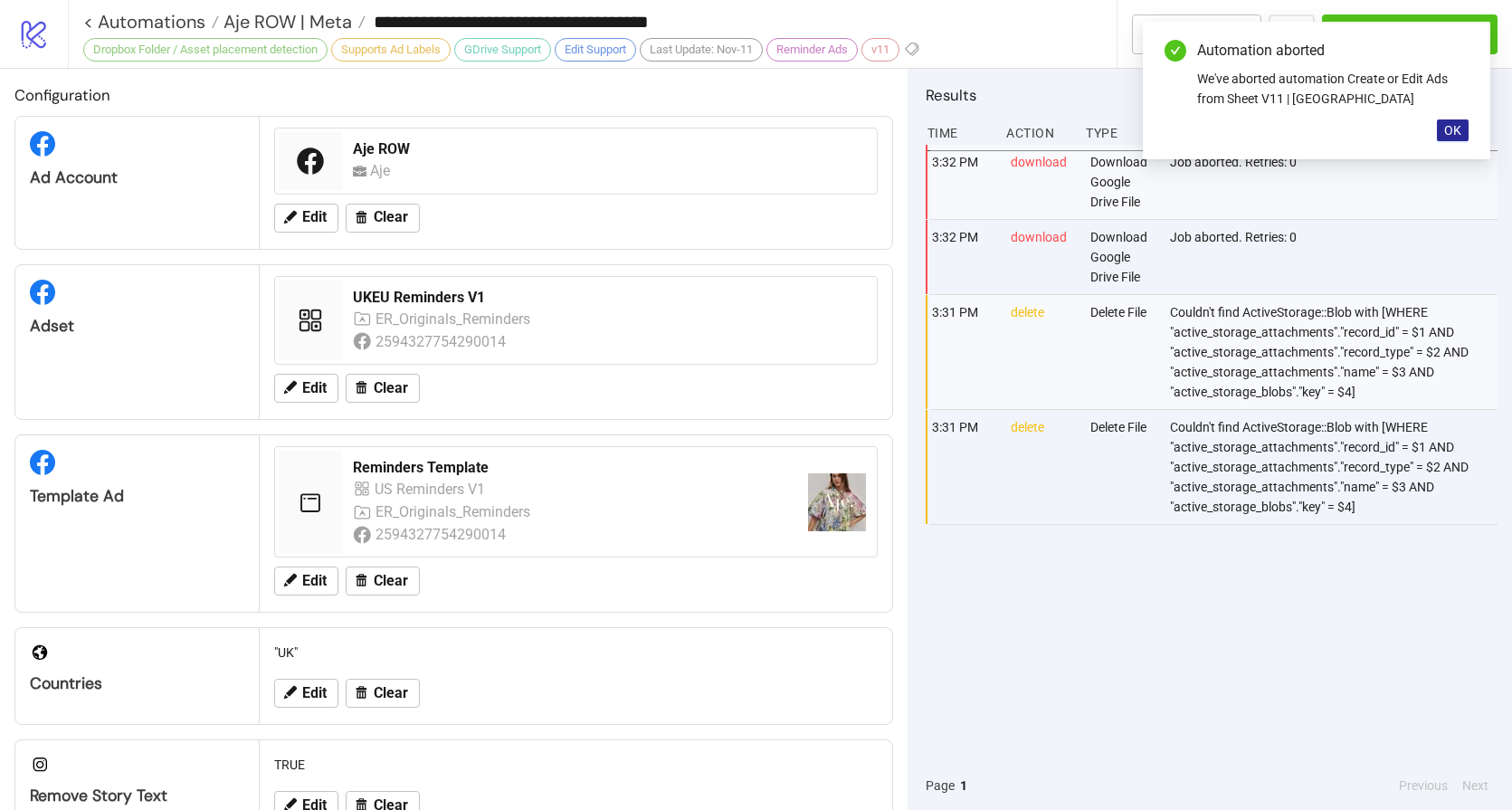
click at [1451, 125] on span "OK" at bounding box center [1453, 130] width 17 height 15
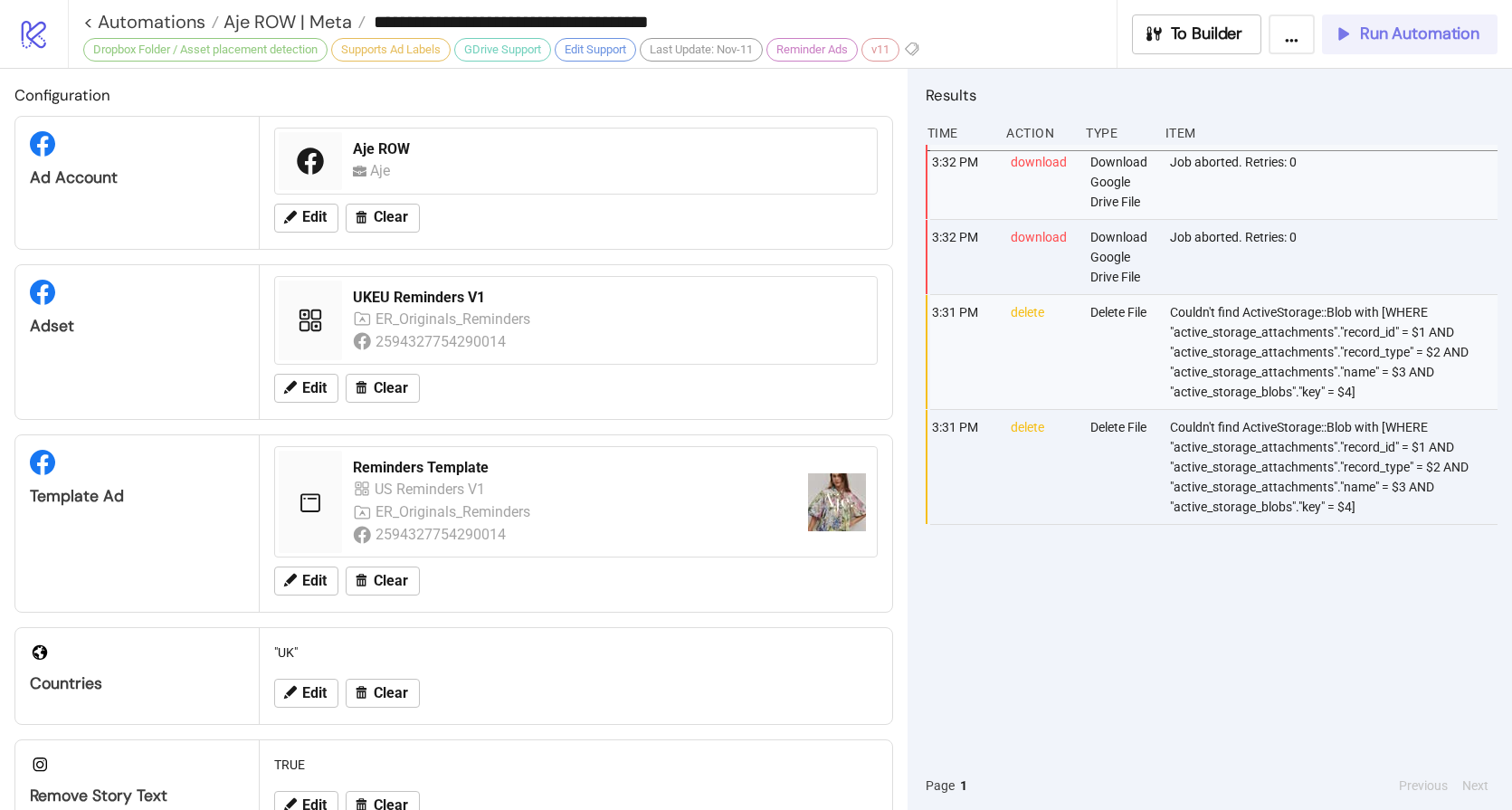
click at [1435, 37] on span "Run Automation" at bounding box center [1419, 34] width 119 height 21
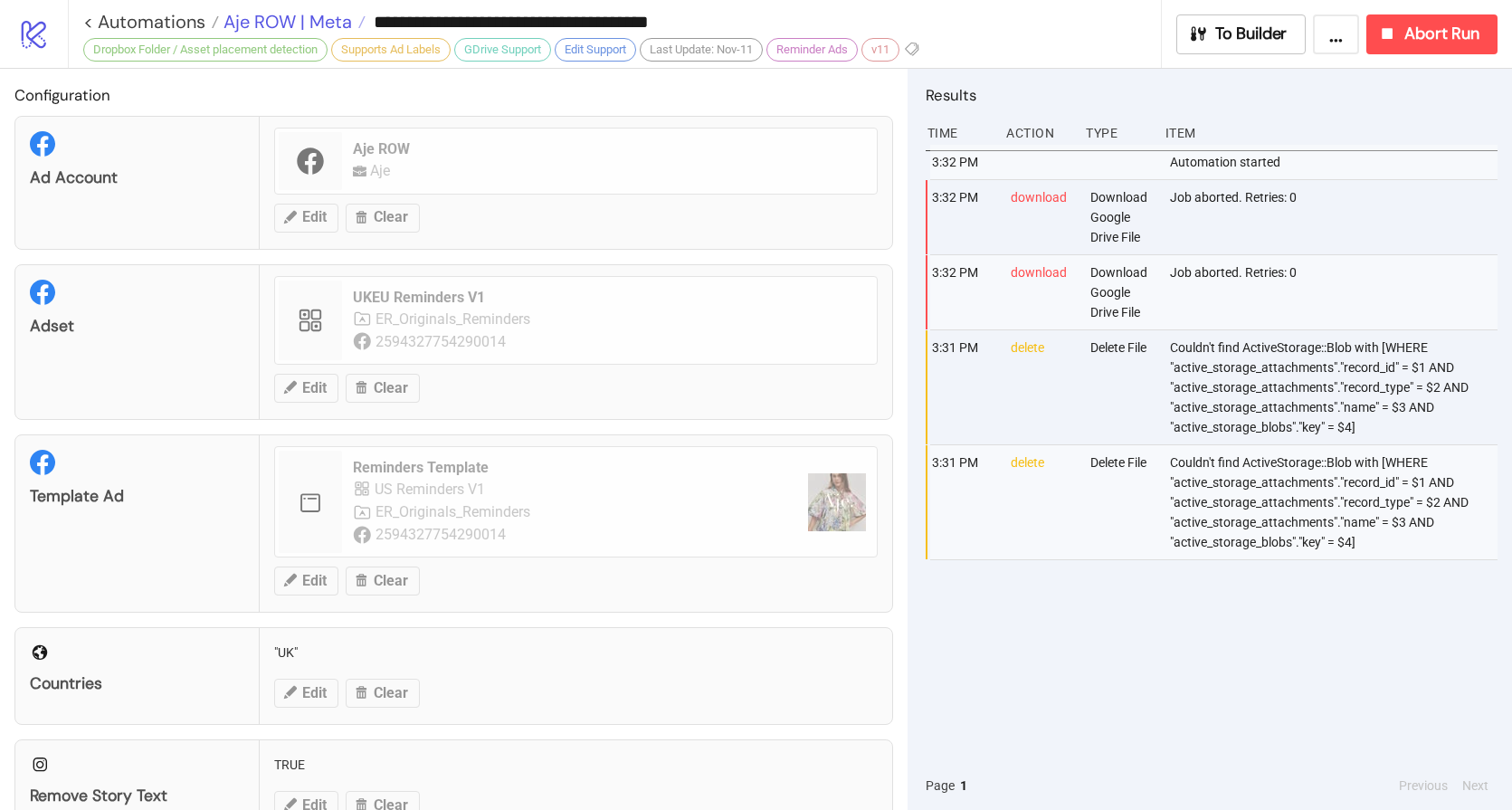
click at [287, 21] on span "Aje ROW | Meta" at bounding box center [285, 21] width 133 height 23
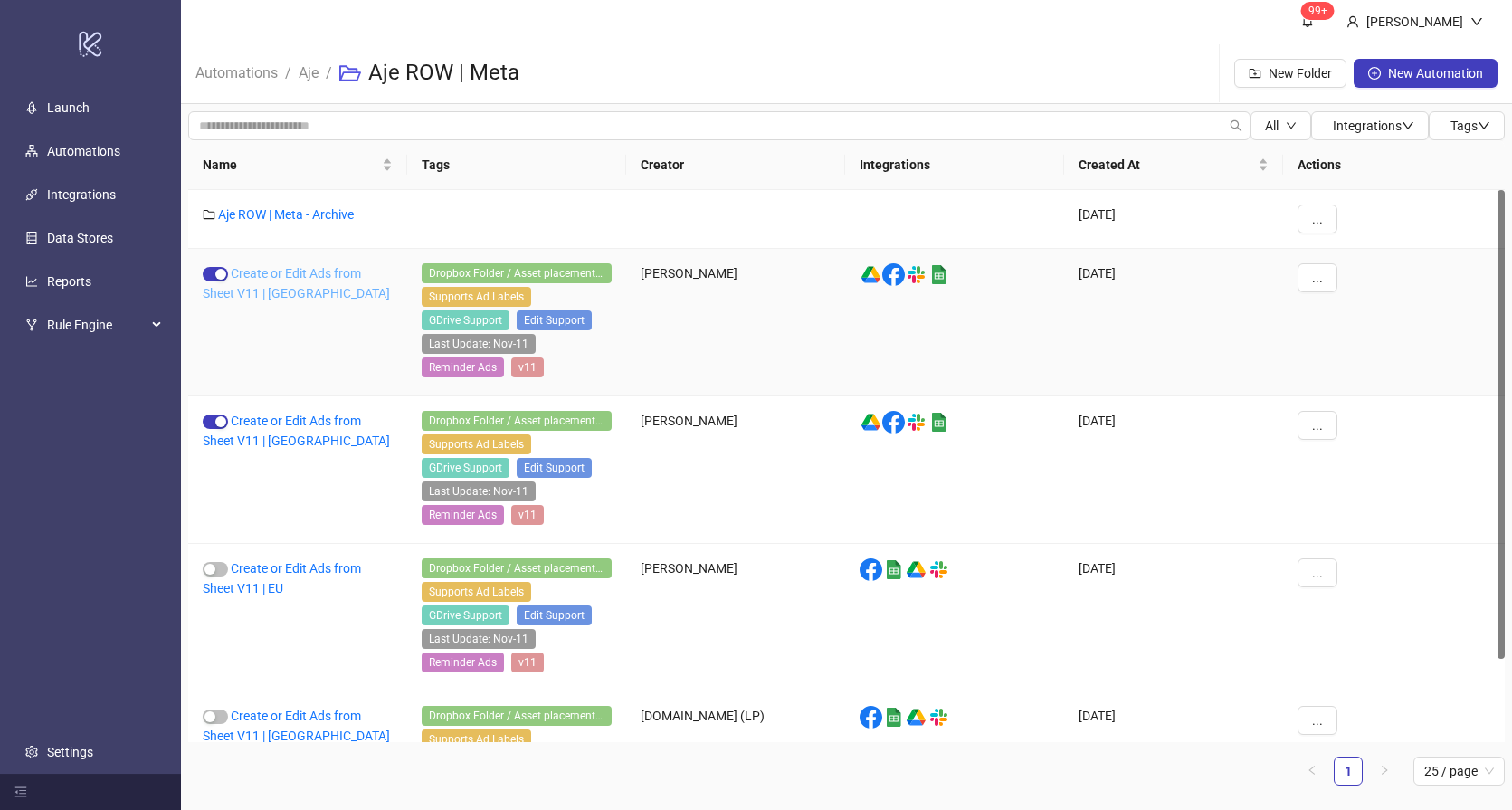
click at [278, 276] on link "Create or Edit Ads from Sheet V11 | US" at bounding box center [296, 284] width 188 height 35
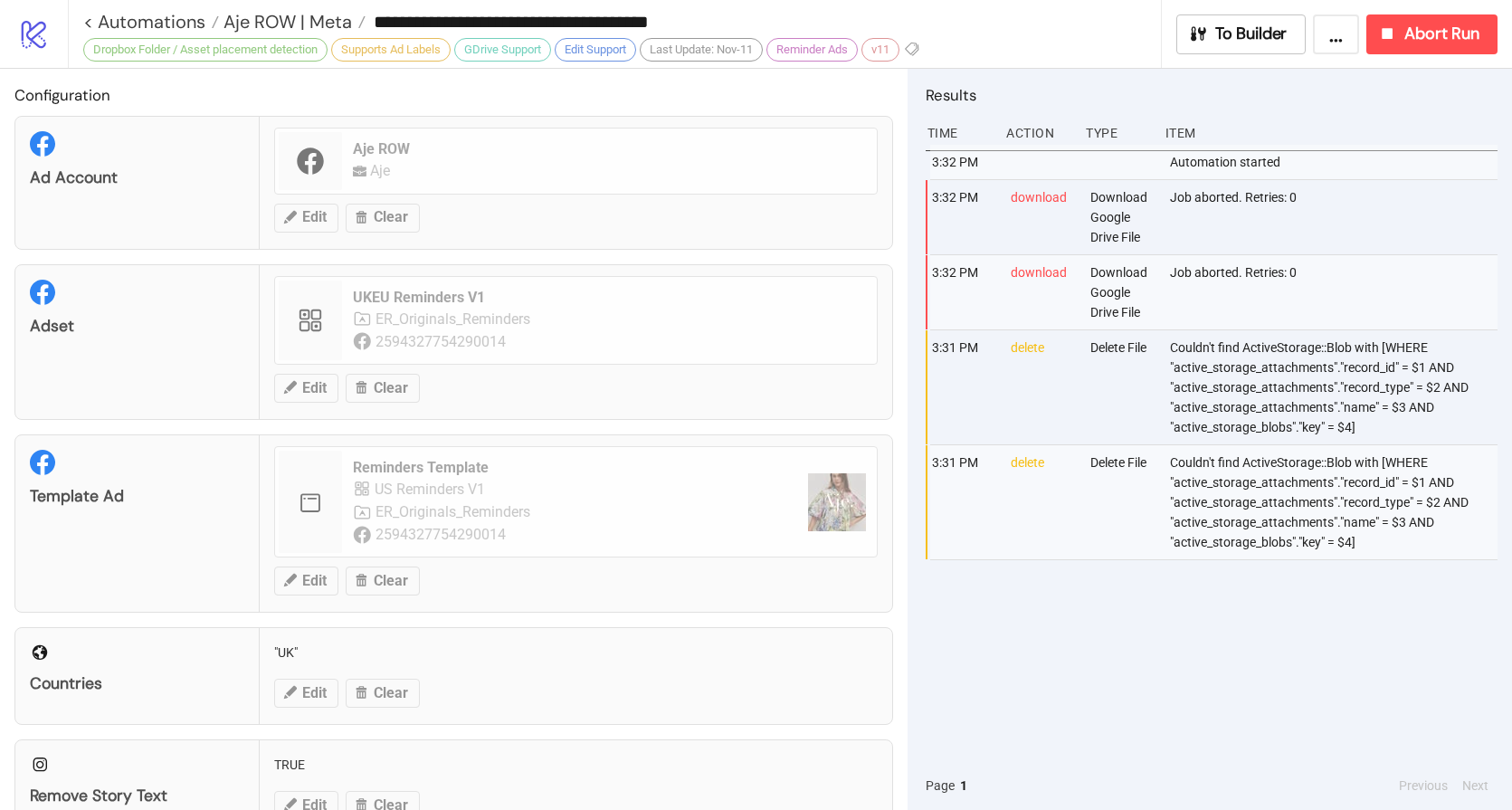
type input "**********"
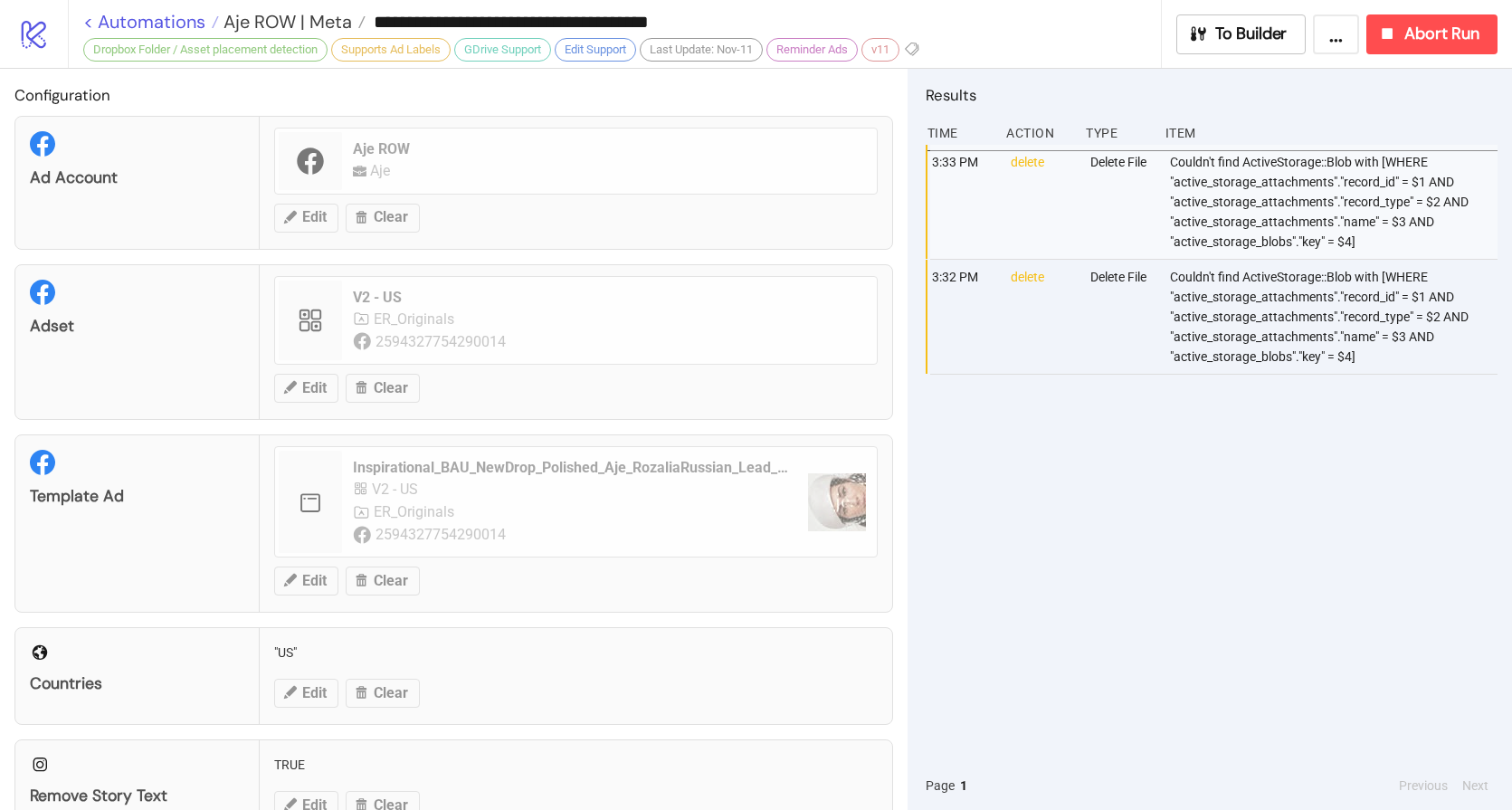
click at [160, 26] on link "< Automations" at bounding box center [151, 21] width 136 height 18
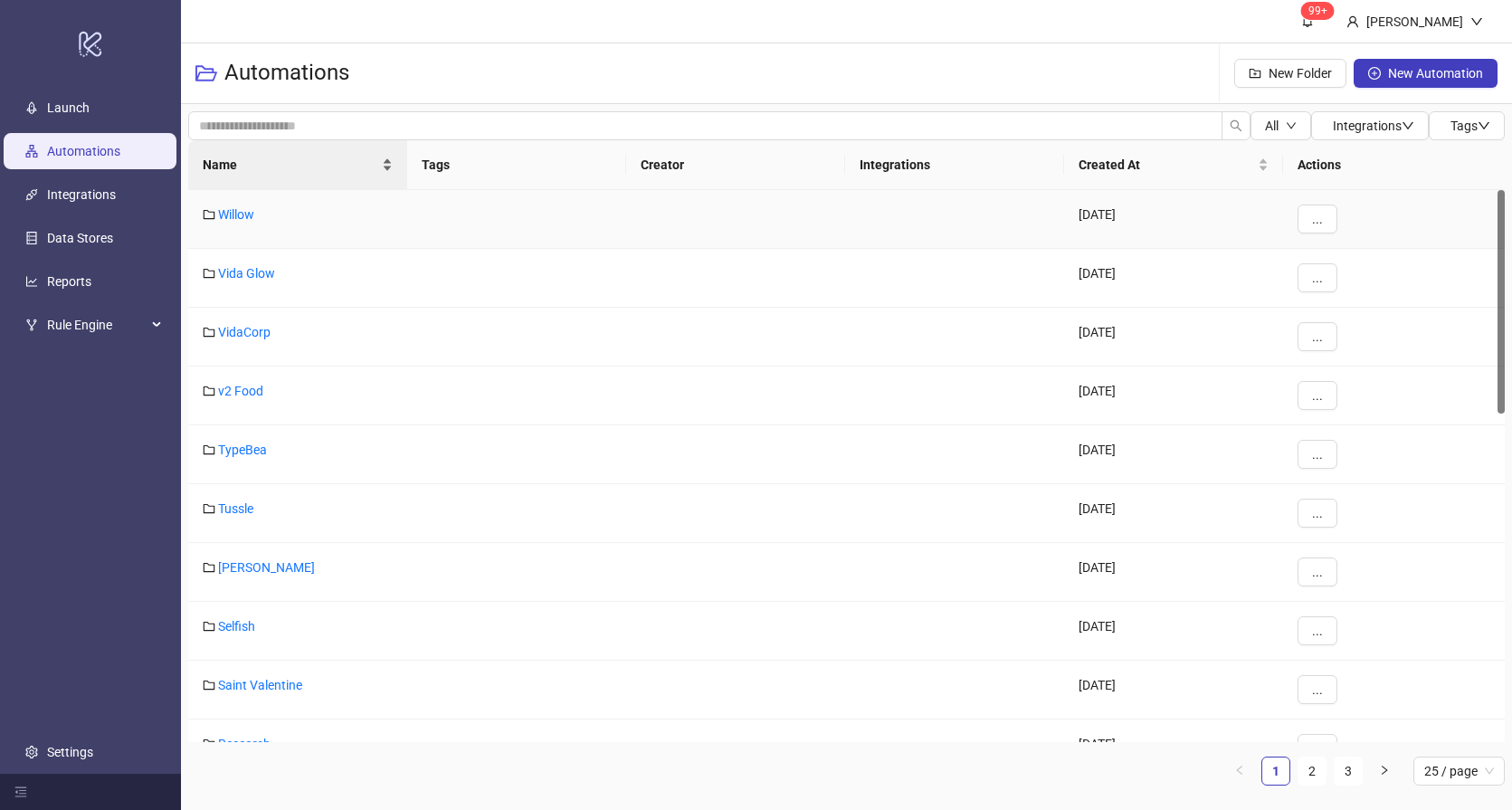
click at [271, 174] on div "Name" at bounding box center [297, 165] width 190 height 20
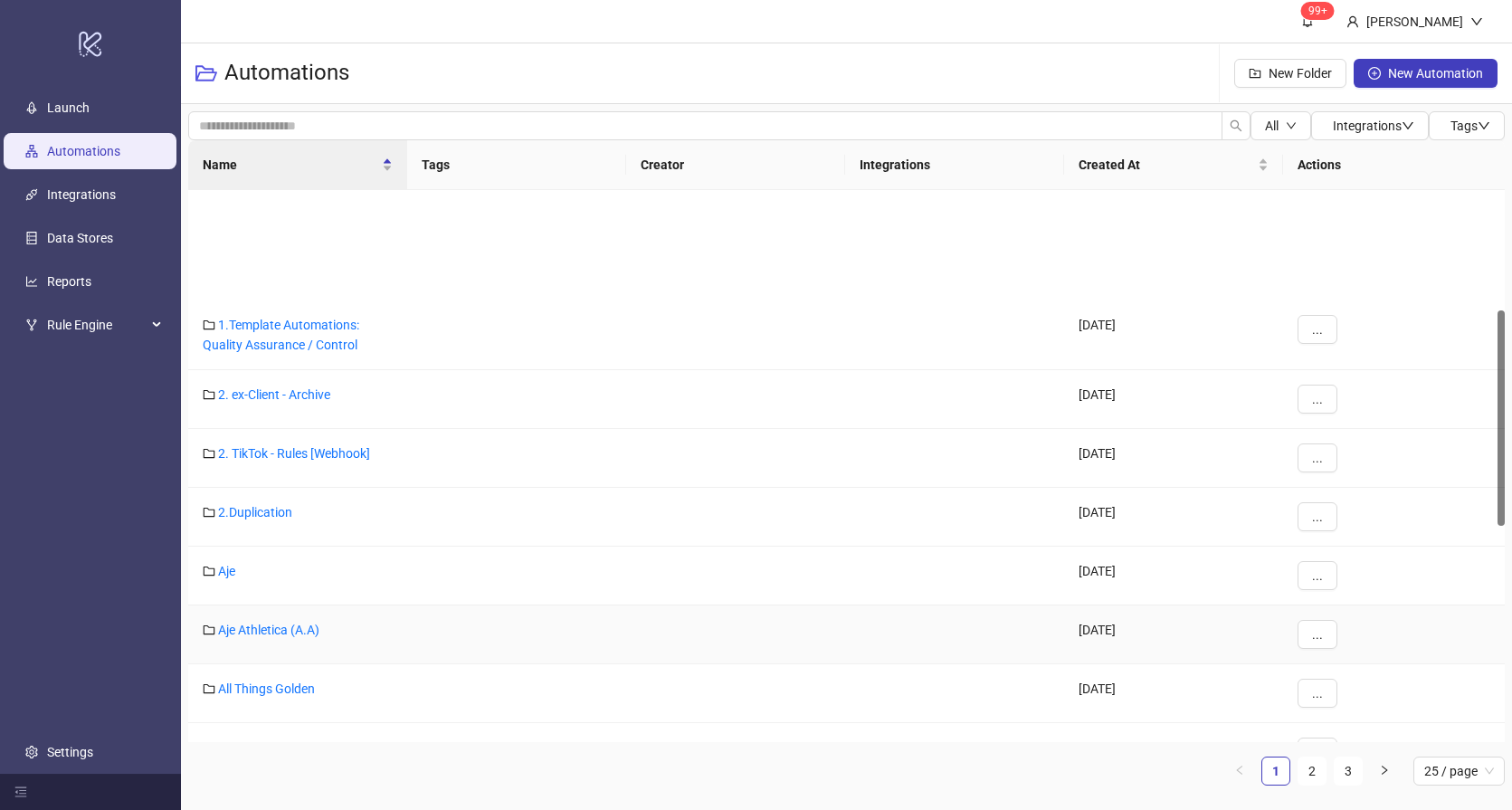
scroll to position [307, 0]
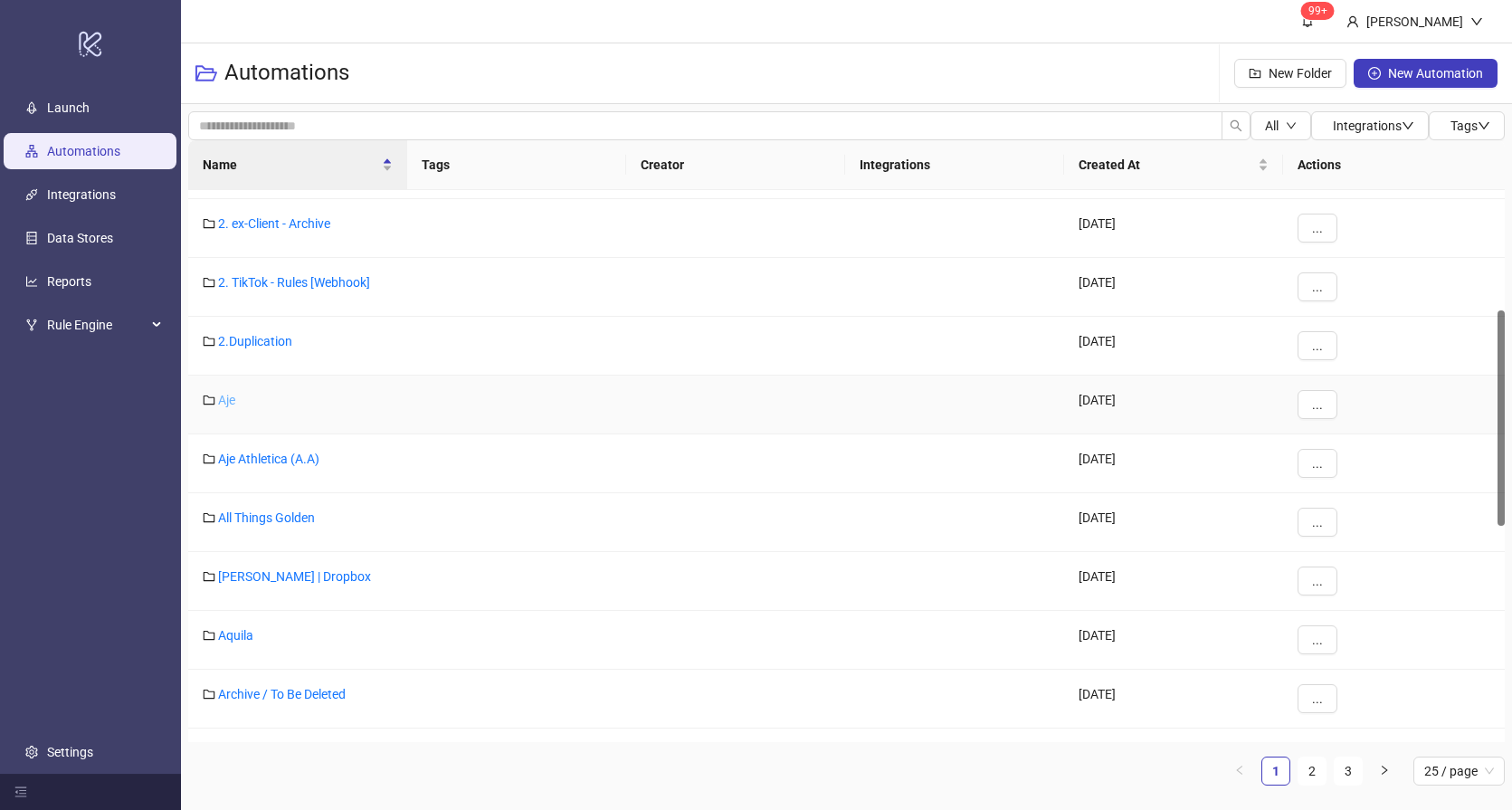
click at [221, 399] on link "Aje" at bounding box center [227, 400] width 17 height 15
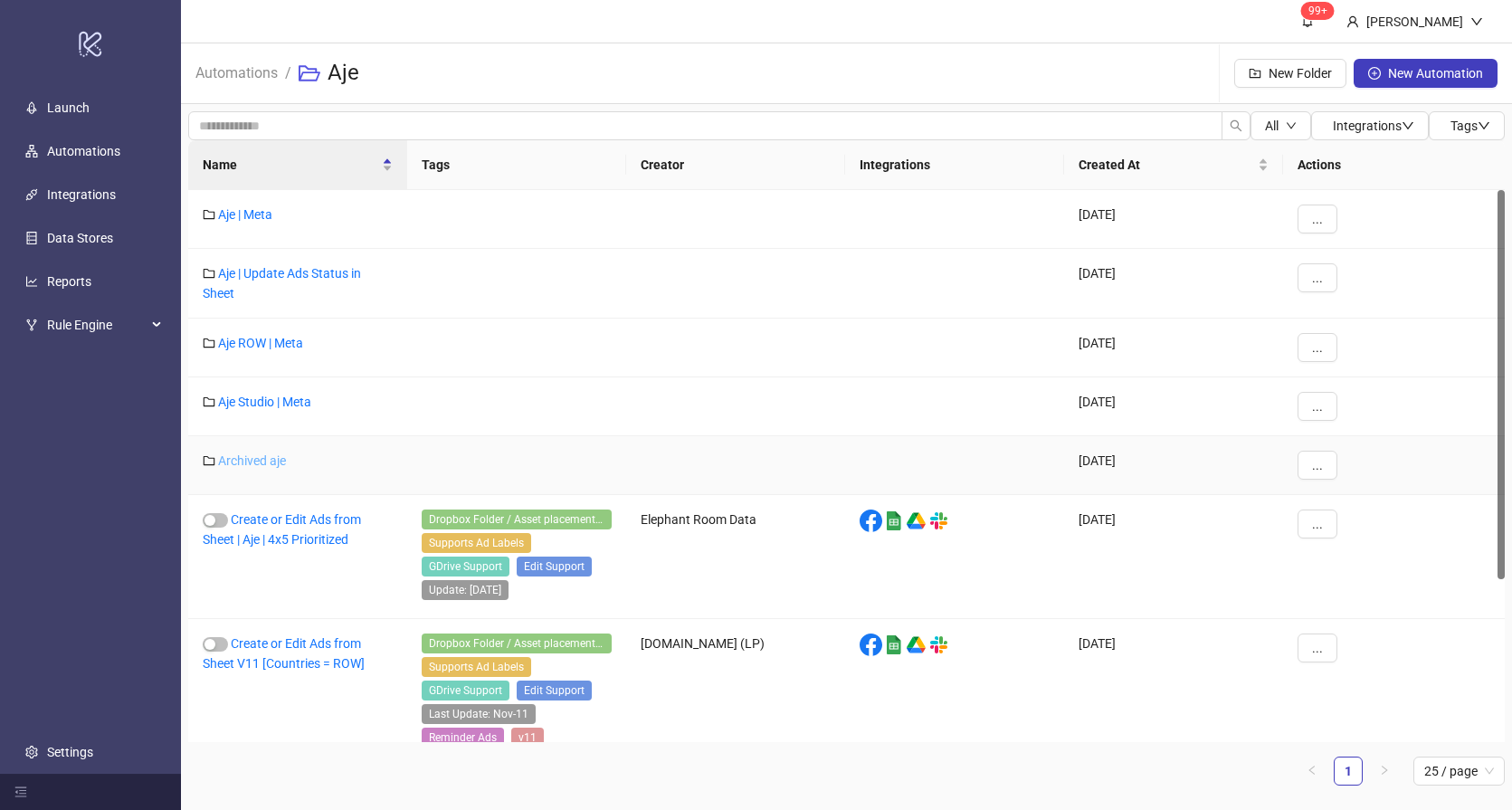
click at [259, 462] on link "Archived aje" at bounding box center [252, 460] width 68 height 15
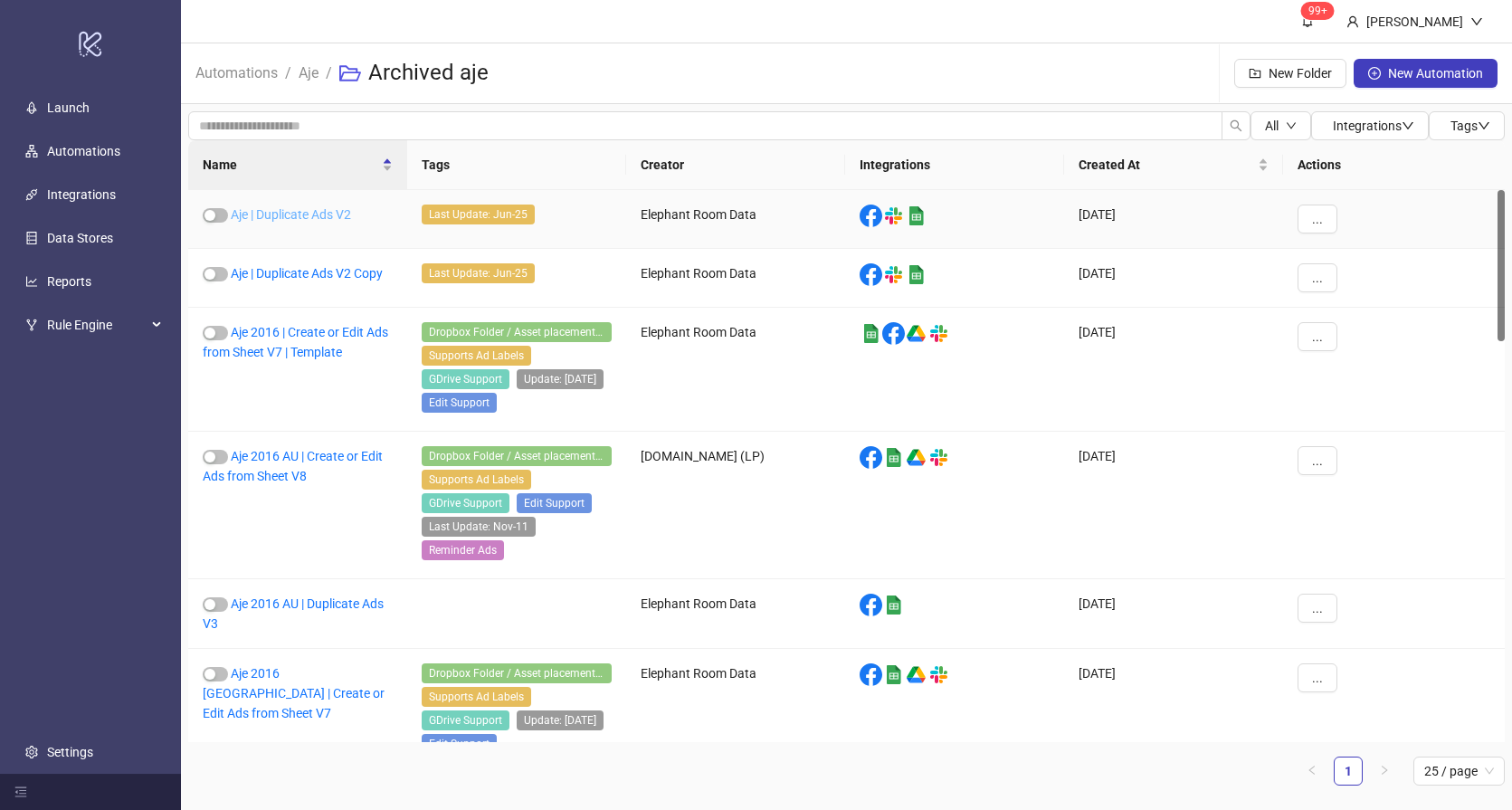
click at [308, 213] on link "Aje | Duplicate Ads V2" at bounding box center [290, 214] width 120 height 15
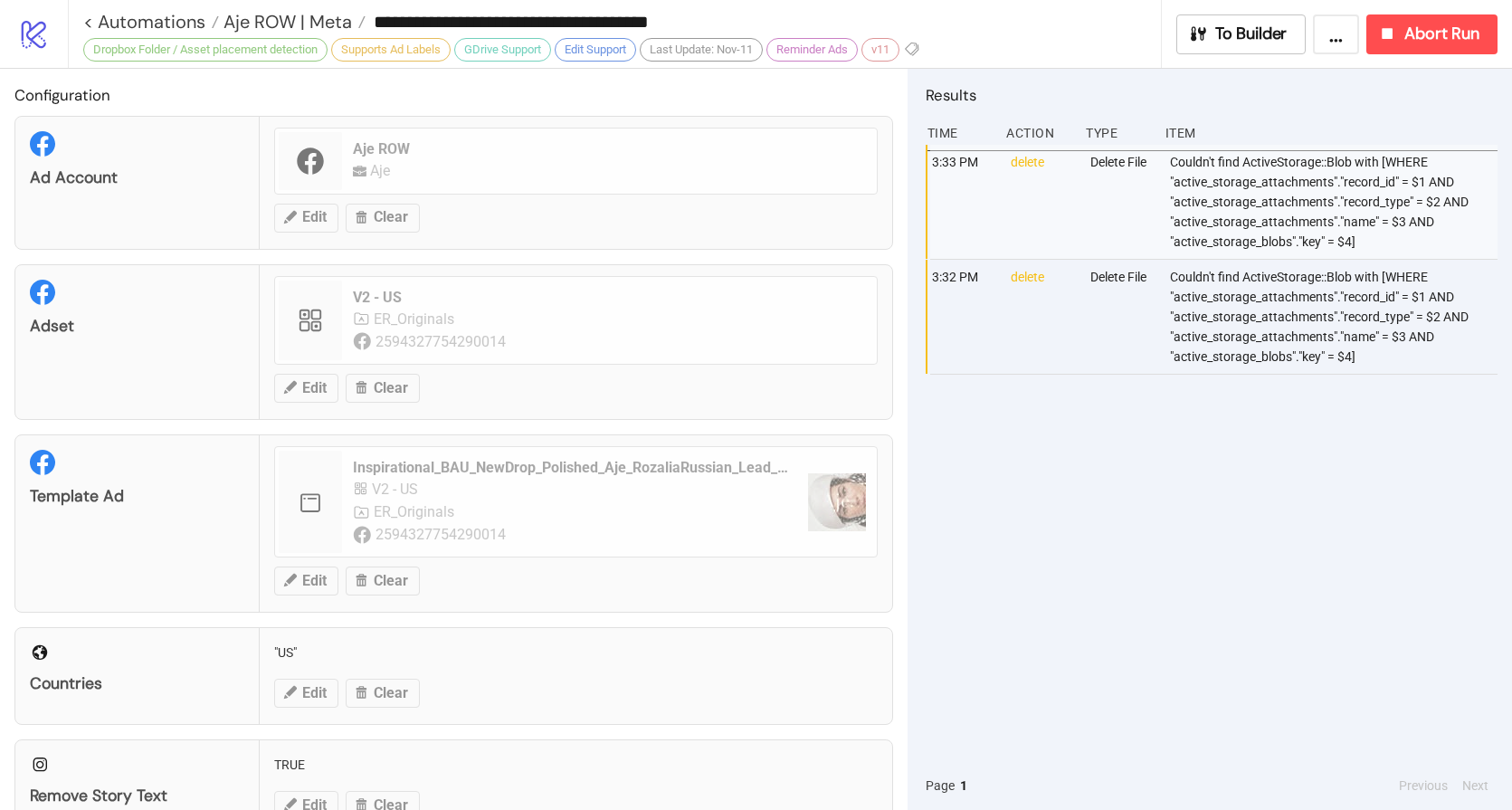
type input "**********"
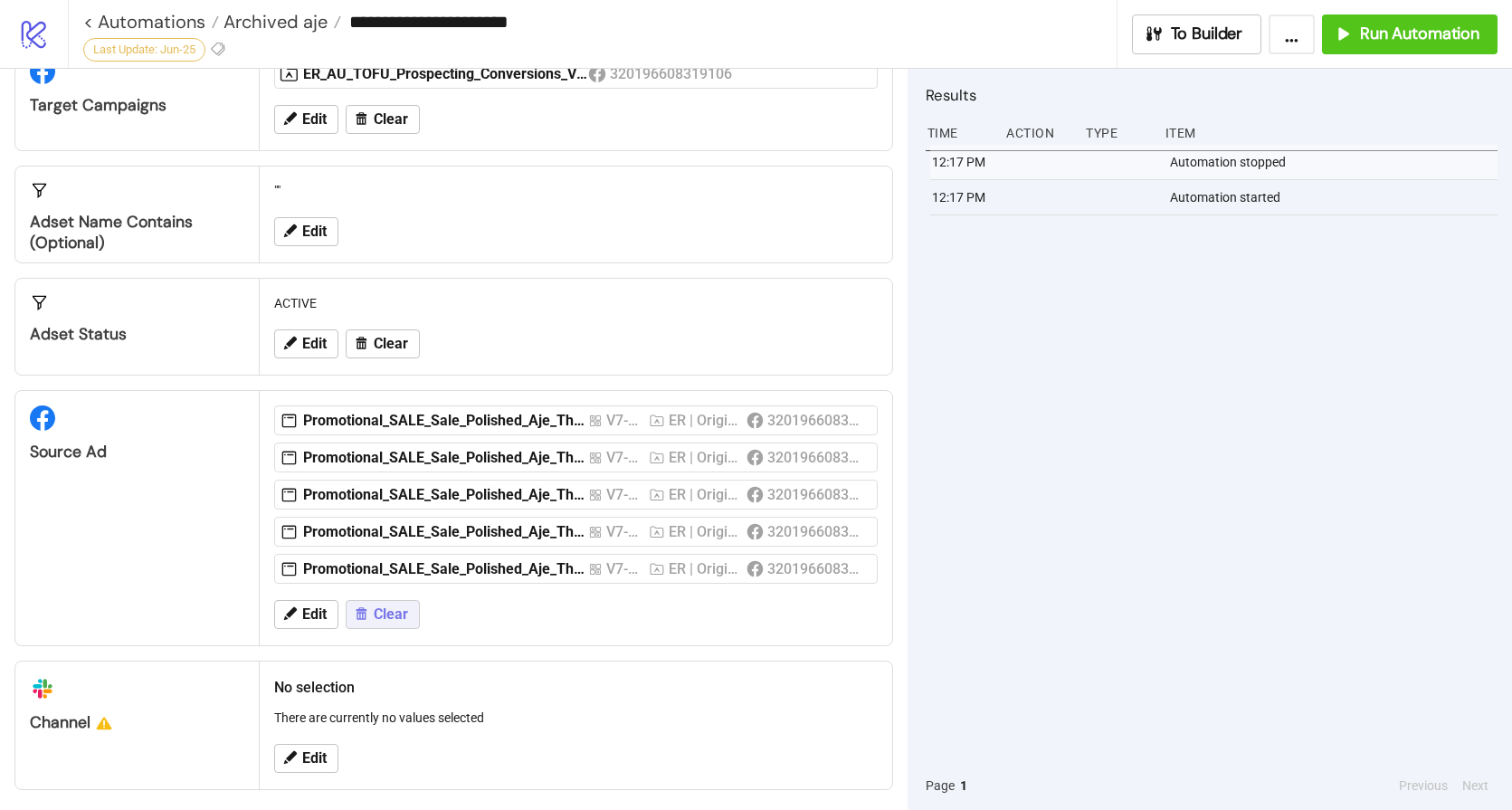
scroll to position [195, 0]
click at [406, 618] on span "Clear" at bounding box center [391, 614] width 35 height 16
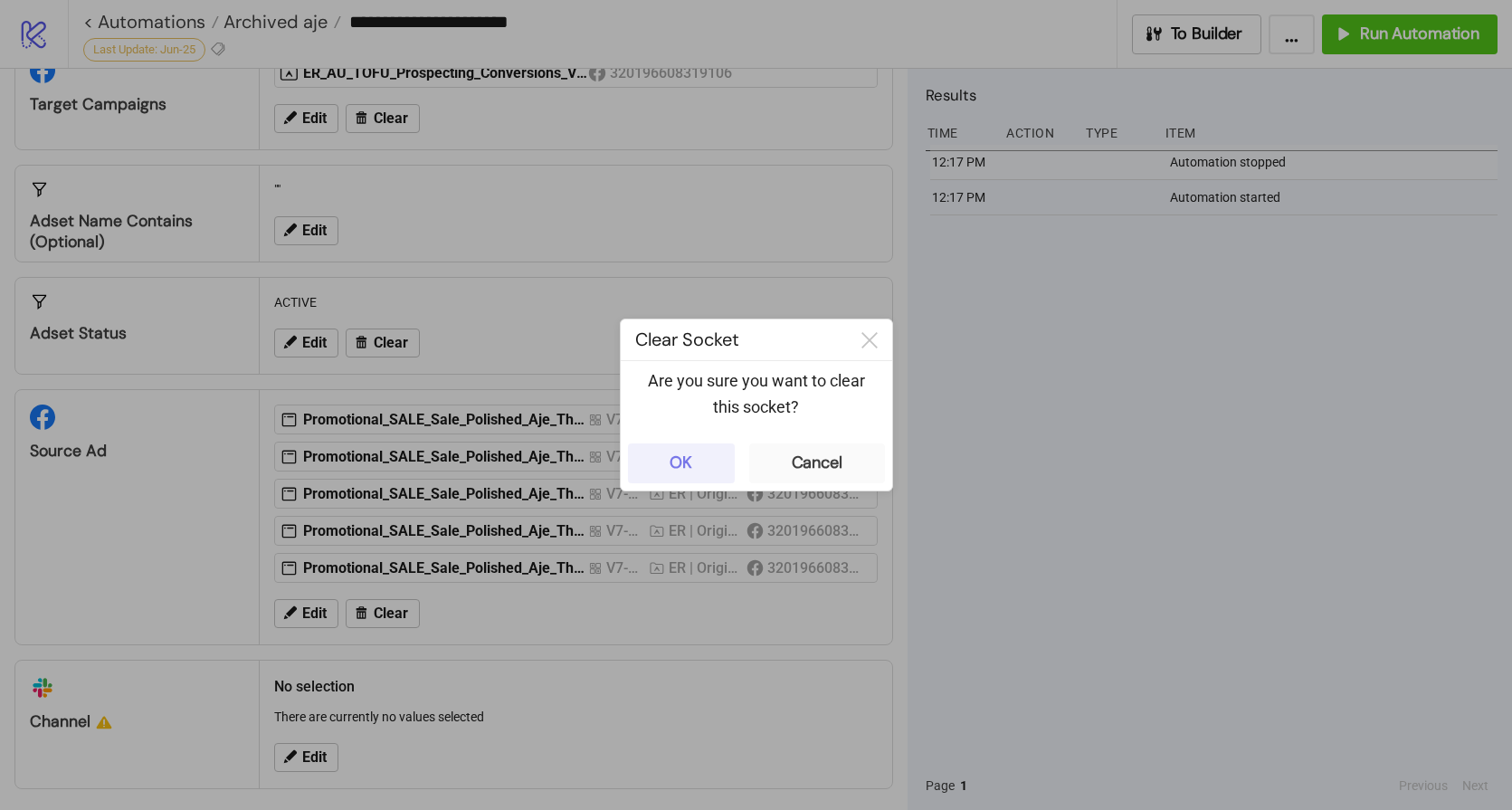
click at [670, 463] on div "OK" at bounding box center [680, 464] width 22 height 21
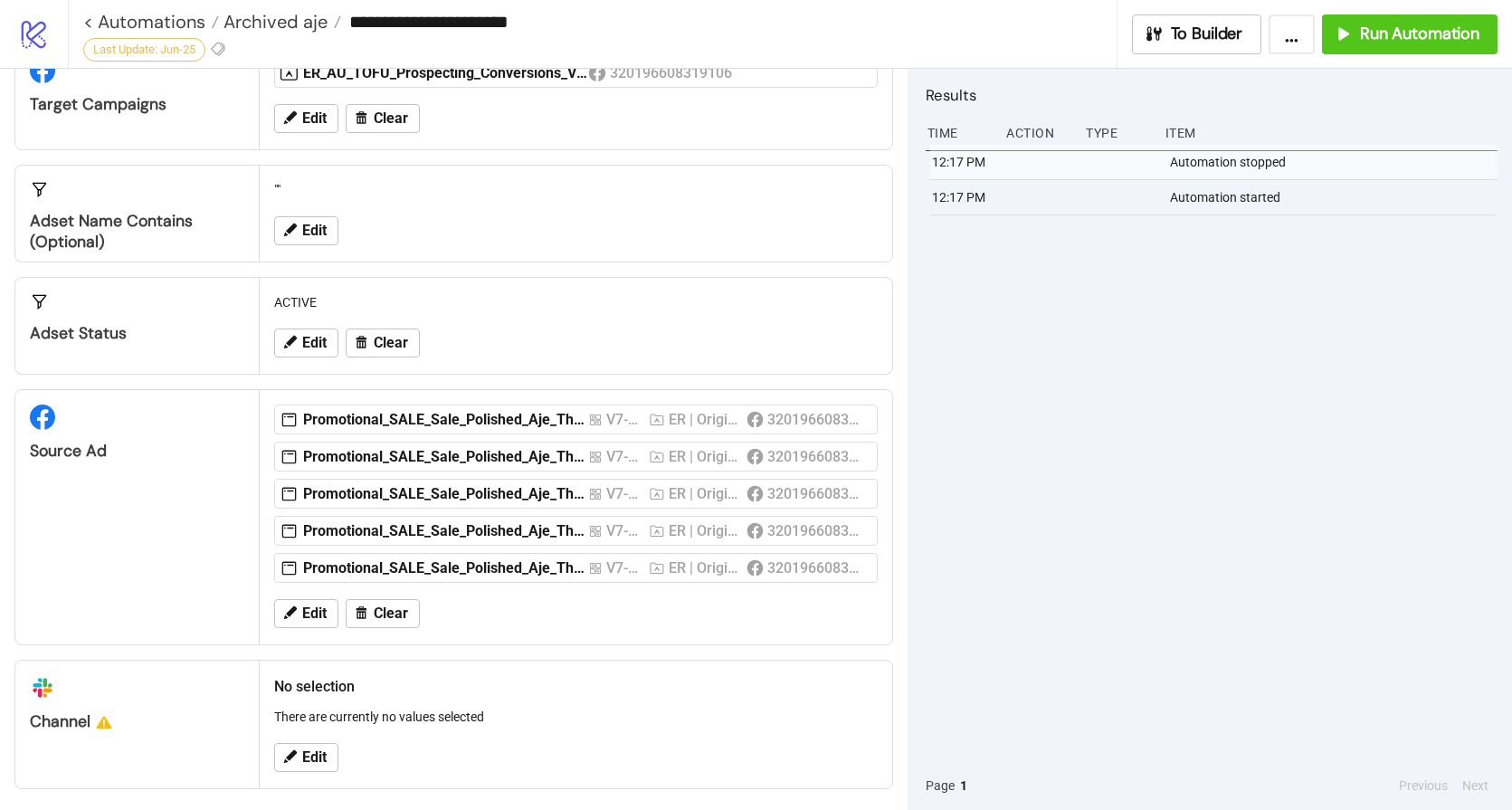
scroll to position [76, 0]
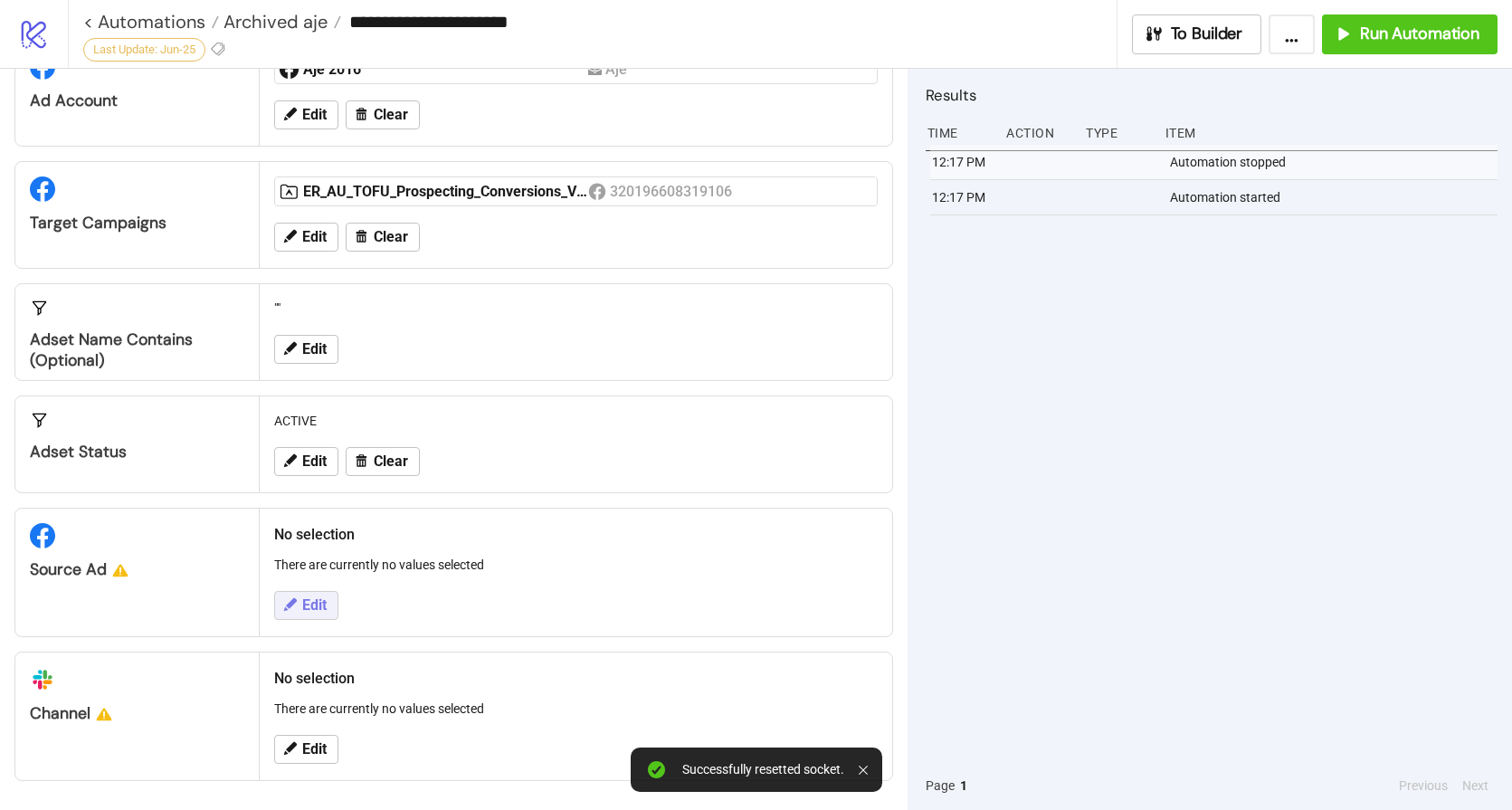
click at [322, 608] on span "Edit" at bounding box center [314, 605] width 24 height 16
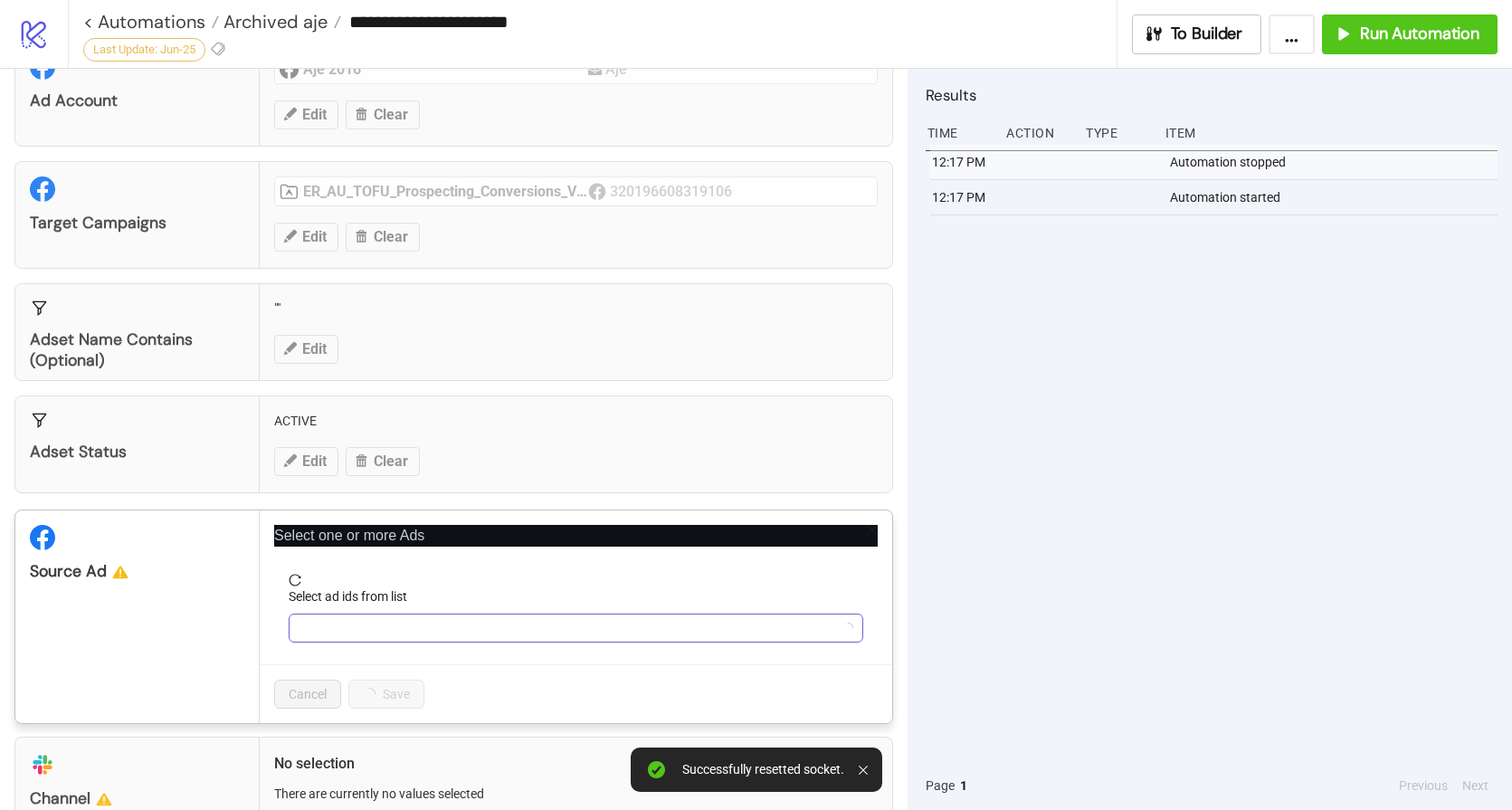
click at [355, 637] on div at bounding box center [566, 628] width 549 height 25
paste input "**********"
type input "**********"
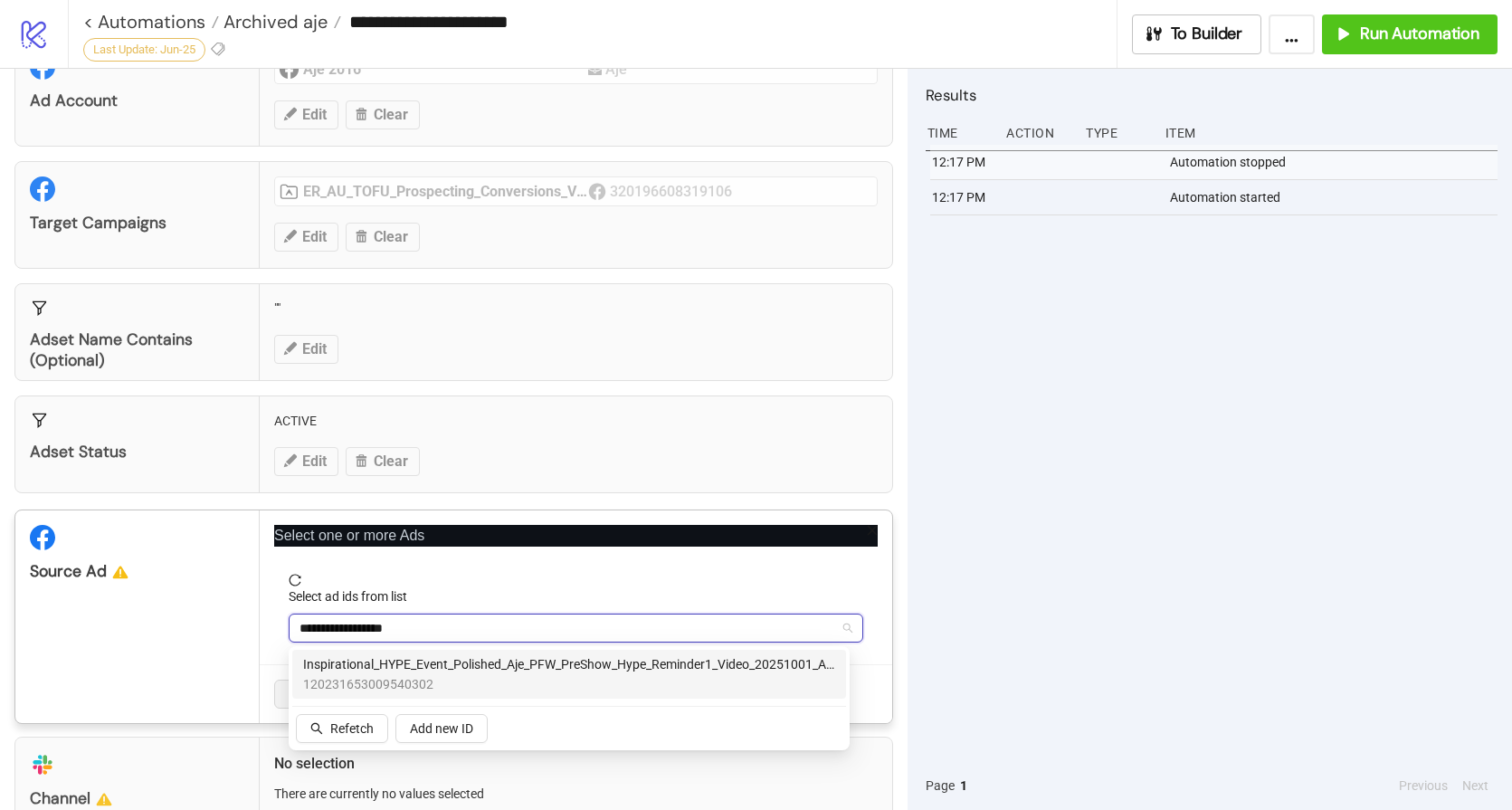
click at [416, 662] on span "Inspirational_HYPE_Event_Polished_Aje_PFW_PreShow_Hype_Reminder1_Video_20251001…" at bounding box center [569, 664] width 532 height 20
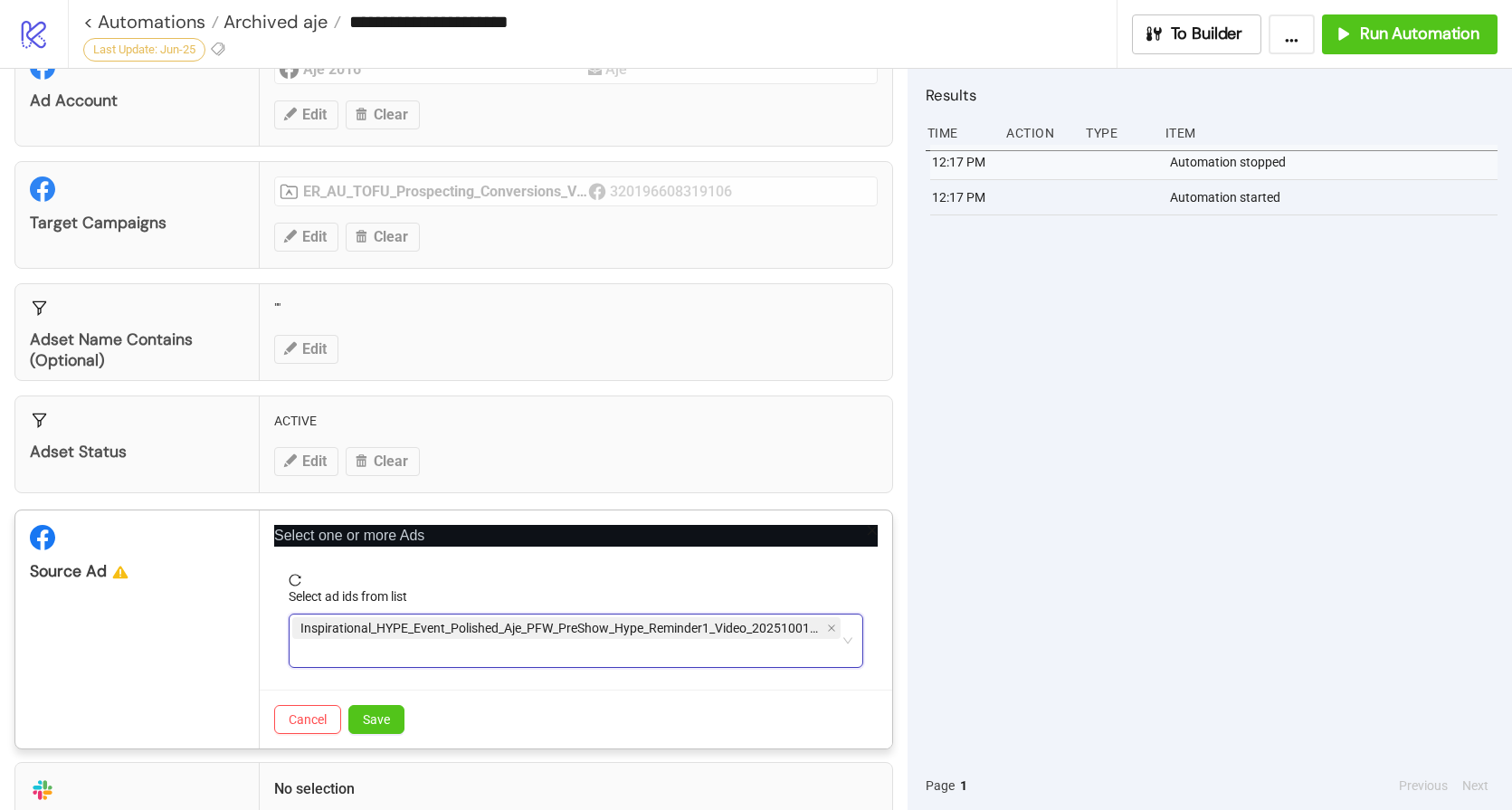
click at [451, 660] on div "Inspirational_HYPE_Event_Polished_Aje_PFW_PreShow_Hype_Reminder1_Video_20251001…" at bounding box center [566, 641] width 549 height 50
click at [432, 648] on div "Inspirational_HYPE_Event_Polished_Aje_PFW_PreShow_Hype_Reminder1_Video_20251001…" at bounding box center [566, 641] width 549 height 50
paste input "**********"
type input "**********"
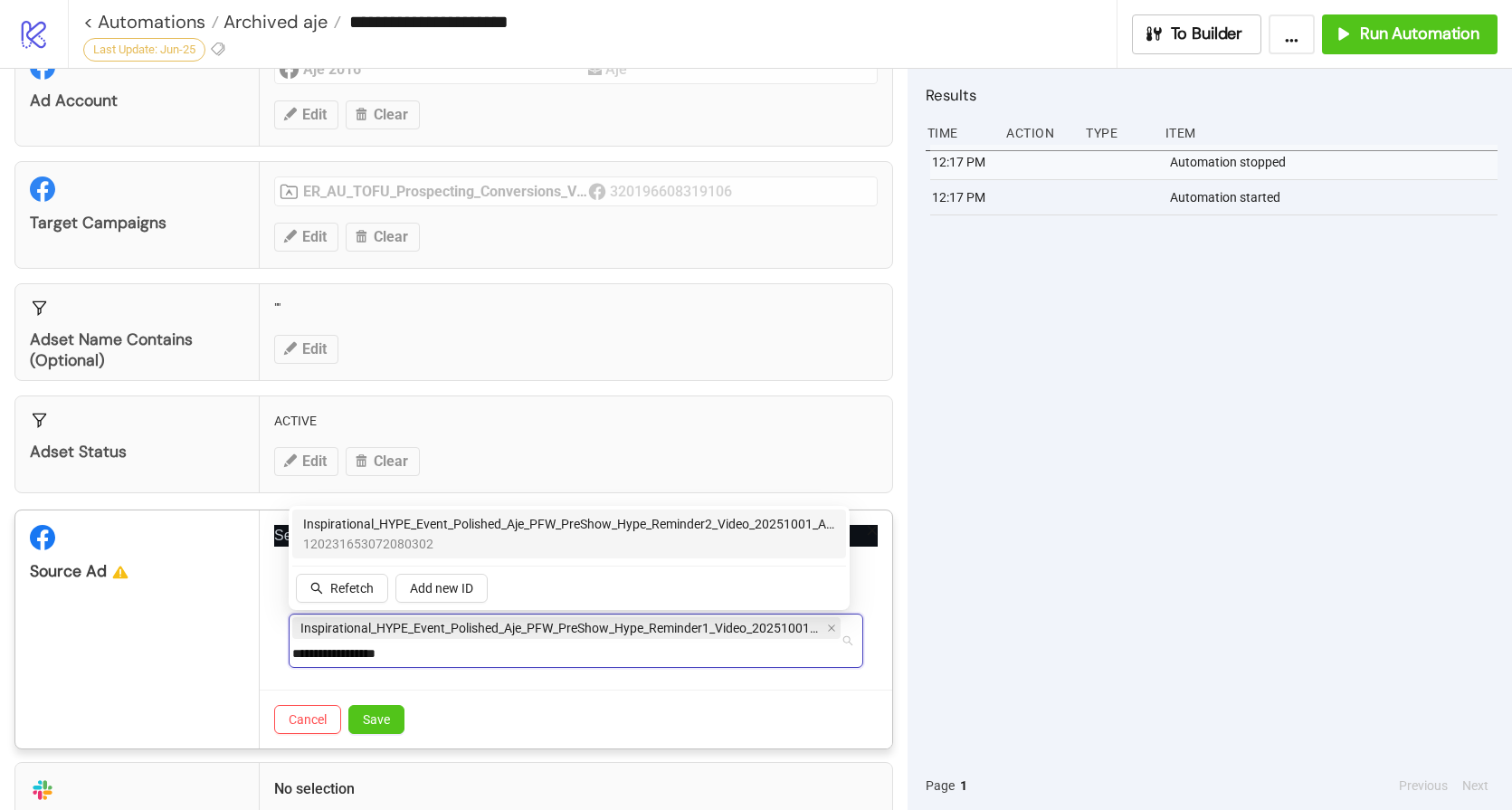
click at [479, 527] on span "Inspirational_HYPE_Event_Polished_Aje_PFW_PreShow_Hype_Reminder2_Video_20251001…" at bounding box center [569, 524] width 532 height 20
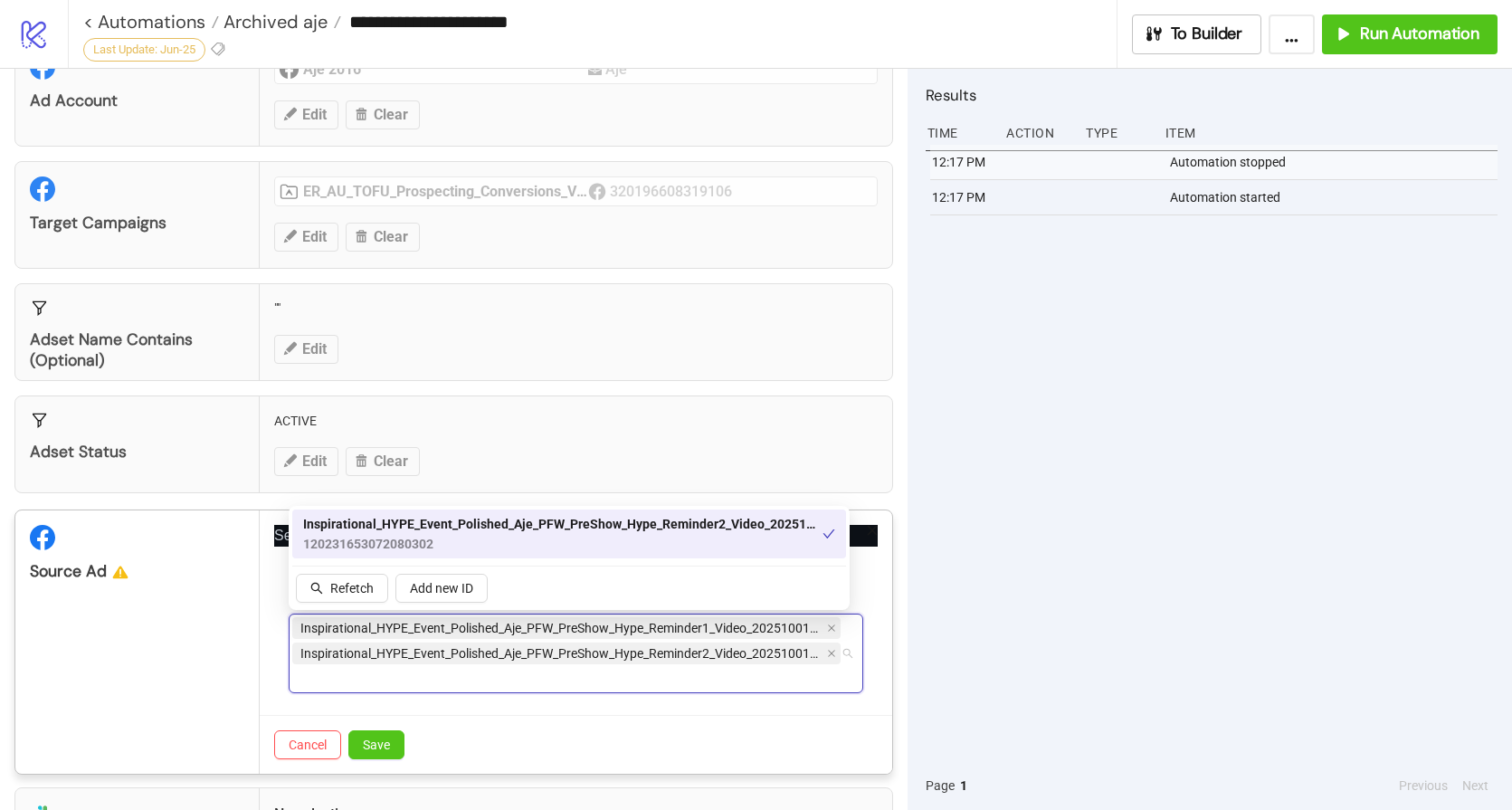
click at [461, 685] on div "Inspirational_HYPE_Event_Polished_Aje_PFW_PreShow_Hype_Reminder1_Video_20251001…" at bounding box center [566, 653] width 549 height 76
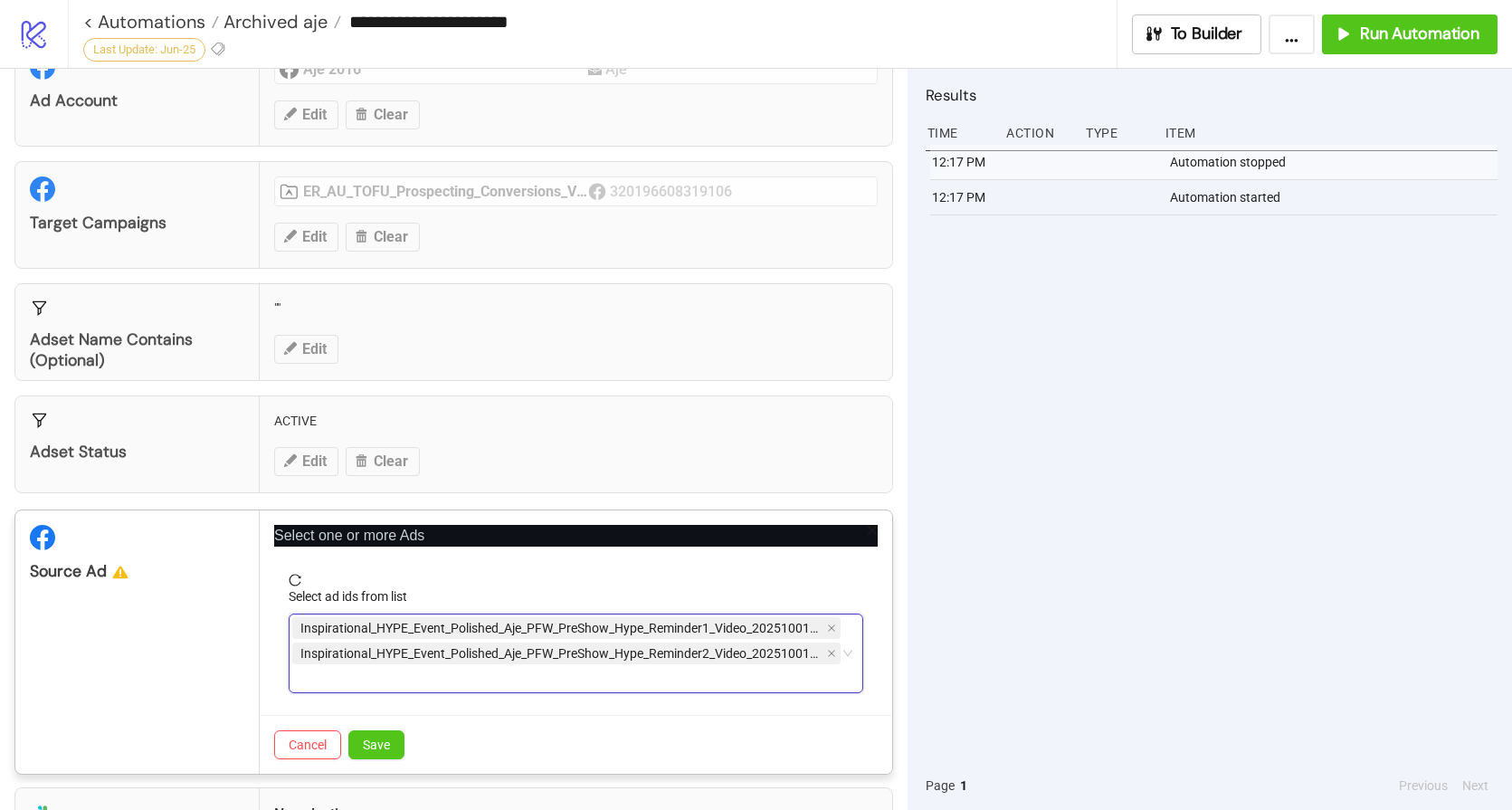
click at [485, 677] on div "Inspirational_HYPE_Event_Polished_Aje_PFW_PreShow_Hype_Reminder1_Video_20251001…" at bounding box center [566, 653] width 549 height 76
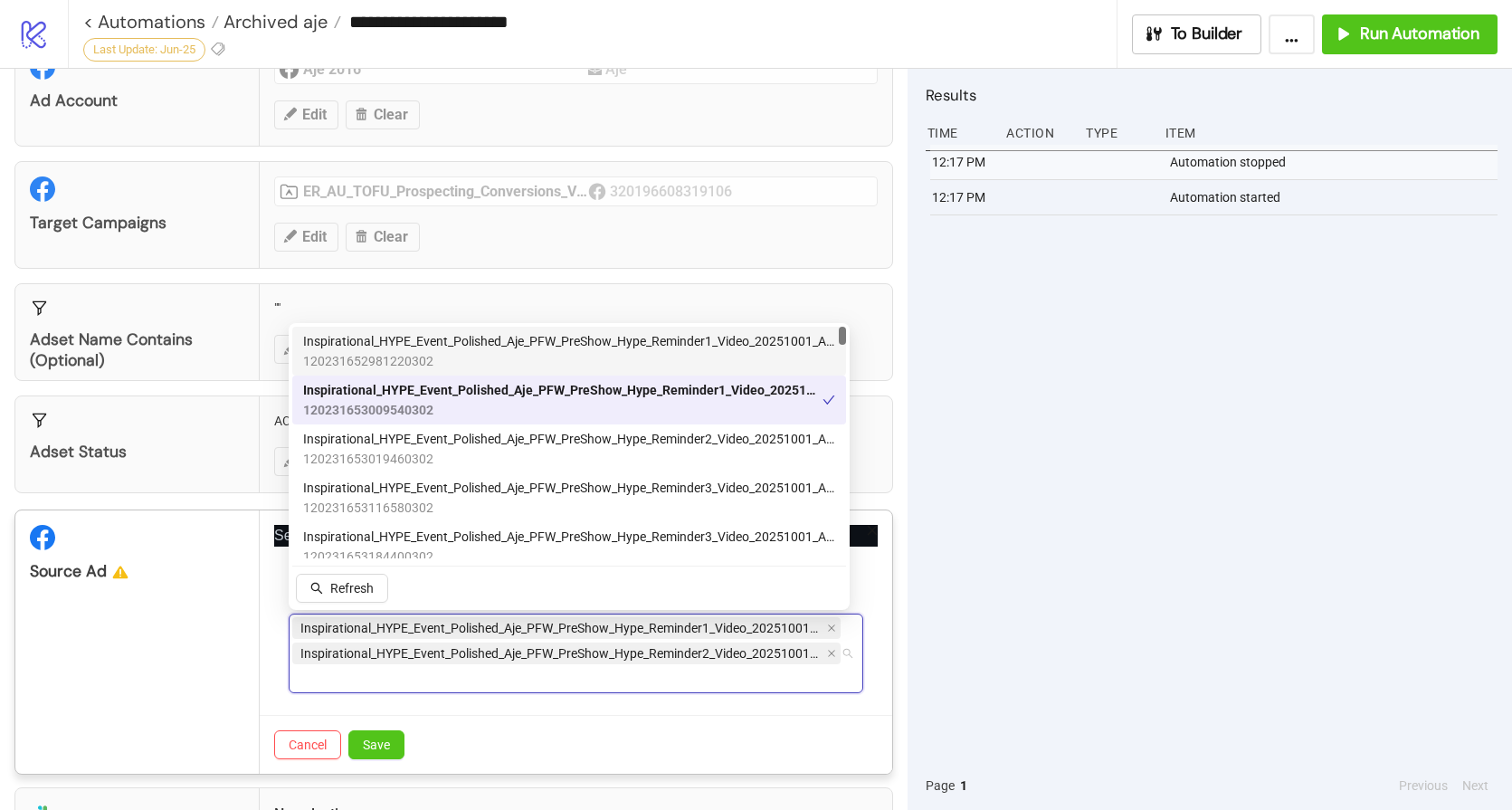
paste input "**********"
type input "**********"
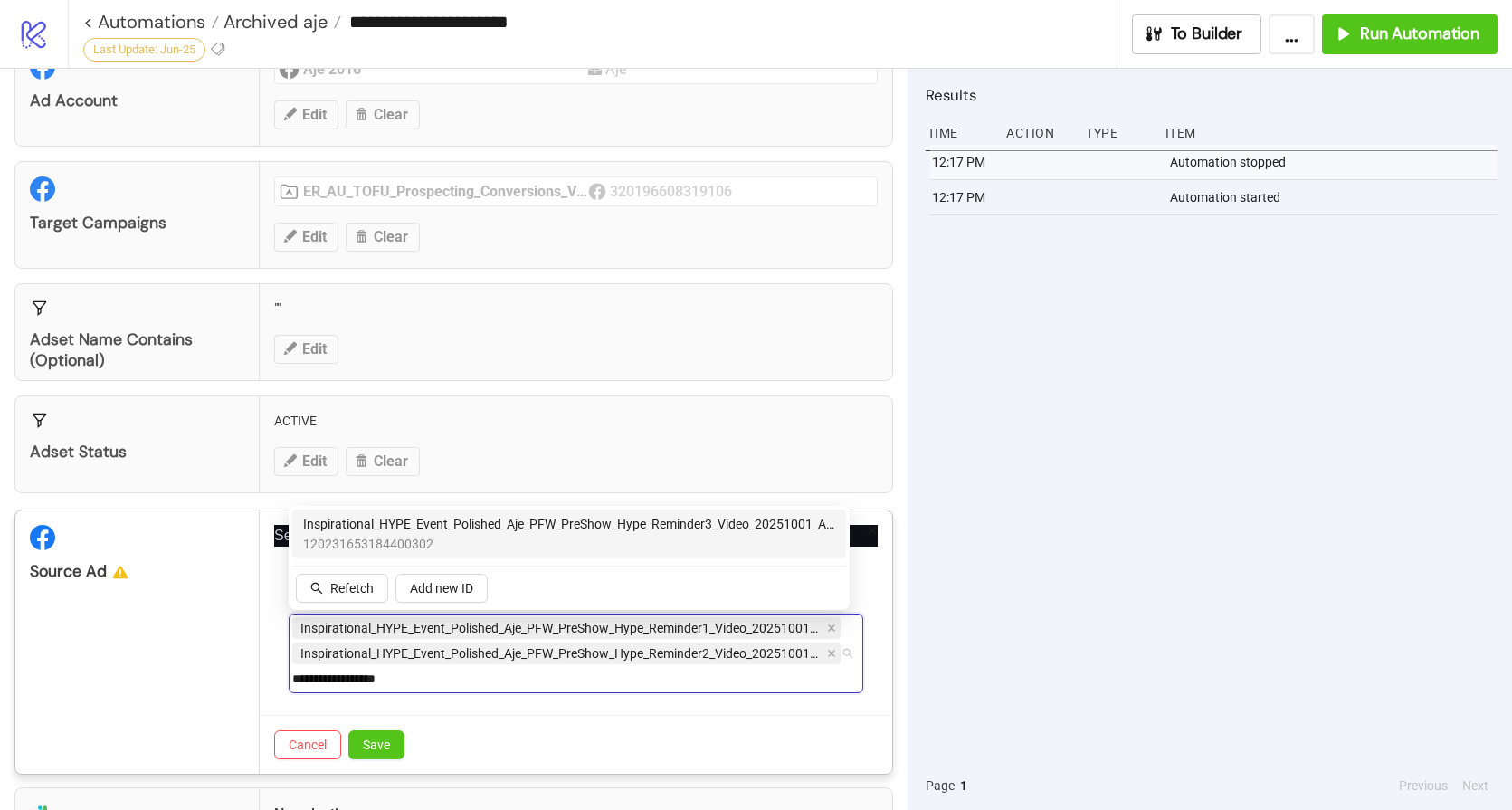
click at [499, 548] on span "120231653184400302" at bounding box center [569, 544] width 532 height 20
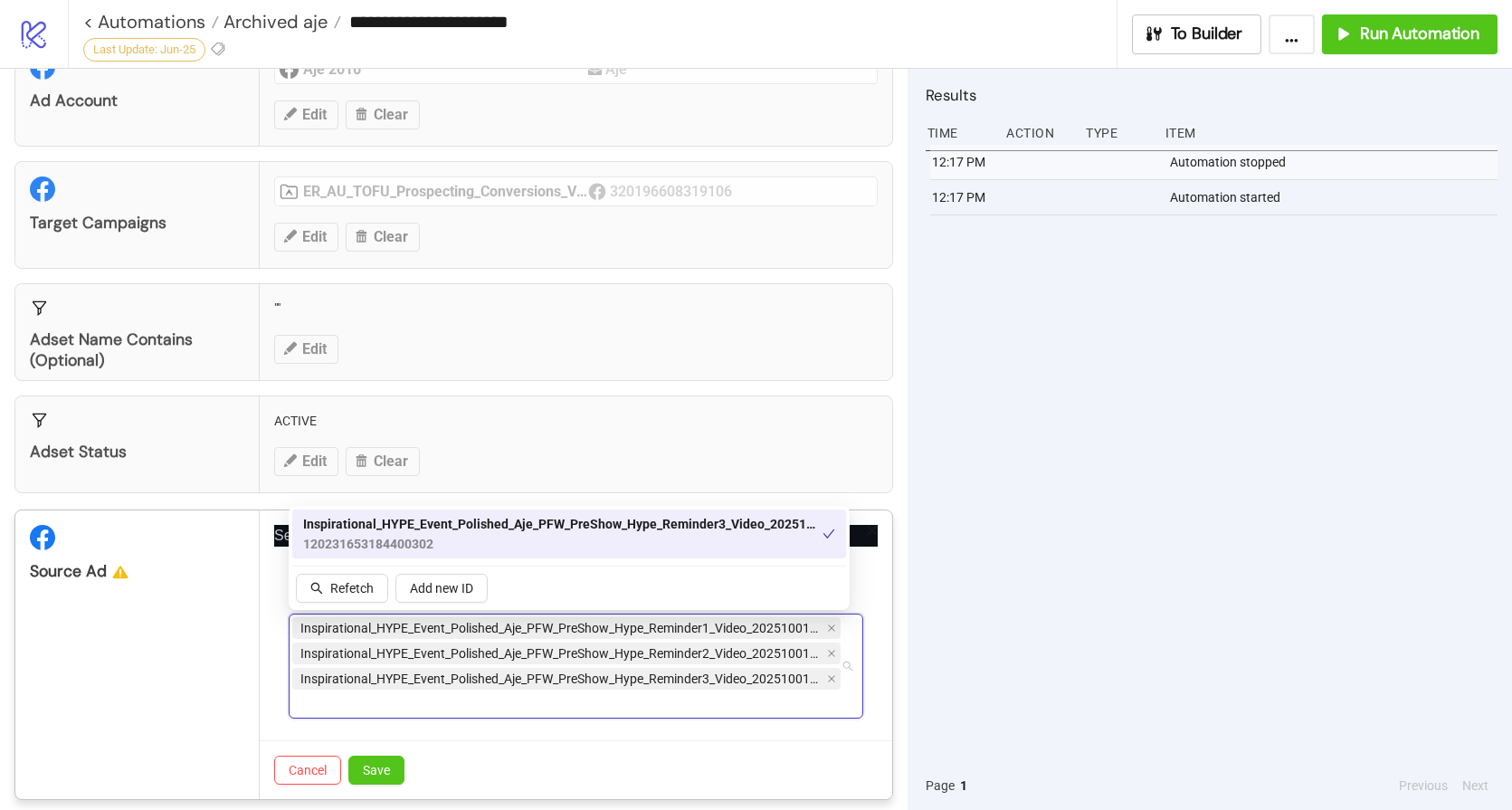
click at [449, 716] on div "Inspirational_HYPE_Event_Polished_Aje_PFW_PreShow_Hype_Reminder1_Video_20251001…" at bounding box center [566, 666] width 549 height 102
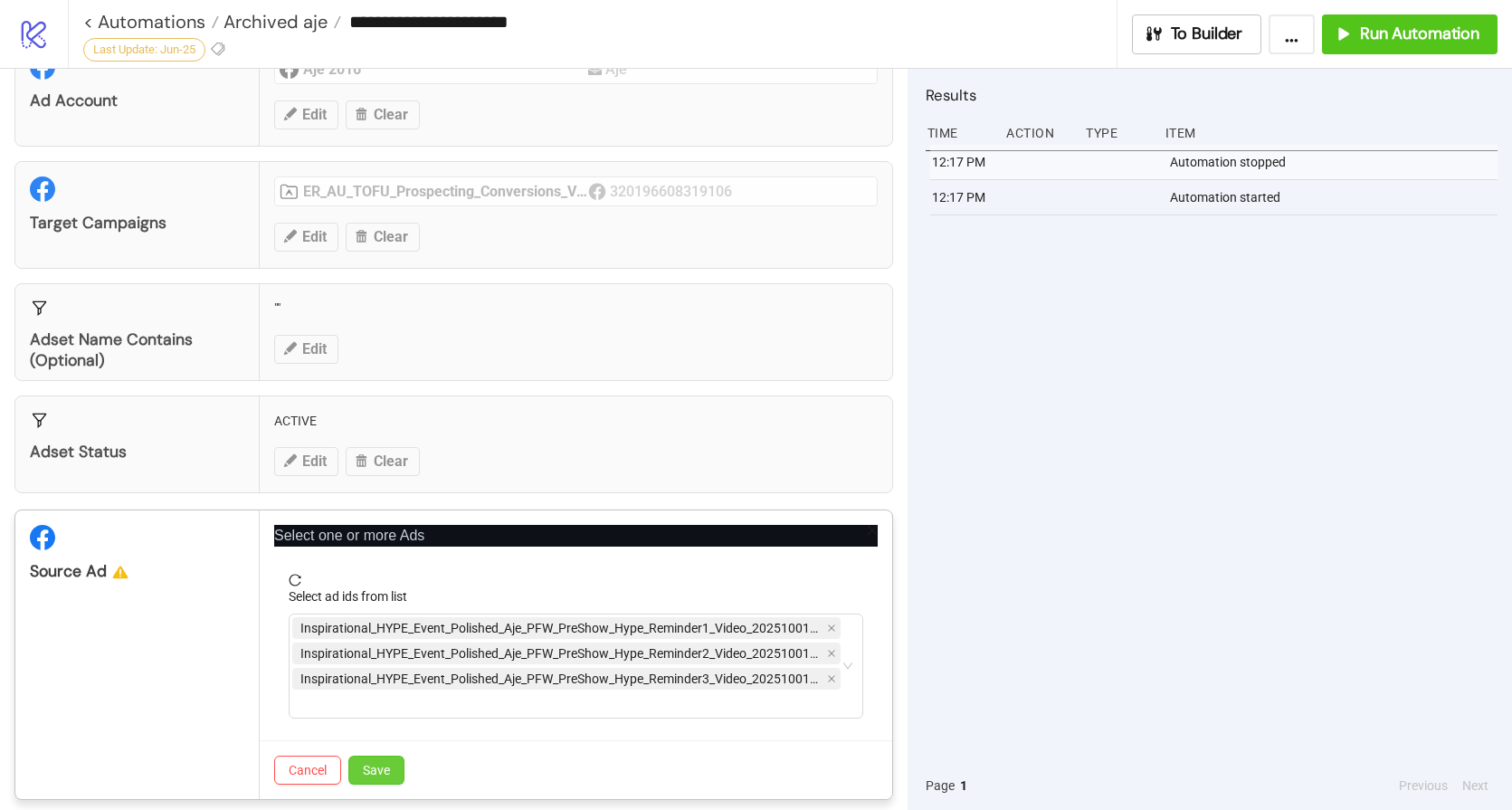
click at [382, 767] on span "Save" at bounding box center [377, 769] width 27 height 15
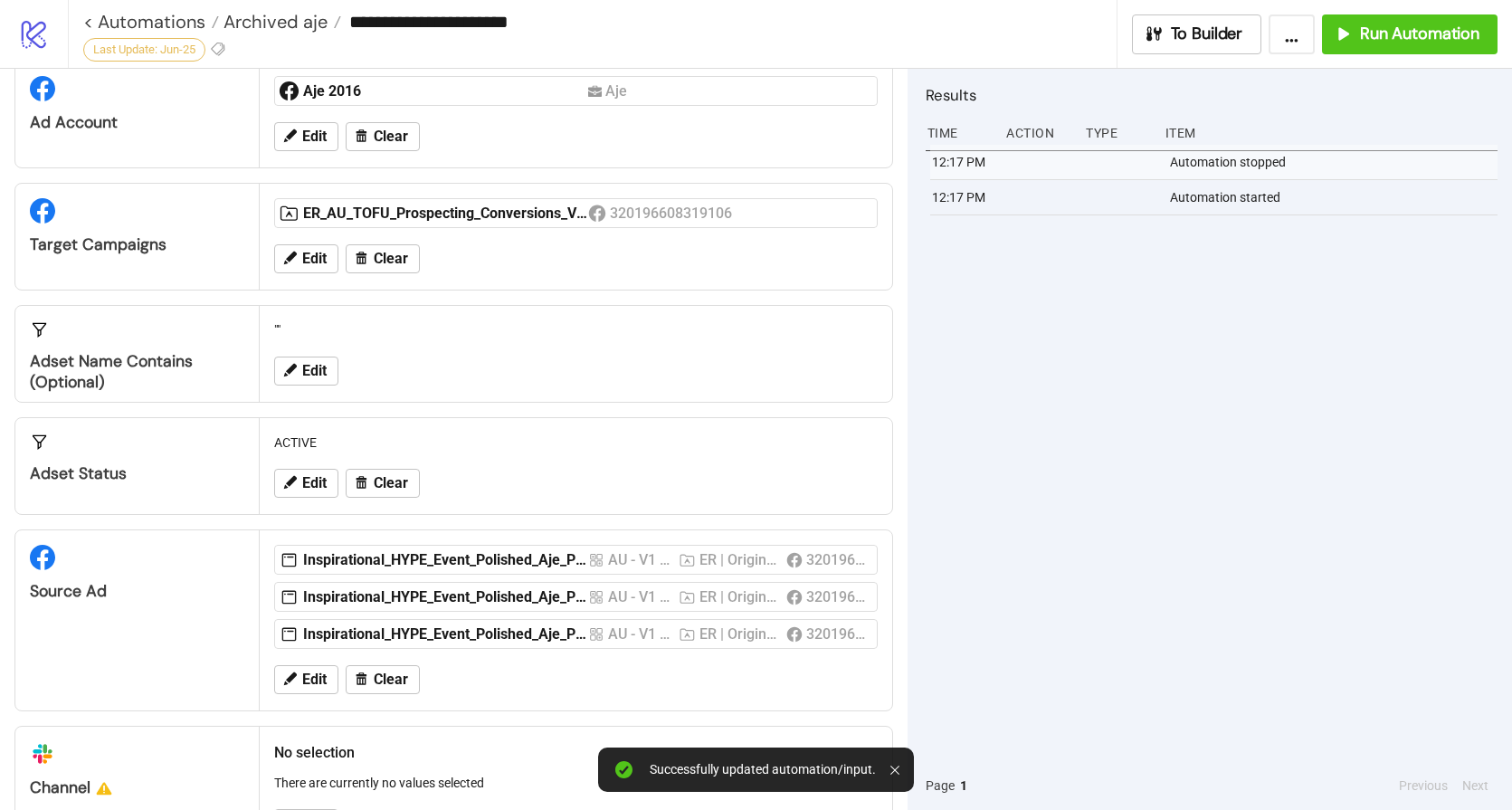
scroll to position [0, 0]
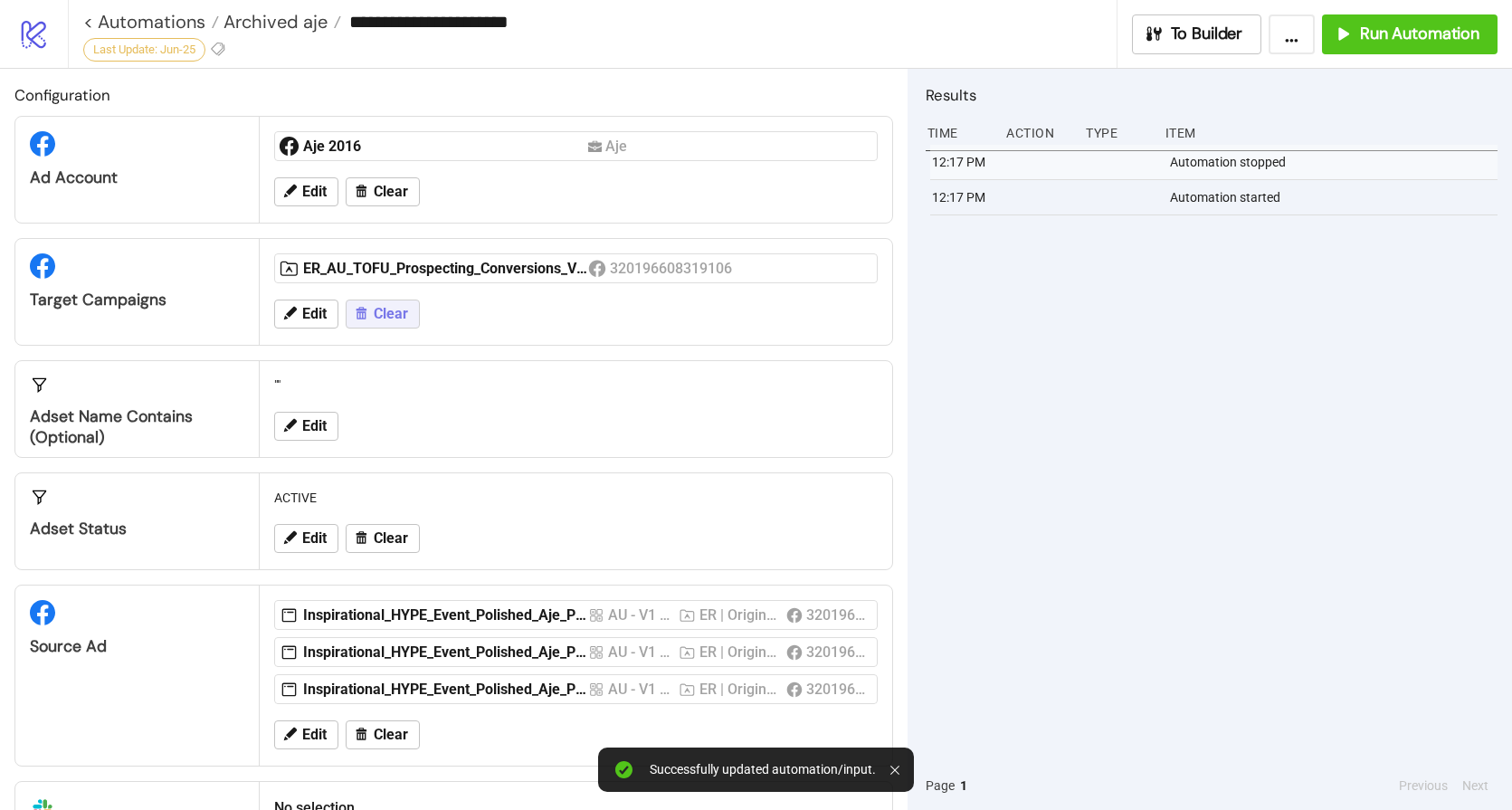
click at [386, 315] on span "Clear" at bounding box center [391, 314] width 35 height 16
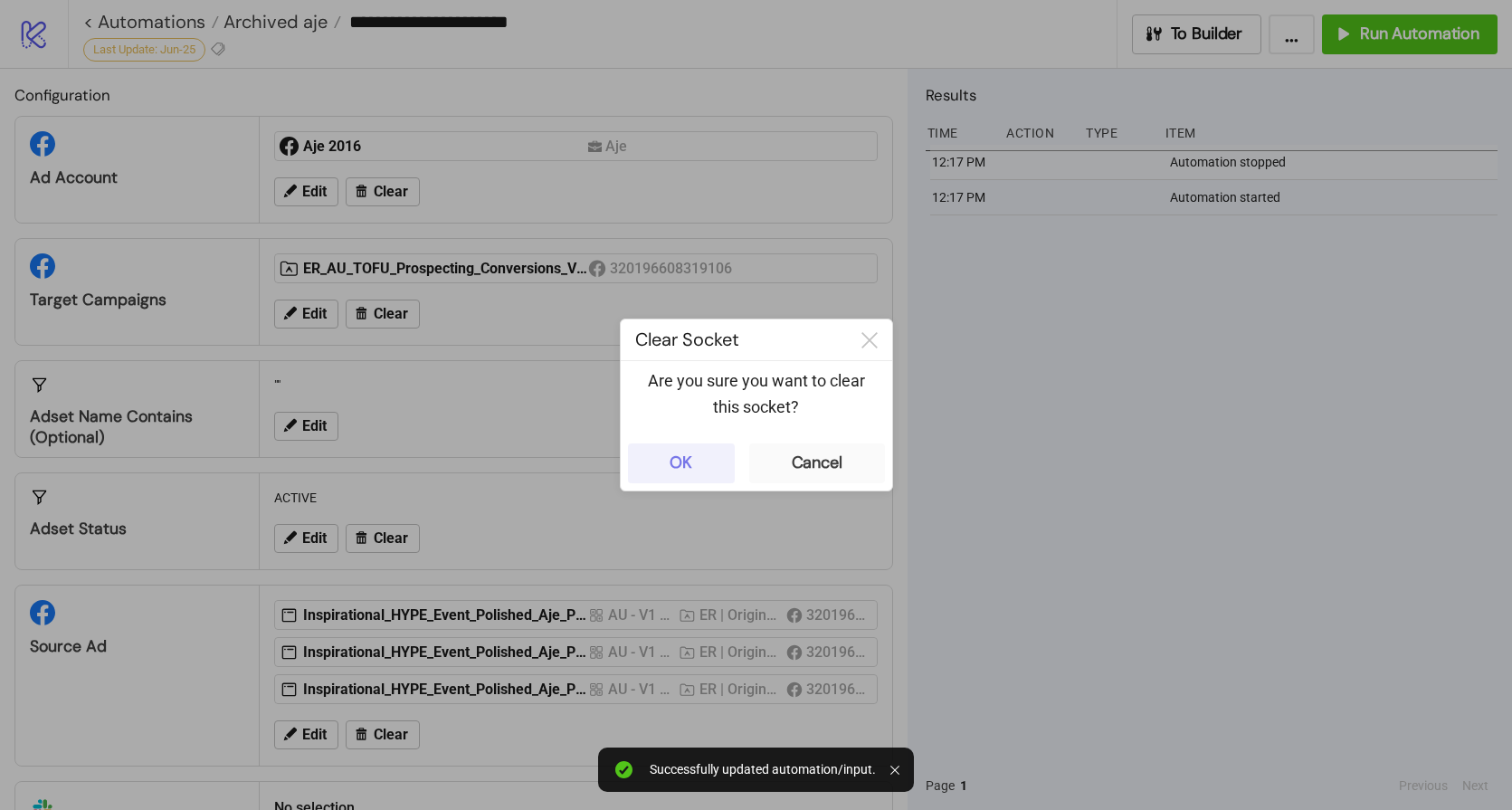
click at [697, 467] on button "OK" at bounding box center [681, 463] width 106 height 40
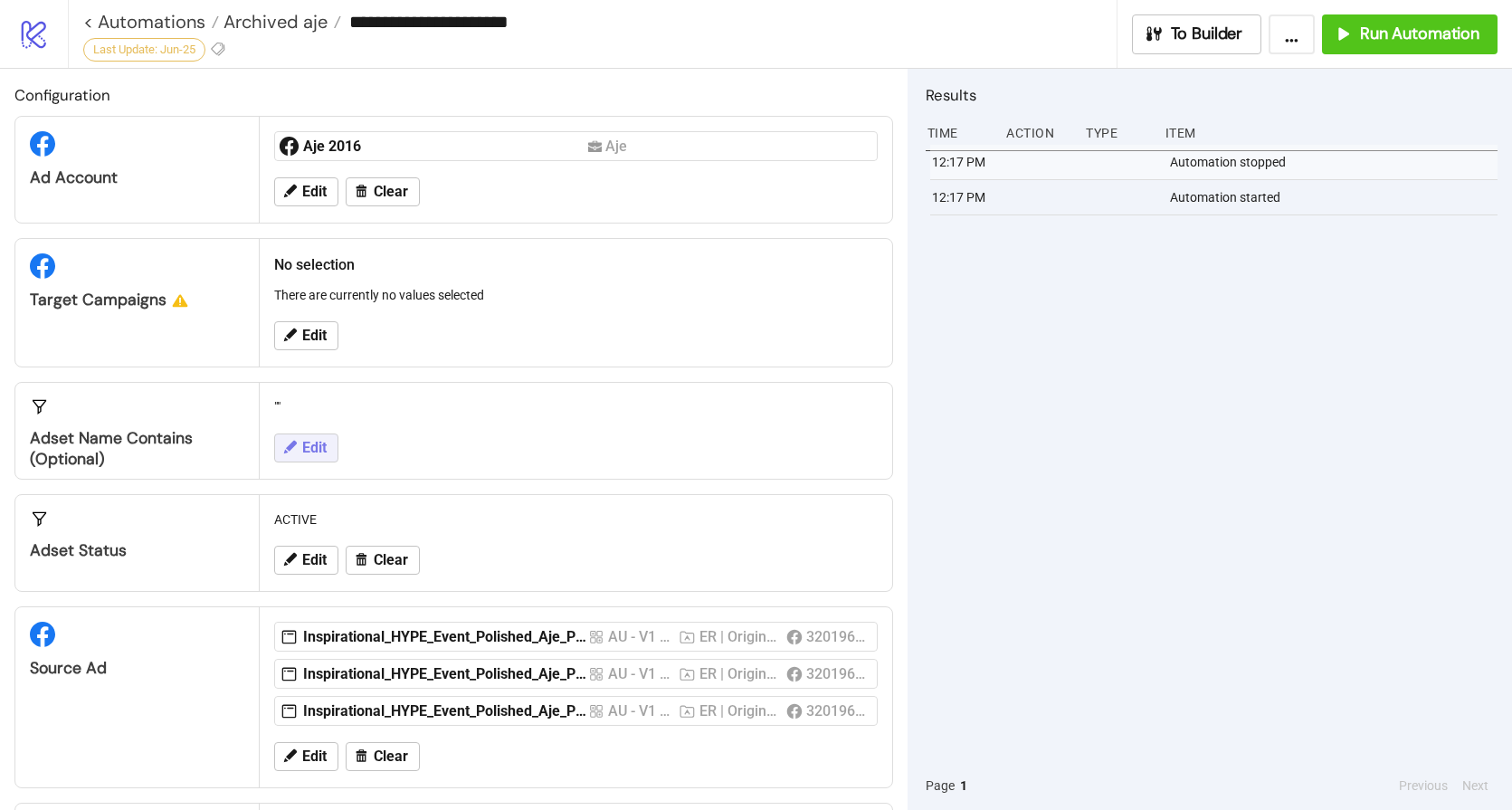
click at [305, 450] on span "Edit" at bounding box center [314, 447] width 24 height 16
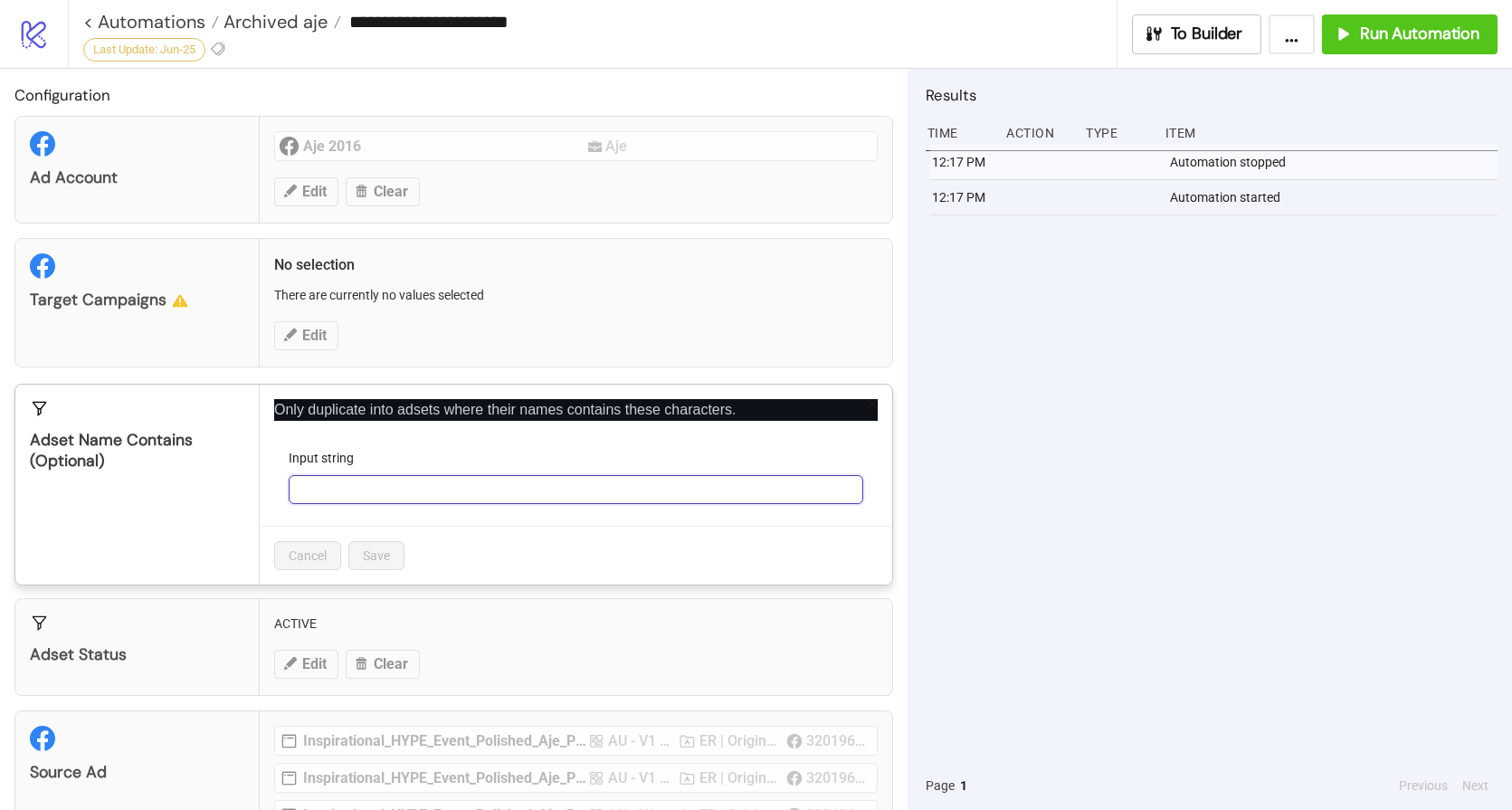
click at [355, 482] on input "Input string" at bounding box center [576, 490] width 575 height 29
click at [423, 377] on div "Configuration Ad Account Aje 2016 Aje Edit Clear Target Campaigns No selection …" at bounding box center [454, 439] width 908 height 741
click at [867, 405] on div "Only duplicate into adsets where their names contains these characters. Input s…" at bounding box center [576, 484] width 633 height 200
click at [865, 404] on div "Only duplicate into adsets where their names contains these characters. Input s…" at bounding box center [576, 484] width 633 height 200
click at [866, 405] on icon "close" at bounding box center [872, 404] width 13 height 13
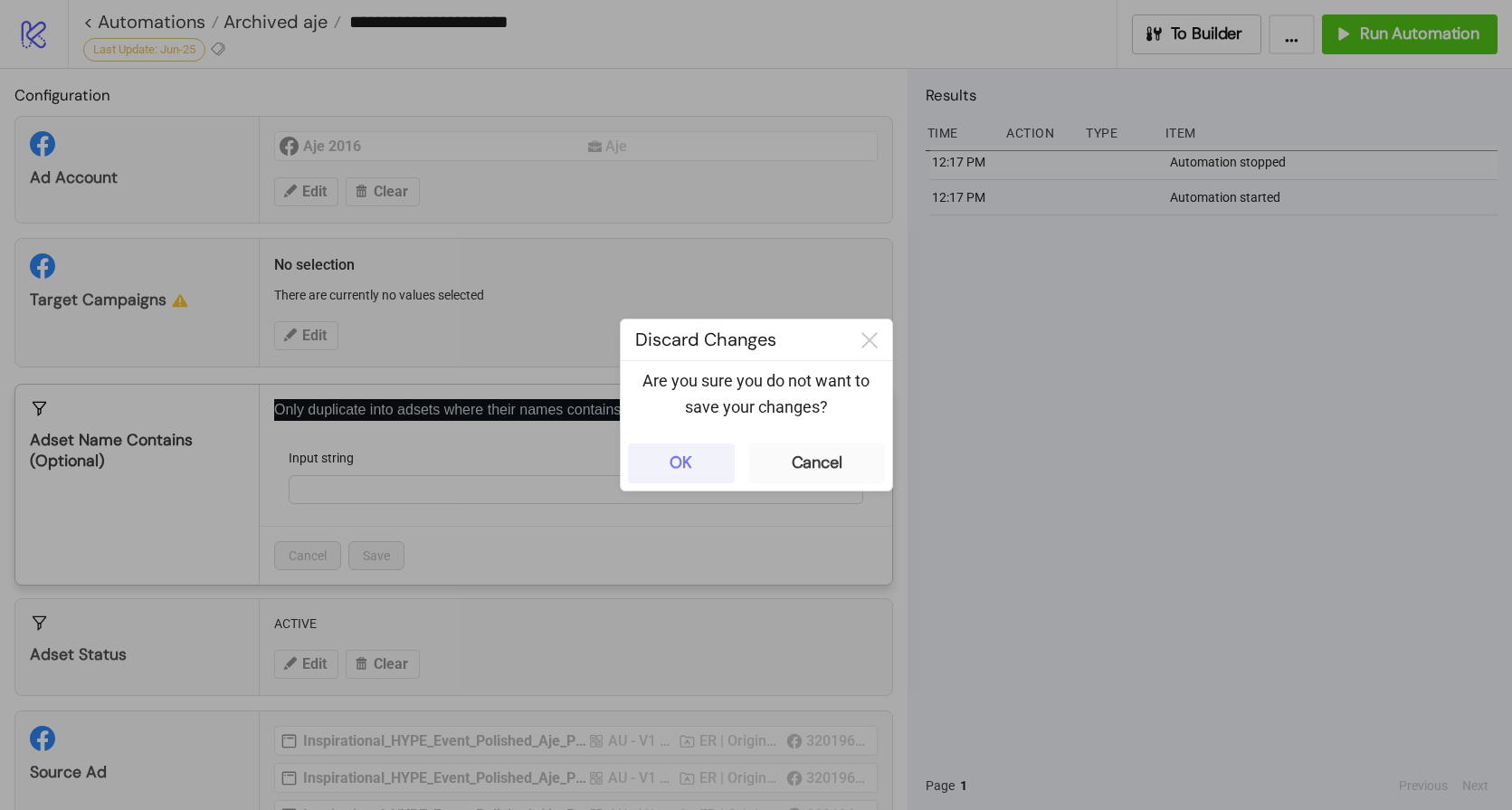
click at [704, 454] on button "OK" at bounding box center [681, 463] width 106 height 40
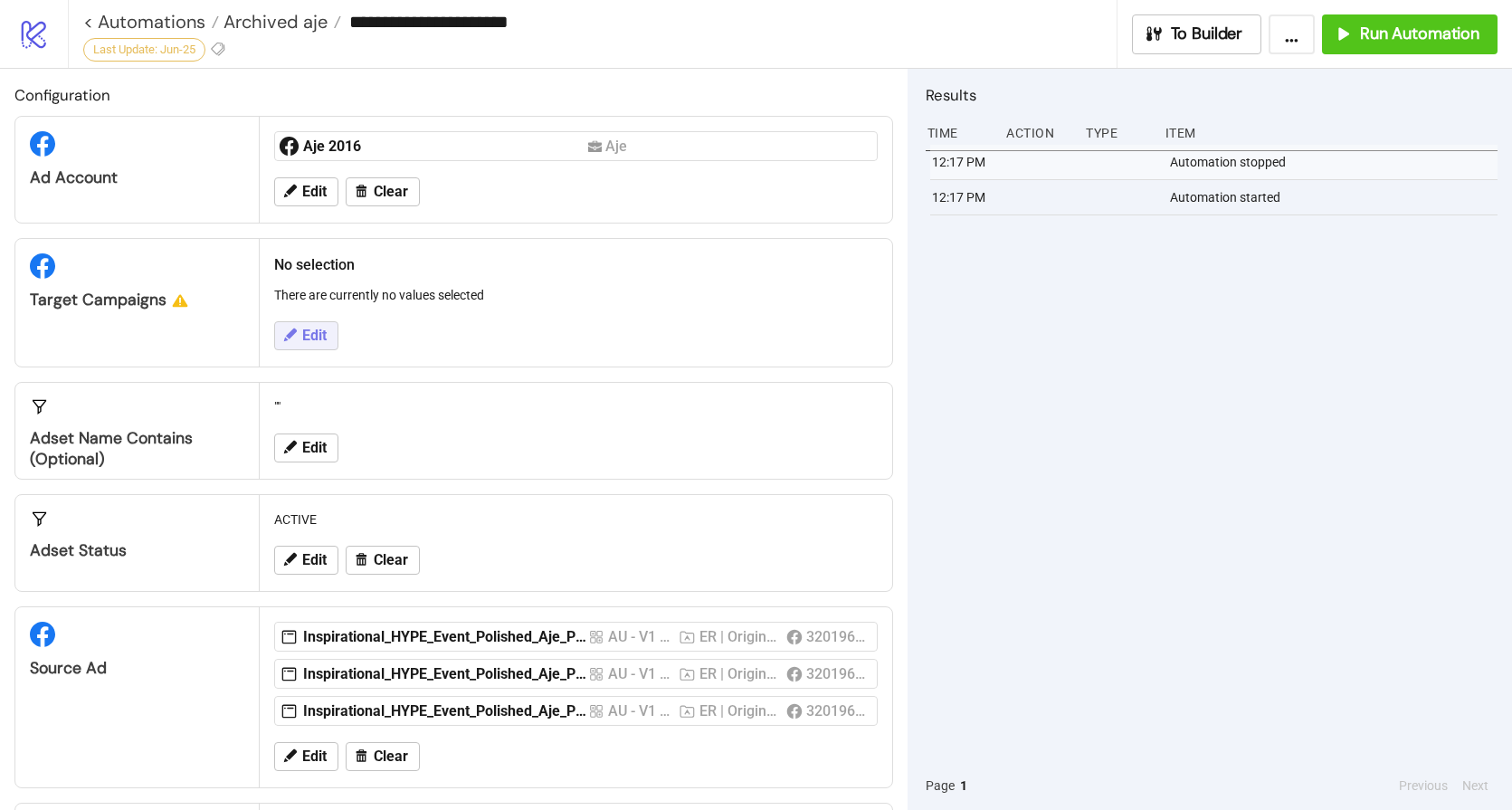
click at [292, 345] on button "Edit" at bounding box center [306, 336] width 64 height 29
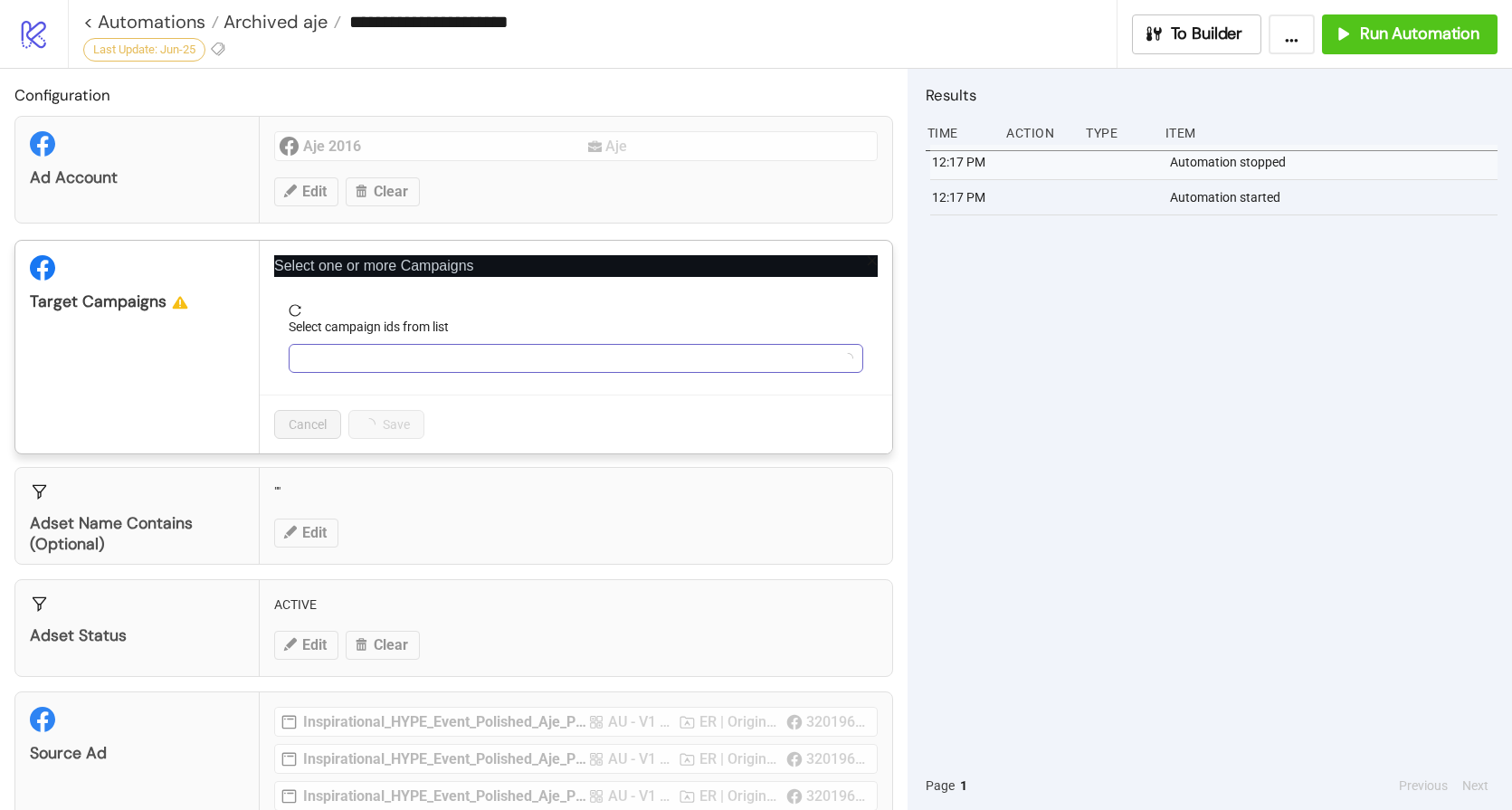
click at [417, 369] on div at bounding box center [566, 358] width 549 height 25
paste input "**********"
type input "**********"
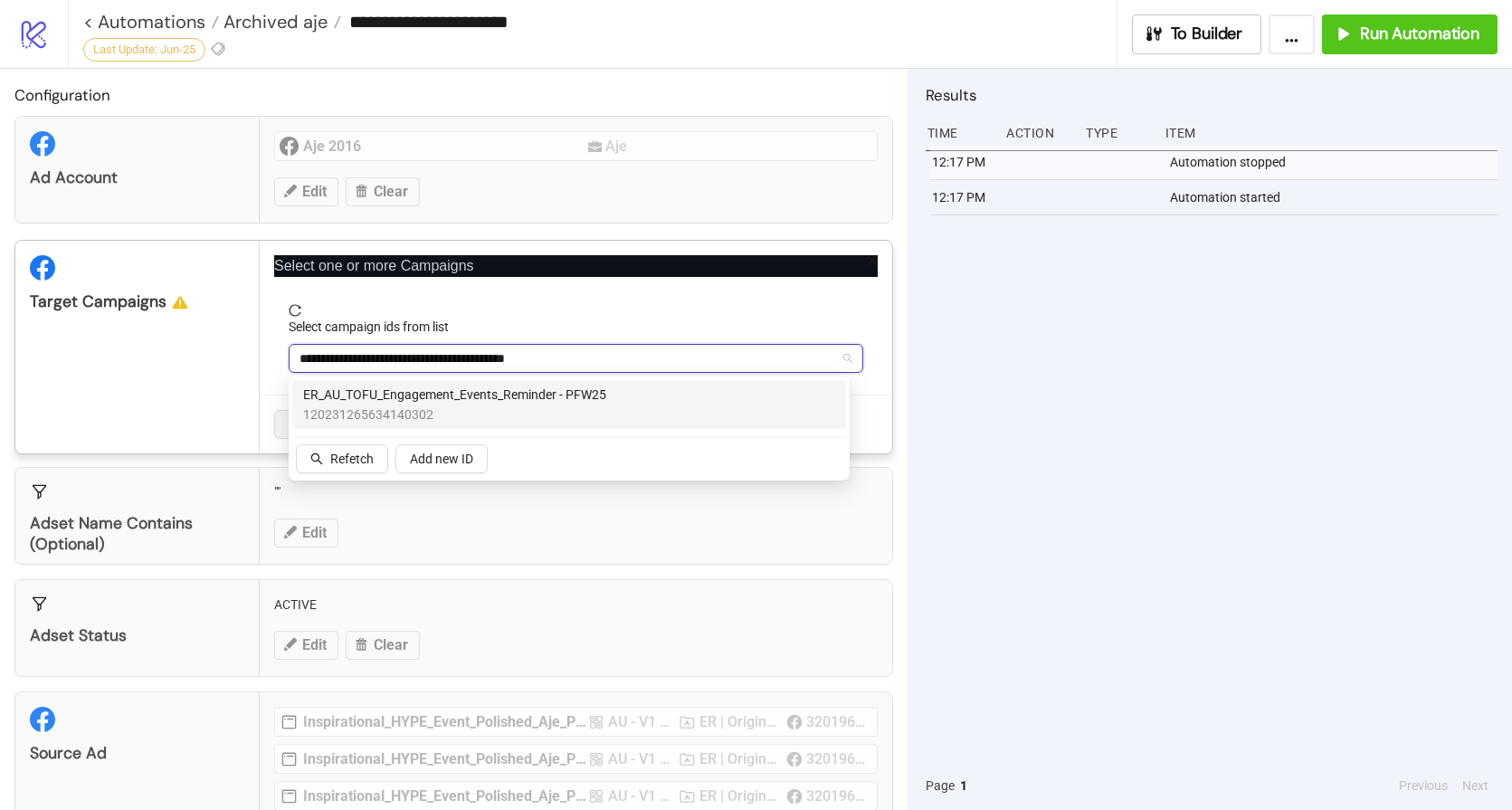
click at [434, 406] on span "120231265634140302" at bounding box center [454, 414] width 303 height 20
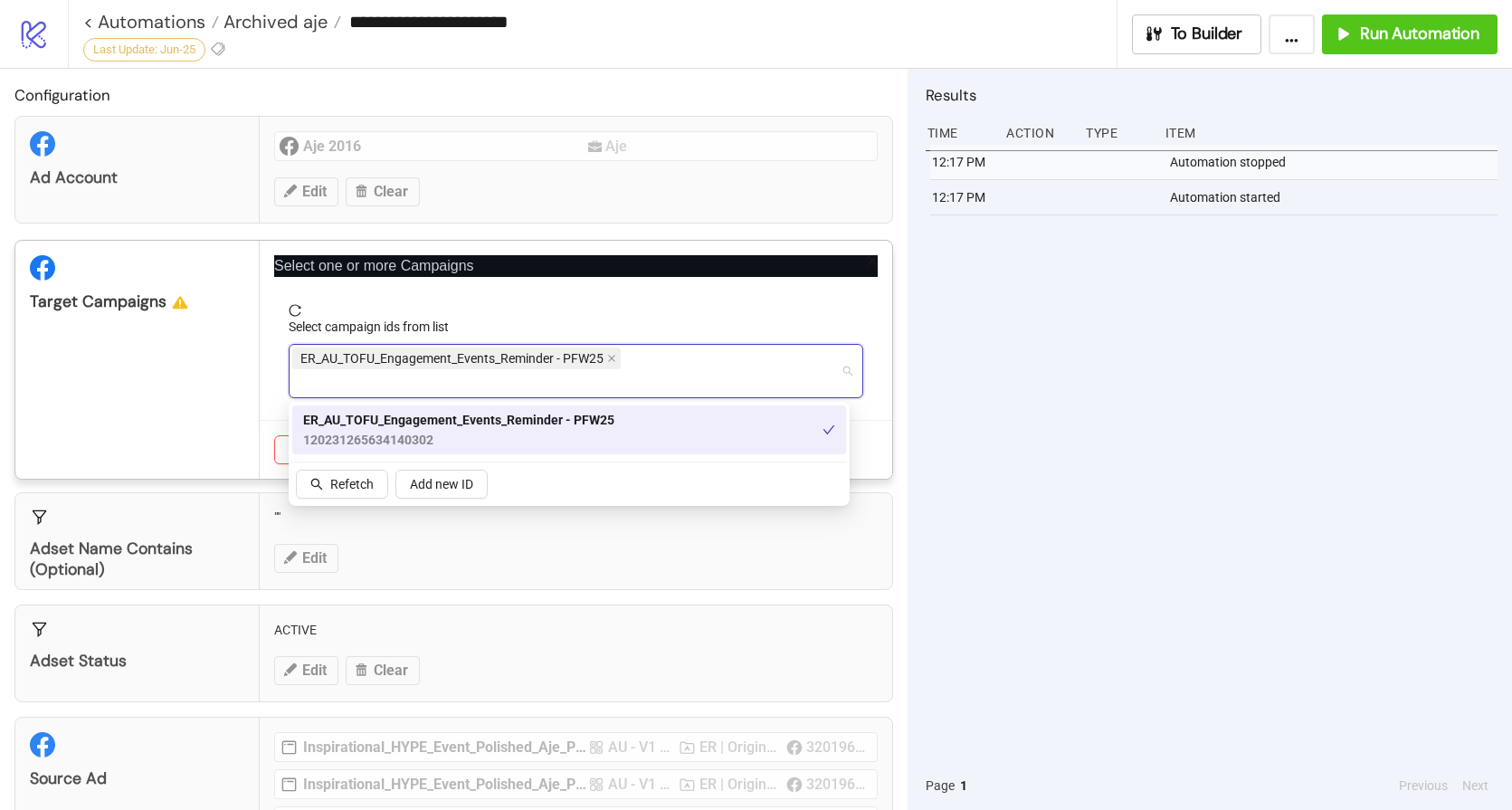
click at [649, 396] on div "Select one or more Campaigns Select campaign ids from list ER_AU_TOFU_Engagemen…" at bounding box center [576, 360] width 633 height 238
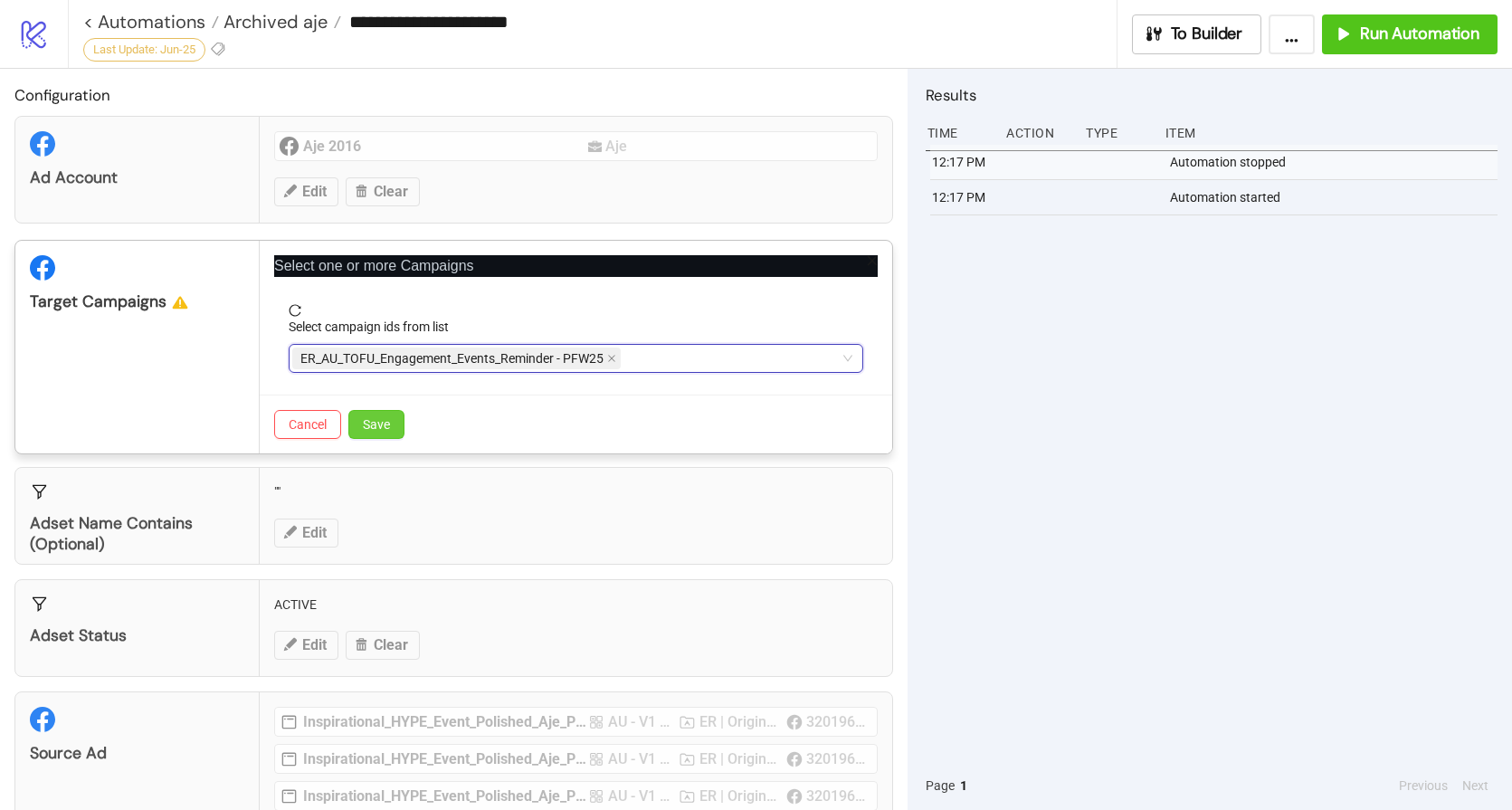
click at [379, 427] on span "Save" at bounding box center [377, 424] width 27 height 15
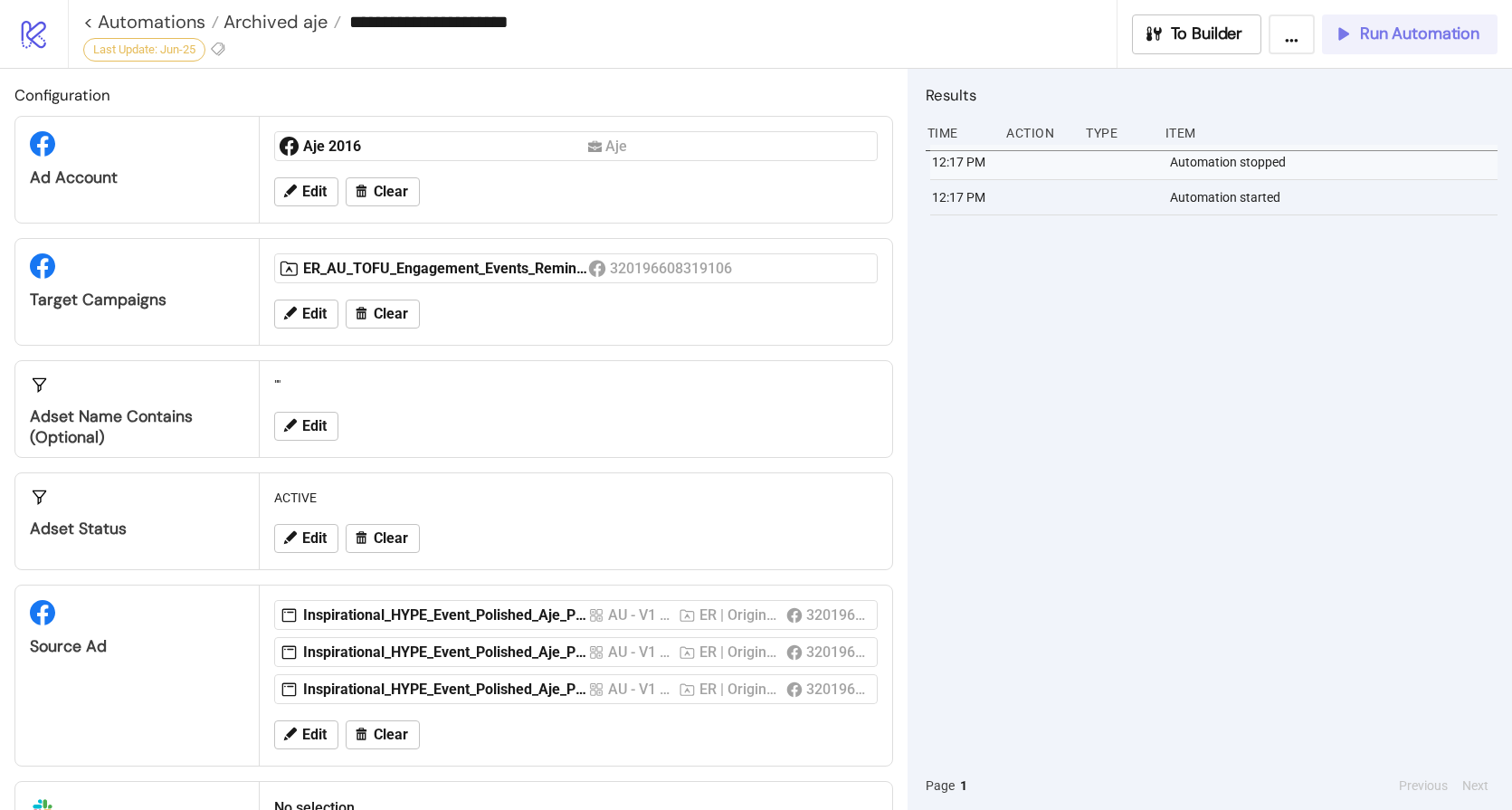
click at [1372, 40] on span "Run Automation" at bounding box center [1419, 34] width 119 height 21
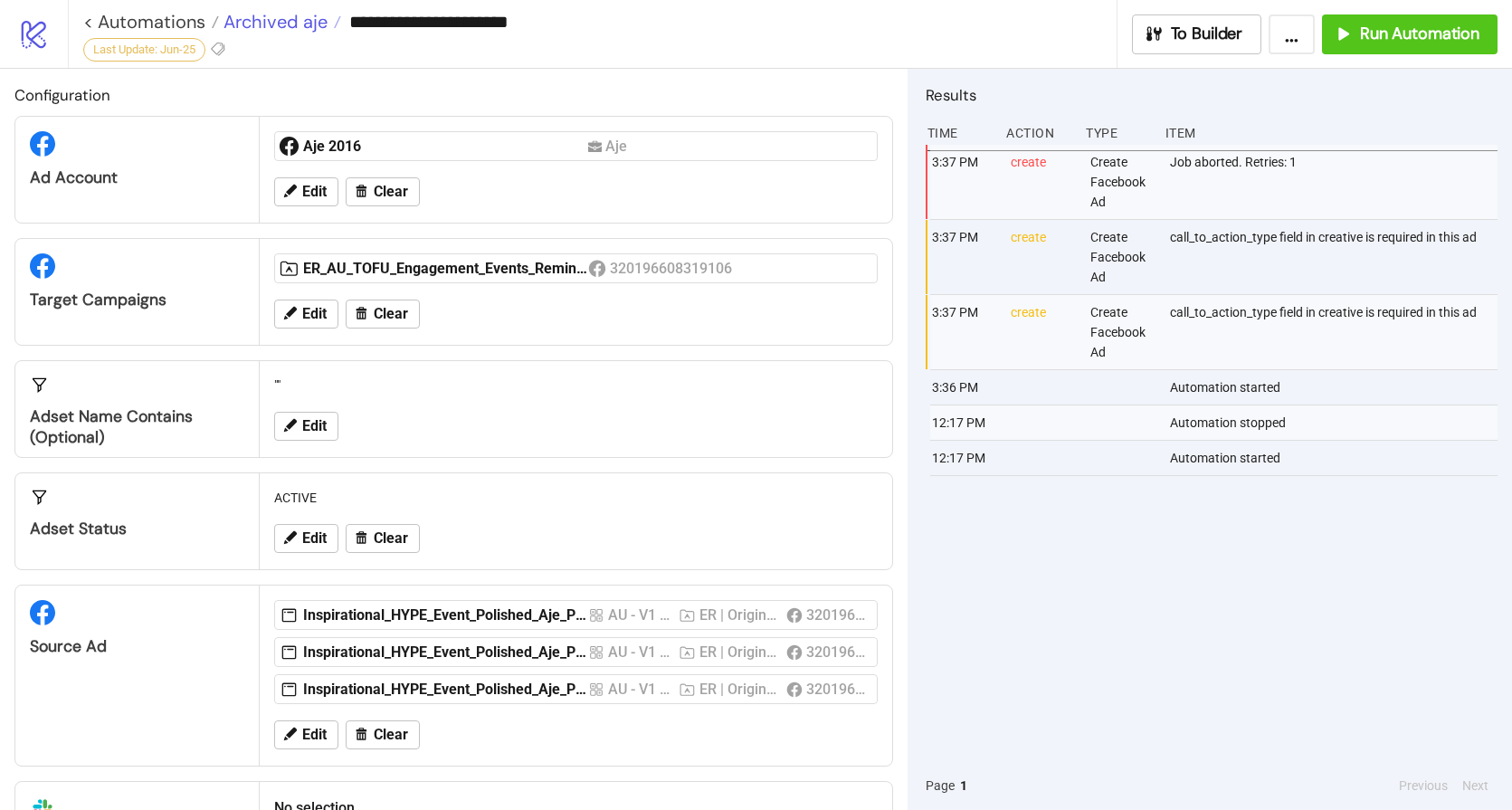
click at [243, 24] on span "Archived aje" at bounding box center [273, 21] width 108 height 23
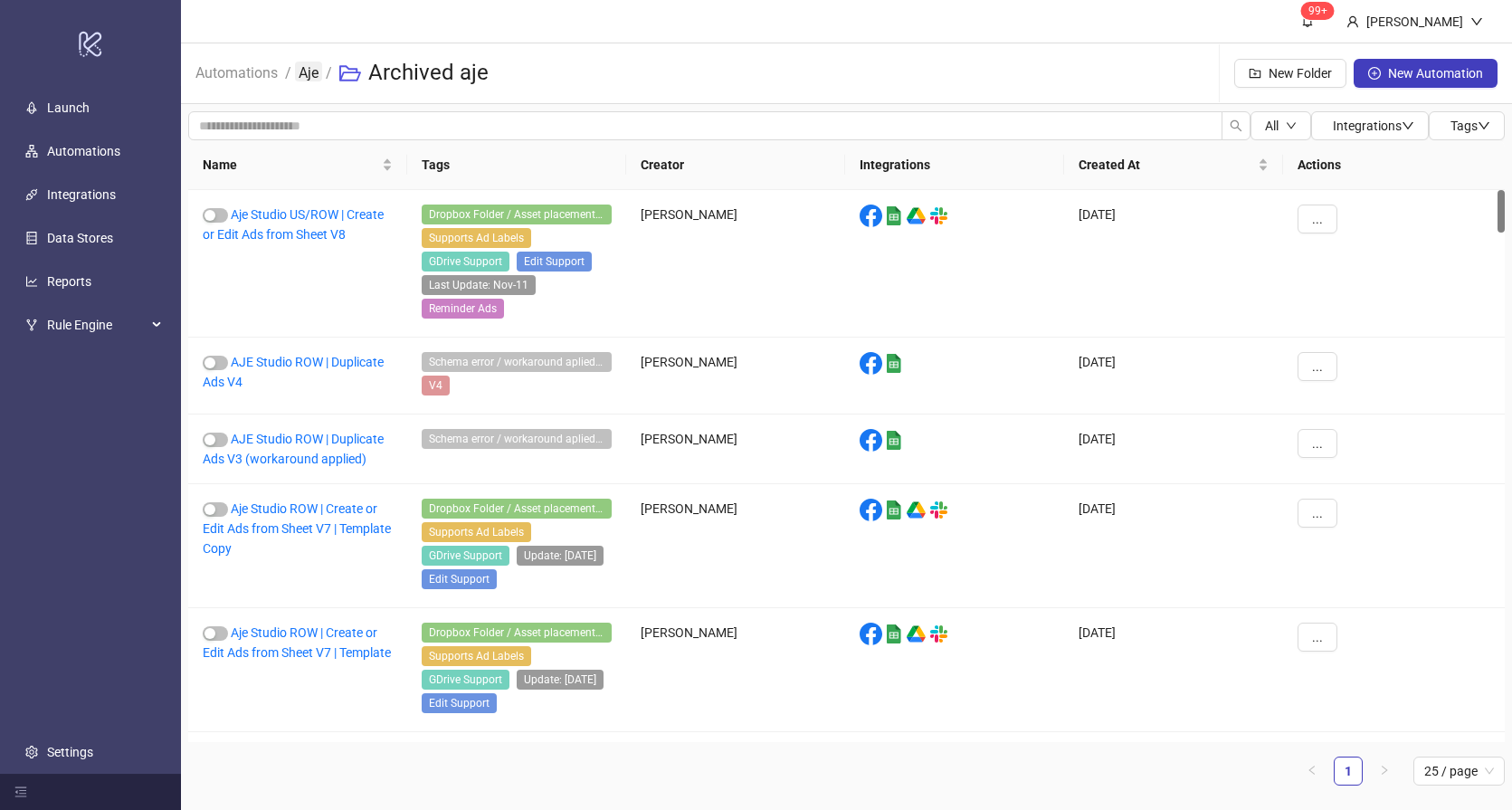
click at [308, 76] on link "Aje" at bounding box center [309, 72] width 27 height 20
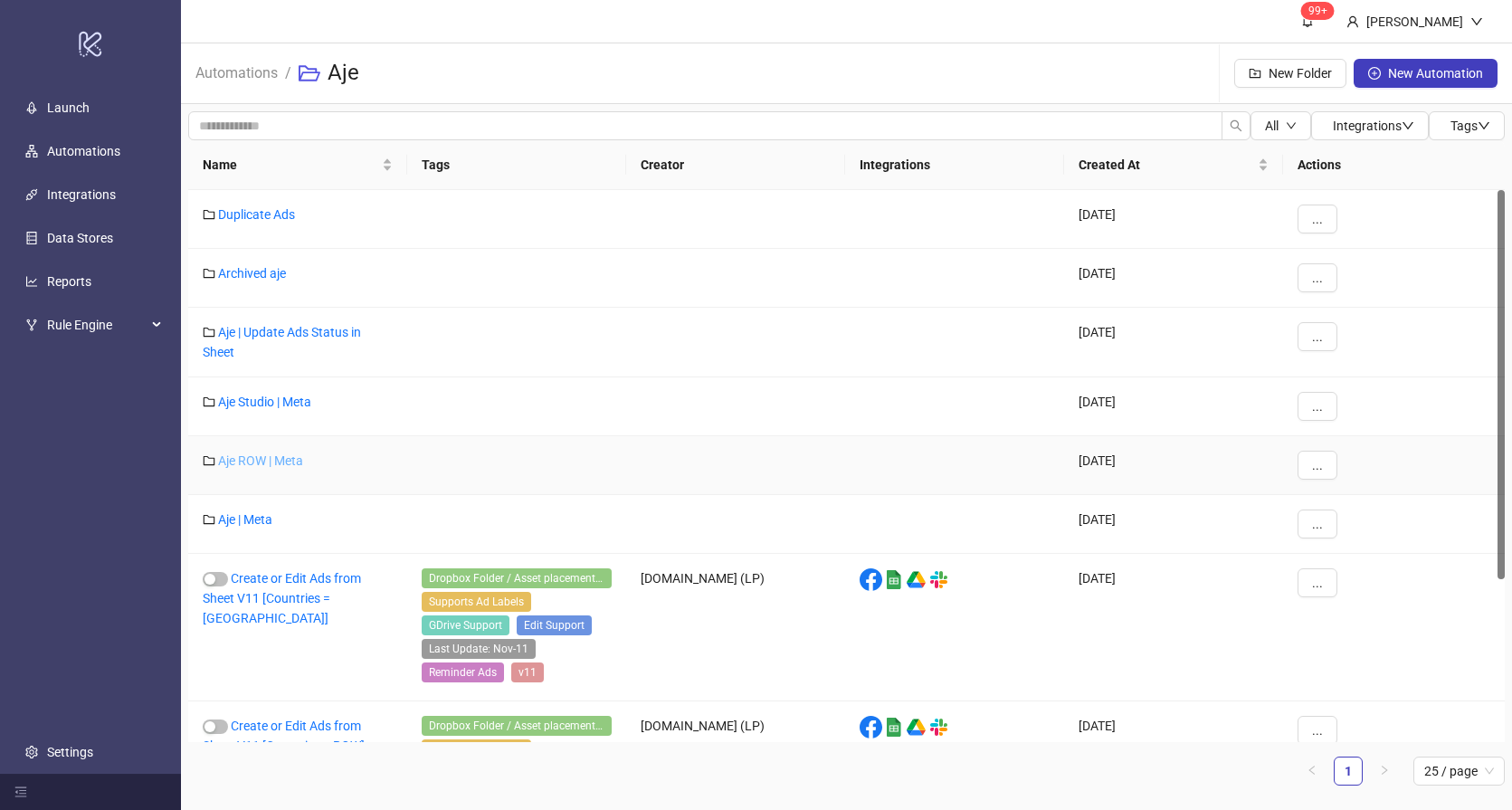
click at [257, 459] on link "Aje ROW | Meta" at bounding box center [260, 460] width 85 height 15
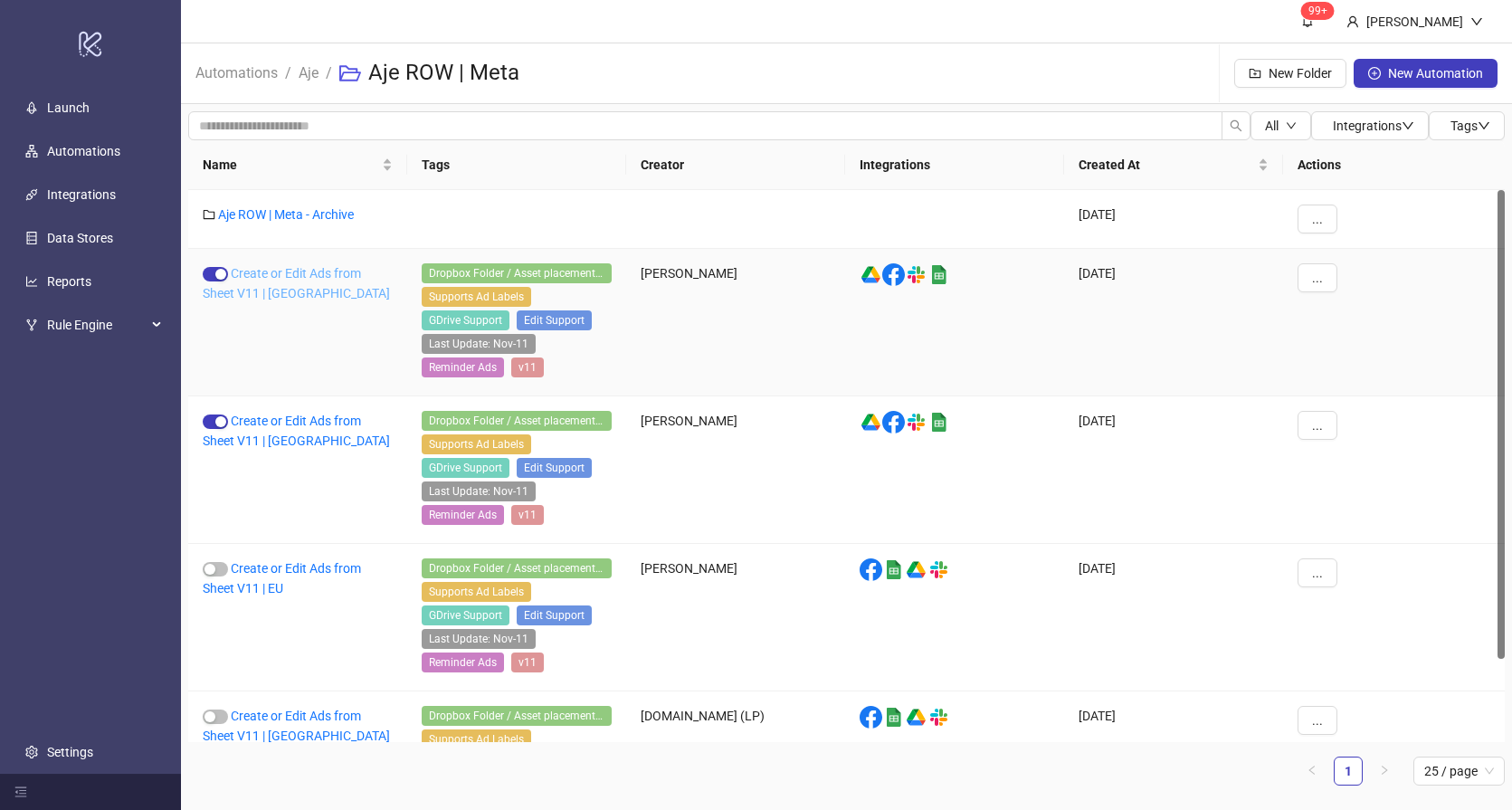
click at [280, 290] on link "Create or Edit Ads from Sheet V11 | US" at bounding box center [296, 284] width 188 height 35
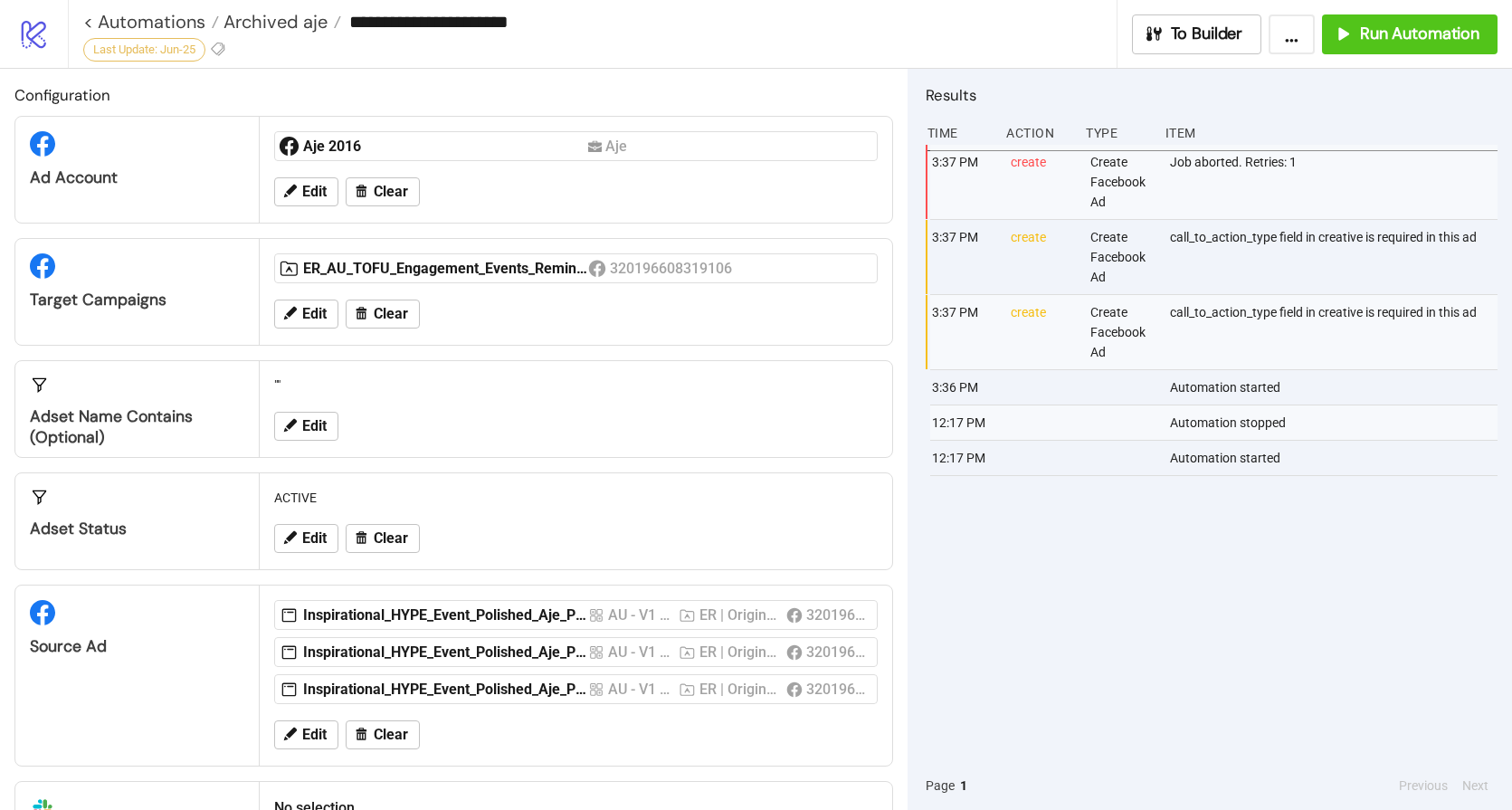
type input "**********"
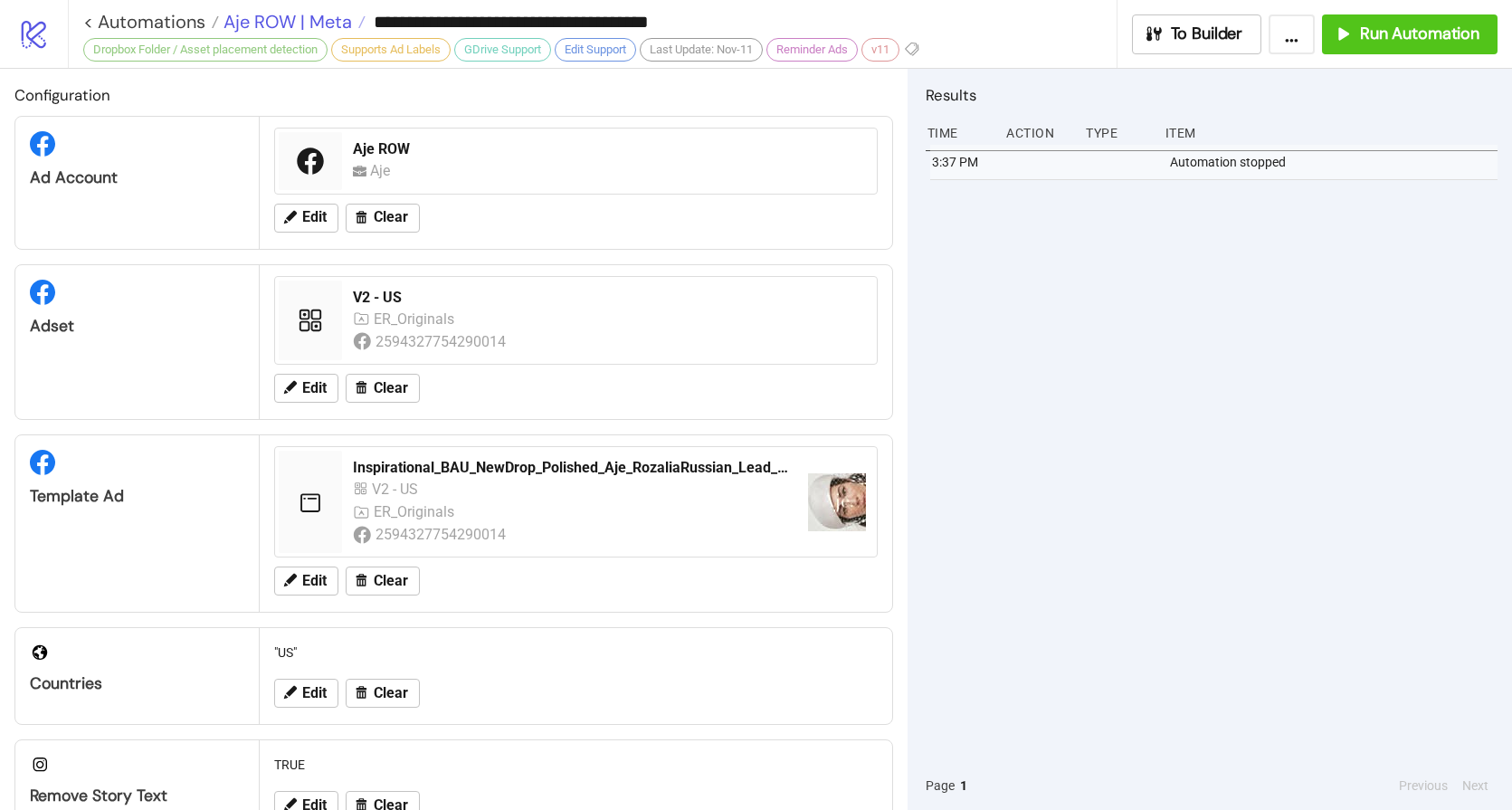
click at [287, 21] on span "Aje ROW | Meta" at bounding box center [285, 21] width 133 height 23
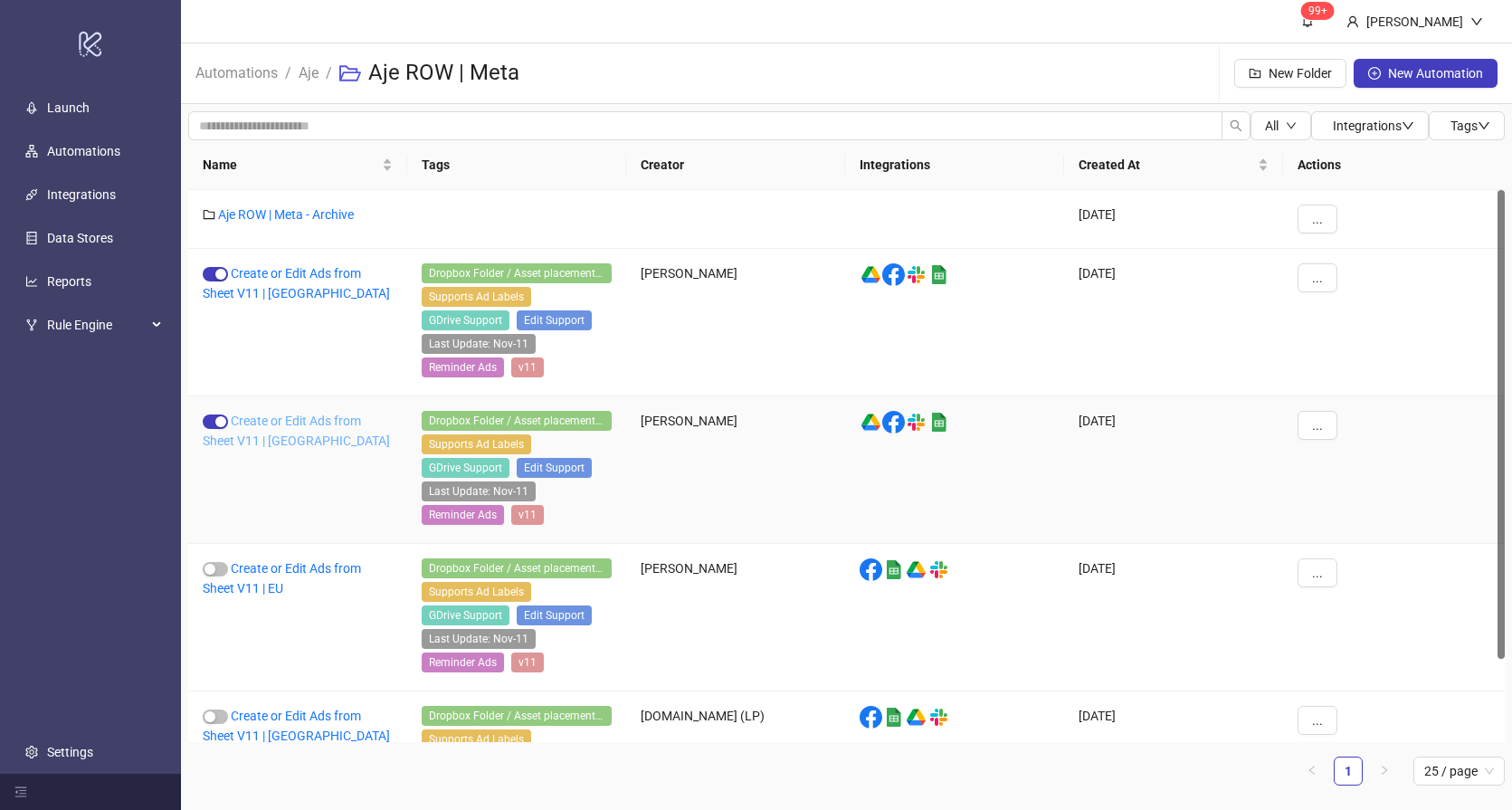
click at [274, 422] on link "Create or Edit Ads from Sheet V11 | UK" at bounding box center [296, 431] width 188 height 35
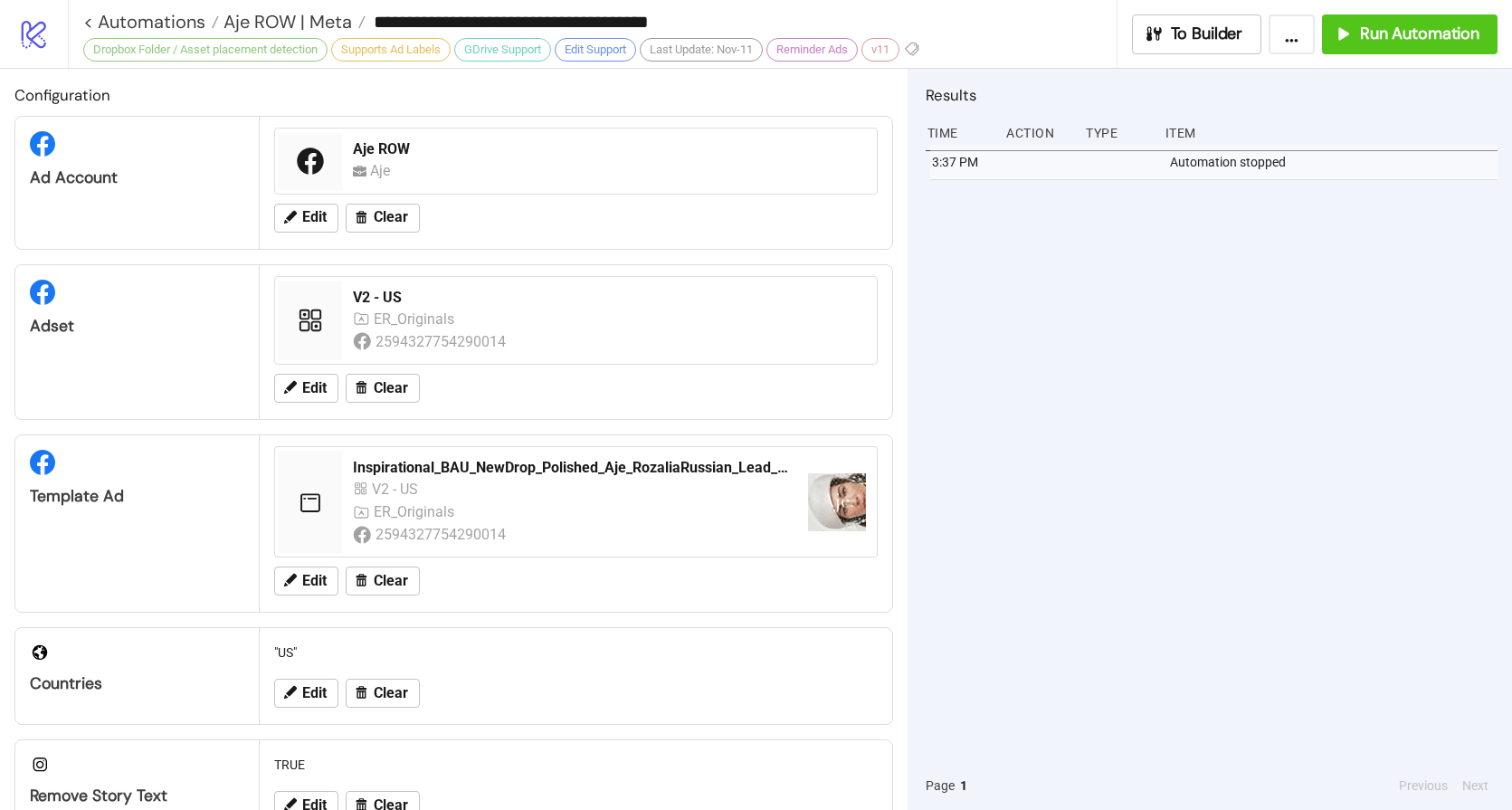
type input "**********"
click at [1378, 25] on span "Run Automation" at bounding box center [1419, 34] width 119 height 21
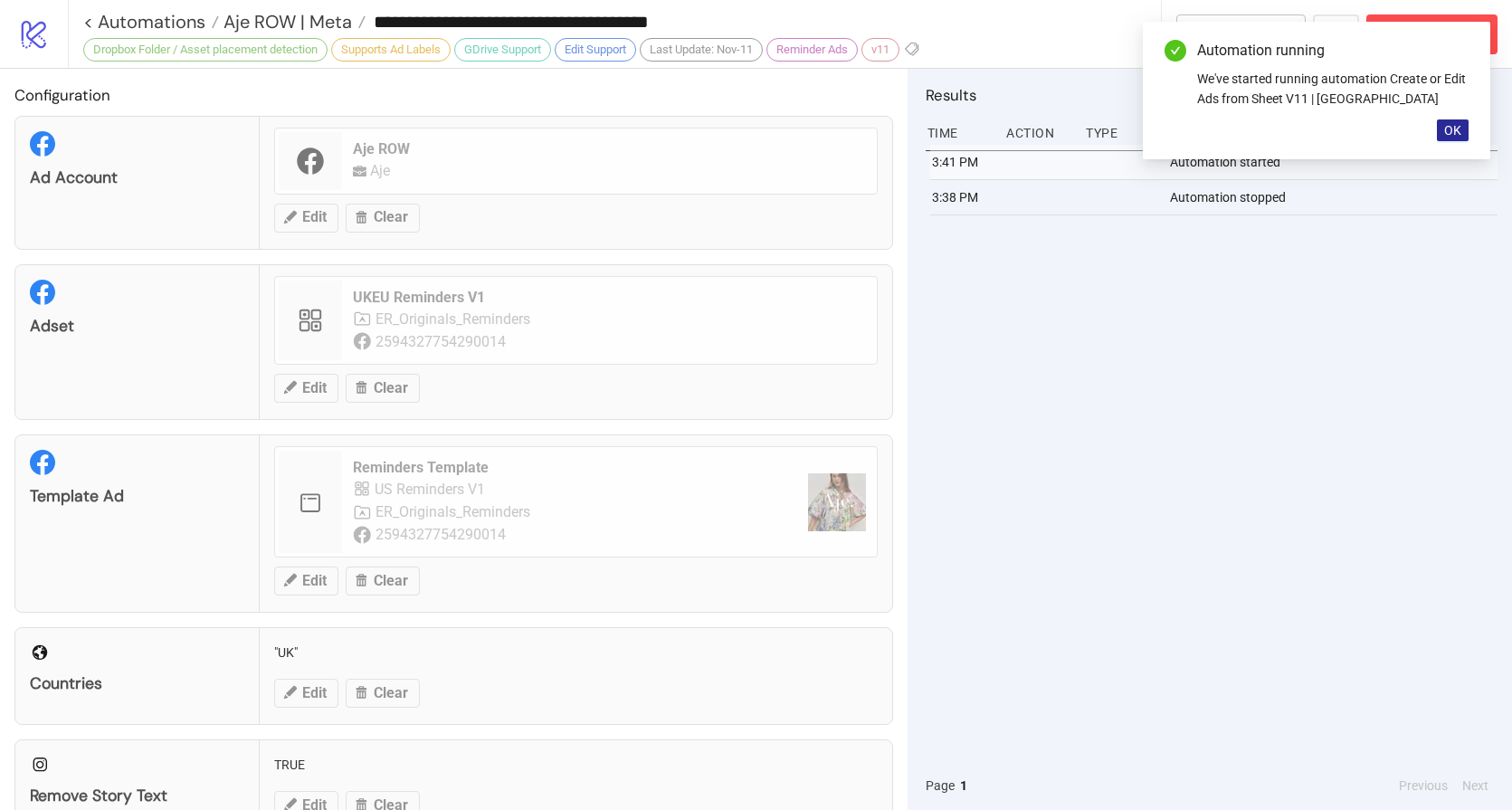
click at [1442, 131] on button "OK" at bounding box center [1453, 130] width 32 height 21
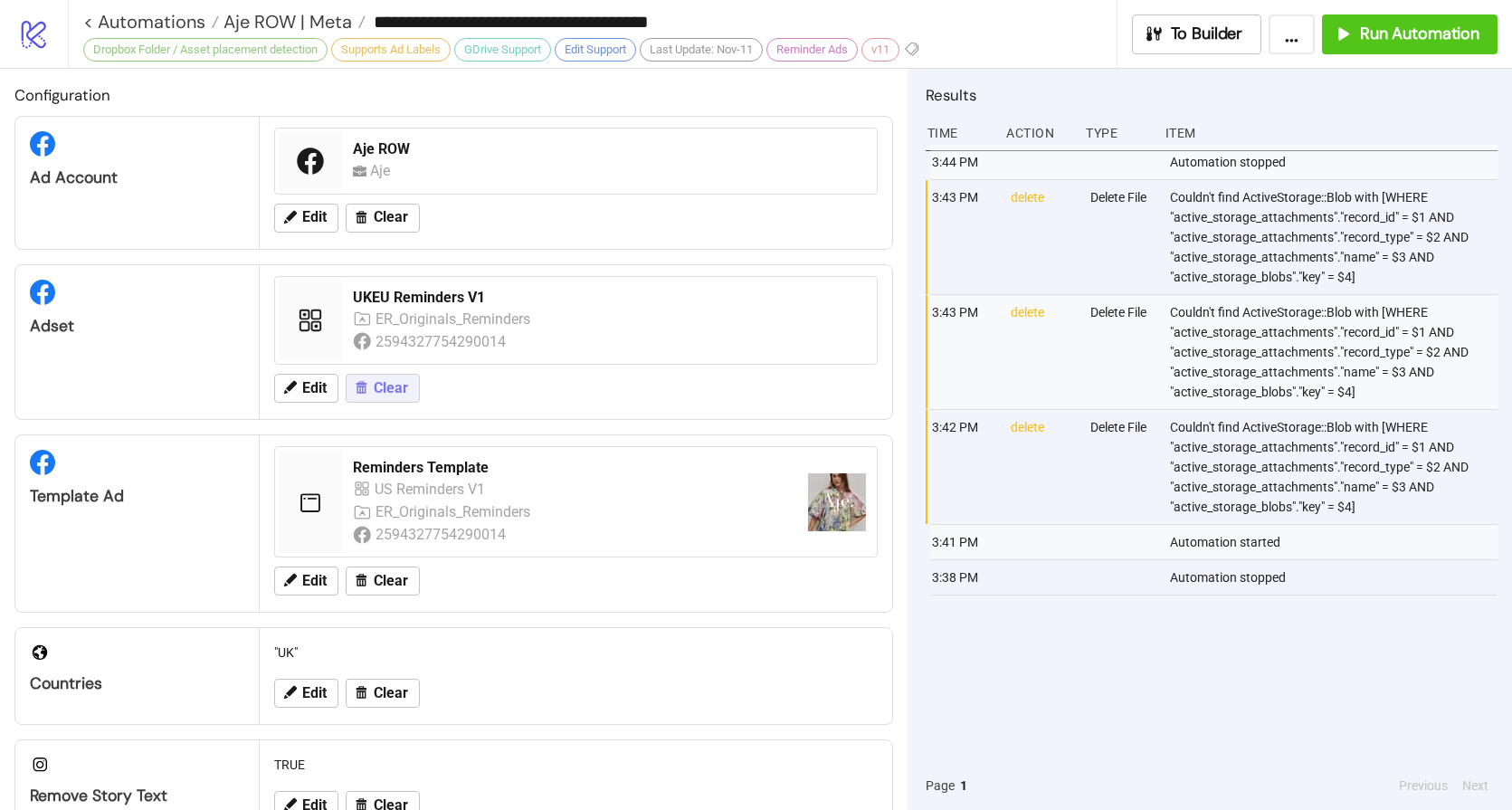
click at [397, 391] on span "Clear" at bounding box center [391, 388] width 35 height 16
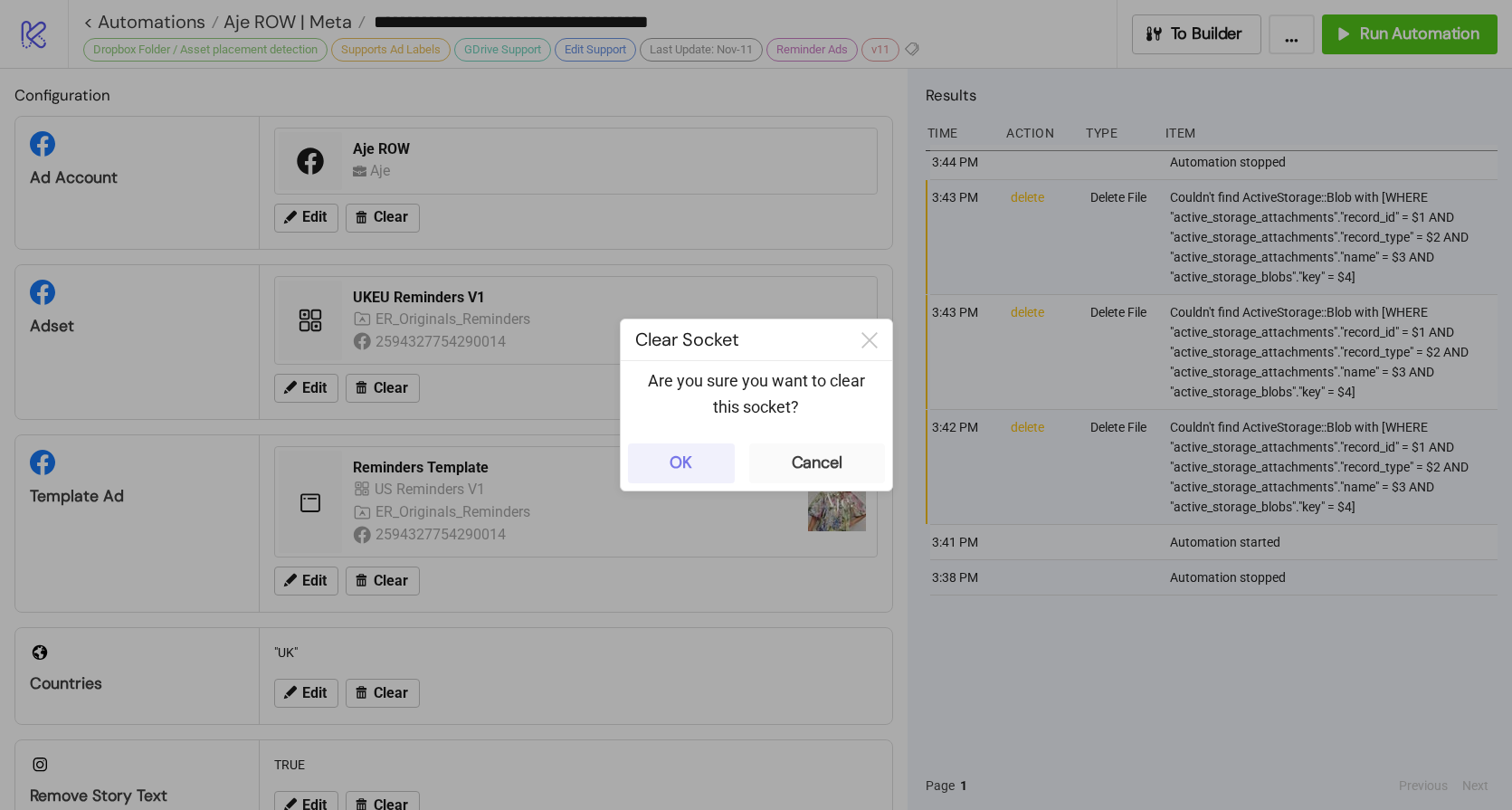
click at [694, 469] on button "OK" at bounding box center [681, 463] width 106 height 40
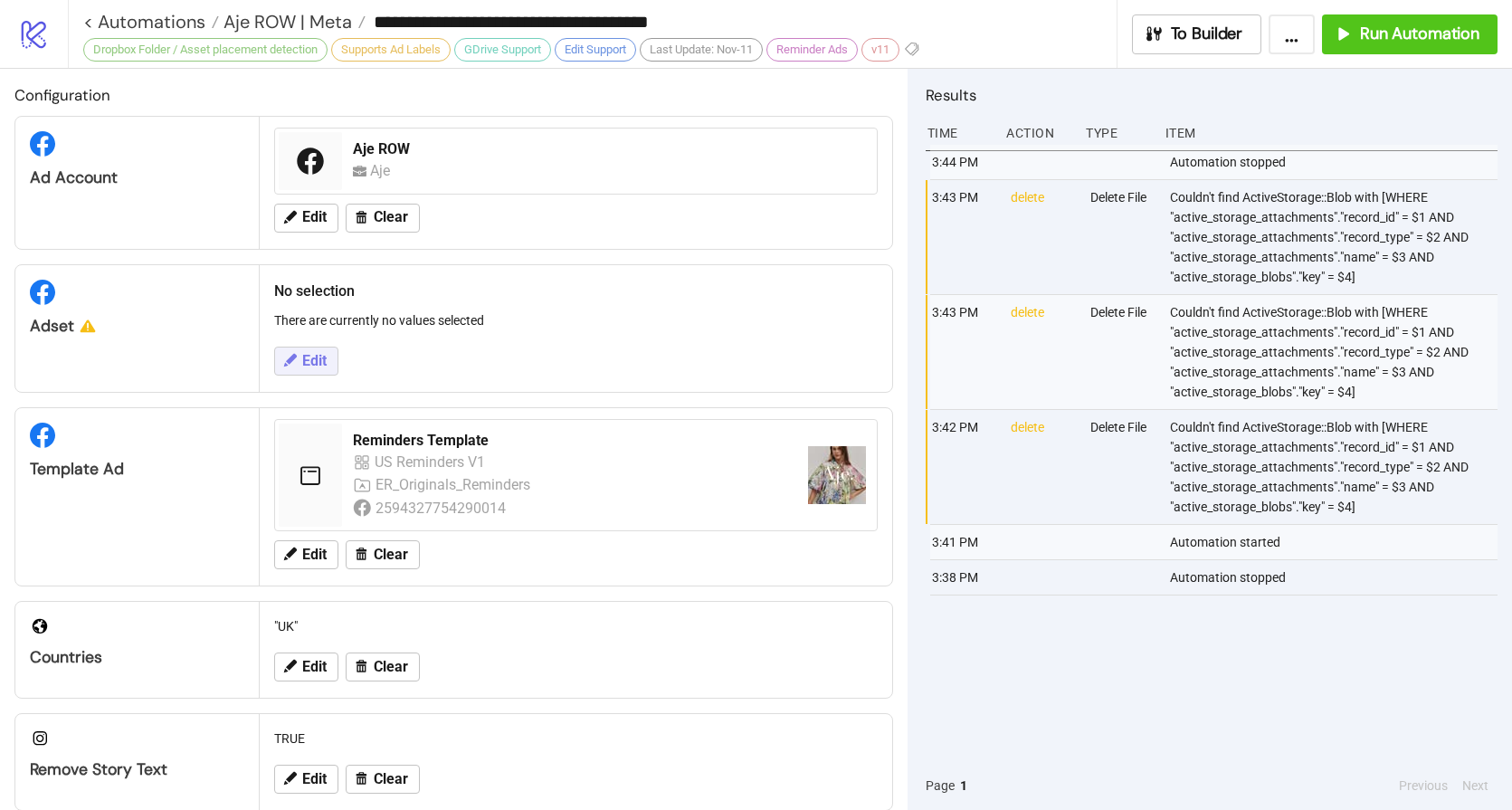
click at [310, 355] on span "Edit" at bounding box center [314, 361] width 24 height 16
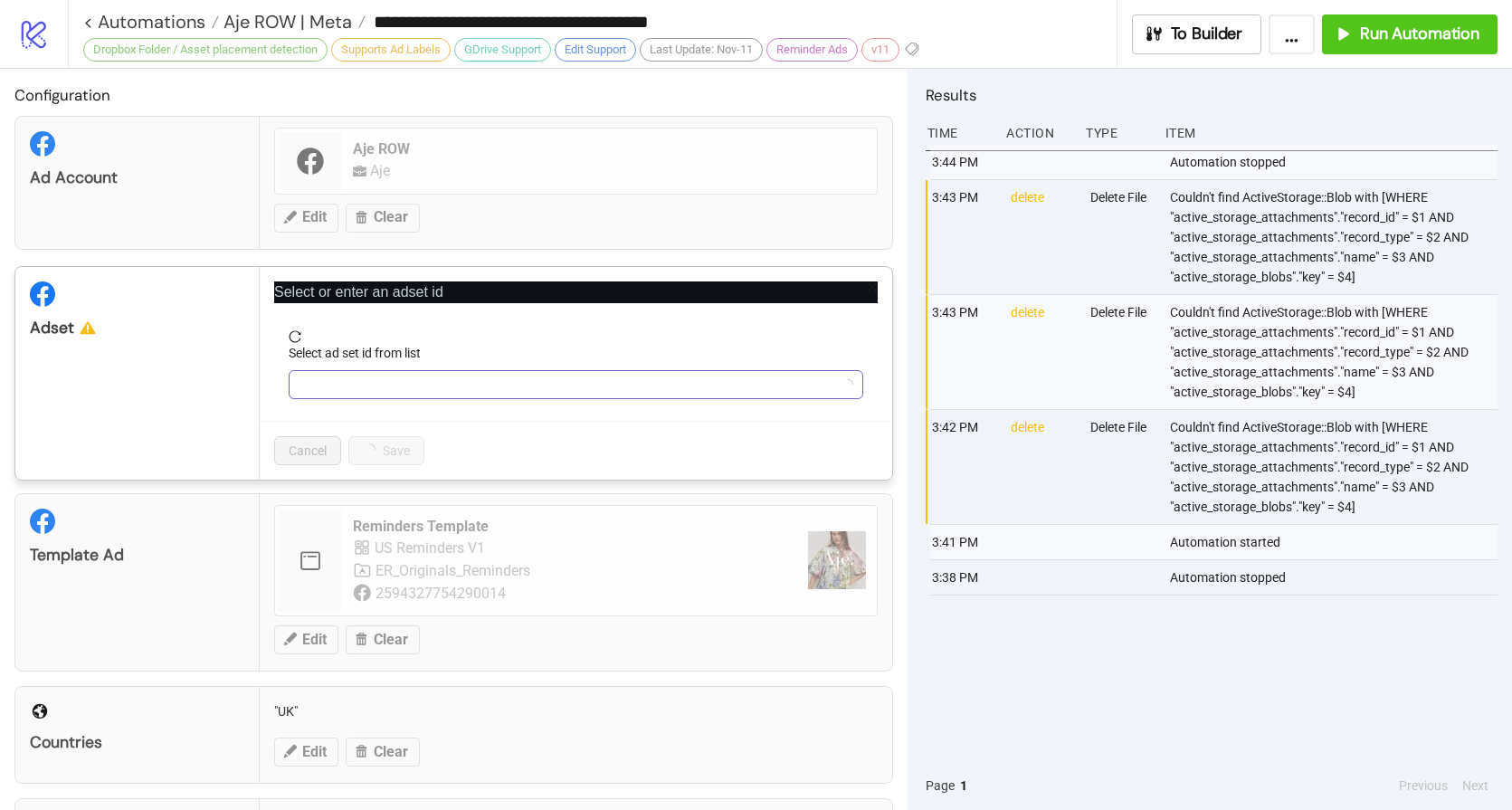
click at [481, 383] on input "Select ad set id from list" at bounding box center [567, 384] width 536 height 27
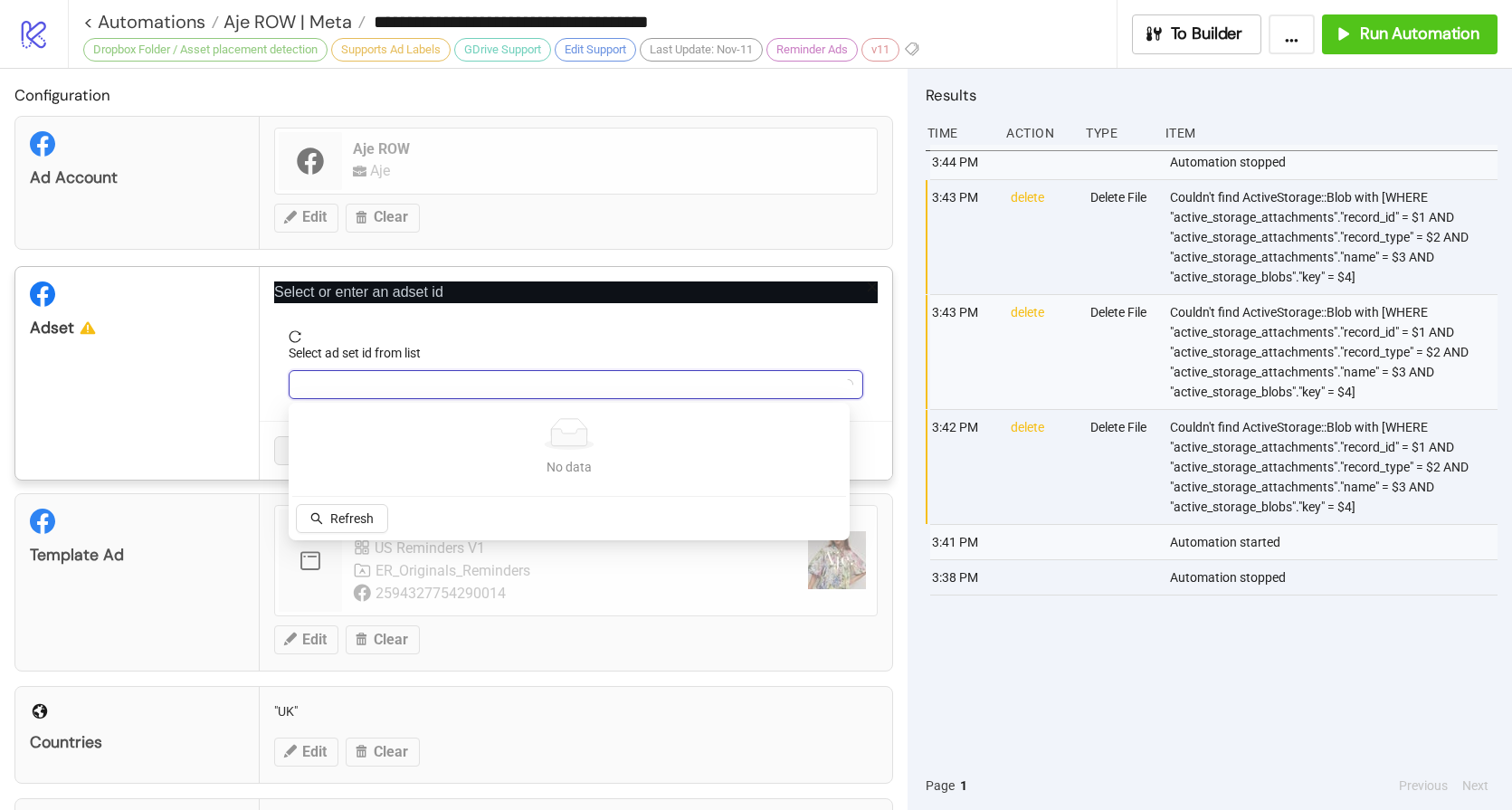
paste input "**********"
type input "**********"
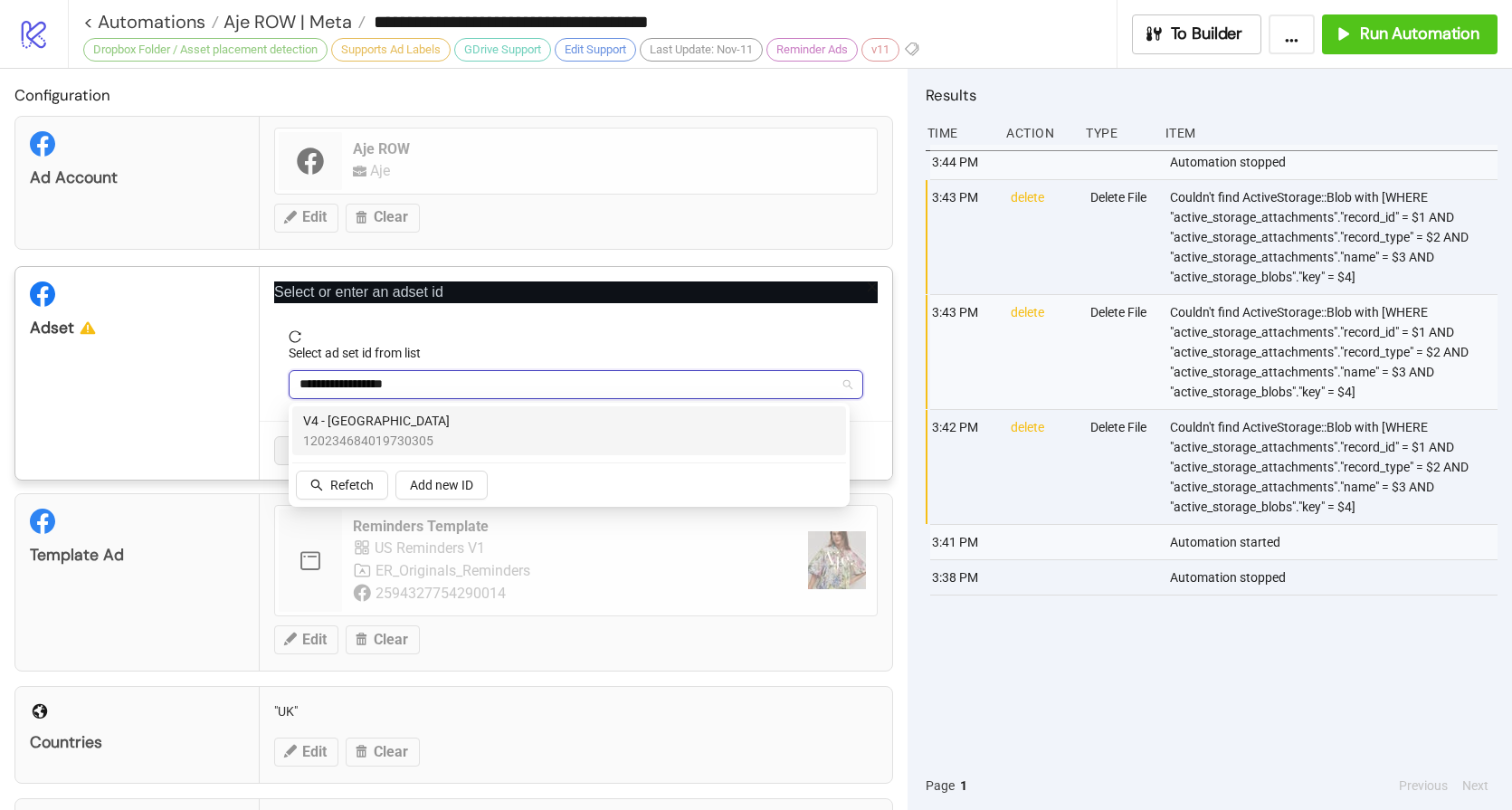
click at [399, 429] on span "V4 - UK" at bounding box center [376, 421] width 146 height 20
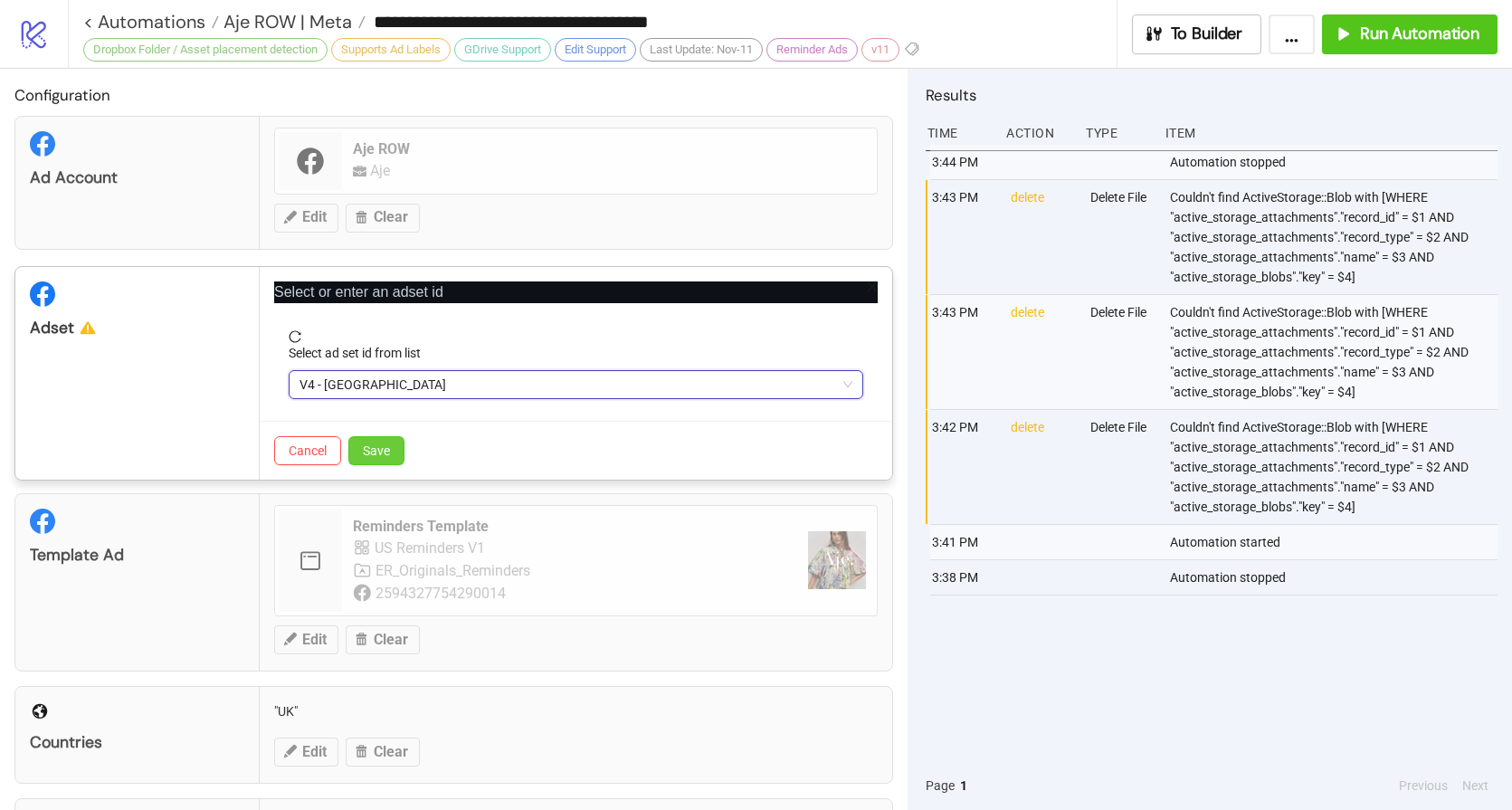
click at [378, 448] on span "Save" at bounding box center [377, 450] width 27 height 15
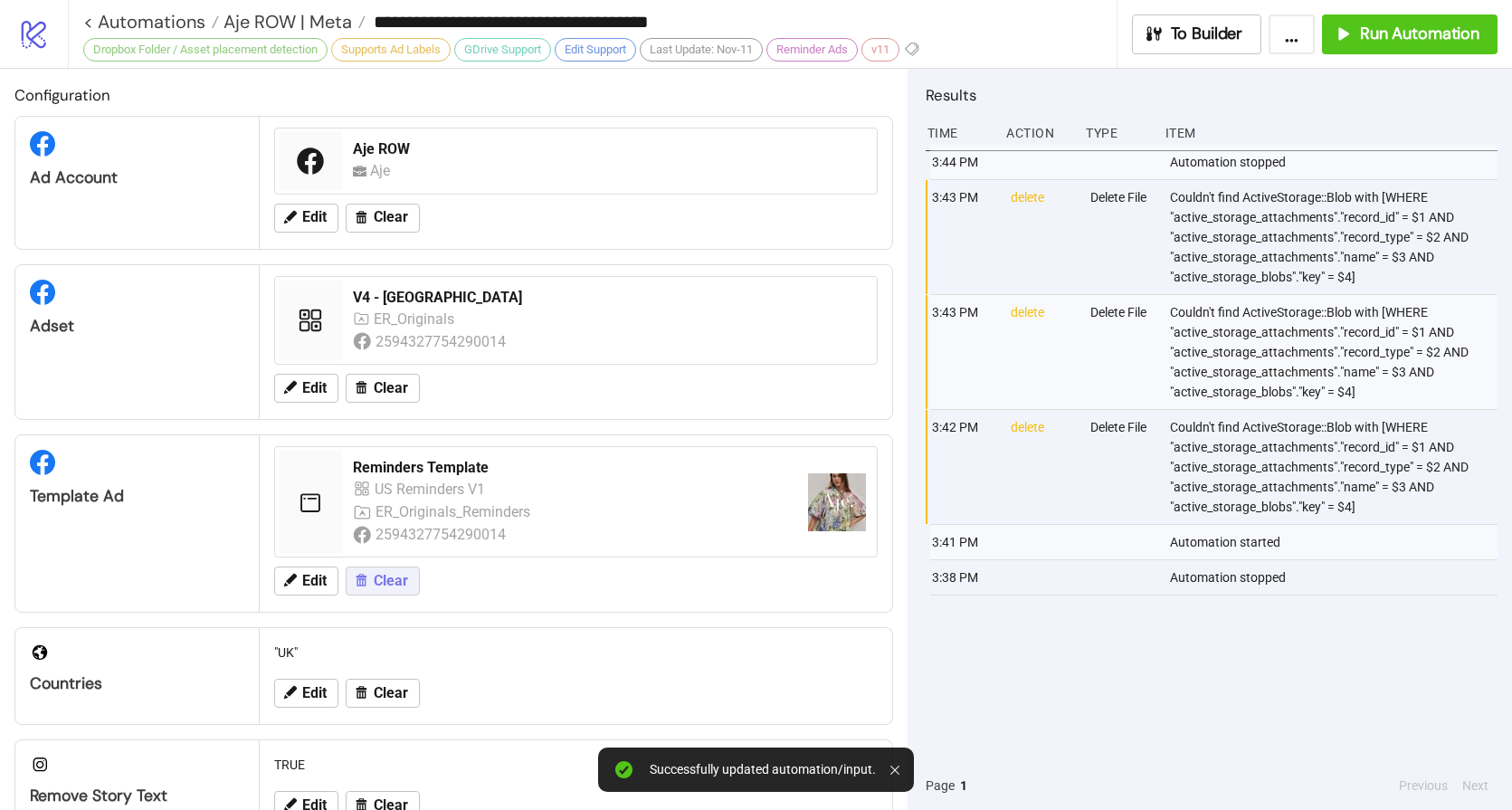
click at [394, 580] on span "Clear" at bounding box center [391, 581] width 35 height 16
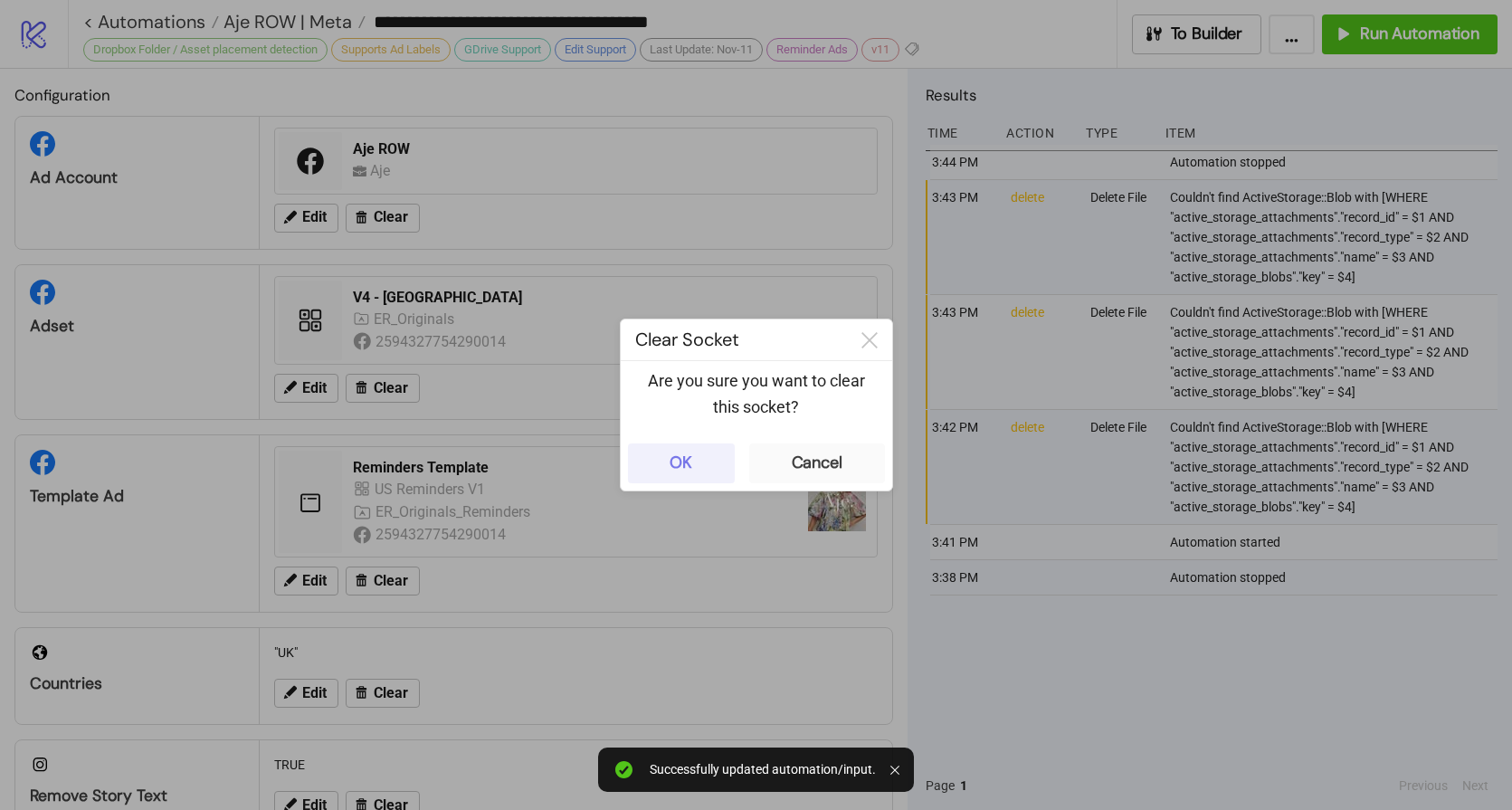
click at [701, 450] on button "OK" at bounding box center [681, 463] width 106 height 40
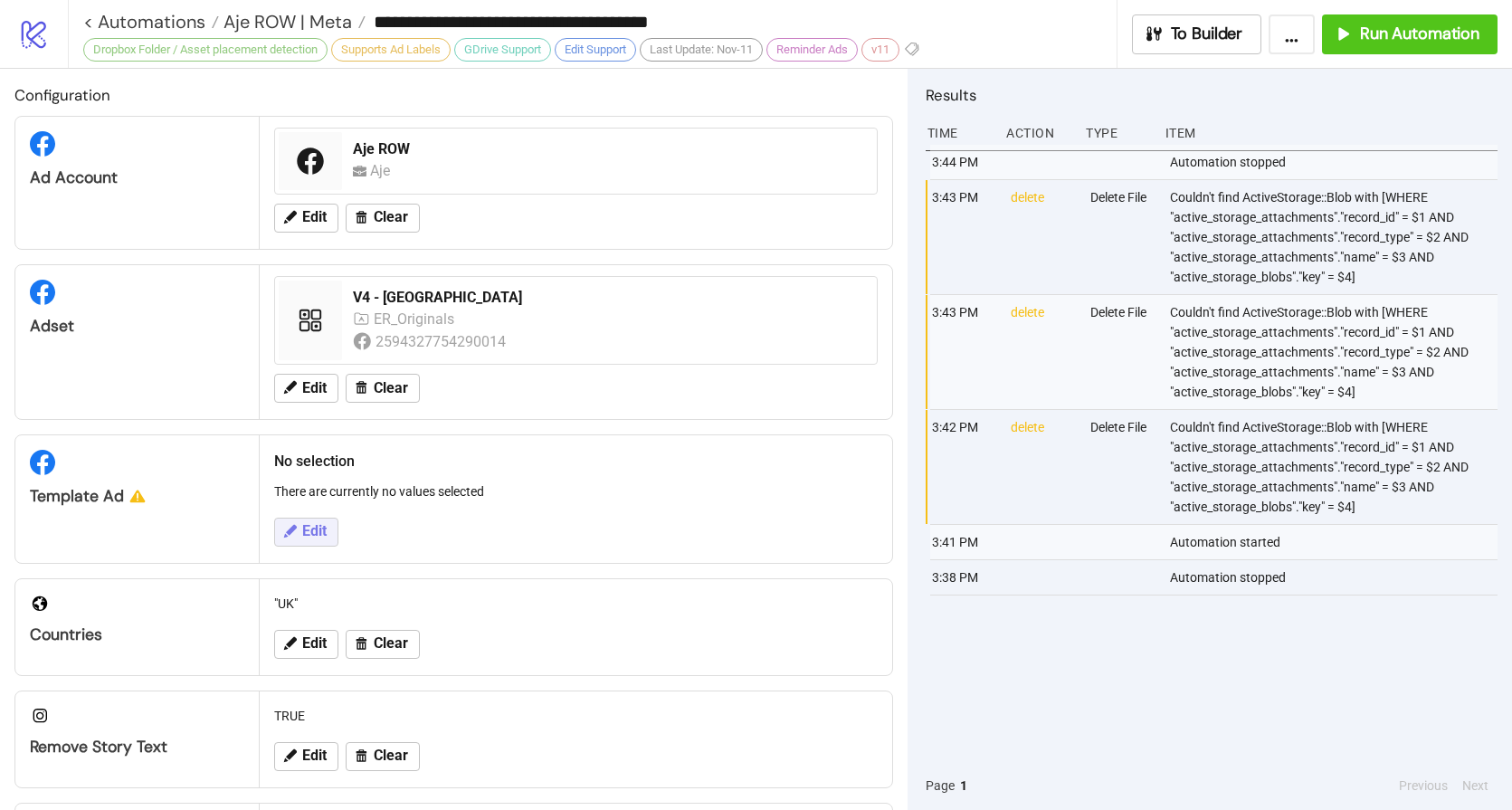
click at [311, 525] on span "Edit" at bounding box center [314, 530] width 24 height 16
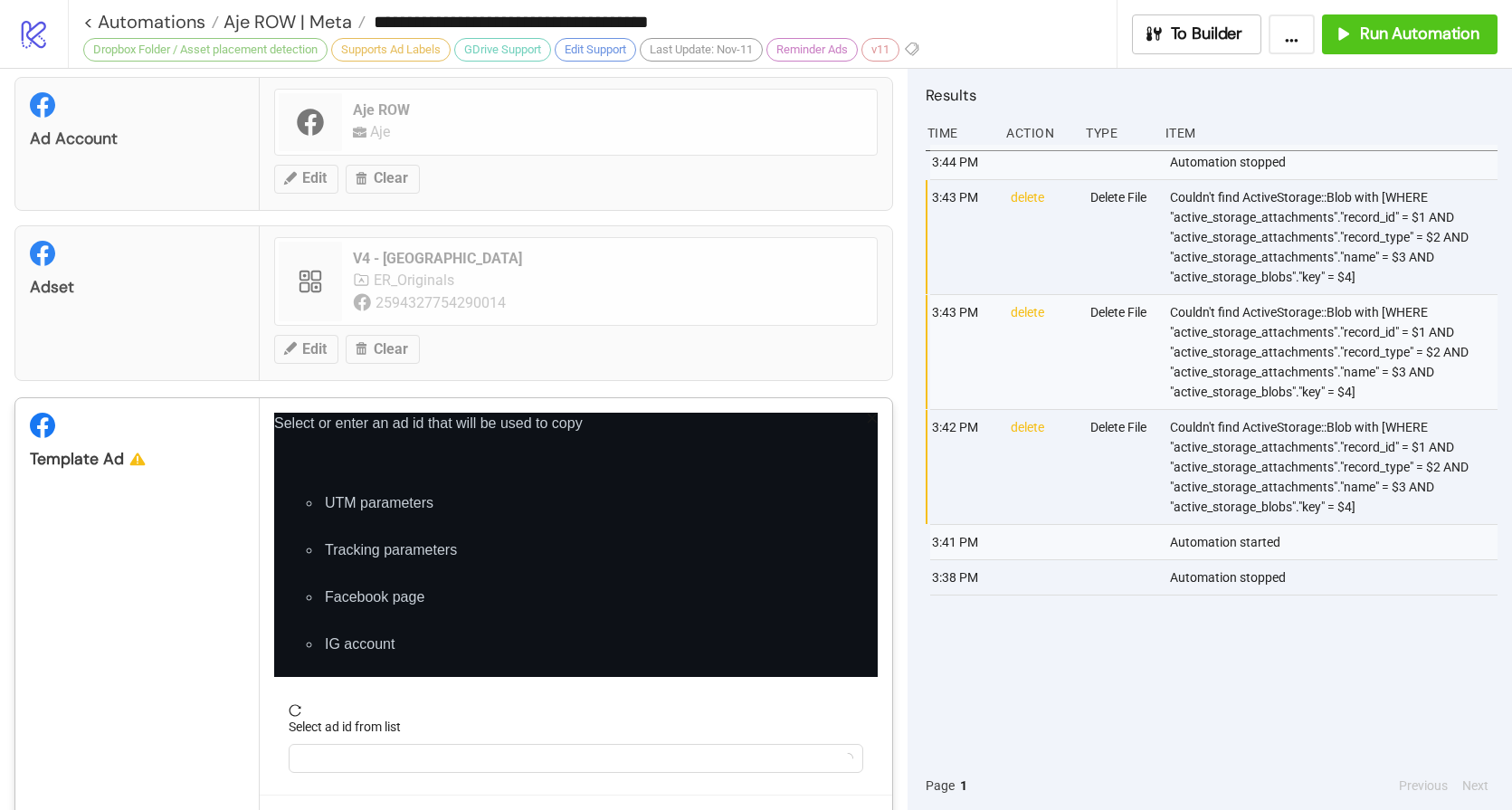
scroll to position [169, 0]
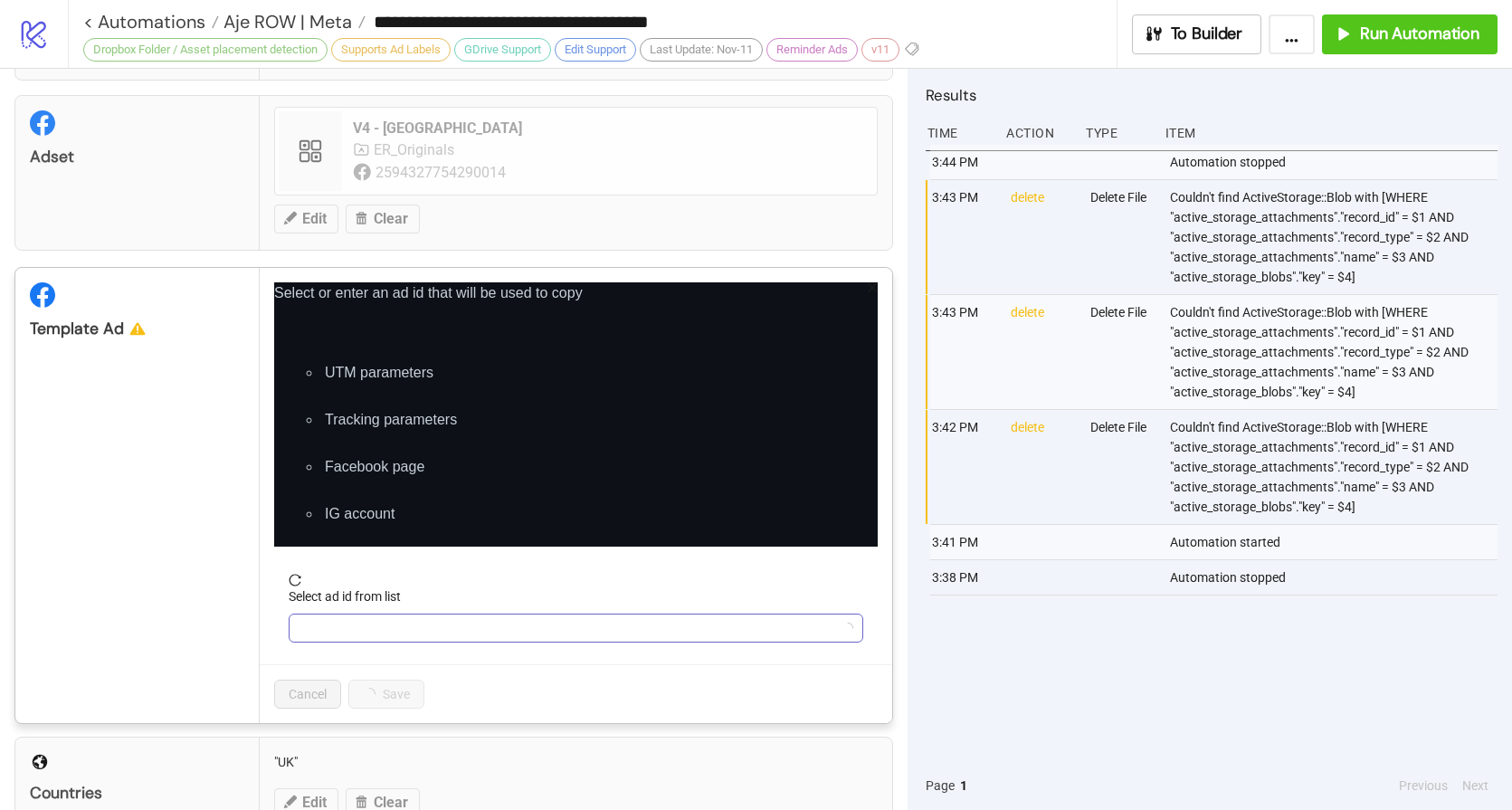
click at [399, 624] on input "Select ad id from list" at bounding box center [567, 628] width 536 height 27
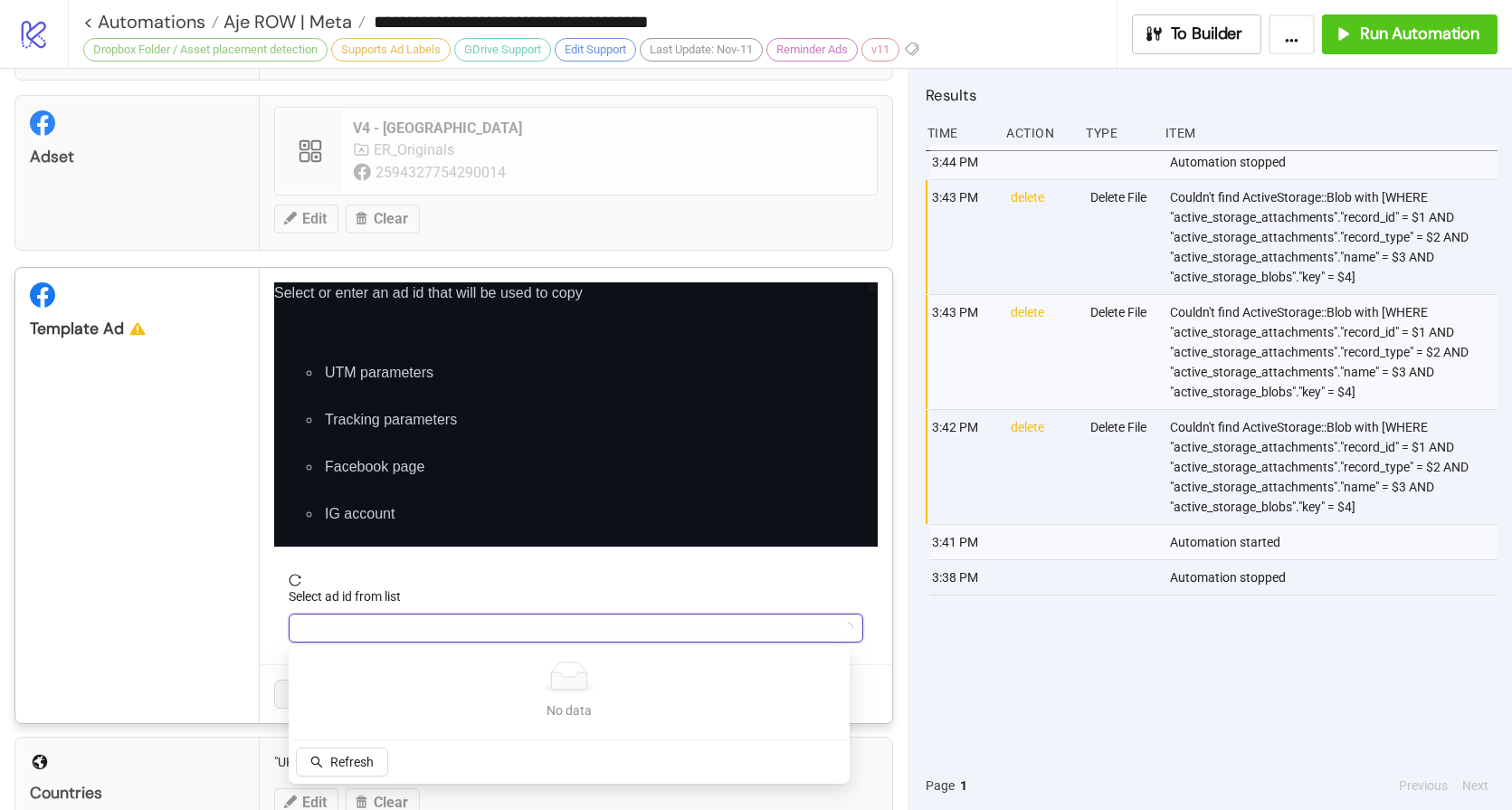
paste input "**********"
type input "**********"
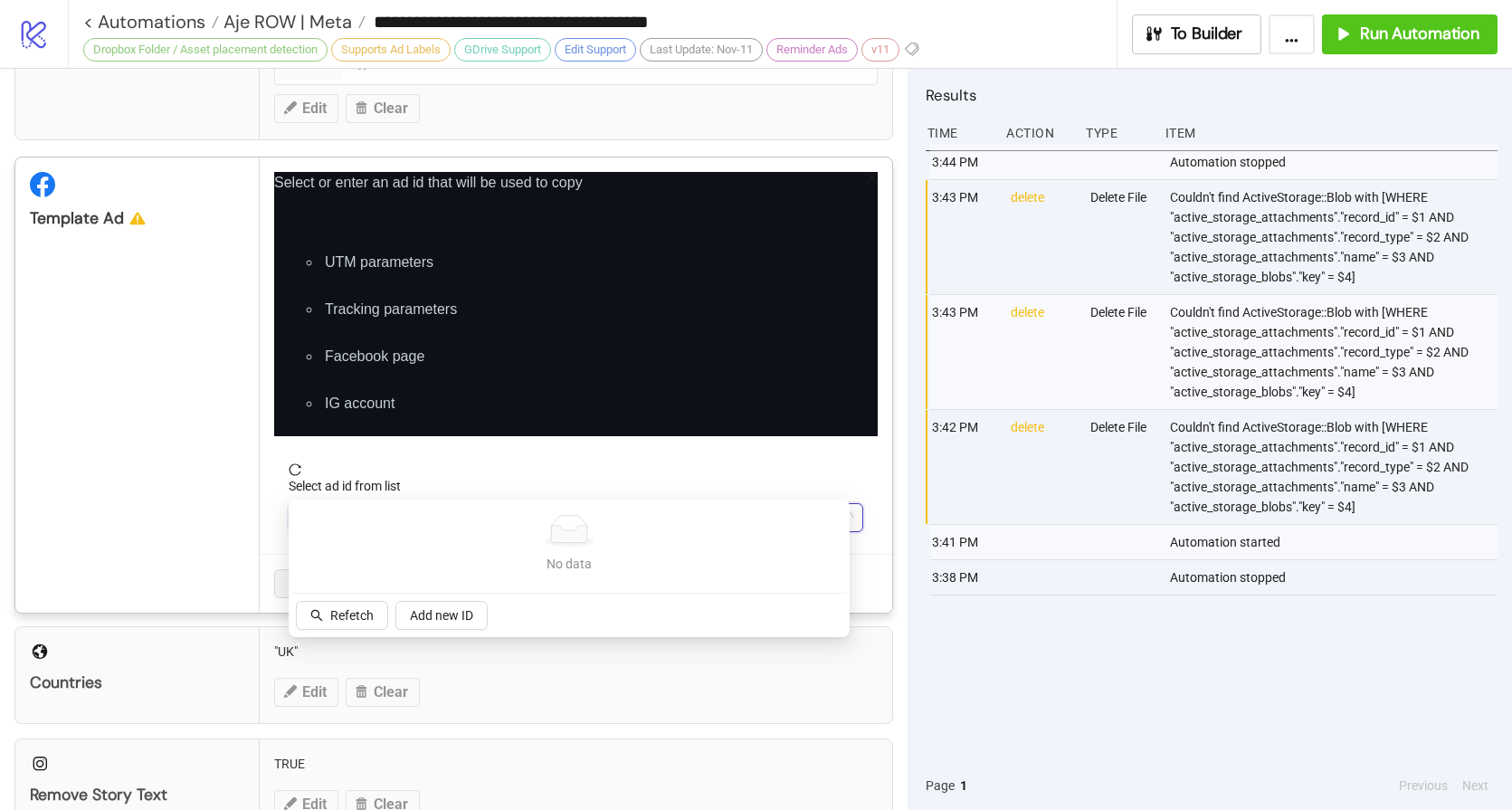
scroll to position [319, 0]
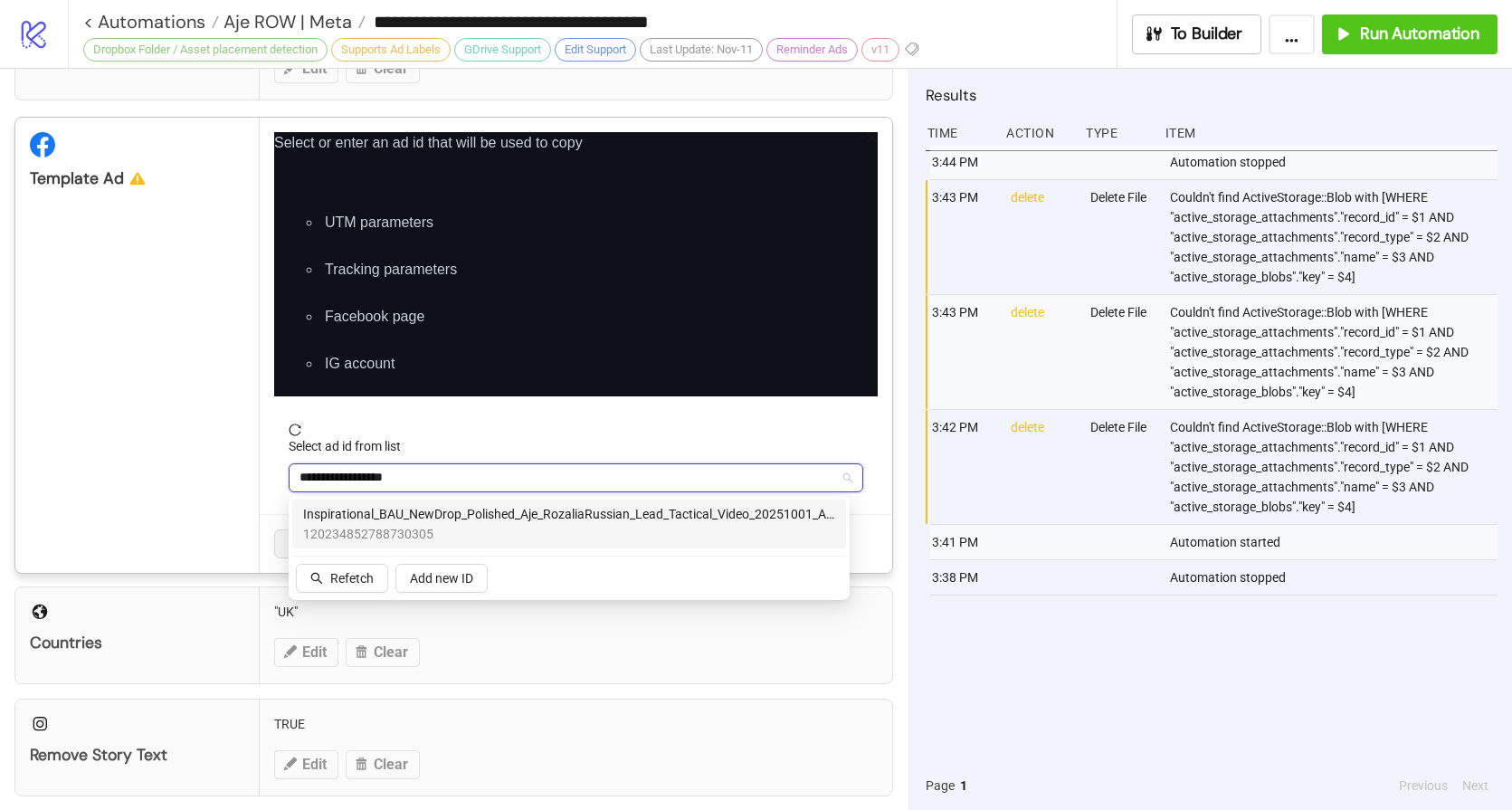
click at [369, 512] on span "Inspirational_BAU_NewDrop_Polished_Aje_RozaliaRussian_Lead_Tactical_Video_20251…" at bounding box center [569, 514] width 532 height 20
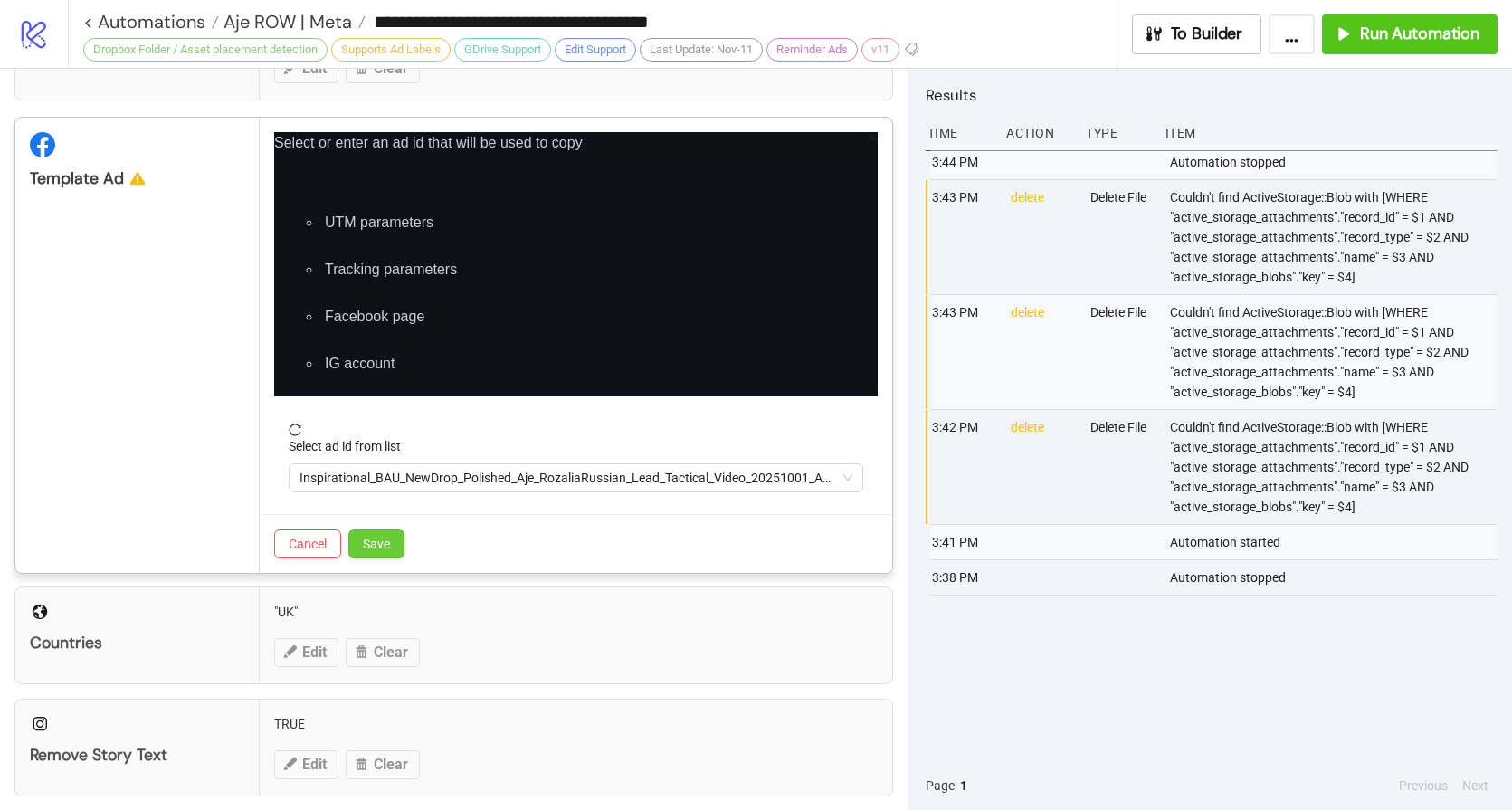
click at [390, 545] on button "Save" at bounding box center [377, 544] width 56 height 29
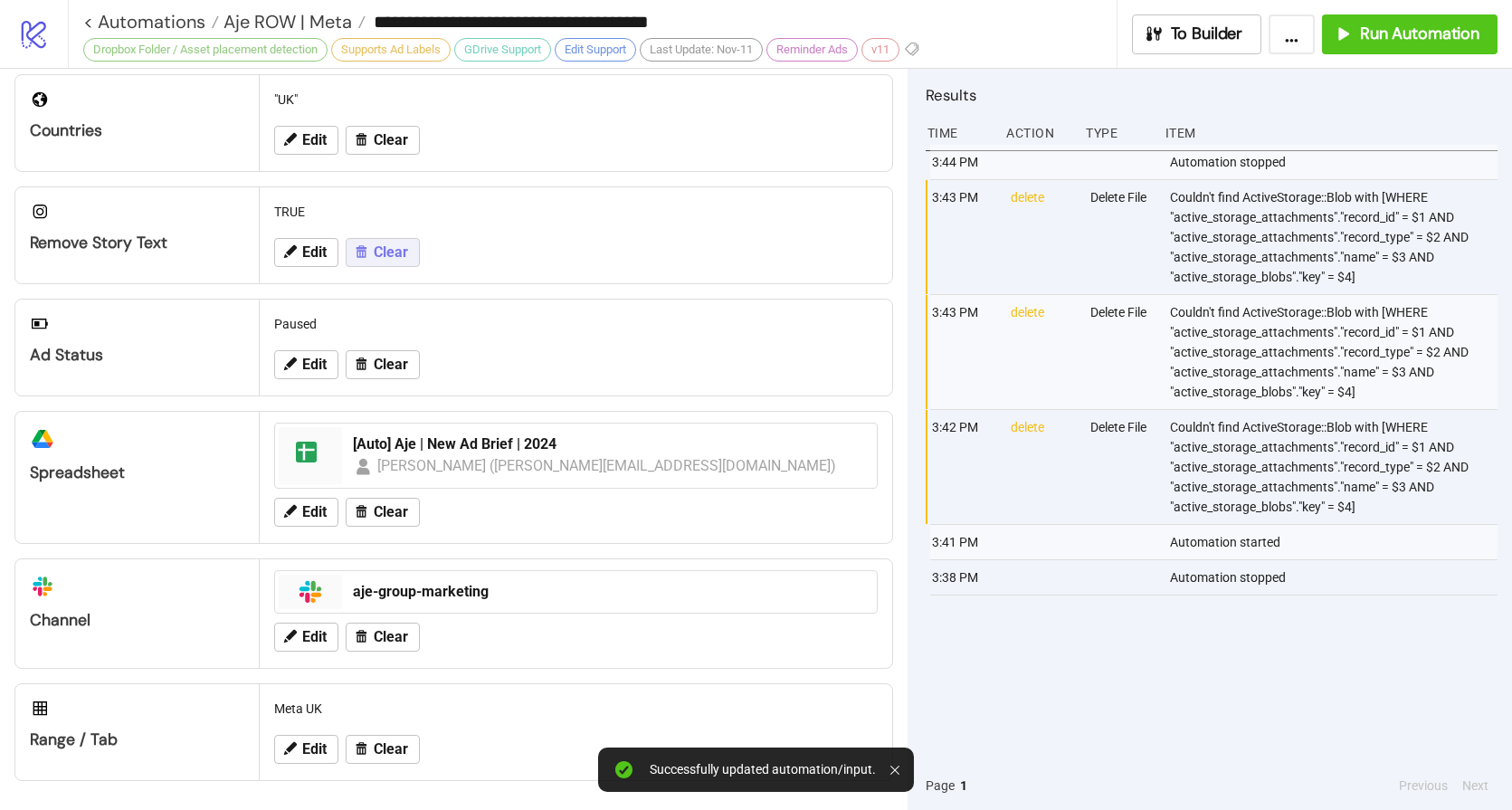
scroll to position [0, 0]
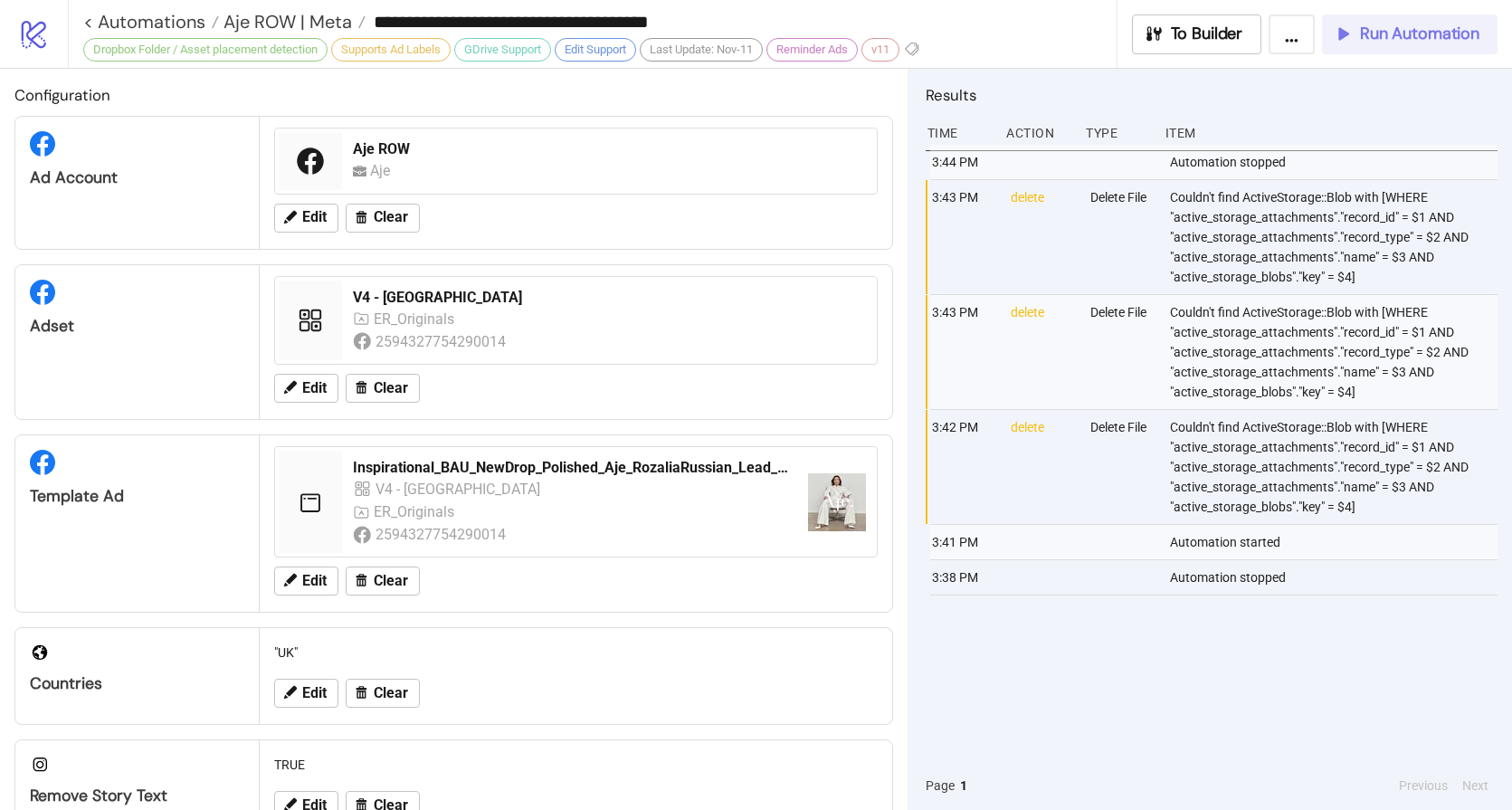
click at [1428, 28] on span "Run Automation" at bounding box center [1419, 34] width 119 height 21
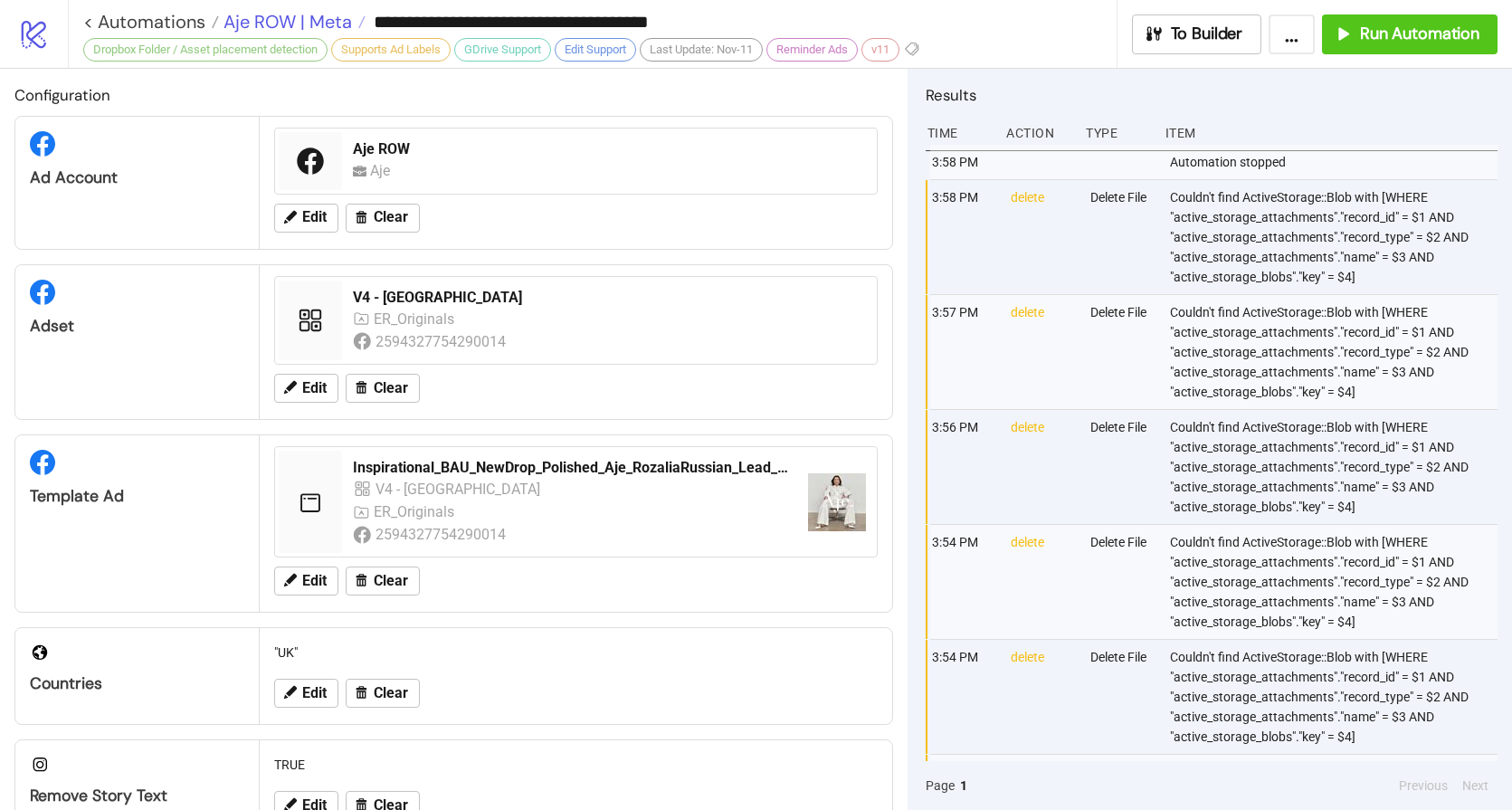
click at [289, 20] on span "Aje ROW | Meta" at bounding box center [285, 21] width 133 height 23
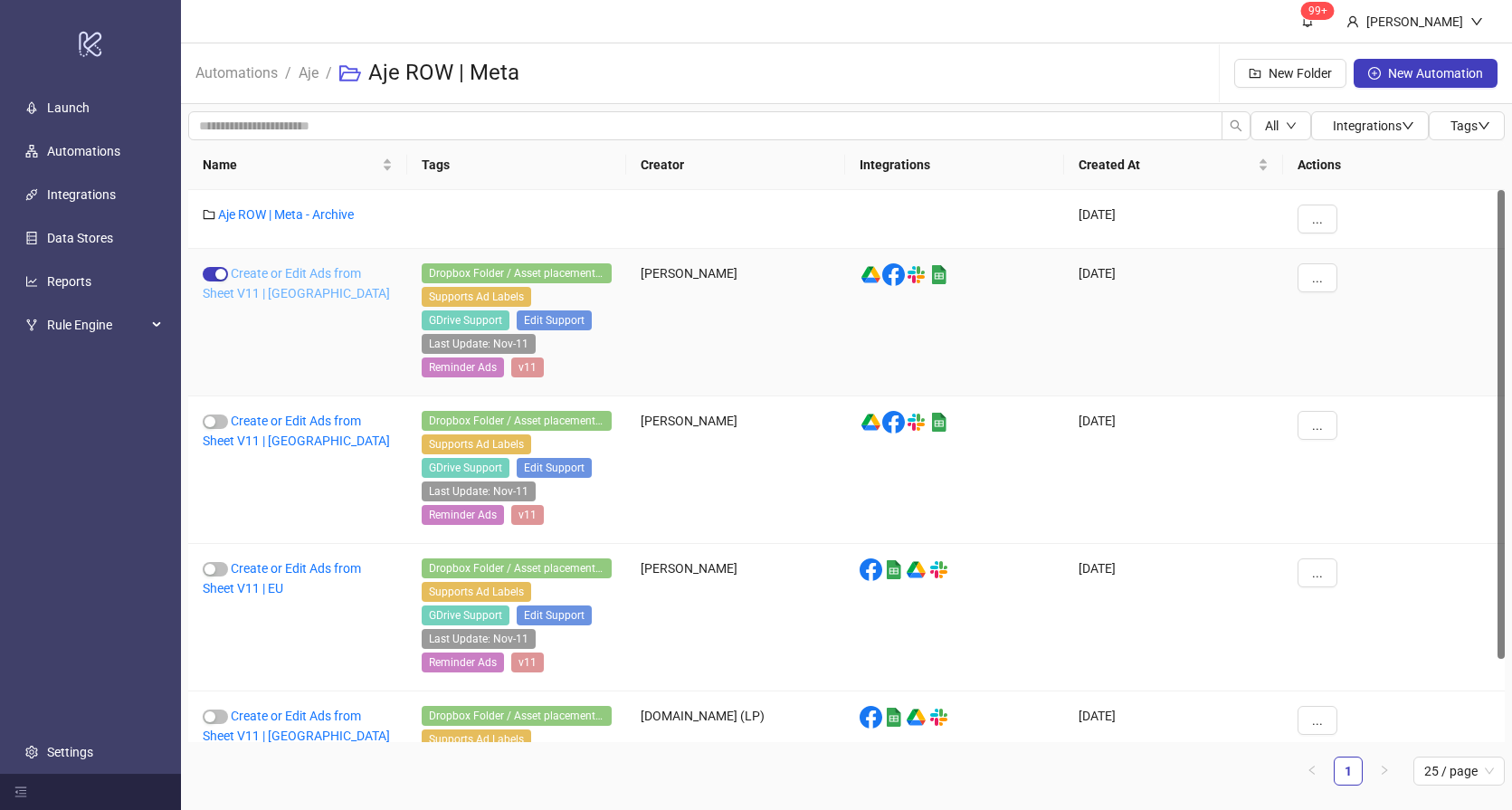
click at [276, 278] on link "Create or Edit Ads from Sheet V11 | US" at bounding box center [296, 284] width 188 height 35
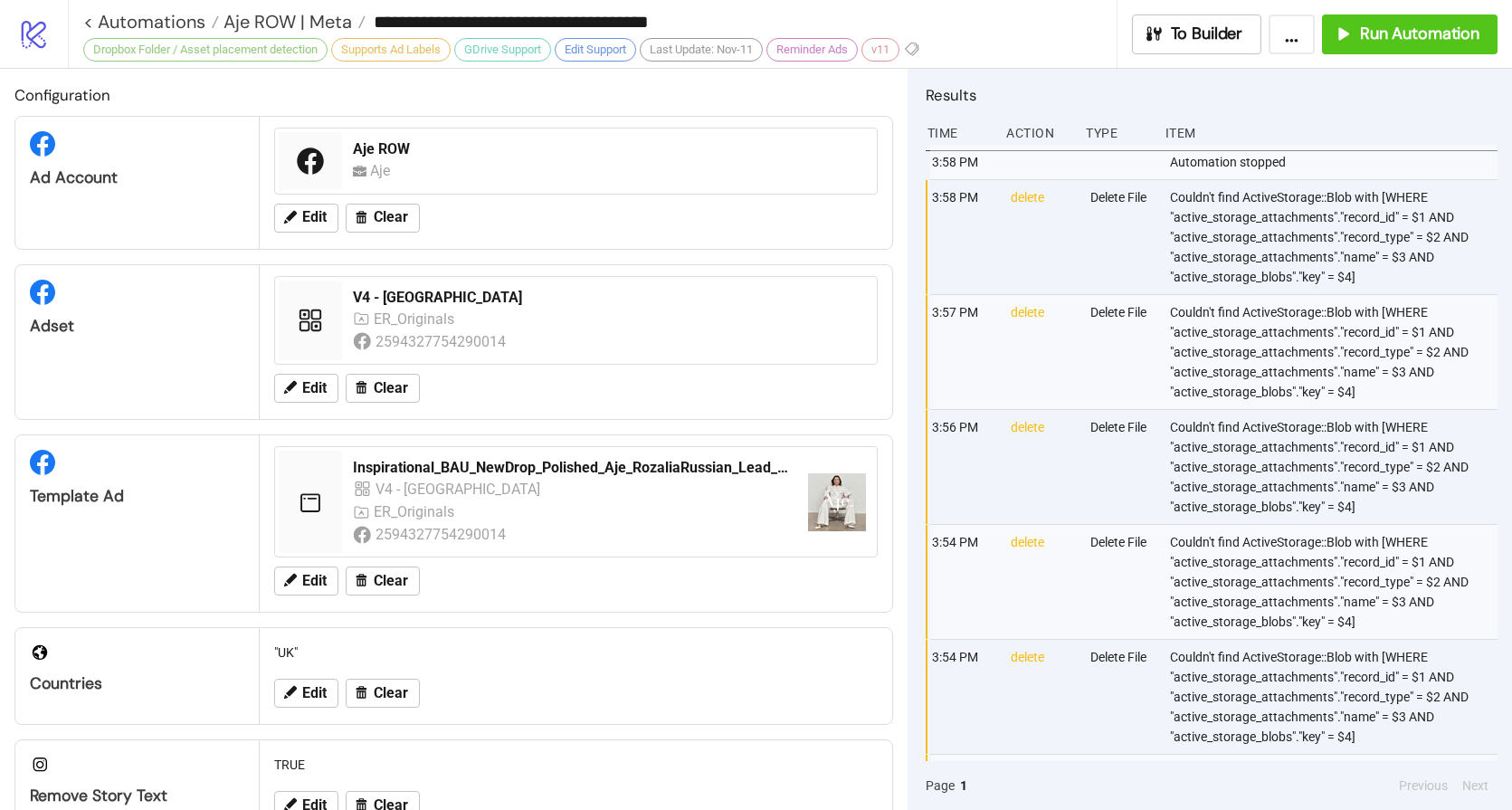
type input "**********"
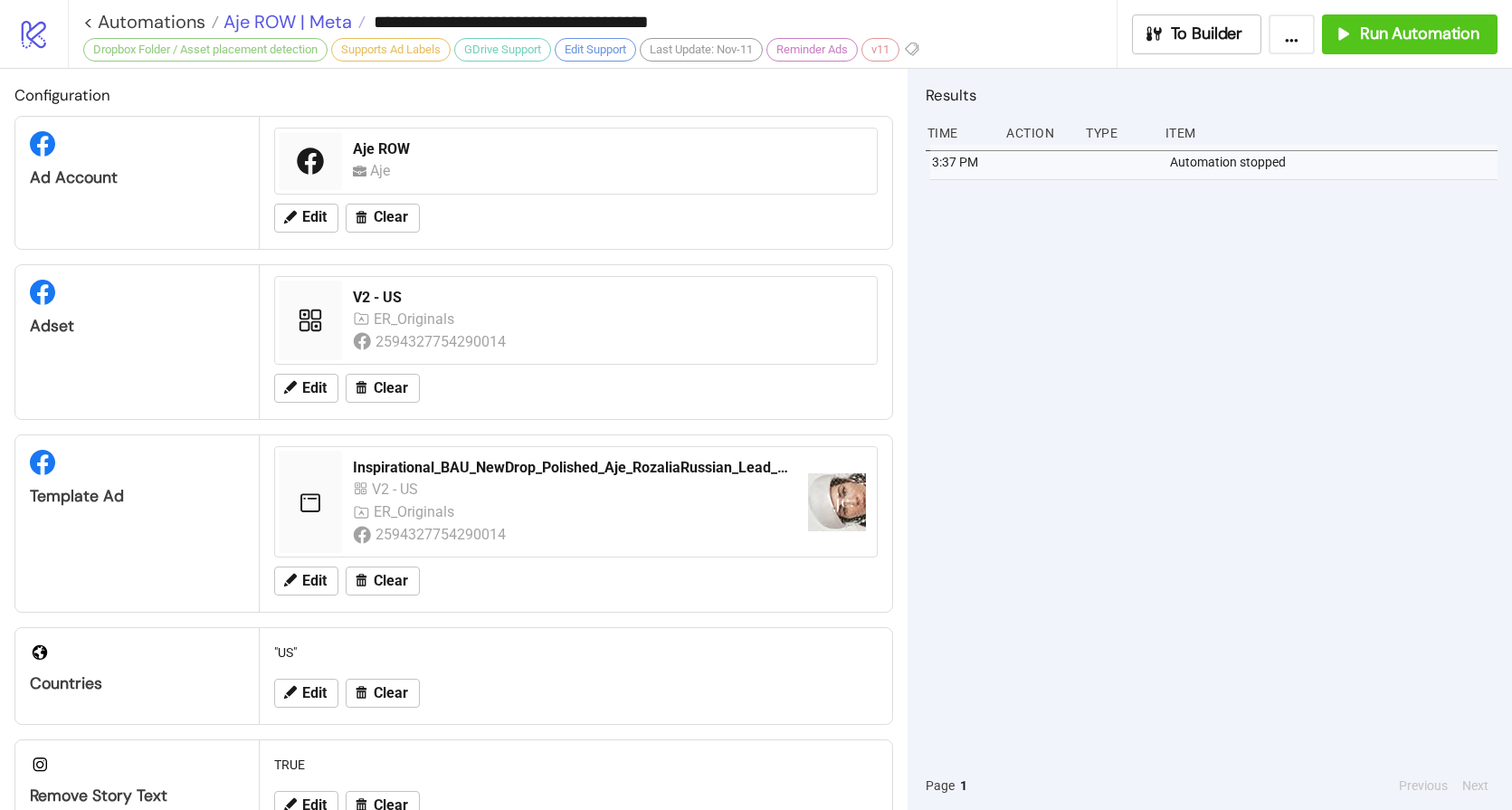
click at [310, 21] on span "Aje ROW | Meta" at bounding box center [285, 21] width 133 height 23
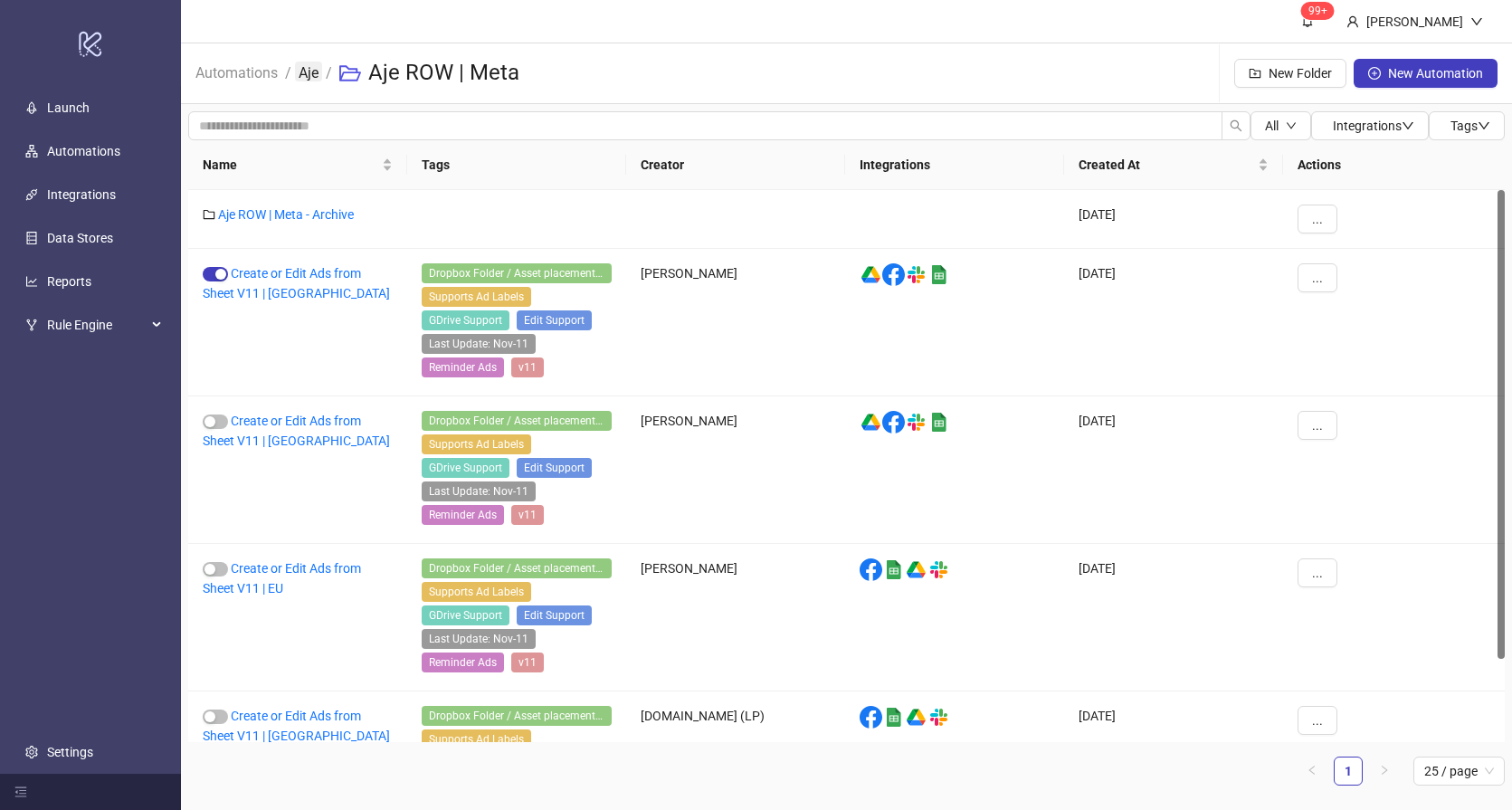
click at [311, 72] on link "Aje" at bounding box center [309, 72] width 27 height 20
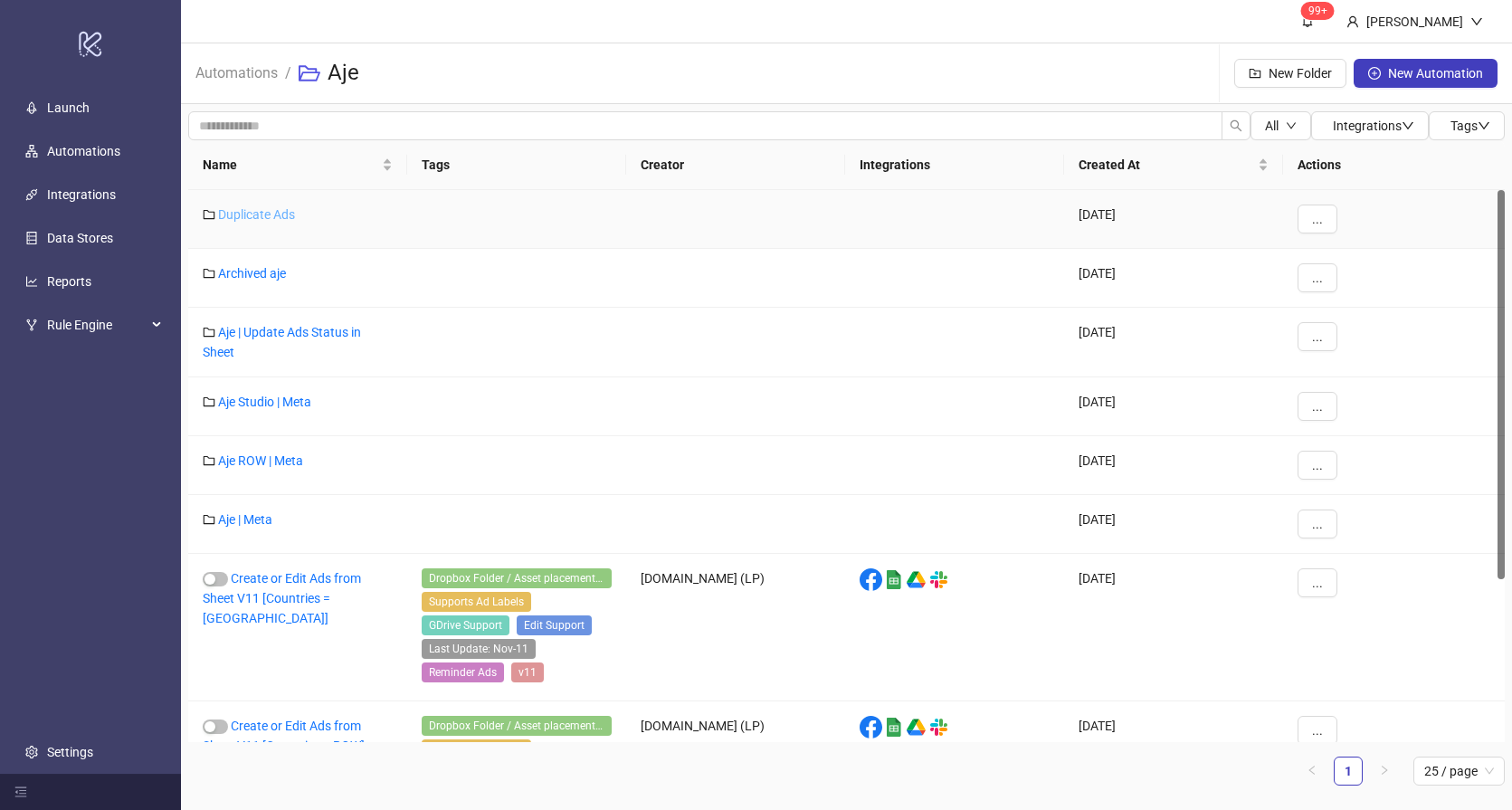
click at [261, 218] on link "Duplicate Ads" at bounding box center [256, 214] width 76 height 15
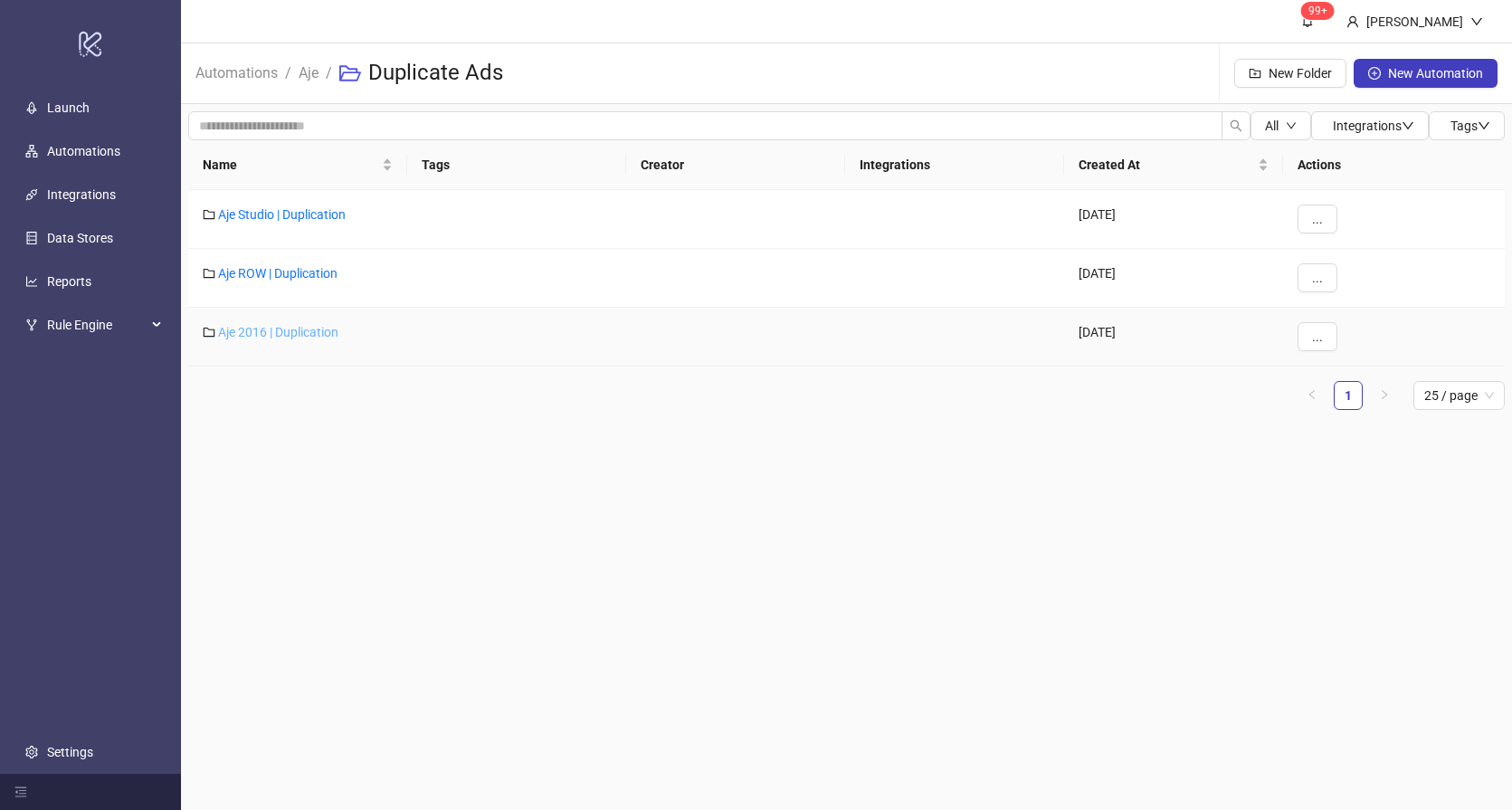
click at [295, 334] on link "Aje 2016 | Duplication" at bounding box center [278, 332] width 120 height 15
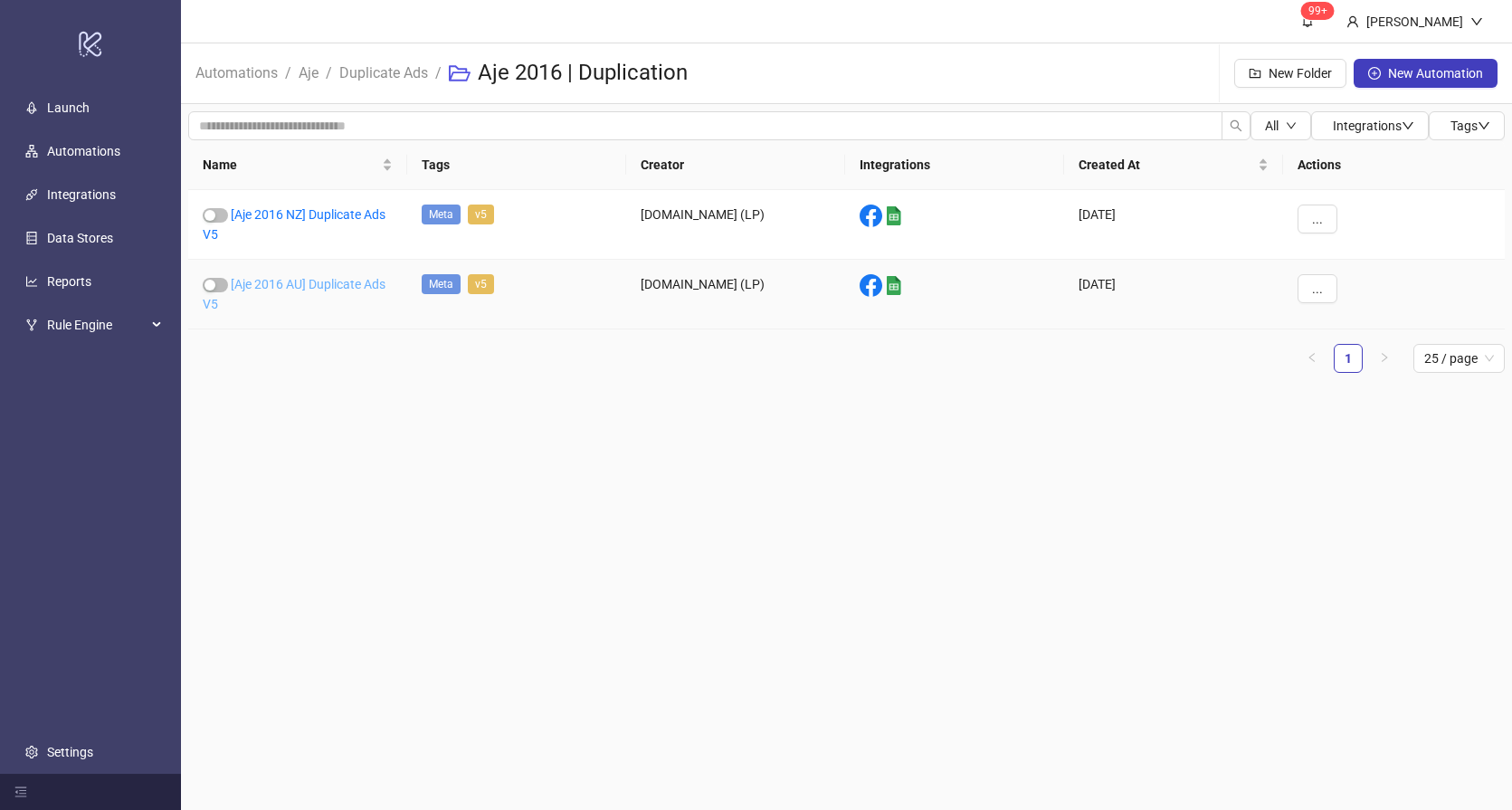
click at [302, 285] on link "[Aje 2016 AU] Duplicate Ads V5" at bounding box center [293, 294] width 183 height 35
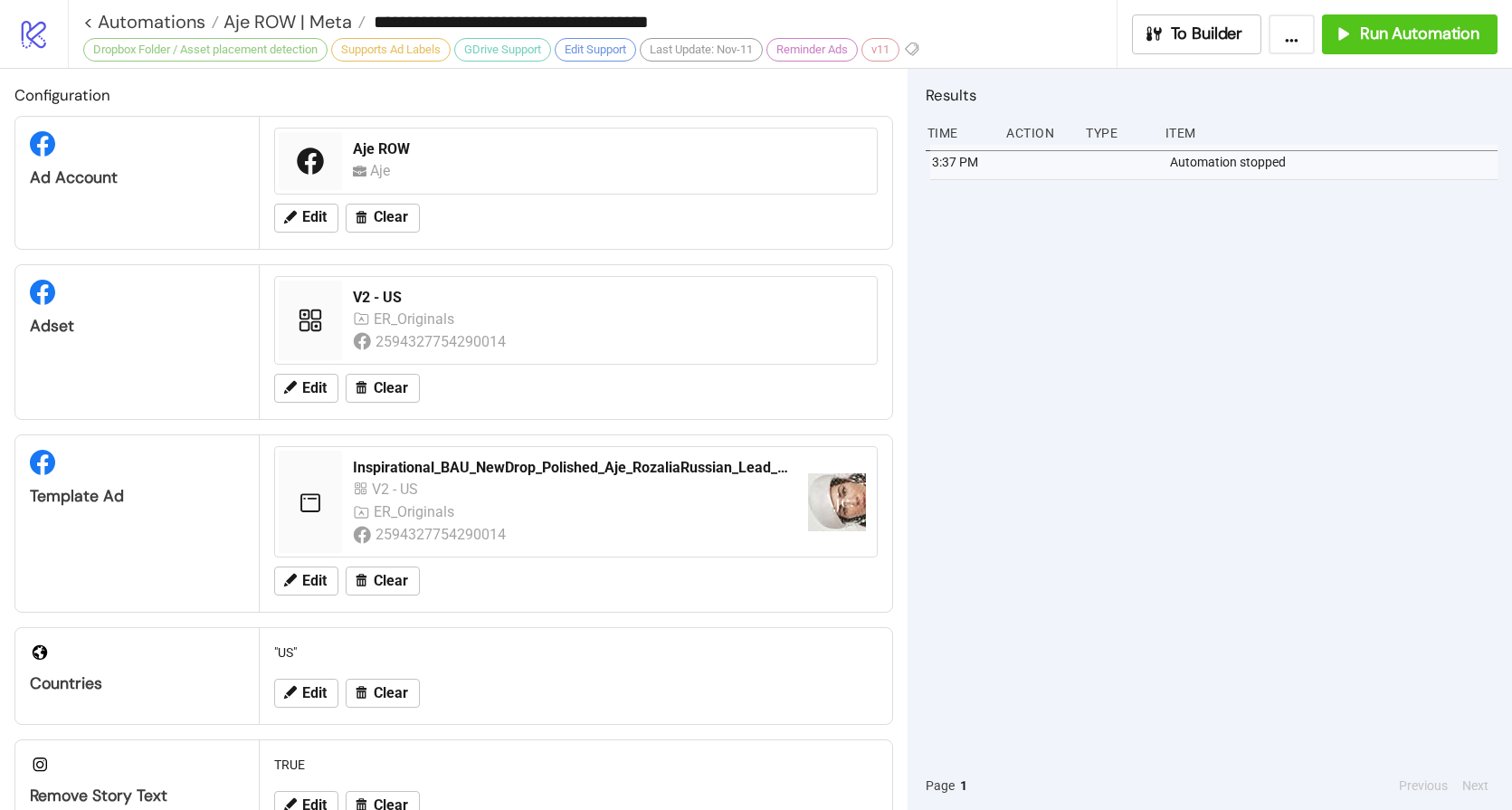
type input "**********"
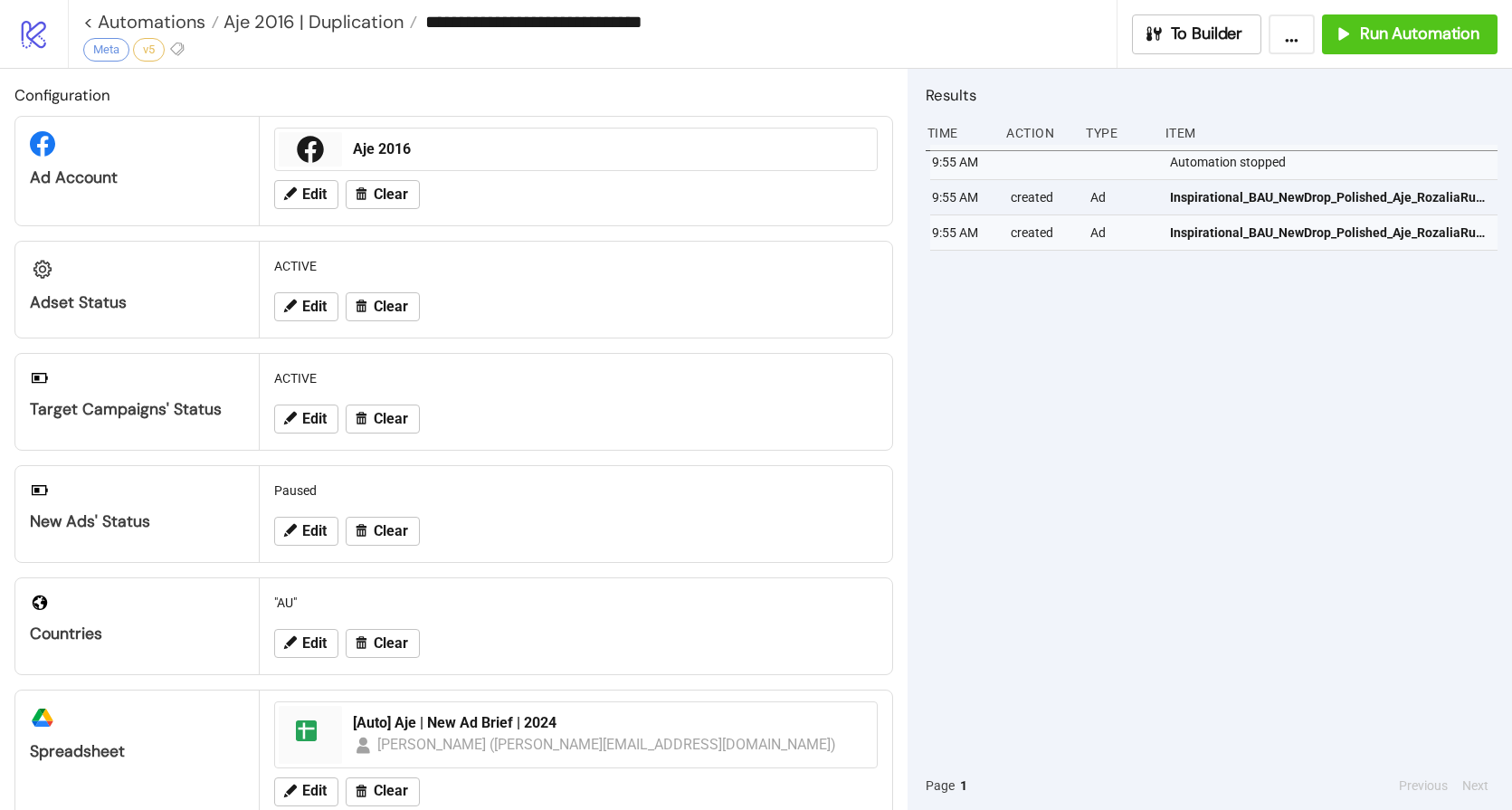
click at [1254, 388] on div "9:55 AM Automation stopped 9:55 AM created Ad Inspirational_BAU_NewDrop_Polishe…" at bounding box center [1212, 453] width 572 height 616
click at [1201, 485] on div "9:55 AM Automation stopped 9:55 AM created Ad Inspirational_BAU_NewDrop_Polishe…" at bounding box center [1212, 453] width 572 height 616
click at [1391, 32] on span "Run Automation" at bounding box center [1419, 34] width 119 height 21
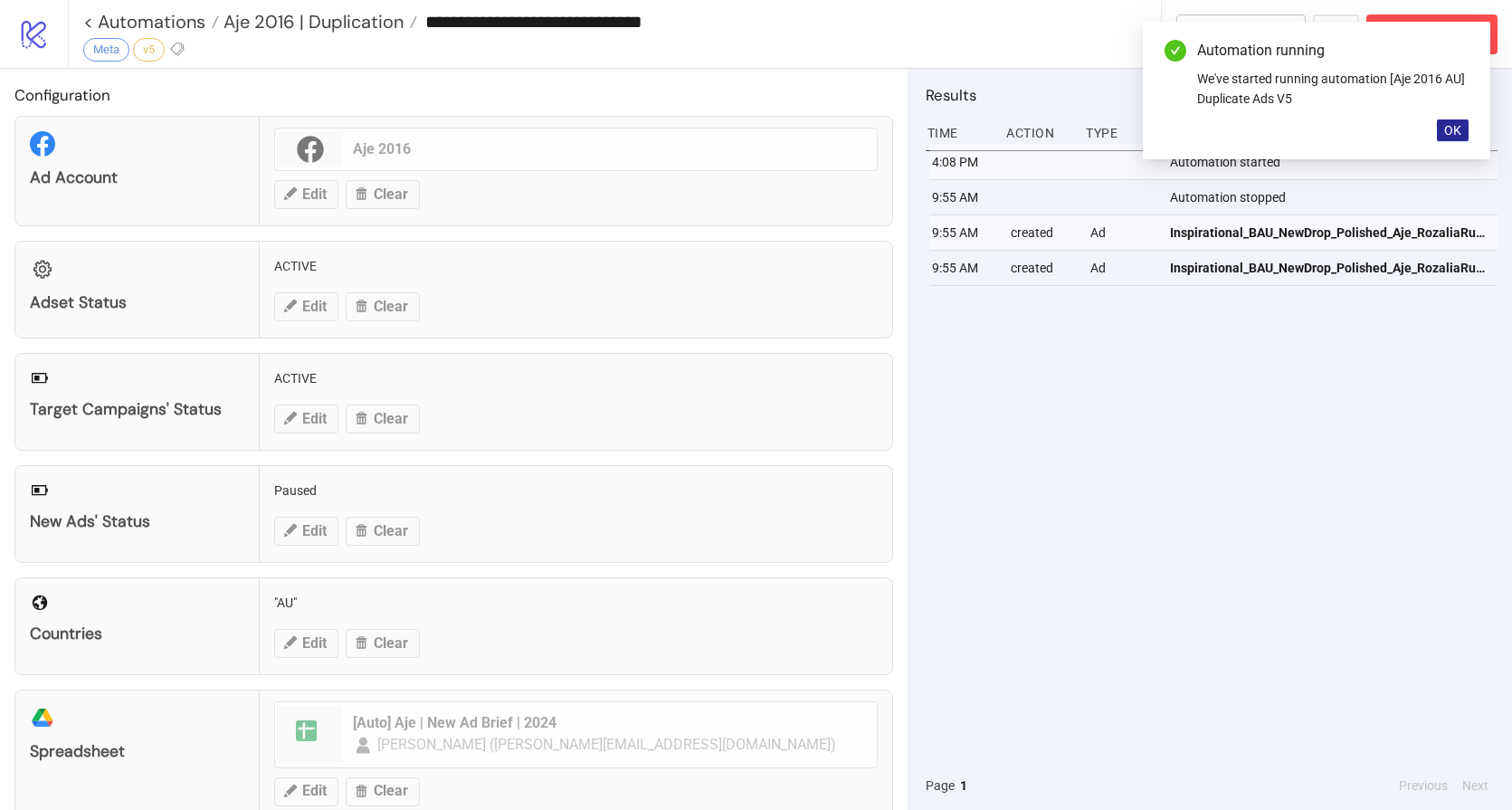
click at [1448, 127] on span "OK" at bounding box center [1453, 130] width 17 height 15
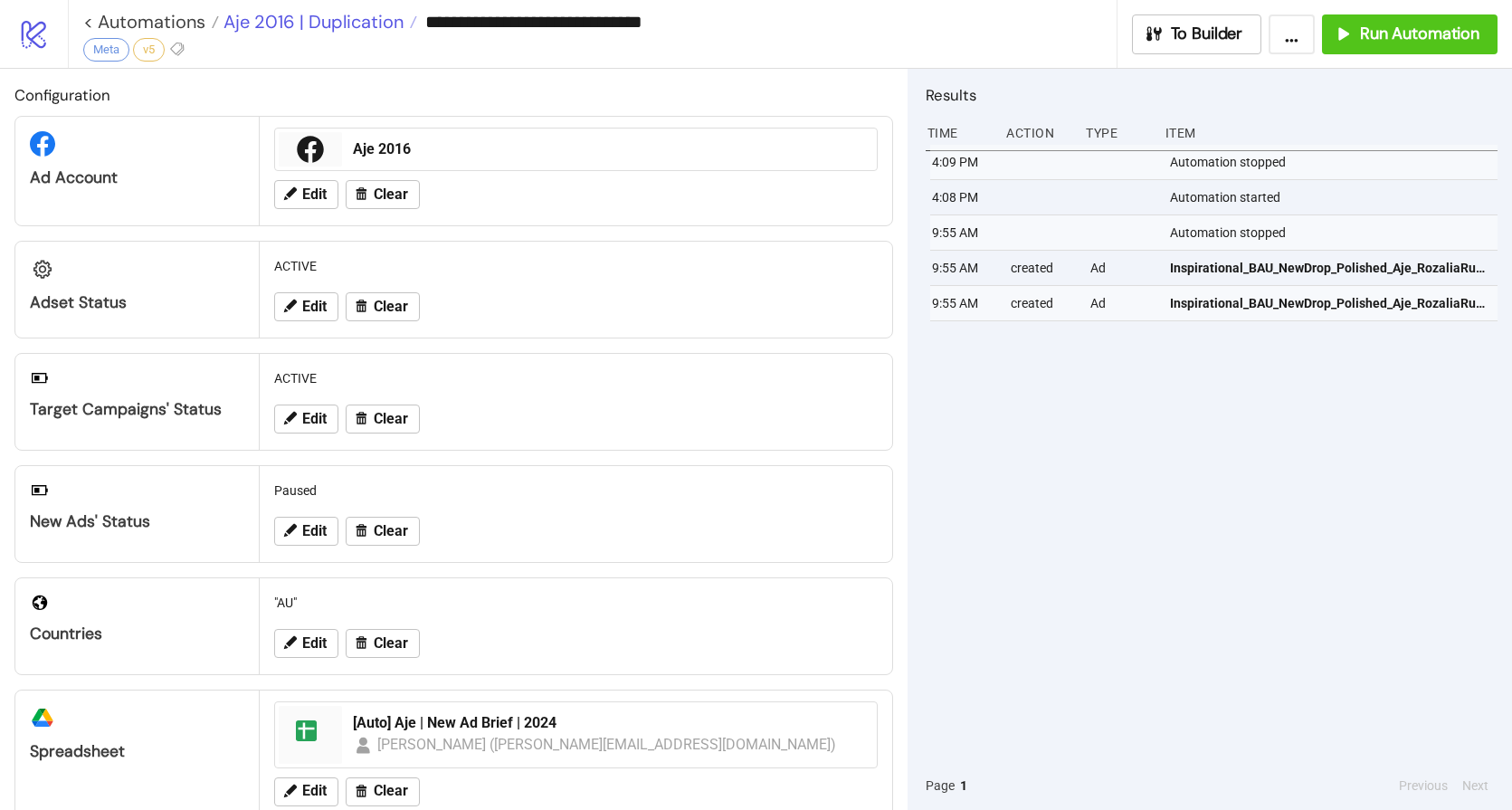
click at [295, 22] on span "Aje 2016 | Duplication" at bounding box center [311, 21] width 185 height 23
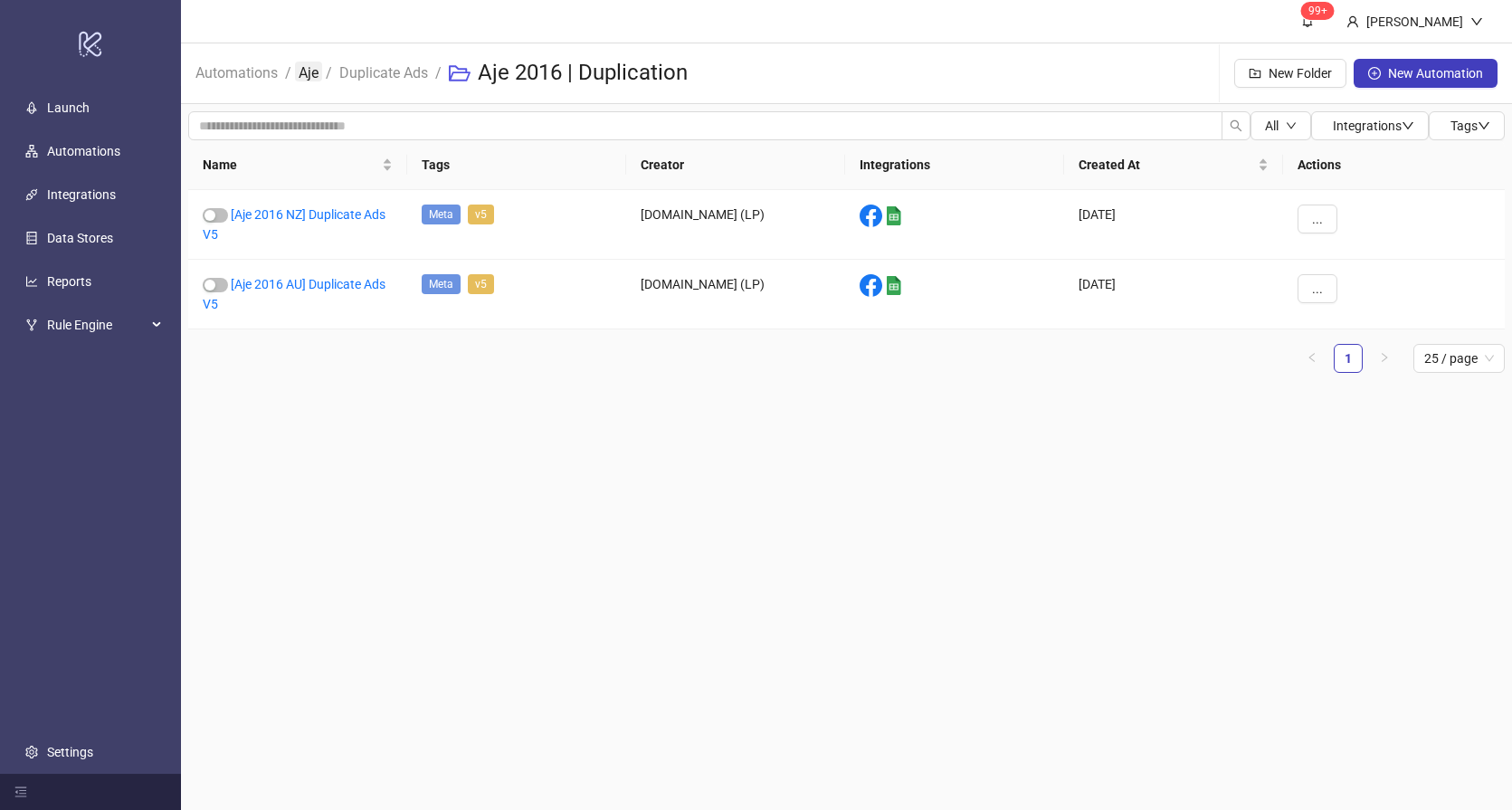
click at [317, 78] on link "Aje" at bounding box center [309, 72] width 27 height 20
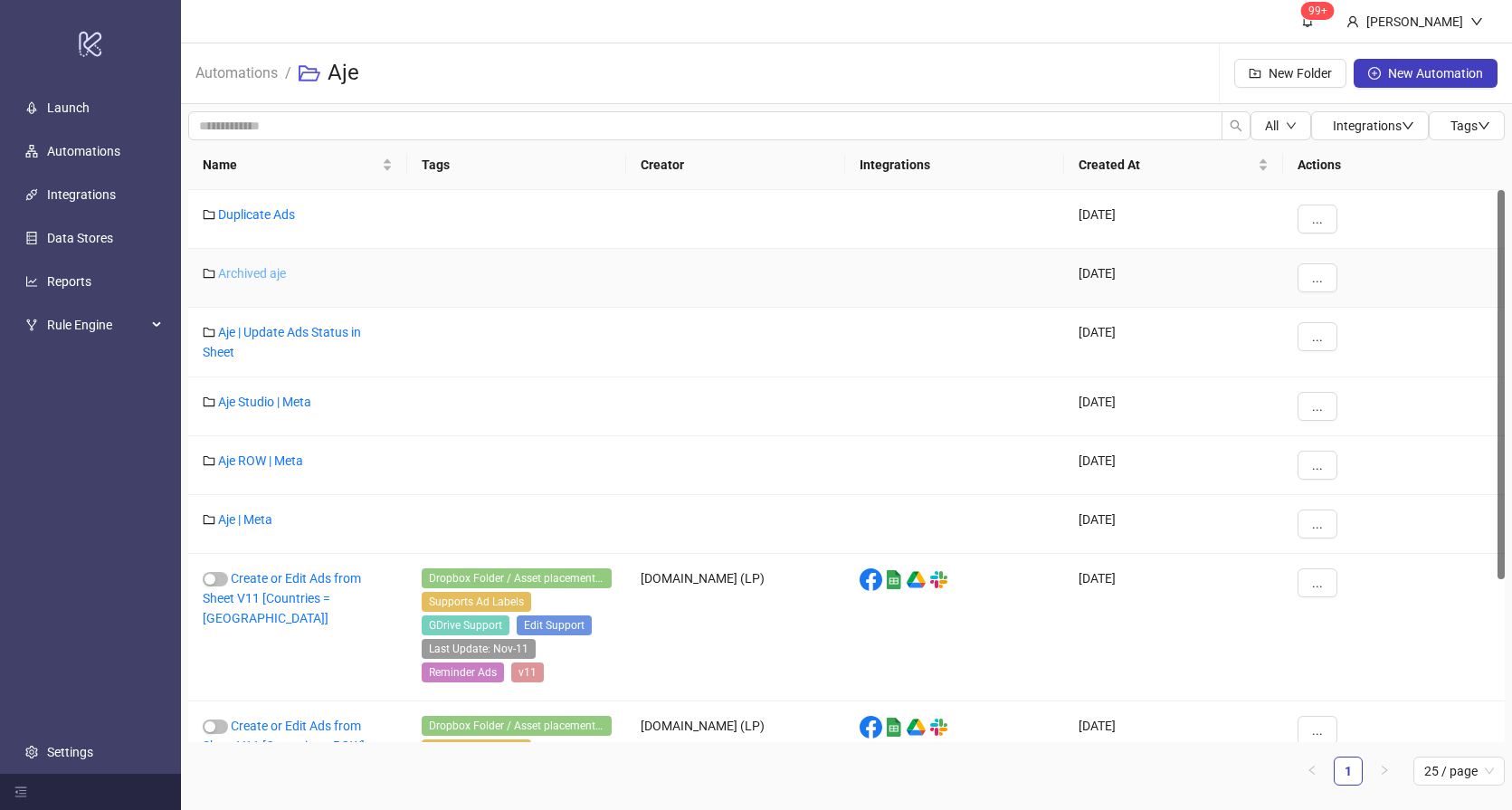
click at [248, 272] on link "Archived aje" at bounding box center [252, 273] width 68 height 15
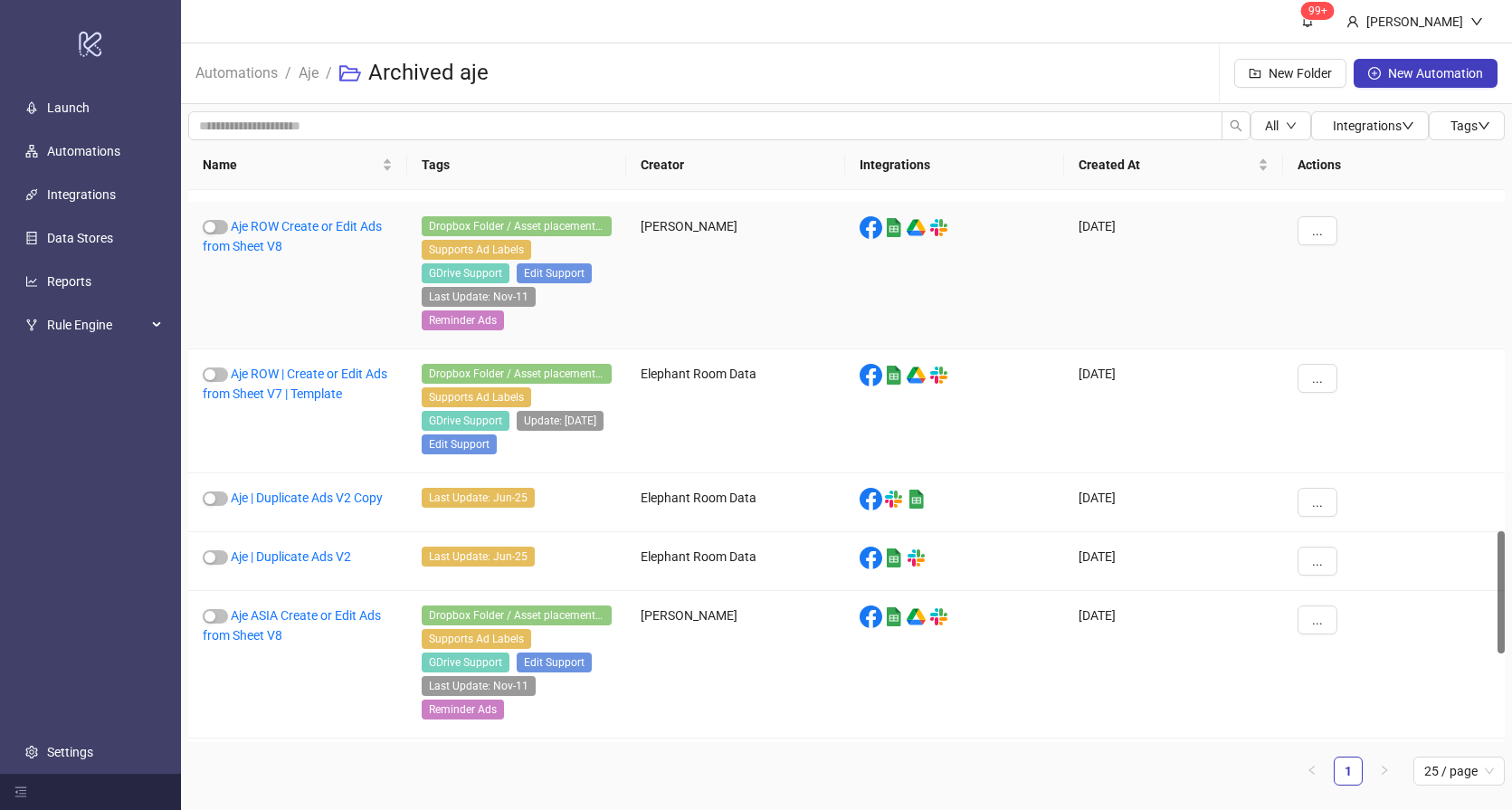
scroll to position [1627, 0]
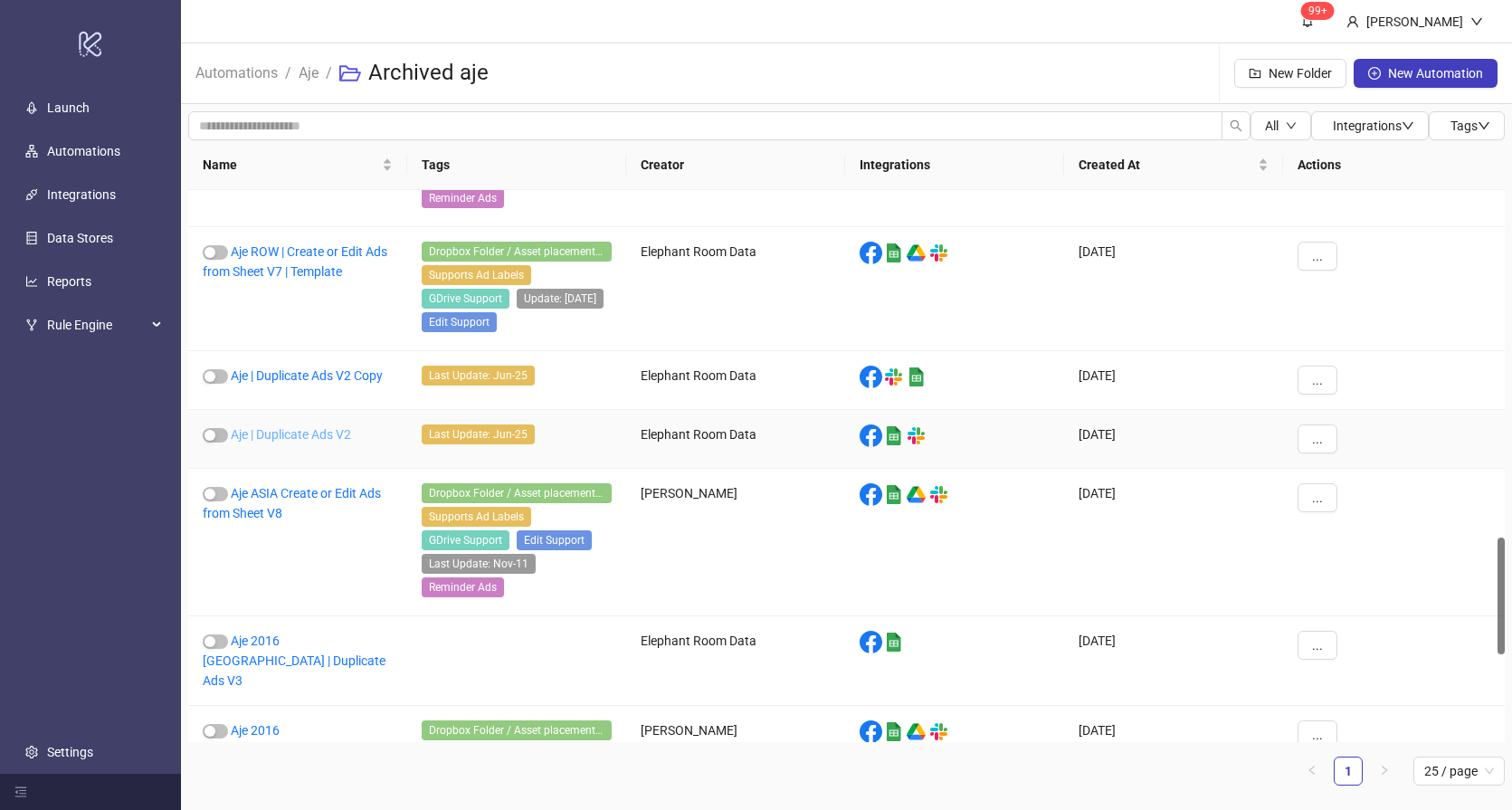
click at [315, 441] on link "Aje | Duplicate Ads V2" at bounding box center [290, 434] width 120 height 15
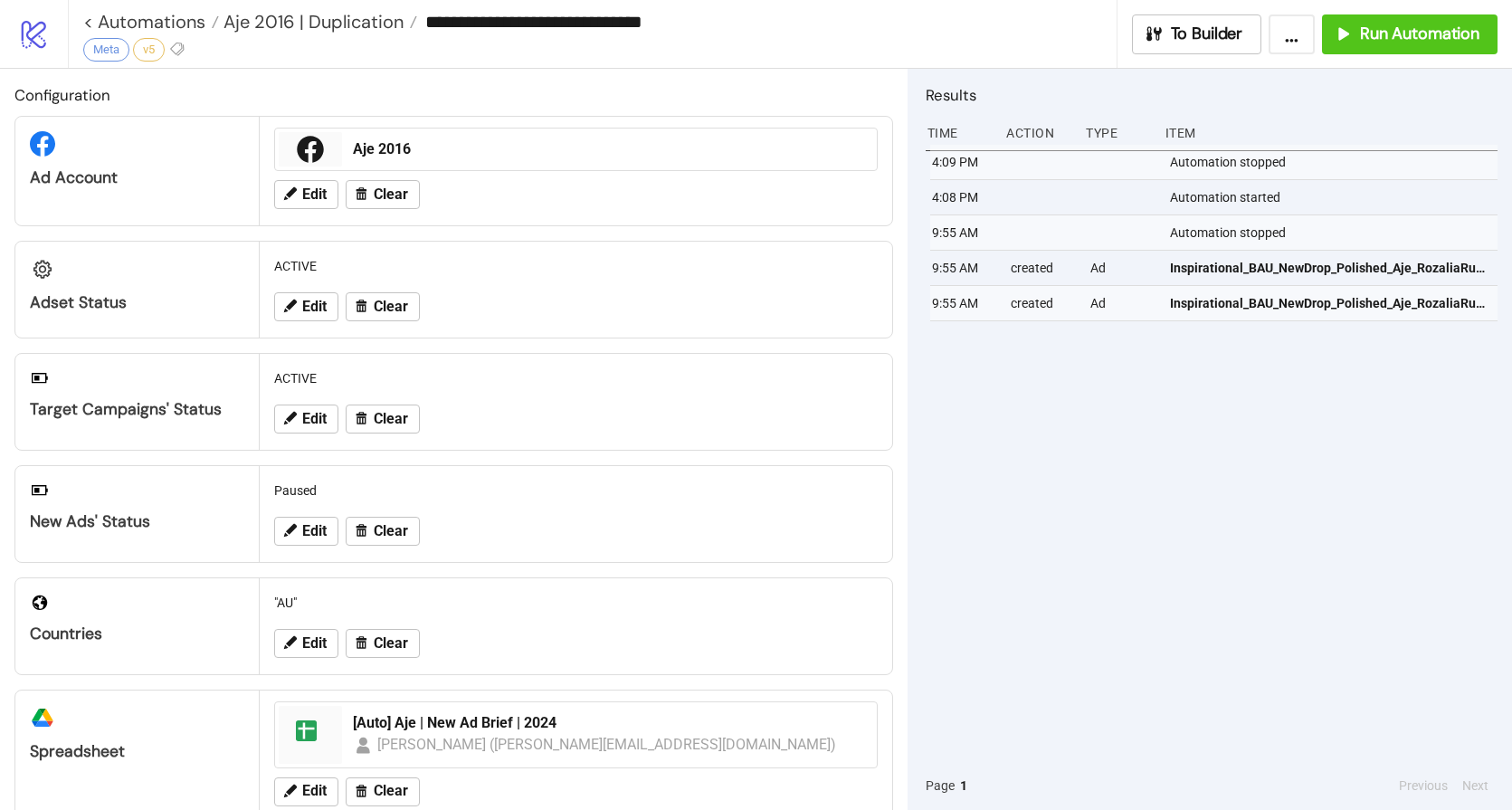
type input "**********"
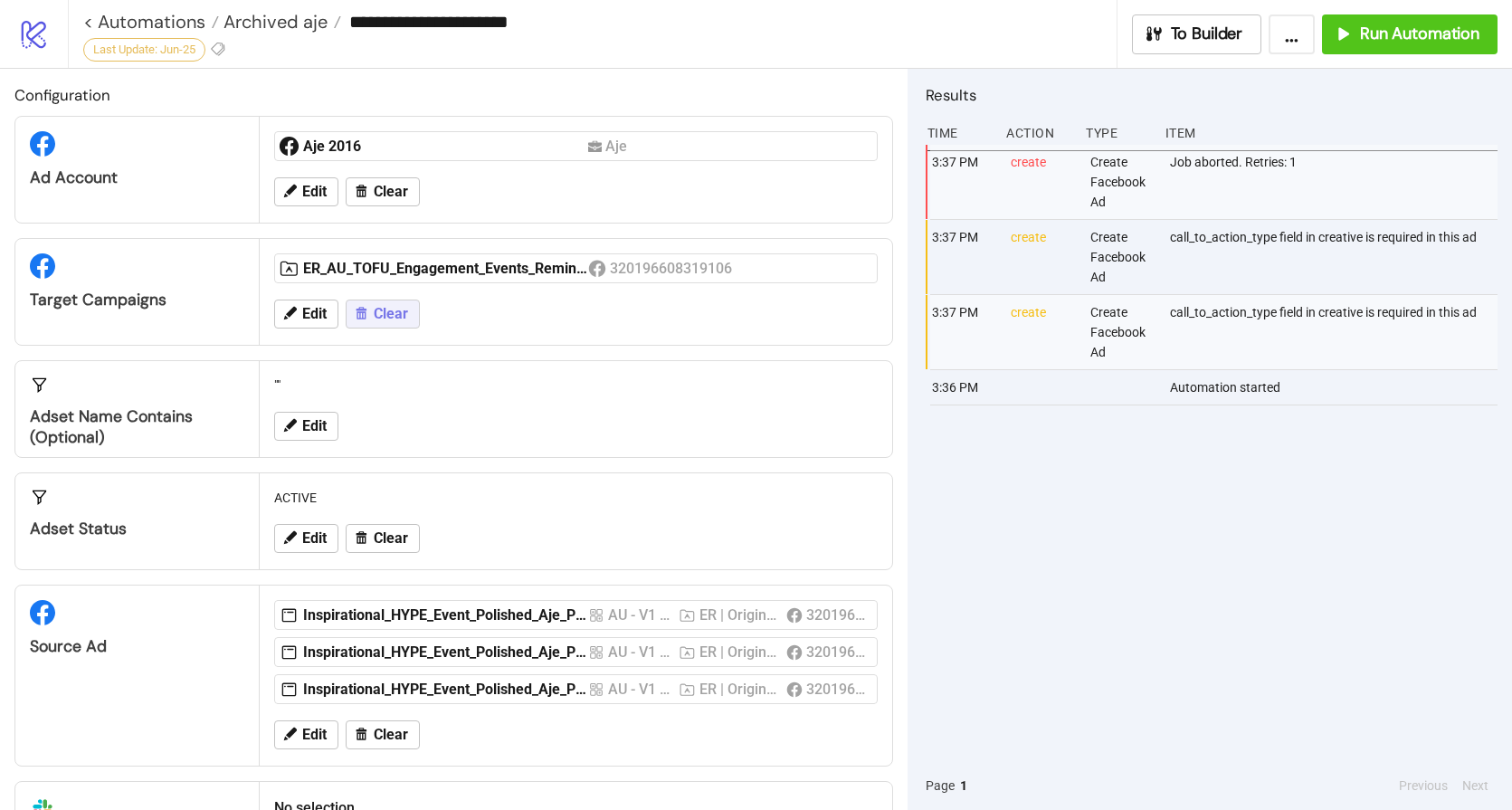
click at [392, 313] on span "Clear" at bounding box center [391, 314] width 35 height 16
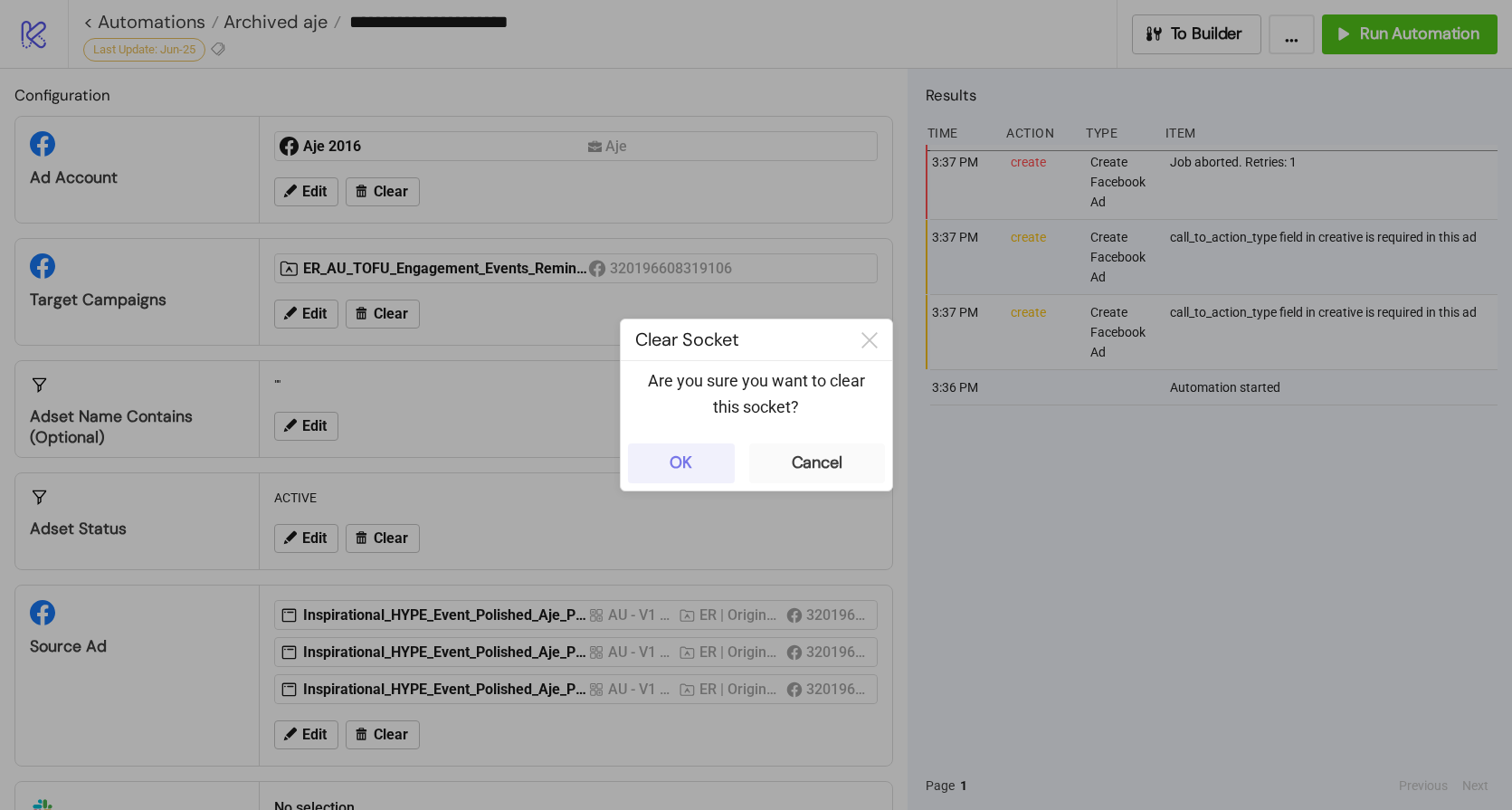
click at [692, 468] on button "OK" at bounding box center [681, 463] width 106 height 40
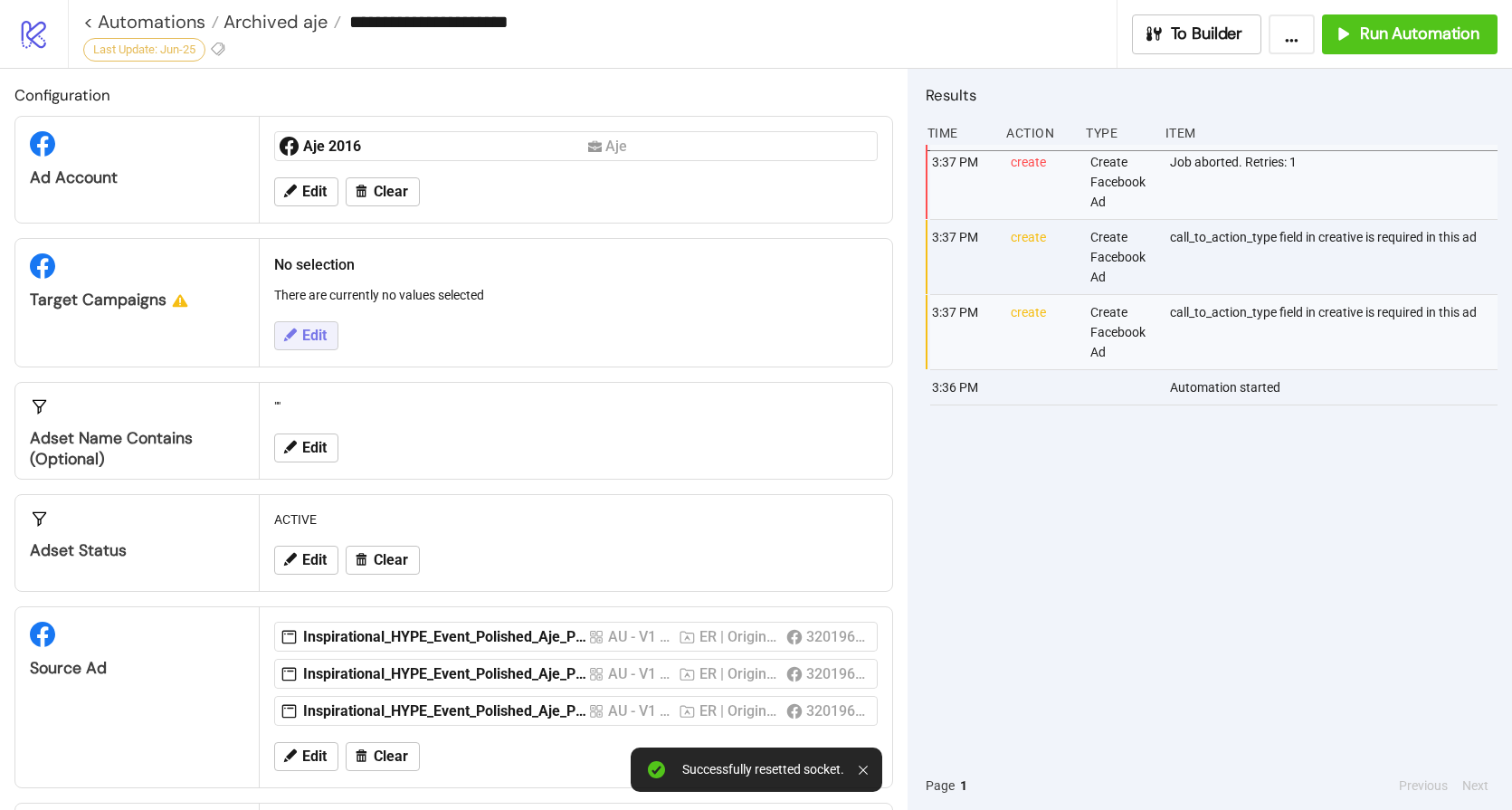
click at [299, 332] on button "Edit" at bounding box center [306, 336] width 64 height 29
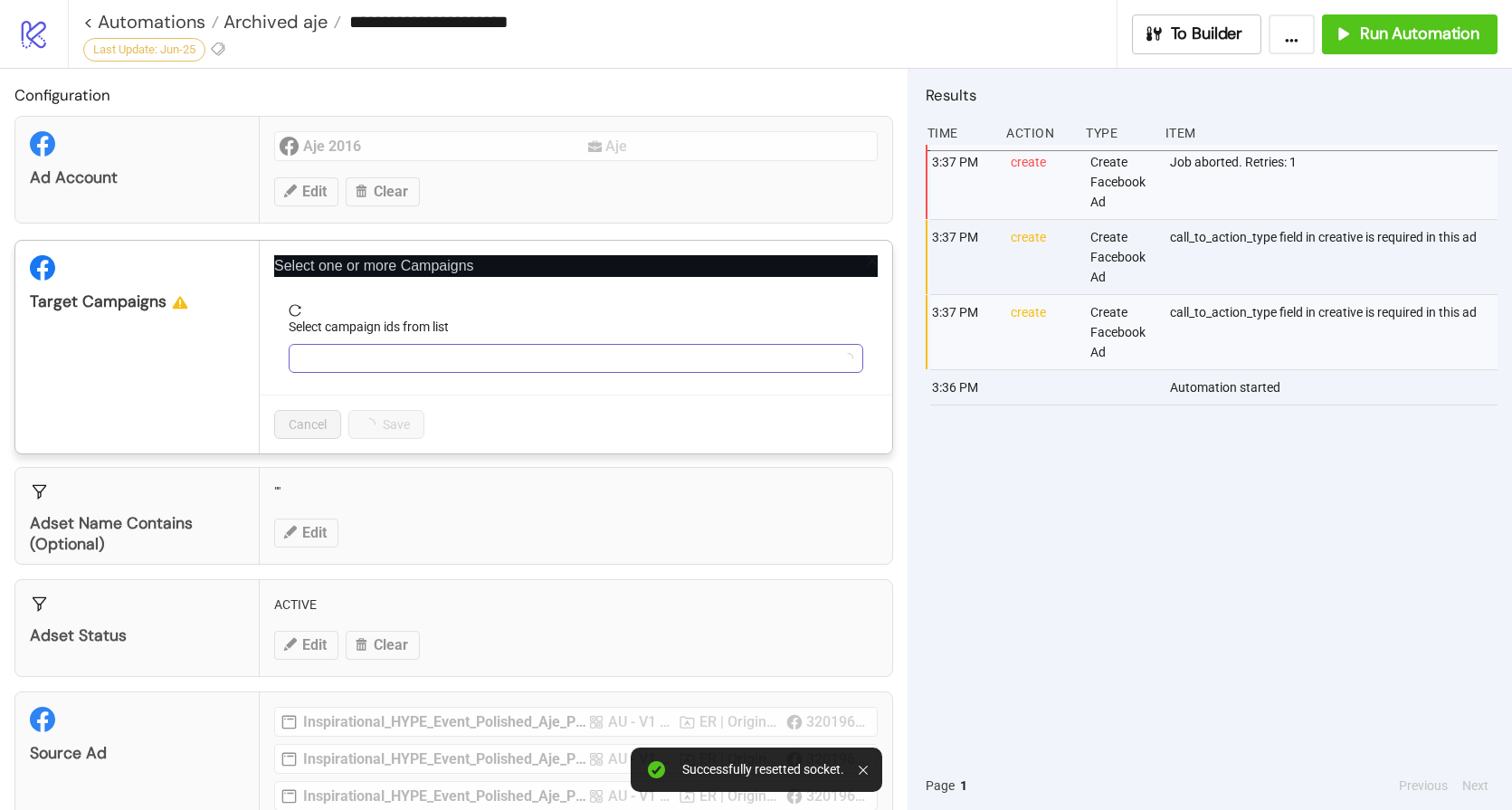
click at [389, 361] on div at bounding box center [566, 358] width 549 height 25
paste input "**********"
type input "**********"
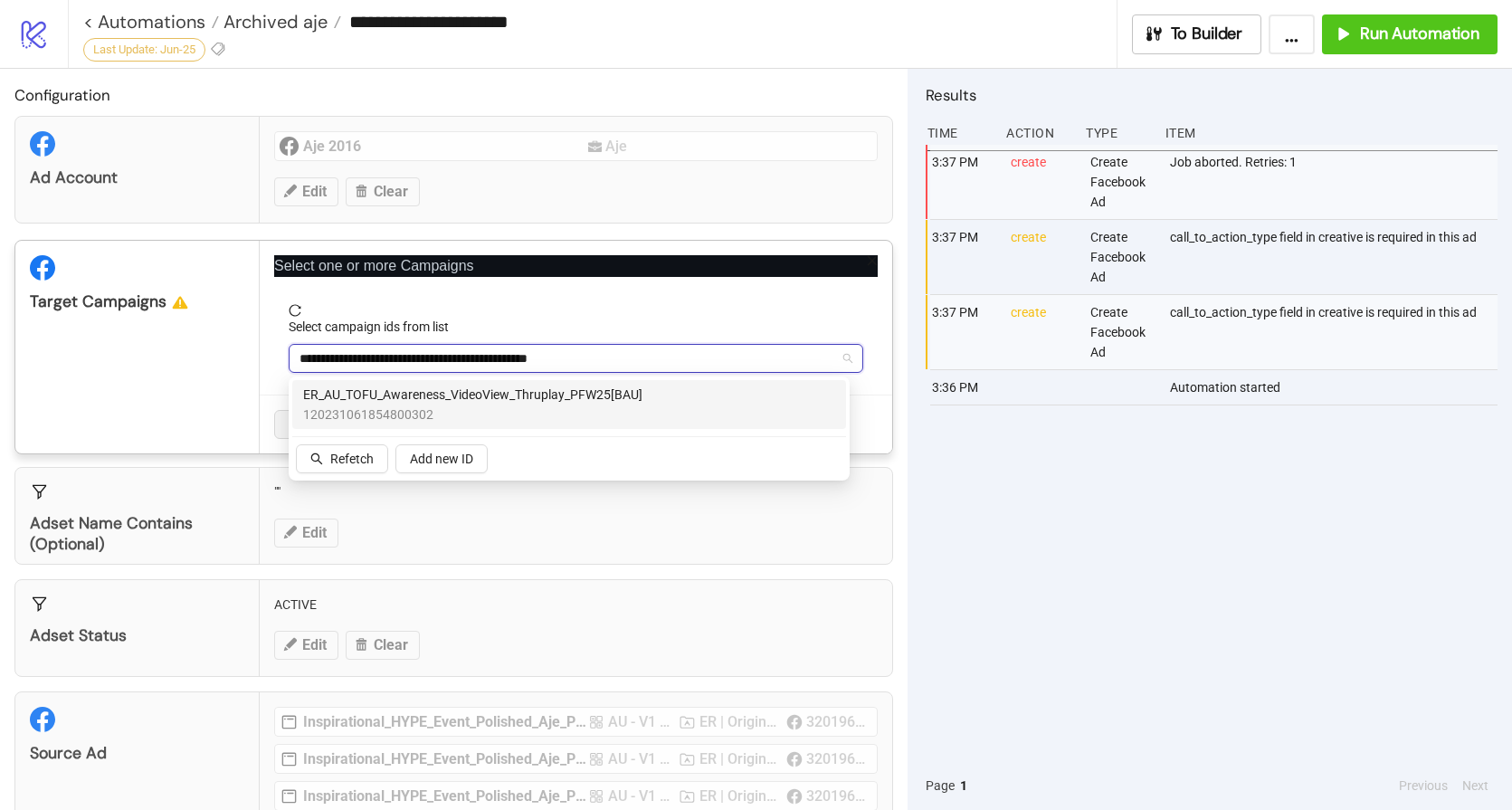
click at [423, 411] on span "120231061854800302" at bounding box center [472, 414] width 340 height 20
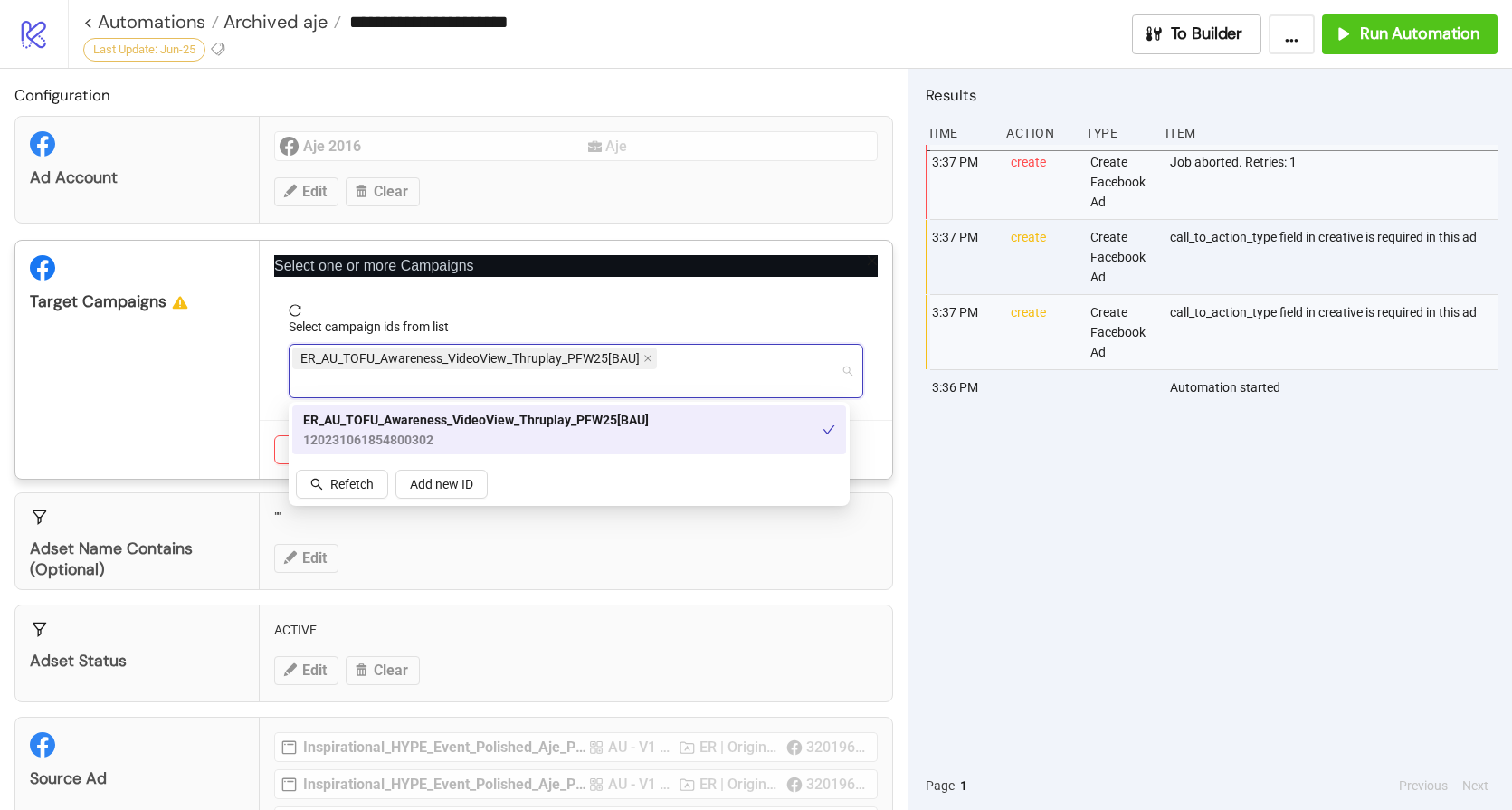
click at [677, 385] on form "Select campaign ids from list ER_AU_TOFU_Awareness_VideoView_Thruplay_PFW25[BAU…" at bounding box center [576, 362] width 604 height 116
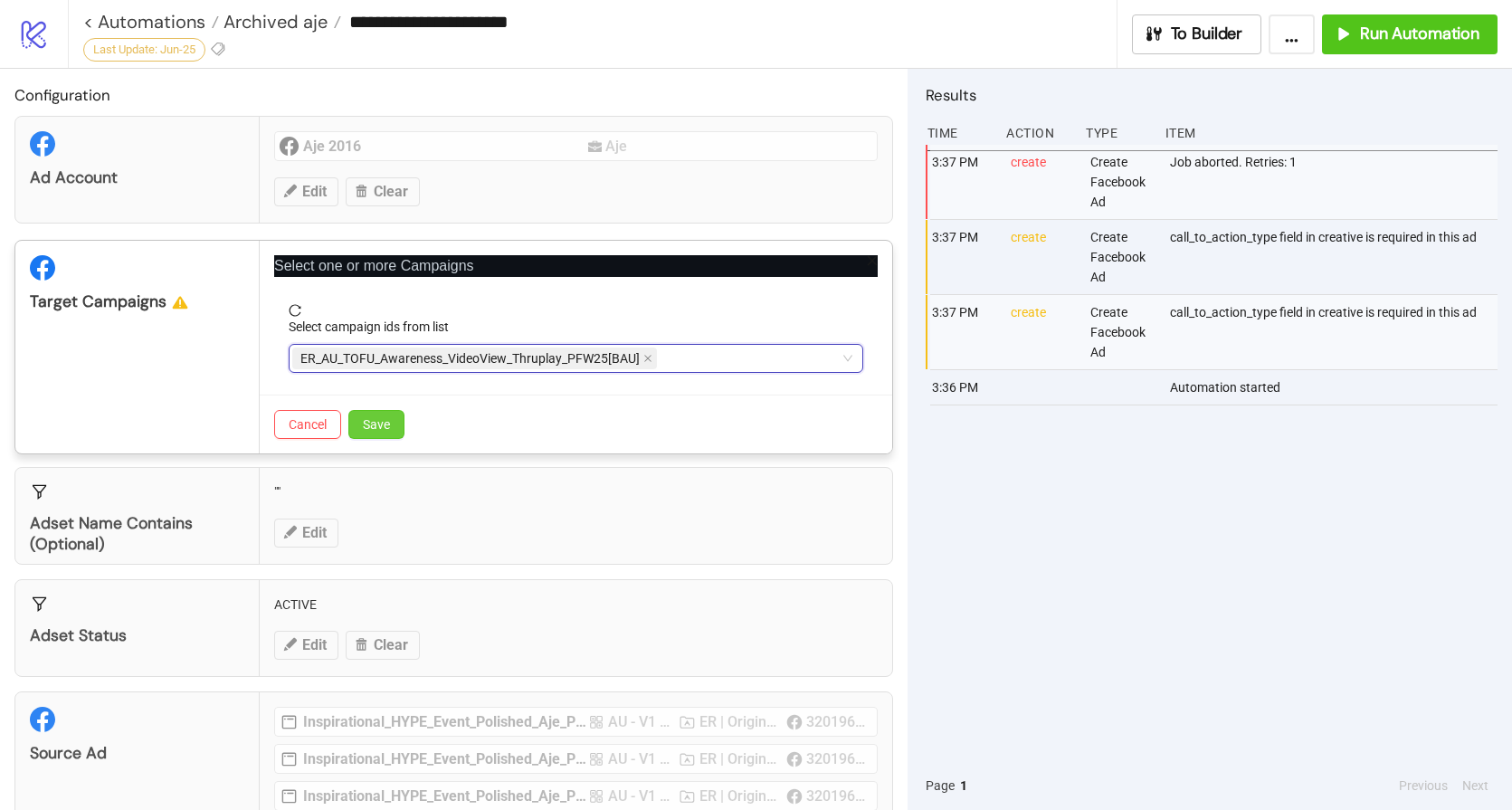
click at [378, 435] on button "Save" at bounding box center [377, 425] width 56 height 29
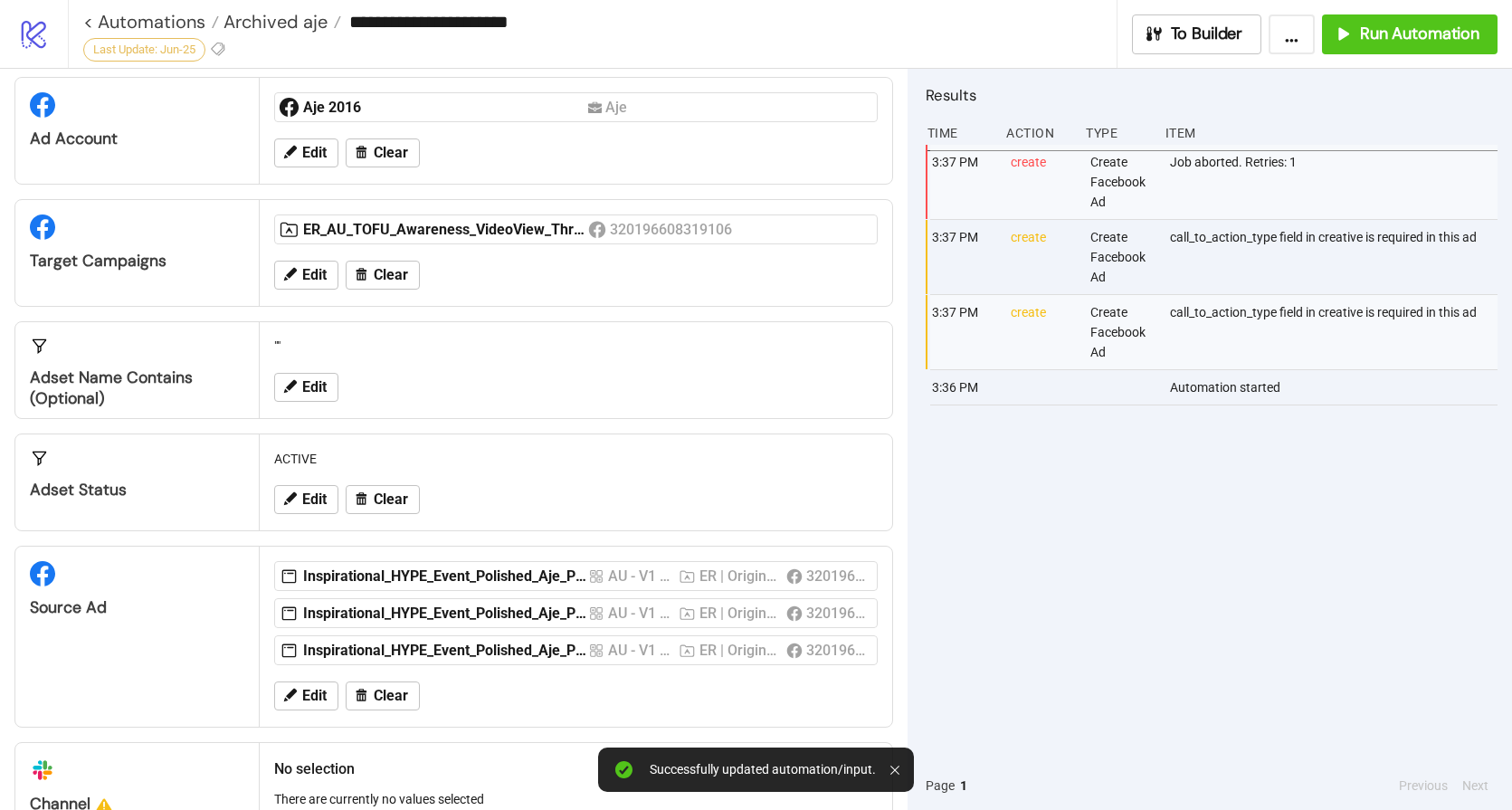
scroll to position [40, 0]
click at [389, 688] on span "Clear" at bounding box center [391, 695] width 35 height 16
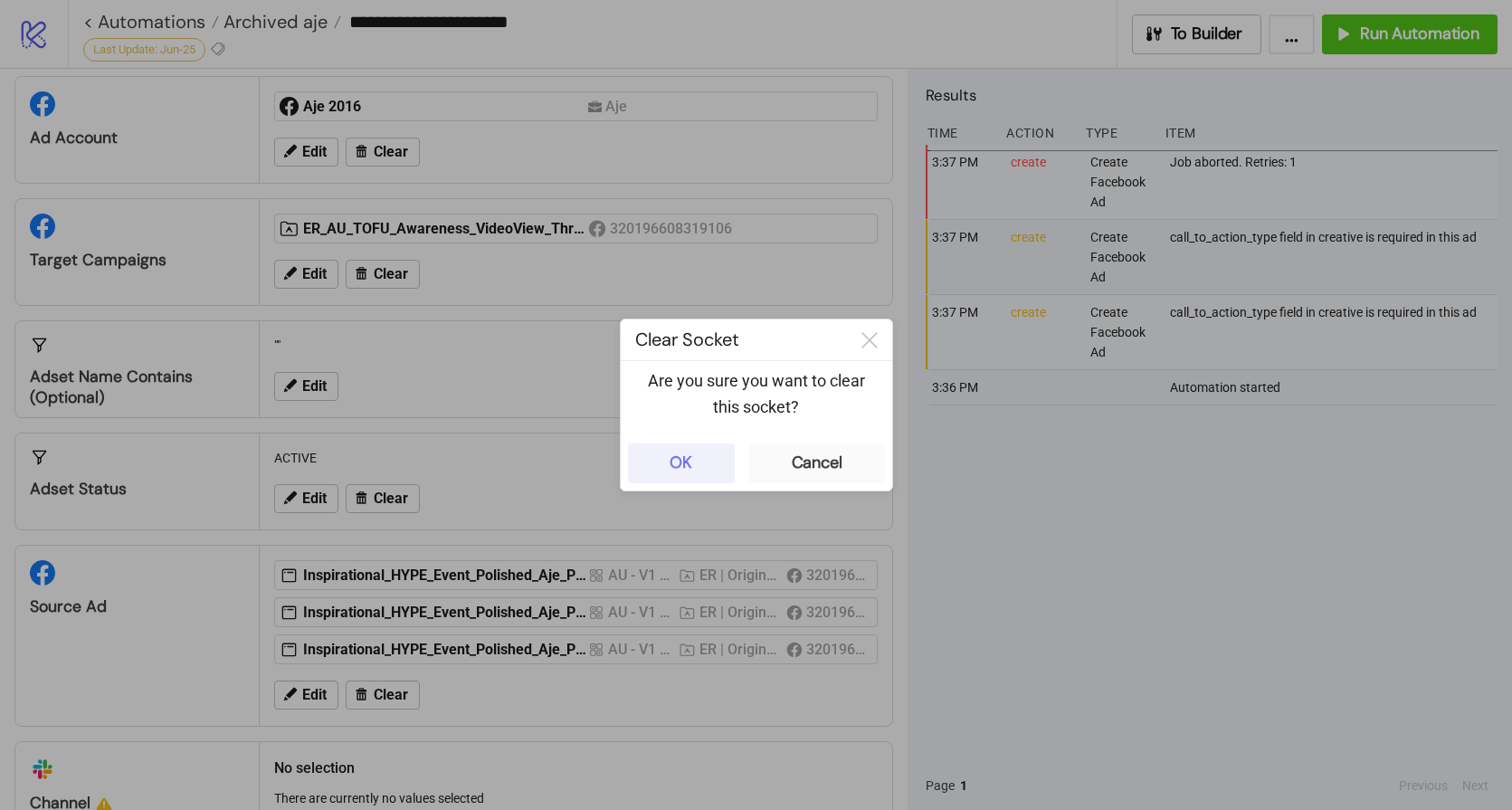
click at [664, 458] on button "OK" at bounding box center [681, 463] width 106 height 40
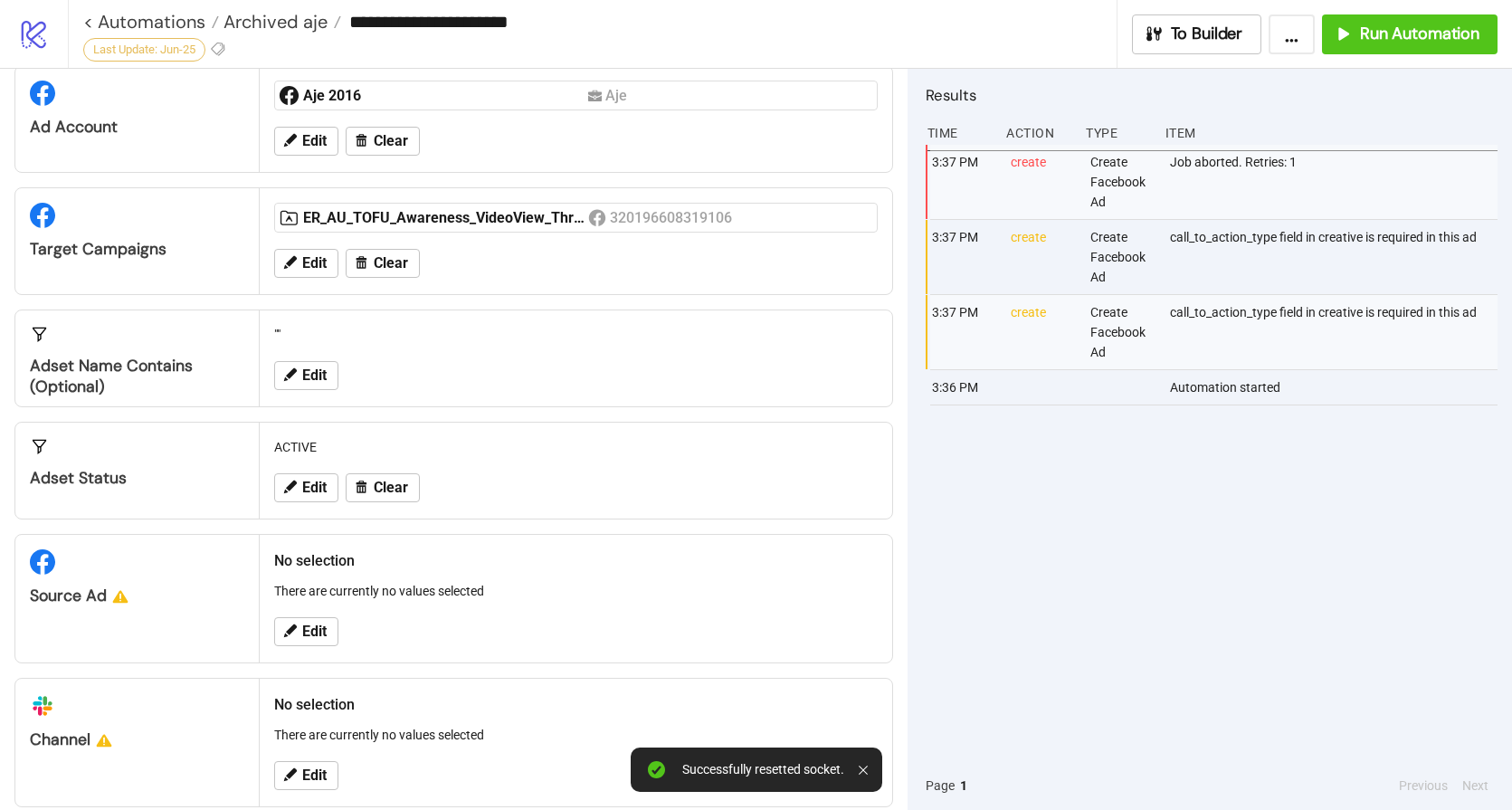
scroll to position [76, 0]
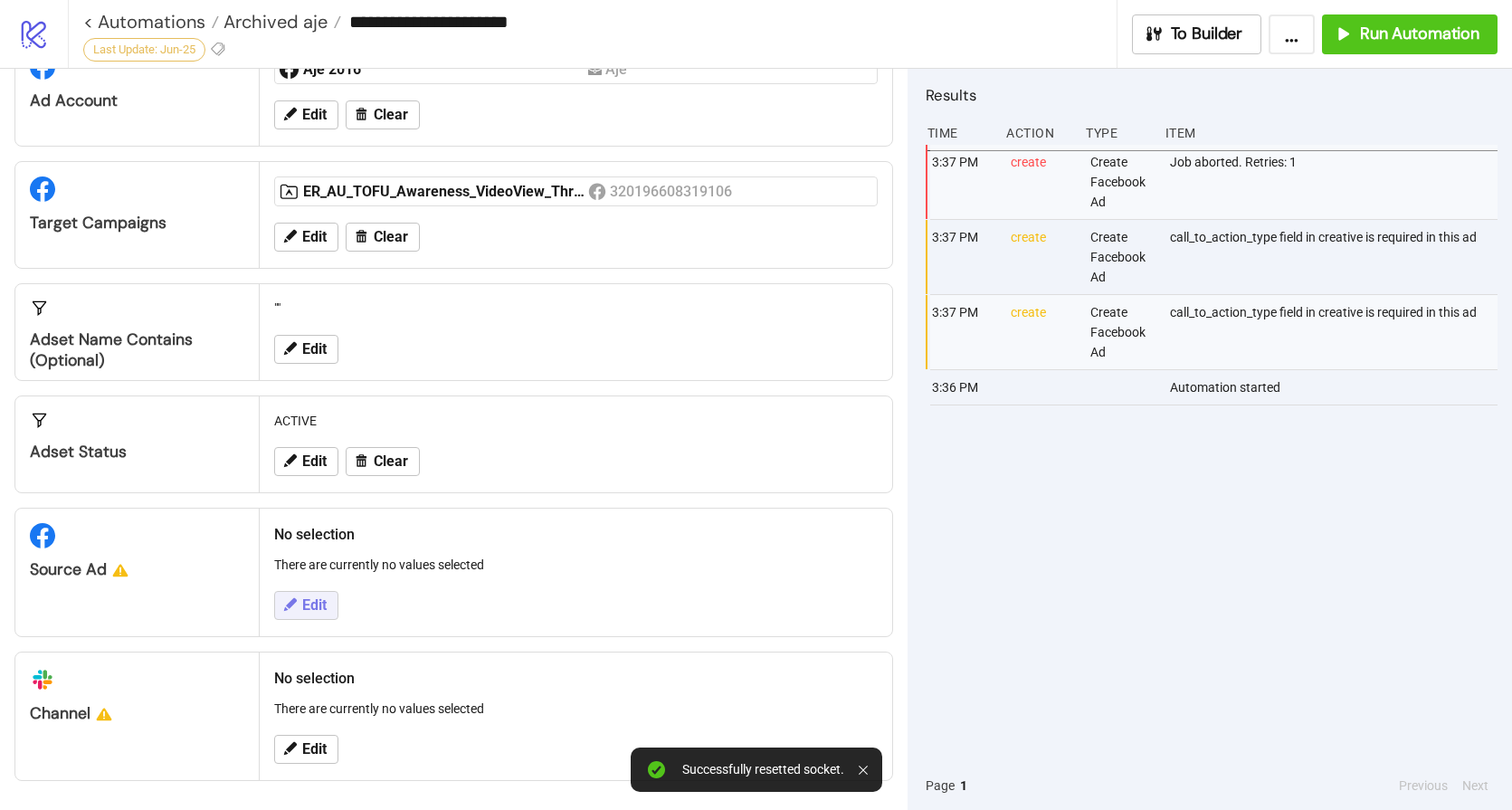
click at [302, 609] on span "Edit" at bounding box center [314, 605] width 24 height 16
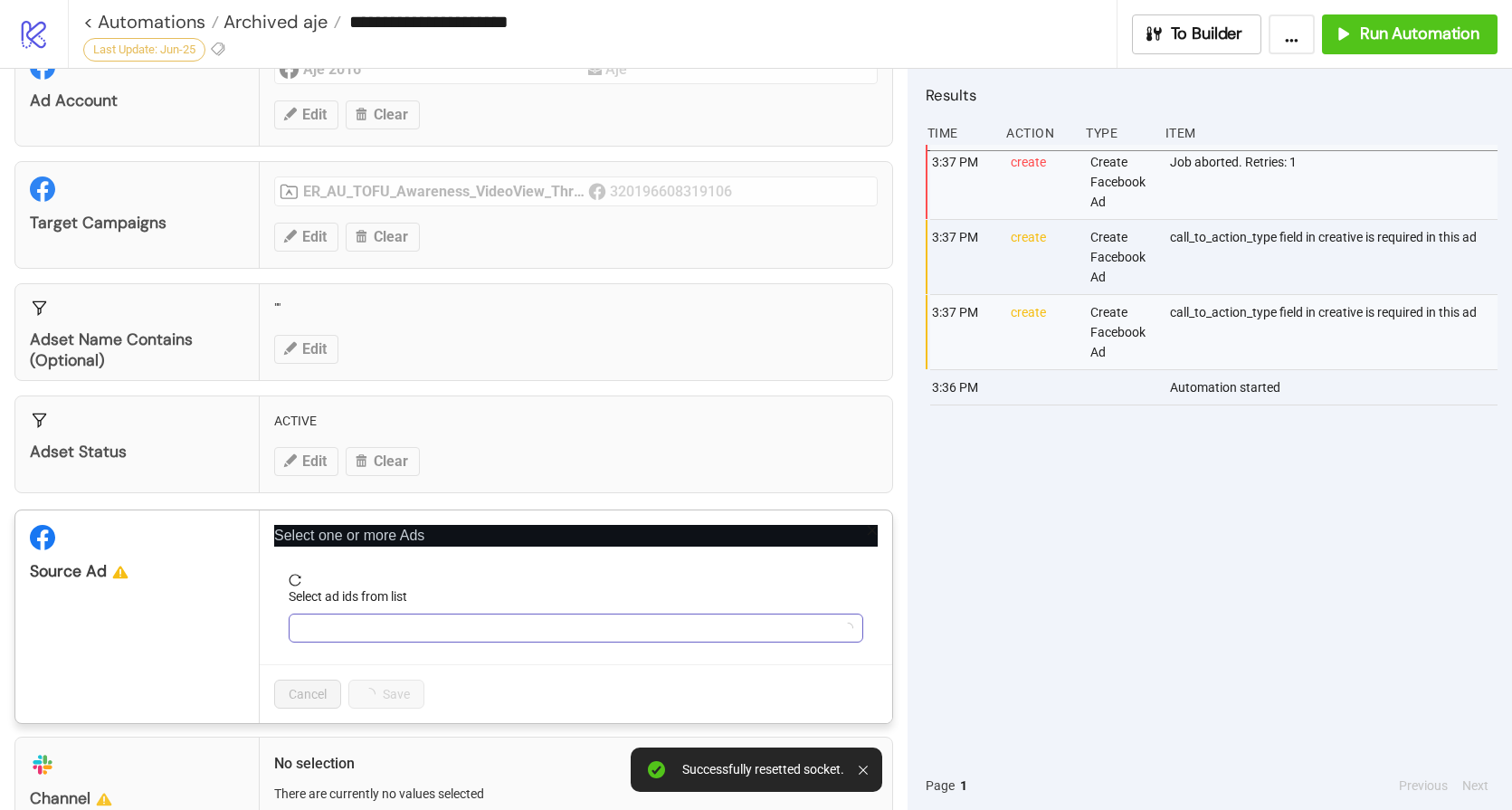
click at [430, 608] on div "Select ad ids from list" at bounding box center [576, 600] width 575 height 27
click at [386, 634] on div at bounding box center [566, 628] width 549 height 25
paste input "**********"
type input "**********"
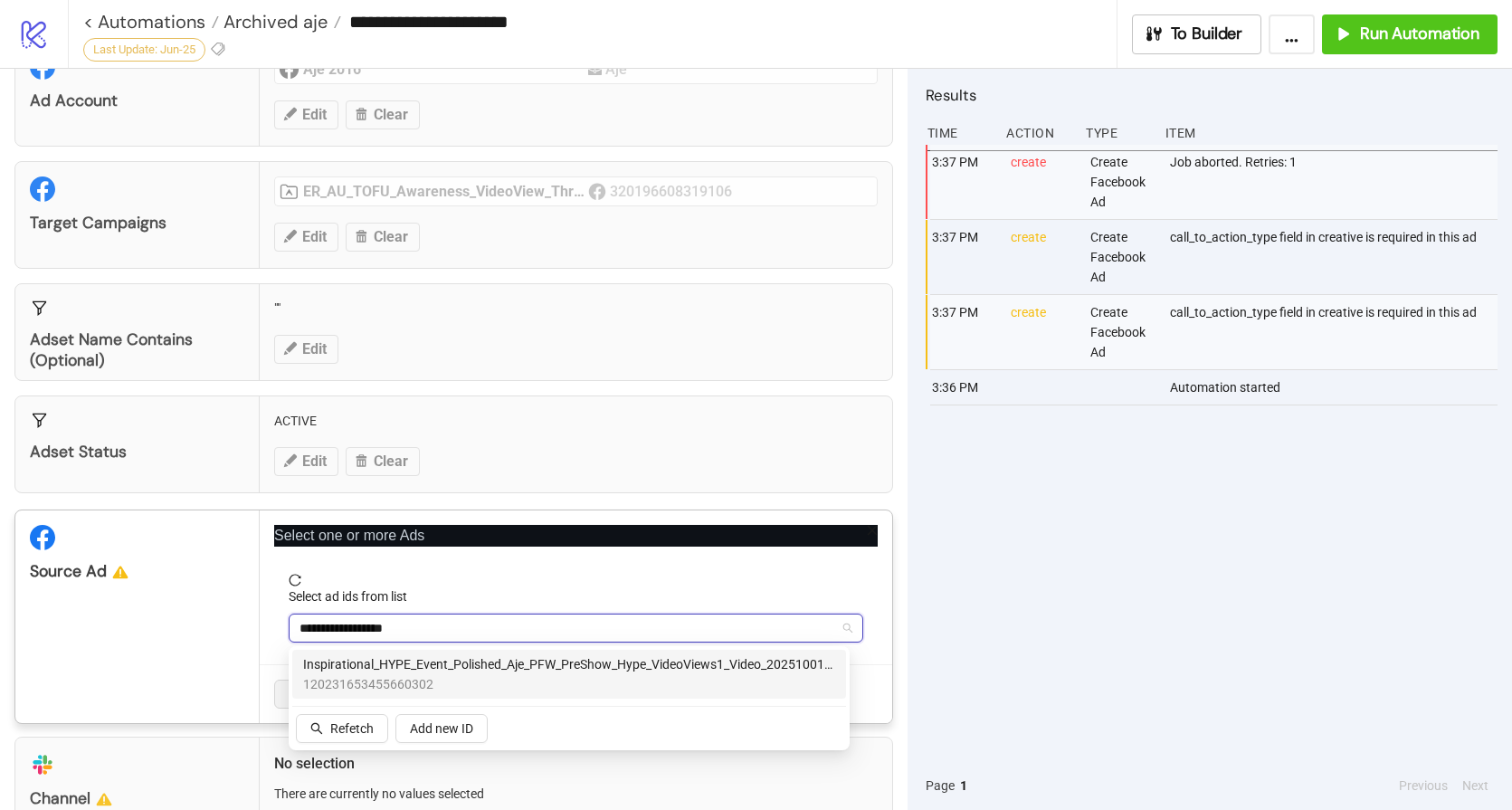
click at [444, 666] on span "Inspirational_HYPE_Event_Polished_Aje_PFW_PreShow_Hype_VideoViews1_Video_202510…" at bounding box center [569, 664] width 532 height 20
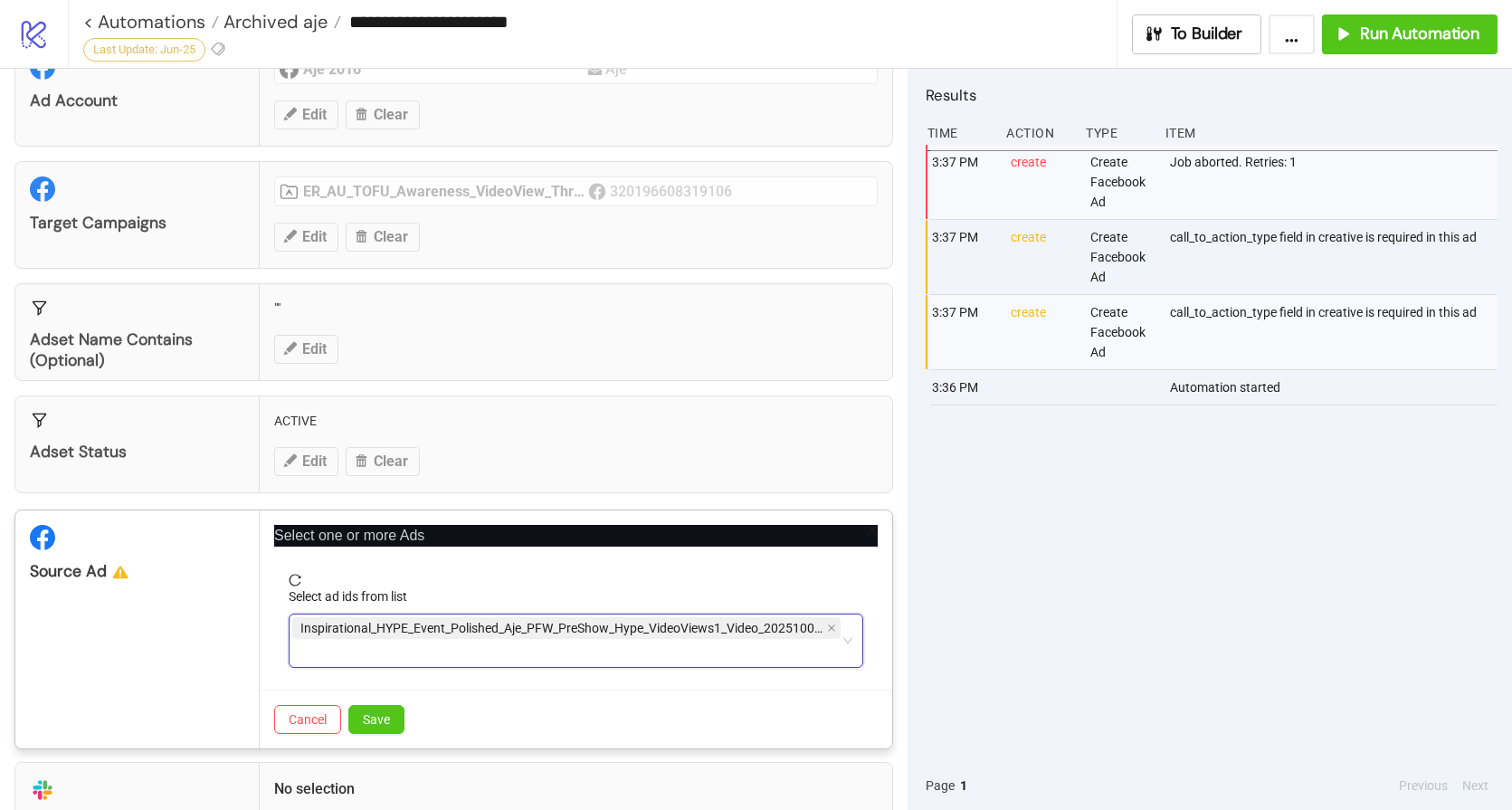
click at [478, 658] on div "Inspirational_HYPE_Event_Polished_Aje_PFW_PreShow_Hype_VideoViews1_Video_202510…" at bounding box center [566, 641] width 549 height 50
click at [505, 656] on div "Inspirational_HYPE_Event_Polished_Aje_PFW_PreShow_Hype_VideoViews1_Video_202510…" at bounding box center [566, 641] width 549 height 50
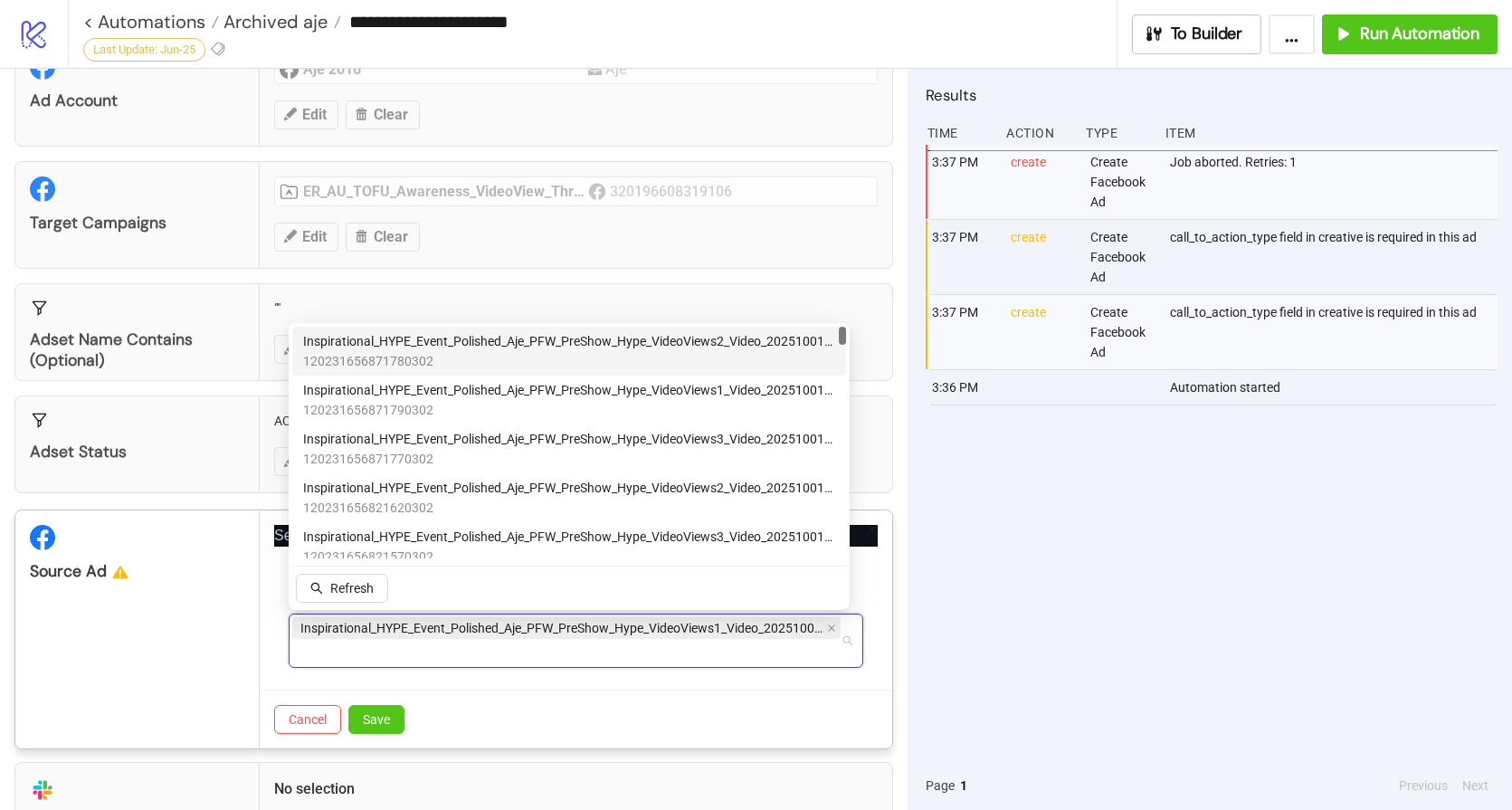
paste input "**********"
type input "**********"
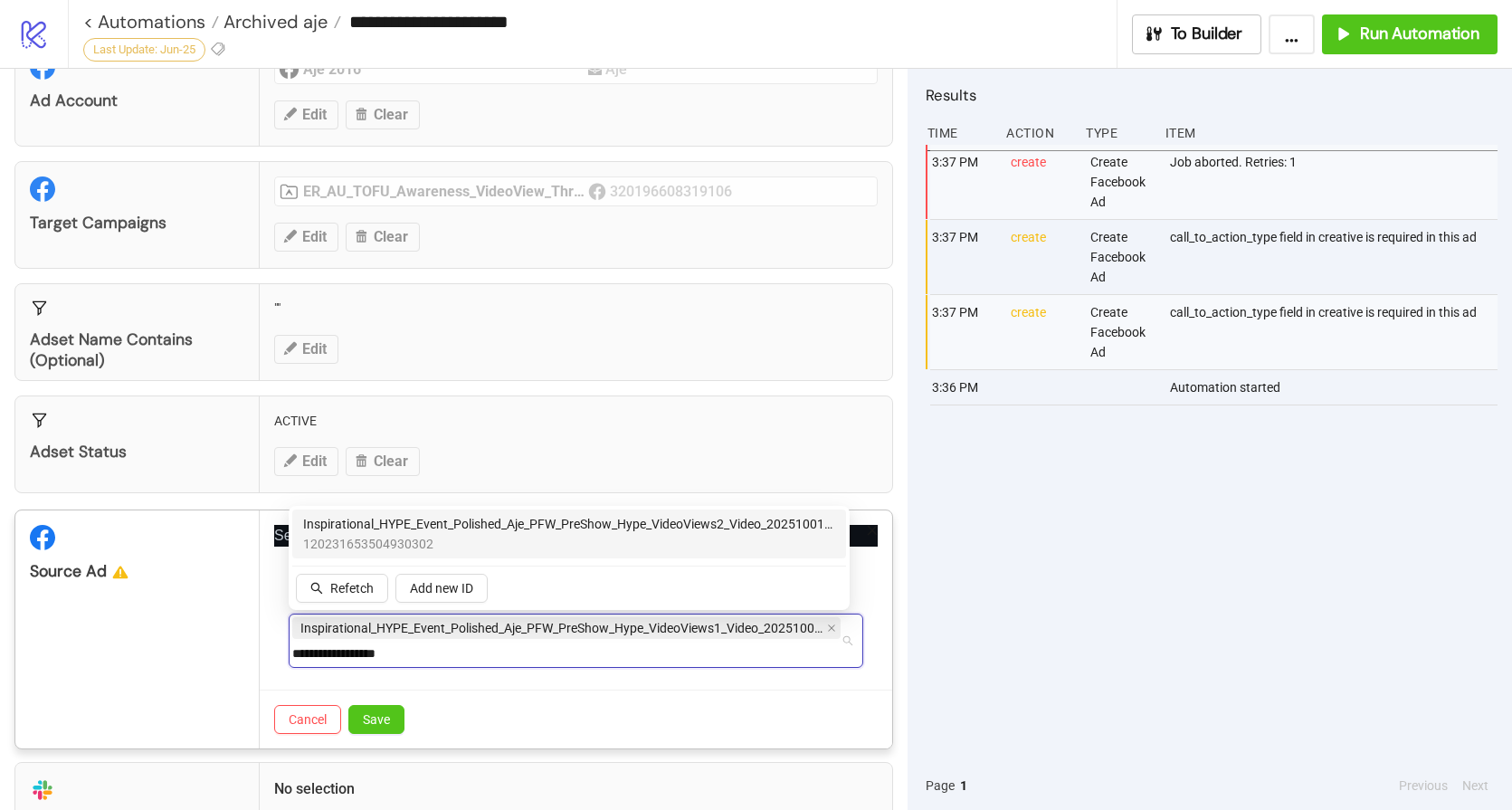
click at [498, 529] on span "Inspirational_HYPE_Event_Polished_Aje_PFW_PreShow_Hype_VideoViews2_Video_202510…" at bounding box center [569, 524] width 532 height 20
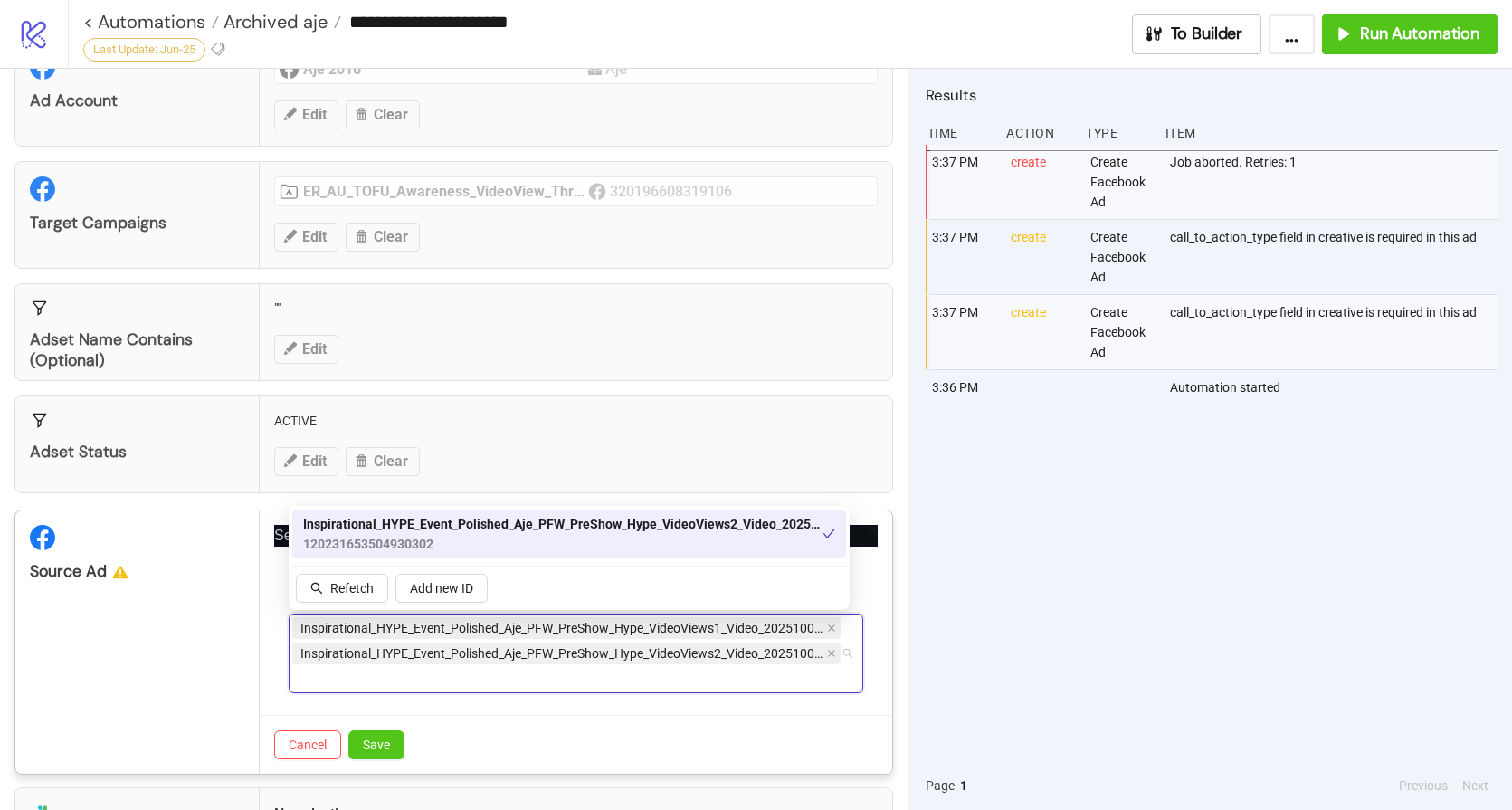
click at [481, 668] on div "Inspirational_HYPE_Event_Polished_Aje_PFW_PreShow_Hype_VideoViews1_Video_202510…" at bounding box center [566, 653] width 549 height 76
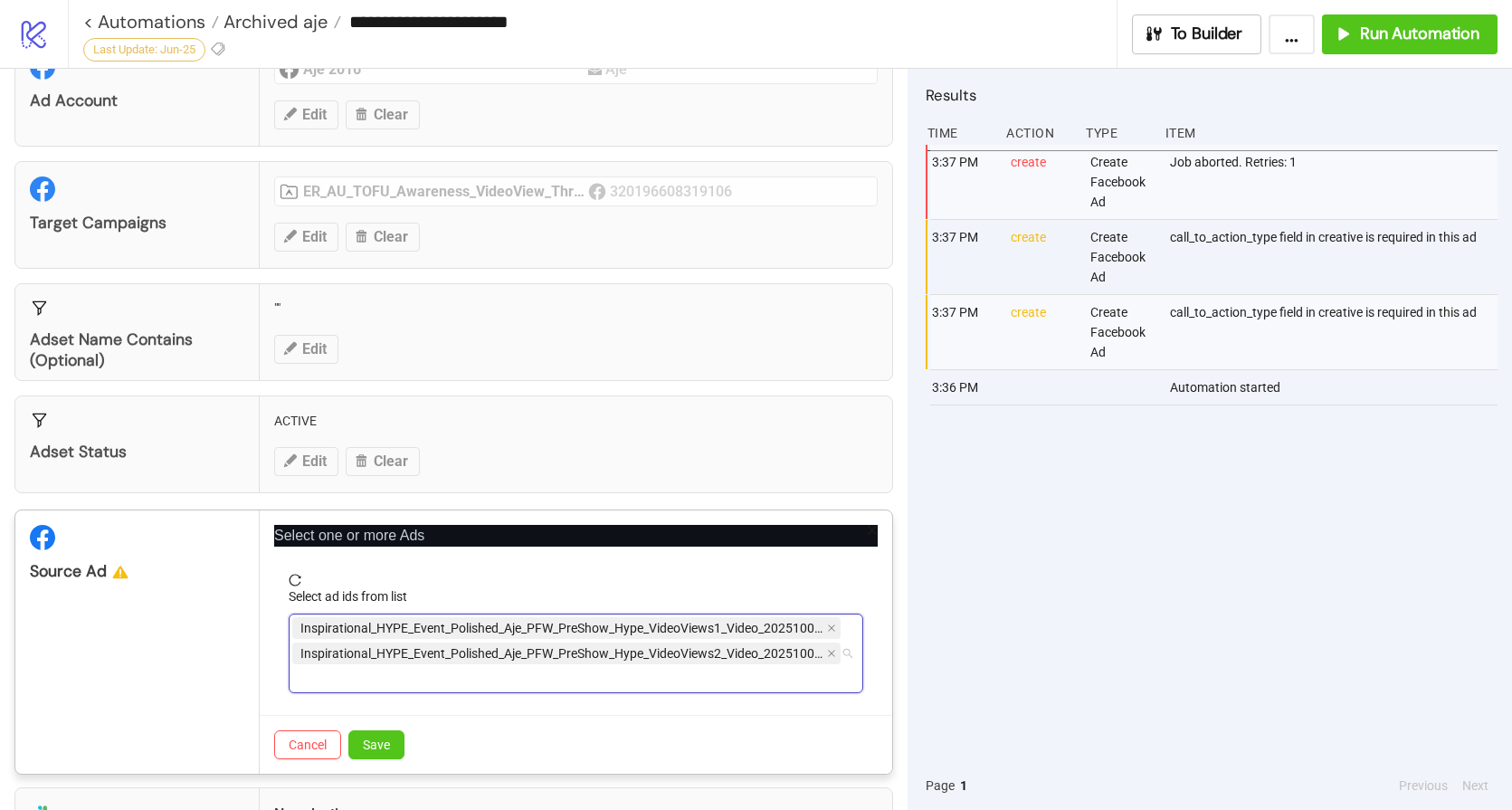
click at [507, 680] on div "Inspirational_HYPE_Event_Polished_Aje_PFW_PreShow_Hype_VideoViews1_Video_202510…" at bounding box center [566, 653] width 549 height 76
paste input "**********"
type input "**********"
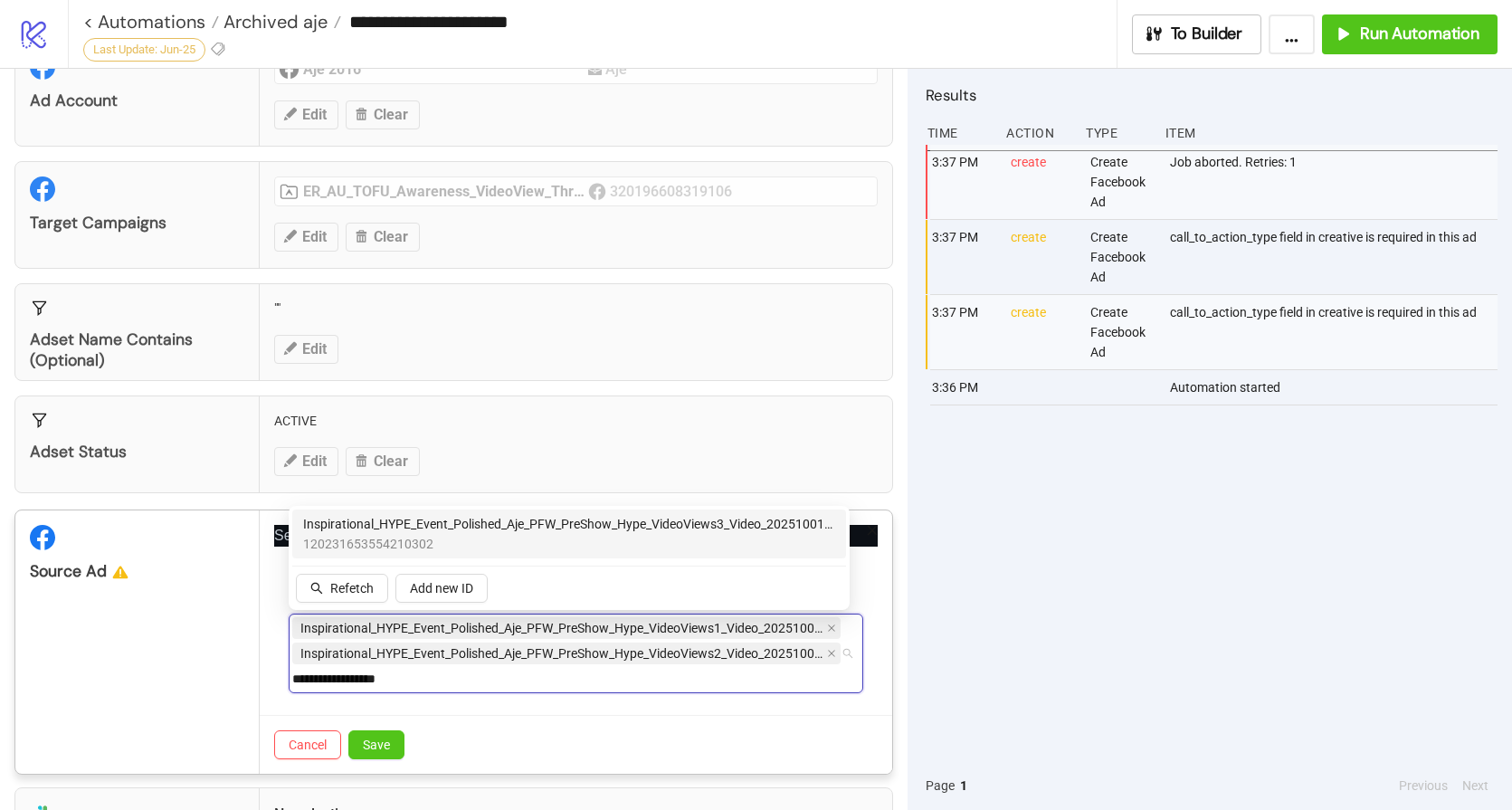
click at [492, 531] on span "Inspirational_HYPE_Event_Polished_Aje_PFW_PreShow_Hype_VideoViews3_Video_202510…" at bounding box center [569, 524] width 532 height 20
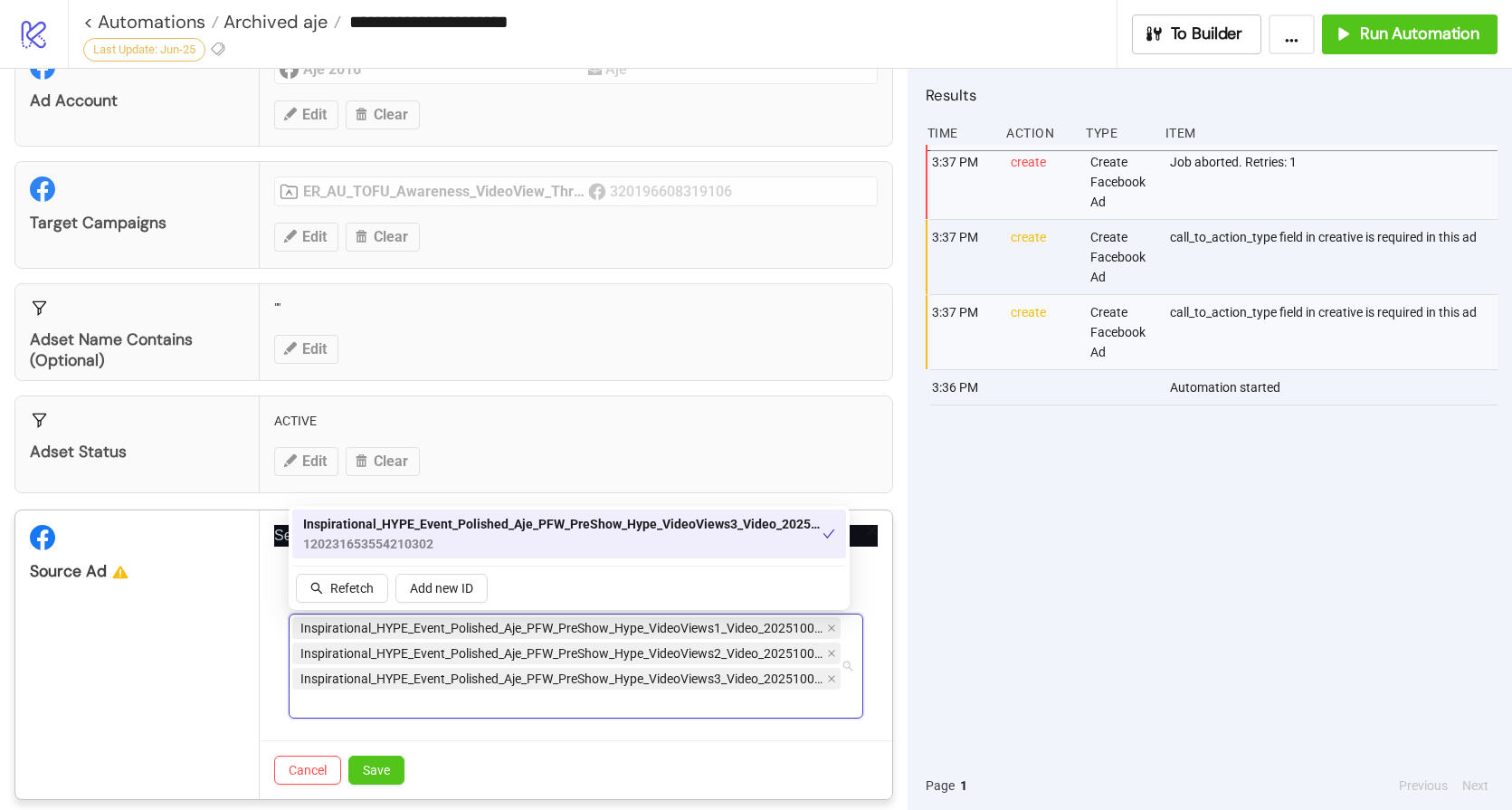
click at [453, 696] on div "Inspirational_HYPE_Event_Polished_Aje_PFW_PreShow_Hype_VideoViews1_Video_202510…" at bounding box center [566, 666] width 549 height 102
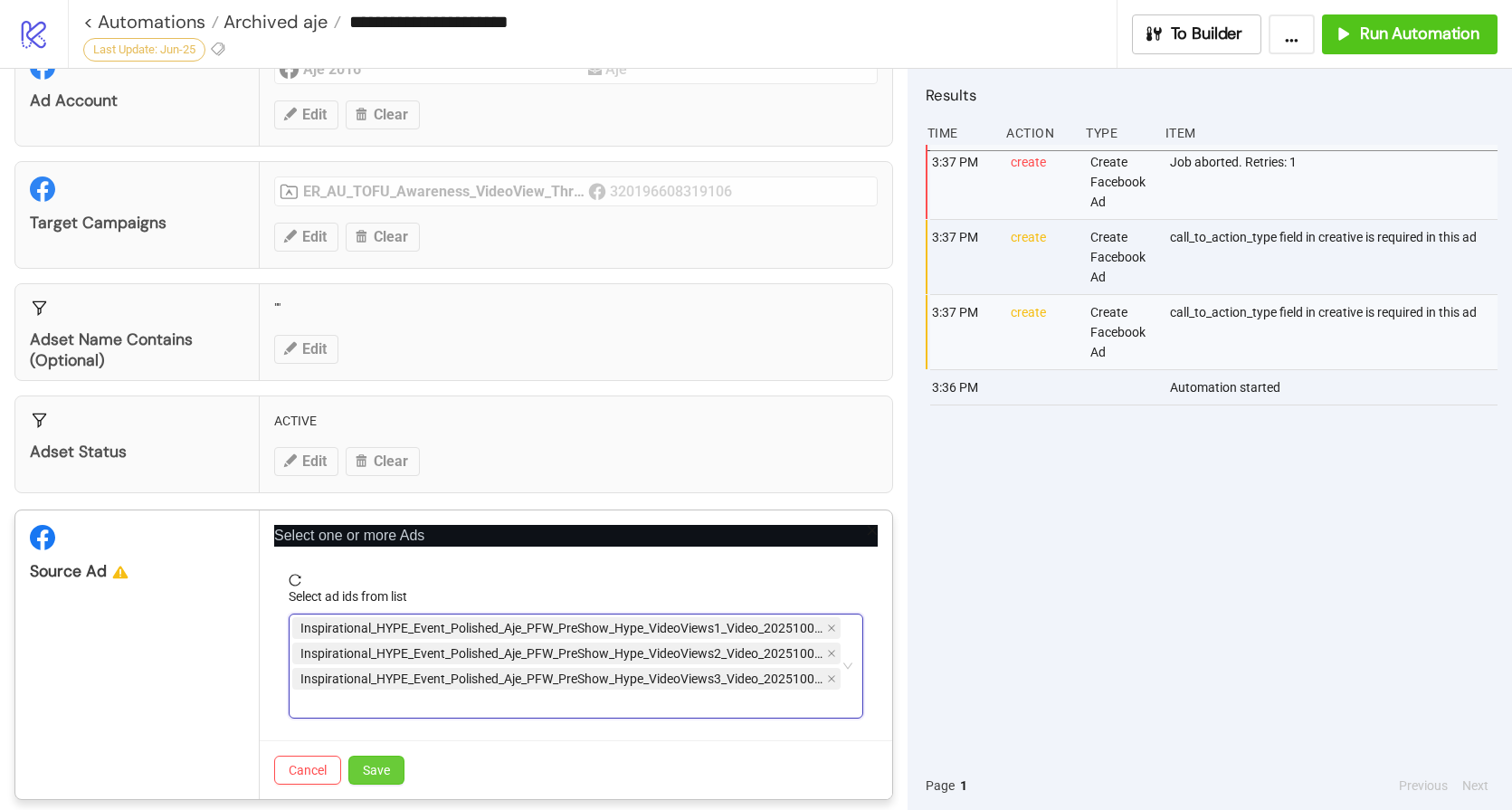
click at [379, 781] on button "Save" at bounding box center [377, 770] width 56 height 29
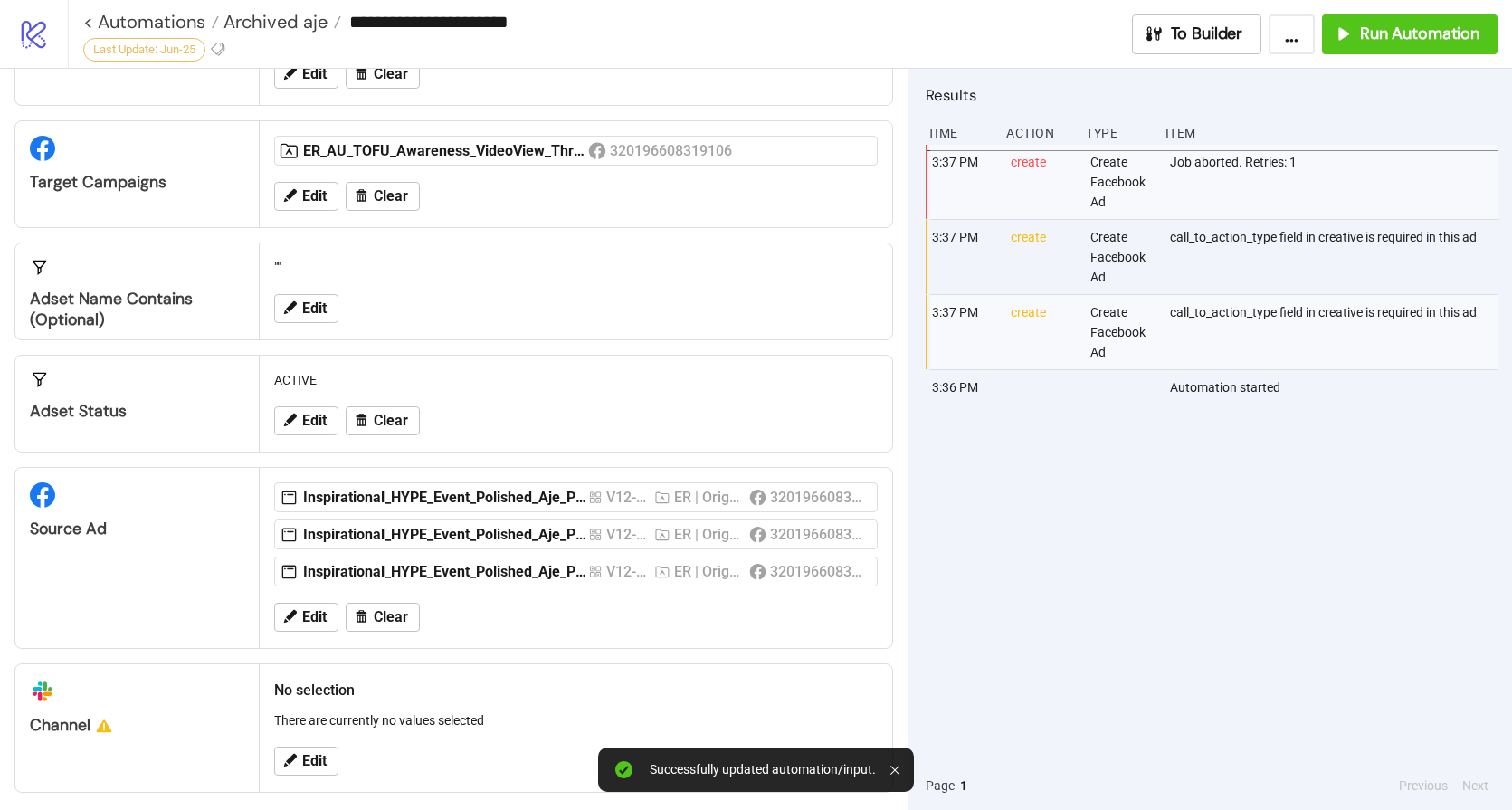
scroll to position [130, 0]
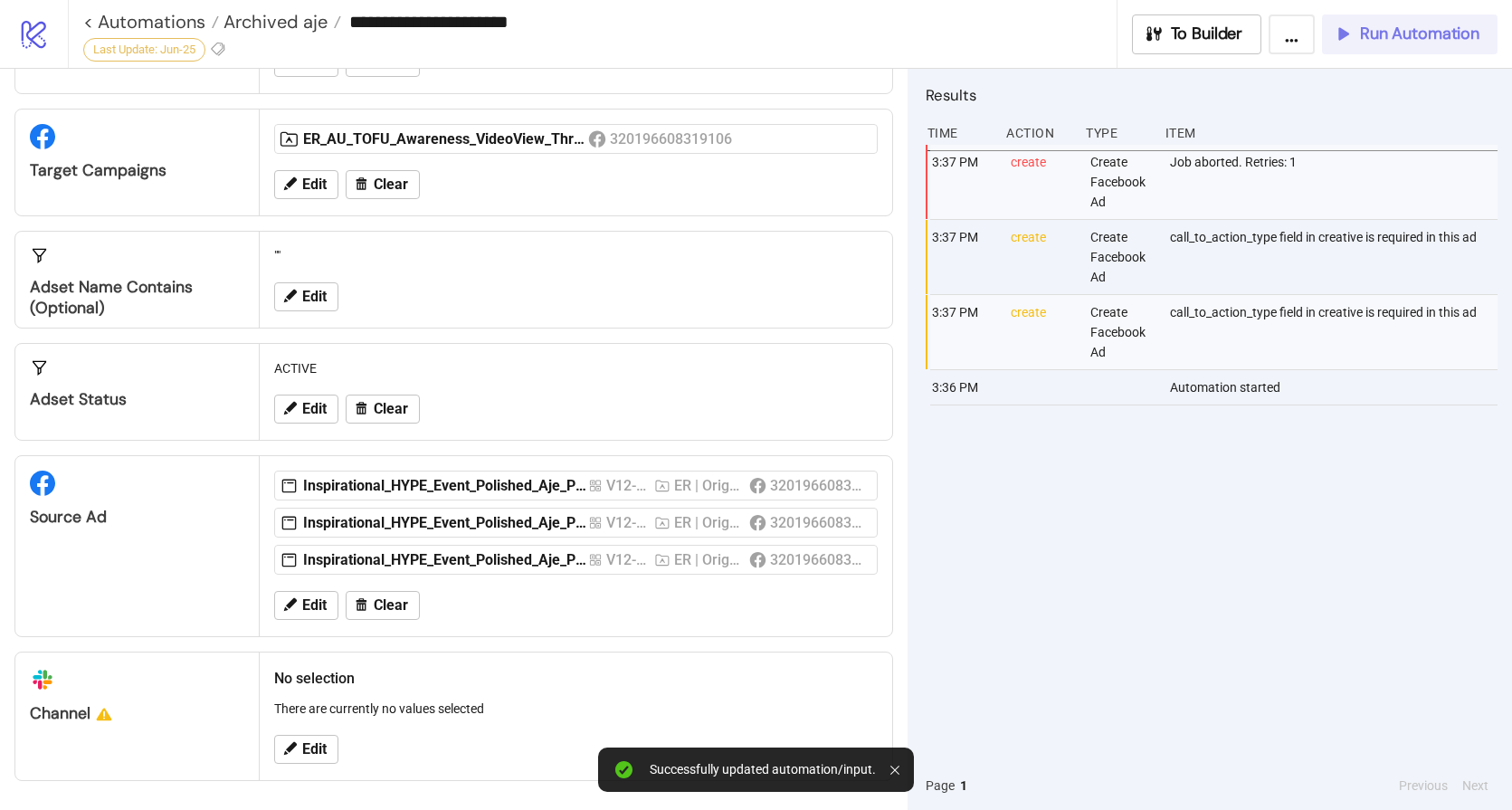
click at [1443, 38] on span "Run Automation" at bounding box center [1419, 34] width 119 height 21
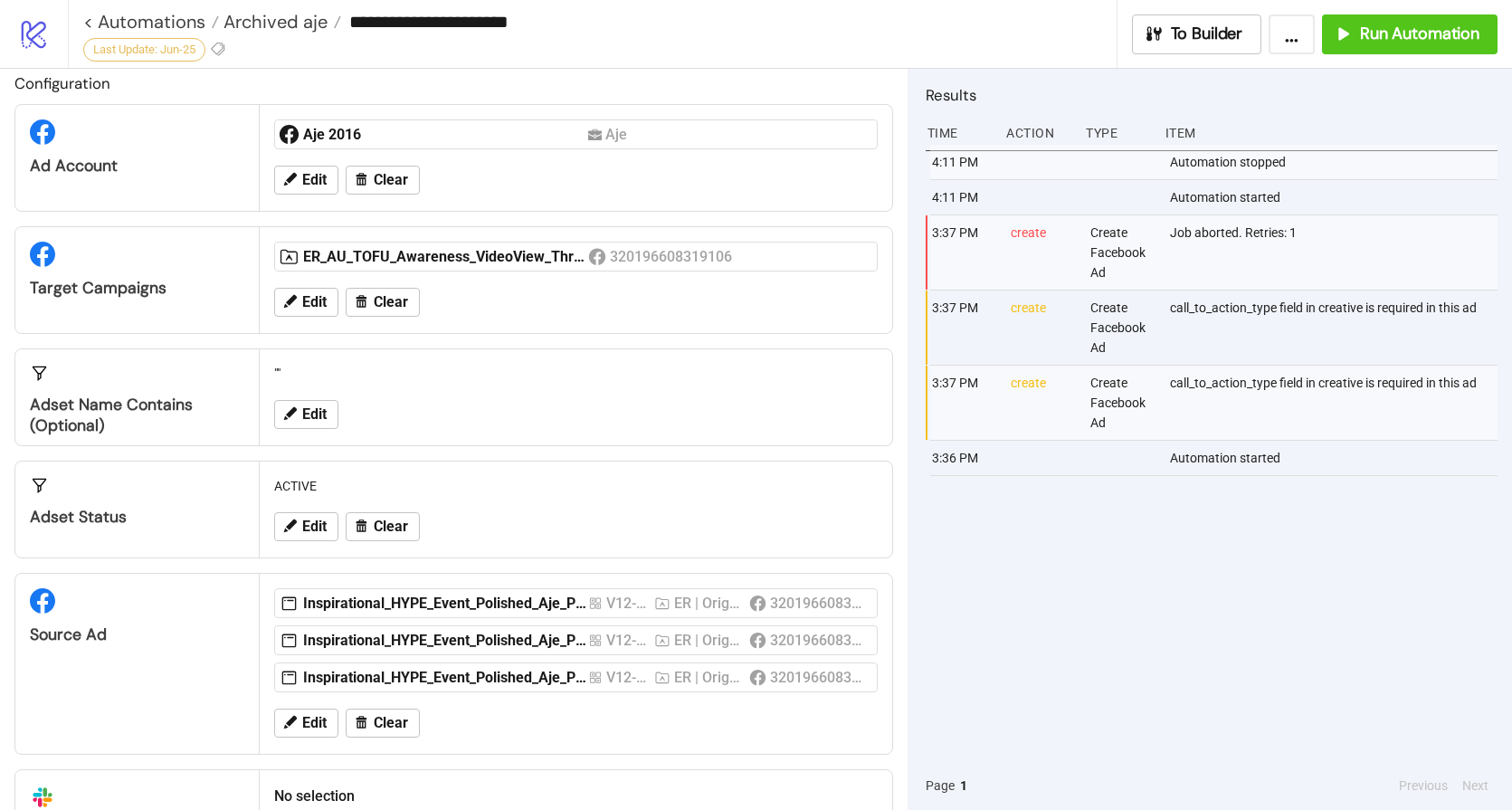
scroll to position [0, 0]
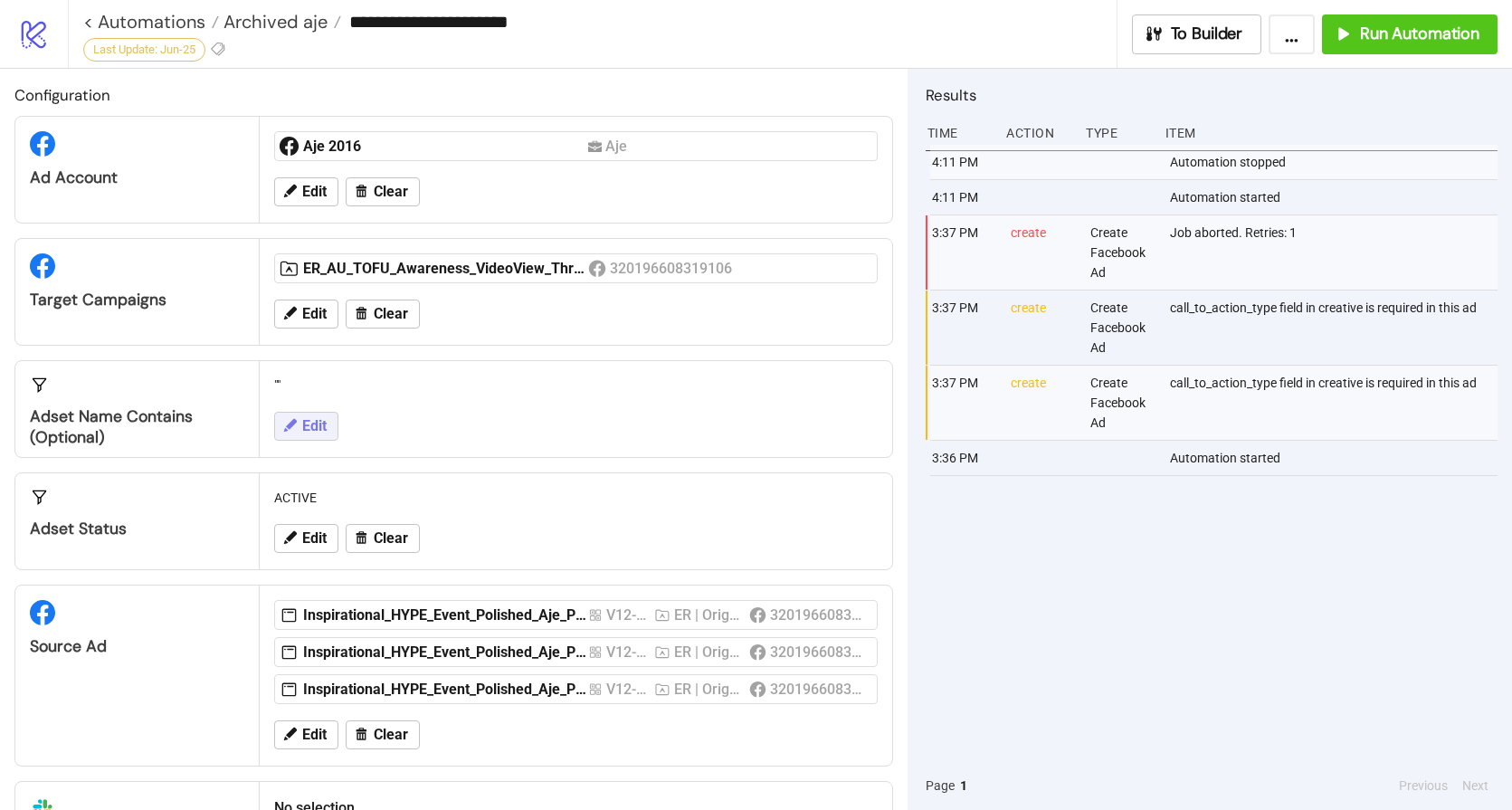
click at [302, 425] on span "Edit" at bounding box center [314, 426] width 24 height 16
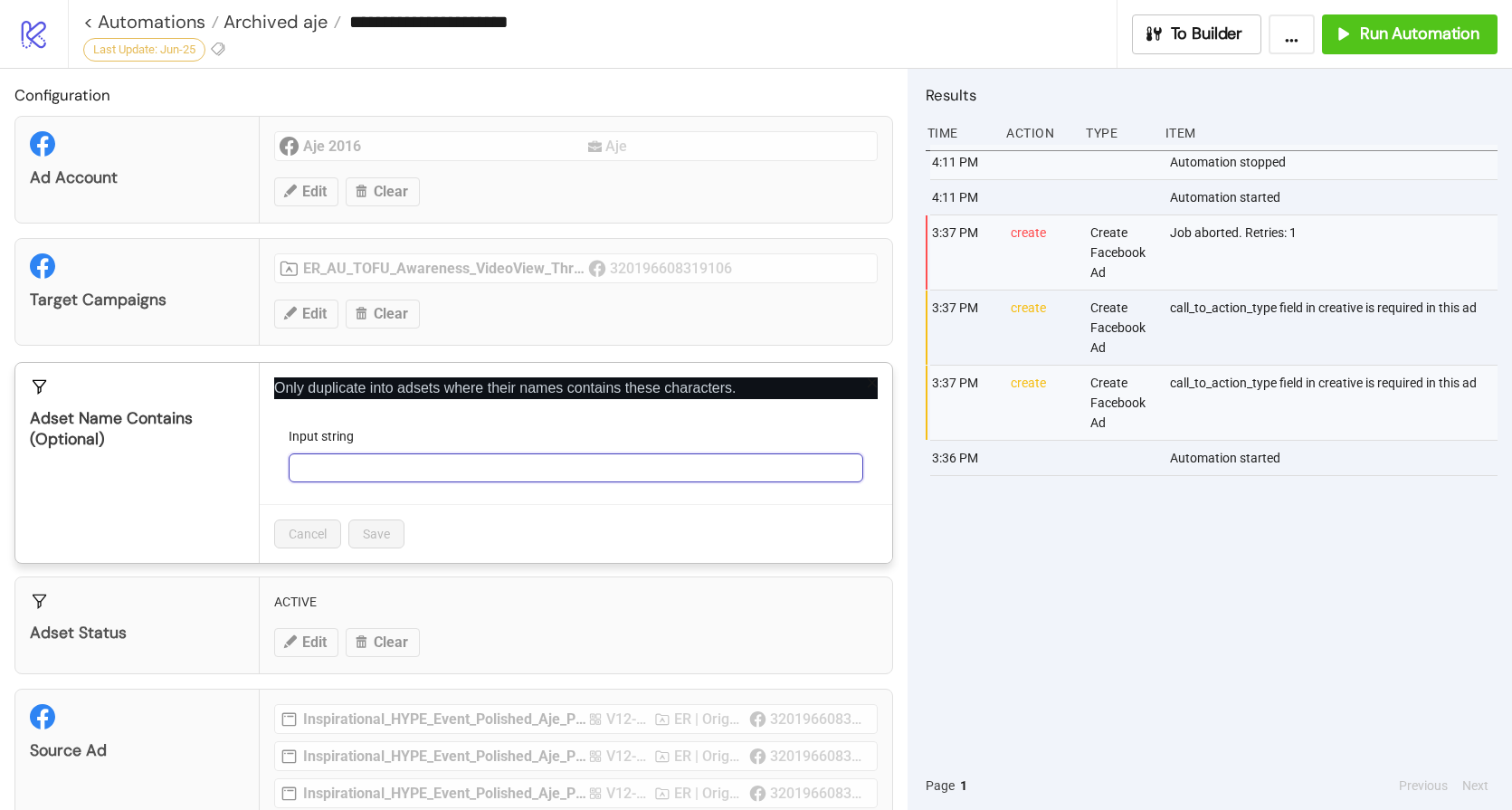
click at [352, 473] on input "Input string" at bounding box center [576, 467] width 575 height 29
paste input "**********"
type input "**********"
click at [367, 533] on span "Save" at bounding box center [377, 533] width 27 height 15
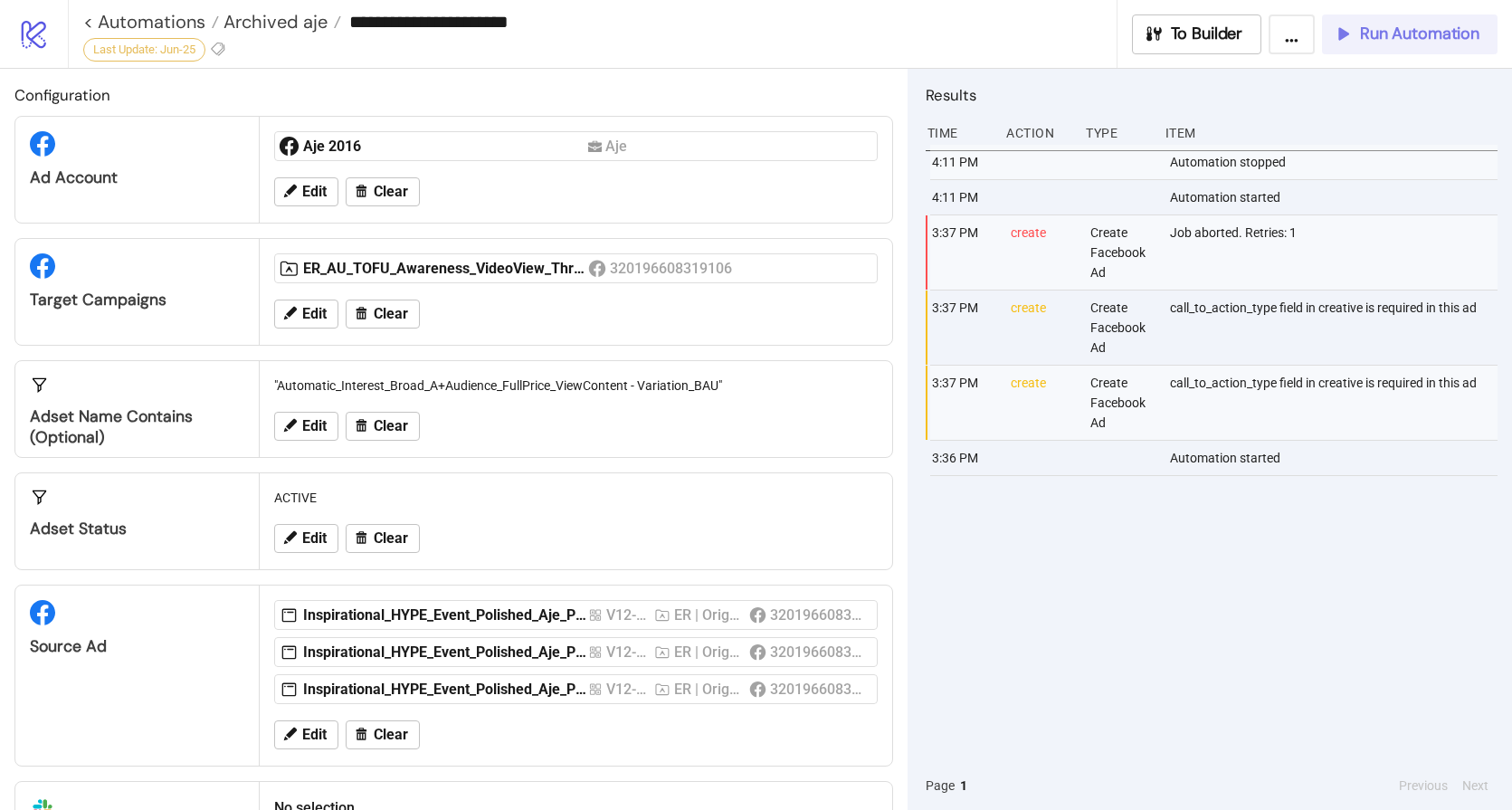
click at [1409, 25] on span "Run Automation" at bounding box center [1419, 34] width 119 height 21
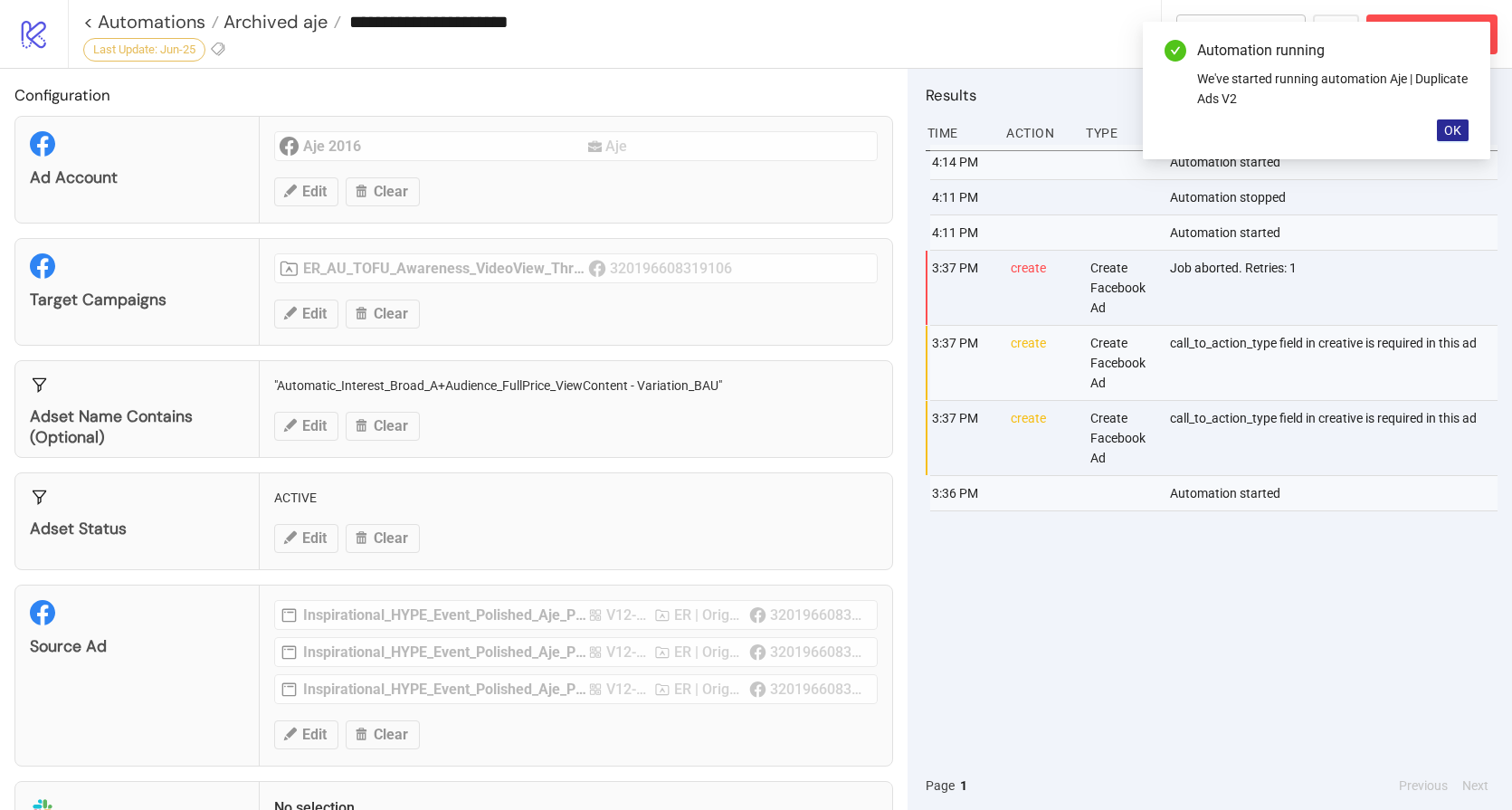
click at [1448, 126] on span "OK" at bounding box center [1453, 130] width 17 height 15
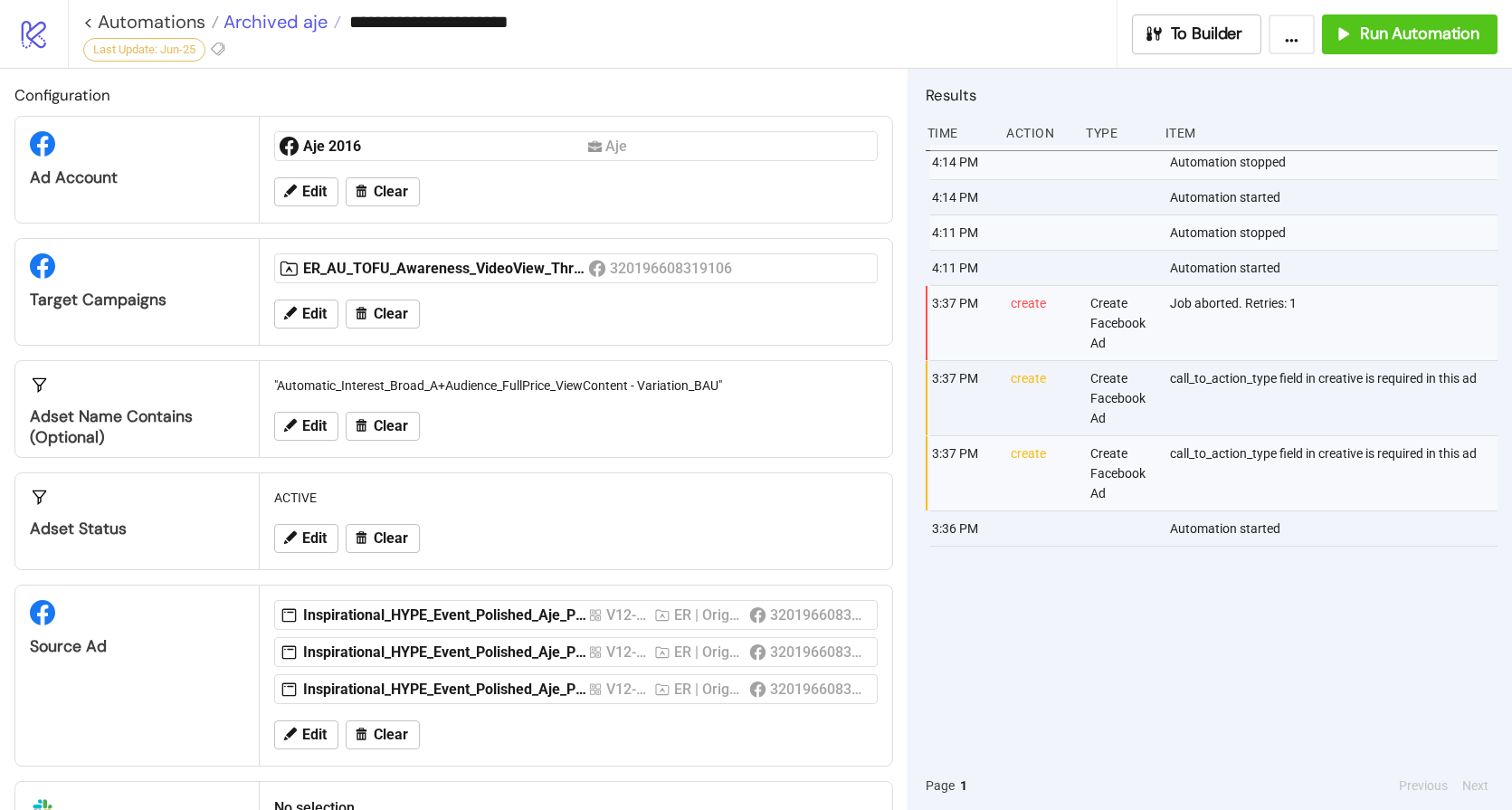
click at [258, 15] on span "Archived aje" at bounding box center [273, 21] width 108 height 23
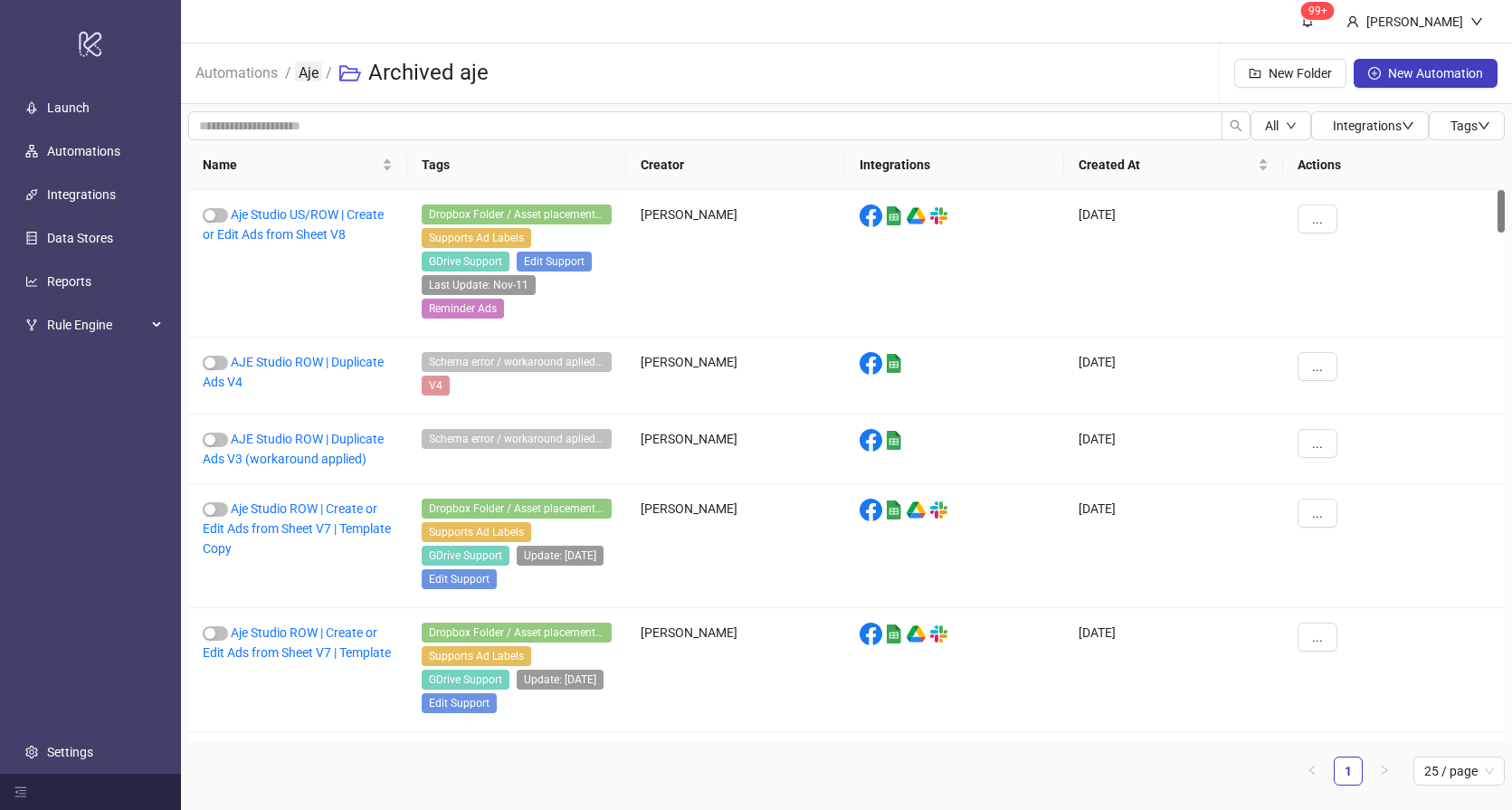
click at [314, 72] on link "Aje" at bounding box center [309, 72] width 27 height 20
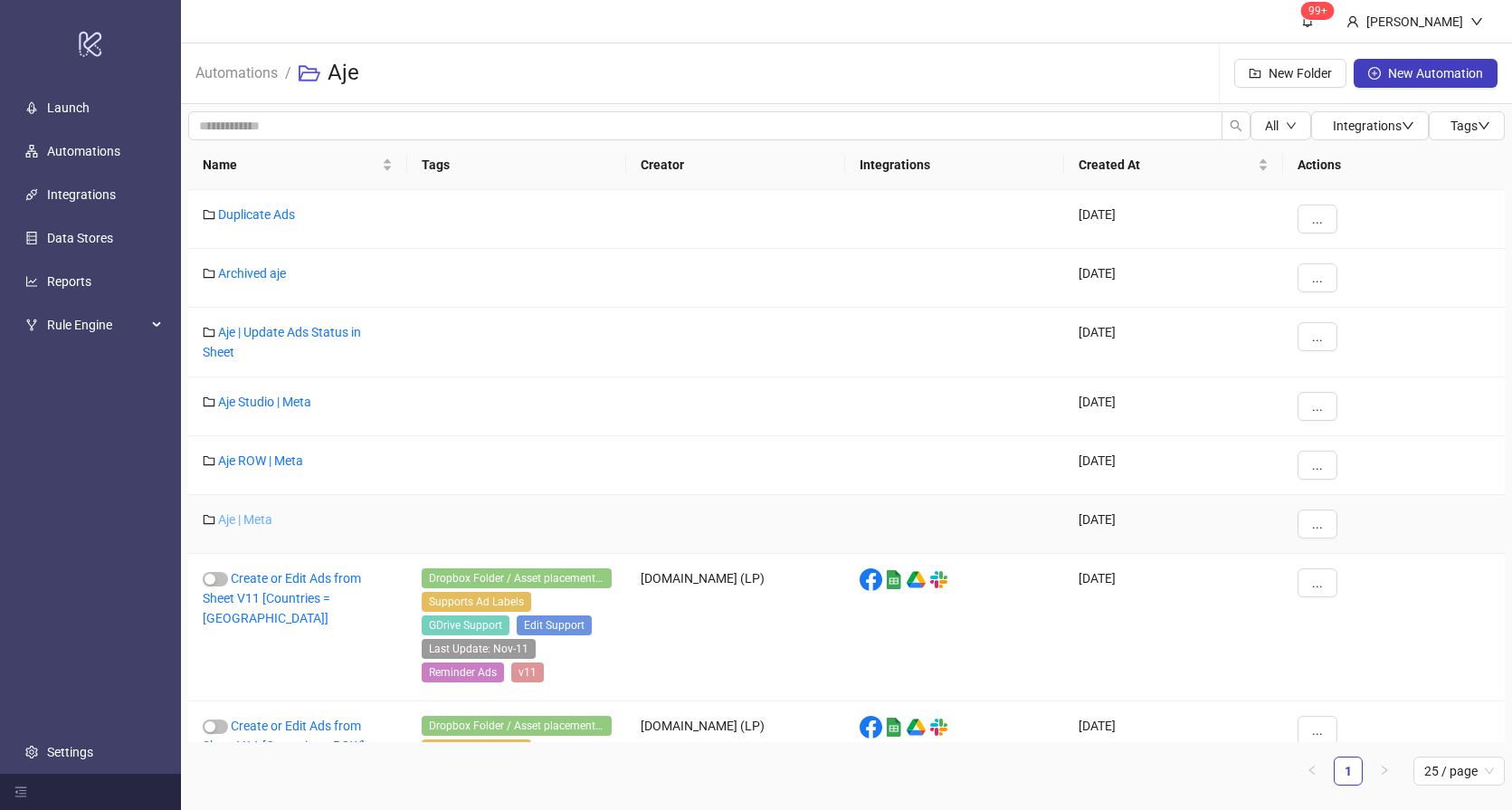
click at [262, 521] on link "Aje | Meta" at bounding box center [245, 519] width 54 height 15
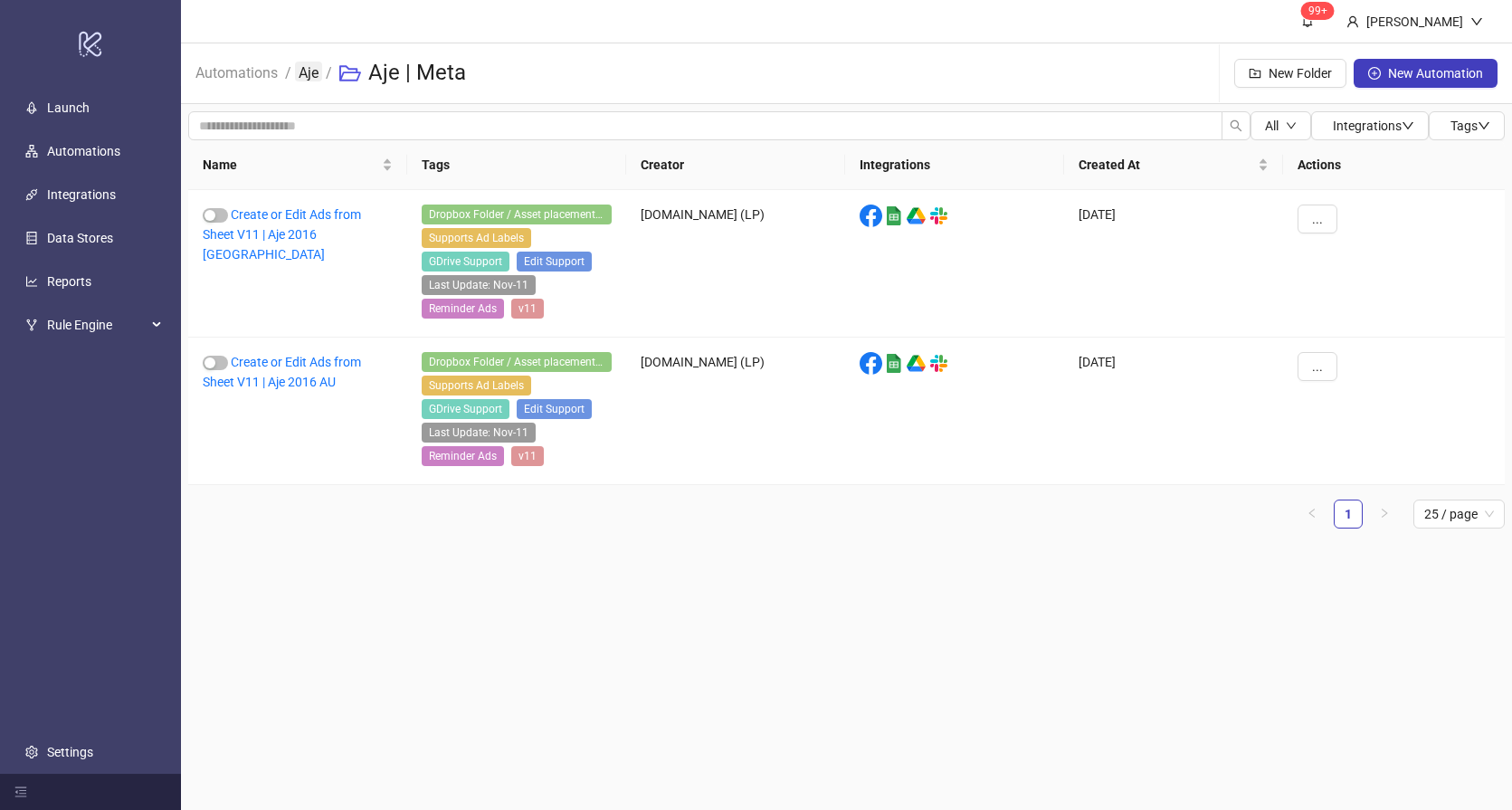
click at [311, 66] on link "Aje" at bounding box center [309, 72] width 27 height 20
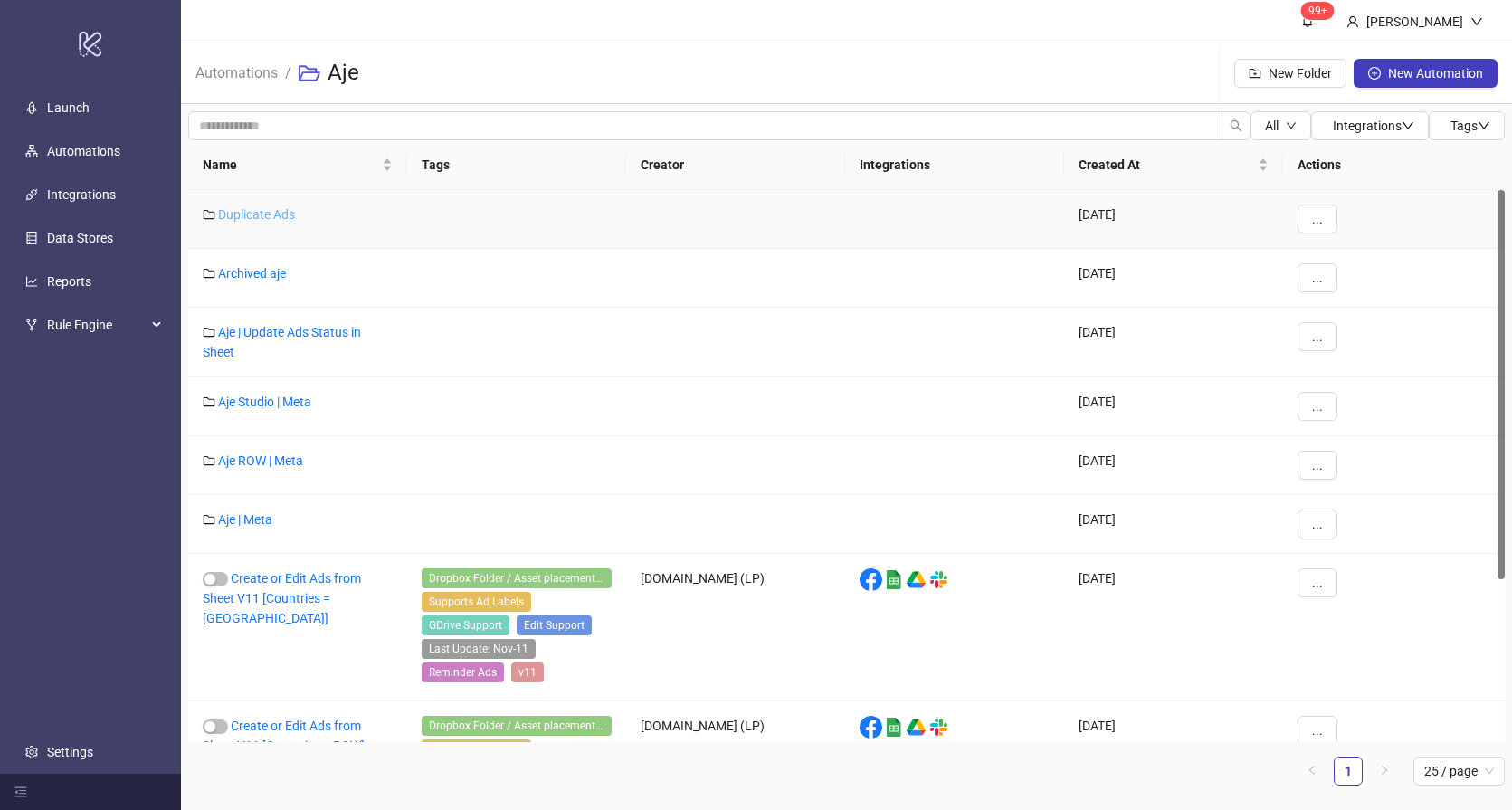
click at [270, 207] on link "Duplicate Ads" at bounding box center [256, 214] width 76 height 15
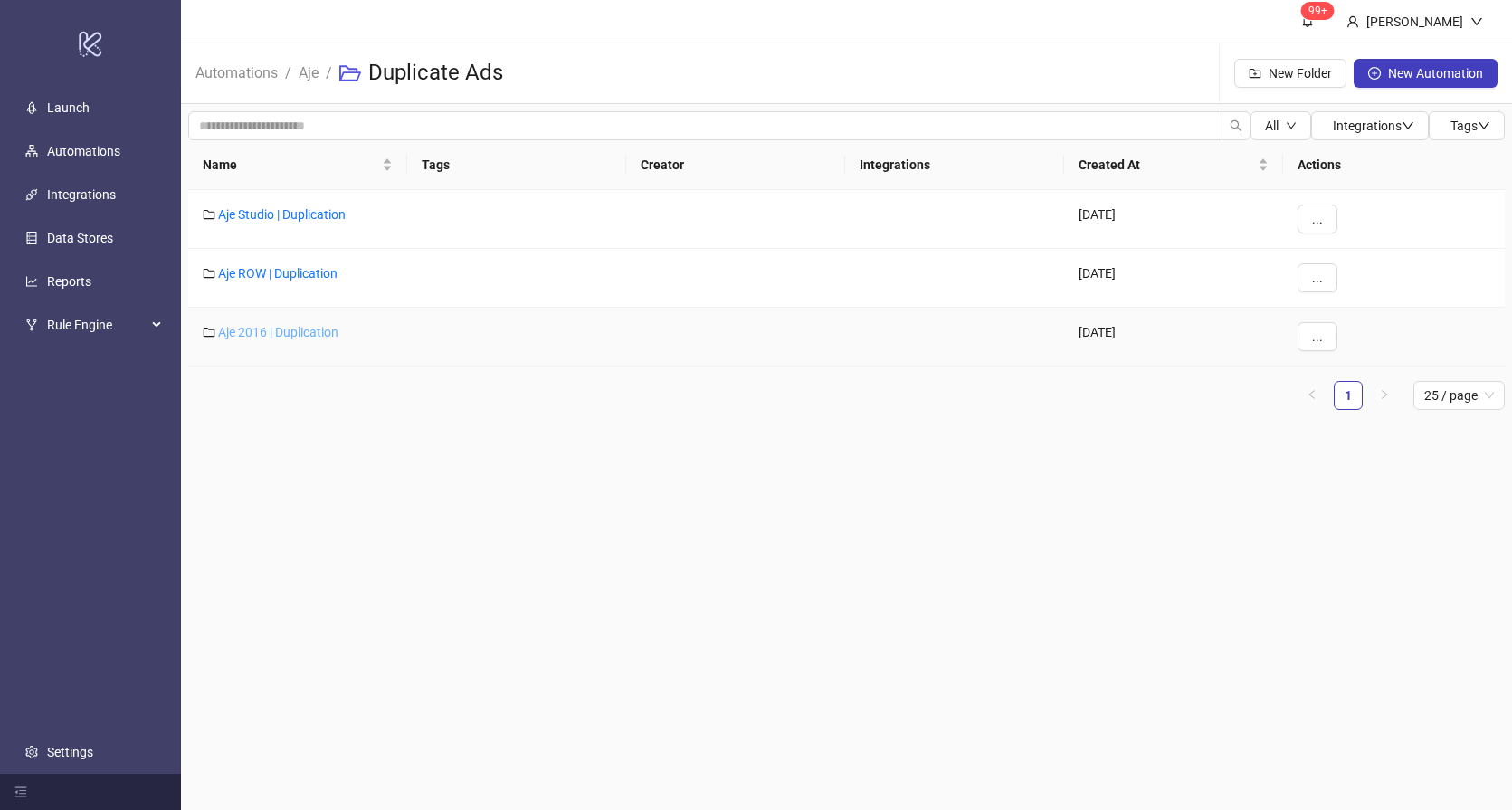
click at [267, 327] on link "Aje 2016 | Duplication" at bounding box center [278, 332] width 120 height 15
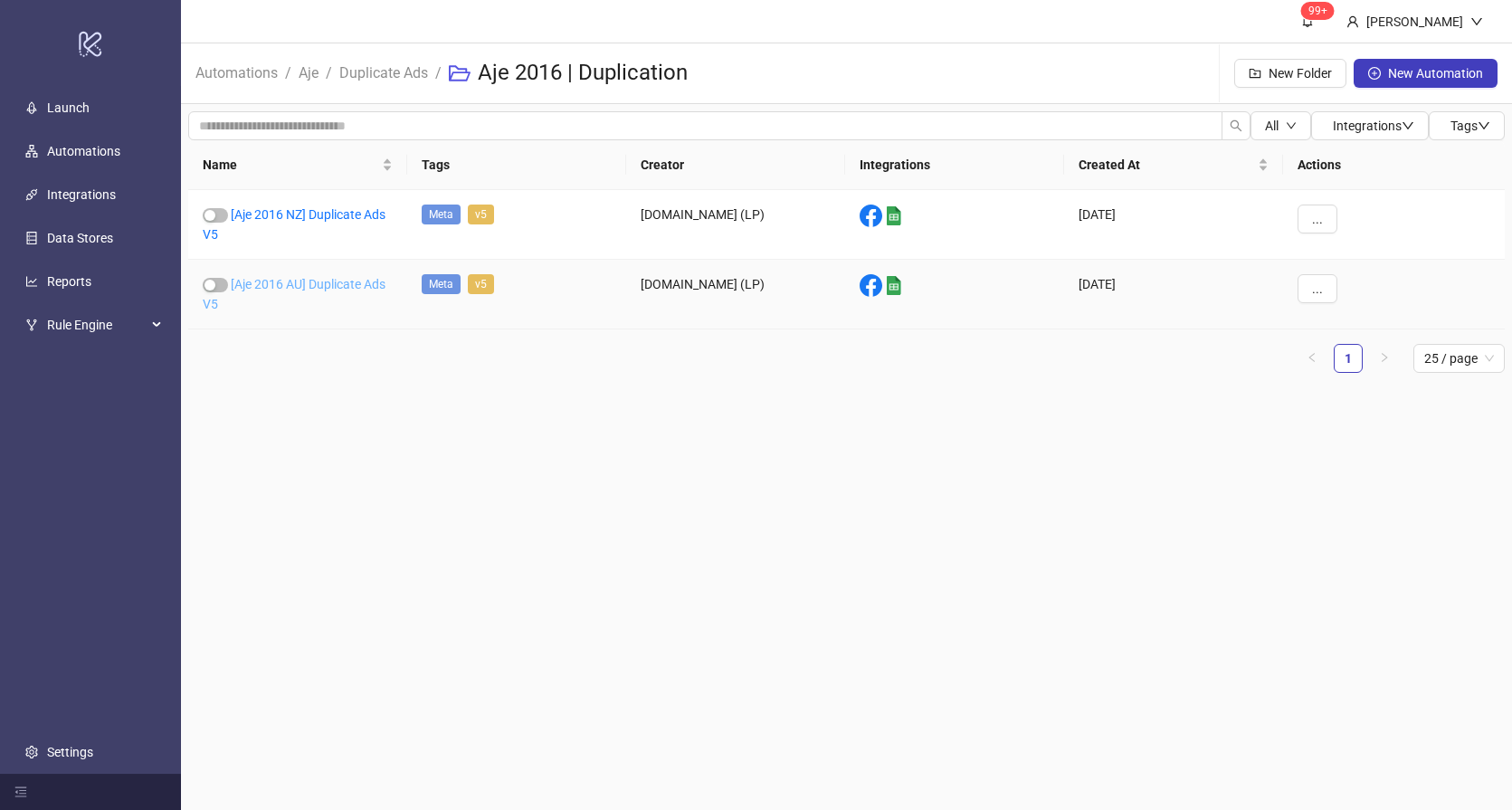
click at [305, 286] on link "[Aje 2016 AU] Duplicate Ads V5" at bounding box center [293, 294] width 183 height 35
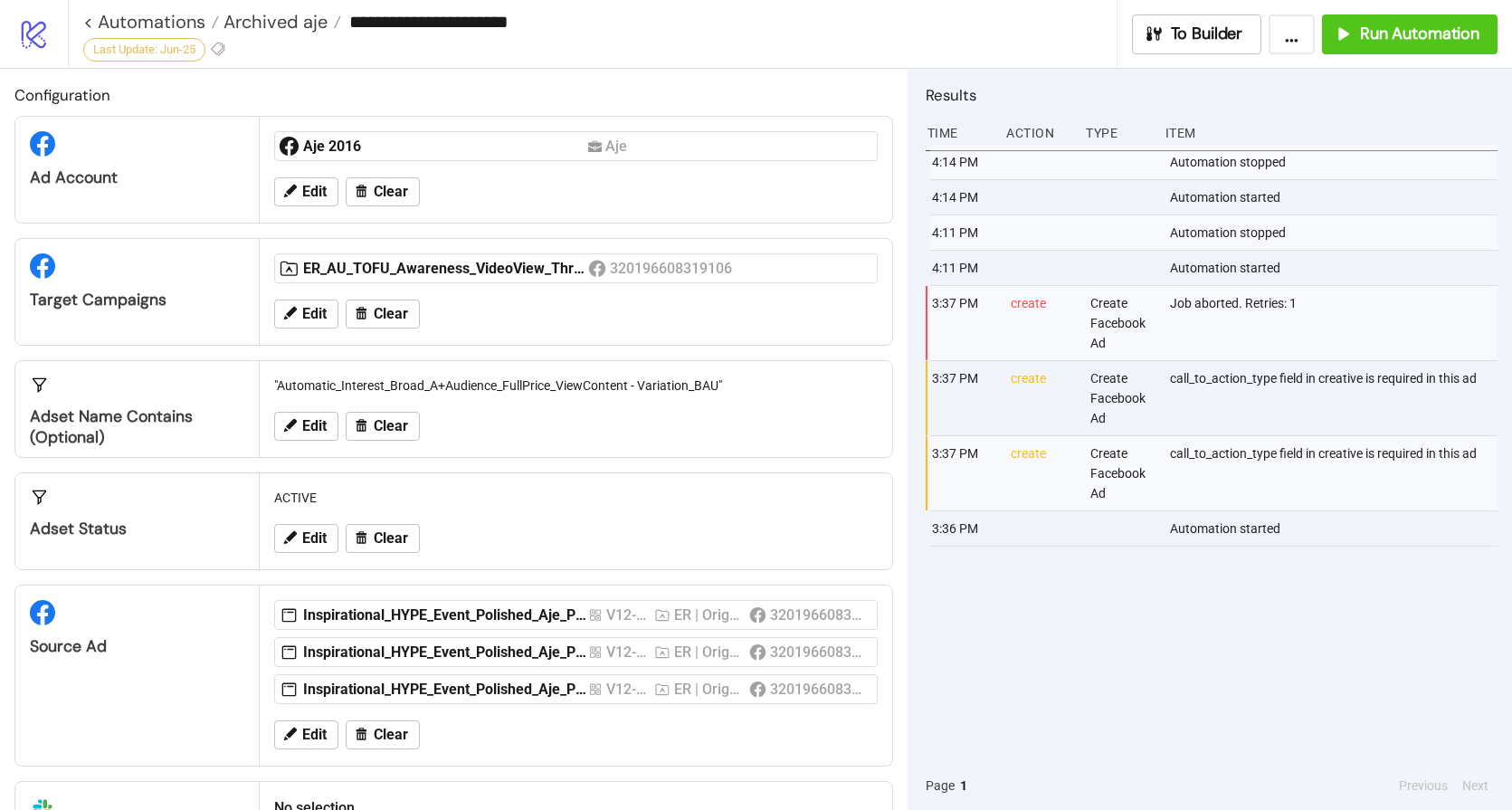
type input "**********"
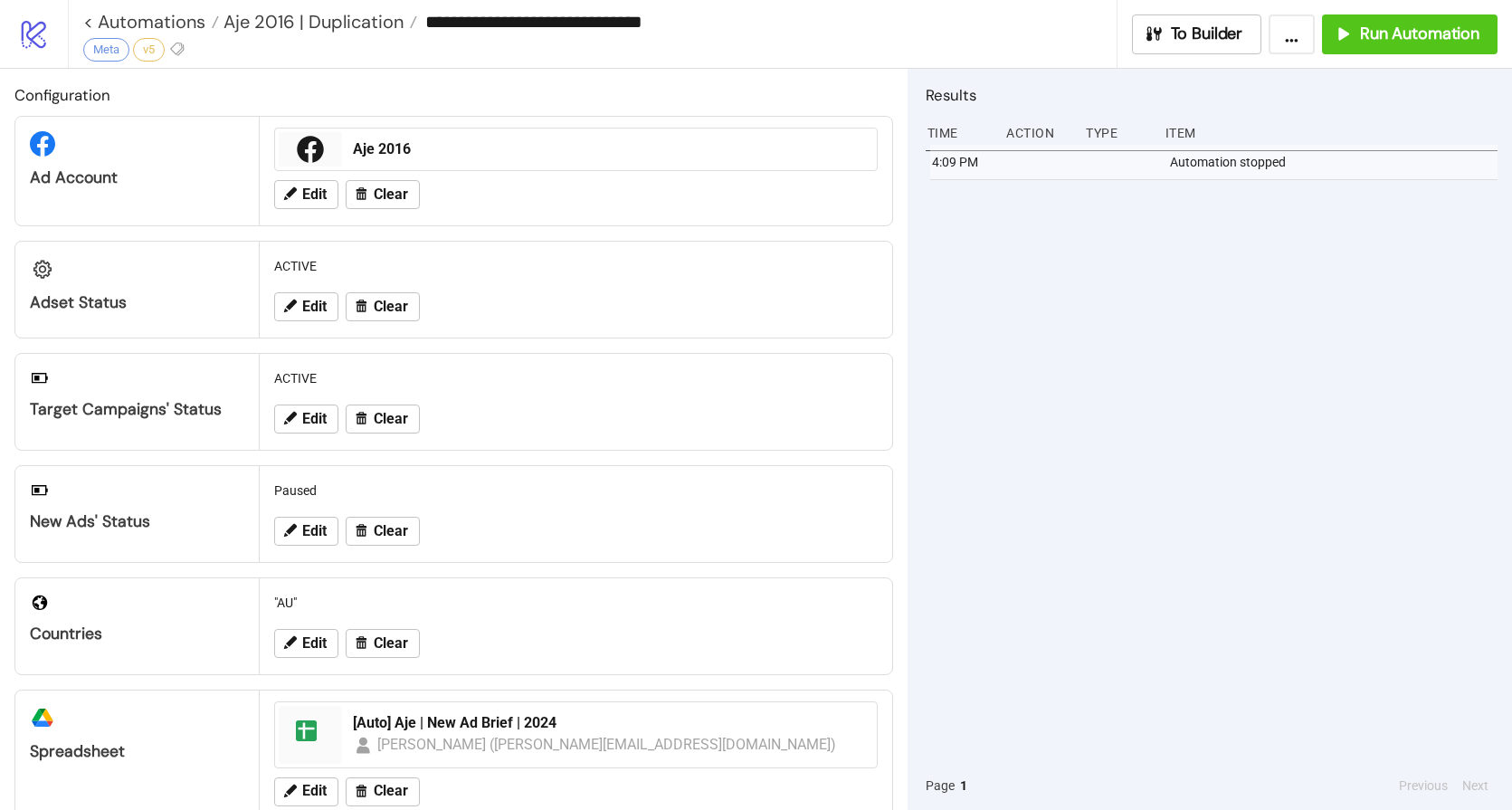
click at [983, 369] on div "4:09 PM Automation stopped" at bounding box center [1212, 453] width 572 height 616
click at [1411, 33] on span "Run Automation" at bounding box center [1419, 34] width 119 height 21
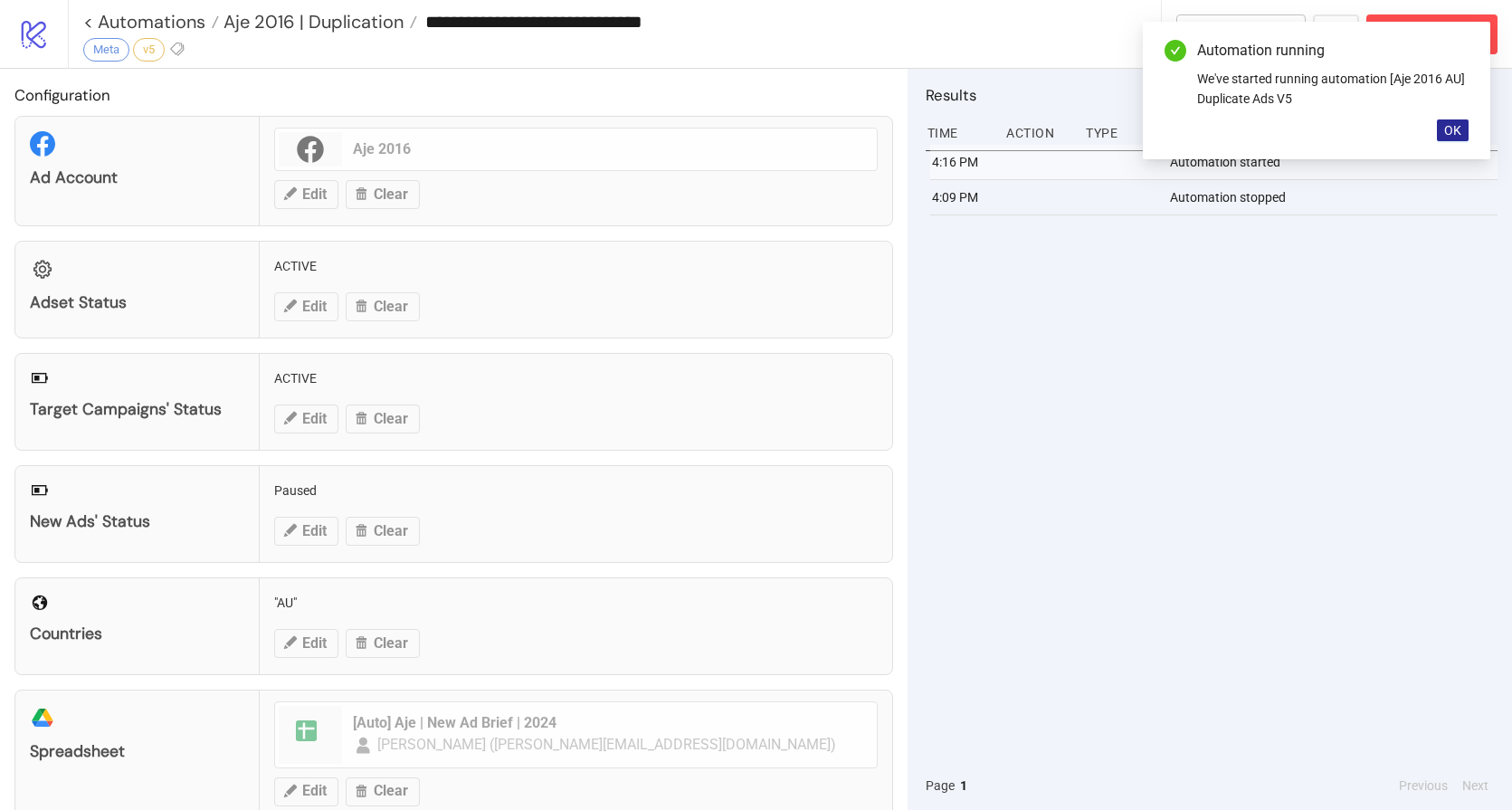
click at [1453, 132] on span "OK" at bounding box center [1453, 130] width 17 height 15
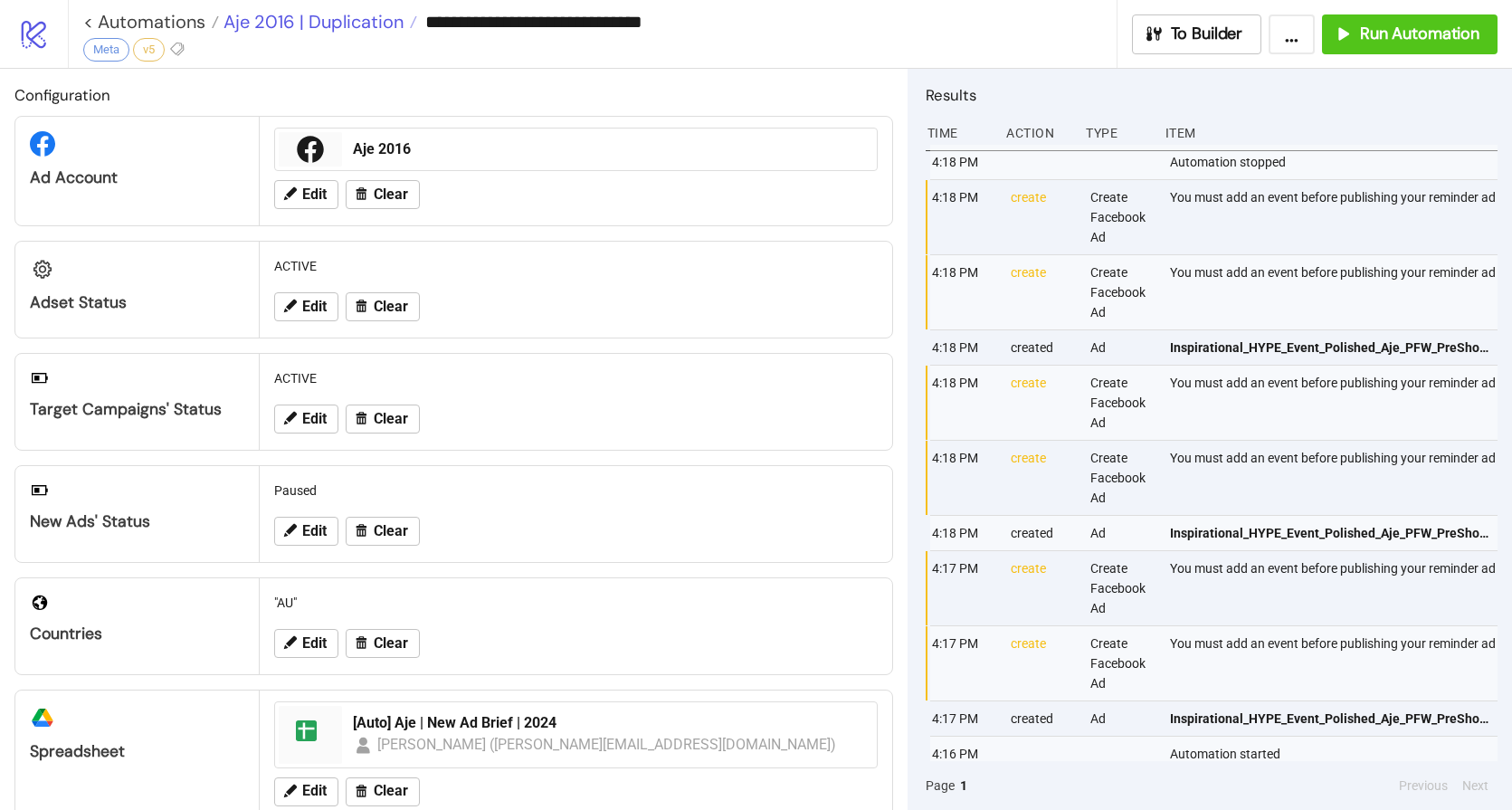
click at [284, 17] on span "Aje 2016 | Duplication" at bounding box center [311, 21] width 185 height 23
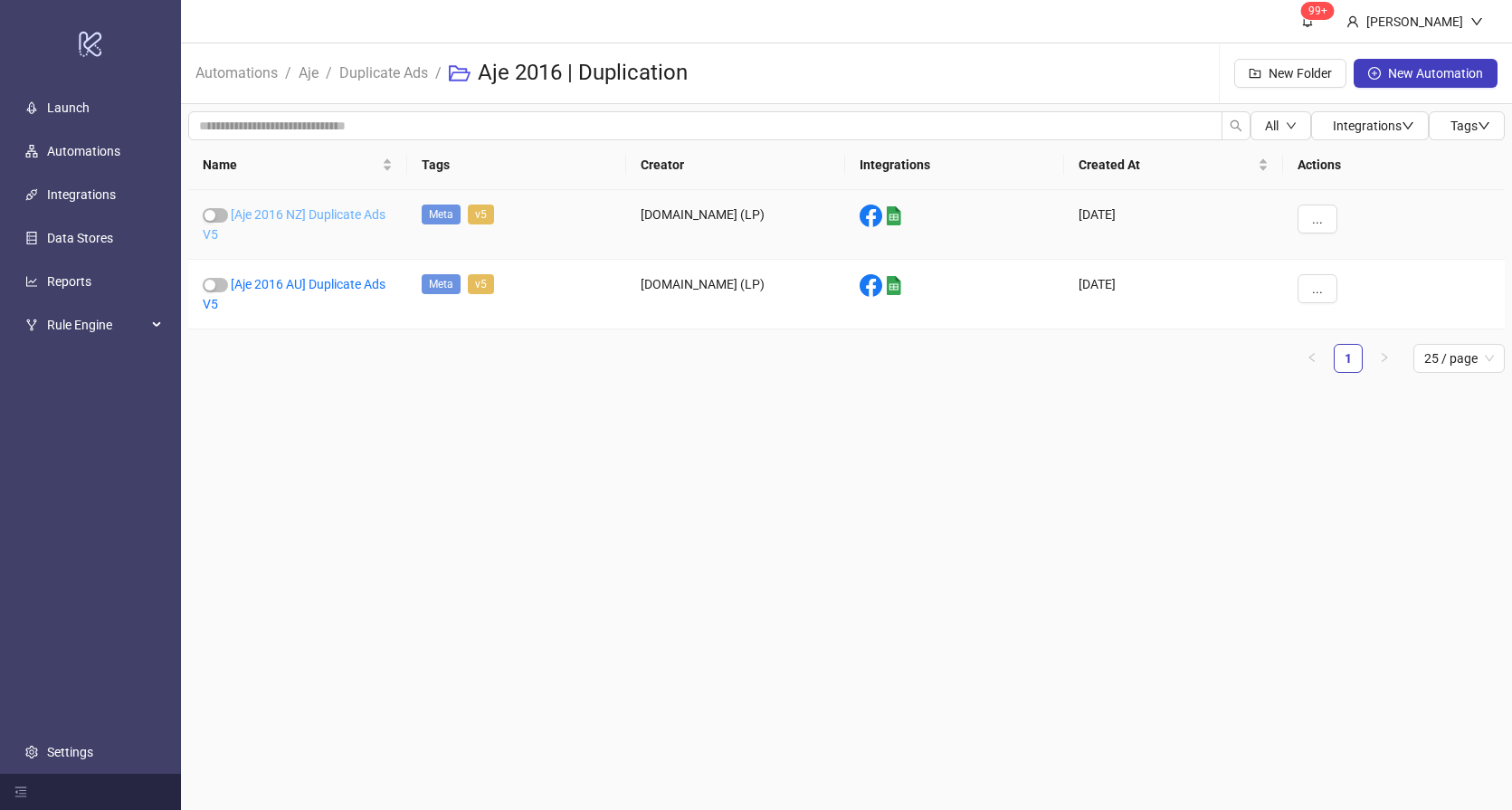
click at [312, 215] on link "[Aje 2016 NZ] Duplicate Ads V5" at bounding box center [293, 225] width 183 height 35
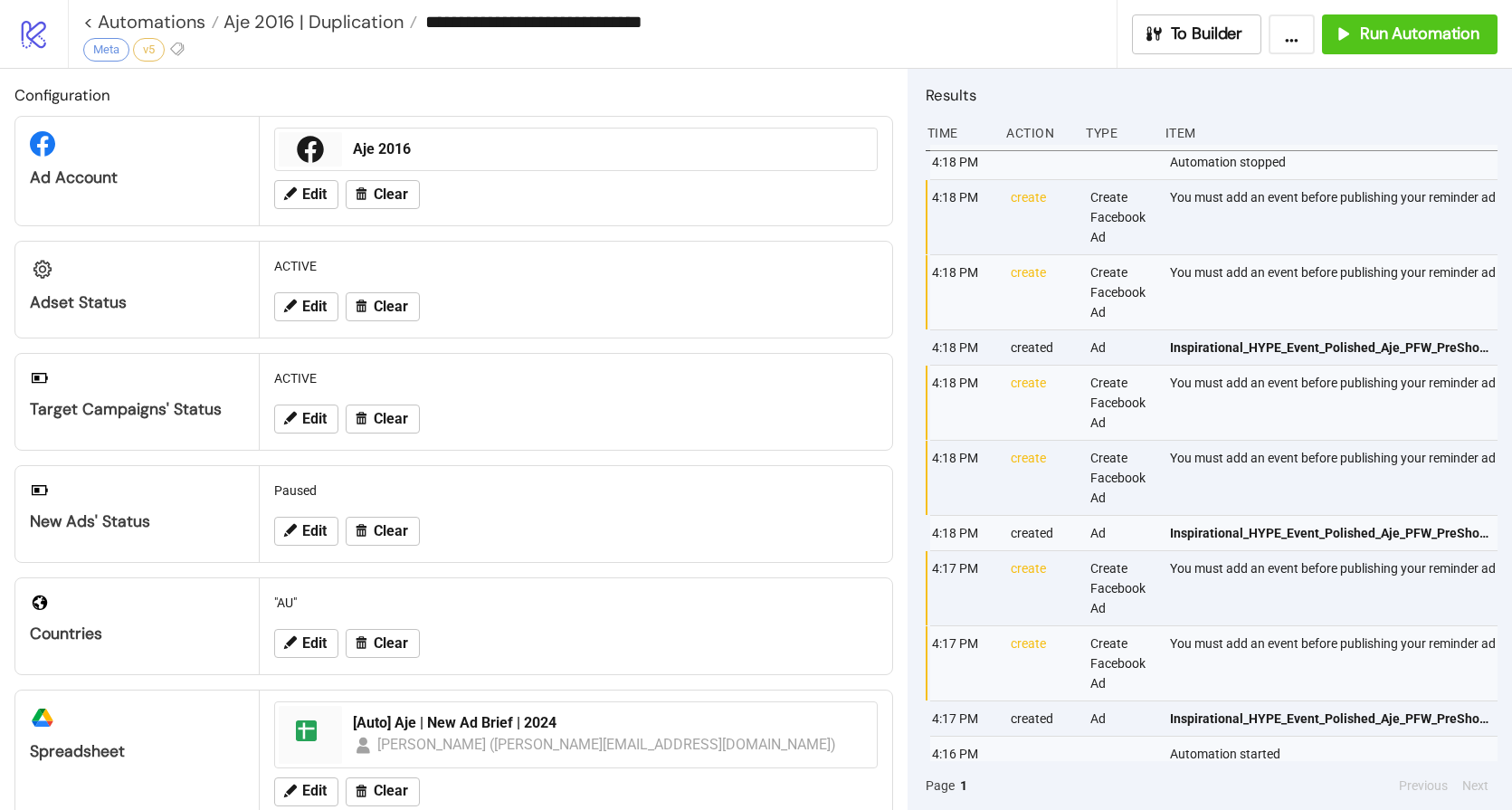
type input "**********"
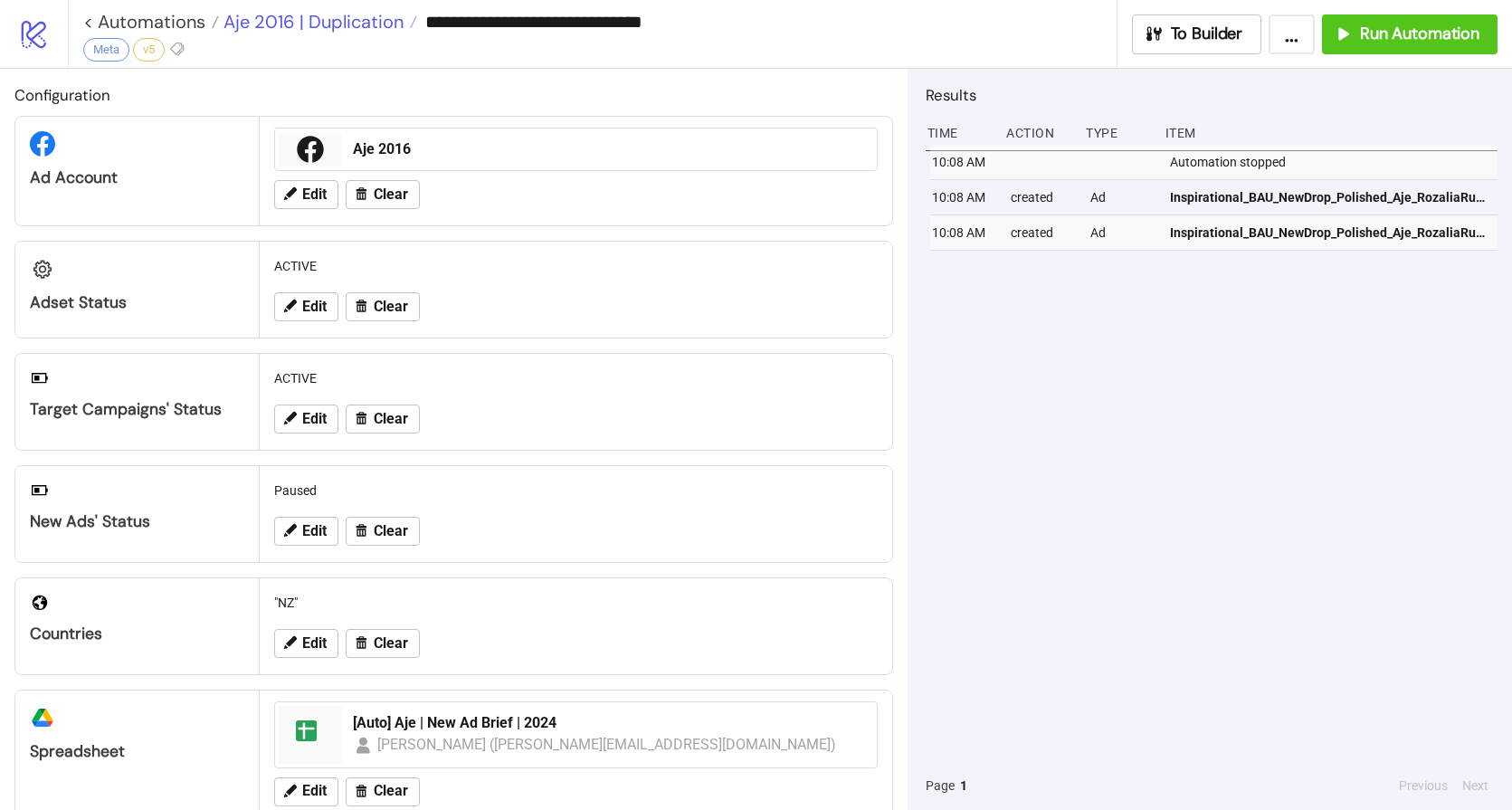
click at [297, 22] on span "Aje 2016 | Duplication" at bounding box center [311, 21] width 185 height 23
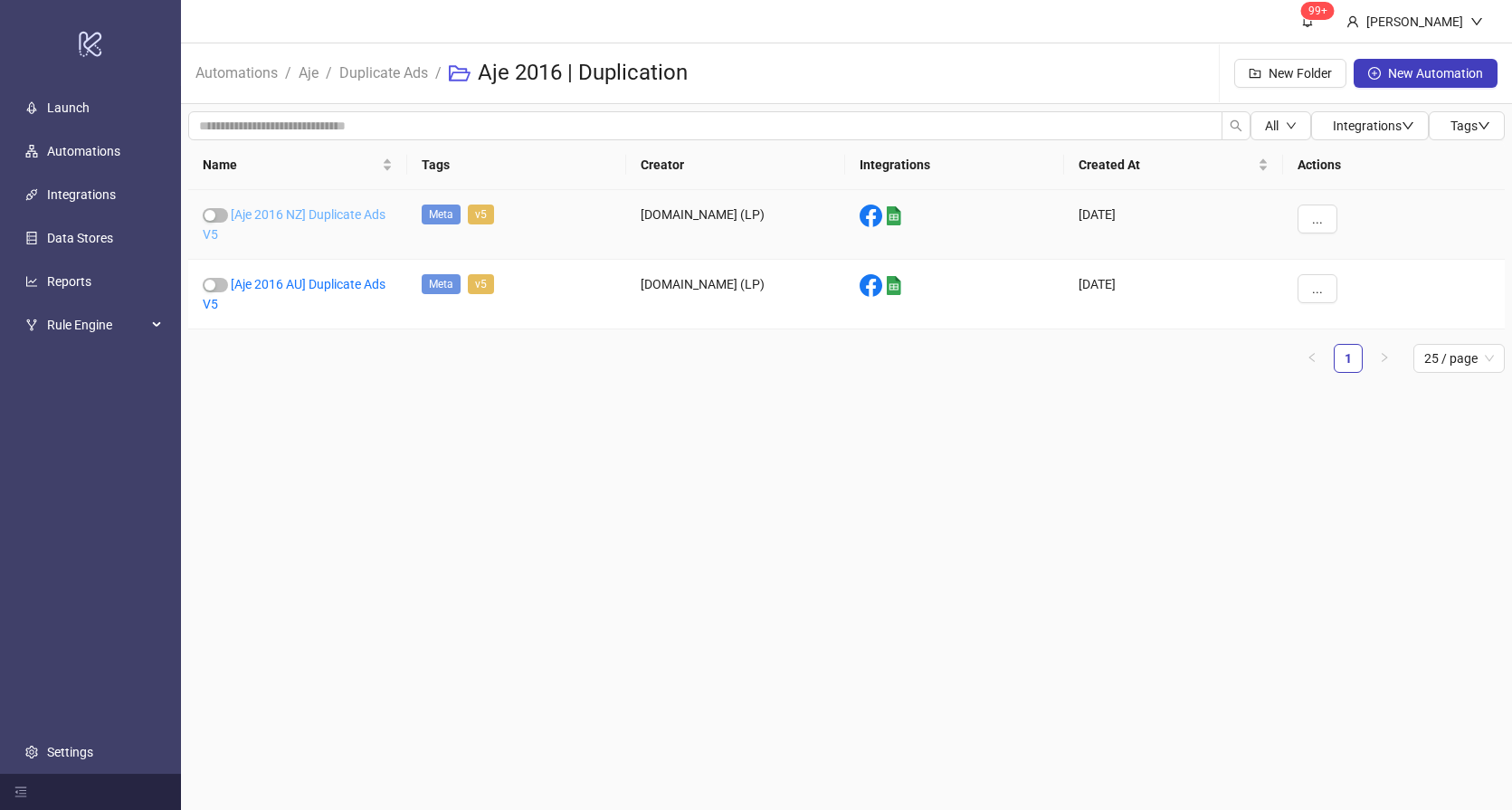
click at [314, 213] on link "[Aje 2016 NZ] Duplicate Ads V5" at bounding box center [293, 225] width 183 height 35
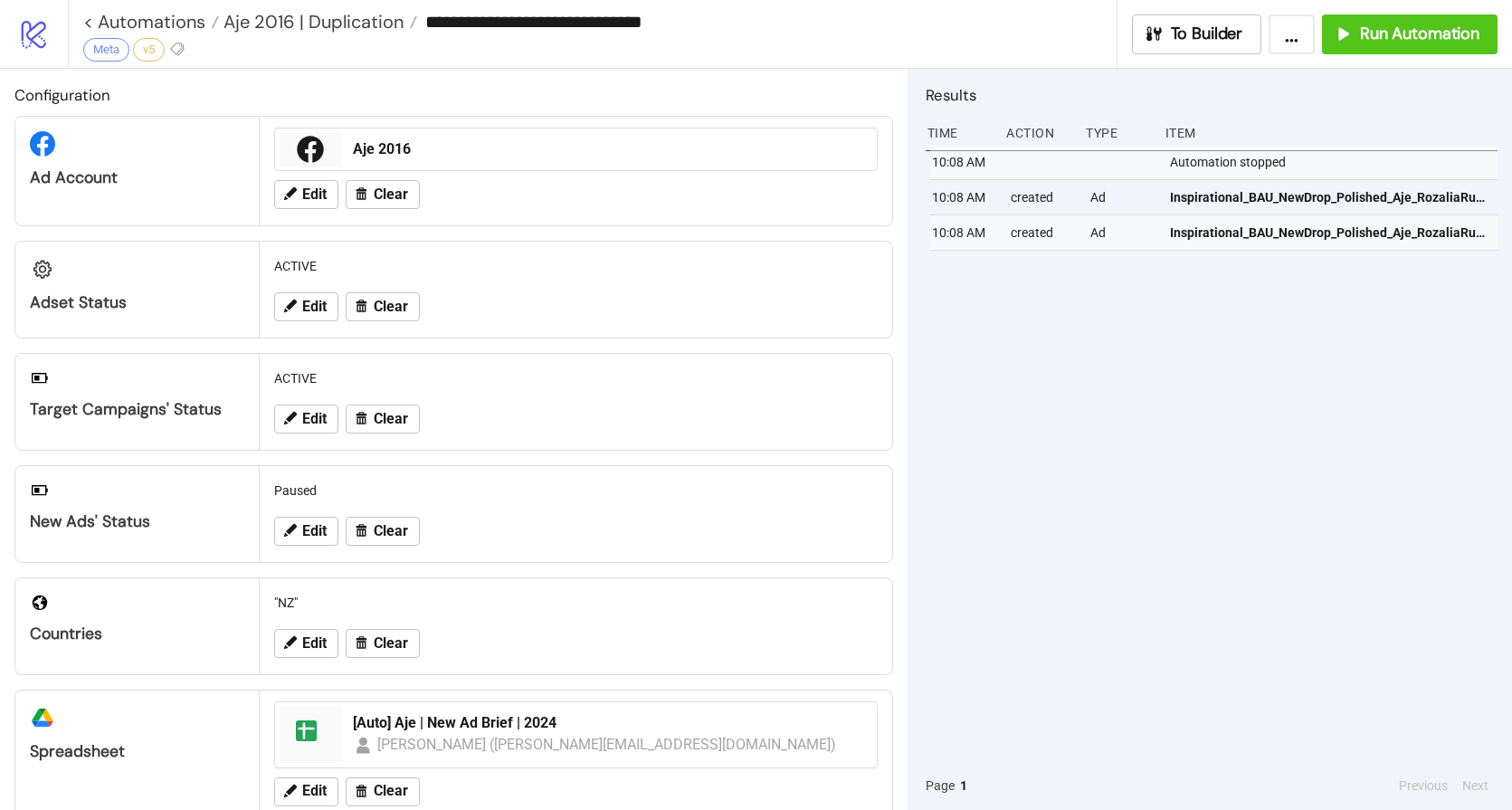
click at [1047, 402] on div "10:08 AM Automation stopped 10:08 AM created Ad Inspirational_BAU_NewDrop_Polis…" at bounding box center [1212, 453] width 572 height 616
click at [1431, 35] on span "Run Automation" at bounding box center [1419, 34] width 119 height 21
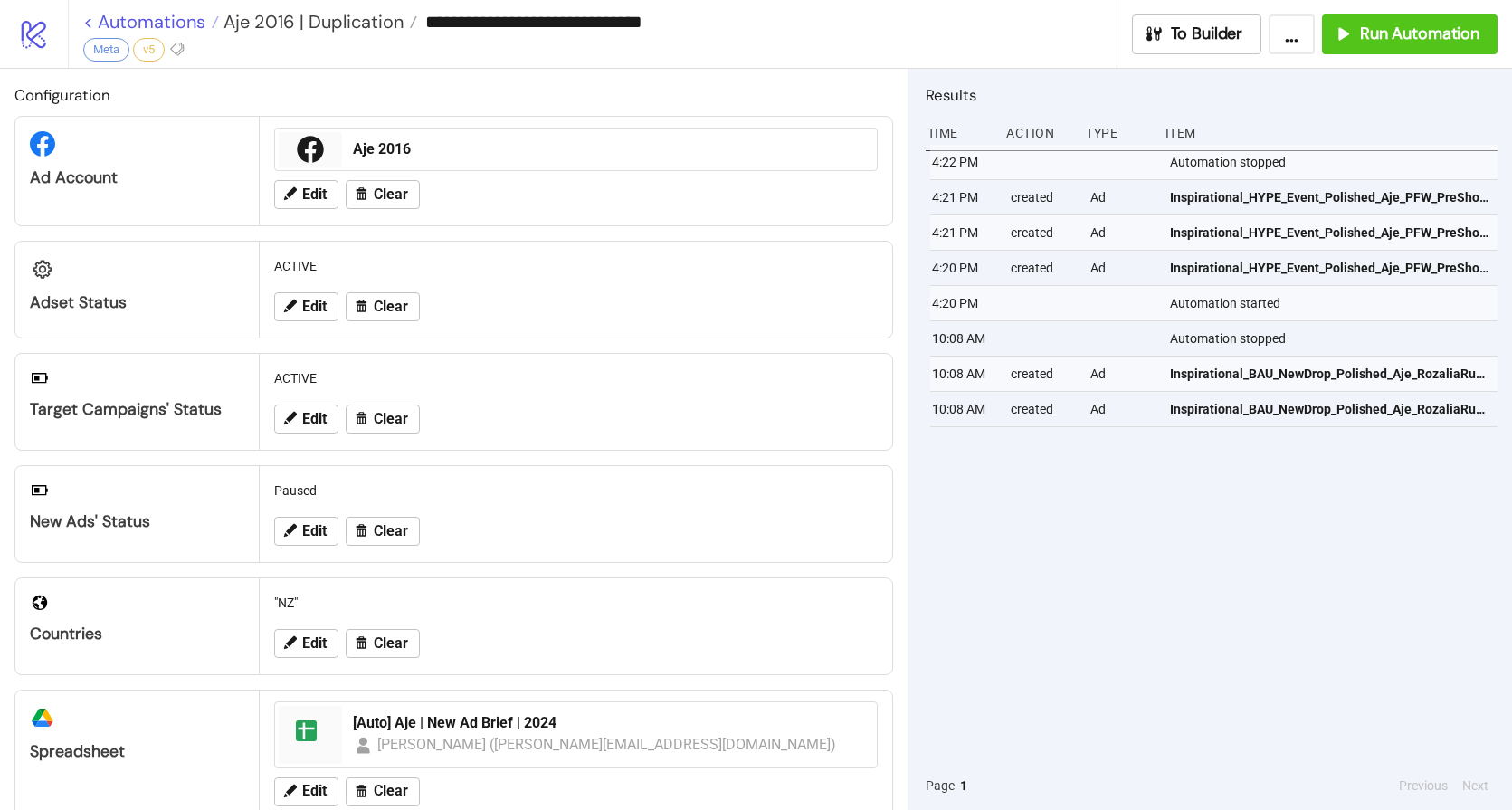
click at [174, 20] on link "< Automations" at bounding box center [151, 21] width 136 height 18
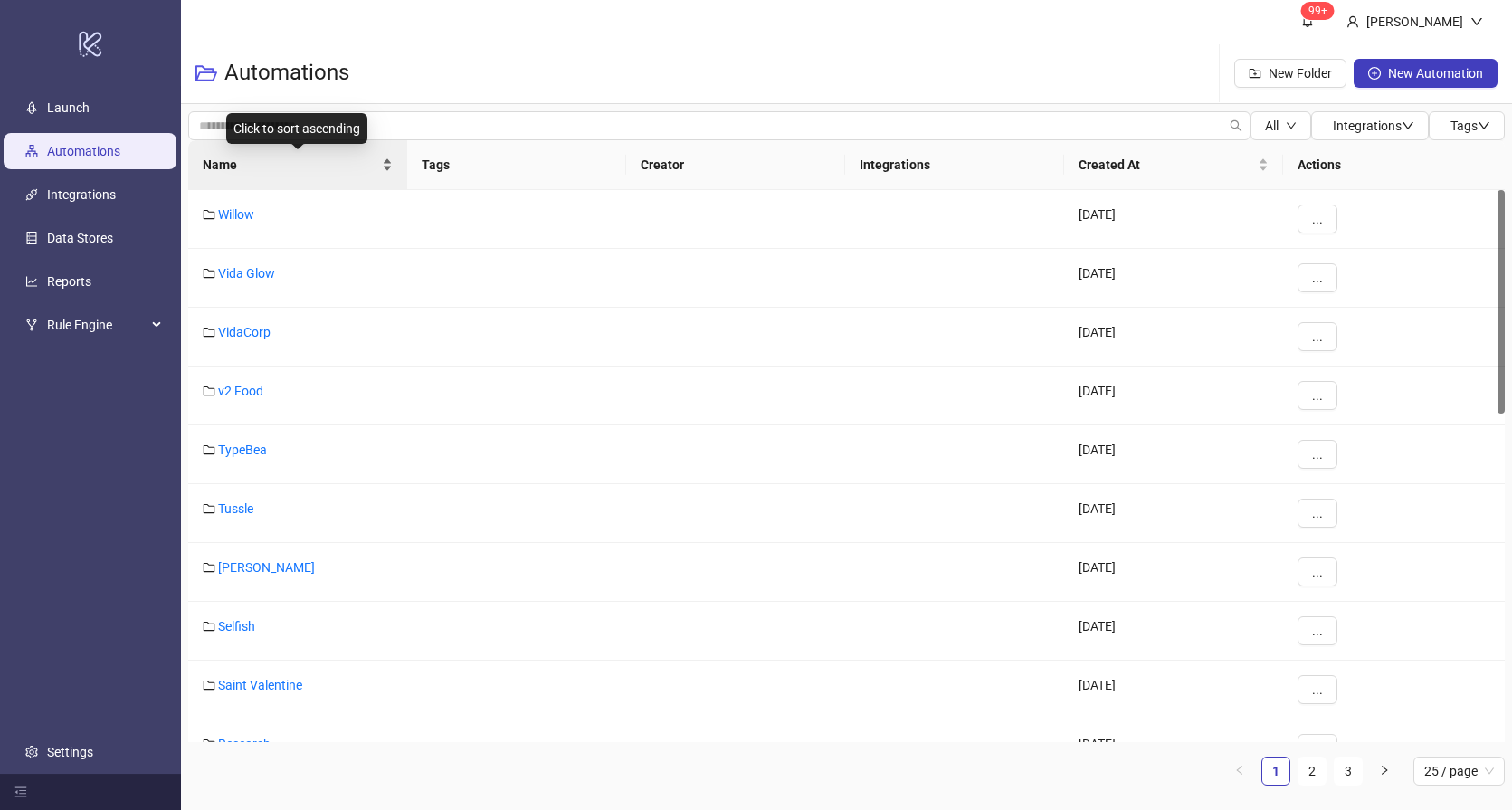
click at [264, 157] on span "Name" at bounding box center [289, 165] width 175 height 20
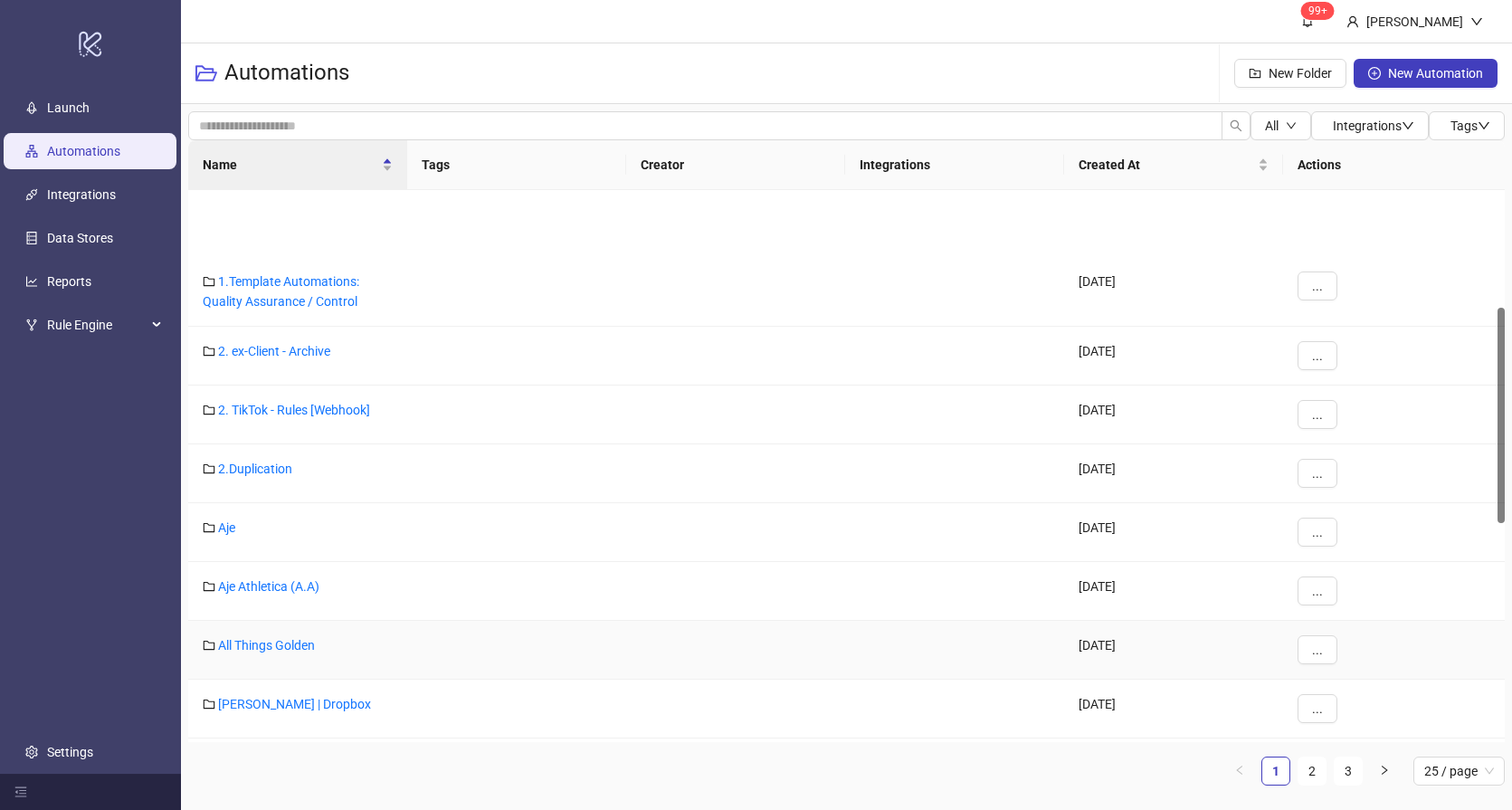
scroll to position [300, 0]
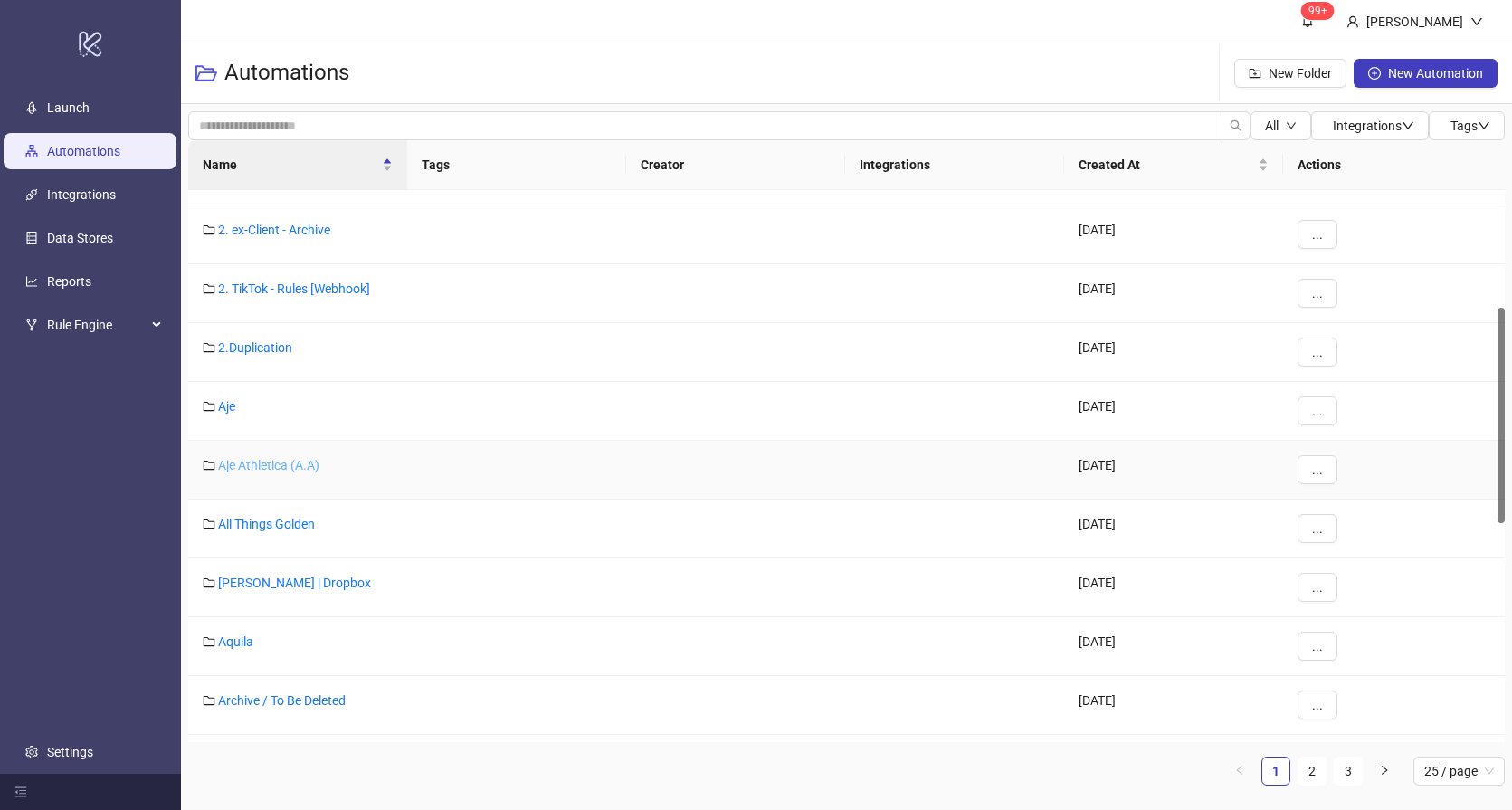
click at [266, 466] on link "Aje Athletica (A.A)" at bounding box center [268, 465] width 102 height 15
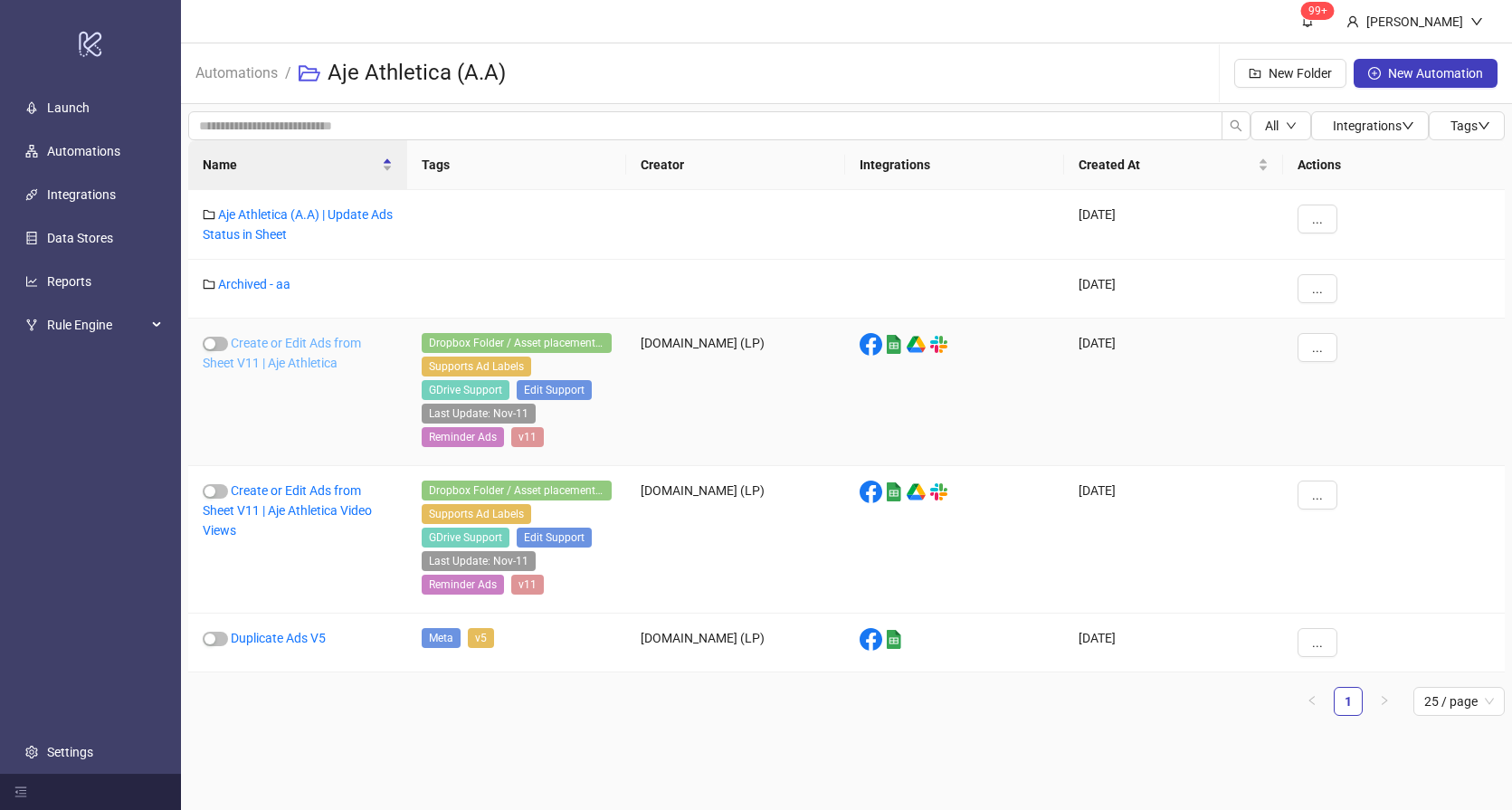
click at [308, 355] on link "Create or Edit Ads from Sheet V11 | Aje Athletica" at bounding box center [282, 353] width 159 height 35
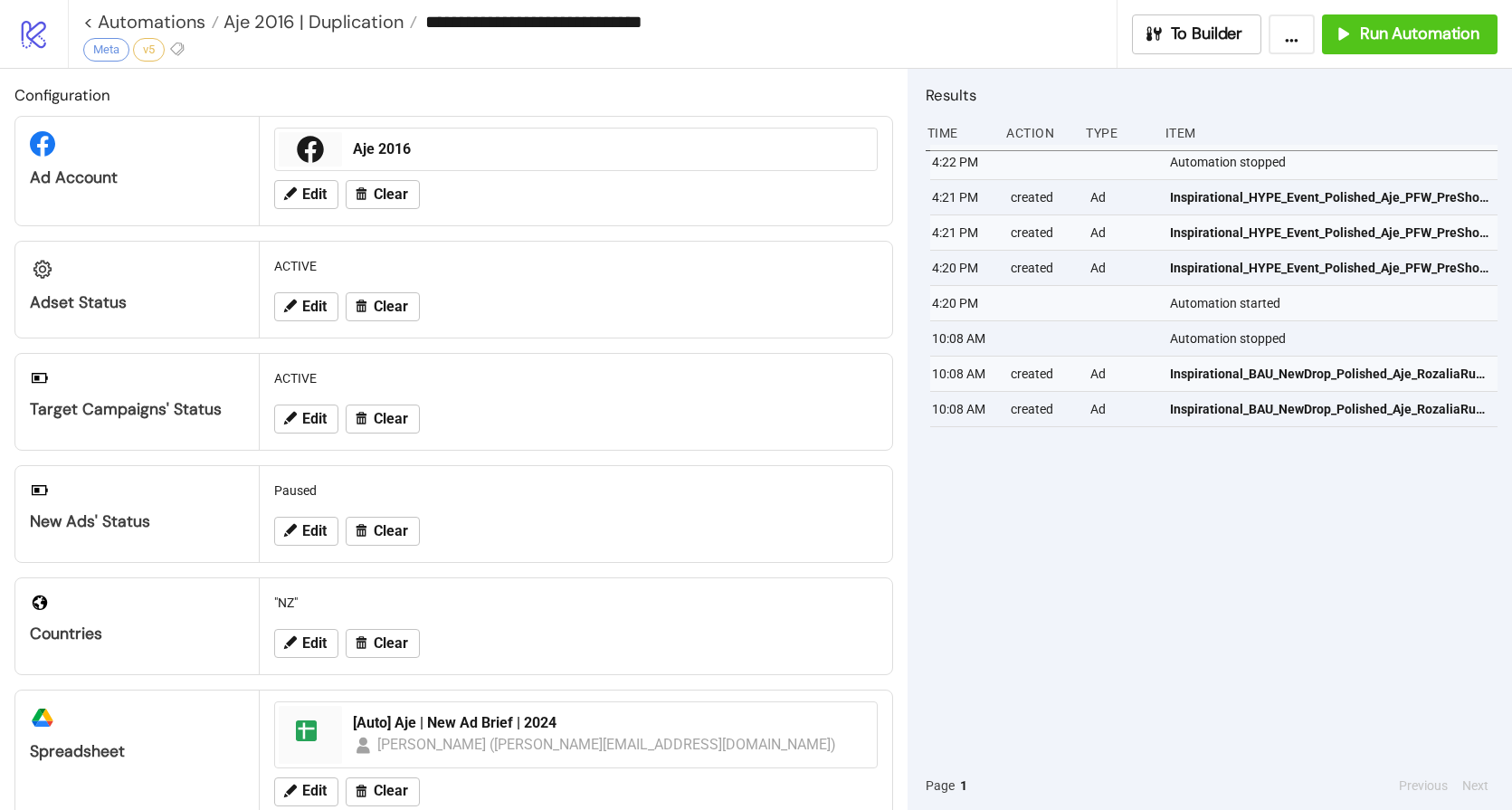
type input "**********"
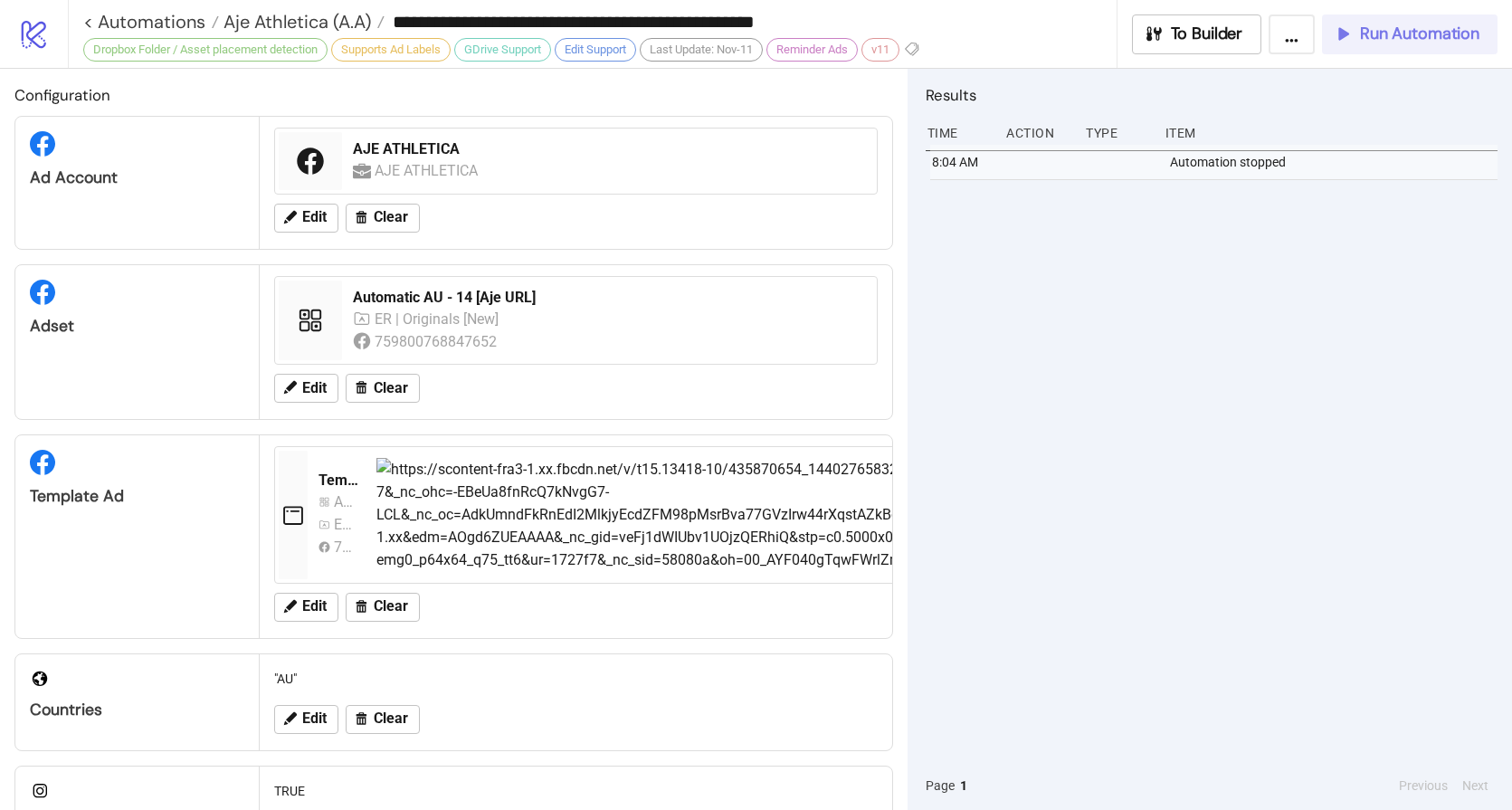
click at [1392, 36] on span "Run Automation" at bounding box center [1419, 34] width 119 height 21
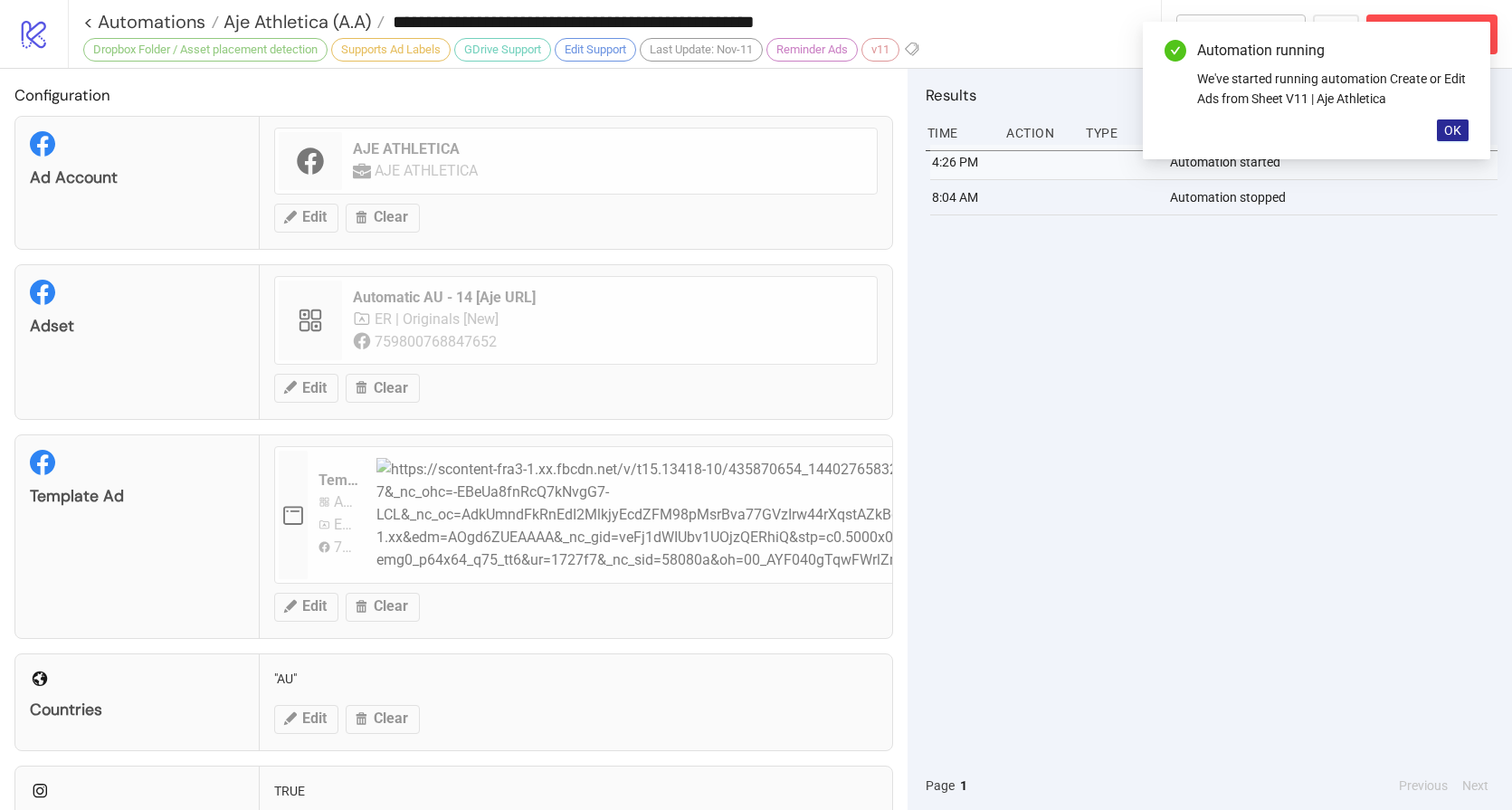
click at [1467, 129] on button "OK" at bounding box center [1453, 130] width 32 height 21
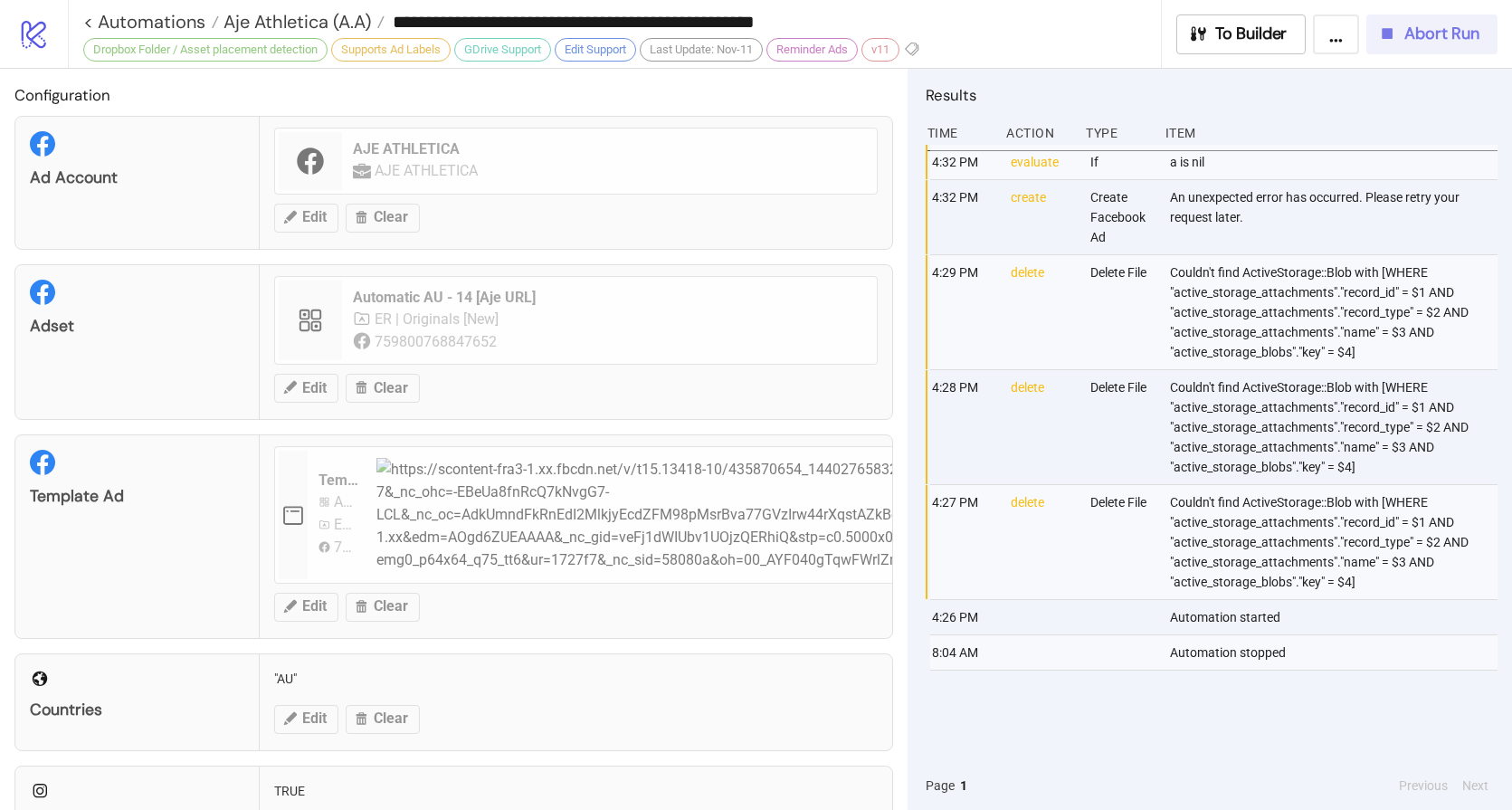
click at [1405, 40] on span "Abort Run" at bounding box center [1442, 34] width 76 height 21
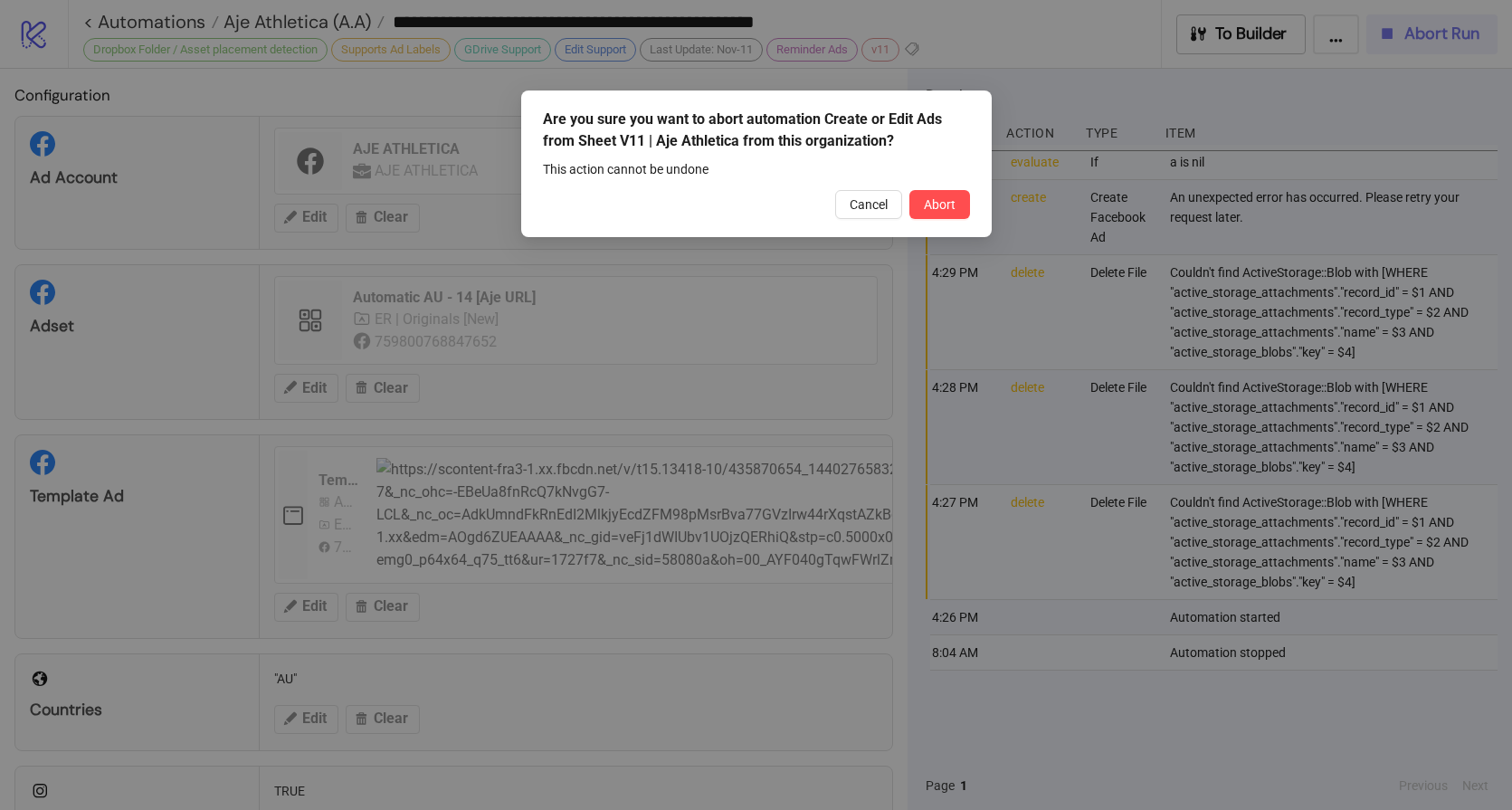
click at [1405, 40] on div "Are you sure you want to abort automation Create or Edit Ads from Sheet V11 | A…" at bounding box center [756, 405] width 1512 height 810
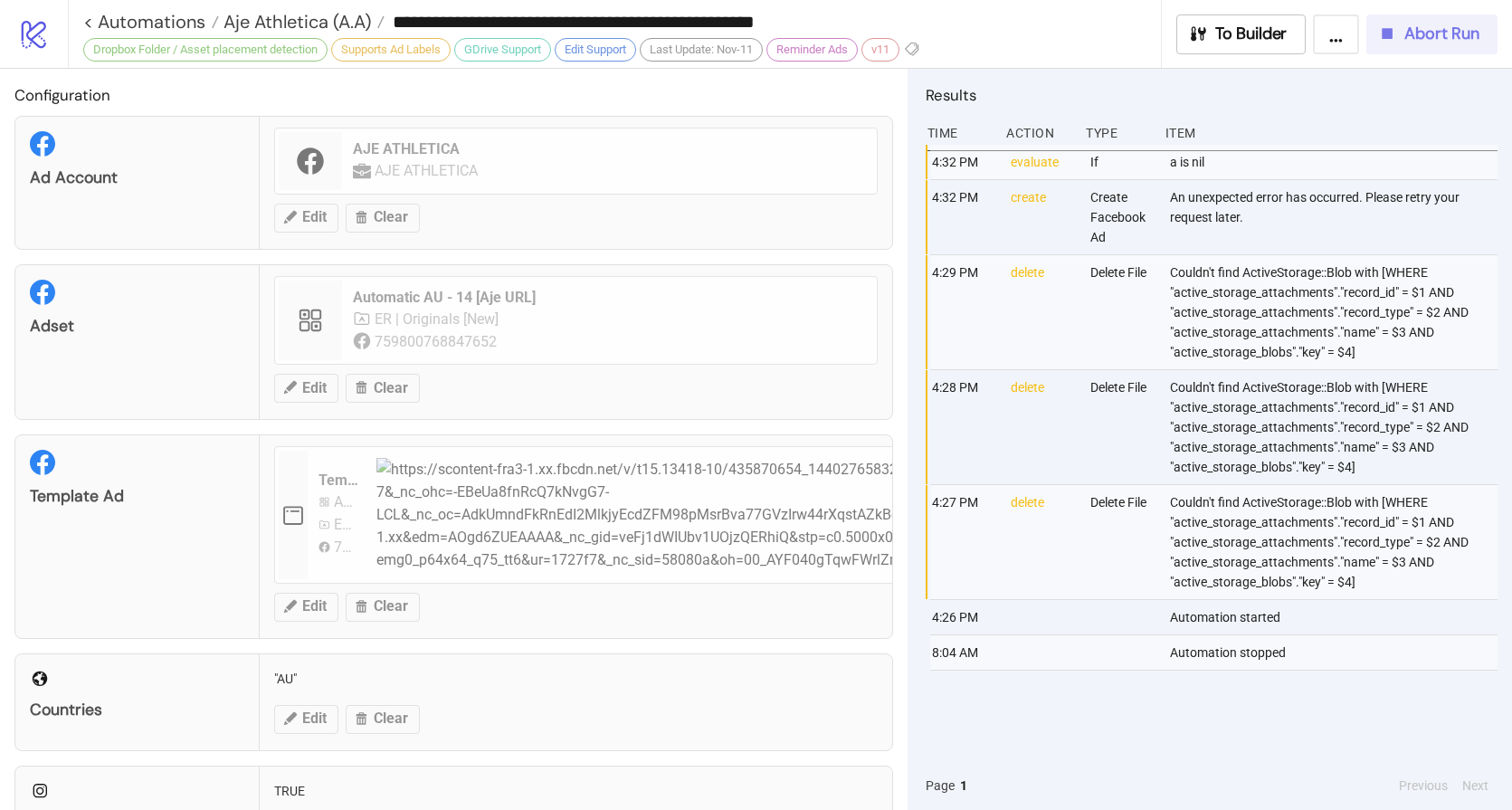
click at [1417, 37] on span "Abort Run" at bounding box center [1442, 34] width 76 height 21
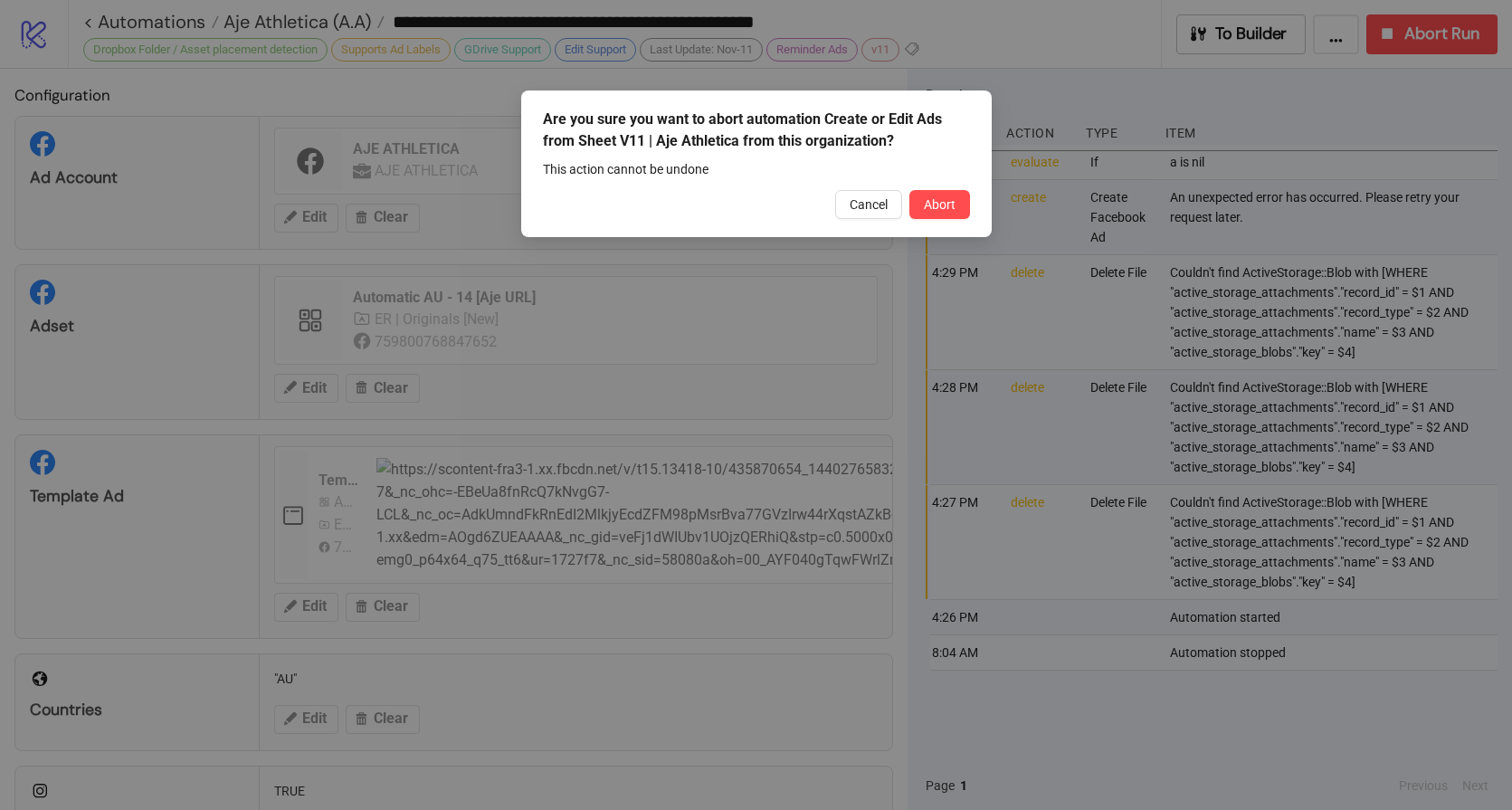
click at [956, 213] on button "Abort" at bounding box center [940, 204] width 61 height 29
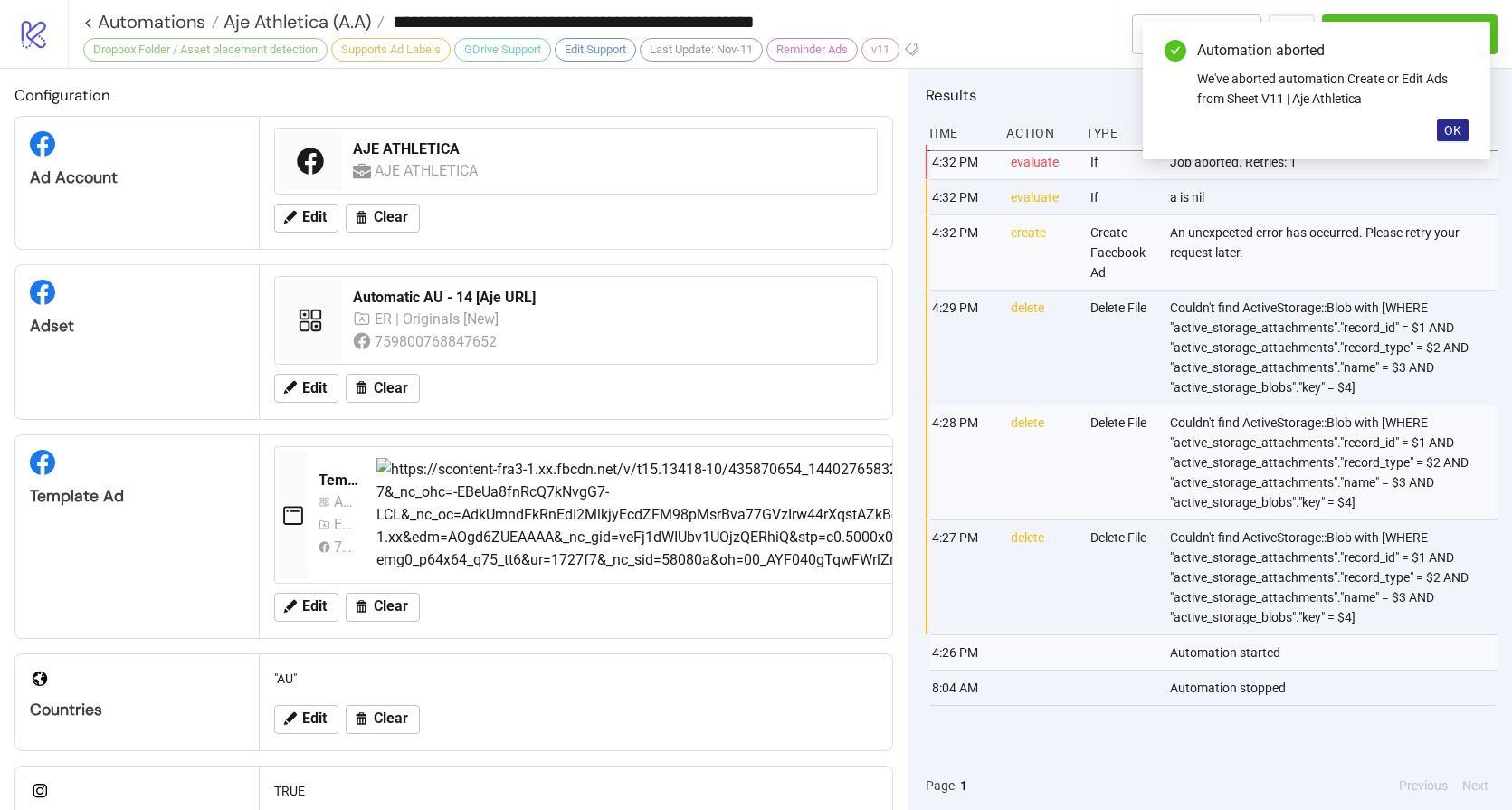
click at [1459, 135] on span "OK" at bounding box center [1453, 130] width 17 height 15
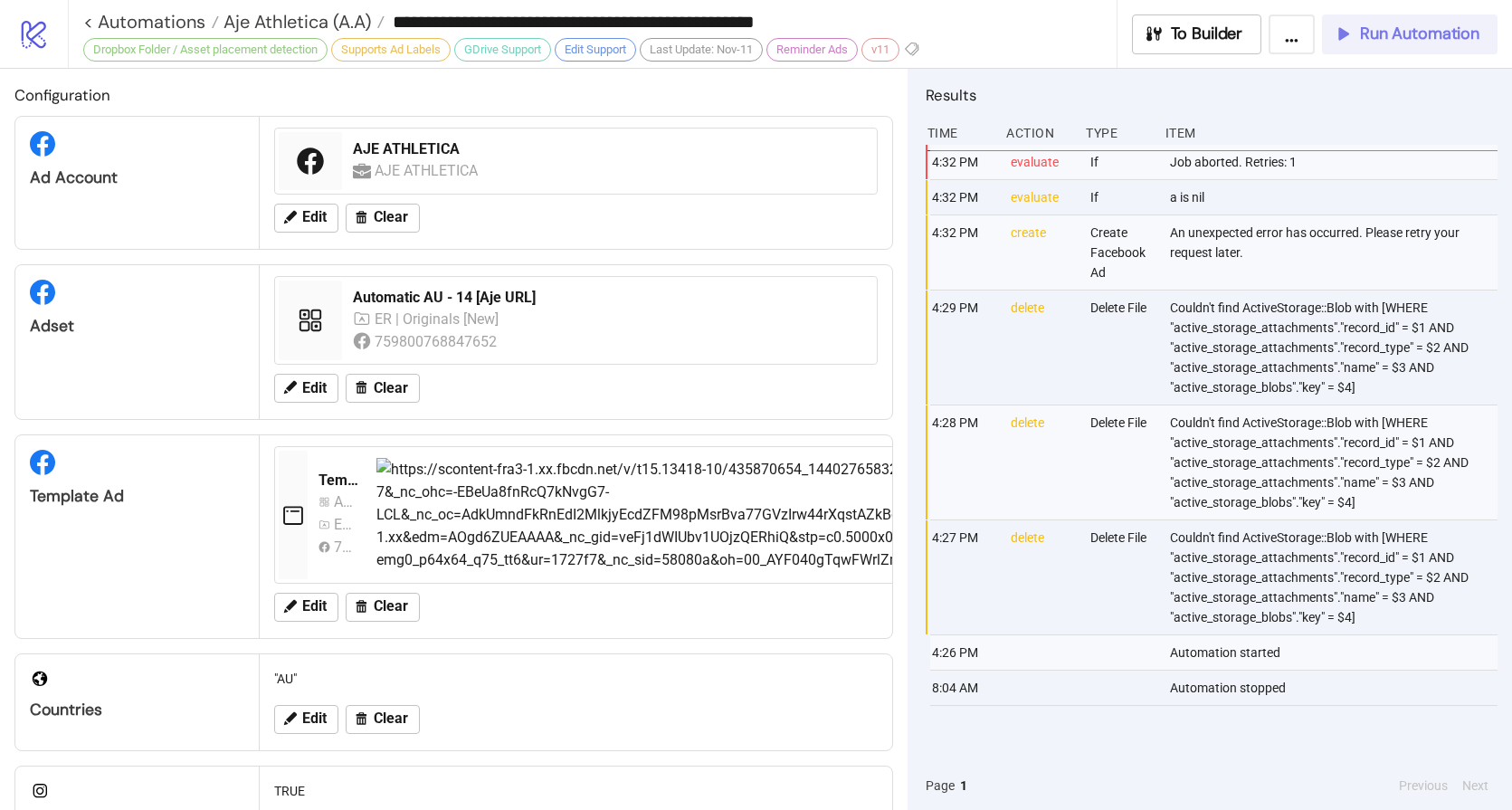
click at [1432, 36] on span "Run Automation" at bounding box center [1419, 34] width 119 height 21
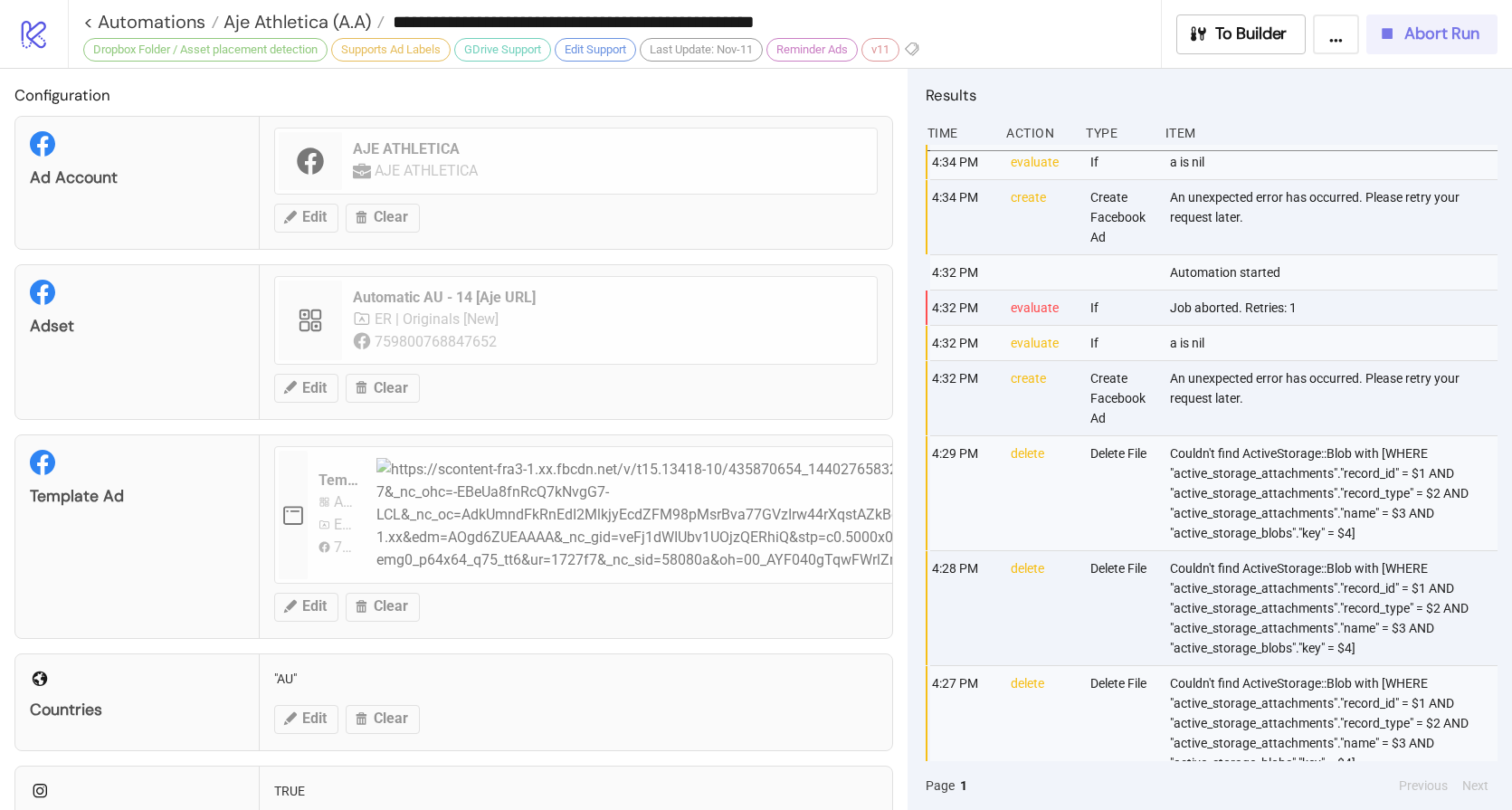
click at [1424, 44] on span "Abort Run" at bounding box center [1442, 34] width 76 height 21
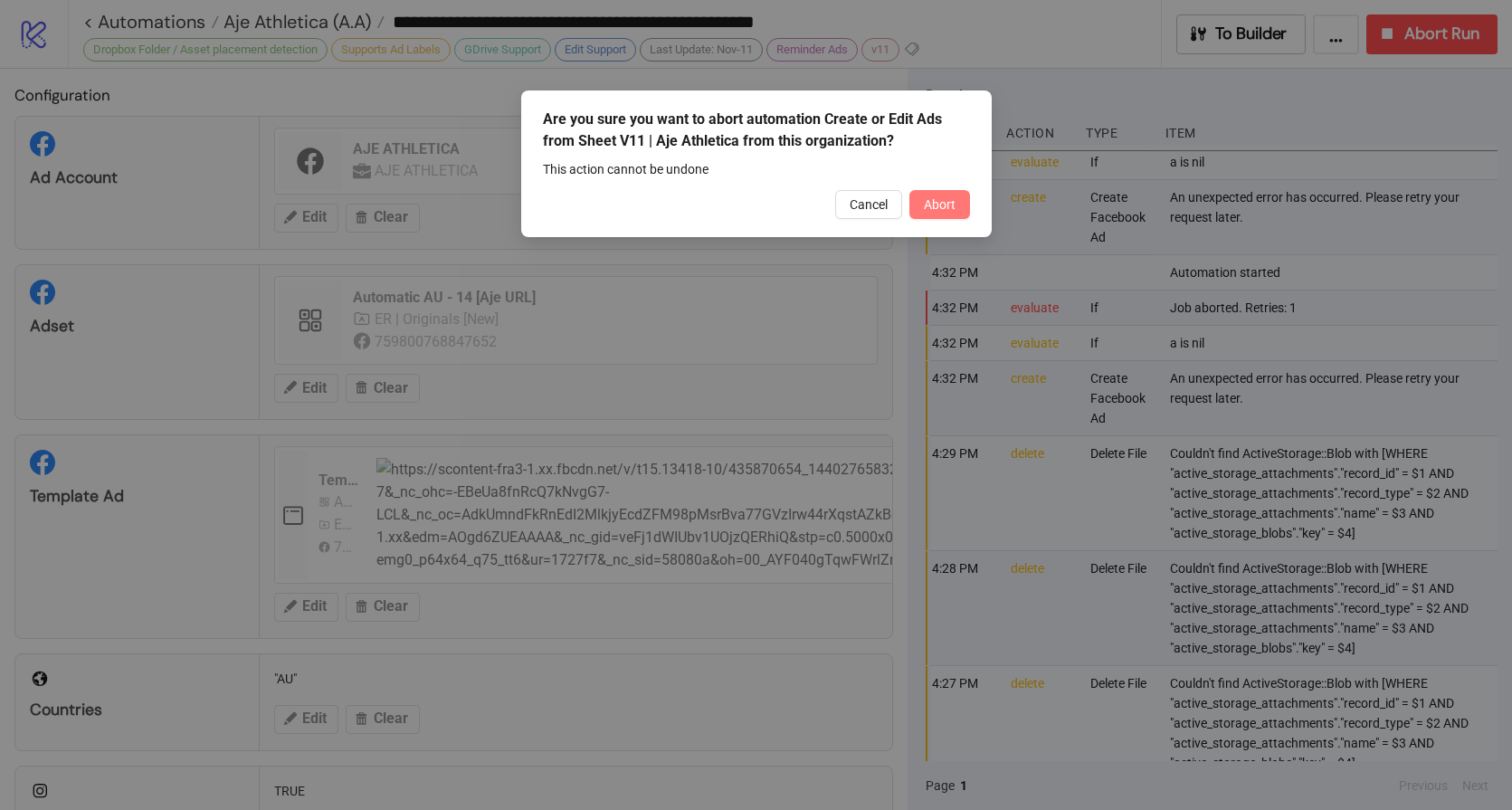
click at [937, 214] on button "Abort" at bounding box center [940, 204] width 61 height 29
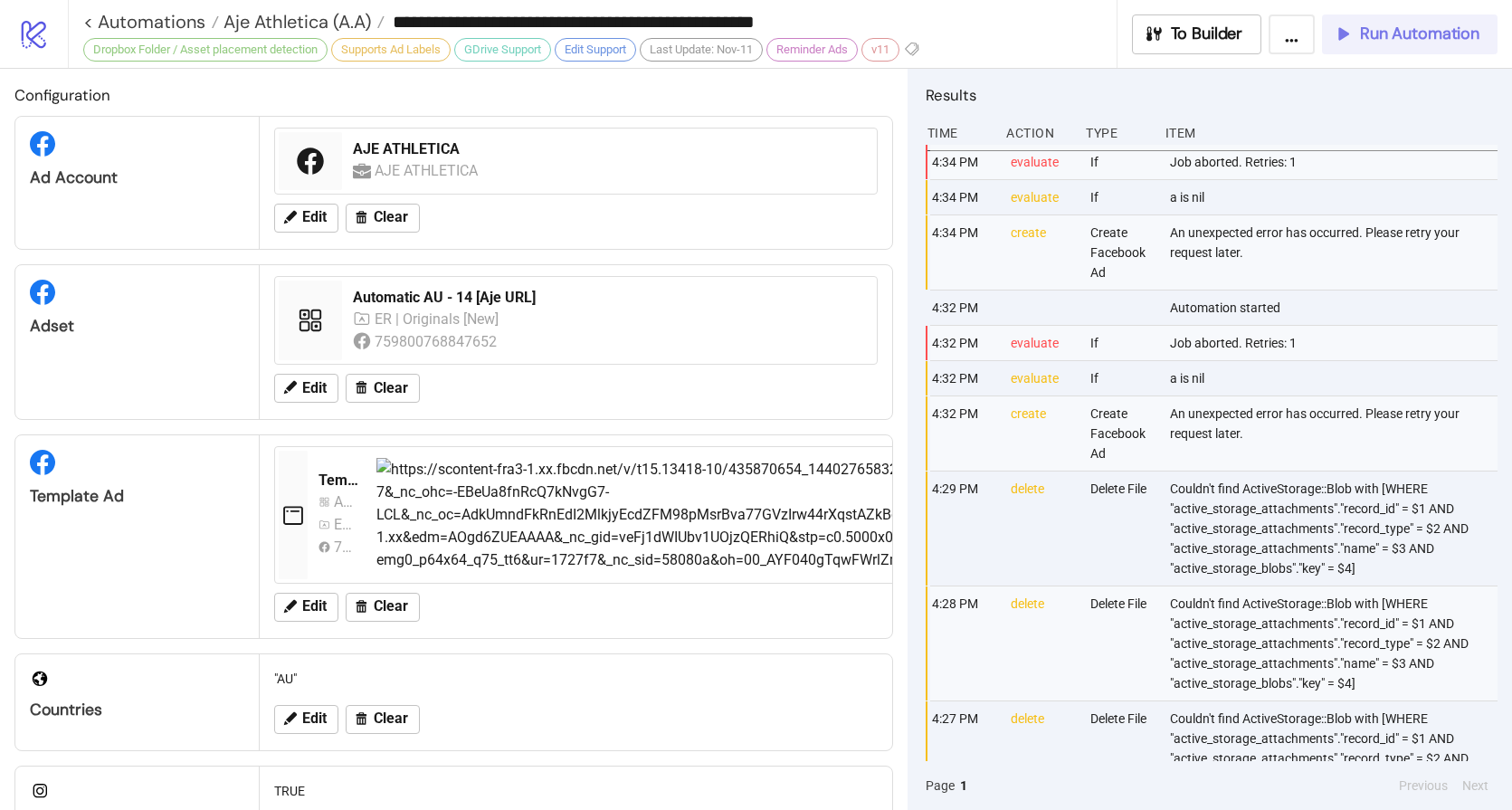
click at [1418, 47] on button "Run Automation" at bounding box center [1409, 34] width 175 height 40
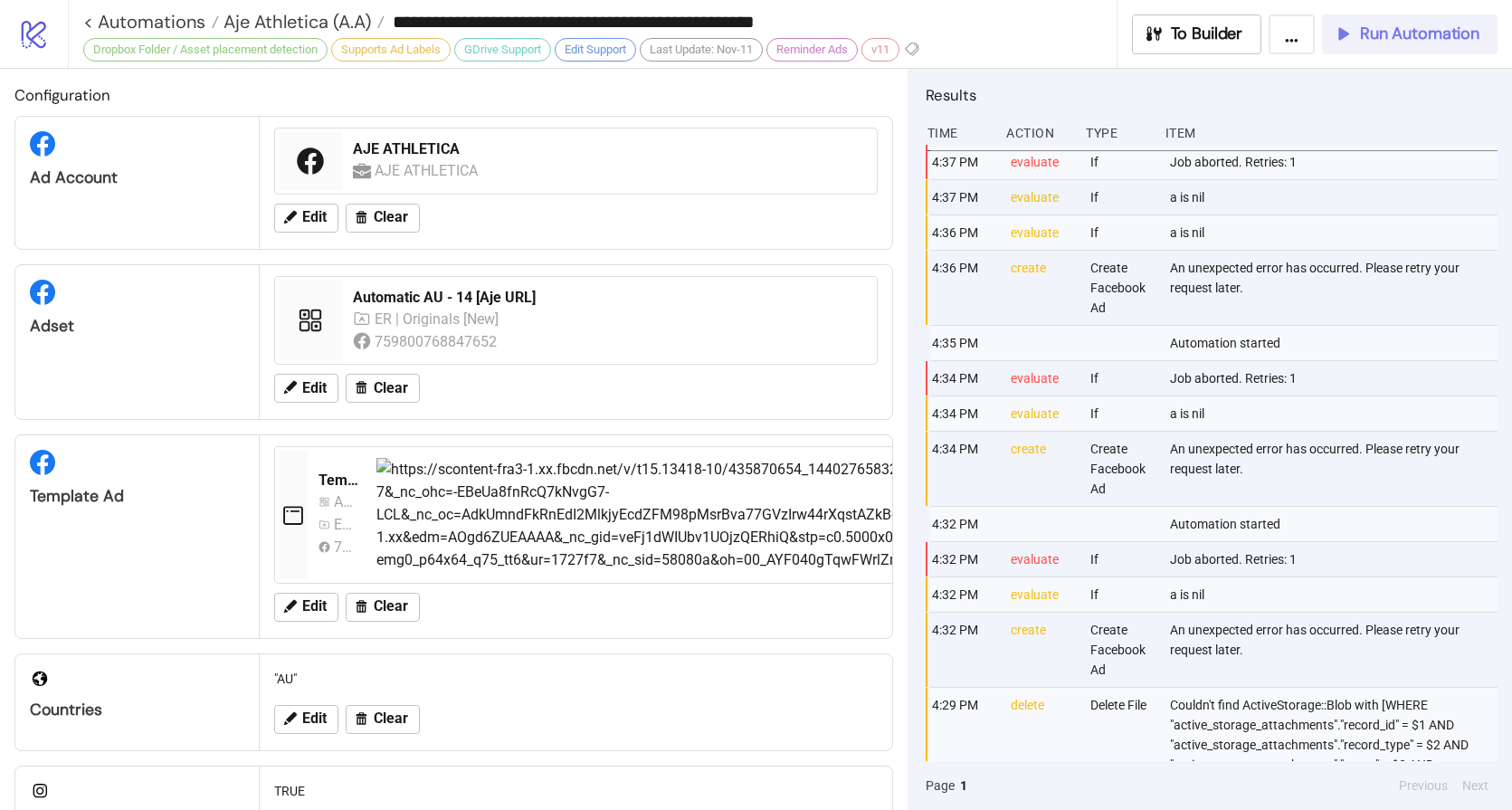
click at [1398, 40] on span "Run Automation" at bounding box center [1419, 34] width 119 height 21
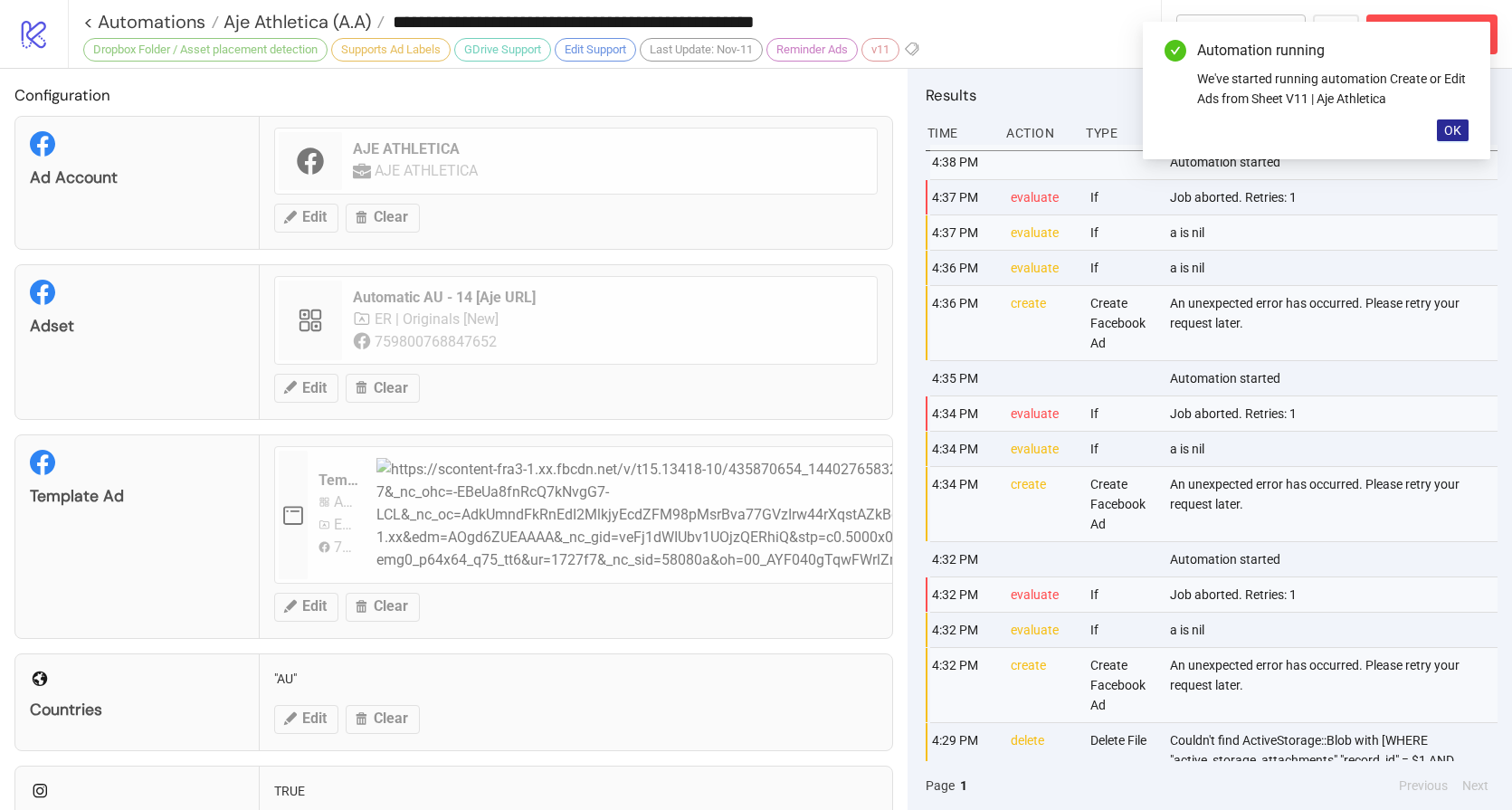
click at [1457, 128] on span "OK" at bounding box center [1453, 130] width 17 height 15
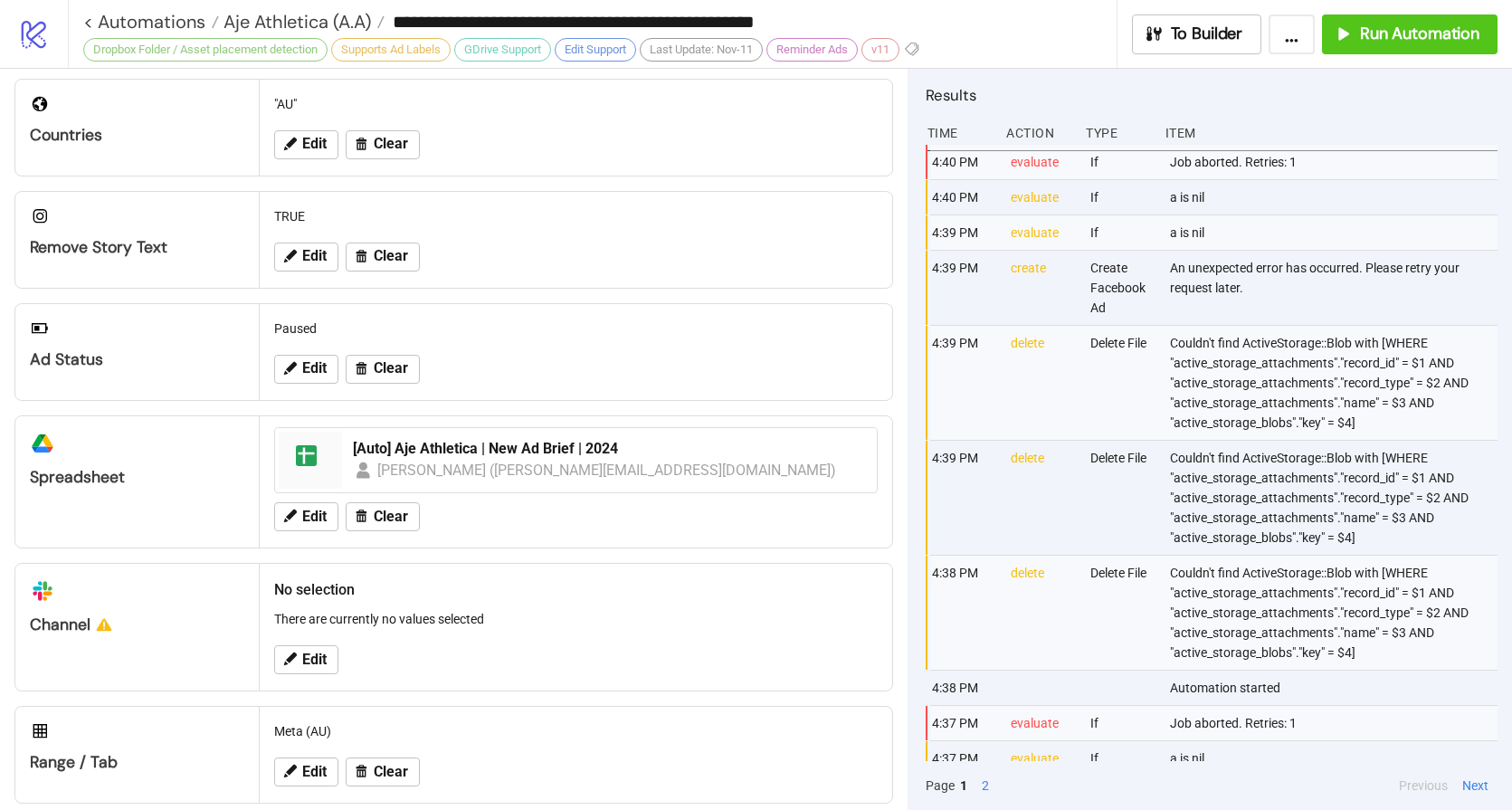
scroll to position [597, 0]
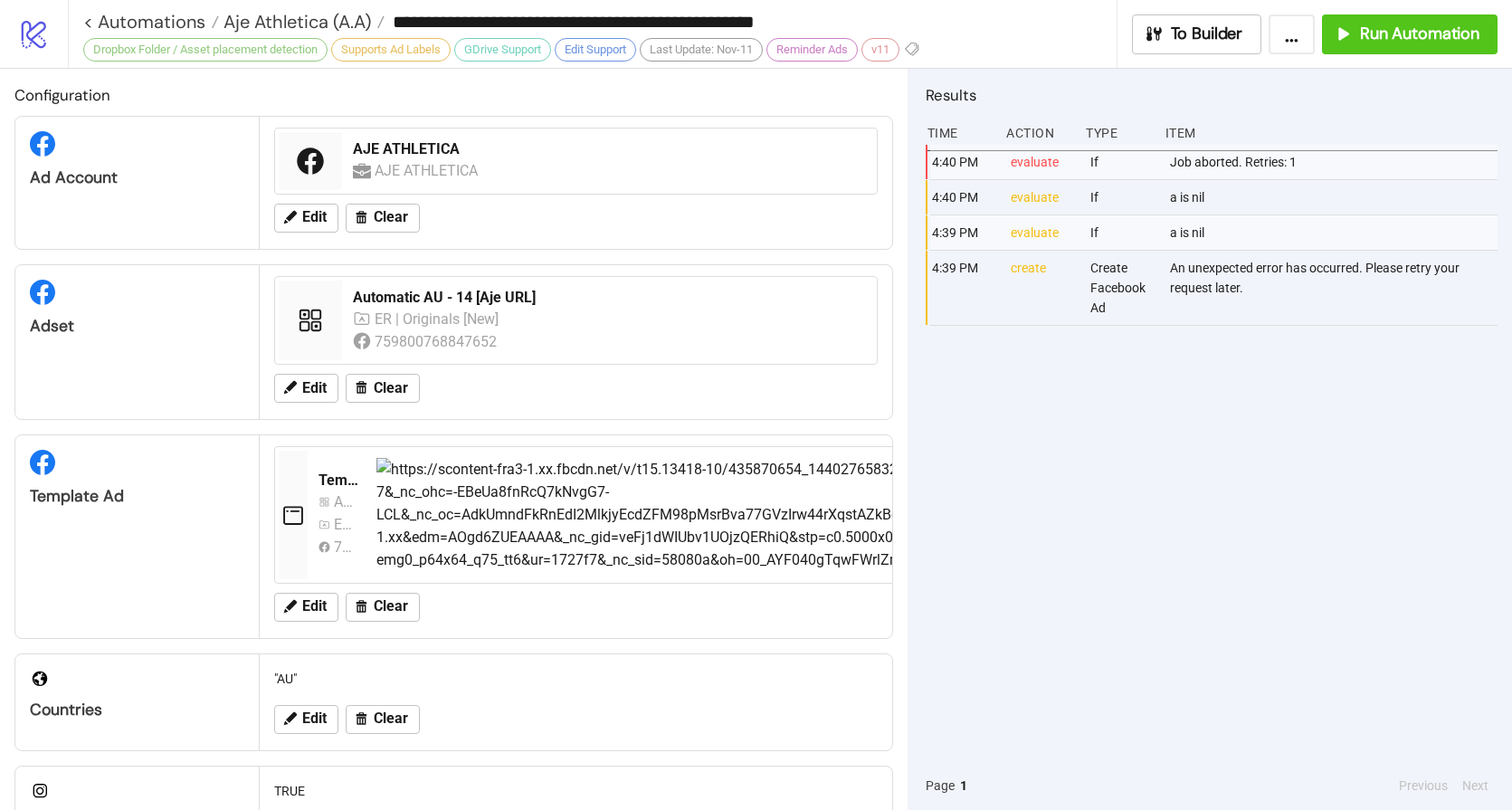
click at [1174, 398] on div "4:40 PM evaluate If Job aborted. Retries: 1 4:40 PM evaluate If a is nil 4:39 P…" at bounding box center [1212, 453] width 572 height 616
click at [1356, 29] on div "Run Automation" at bounding box center [1406, 34] width 146 height 21
